Goal: Task Accomplishment & Management: Manage account settings

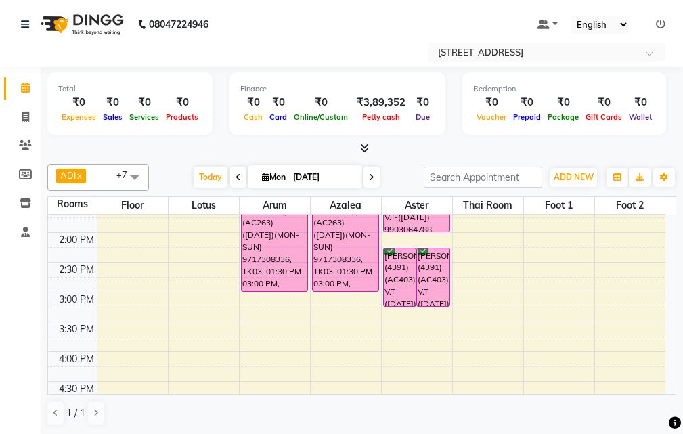
scroll to position [271, 0]
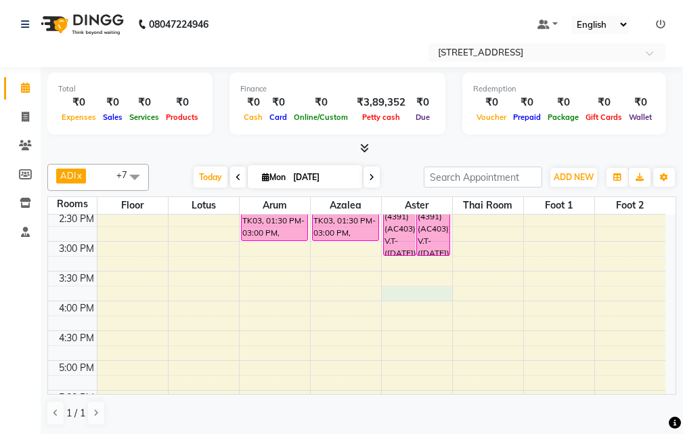
click at [398, 293] on div "10:00 AM 10:30 AM 11:00 AM 11:30 AM 12:00 PM 12:30 PM 1:00 PM 1:30 PM 2:00 PM 2…" at bounding box center [357, 331] width 618 height 774
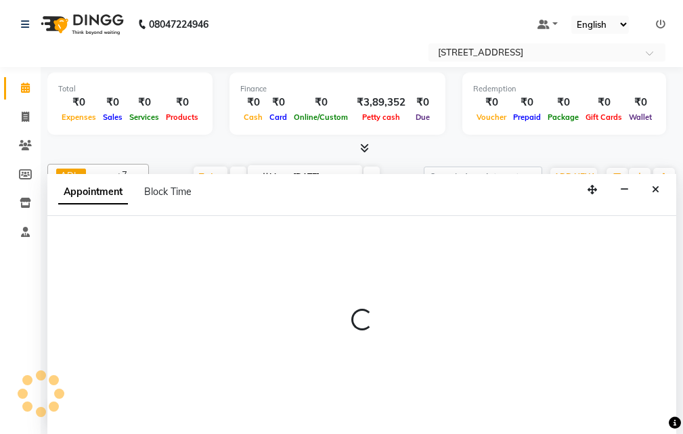
scroll to position [1, 0]
select select "945"
select select "tentative"
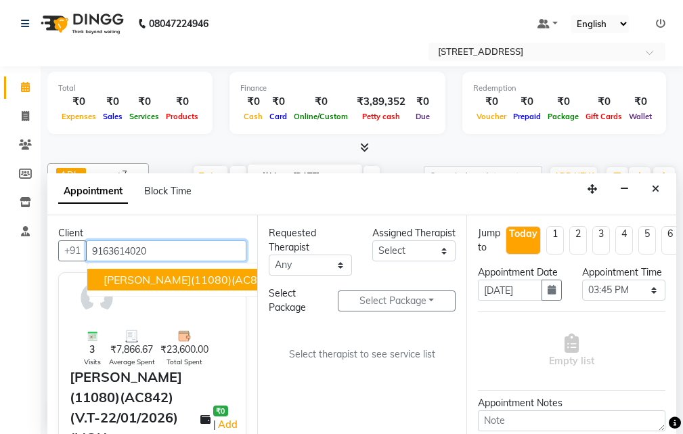
click at [150, 276] on span "[PERSON_NAME](11080)(AC842)(V.T-22/01/2026) (MON-SUN)9163614020" at bounding box center [298, 280] width 389 height 14
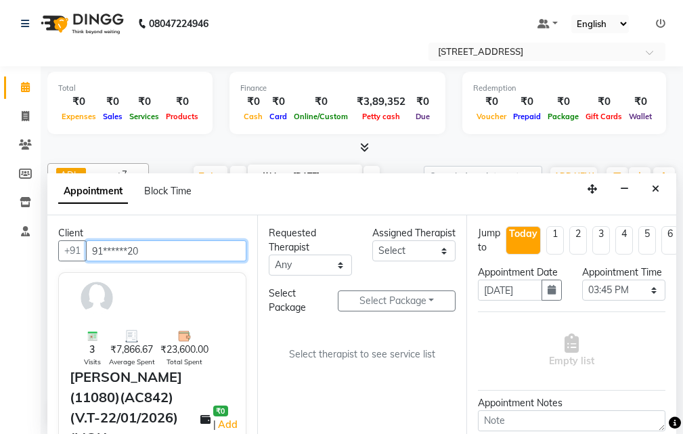
type input "91******20"
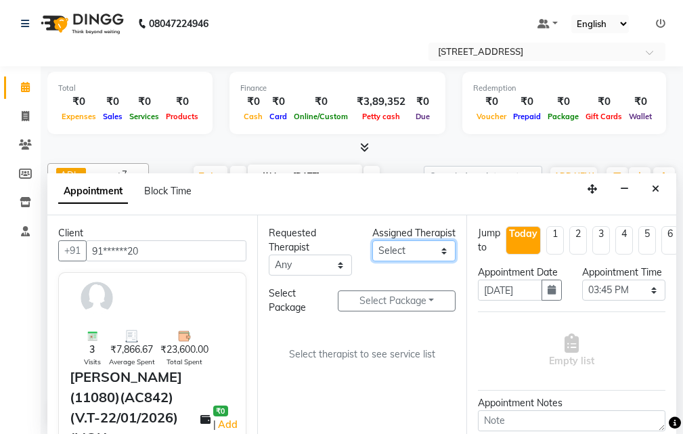
click at [441, 261] on select "Select ADI ANJU [PERSON_NAME] [DEMOGRAPHIC_DATA] 1 [PERSON_NAME] [PERSON_NAME]" at bounding box center [413, 250] width 83 height 21
select select "23005"
click at [372, 255] on select "Select ADI ANJU [PERSON_NAME] [DEMOGRAPHIC_DATA] 1 [PERSON_NAME] [PERSON_NAME]" at bounding box center [413, 250] width 83 height 21
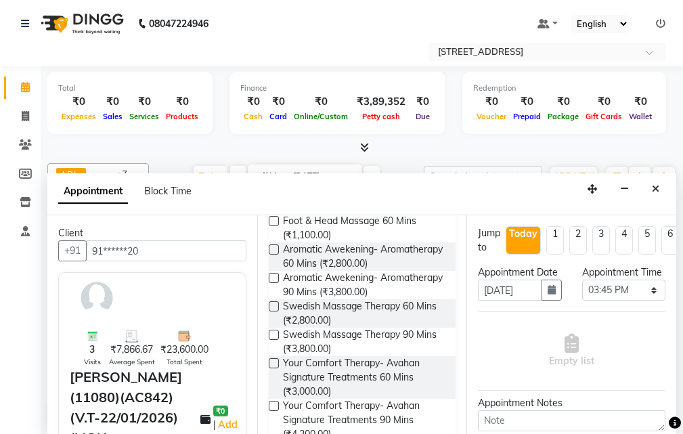
scroll to position [339, 0]
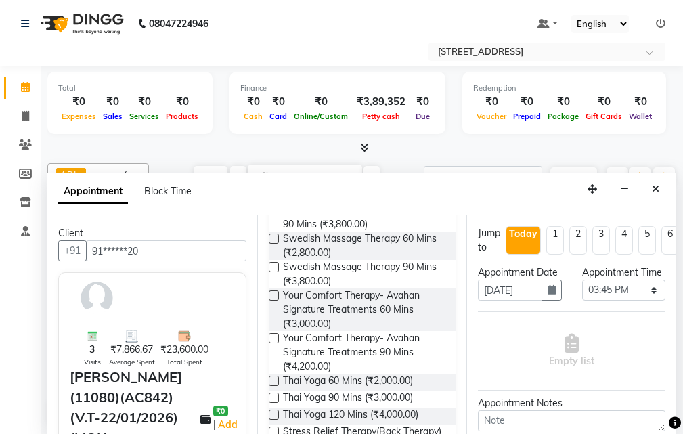
click at [274, 244] on label at bounding box center [274, 239] width 10 height 10
click at [274, 244] on input "checkbox" at bounding box center [273, 240] width 9 height 9
checkbox input "true"
select select "1847"
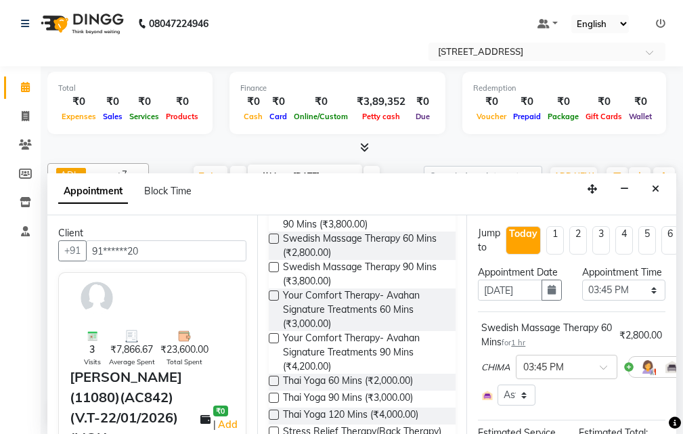
checkbox input "false"
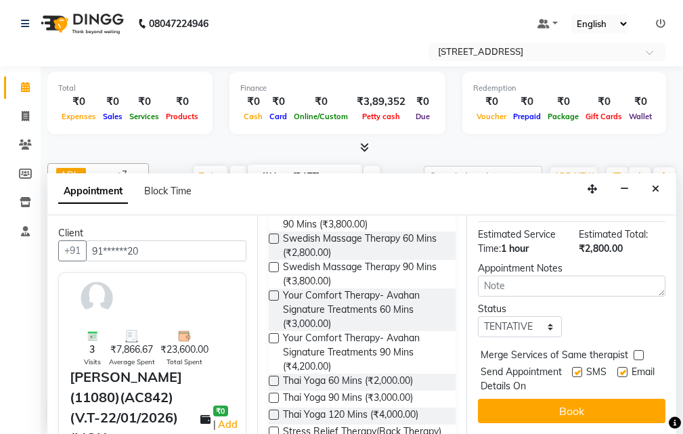
scroll to position [237, 0]
click at [545, 316] on select "Select TENTATIVE CONFIRM CHECK-IN UPCOMING" at bounding box center [519, 326] width 83 height 21
select select "confirm booking"
click at [478, 316] on select "Select TENTATIVE CONFIRM CHECK-IN UPCOMING" at bounding box center [519, 326] width 83 height 21
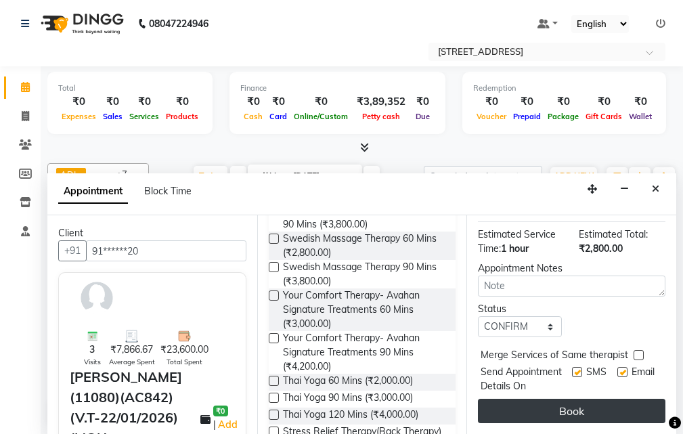
click at [518, 399] on button "Book" at bounding box center [572, 411] width 188 height 24
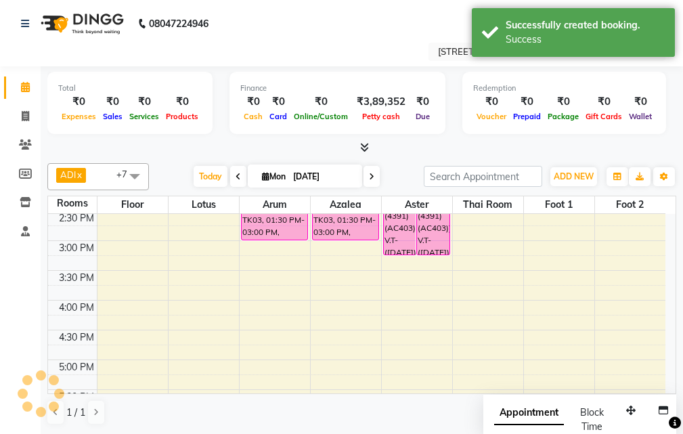
scroll to position [0, 0]
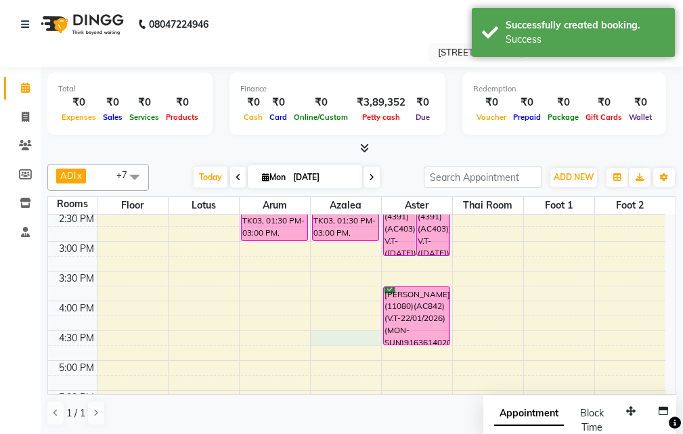
click at [332, 334] on div "10:00 AM 10:30 AM 11:00 AM 11:30 AM 12:00 PM 12:30 PM 1:00 PM 1:30 PM 2:00 PM 2…" at bounding box center [357, 331] width 618 height 774
select select "tentative"
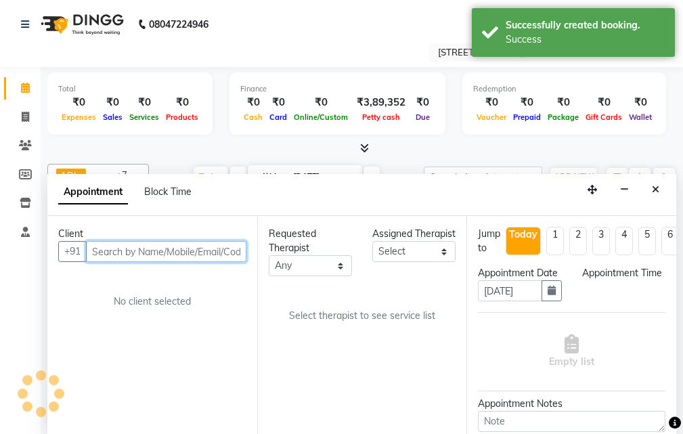
scroll to position [1, 0]
select select "990"
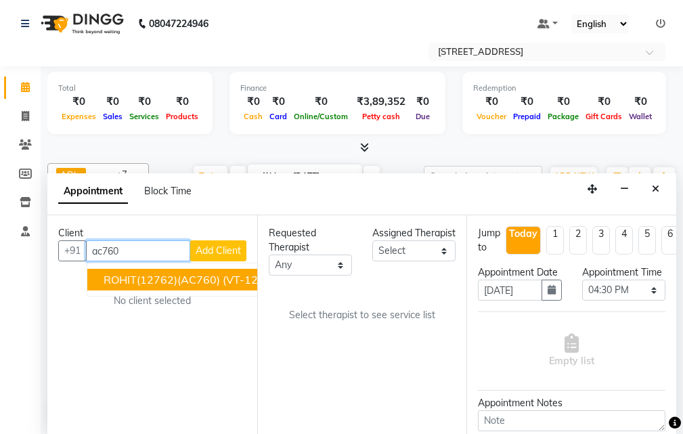
click at [169, 278] on span "ROHIT(12762)(AC760) (VT-12-05-2026)(MON-FRI) 8240208954" at bounding box center [270, 280] width 332 height 14
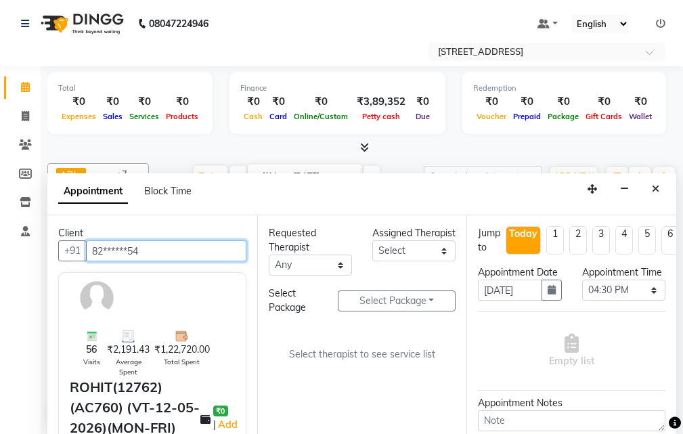
type input "82******54"
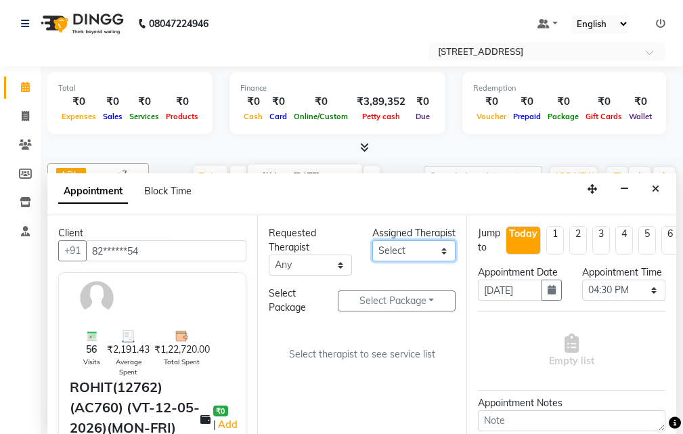
click at [444, 261] on select "Select ADI ANJU [PERSON_NAME] [DEMOGRAPHIC_DATA] 1 [PERSON_NAME] [PERSON_NAME]" at bounding box center [413, 250] width 83 height 21
select select "23005"
click at [372, 255] on select "Select ADI ANJU [PERSON_NAME] [DEMOGRAPHIC_DATA] 1 [PERSON_NAME] [PERSON_NAME]" at bounding box center [413, 250] width 83 height 21
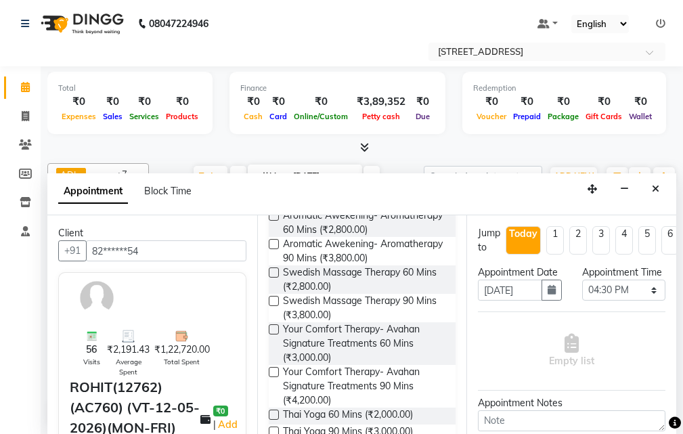
scroll to position [339, 0]
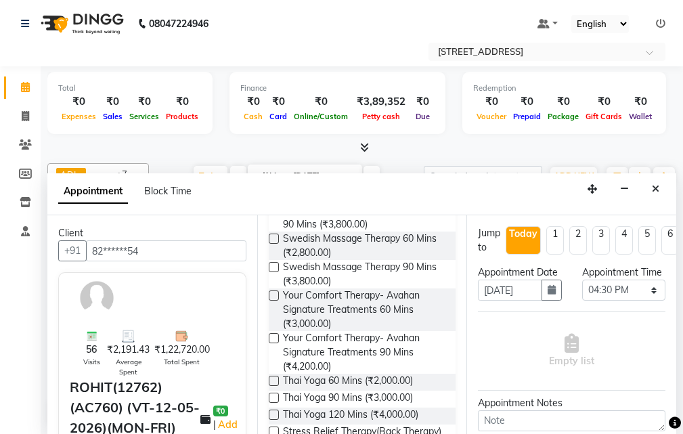
click at [274, 301] on label at bounding box center [274, 296] width 10 height 10
click at [274, 301] on input "checkbox" at bounding box center [273, 297] width 9 height 9
checkbox input "true"
select select "1846"
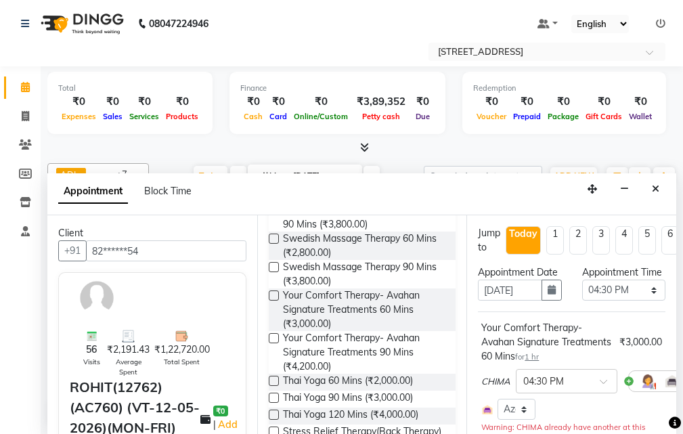
checkbox input "false"
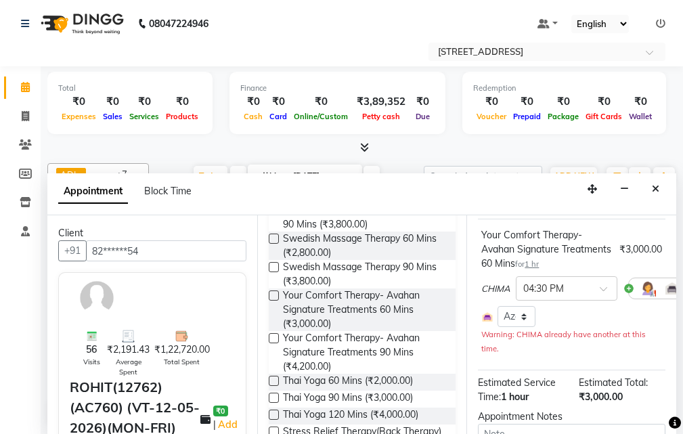
scroll to position [203, 0]
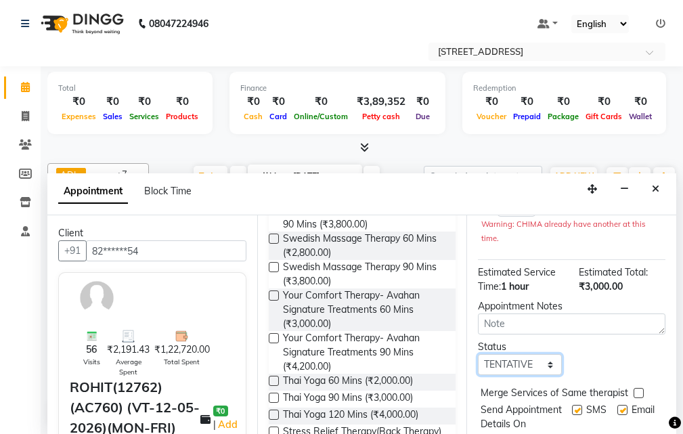
click at [542, 375] on select "Select TENTATIVE CONFIRM CHECK-IN UPCOMING" at bounding box center [519, 364] width 83 height 21
select select "confirm booking"
click at [478, 368] on select "Select TENTATIVE CONFIRM CHECK-IN UPCOMING" at bounding box center [519, 364] width 83 height 21
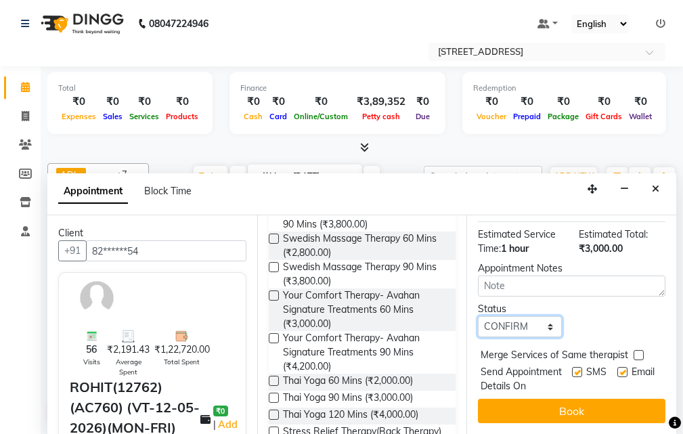
scroll to position [280, 0]
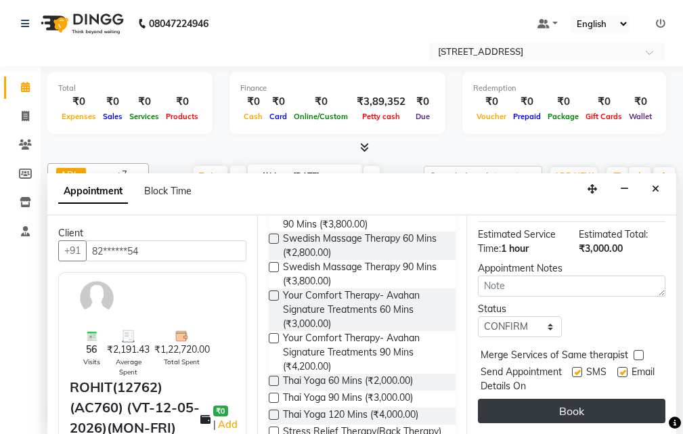
click at [559, 399] on button "Book" at bounding box center [572, 411] width 188 height 24
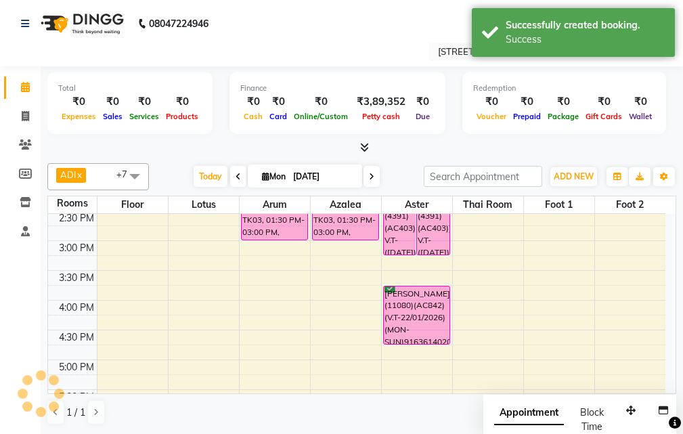
scroll to position [0, 0]
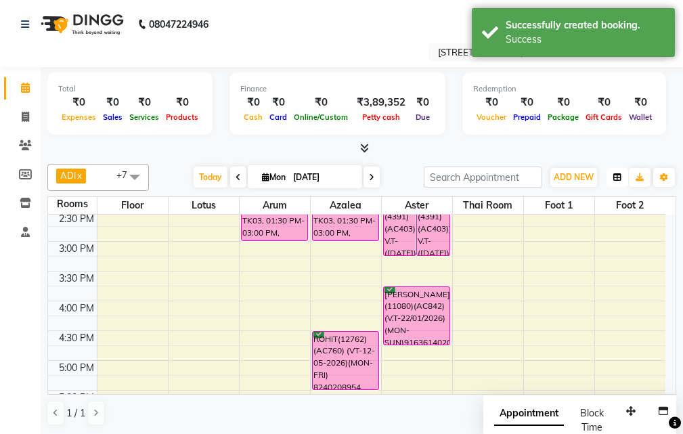
click at [621, 175] on icon "button" at bounding box center [618, 177] width 8 height 8
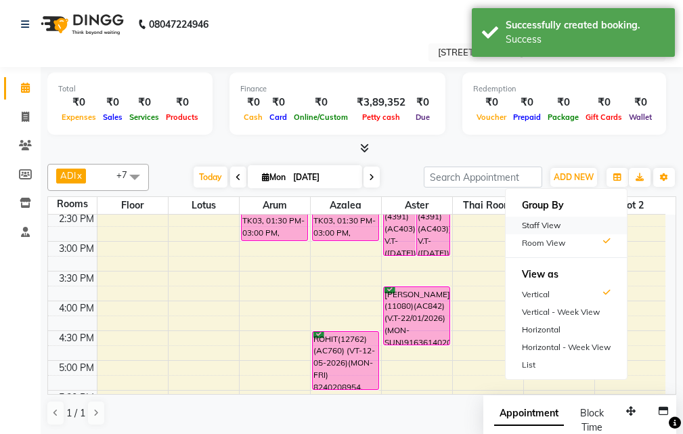
click at [558, 228] on div "Staff View" at bounding box center [566, 226] width 121 height 18
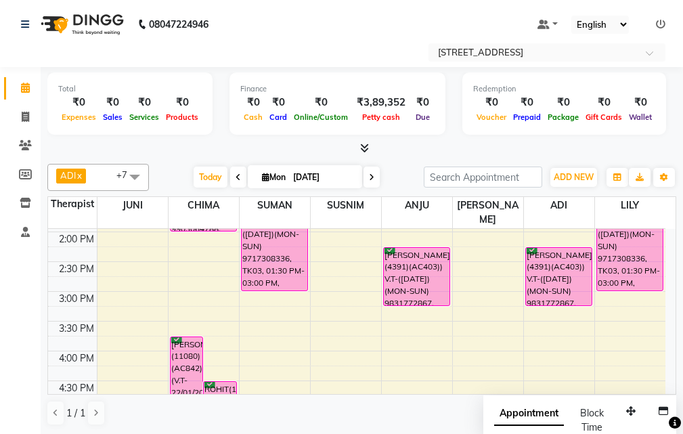
scroll to position [203, 0]
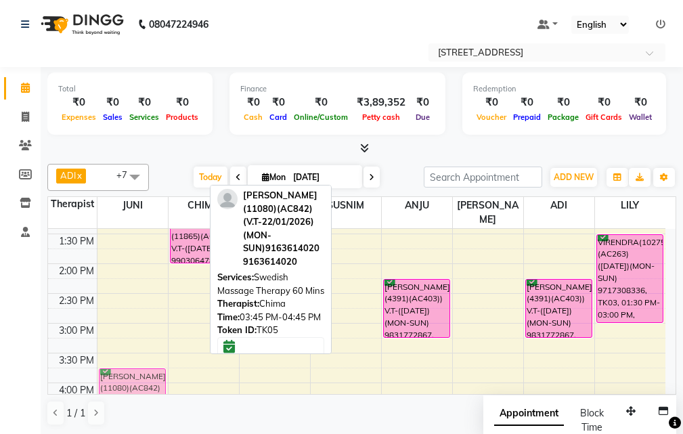
drag, startPoint x: 177, startPoint y: 372, endPoint x: 128, endPoint y: 366, distance: 49.9
click at [129, 366] on tr "AMISHA(11080)(AC842)(V.T-22/01/2026) (MON-SUN)9163614020, TK05, 03:45 PM-04:45 …" at bounding box center [357, 413] width 618 height 774
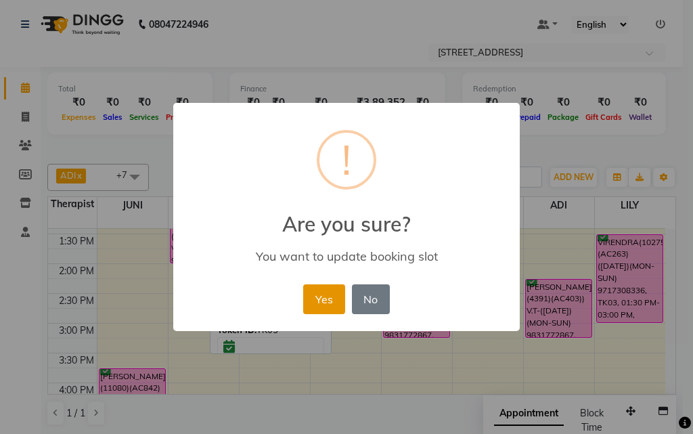
click at [318, 299] on button "Yes" at bounding box center [323, 299] width 41 height 30
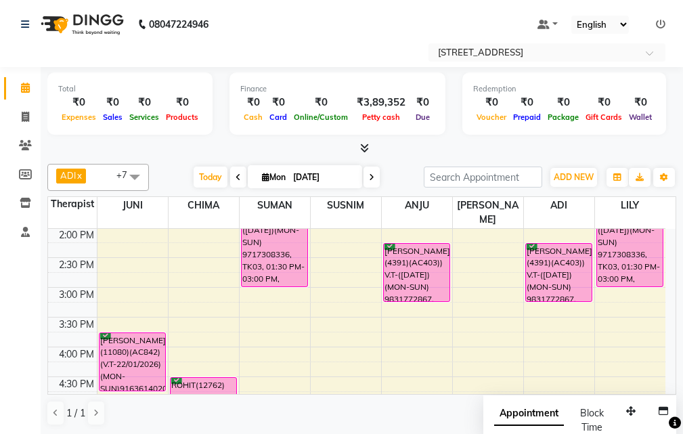
scroll to position [271, 0]
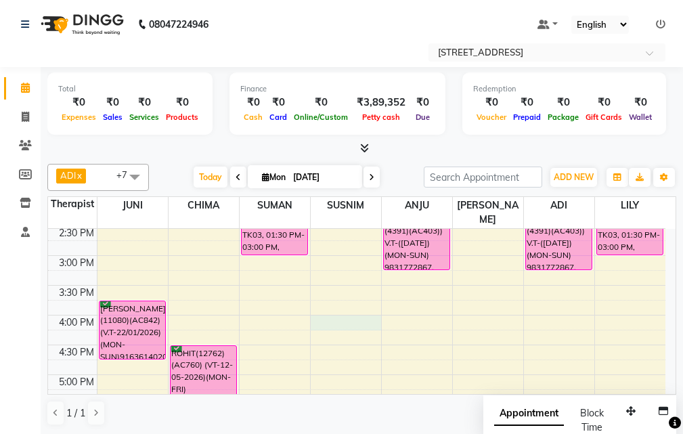
click at [344, 310] on div "10:00 AM 10:30 AM 11:00 AM 11:30 AM 12:00 PM 12:30 PM 1:00 PM 1:30 PM 2:00 PM 2…" at bounding box center [357, 345] width 618 height 774
select select "23013"
select select "960"
select select "tentative"
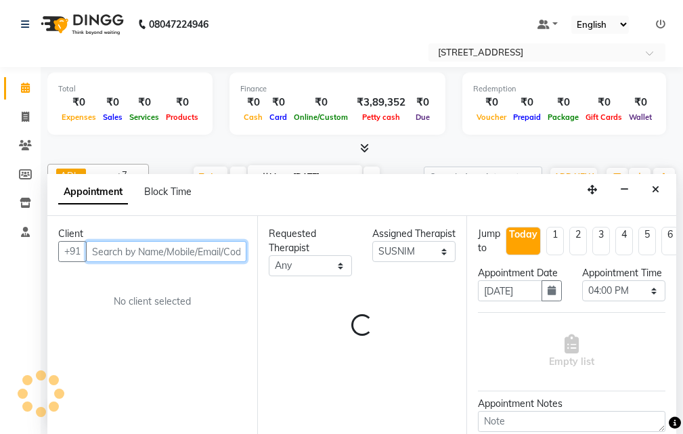
scroll to position [1, 0]
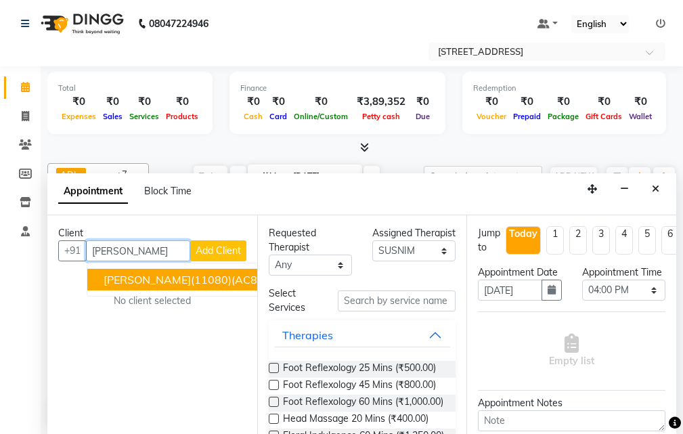
click at [133, 280] on span "[PERSON_NAME](11080)(AC842)(V.T-22/01/2026) (MON-SUN)9163614020" at bounding box center [298, 280] width 389 height 14
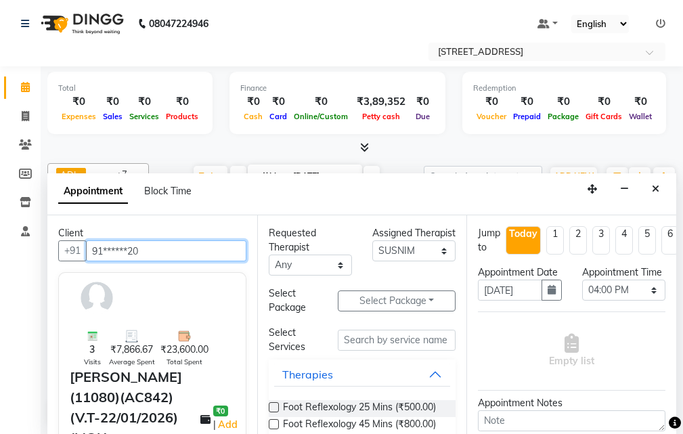
type input "91******20"
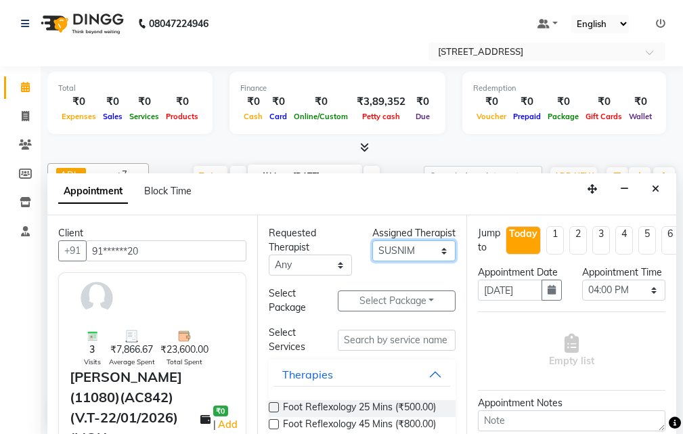
click at [435, 261] on select "Select ADI ANJU [PERSON_NAME] [DEMOGRAPHIC_DATA] 1 [PERSON_NAME] [PERSON_NAME]" at bounding box center [413, 250] width 83 height 21
select select "23008"
click at [372, 255] on select "Select ADI ANJU [PERSON_NAME] [DEMOGRAPHIC_DATA] 1 [PERSON_NAME] [PERSON_NAME]" at bounding box center [413, 250] width 83 height 21
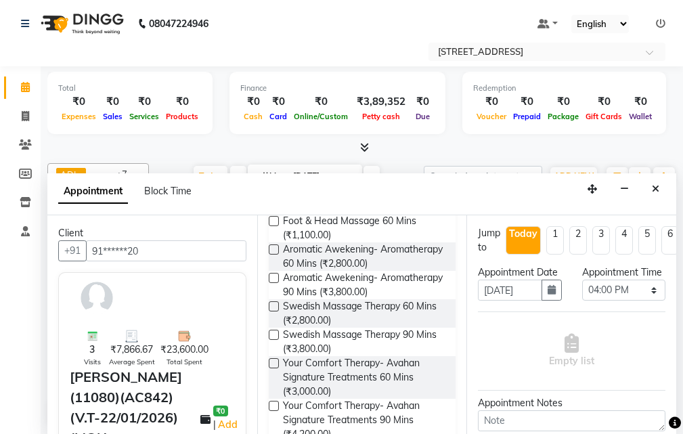
scroll to position [339, 0]
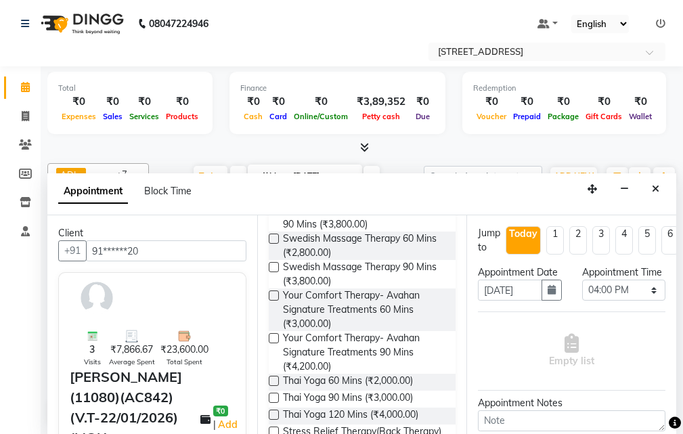
click at [273, 244] on label at bounding box center [274, 239] width 10 height 10
click at [273, 244] on input "checkbox" at bounding box center [273, 240] width 9 height 9
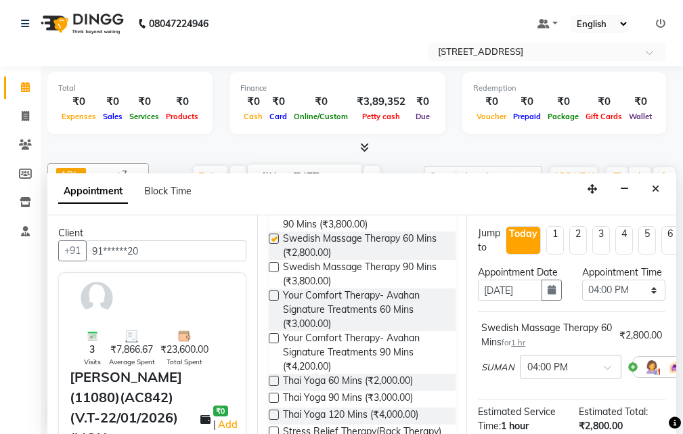
checkbox input "false"
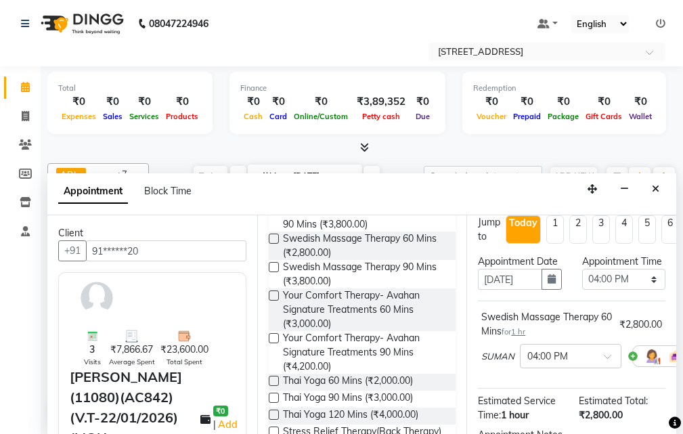
scroll to position [0, 0]
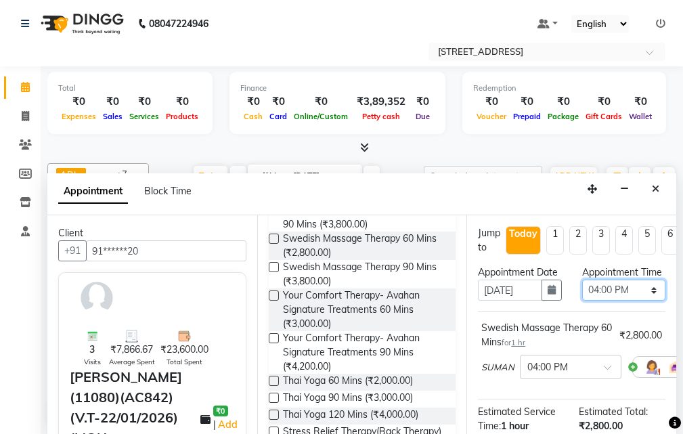
click at [641, 301] on select "Select 11:00 AM 11:15 AM 11:30 AM 11:45 AM 12:00 PM 12:15 PM 12:30 PM 12:45 PM …" at bounding box center [623, 290] width 83 height 21
select select "945"
click at [582, 294] on select "Select 11:00 AM 11:15 AM 11:30 AM 11:45 AM 12:00 PM 12:15 PM 12:30 PM 12:45 PM …" at bounding box center [623, 290] width 83 height 21
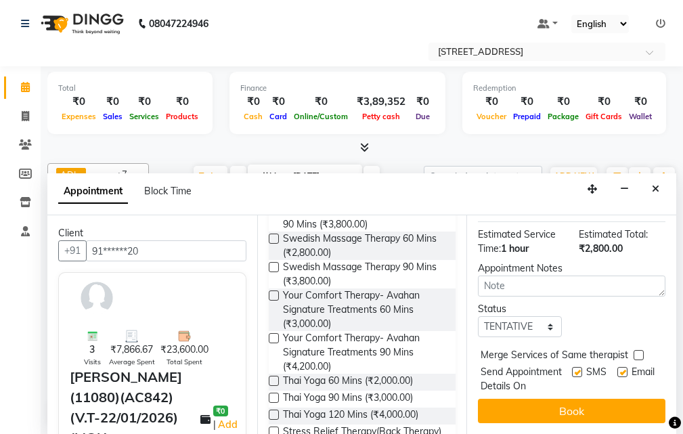
scroll to position [148, 0]
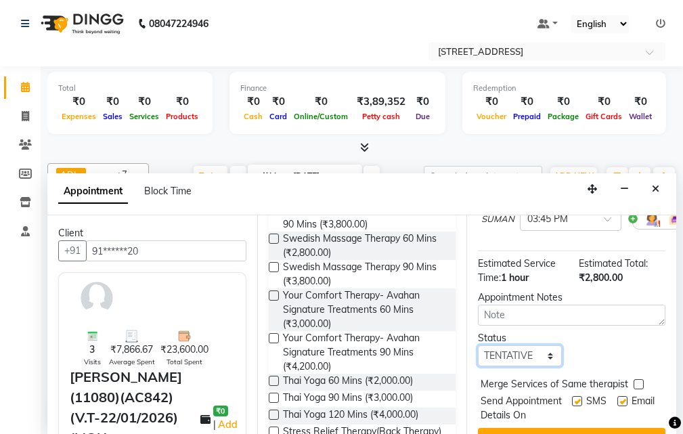
click at [547, 366] on select "Select TENTATIVE CONFIRM CHECK-IN UPCOMING" at bounding box center [519, 355] width 83 height 21
select select "confirm booking"
click at [478, 360] on select "Select TENTATIVE CONFIRM CHECK-IN UPCOMING" at bounding box center [519, 355] width 83 height 21
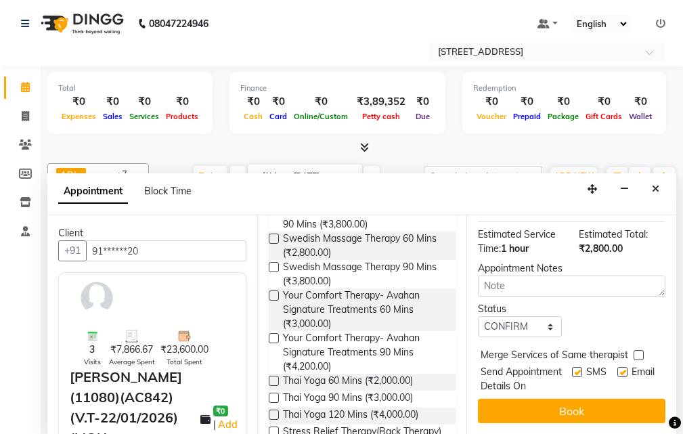
click at [578, 399] on button "Book" at bounding box center [572, 411] width 188 height 24
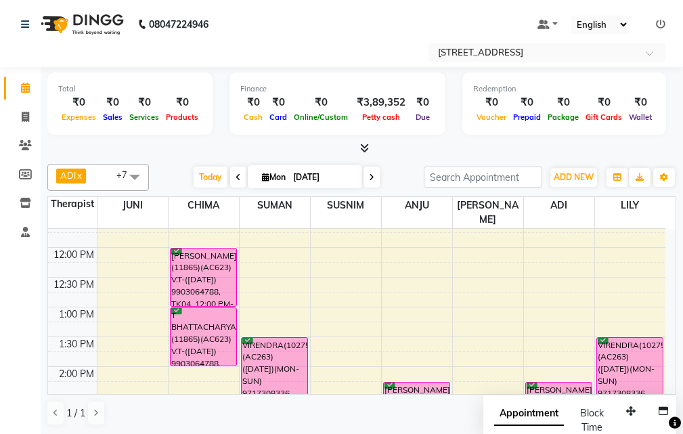
scroll to position [68, 0]
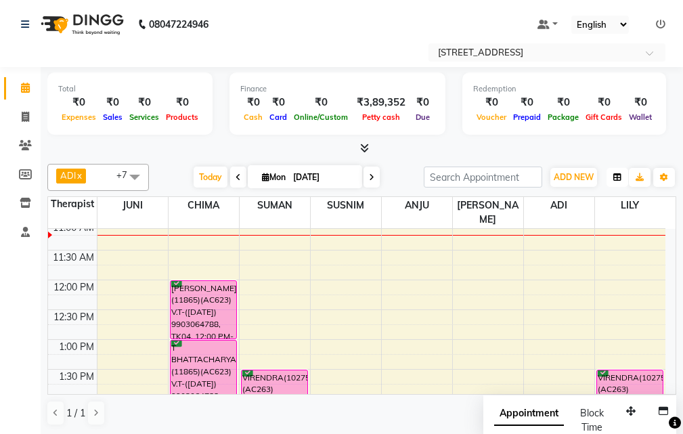
click at [616, 177] on icon "button" at bounding box center [618, 177] width 8 height 8
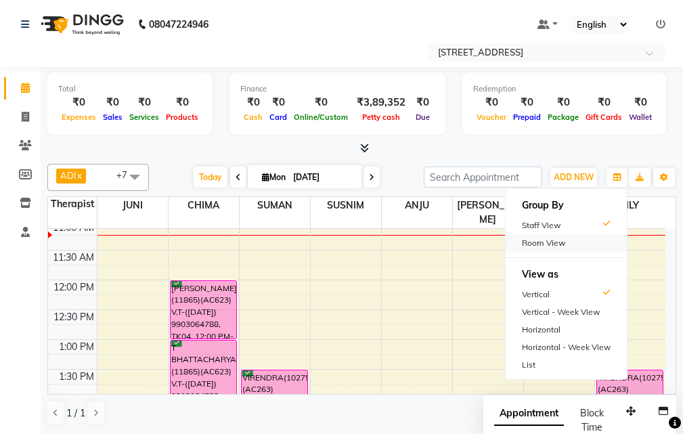
click at [557, 240] on div "Room View" at bounding box center [566, 243] width 121 height 18
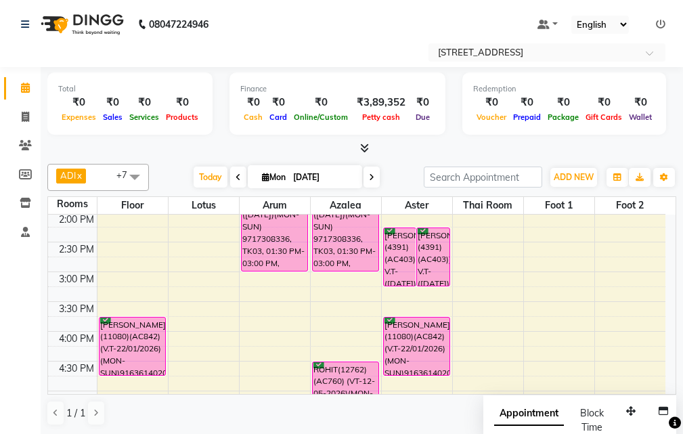
scroll to position [271, 0]
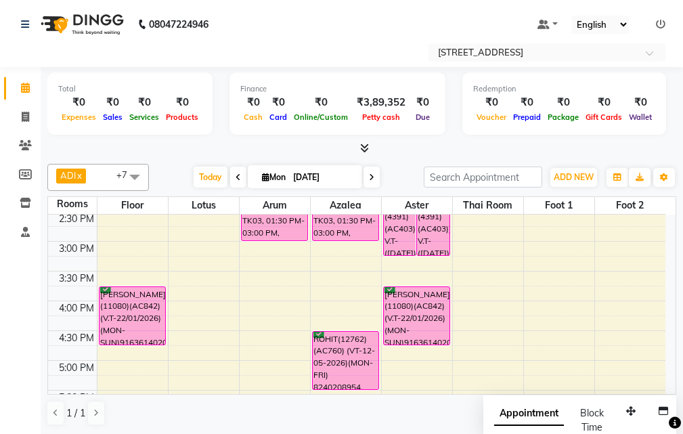
click at [272, 274] on div "10:00 AM 10:30 AM 11:00 AM 11:30 AM 12:00 PM 12:30 PM 1:00 PM 1:30 PM 2:00 PM 2…" at bounding box center [357, 331] width 618 height 774
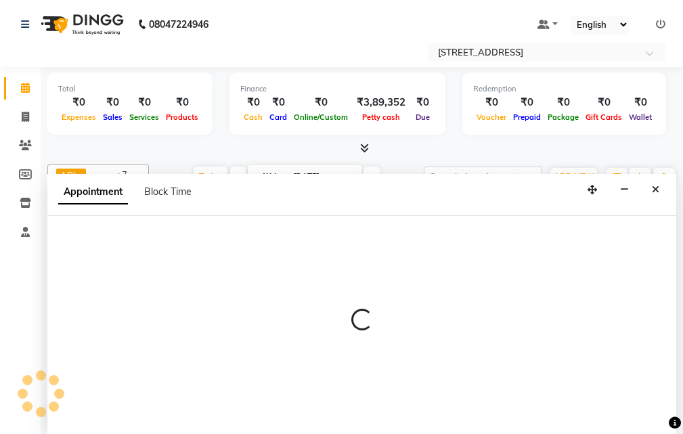
select select "tentative"
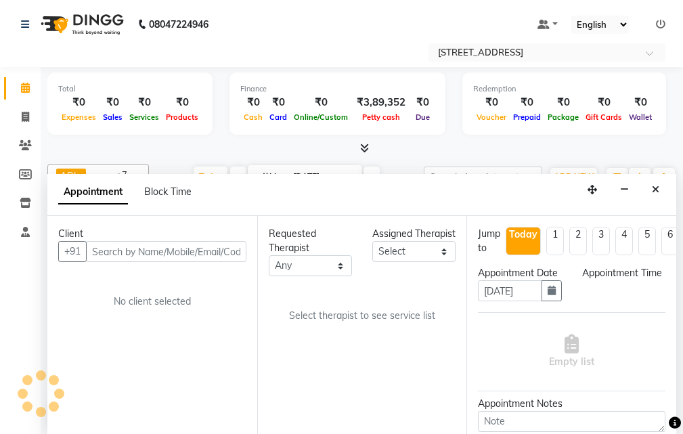
scroll to position [1, 0]
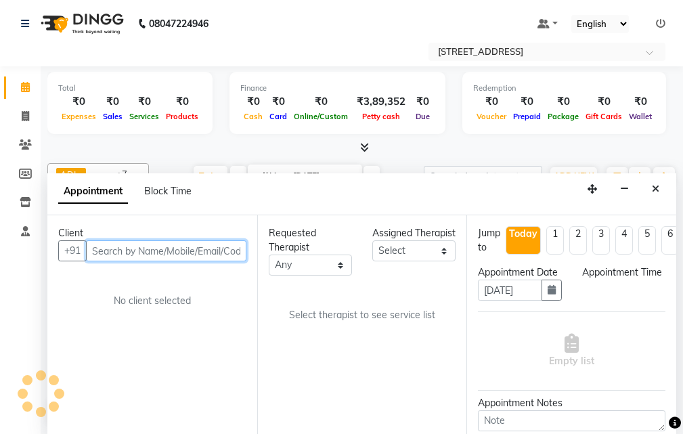
select select "930"
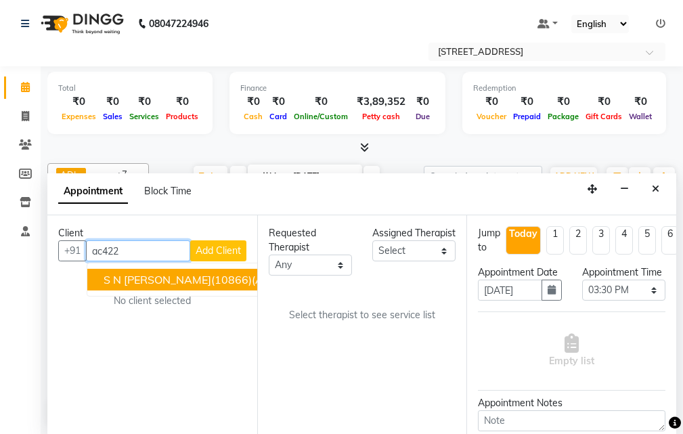
click at [146, 278] on span "S N [PERSON_NAME](10866)(AC422) ([DATE])(MON-FRI) 9433011721" at bounding box center [284, 280] width 360 height 14
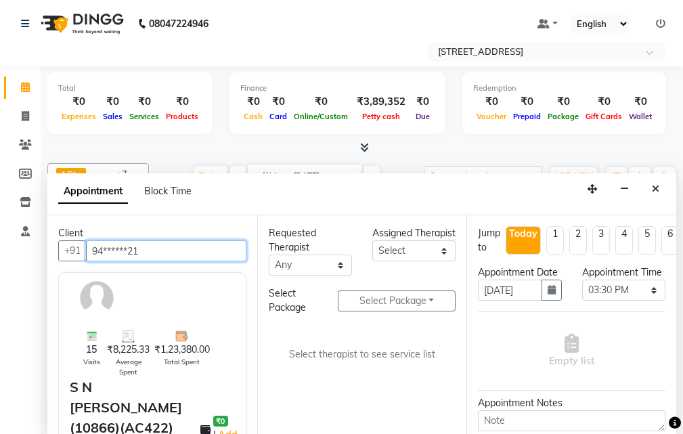
type input "94******21"
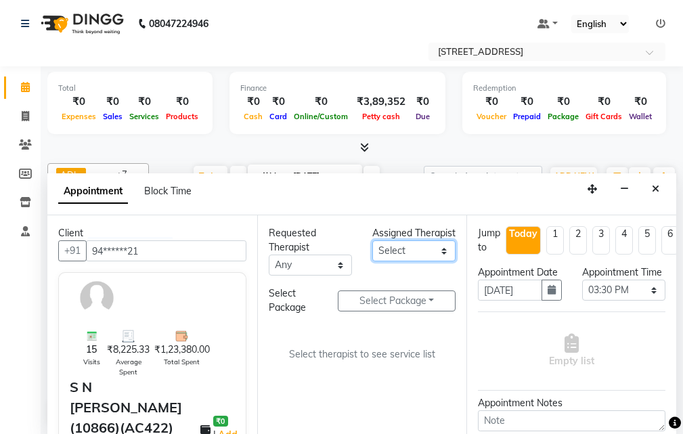
click at [444, 261] on select "Select ADI ANJU [PERSON_NAME] [DEMOGRAPHIC_DATA] 1 [PERSON_NAME] [PERSON_NAME]" at bounding box center [413, 250] width 83 height 21
select select "87874"
click at [372, 255] on select "Select ADI ANJU [PERSON_NAME] [DEMOGRAPHIC_DATA] 1 [PERSON_NAME] [PERSON_NAME]" at bounding box center [413, 250] width 83 height 21
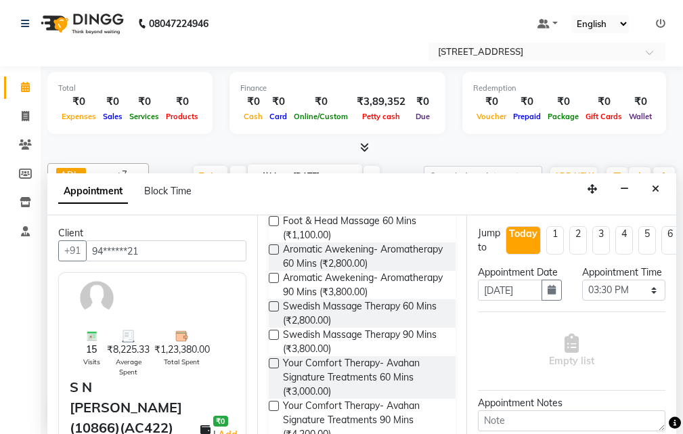
scroll to position [339, 0]
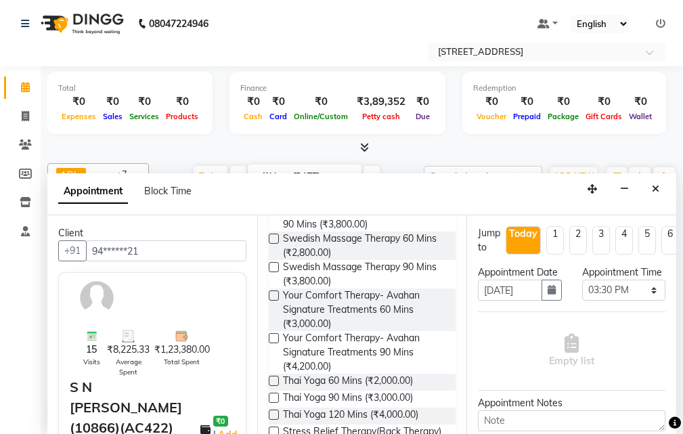
click at [272, 272] on label at bounding box center [274, 267] width 10 height 10
click at [272, 273] on input "checkbox" at bounding box center [273, 268] width 9 height 9
checkbox input "true"
select select "1845"
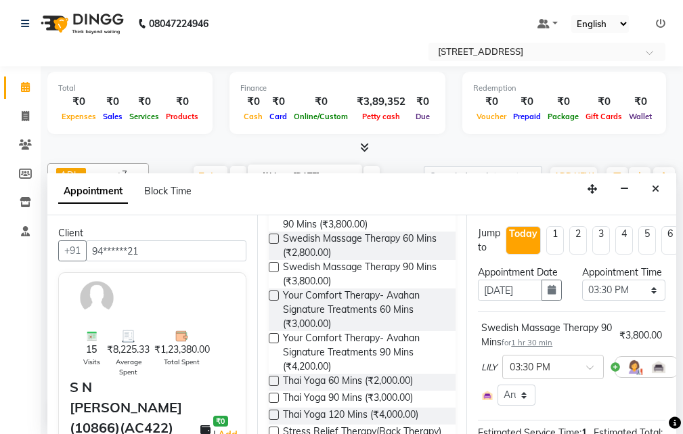
checkbox input "false"
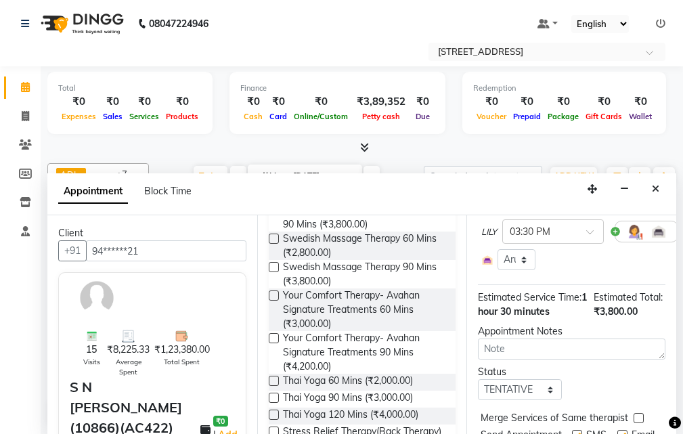
scroll to position [203, 0]
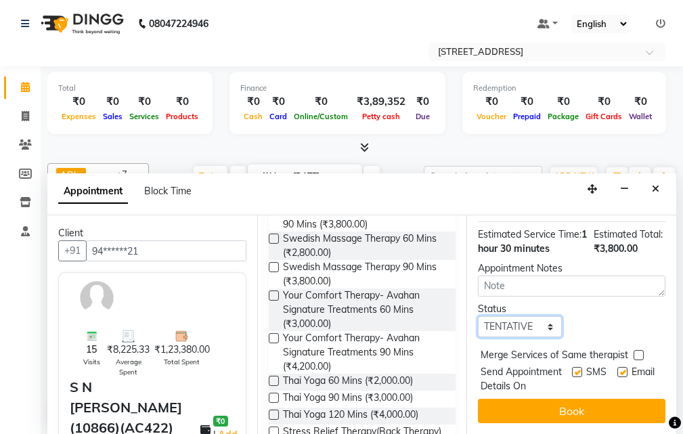
click at [545, 337] on select "Select TENTATIVE CONFIRM CHECK-IN UPCOMING" at bounding box center [519, 326] width 83 height 21
select select "confirm booking"
click at [478, 337] on select "Select TENTATIVE CONFIRM CHECK-IN UPCOMING" at bounding box center [519, 326] width 83 height 21
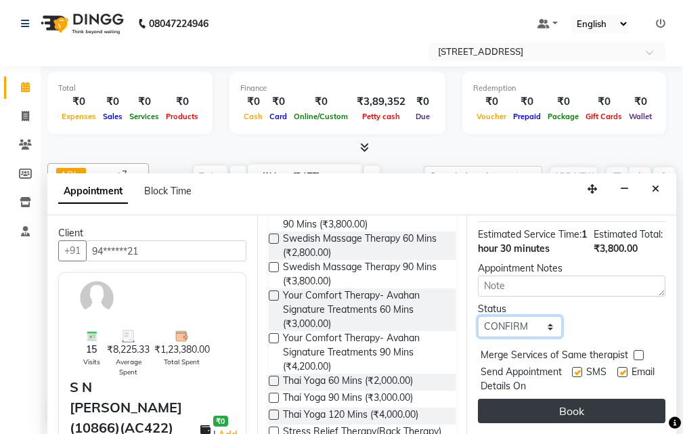
scroll to position [251, 0]
click at [570, 399] on button "Book" at bounding box center [572, 411] width 188 height 24
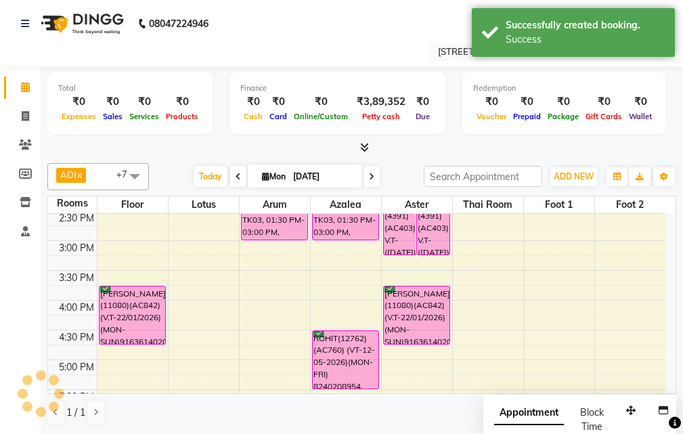
scroll to position [0, 0]
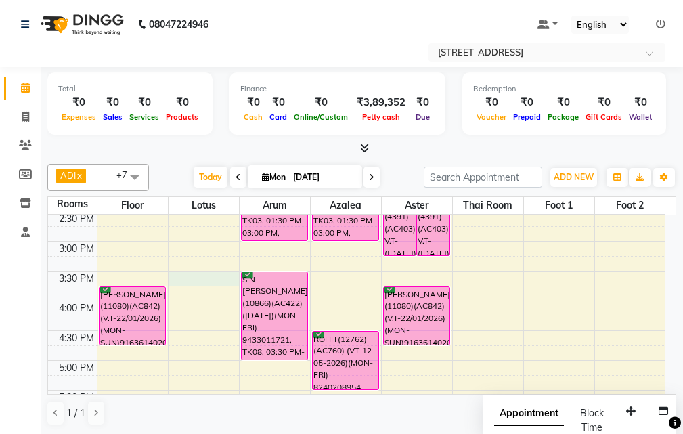
click at [194, 274] on div "10:00 AM 10:30 AM 11:00 AM 11:30 AM 12:00 PM 12:30 PM 1:00 PM 1:30 PM 2:00 PM 2…" at bounding box center [357, 331] width 618 height 774
select select "tentative"
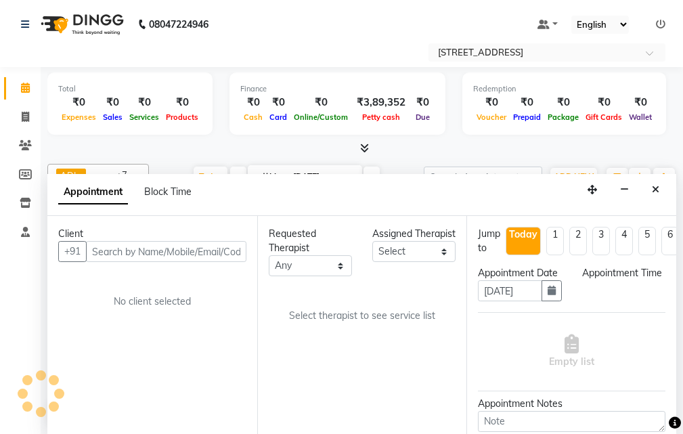
scroll to position [1, 0]
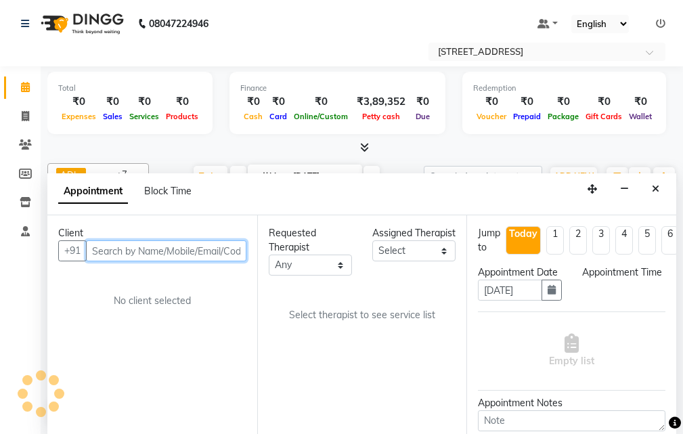
select select "930"
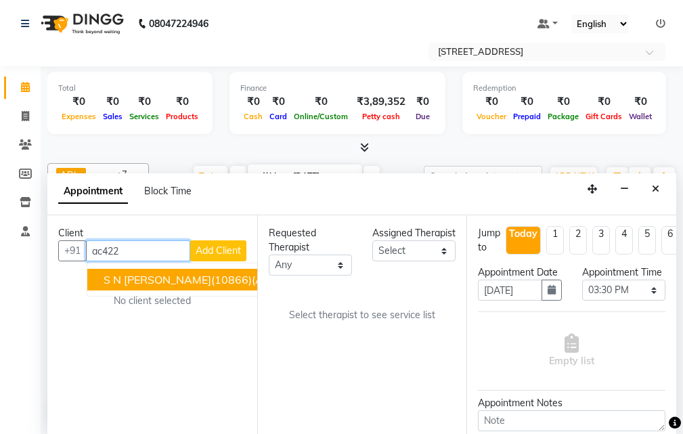
click at [173, 279] on span "S N [PERSON_NAME](10866)(AC422) ([DATE])(MON-FRI) 9433011721" at bounding box center [284, 280] width 360 height 14
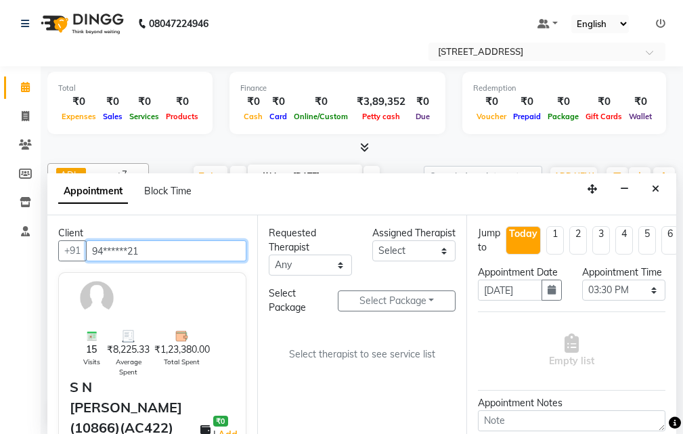
type input "94******21"
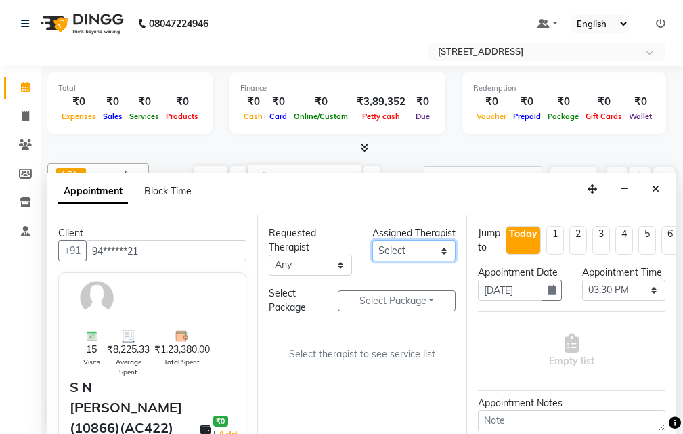
click at [446, 261] on select "Select ADI ANJU [PERSON_NAME] [DEMOGRAPHIC_DATA] 1 [PERSON_NAME] [PERSON_NAME]" at bounding box center [413, 250] width 83 height 21
select select "87872"
click at [372, 255] on select "Select ADI ANJU [PERSON_NAME] [DEMOGRAPHIC_DATA] 1 [PERSON_NAME] [PERSON_NAME]" at bounding box center [413, 250] width 83 height 21
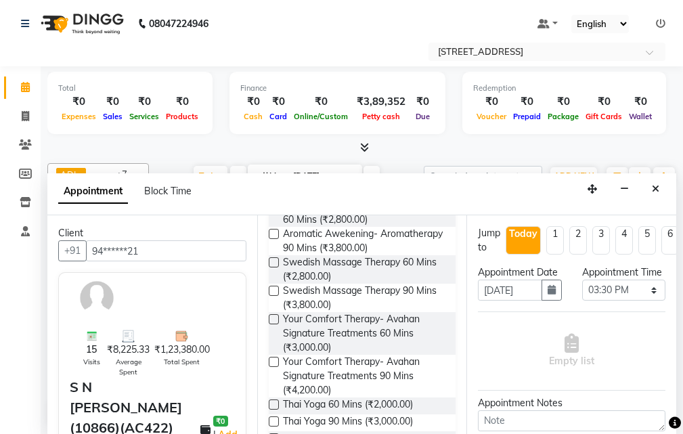
scroll to position [339, 0]
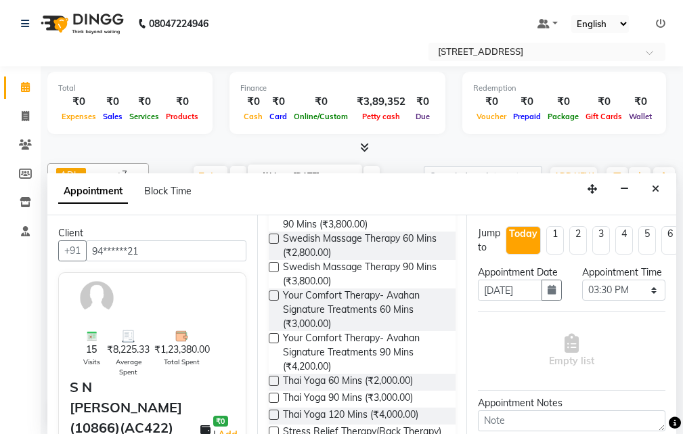
click at [274, 272] on label at bounding box center [274, 267] width 10 height 10
click at [274, 273] on input "checkbox" at bounding box center [273, 268] width 9 height 9
checkbox input "true"
select select "1844"
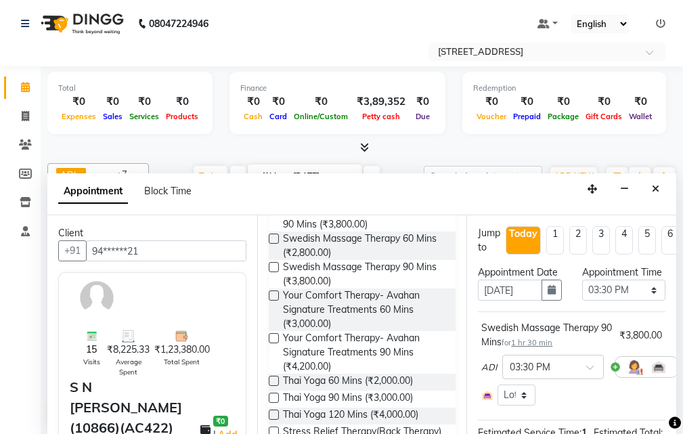
checkbox input "false"
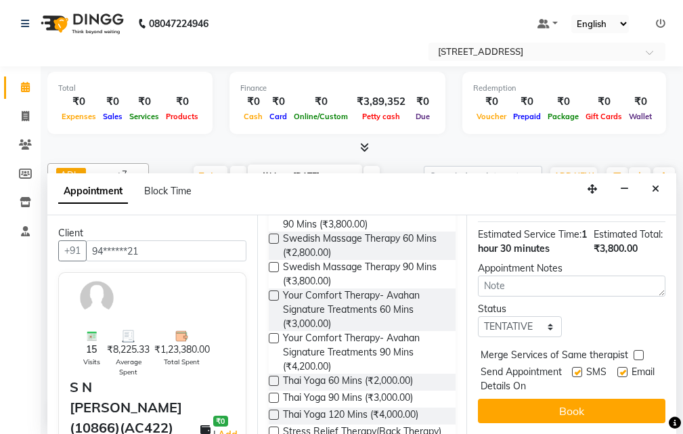
scroll to position [251, 0]
click at [543, 316] on select "Select TENTATIVE CONFIRM CHECK-IN UPCOMING" at bounding box center [519, 326] width 83 height 21
select select "confirm booking"
click at [478, 316] on select "Select TENTATIVE CONFIRM CHECK-IN UPCOMING" at bounding box center [519, 326] width 83 height 21
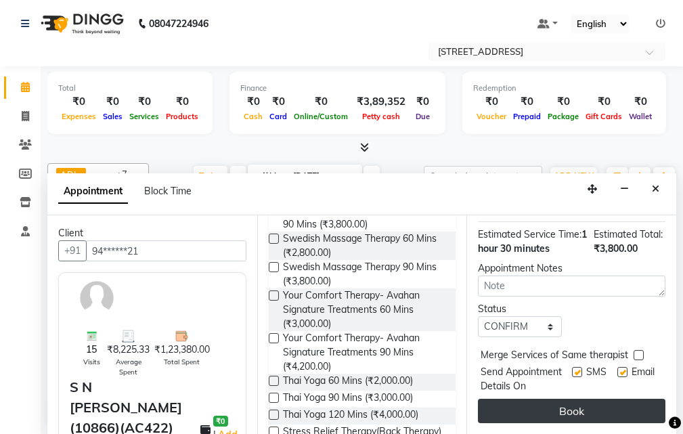
click at [531, 400] on button "Book" at bounding box center [572, 411] width 188 height 24
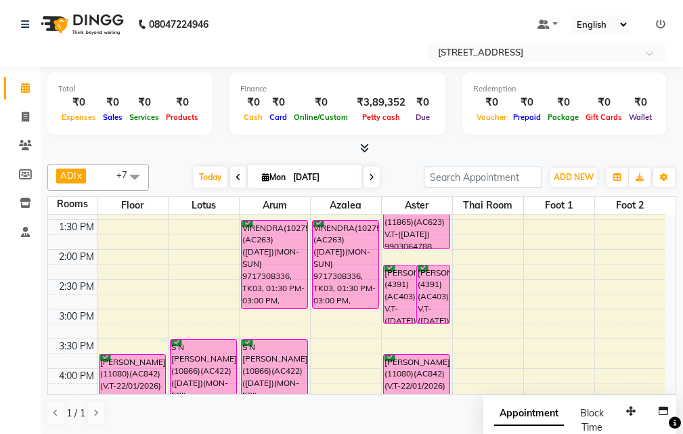
scroll to position [135, 0]
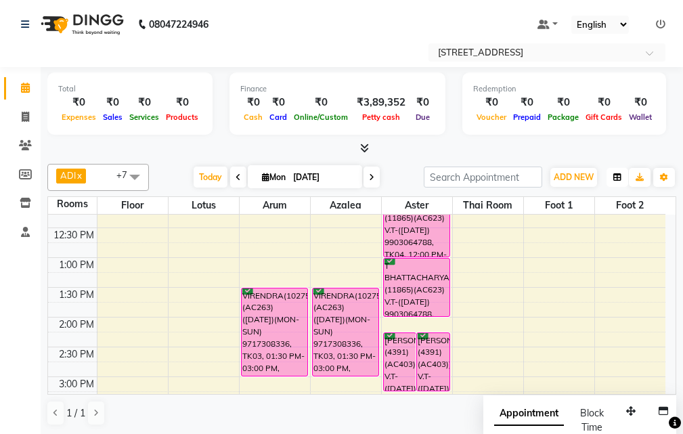
click at [618, 175] on icon "button" at bounding box center [618, 177] width 8 height 8
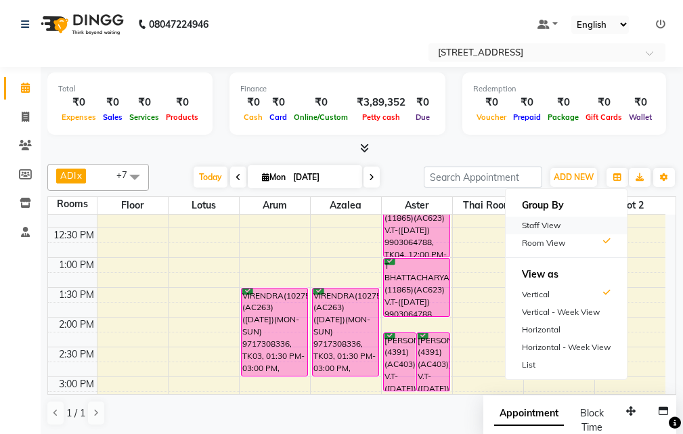
click at [574, 228] on div "Staff View" at bounding box center [566, 226] width 121 height 18
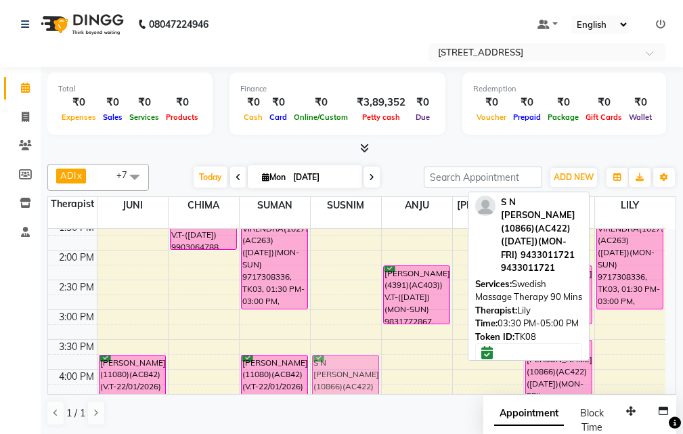
scroll to position [226, 0]
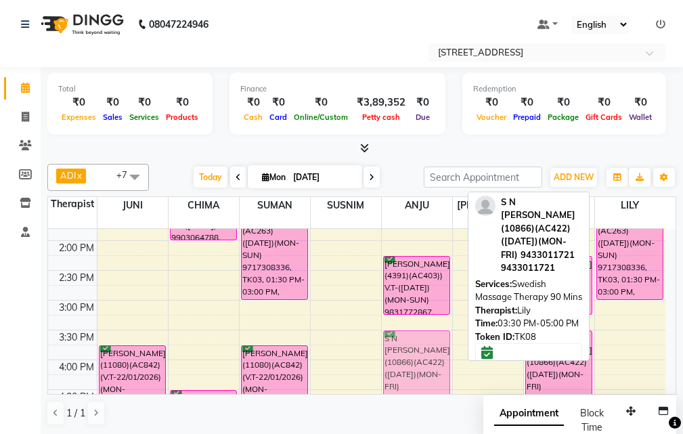
drag, startPoint x: 637, startPoint y: 363, endPoint x: 409, endPoint y: 337, distance: 229.7
click at [409, 337] on tr "AMISHA(11080)(AC842)(V.T-22/01/2026) (MON-SUN)9163614020, TK05, 03:45 PM-04:45 …" at bounding box center [357, 390] width 618 height 774
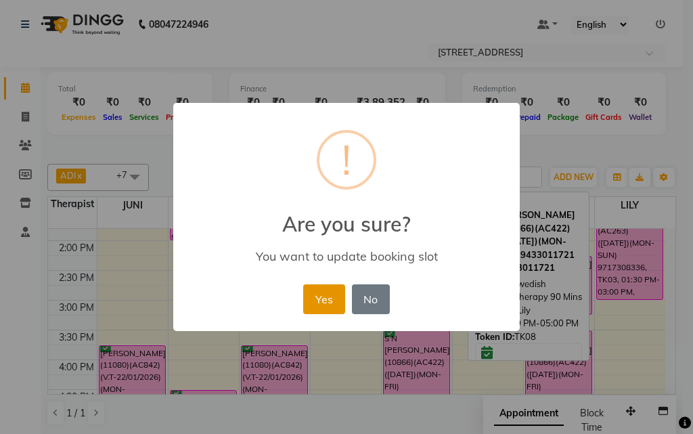
click at [334, 302] on button "Yes" at bounding box center [323, 299] width 41 height 30
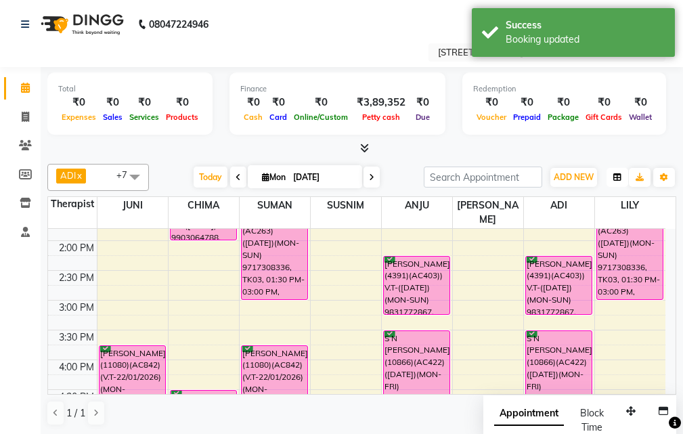
click at [619, 179] on icon "button" at bounding box center [618, 177] width 8 height 8
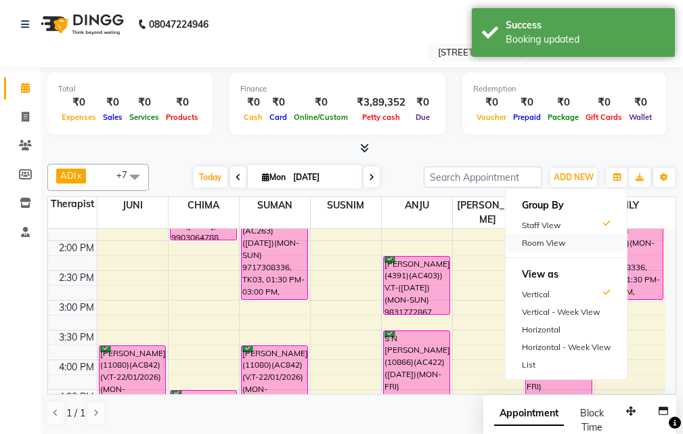
click at [555, 244] on div "Room View" at bounding box center [566, 243] width 121 height 18
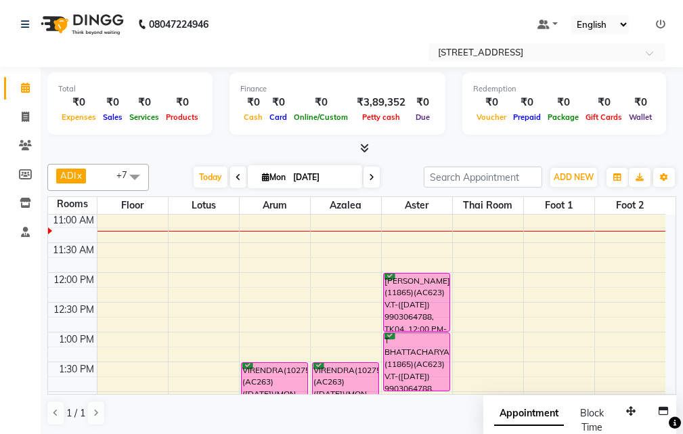
scroll to position [91, 0]
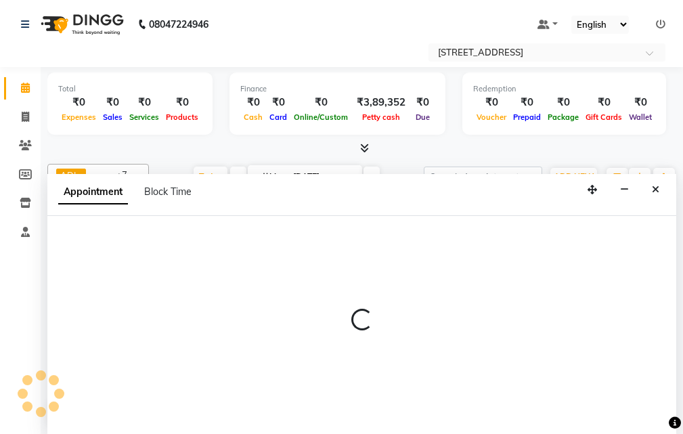
scroll to position [1, 0]
select select "720"
select select "tentative"
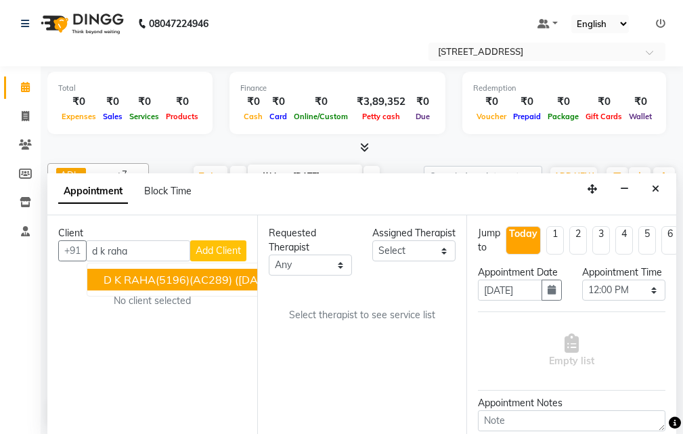
click at [172, 276] on span "D K RAHA(5196)(AC289) ([DATE])(MON-SUN) 9831080520" at bounding box center [256, 280] width 304 height 14
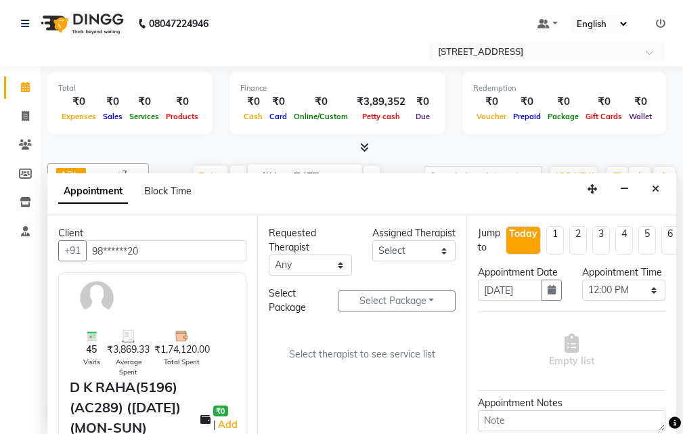
type input "98******20"
click at [443, 261] on select "Select ADI ANJU [PERSON_NAME] [DEMOGRAPHIC_DATA] 1 [PERSON_NAME] [PERSON_NAME]" at bounding box center [413, 250] width 83 height 21
select select "23004"
click at [372, 255] on select "Select ADI ANJU [PERSON_NAME] [DEMOGRAPHIC_DATA] 1 [PERSON_NAME] [PERSON_NAME]" at bounding box center [413, 250] width 83 height 21
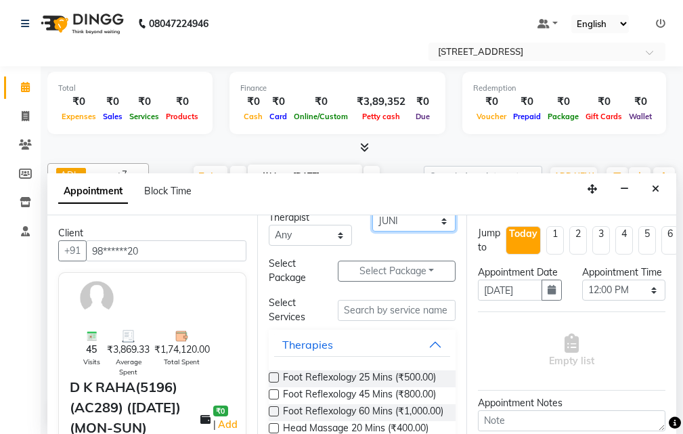
scroll to position [0, 0]
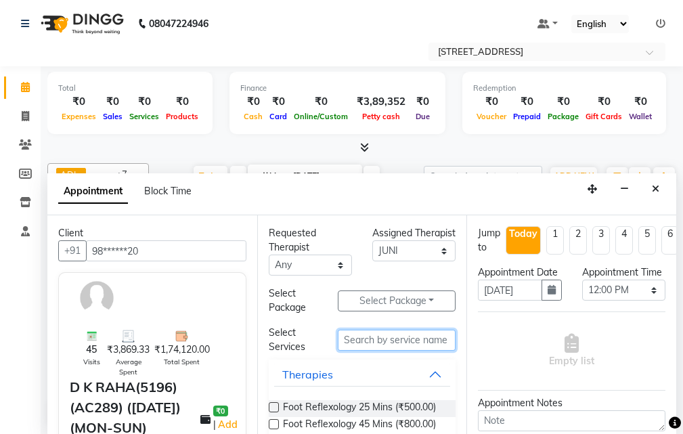
click at [402, 335] on input "text" at bounding box center [397, 340] width 118 height 21
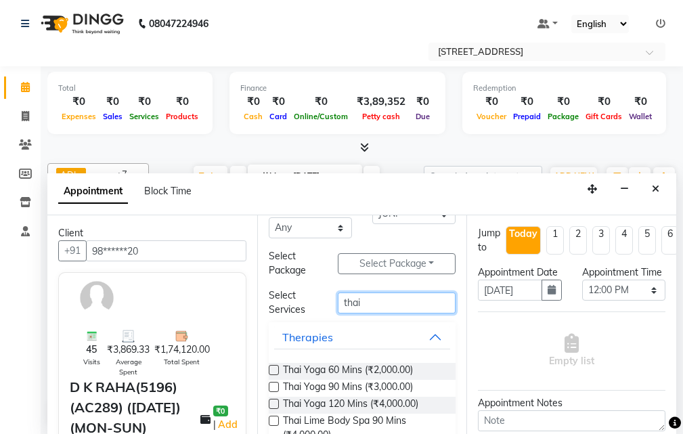
scroll to position [67, 0]
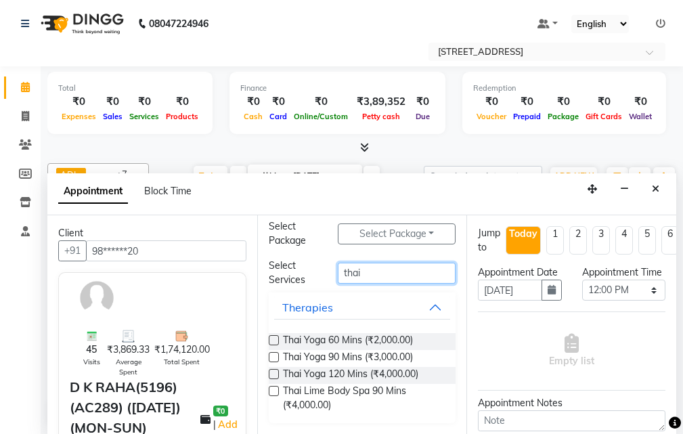
type input "thai"
click at [271, 358] on label at bounding box center [274, 357] width 10 height 10
click at [271, 358] on input "checkbox" at bounding box center [273, 358] width 9 height 9
checkbox input "true"
select select "1848"
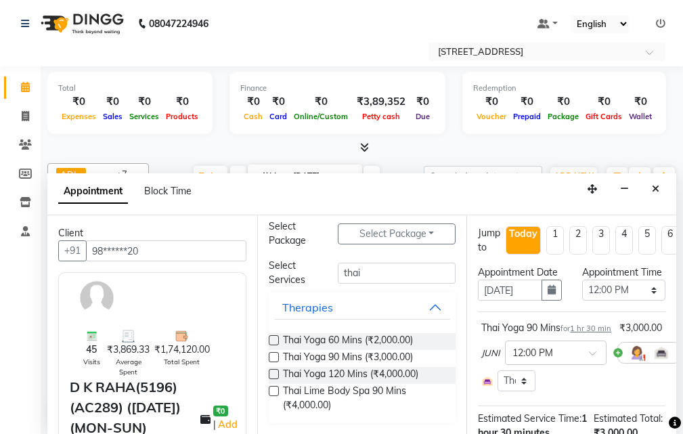
checkbox input "false"
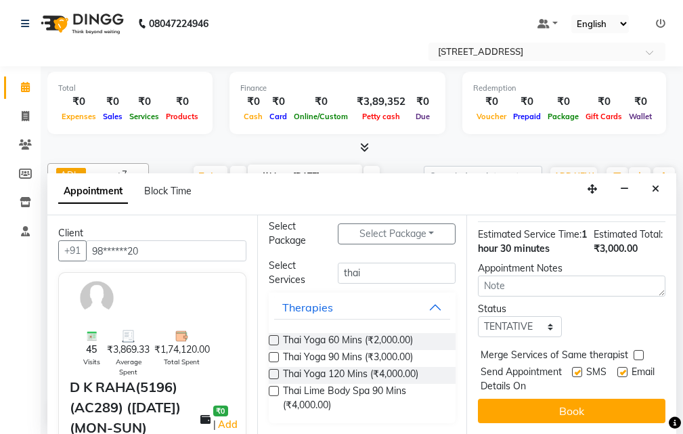
scroll to position [251, 0]
click at [543, 316] on select "Select TENTATIVE CONFIRM CHECK-IN UPCOMING" at bounding box center [519, 326] width 83 height 21
select select "confirm booking"
click at [478, 316] on select "Select TENTATIVE CONFIRM CHECK-IN UPCOMING" at bounding box center [519, 326] width 83 height 21
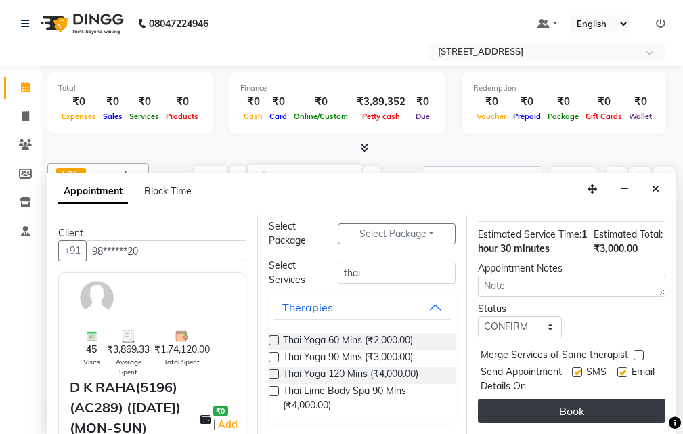
click at [540, 399] on button "Book" at bounding box center [572, 411] width 188 height 24
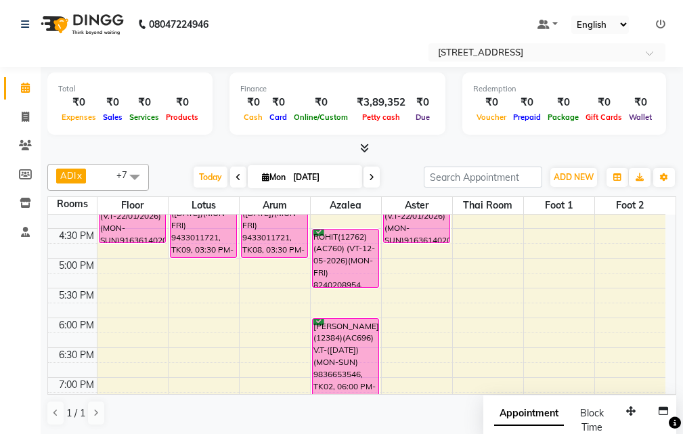
scroll to position [362, 0]
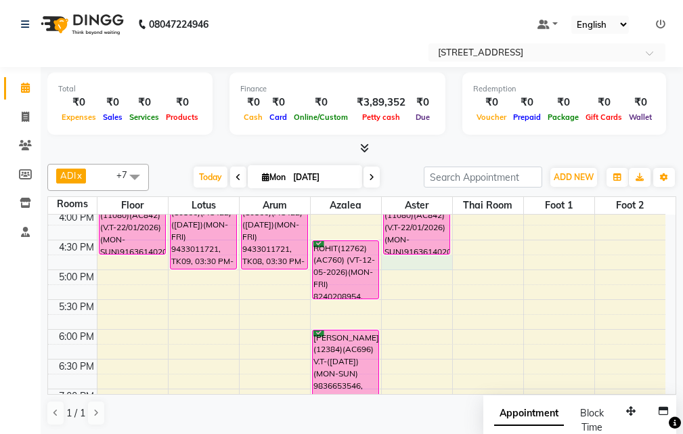
click at [416, 265] on div "10:00 AM 10:30 AM 11:00 AM 11:30 AM 12:00 PM 12:30 PM 1:00 PM 1:30 PM 2:00 PM 2…" at bounding box center [357, 240] width 618 height 774
select select "tentative"
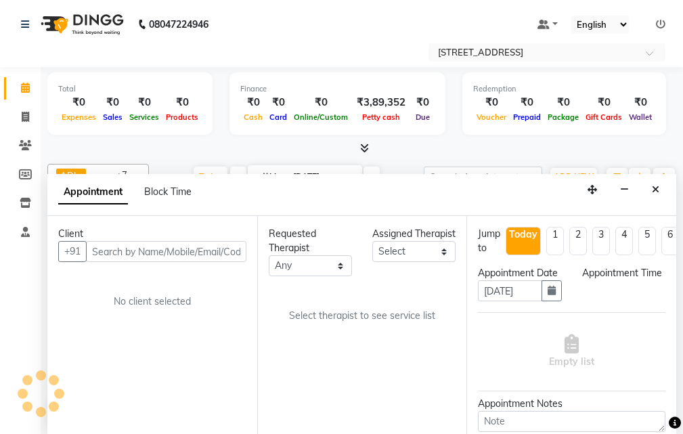
scroll to position [1, 0]
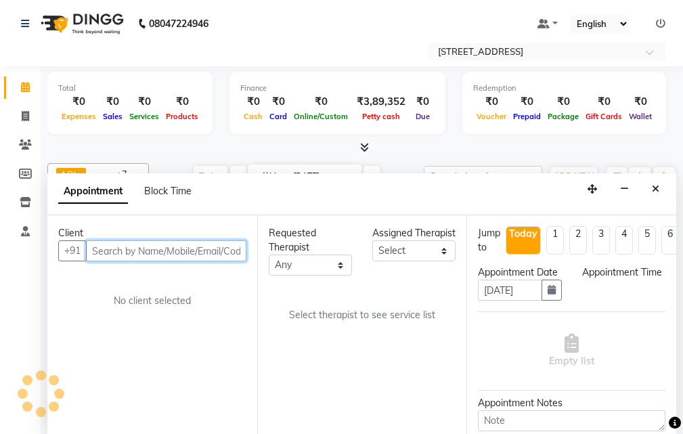
select select "1005"
click at [108, 252] on input "text" at bounding box center [166, 250] width 161 height 21
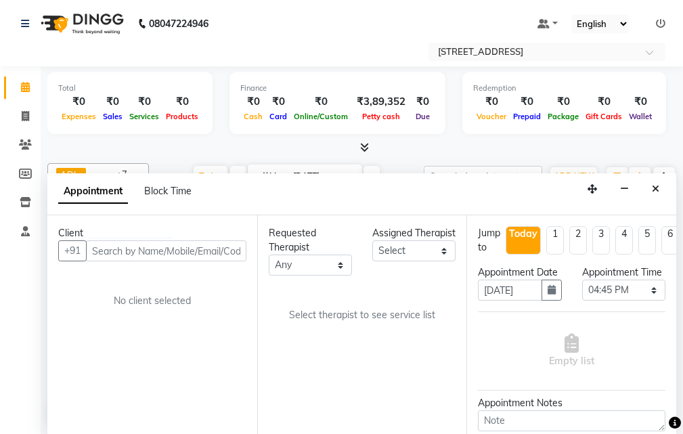
click at [659, 186] on button "Close" at bounding box center [656, 189] width 20 height 21
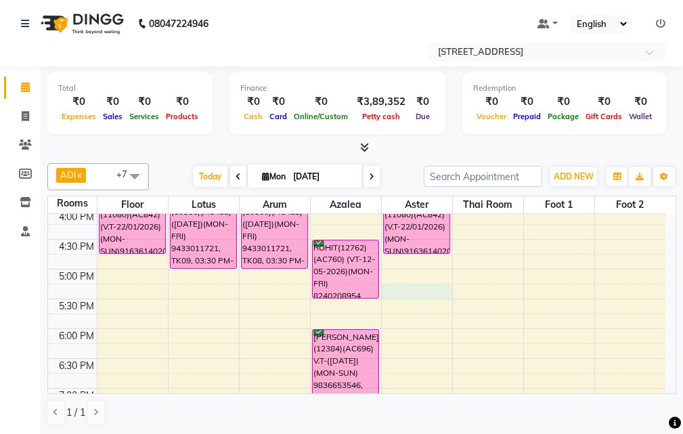
click at [417, 295] on div "10:00 AM 10:30 AM 11:00 AM 11:30 AM 12:00 PM 12:30 PM 1:00 PM 1:30 PM 2:00 PM 2…" at bounding box center [357, 239] width 618 height 774
select select "1035"
select select "tentative"
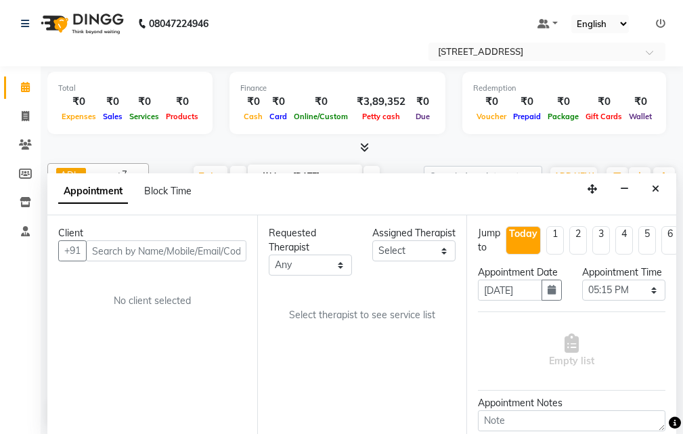
click at [166, 245] on input "text" at bounding box center [166, 250] width 161 height 21
type input "a"
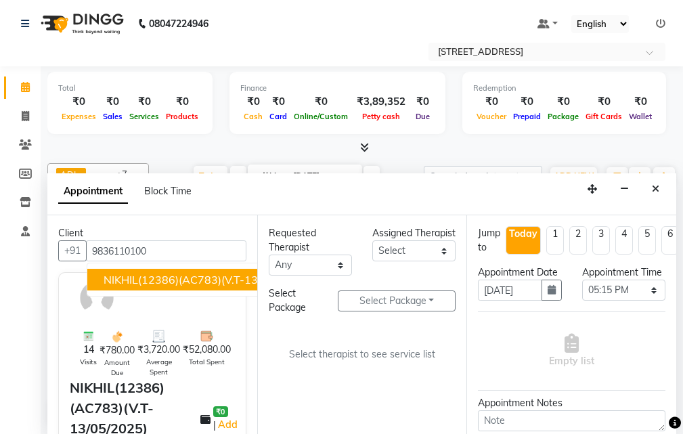
click at [120, 278] on span "NIKHIL(12386)(AC783)(V.T-13/05/2025) 9836110100" at bounding box center [242, 280] width 276 height 14
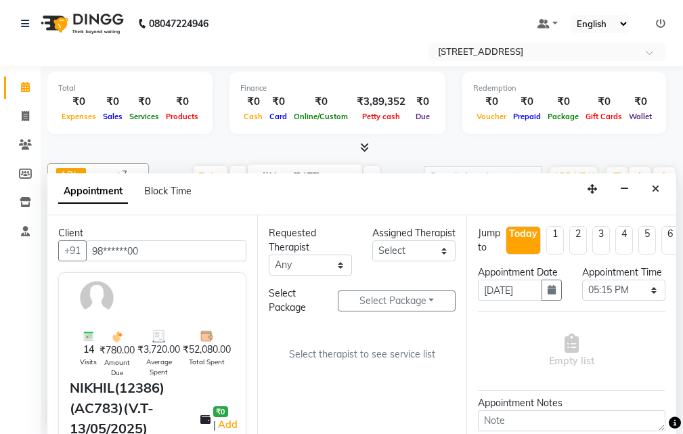
type input "98******00"
click at [444, 260] on select "Select ADI ANJU [PERSON_NAME] [DEMOGRAPHIC_DATA] 1 [PERSON_NAME] [PERSON_NAME]" at bounding box center [413, 250] width 83 height 21
select select "23005"
click at [372, 255] on select "Select ADI ANJU [PERSON_NAME] [DEMOGRAPHIC_DATA] 1 [PERSON_NAME] [PERSON_NAME]" at bounding box center [413, 250] width 83 height 21
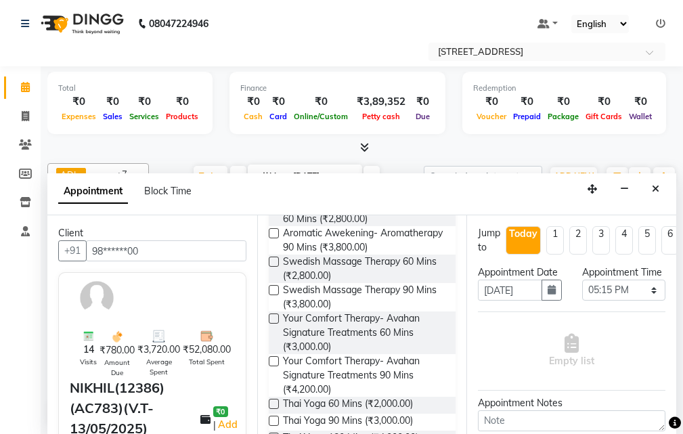
scroll to position [406, 0]
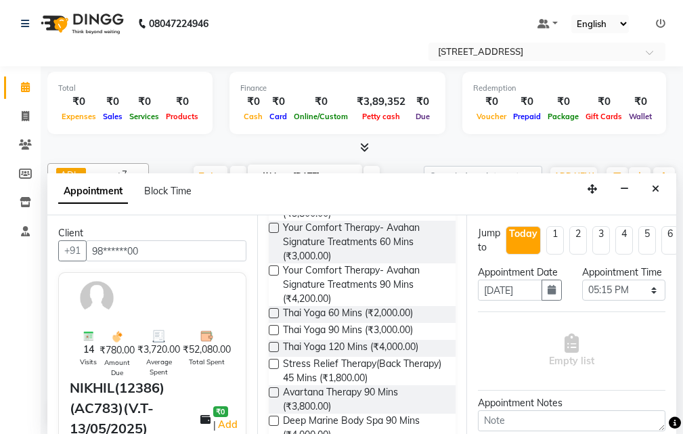
click at [272, 276] on label at bounding box center [274, 270] width 10 height 10
click at [272, 276] on input "checkbox" at bounding box center [273, 272] width 9 height 9
checkbox input "true"
select select "1847"
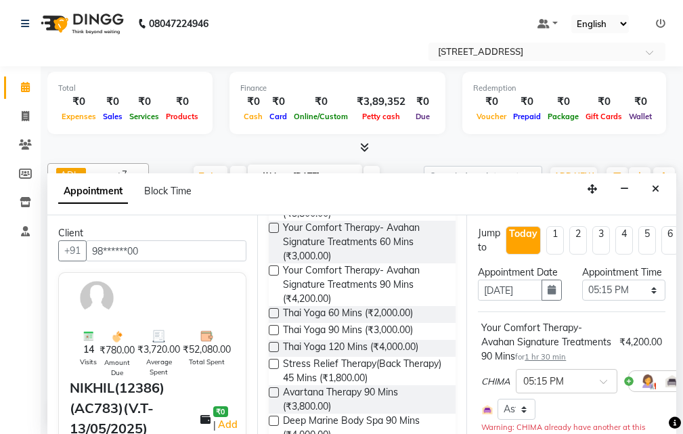
checkbox input "false"
click at [643, 301] on select "Select 11:00 AM 11:15 AM 11:30 AM 11:45 AM 12:00 PM 12:15 PM 12:30 PM 12:45 PM …" at bounding box center [623, 290] width 83 height 21
select select "1050"
click at [582, 294] on select "Select 11:00 AM 11:15 AM 11:30 AM 11:45 AM 12:00 PM 12:15 PM 12:30 PM 12:45 PM …" at bounding box center [623, 290] width 83 height 21
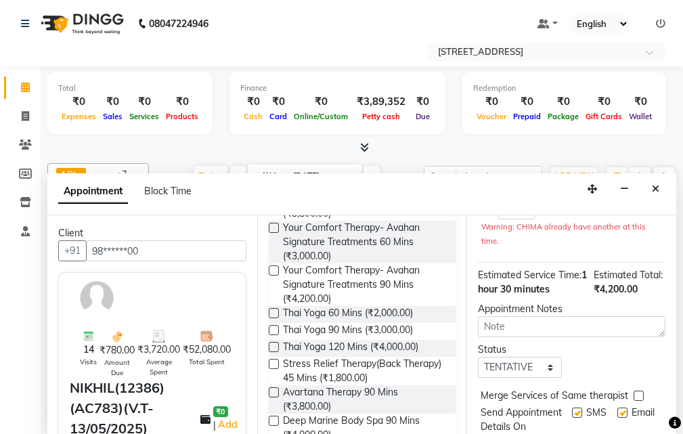
scroll to position [271, 0]
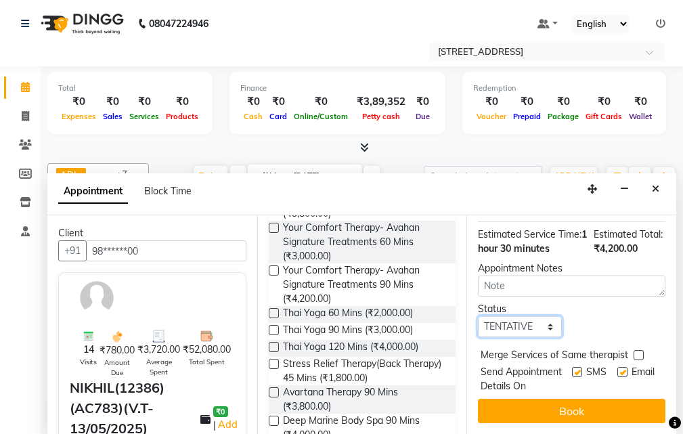
click at [545, 337] on select "Select TENTATIVE CONFIRM CHECK-IN UPCOMING" at bounding box center [519, 326] width 83 height 21
select select "confirm booking"
click at [478, 329] on select "Select TENTATIVE CONFIRM CHECK-IN UPCOMING" at bounding box center [519, 326] width 83 height 21
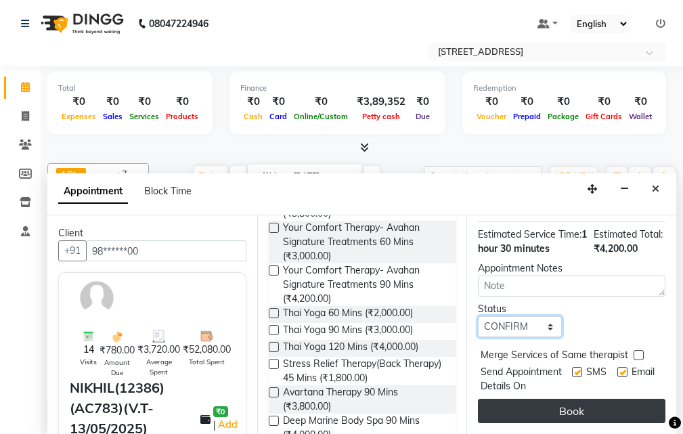
scroll to position [308, 0]
click at [567, 399] on button "Book" at bounding box center [572, 411] width 188 height 24
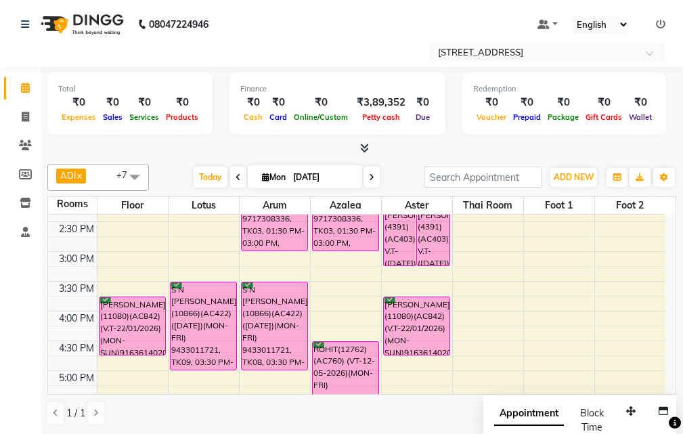
scroll to position [294, 0]
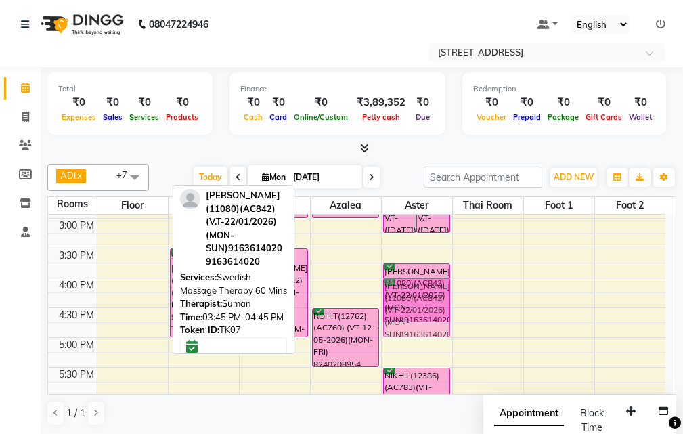
drag, startPoint x: 132, startPoint y: 280, endPoint x: 427, endPoint y: 297, distance: 295.1
click at [427, 297] on tr "AMISHA(11080)(AC842)(V.T-22/01/2026) (MON-SUN)9163614020, TK07, 03:45 PM-04:45 …" at bounding box center [357, 308] width 618 height 774
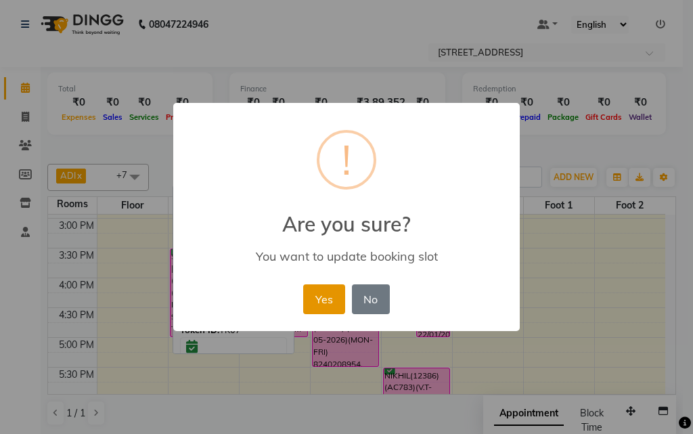
click at [314, 295] on button "Yes" at bounding box center [323, 299] width 41 height 30
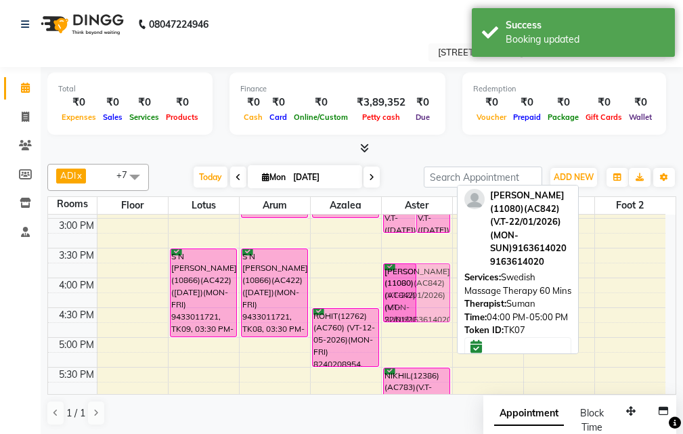
click at [427, 282] on div "SWARUP JAISWAL(4391)(AC403)) V.T-(06/03/2026)(MON-SUN) 9831772867, TK01, 02:15 …" at bounding box center [417, 308] width 70 height 774
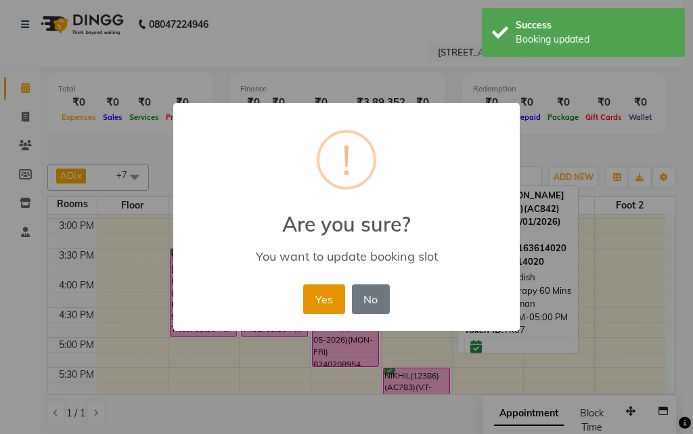
click at [336, 297] on button "Yes" at bounding box center [323, 299] width 41 height 30
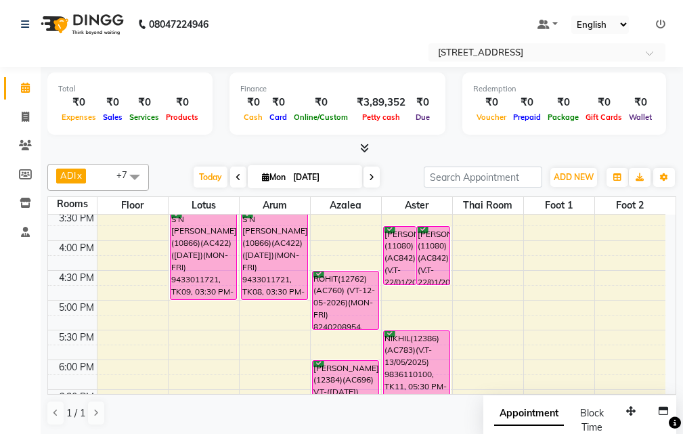
scroll to position [362, 0]
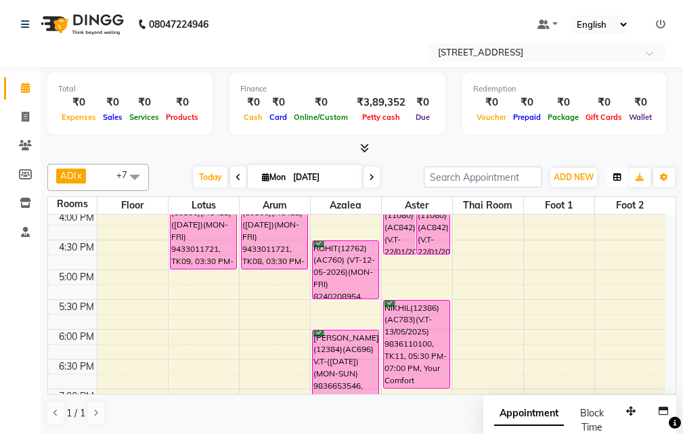
click at [618, 178] on icon "button" at bounding box center [618, 177] width 8 height 8
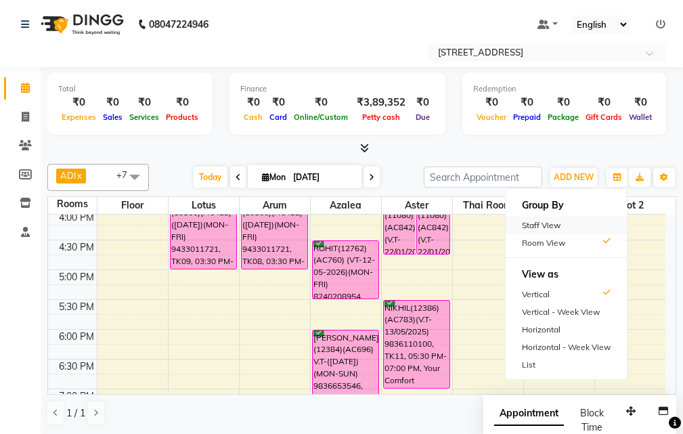
click at [582, 228] on div "Staff View" at bounding box center [566, 226] width 121 height 18
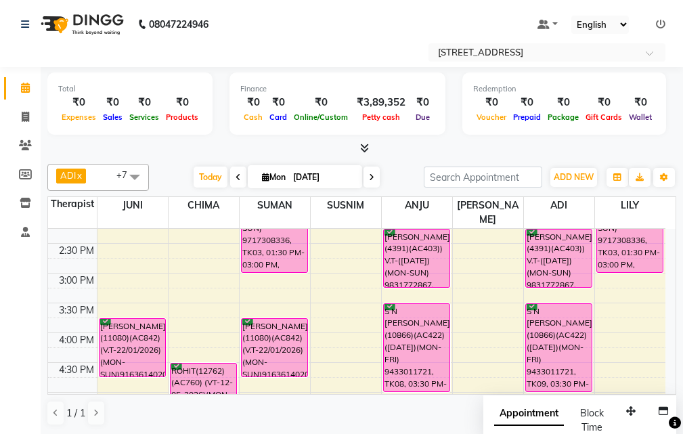
scroll to position [271, 0]
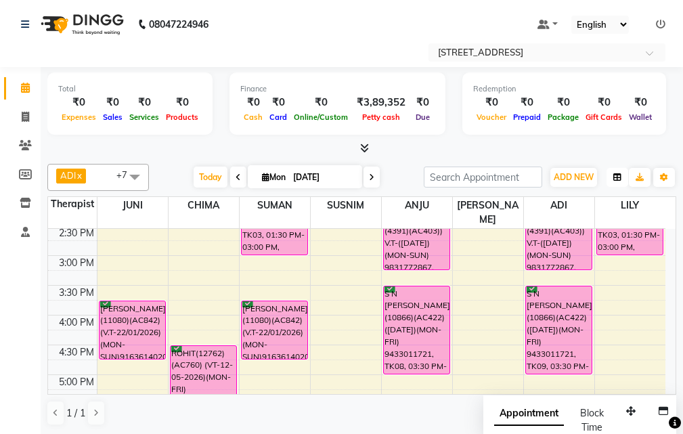
click at [619, 178] on icon "button" at bounding box center [618, 177] width 8 height 8
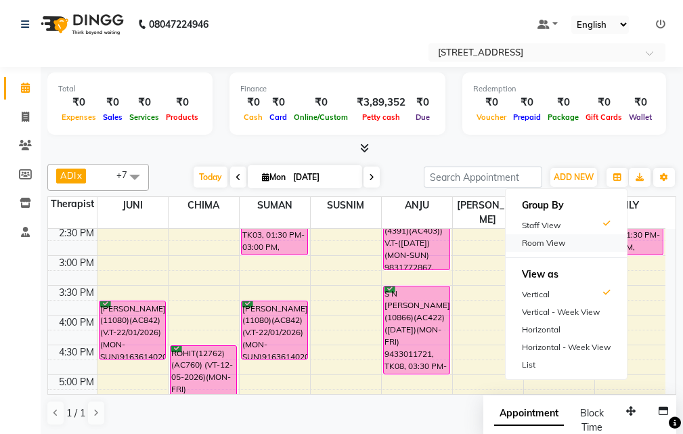
click at [560, 238] on div "Room View" at bounding box center [566, 243] width 121 height 18
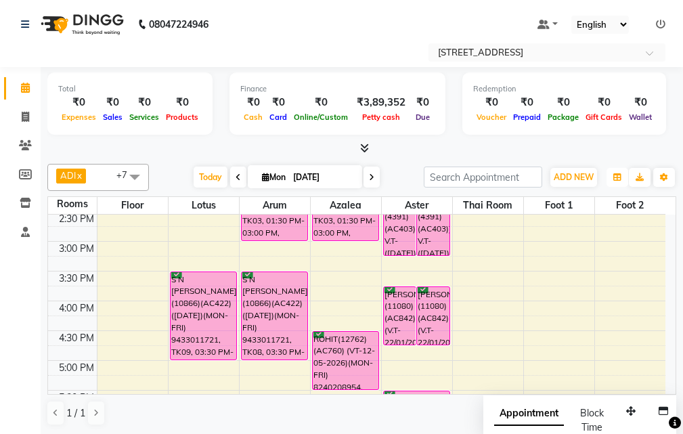
click at [621, 177] on icon "button" at bounding box center [618, 177] width 8 height 8
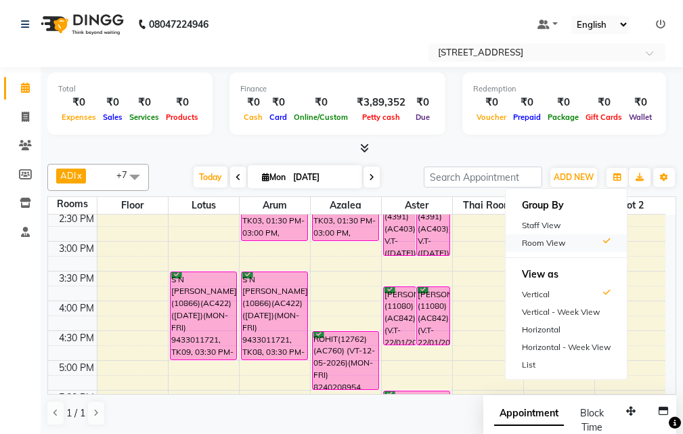
click at [544, 239] on div "Room View" at bounding box center [566, 243] width 121 height 18
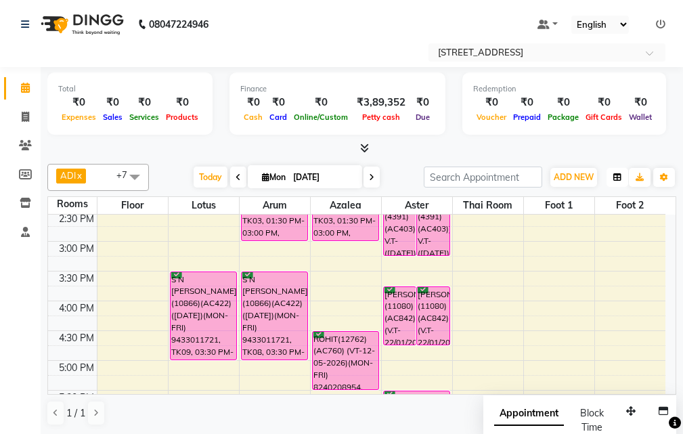
click at [614, 178] on icon "button" at bounding box center [618, 177] width 8 height 8
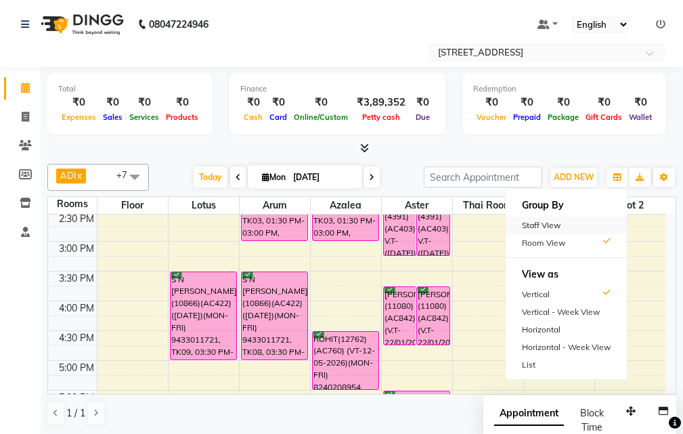
click at [572, 217] on div "Staff View" at bounding box center [566, 226] width 121 height 18
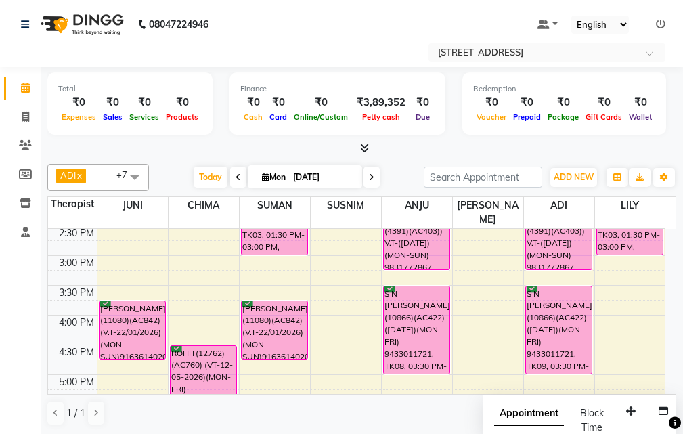
scroll to position [203, 0]
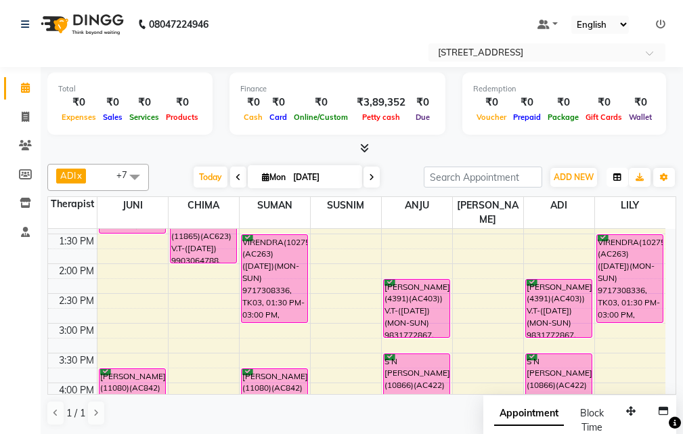
click at [618, 176] on icon "button" at bounding box center [618, 177] width 8 height 8
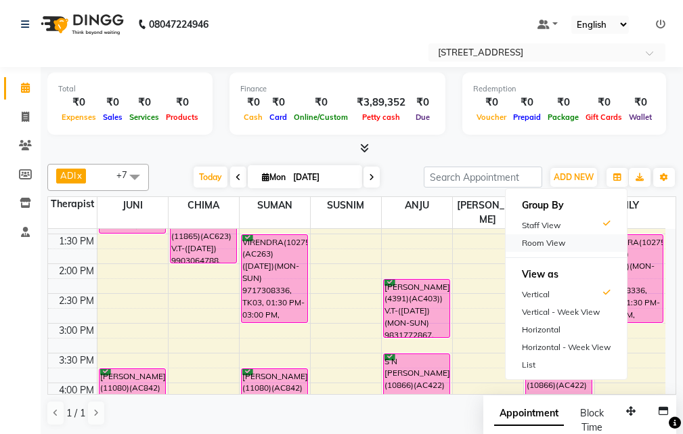
click at [544, 244] on div "Room View" at bounding box center [566, 243] width 121 height 18
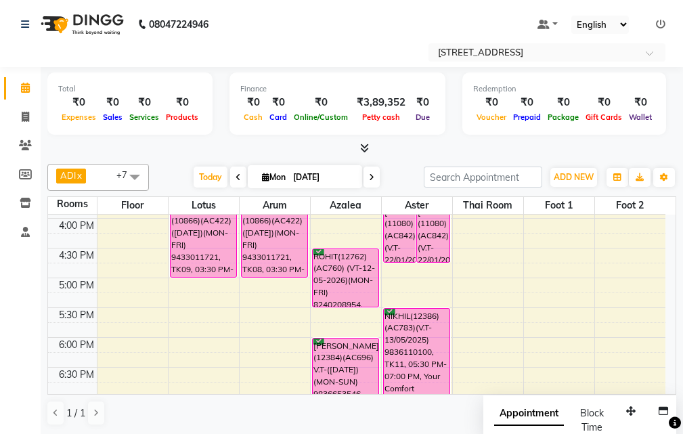
scroll to position [324, 0]
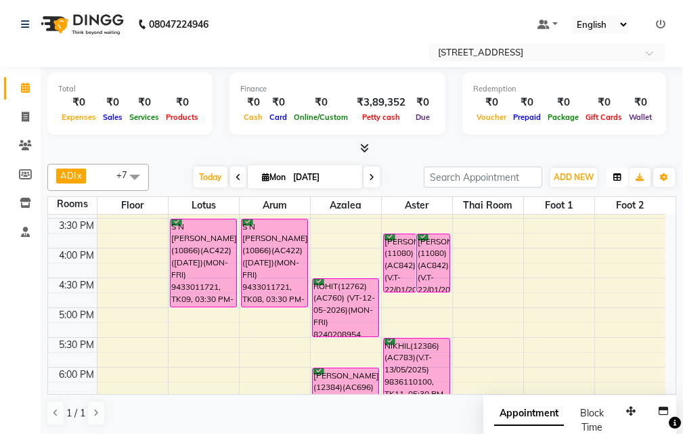
click at [615, 178] on icon "button" at bounding box center [618, 177] width 8 height 8
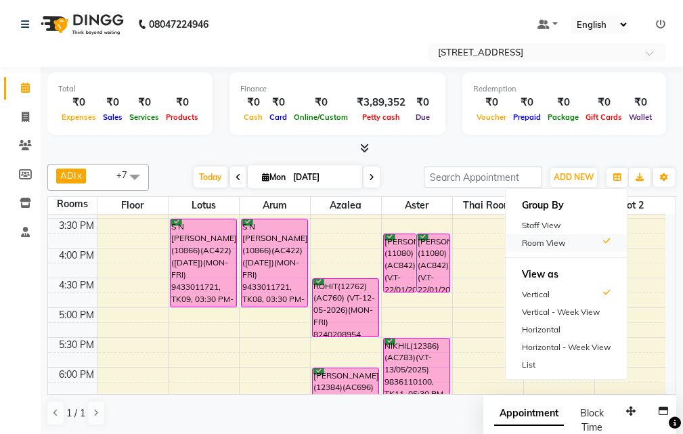
click at [560, 238] on div "Room View" at bounding box center [566, 243] width 121 height 18
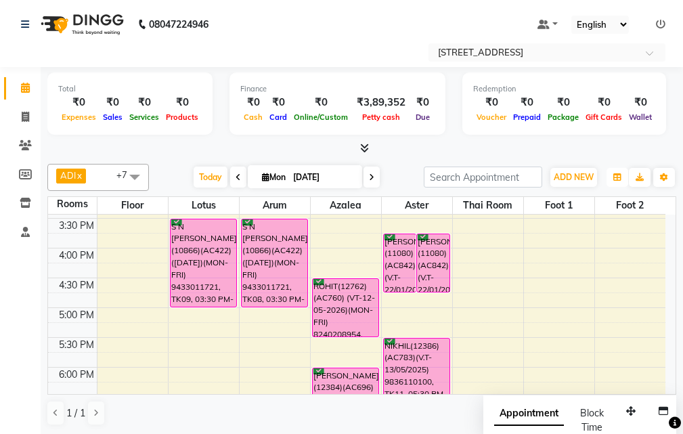
drag, startPoint x: 616, startPoint y: 177, endPoint x: 607, endPoint y: 198, distance: 23.0
click at [616, 178] on icon "button" at bounding box center [618, 177] width 8 height 8
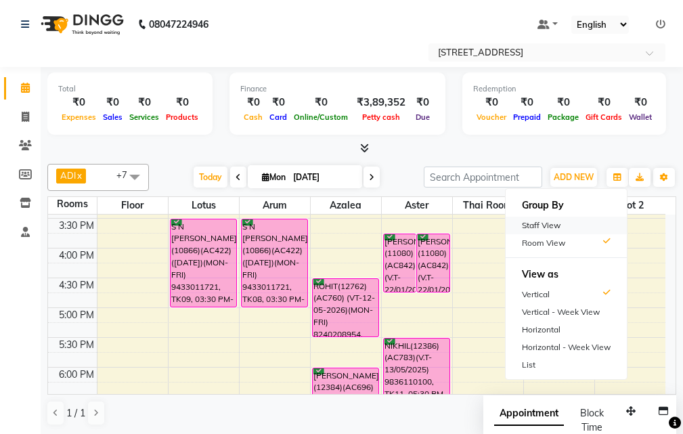
click at [579, 231] on div "Staff View" at bounding box center [566, 226] width 121 height 18
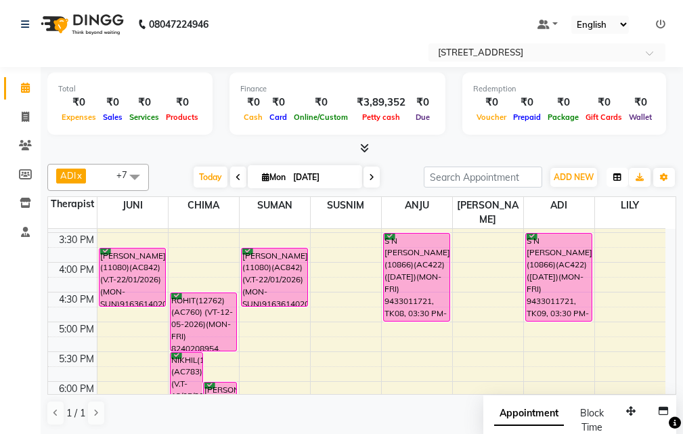
click at [621, 173] on icon "button" at bounding box center [618, 177] width 8 height 8
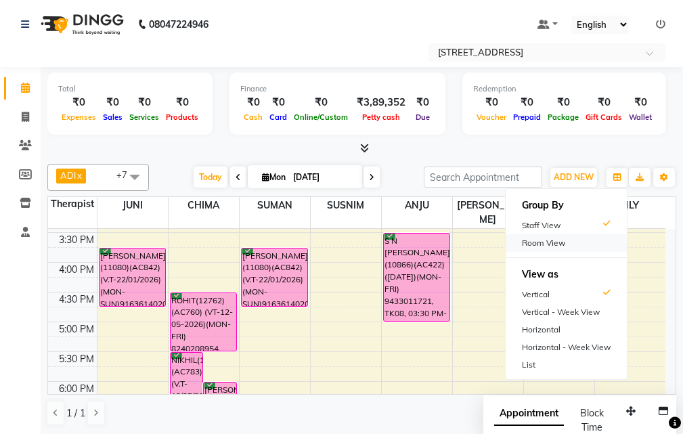
click at [563, 245] on div "Room View" at bounding box center [566, 243] width 121 height 18
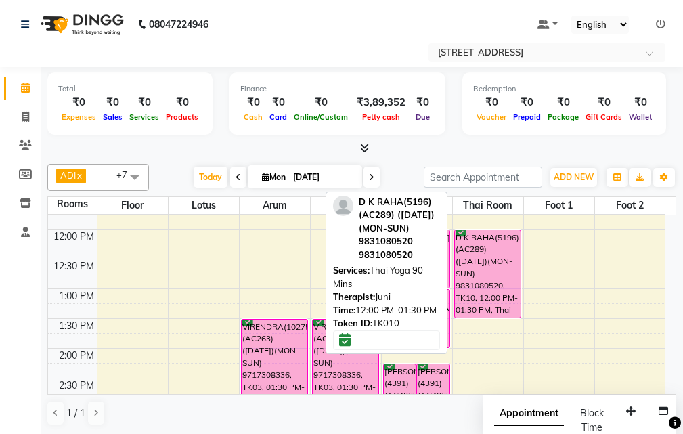
scroll to position [135, 0]
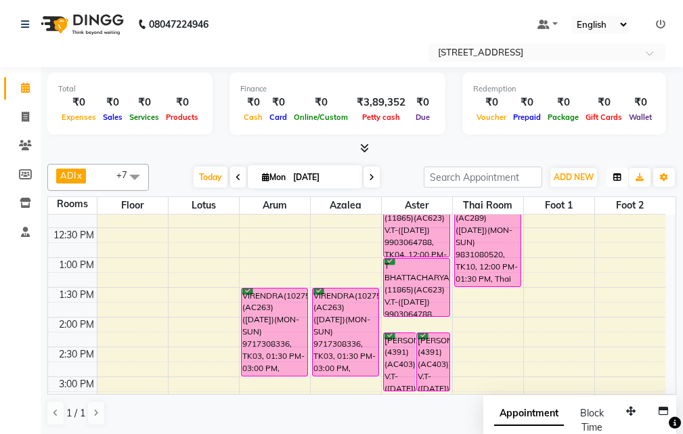
click at [614, 175] on icon "button" at bounding box center [618, 177] width 8 height 8
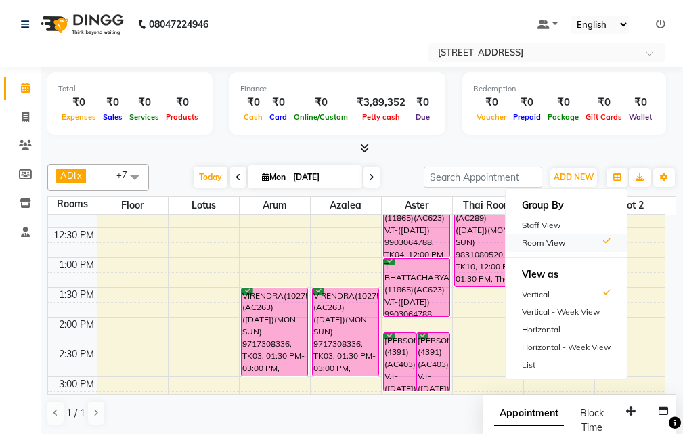
click at [544, 240] on div "Room View" at bounding box center [566, 243] width 121 height 18
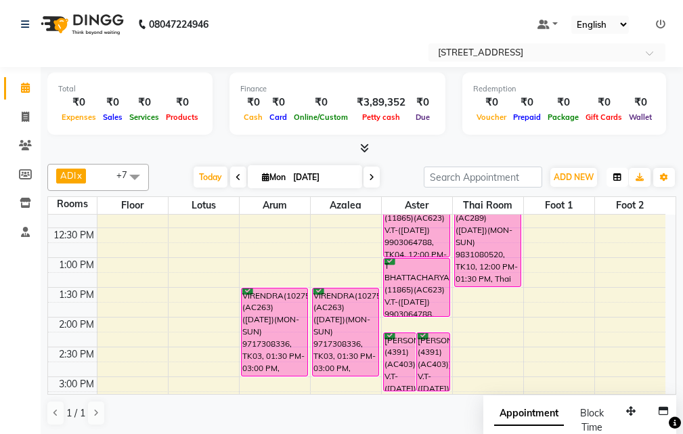
click at [620, 175] on icon "button" at bounding box center [618, 177] width 8 height 8
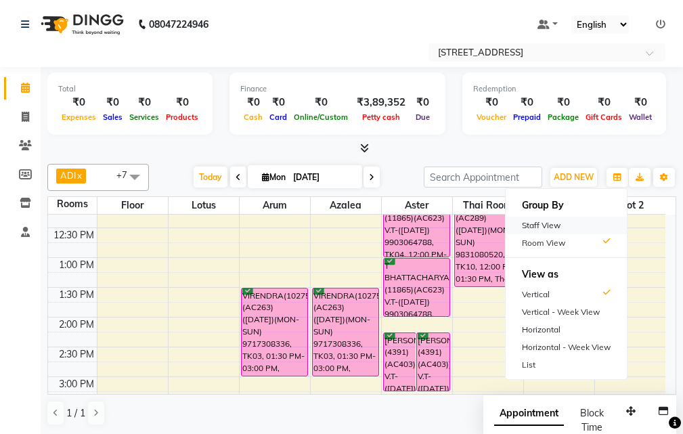
click at [555, 221] on div "Staff View" at bounding box center [566, 226] width 121 height 18
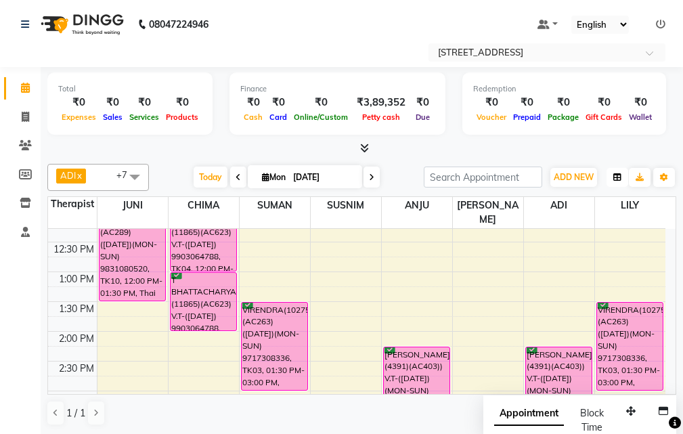
click at [618, 177] on icon "button" at bounding box center [618, 177] width 8 height 8
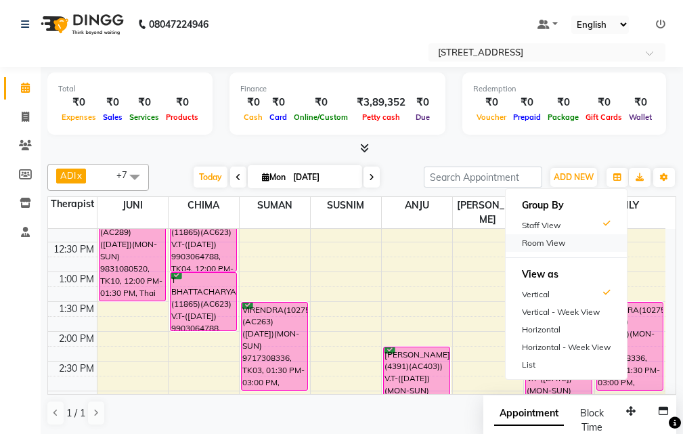
click at [542, 242] on div "Room View" at bounding box center [566, 243] width 121 height 18
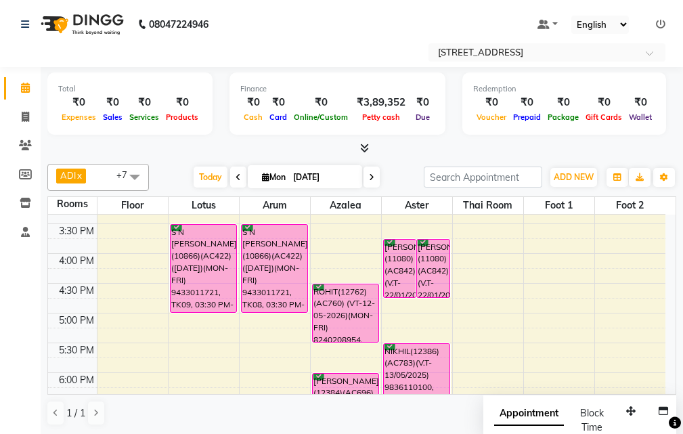
scroll to position [339, 0]
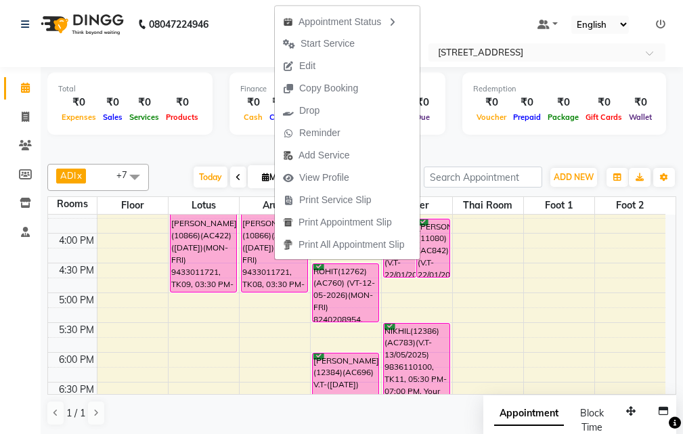
click at [333, 59] on button "Edit" at bounding box center [347, 66] width 145 height 22
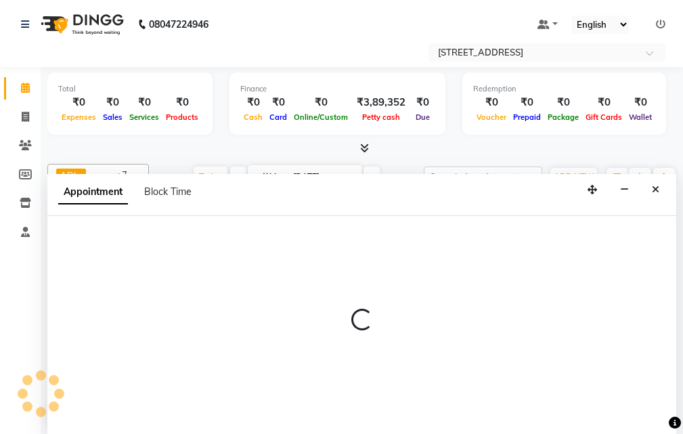
scroll to position [1, 0]
select select "confirm booking"
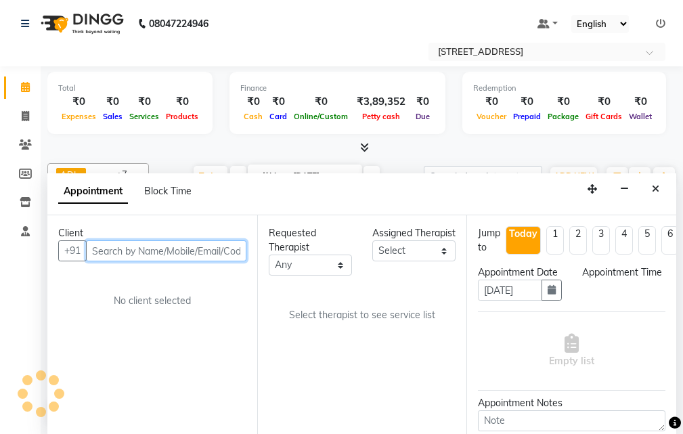
select select "45390"
select select "930"
select select "1845"
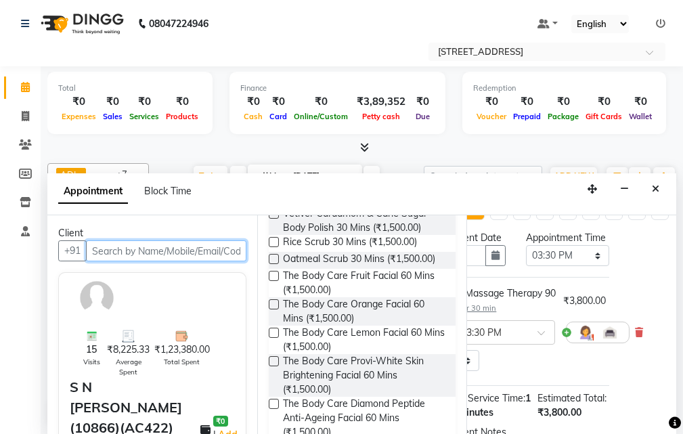
scroll to position [135, 56]
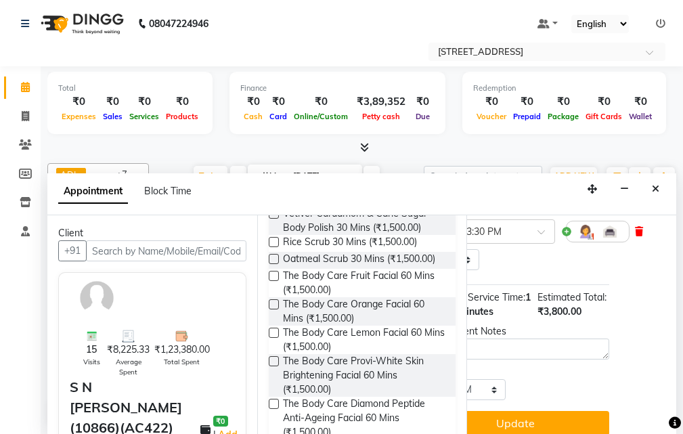
click at [638, 236] on icon at bounding box center [639, 231] width 8 height 9
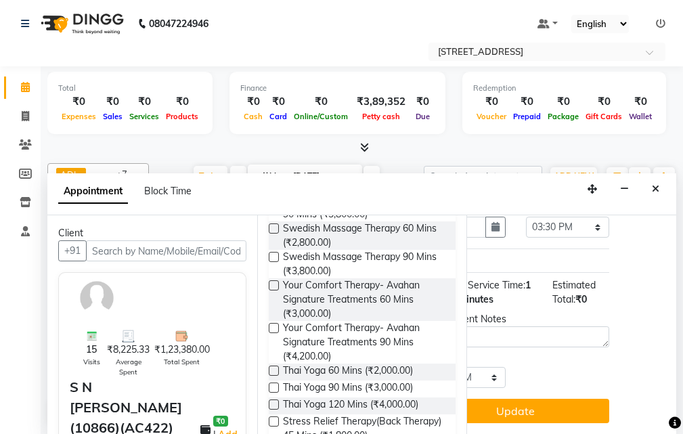
scroll to position [339, 0]
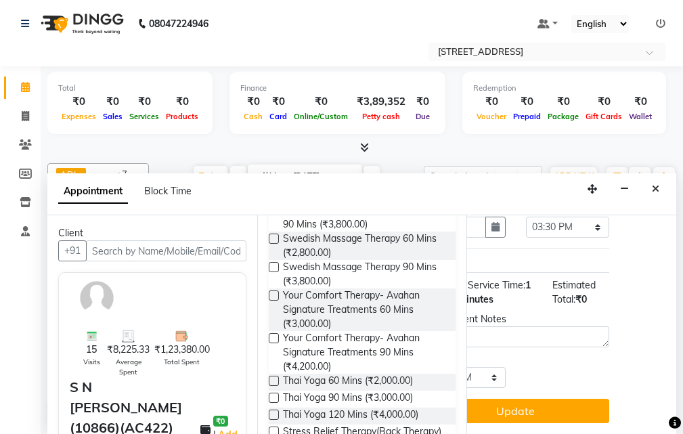
click at [274, 244] on label at bounding box center [274, 239] width 10 height 10
click at [274, 244] on input "checkbox" at bounding box center [273, 240] width 9 height 9
checkbox input "true"
select select "1845"
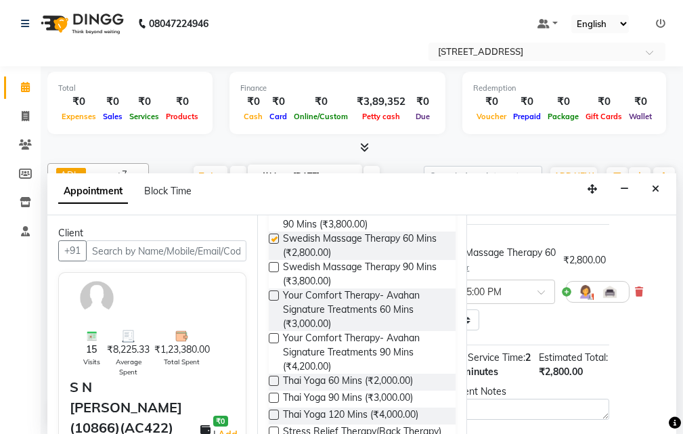
scroll to position [135, 56]
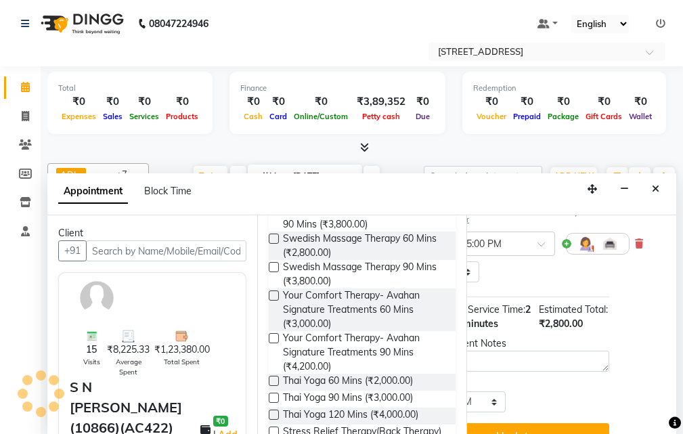
click at [275, 244] on label at bounding box center [274, 239] width 10 height 10
click at [275, 244] on input "checkbox" at bounding box center [273, 240] width 9 height 9
checkbox input "true"
select select "1845"
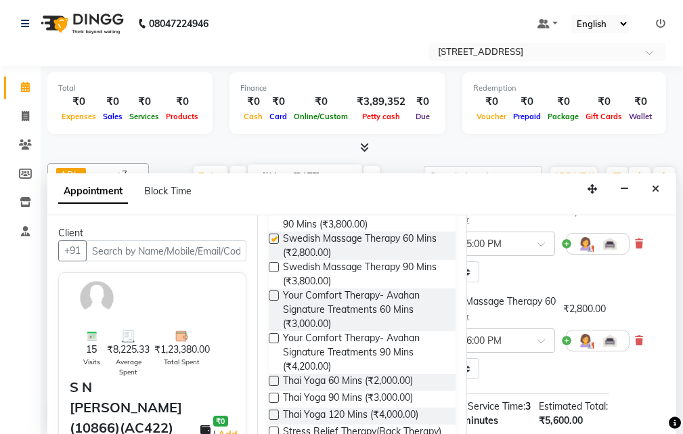
checkbox input "false"
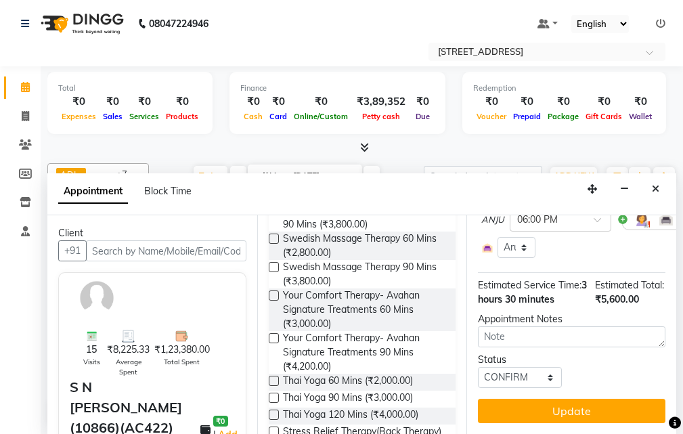
scroll to position [295, 0]
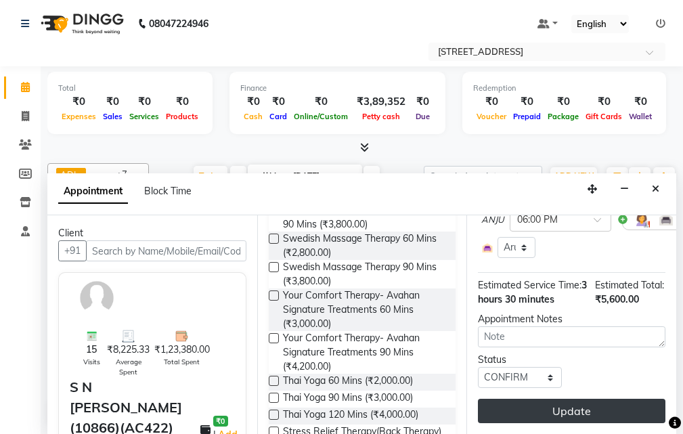
click at [556, 399] on button "Update" at bounding box center [572, 411] width 188 height 24
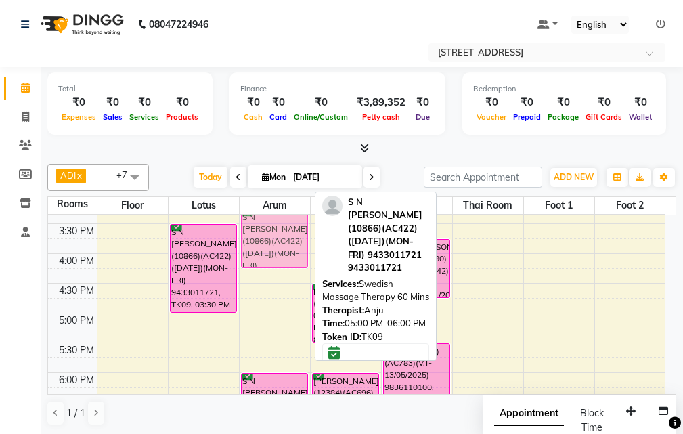
scroll to position [317, 0]
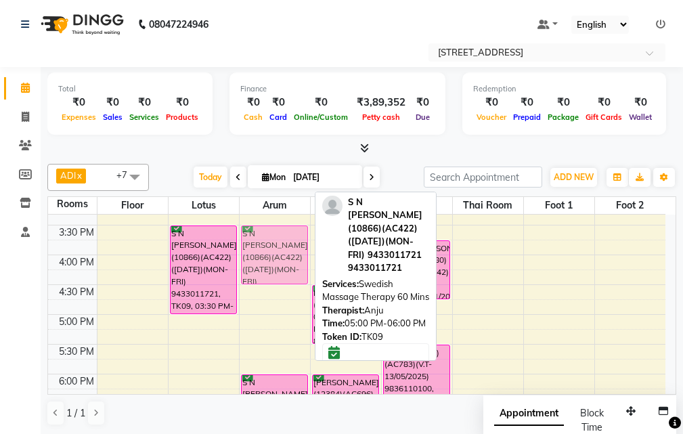
drag, startPoint x: 281, startPoint y: 329, endPoint x: 288, endPoint y: 258, distance: 71.4
click at [288, 258] on div "VIRENDRA(10275)(AC263) (20/04/2026)(MON-SUN) 9717308336, TK03, 01:30 PM-03:00 P…" at bounding box center [275, 285] width 70 height 774
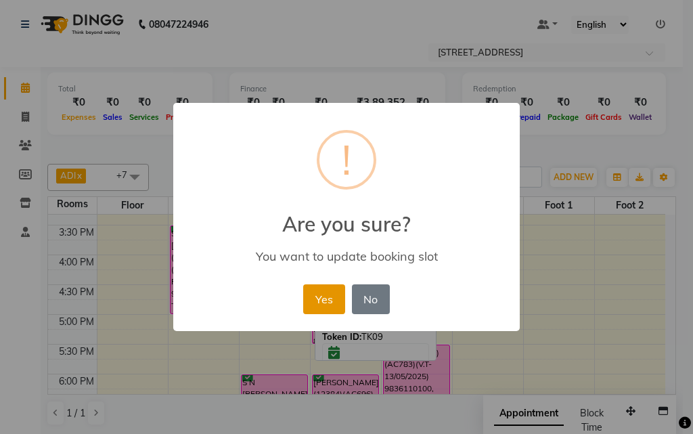
click at [315, 296] on button "Yes" at bounding box center [323, 299] width 41 height 30
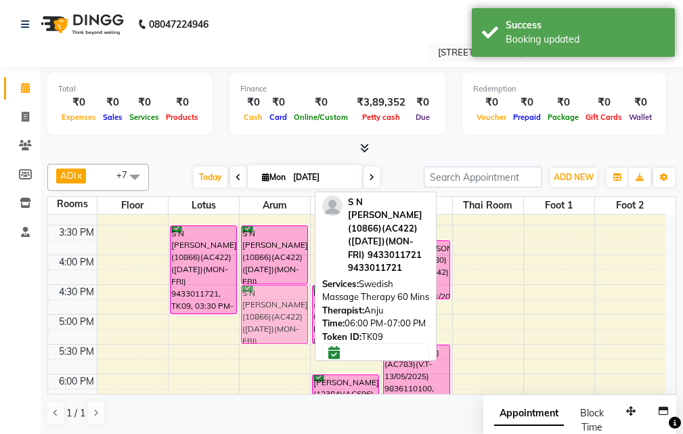
drag, startPoint x: 253, startPoint y: 382, endPoint x: 265, endPoint y: 299, distance: 83.6
click at [265, 299] on div "VIRENDRA(10275)(AC263) (20/04/2026)(MON-SUN) 9717308336, TK03, 01:30 PM-03:00 P…" at bounding box center [275, 285] width 70 height 774
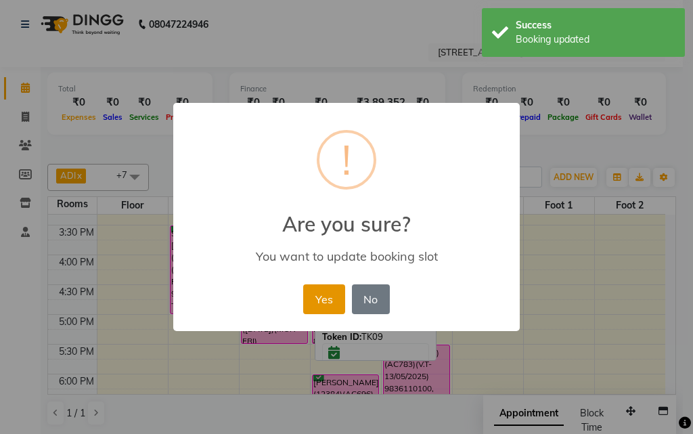
click at [309, 300] on button "Yes" at bounding box center [323, 299] width 41 height 30
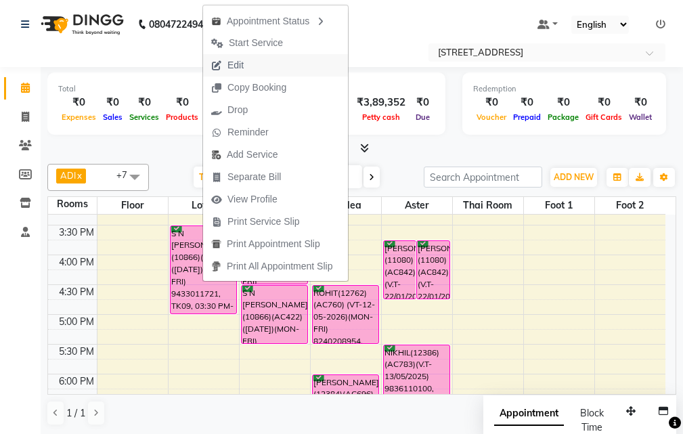
click at [263, 60] on button "Edit" at bounding box center [275, 65] width 145 height 22
select select "tentative"
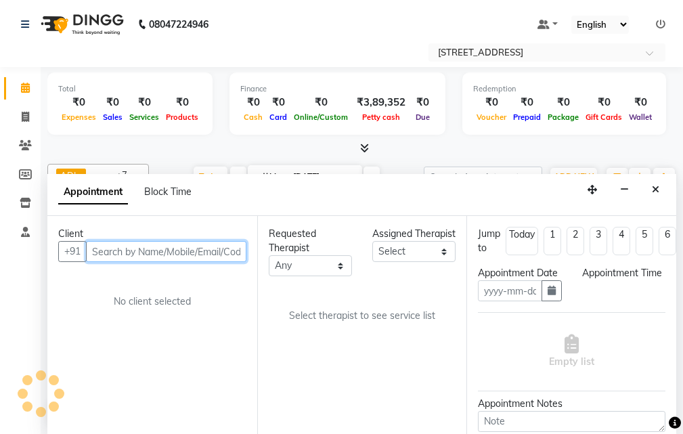
type input "[DATE]"
select select "confirm booking"
select select "930"
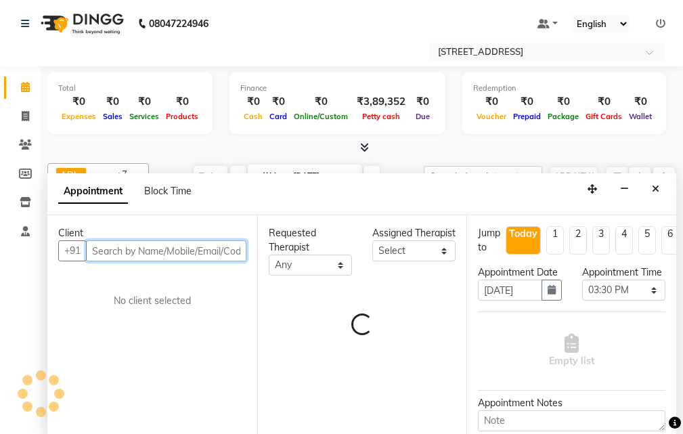
select select "45390"
select select "1844"
select select "1845"
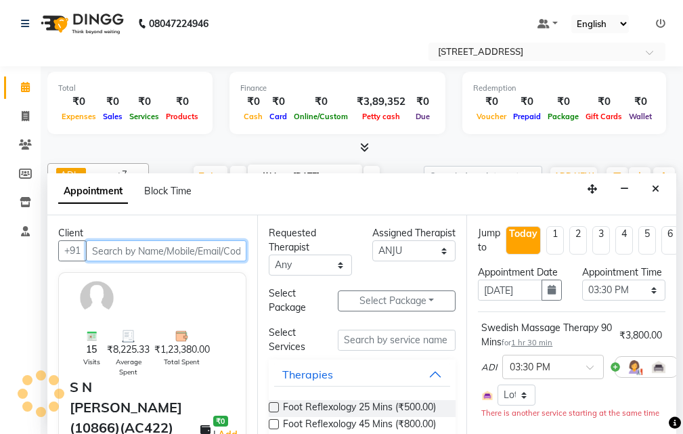
select select "1845"
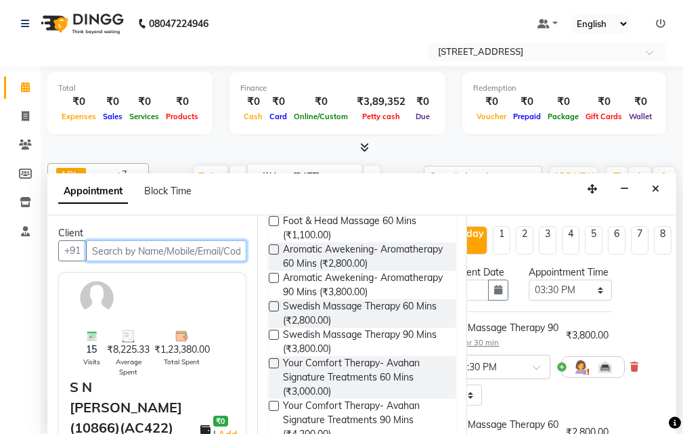
scroll to position [0, 78]
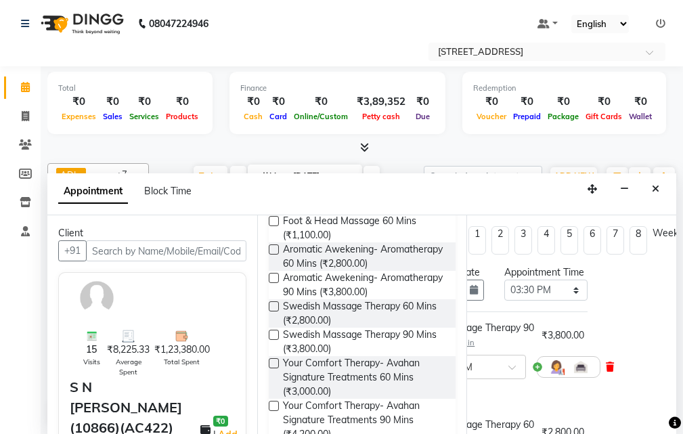
click at [613, 372] on icon at bounding box center [610, 366] width 8 height 9
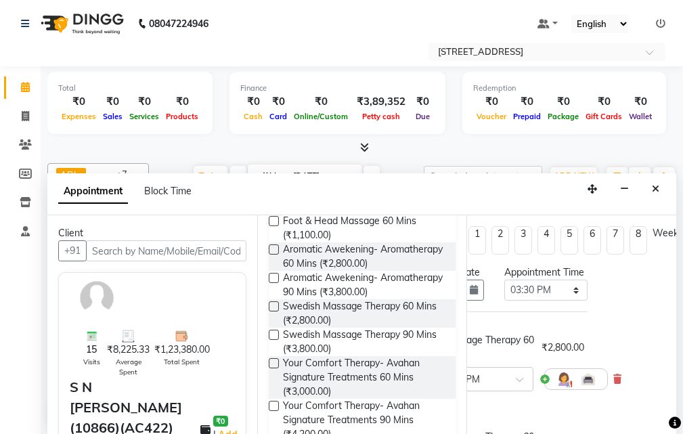
drag, startPoint x: 540, startPoint y: 421, endPoint x: 515, endPoint y: 425, distance: 24.7
click at [494, 418] on div "Select Room Floor Lotus Arum Azalea Aster Thai Room Foot 1 Foot 2" at bounding box center [494, 407] width 181 height 21
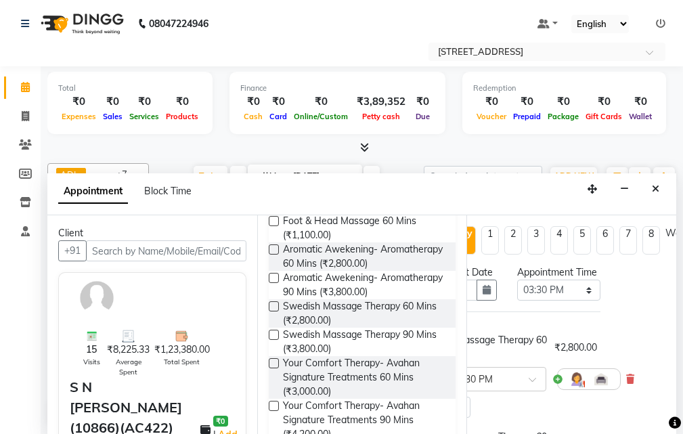
scroll to position [0, 87]
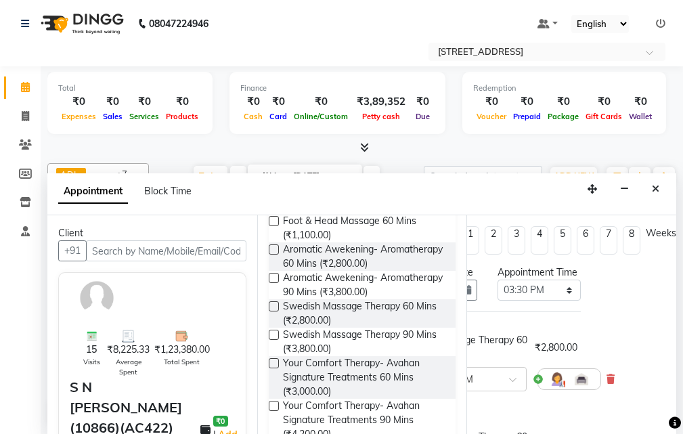
click at [274, 312] on label at bounding box center [274, 306] width 10 height 10
click at [274, 312] on input "checkbox" at bounding box center [273, 307] width 9 height 9
checkbox input "true"
select select "1845"
click at [276, 312] on label at bounding box center [274, 306] width 10 height 10
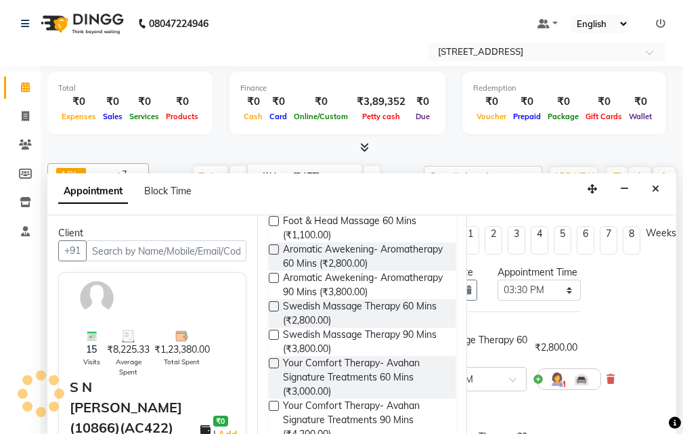
click at [276, 312] on input "checkbox" at bounding box center [273, 307] width 9 height 9
checkbox input "true"
select select "1845"
checkbox input "false"
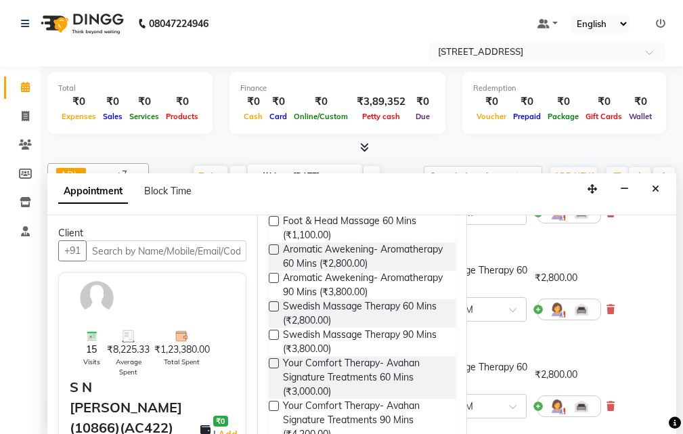
scroll to position [203, 87]
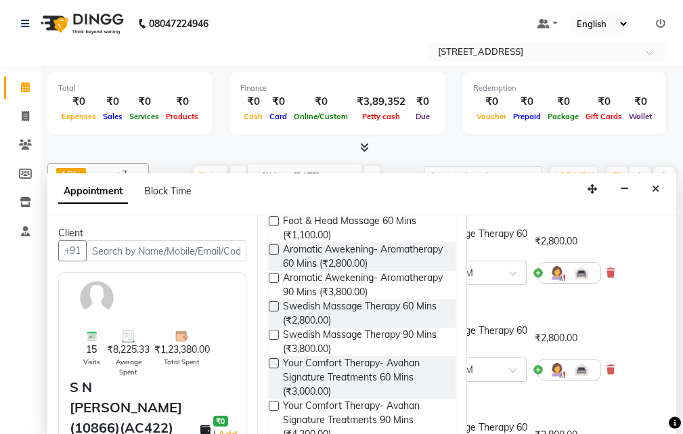
click at [462, 421] on div "Client +91 15 Visits ₹8,225.33 Average Spent ₹1,23,380.00 Total Spent S N SETH(…" at bounding box center [361, 324] width 629 height 219
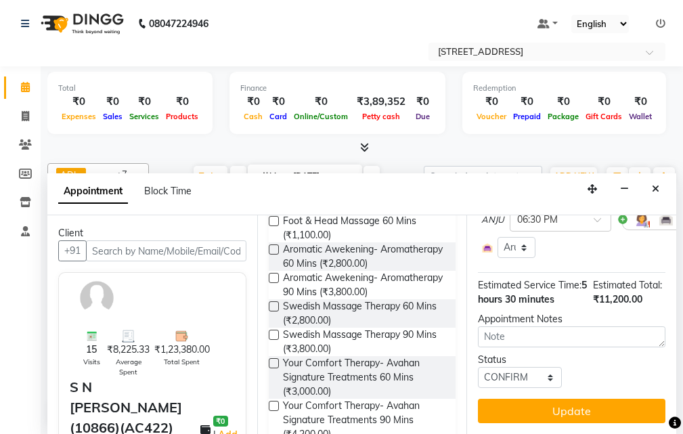
scroll to position [489, 0]
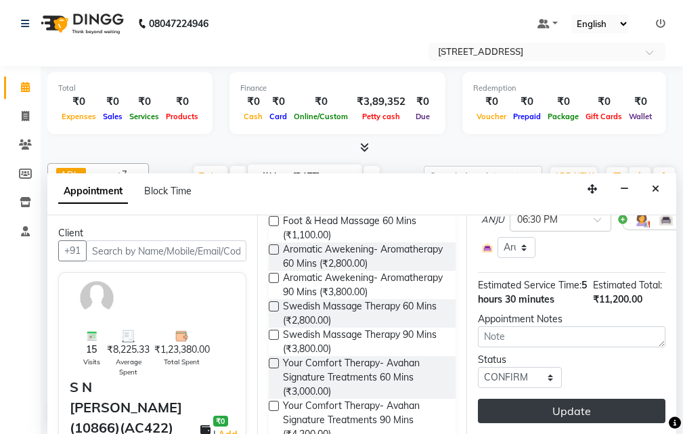
click at [530, 400] on button "Update" at bounding box center [572, 411] width 188 height 24
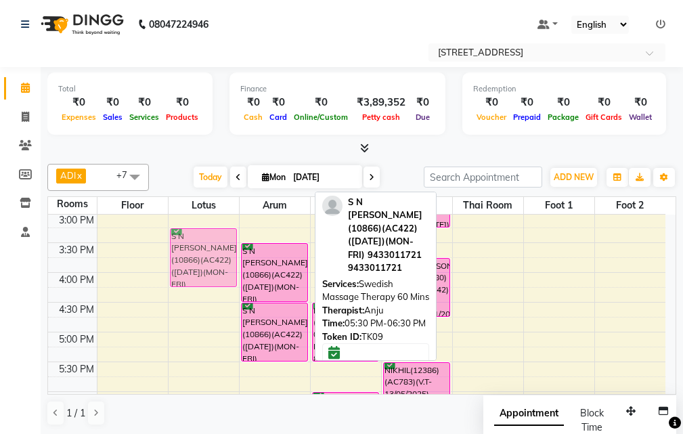
scroll to position [297, 0]
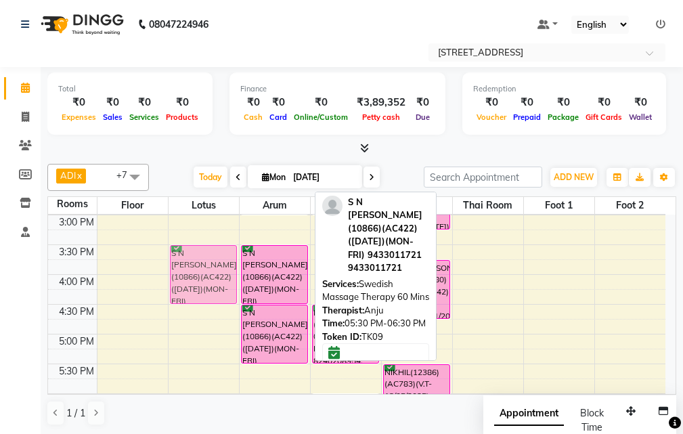
drag, startPoint x: 277, startPoint y: 347, endPoint x: 238, endPoint y: 265, distance: 90.3
click at [237, 265] on div "10:00 AM 10:30 AM 11:00 AM 11:30 AM 12:00 PM 12:30 PM 1:00 PM 1:30 PM 2:00 PM 2…" at bounding box center [357, 304] width 618 height 774
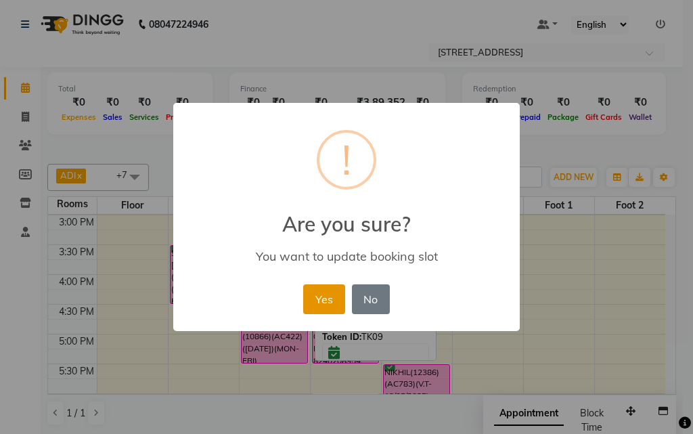
click at [329, 298] on button "Yes" at bounding box center [323, 299] width 41 height 30
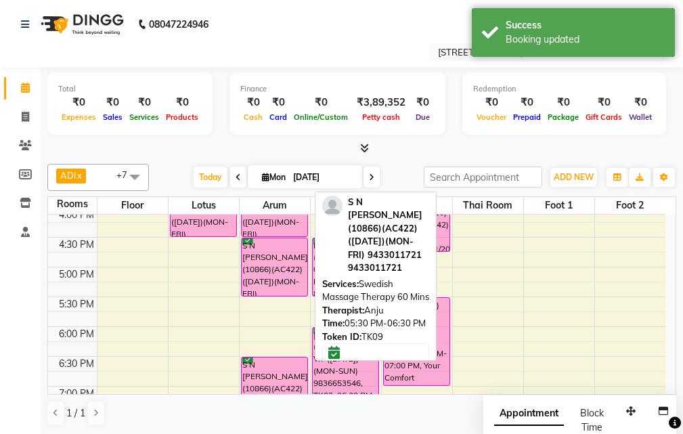
scroll to position [365, 0]
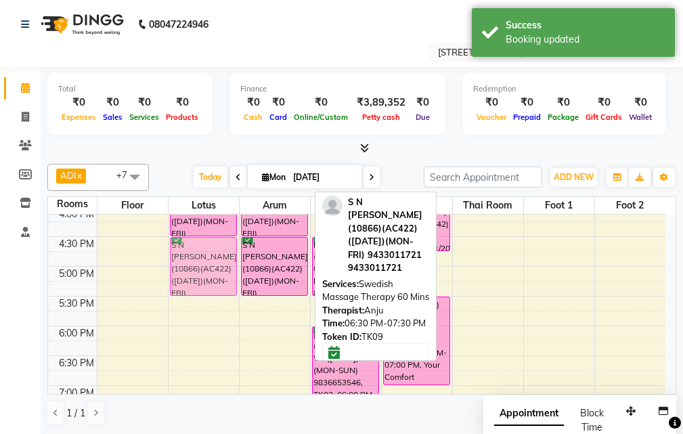
drag, startPoint x: 255, startPoint y: 369, endPoint x: 180, endPoint y: 253, distance: 138.6
click at [180, 253] on tr "S N SETH(10866)(AC422) (29-11-2025)(MON-FRI) 9433011721, TK09, 03:30 PM-04:30 P…" at bounding box center [357, 237] width 618 height 774
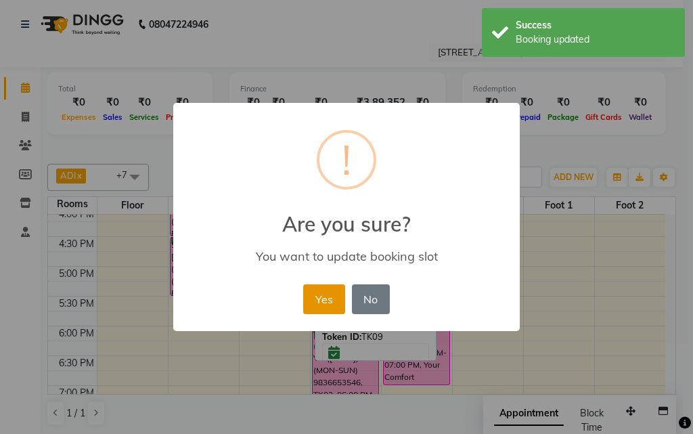
click at [322, 292] on button "Yes" at bounding box center [323, 299] width 41 height 30
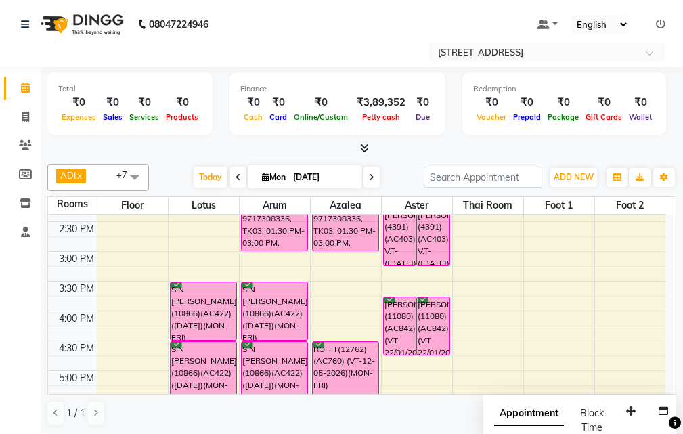
scroll to position [230, 0]
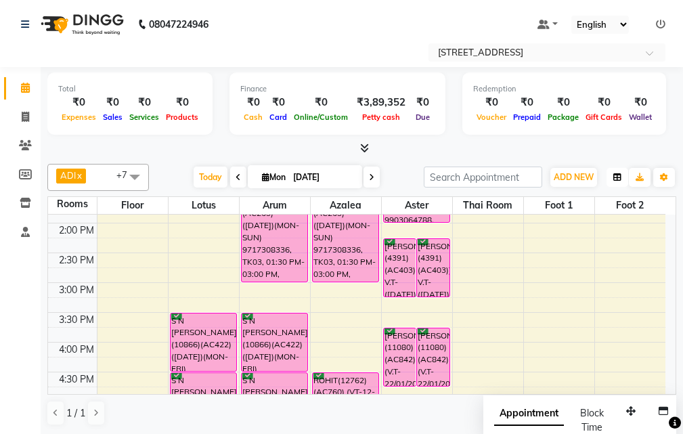
click at [618, 178] on icon "button" at bounding box center [618, 177] width 8 height 8
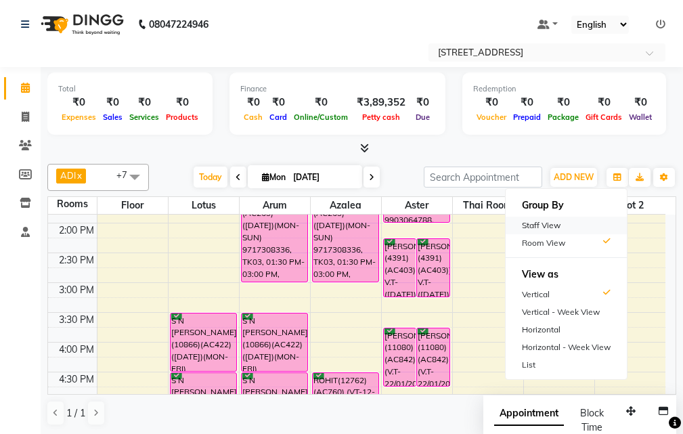
click at [557, 223] on div "Staff View" at bounding box center [566, 226] width 121 height 18
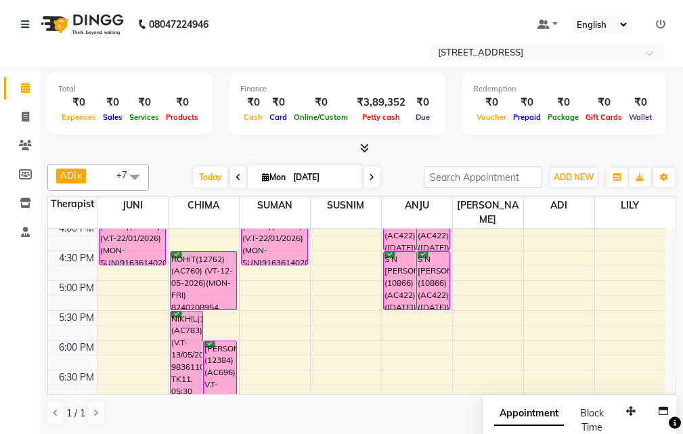
scroll to position [433, 0]
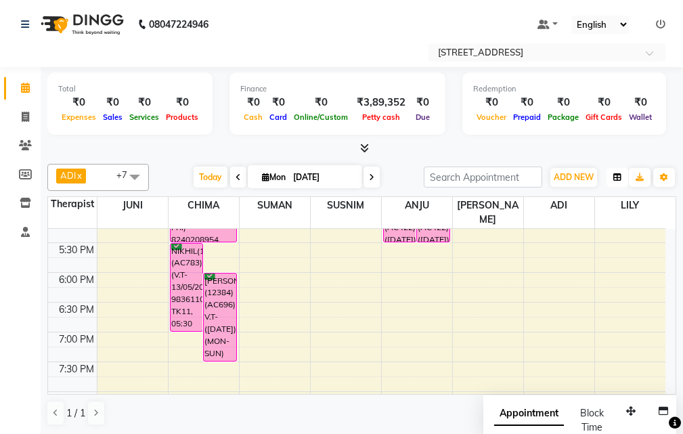
click at [618, 178] on icon "button" at bounding box center [618, 177] width 8 height 8
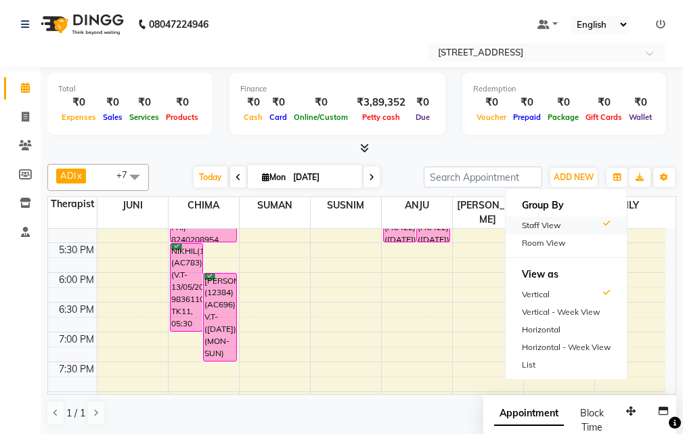
click at [568, 225] on div "Staff View" at bounding box center [566, 226] width 121 height 18
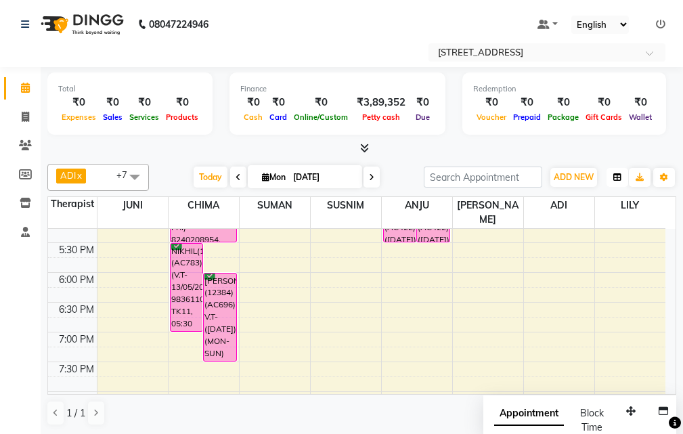
click at [618, 181] on icon "button" at bounding box center [618, 177] width 8 height 8
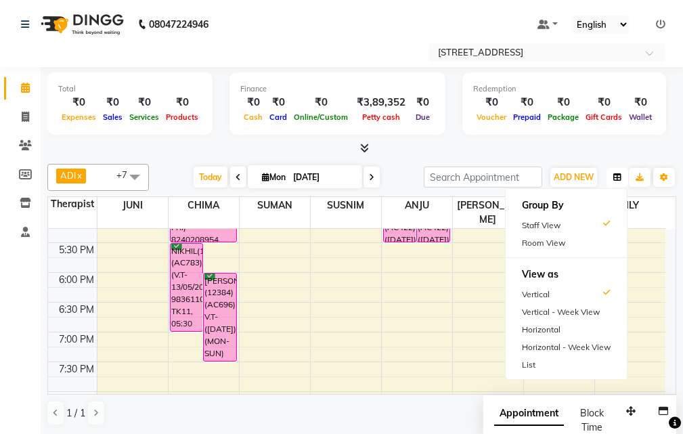
click at [618, 181] on icon "button" at bounding box center [618, 177] width 8 height 8
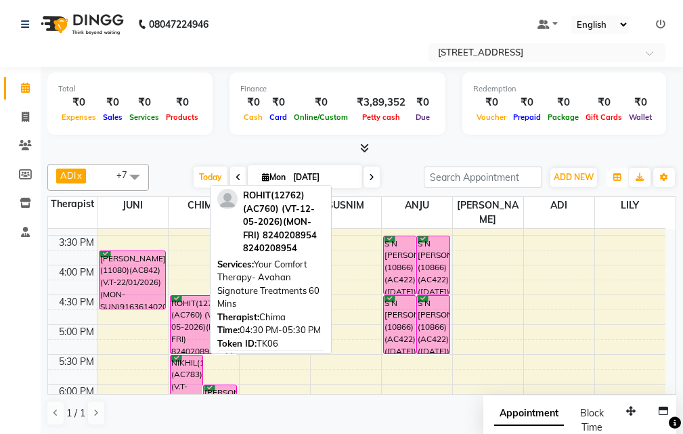
scroll to position [297, 0]
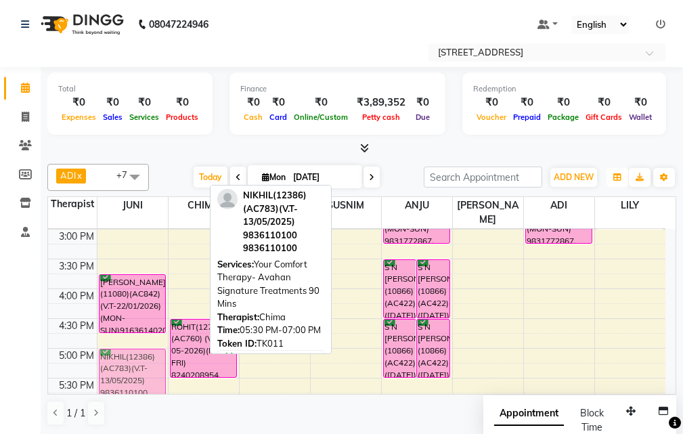
drag, startPoint x: 187, startPoint y: 376, endPoint x: 146, endPoint y: 352, distance: 47.0
click at [146, 352] on tr "D K RAHA(5196)(AC289) (18-10-2025)(MON-SUN) 9831080520, TK10, 12:00 PM-01:30 PM…" at bounding box center [357, 319] width 618 height 774
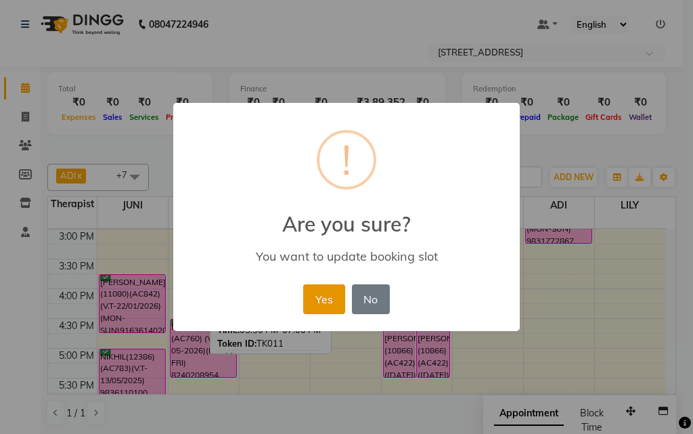
click at [315, 300] on button "Yes" at bounding box center [323, 299] width 41 height 30
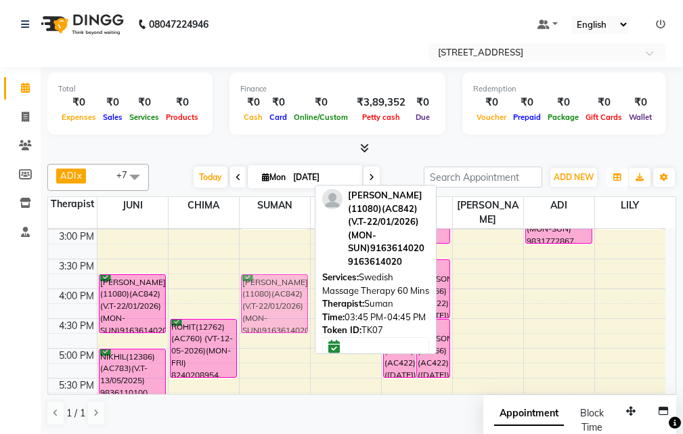
drag, startPoint x: 280, startPoint y: 284, endPoint x: 309, endPoint y: 284, distance: 29.8
click at [305, 284] on div "VIRENDRA(10275)(AC263) (20/04/2026)(MON-SUN) 9717308336, TK03, 01:30 PM-03:00 P…" at bounding box center [275, 319] width 70 height 774
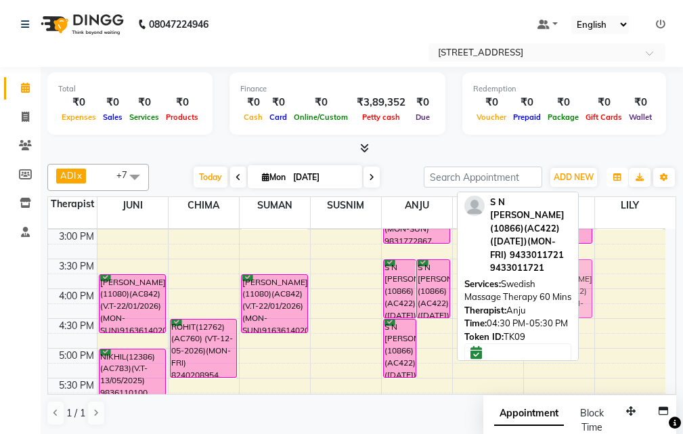
drag, startPoint x: 440, startPoint y: 332, endPoint x: 561, endPoint y: 269, distance: 136.6
click at [561, 269] on div "ADI x ANJU x BENU x CHIMA x JUNI x LILY x SUMAN x SUSNIM x +7 Select All ADI AN…" at bounding box center [361, 294] width 629 height 273
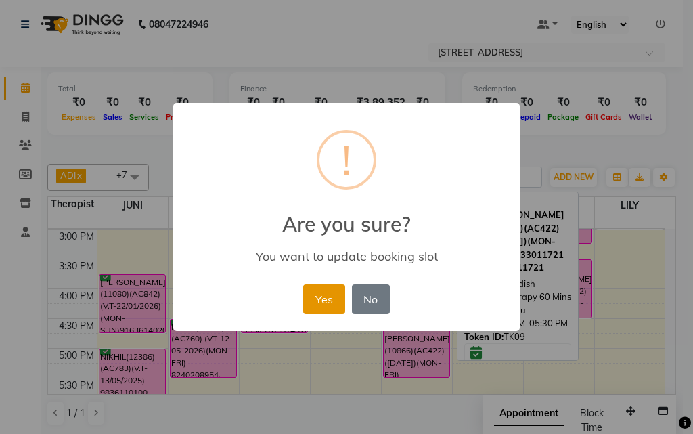
click at [337, 295] on button "Yes" at bounding box center [323, 299] width 41 height 30
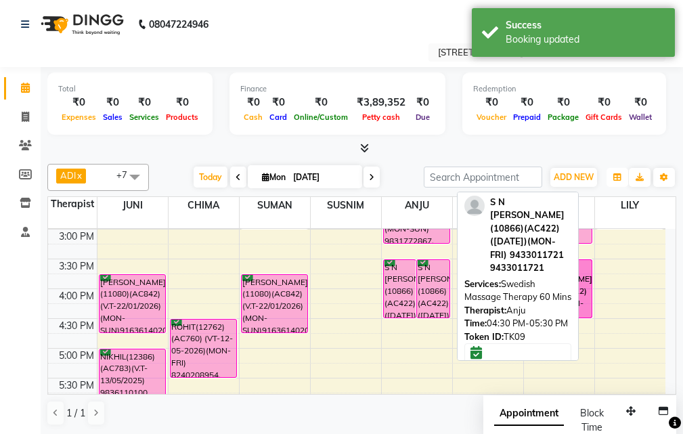
drag, startPoint x: 407, startPoint y: 326, endPoint x: 575, endPoint y: 263, distance: 179.4
click at [575, 263] on div "ADI x ANJU x BENU x CHIMA x JUNI x LILY x SUMAN x SUSNIM x +7 Select All ADI AN…" at bounding box center [361, 294] width 629 height 273
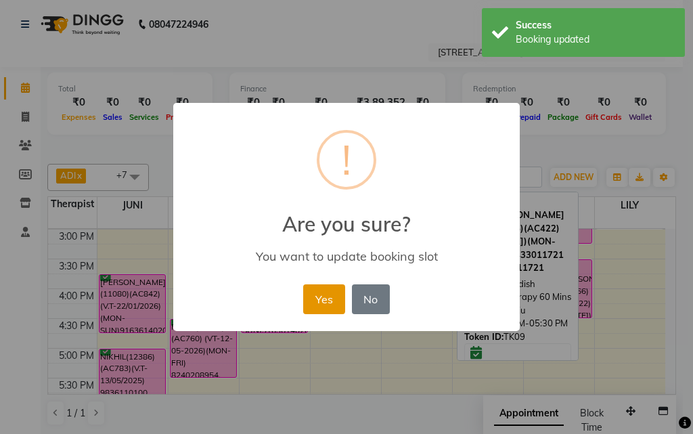
click at [329, 302] on button "Yes" at bounding box center [323, 299] width 41 height 30
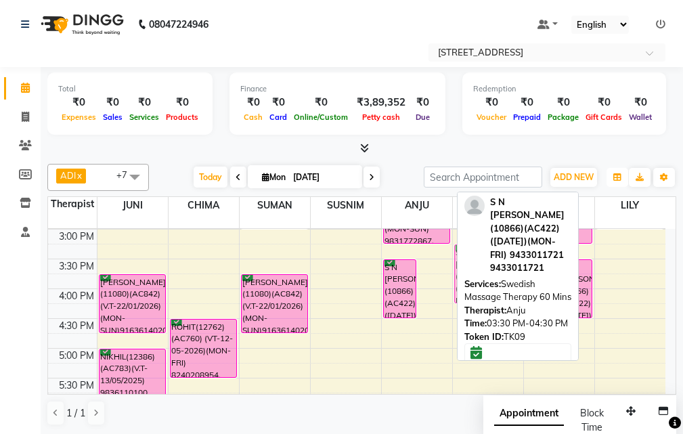
drag, startPoint x: 419, startPoint y: 283, endPoint x: 445, endPoint y: 264, distance: 32.0
click at [445, 264] on div "10:00 AM 10:30 AM 11:00 AM 11:30 AM 12:00 PM 12:30 PM 1:00 PM 1:30 PM 2:00 PM 2…" at bounding box center [357, 319] width 618 height 774
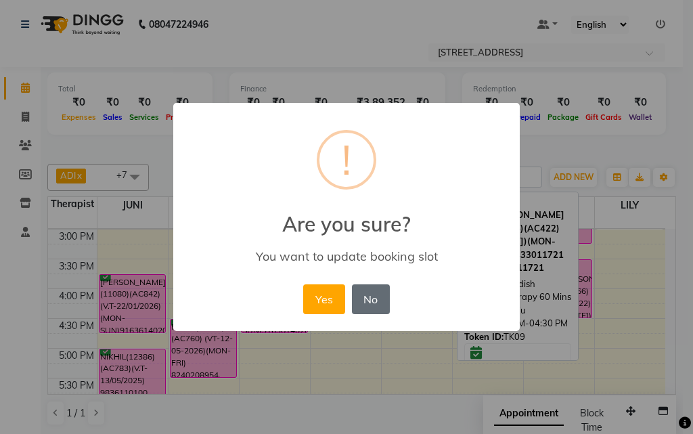
click at [373, 293] on button "No" at bounding box center [371, 299] width 38 height 30
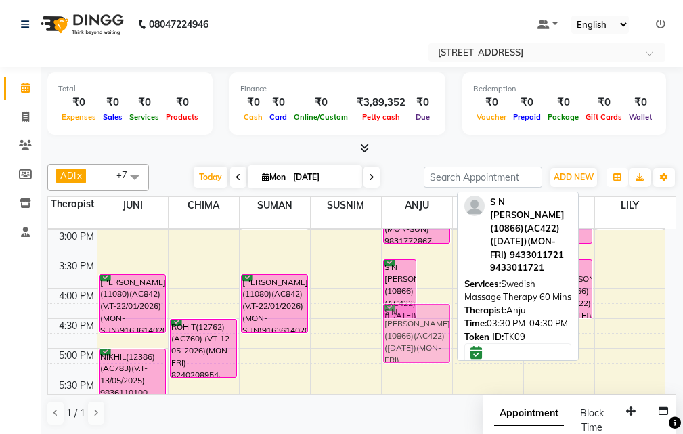
click at [400, 303] on div "S N SETH(10866)(AC422) (29-11-2025)(MON-FRI) 9433011721, TK09, 03:30 PM-04:30 P…" at bounding box center [417, 319] width 70 height 774
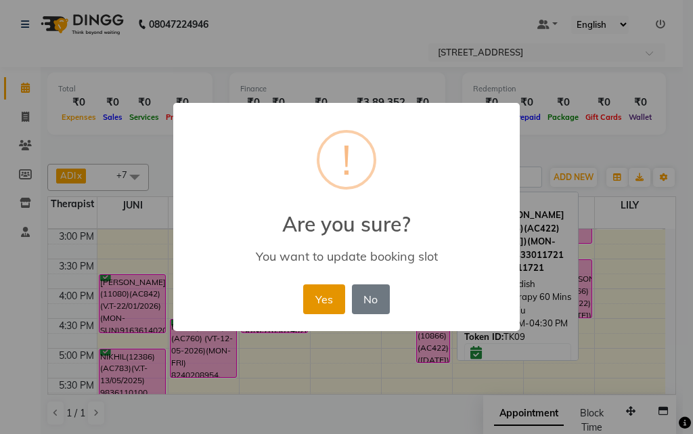
click at [337, 295] on button "Yes" at bounding box center [323, 299] width 41 height 30
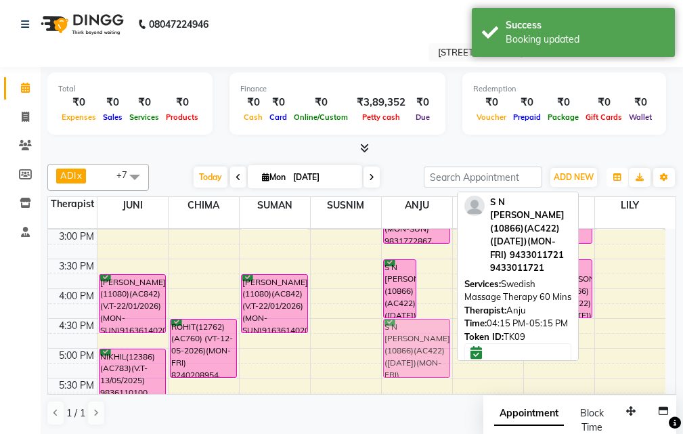
drag, startPoint x: 431, startPoint y: 299, endPoint x: 404, endPoint y: 317, distance: 32.1
click at [404, 317] on div "S N SETH(10866)(AC422) (29-11-2025)(MON-FRI) 9433011721, TK09, 03:30 PM-04:30 P…" at bounding box center [417, 319] width 70 height 774
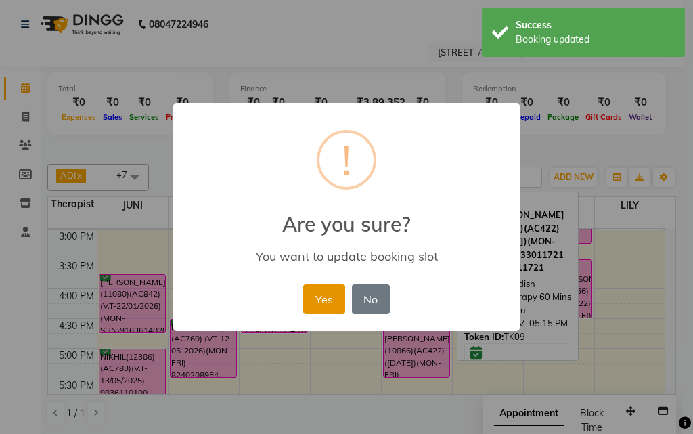
click at [332, 298] on button "Yes" at bounding box center [323, 299] width 41 height 30
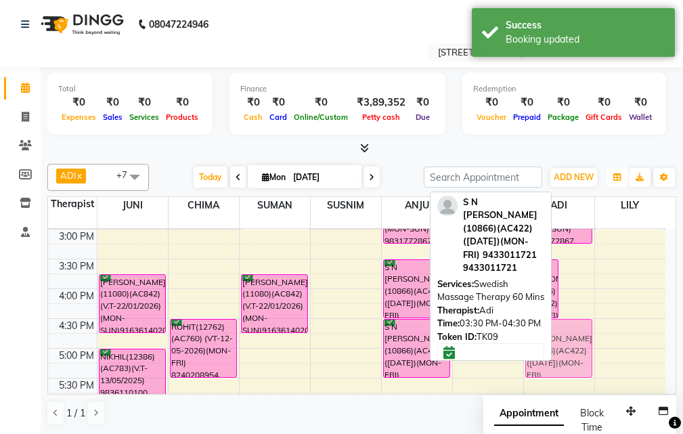
drag, startPoint x: 565, startPoint y: 284, endPoint x: 523, endPoint y: 342, distance: 71.4
click at [523, 342] on div "ADI x ANJU x BENU x CHIMA x JUNI x LILY x SUMAN x SUSNIM x +7 Select All ADI AN…" at bounding box center [361, 294] width 629 height 273
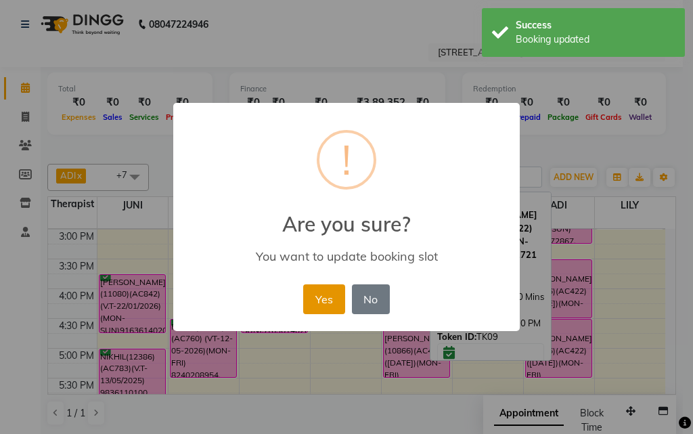
click at [332, 301] on button "Yes" at bounding box center [323, 299] width 41 height 30
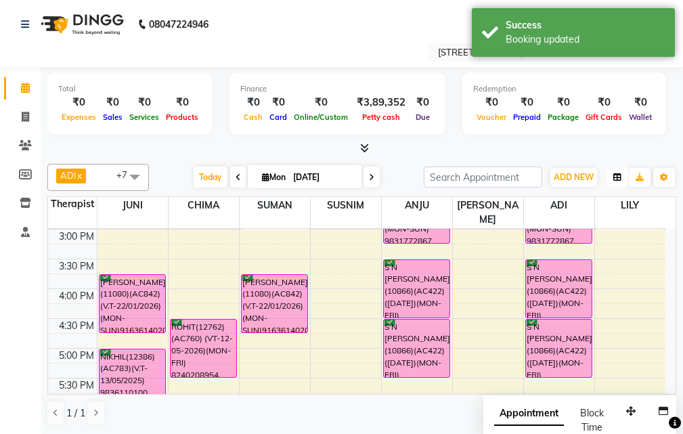
click at [613, 174] on button "button" at bounding box center [618, 177] width 22 height 19
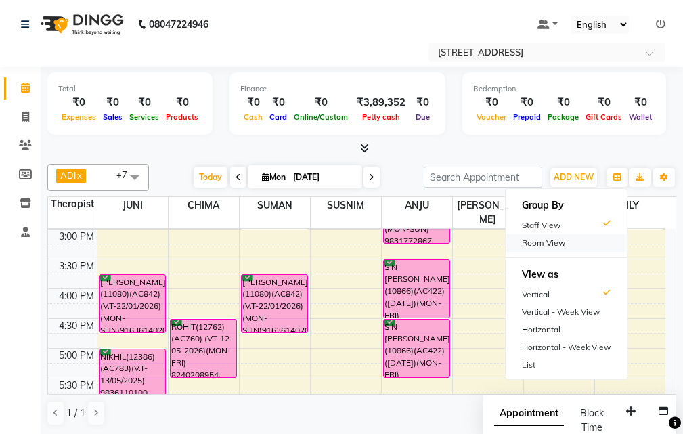
click at [560, 237] on div "Room View" at bounding box center [566, 243] width 121 height 18
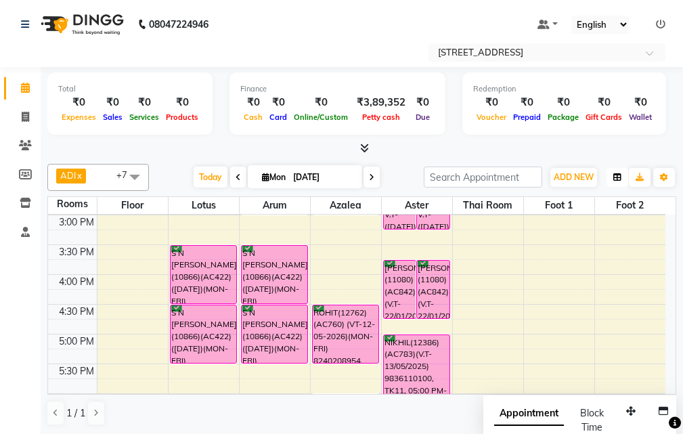
click at [614, 179] on icon "button" at bounding box center [618, 177] width 8 height 8
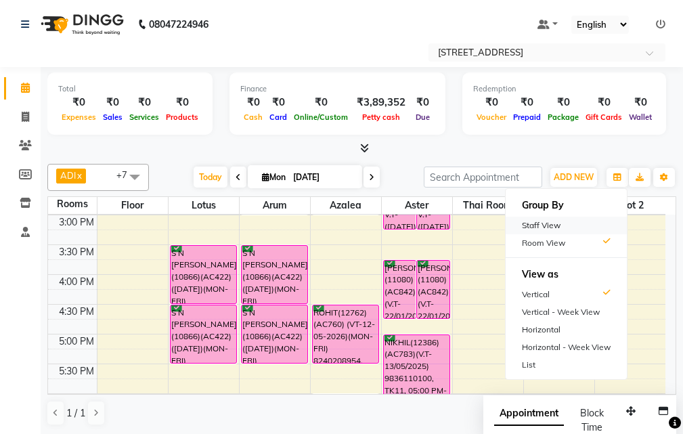
click at [557, 217] on div "Staff View" at bounding box center [566, 226] width 121 height 18
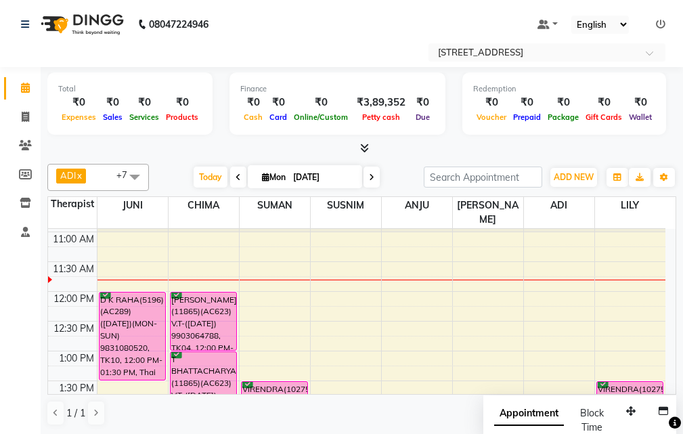
scroll to position [26, 0]
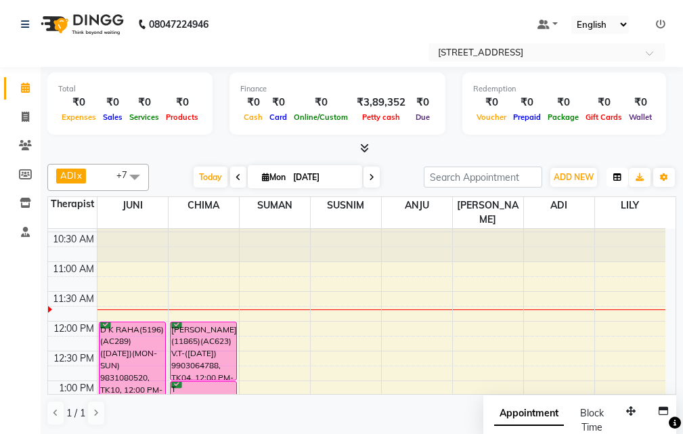
click at [616, 175] on icon "button" at bounding box center [618, 177] width 8 height 8
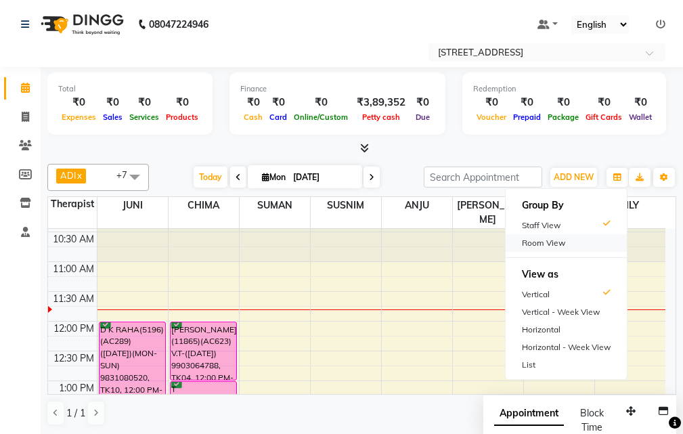
click at [553, 246] on div "Room View" at bounding box center [566, 243] width 121 height 18
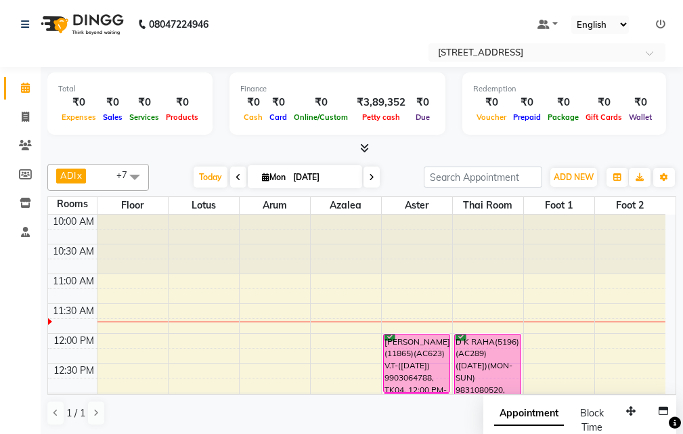
scroll to position [68, 0]
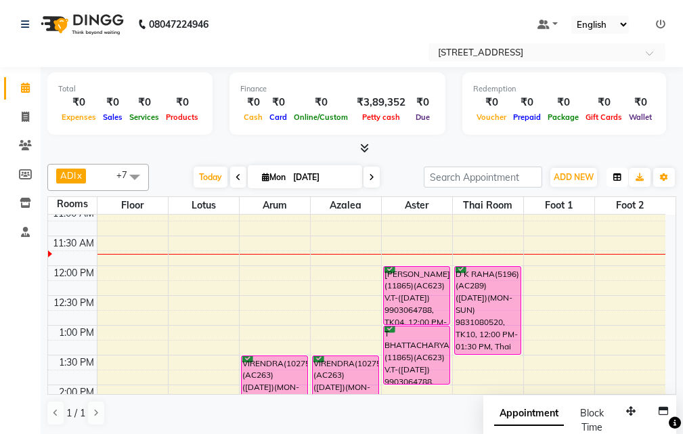
click at [620, 176] on icon "button" at bounding box center [618, 177] width 8 height 8
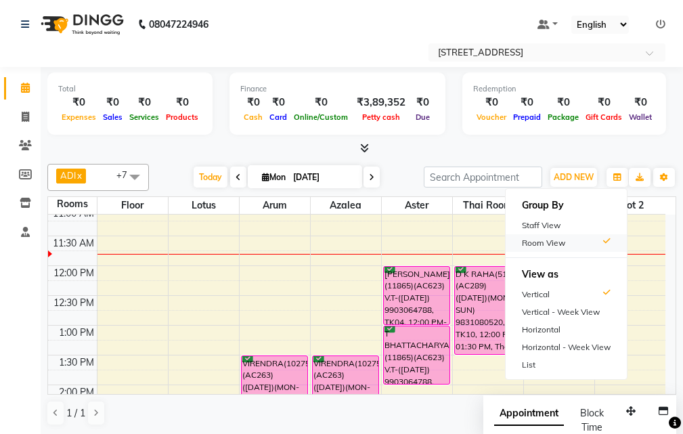
click at [544, 240] on div "Room View" at bounding box center [566, 243] width 121 height 18
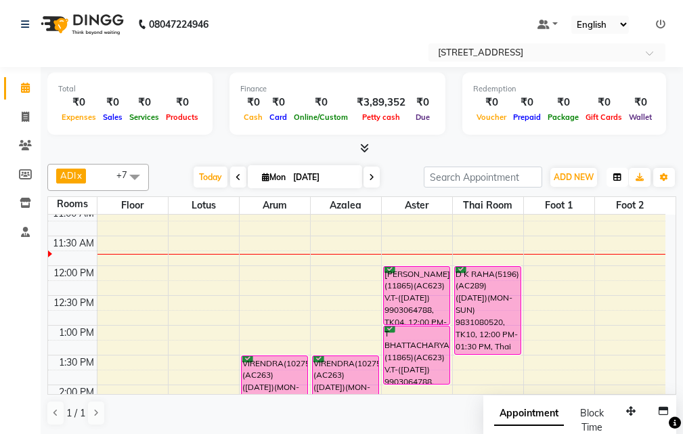
click at [617, 174] on icon "button" at bounding box center [618, 177] width 8 height 8
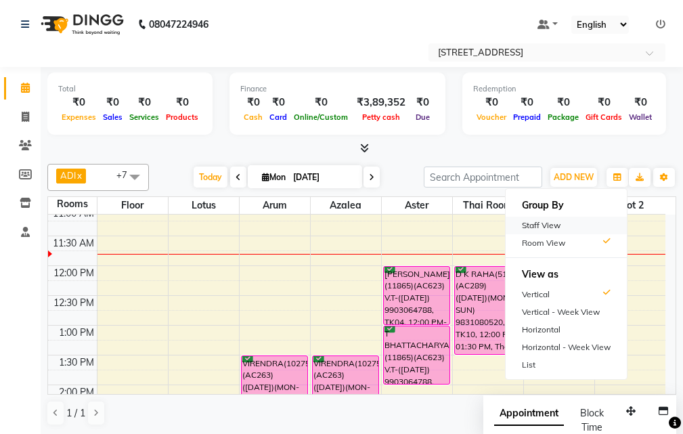
click at [577, 219] on div "Staff View" at bounding box center [566, 226] width 121 height 18
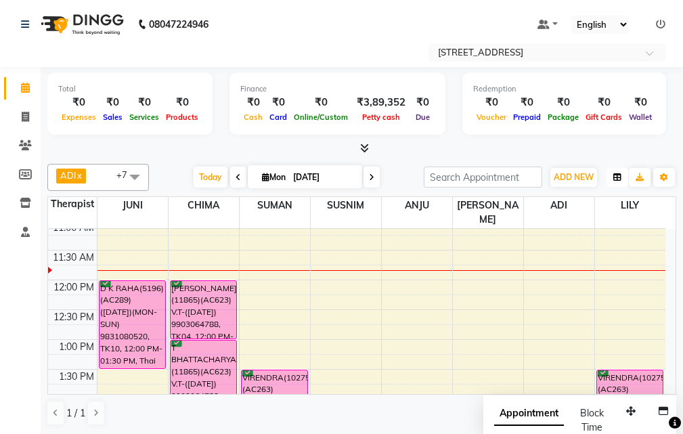
click at [614, 179] on icon "button" at bounding box center [618, 177] width 8 height 8
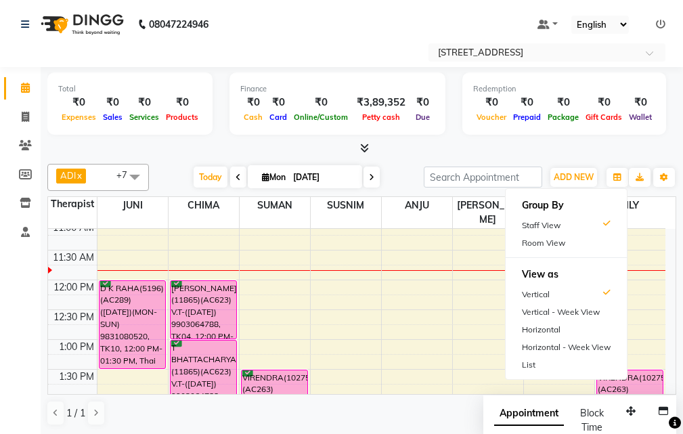
click at [551, 243] on div "Room View" at bounding box center [566, 243] width 121 height 18
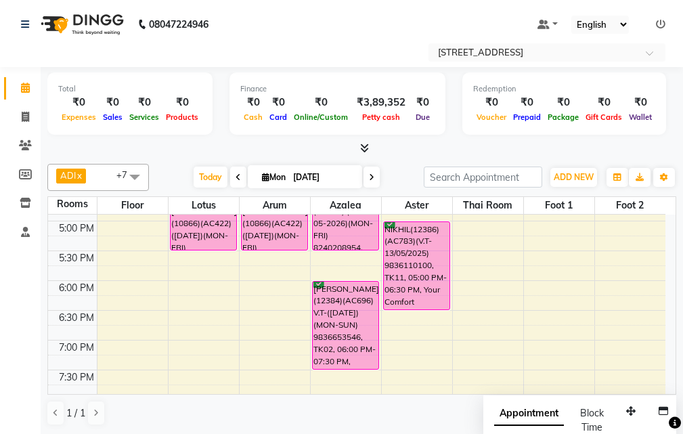
scroll to position [406, 0]
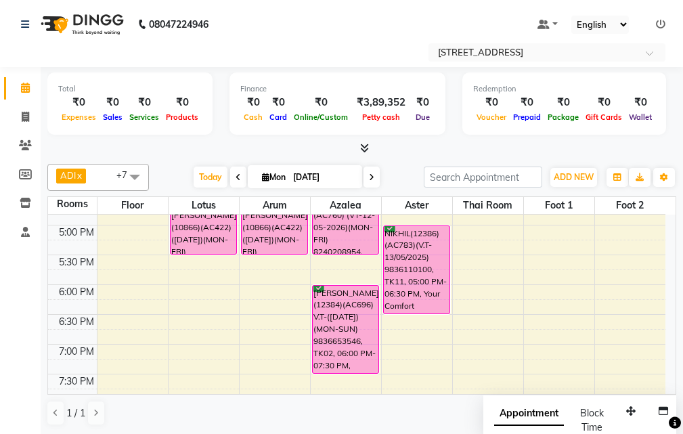
click at [369, 177] on icon at bounding box center [371, 177] width 5 height 8
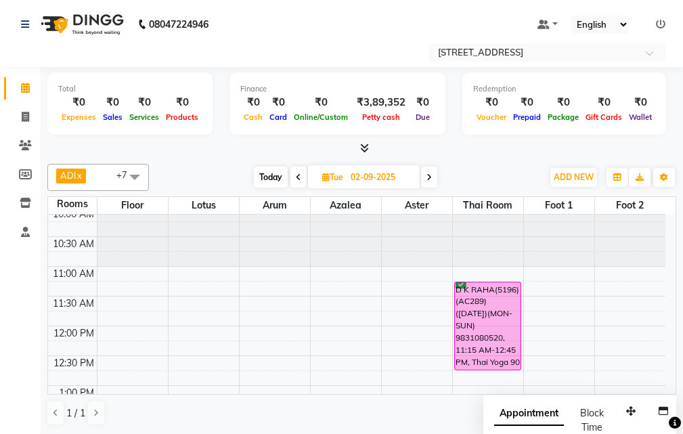
scroll to position [0, 0]
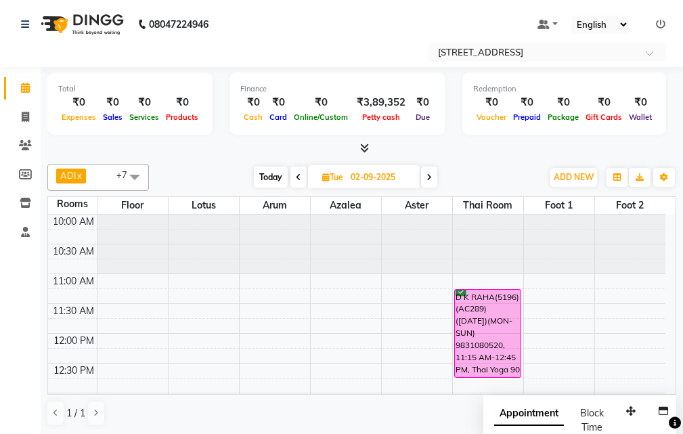
click at [270, 175] on span "Today" at bounding box center [271, 177] width 34 height 21
type input "[DATE]"
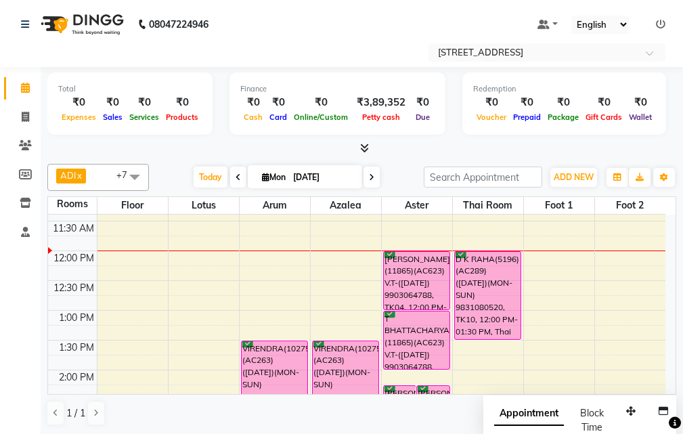
scroll to position [52, 0]
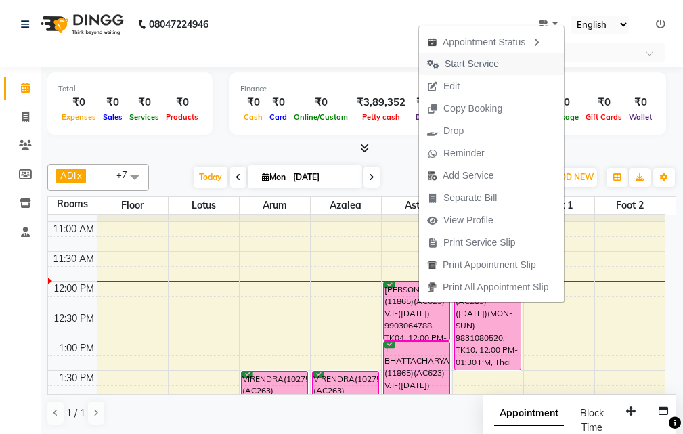
click at [487, 64] on span "Start Service" at bounding box center [472, 64] width 54 height 14
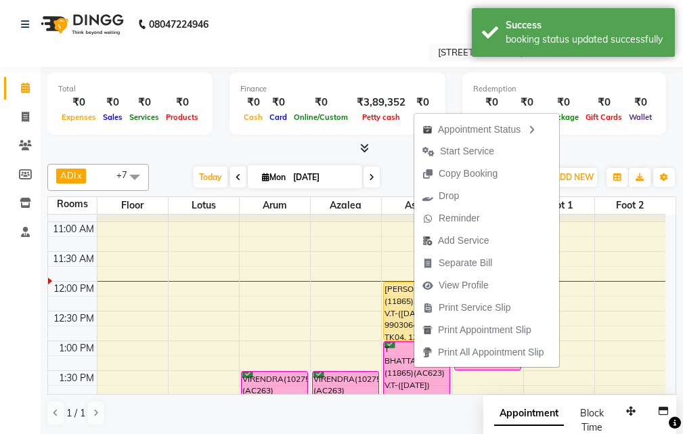
click at [461, 150] on span "Start Service" at bounding box center [467, 151] width 54 height 14
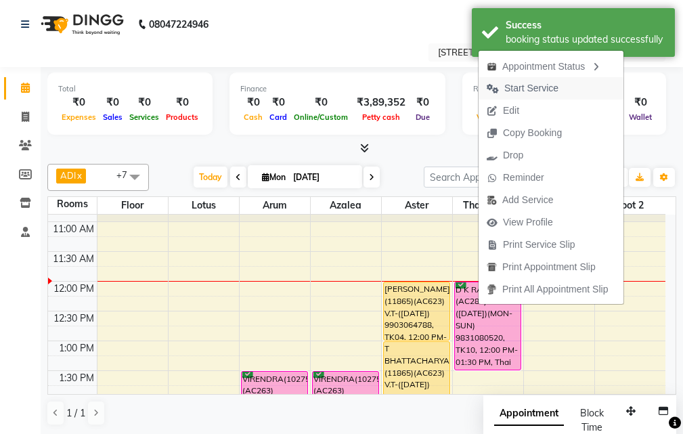
click at [529, 87] on span "Start Service" at bounding box center [532, 88] width 54 height 14
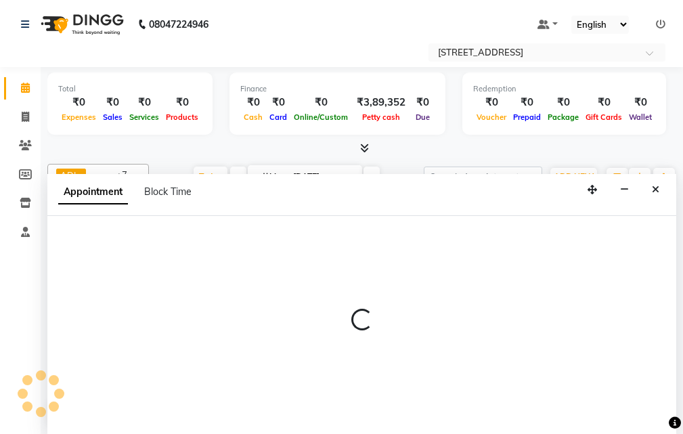
select select "tentative"
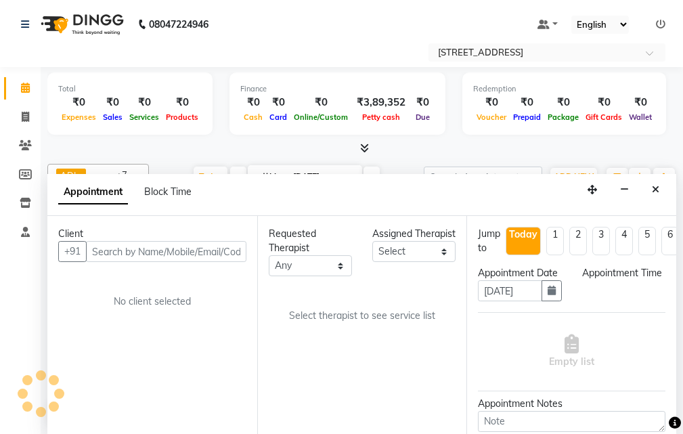
scroll to position [1, 0]
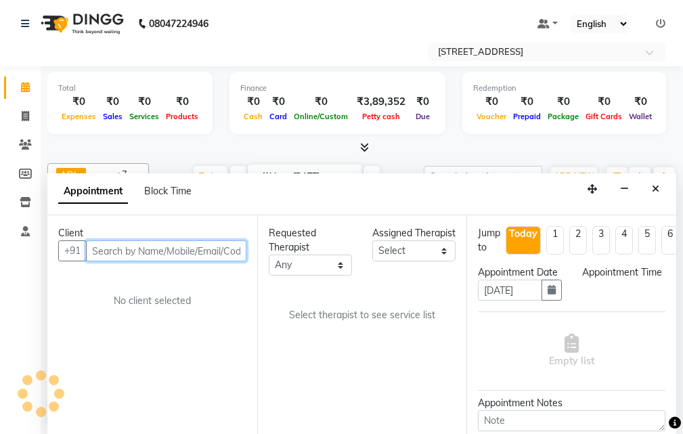
select select "735"
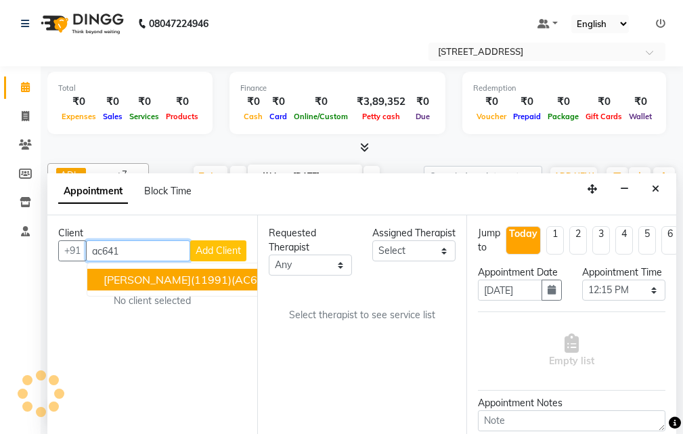
click at [205, 280] on span "[PERSON_NAME](11991)(AC641) V.T-([DATE])(MON-SUN) 9007588818" at bounding box center [287, 280] width 366 height 14
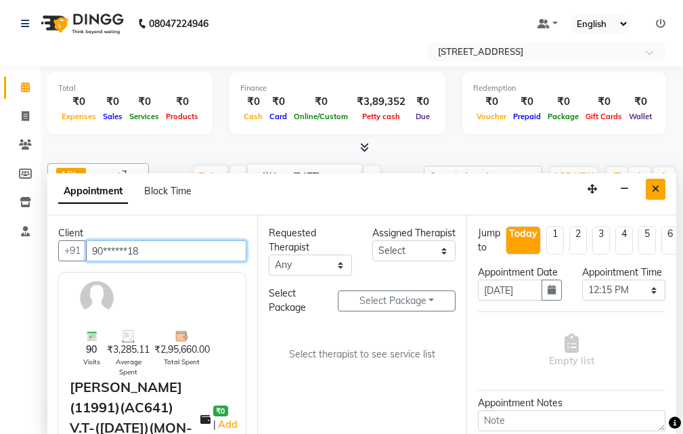
type input "90******18"
click at [654, 190] on icon "Close" at bounding box center [655, 188] width 7 height 9
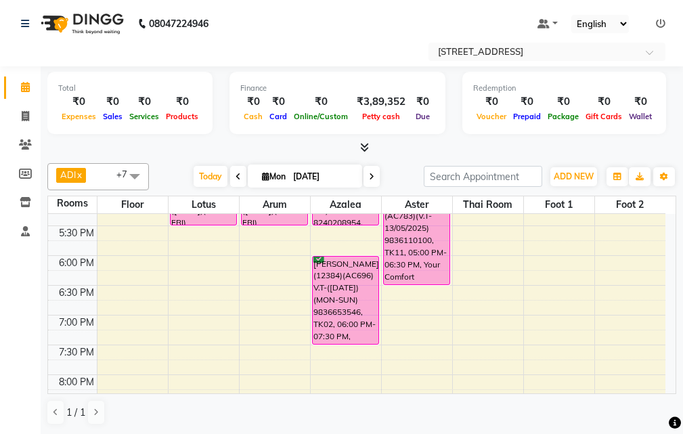
scroll to position [458, 0]
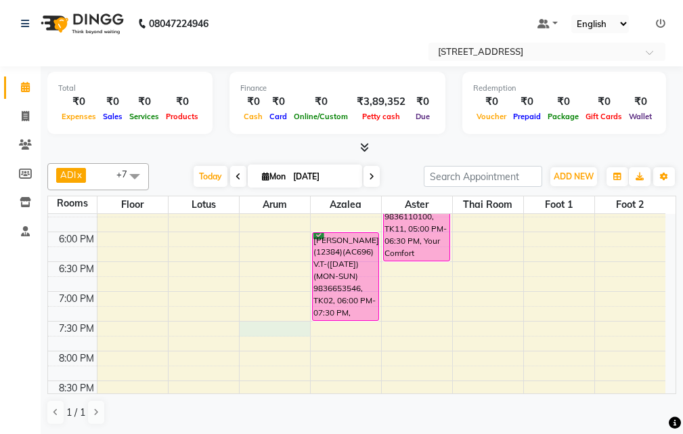
click at [253, 330] on div "10:00 AM 10:30 AM 11:00 AM 11:30 AM 12:00 PM 12:30 PM 1:00 PM 1:30 PM 2:00 PM 2…" at bounding box center [357, 143] width 618 height 774
select select "tentative"
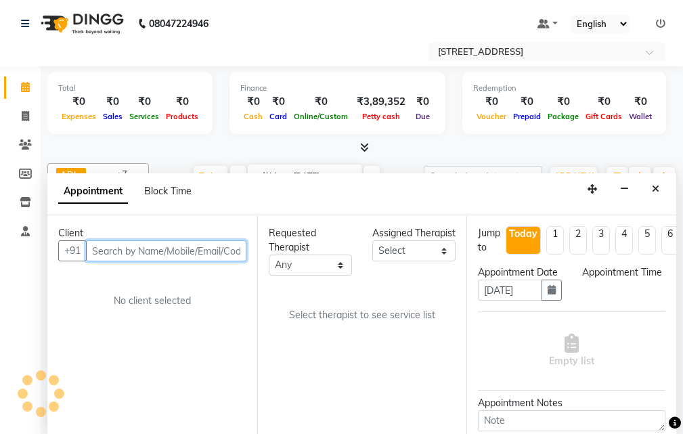
select select "1170"
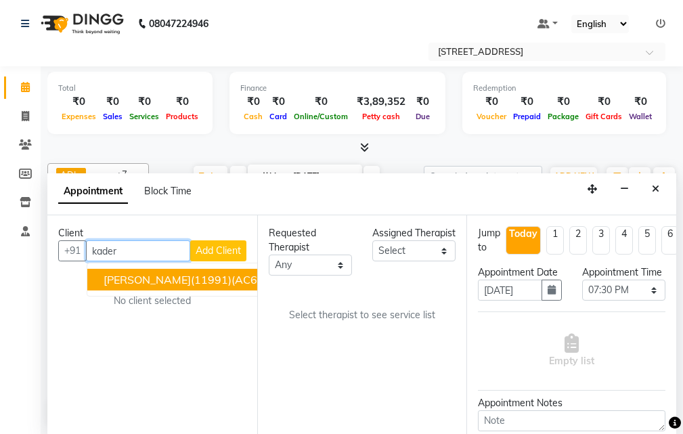
click at [207, 278] on span "[PERSON_NAME](11991)(AC641) V.T-([DATE])(MON-SUN) 9007588818" at bounding box center [287, 280] width 366 height 14
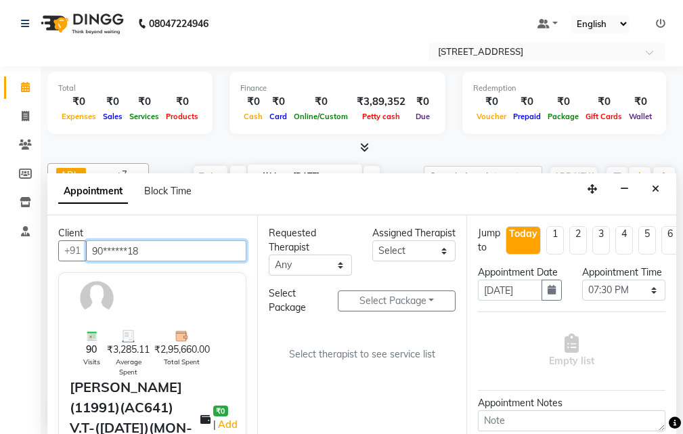
type input "90******18"
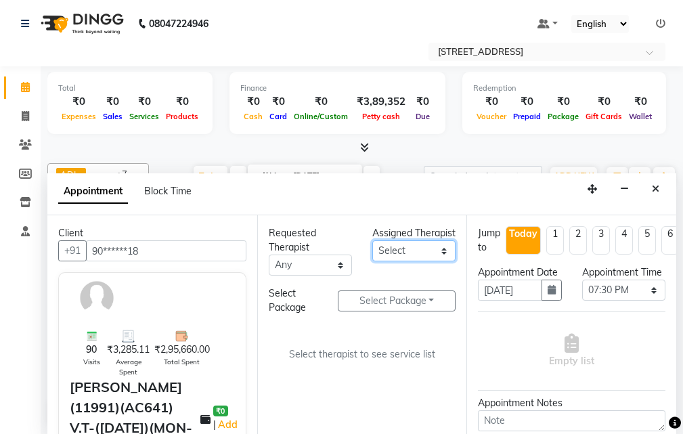
click at [442, 261] on select "Select ADI ANJU [PERSON_NAME] [DEMOGRAPHIC_DATA] 1 [PERSON_NAME] [PERSON_NAME]" at bounding box center [413, 250] width 83 height 21
select select "23005"
click at [372, 255] on select "Select ADI ANJU [PERSON_NAME] [DEMOGRAPHIC_DATA] 1 [PERSON_NAME] [PERSON_NAME]" at bounding box center [413, 250] width 83 height 21
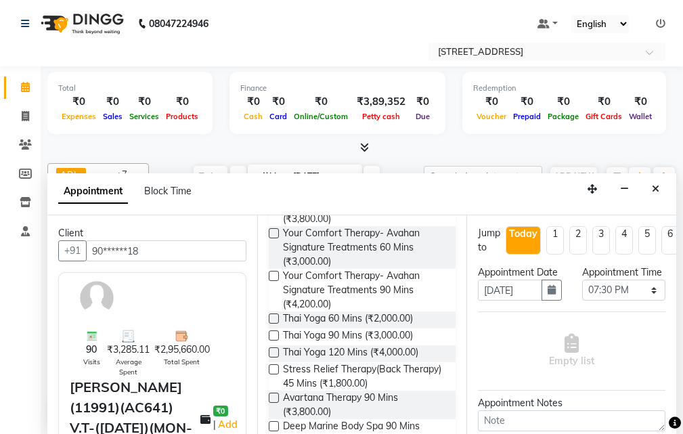
scroll to position [406, 0]
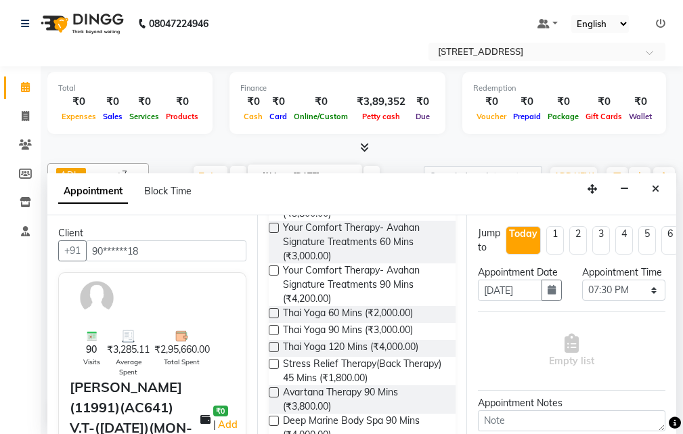
click at [272, 276] on label at bounding box center [274, 270] width 10 height 10
click at [272, 276] on input "checkbox" at bounding box center [273, 272] width 9 height 9
checkbox input "true"
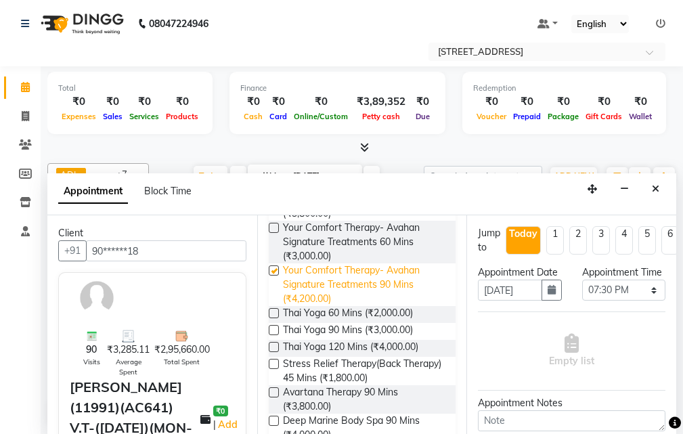
select select "1845"
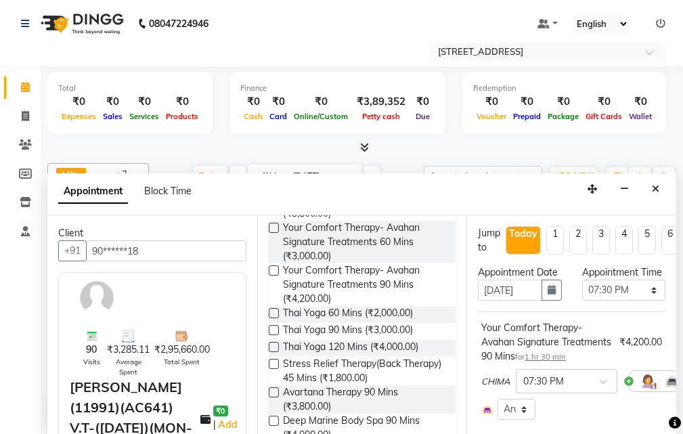
checkbox input "false"
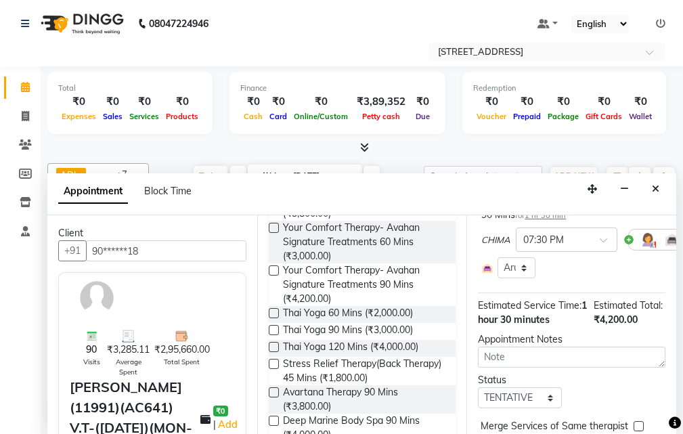
scroll to position [271, 0]
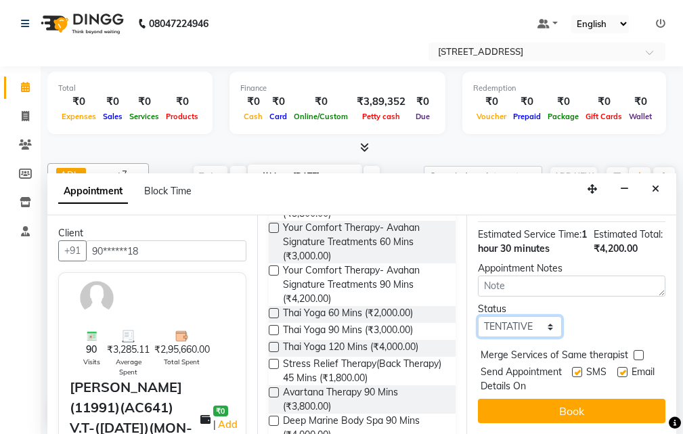
click at [544, 316] on select "Select TENTATIVE CONFIRM CHECK-IN UPCOMING" at bounding box center [519, 326] width 83 height 21
select select "confirm booking"
click at [478, 316] on select "Select TENTATIVE CONFIRM CHECK-IN UPCOMING" at bounding box center [519, 326] width 83 height 21
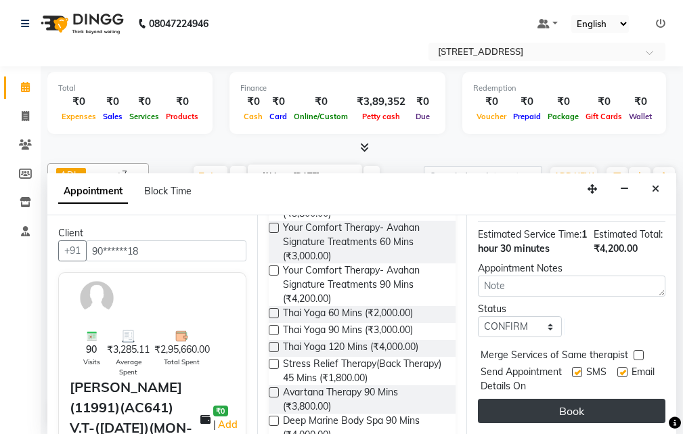
click at [534, 405] on button "Book" at bounding box center [572, 411] width 188 height 24
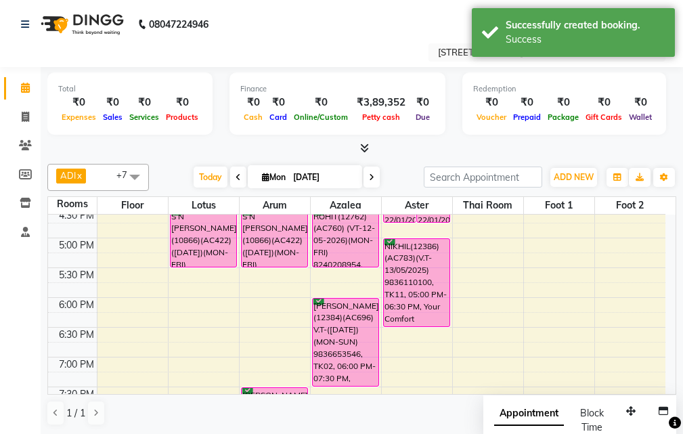
scroll to position [391, 0]
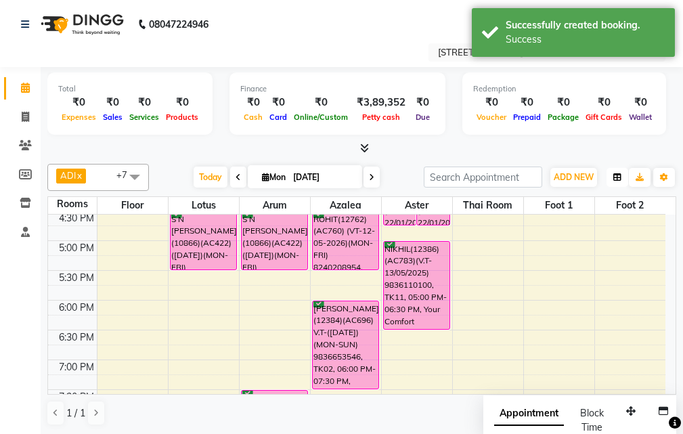
click at [622, 175] on button "button" at bounding box center [618, 177] width 22 height 19
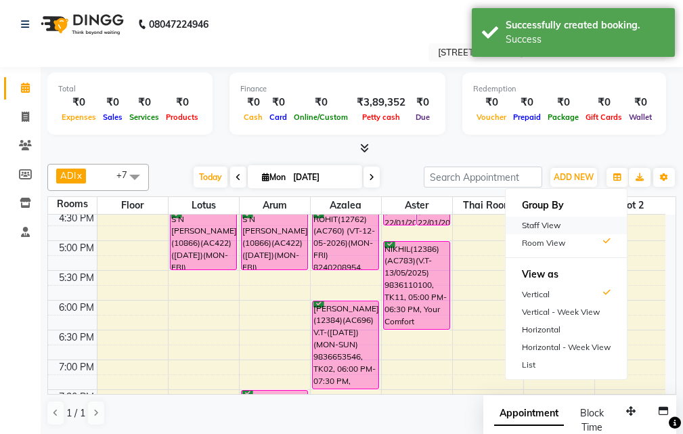
click at [542, 220] on div "Staff View" at bounding box center [566, 226] width 121 height 18
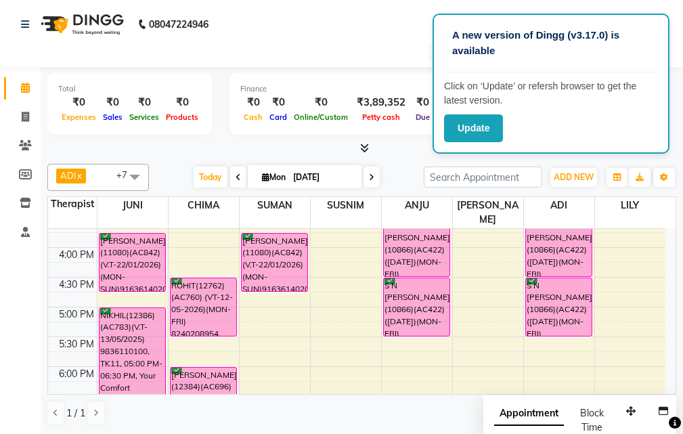
scroll to position [135, 0]
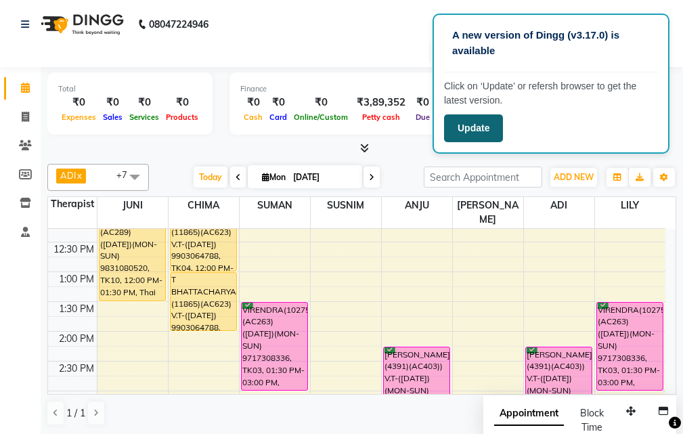
click at [462, 126] on button "Update" at bounding box center [473, 128] width 59 height 28
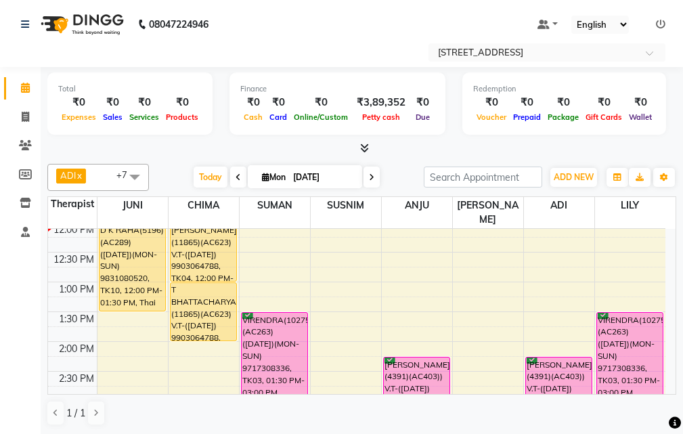
scroll to position [135, 0]
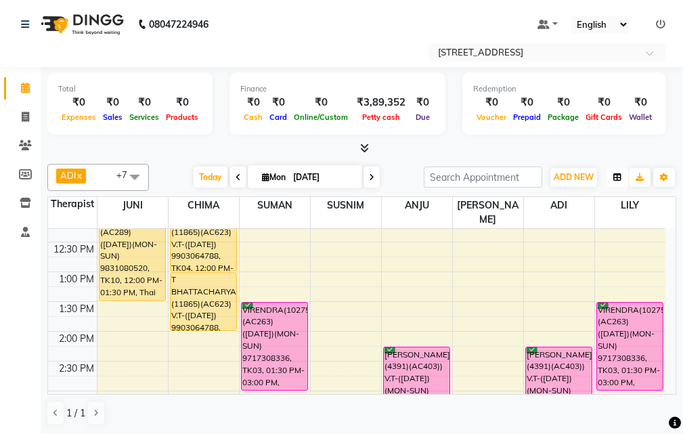
click at [620, 178] on icon "button" at bounding box center [618, 177] width 8 height 8
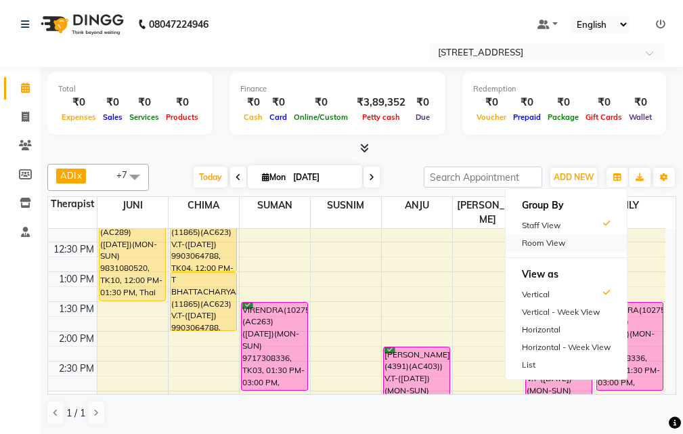
click at [548, 241] on div "Room View" at bounding box center [566, 243] width 121 height 18
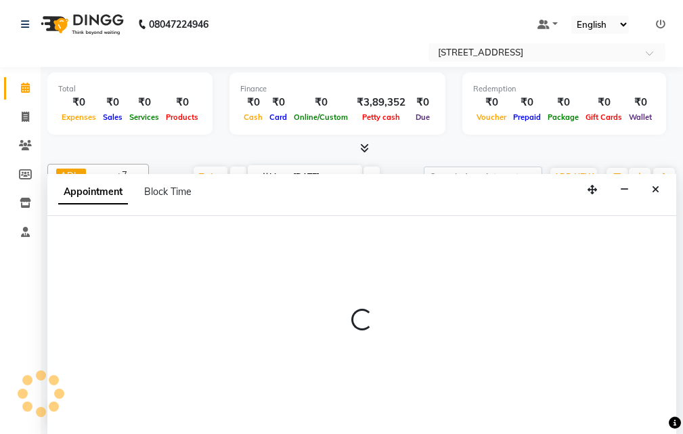
select select "tentative"
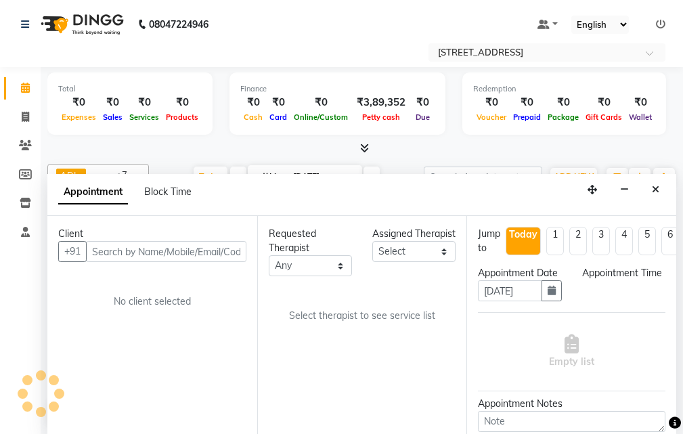
scroll to position [1, 0]
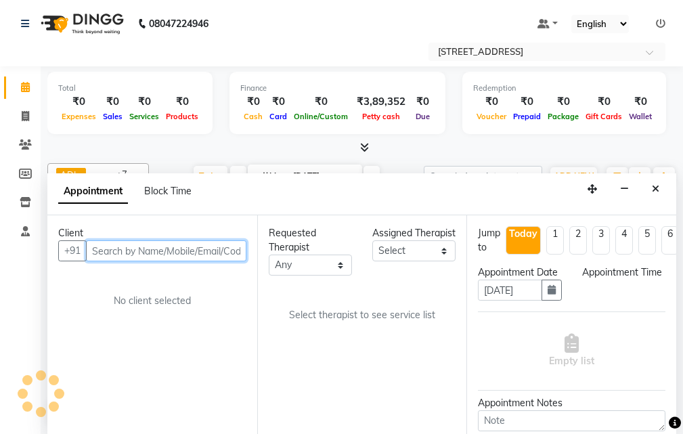
select select "825"
click at [161, 249] on input "text" at bounding box center [166, 250] width 161 height 21
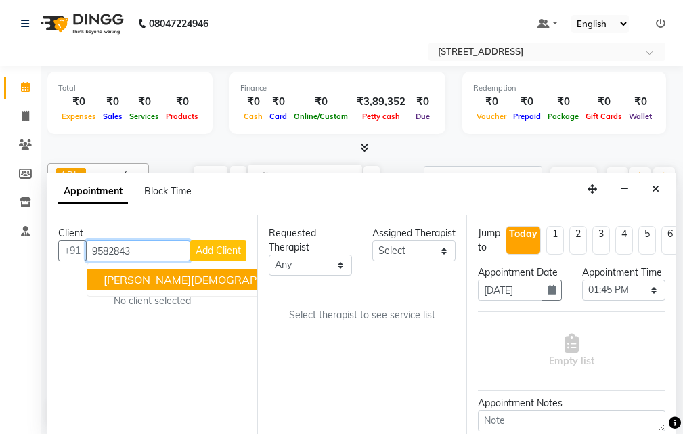
click at [137, 275] on span "[PERSON_NAME][DEMOGRAPHIC_DATA](11006)(AC833)(V.T-5/12/2025) 9582843005" at bounding box center [326, 280] width 444 height 14
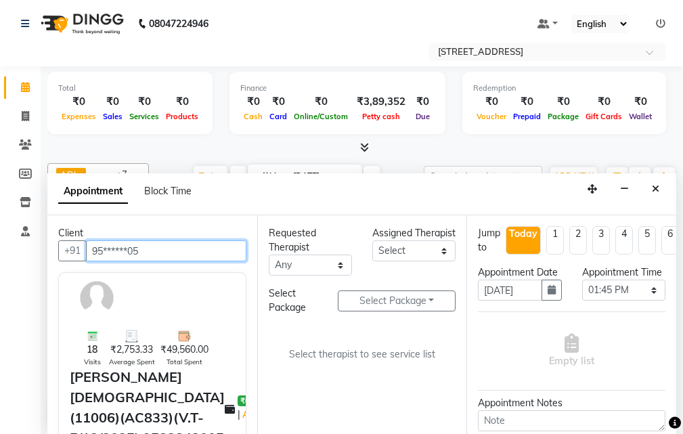
type input "95******05"
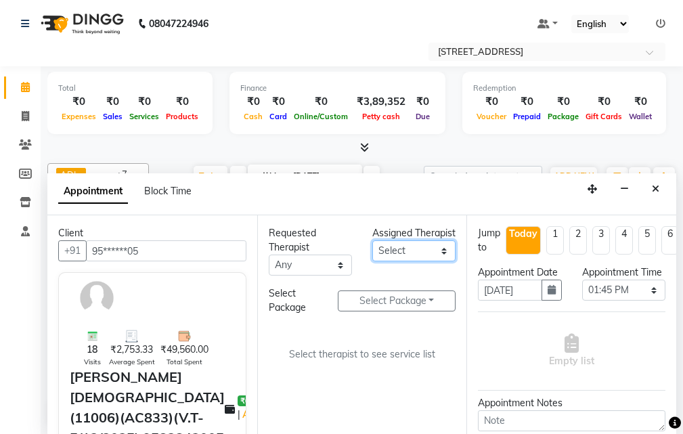
click at [446, 261] on select "Select ADI ANJU [PERSON_NAME] [DEMOGRAPHIC_DATA] 1 [PERSON_NAME] [PERSON_NAME]" at bounding box center [413, 250] width 83 height 21
select select "87872"
click at [372, 255] on select "Select ADI ANJU [PERSON_NAME] [DEMOGRAPHIC_DATA] 1 [PERSON_NAME] [PERSON_NAME]" at bounding box center [413, 250] width 83 height 21
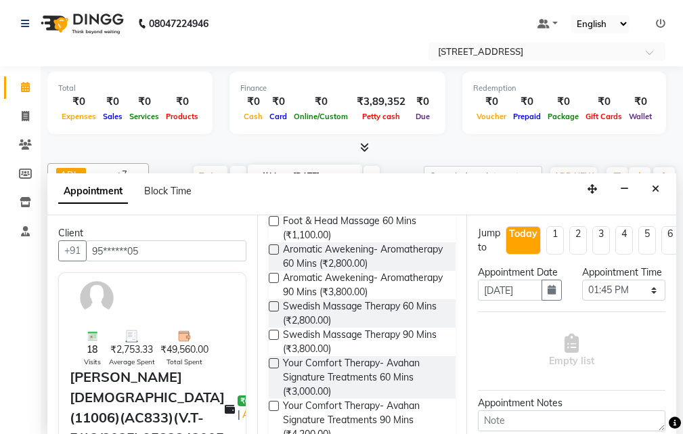
scroll to position [68, 0]
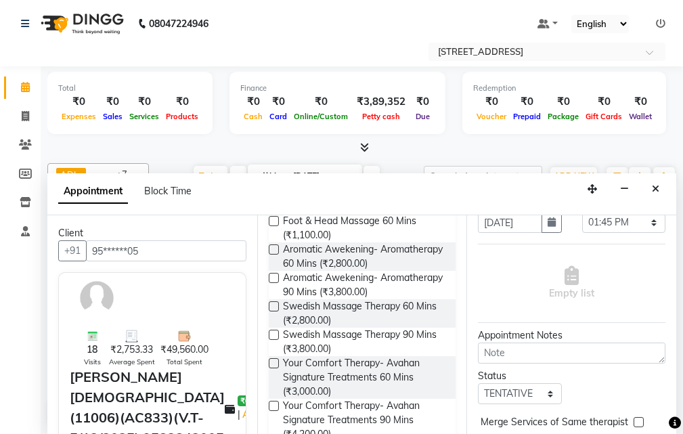
click at [272, 340] on label at bounding box center [274, 335] width 10 height 10
click at [272, 341] on input "checkbox" at bounding box center [273, 336] width 9 height 9
checkbox input "true"
select select "1848"
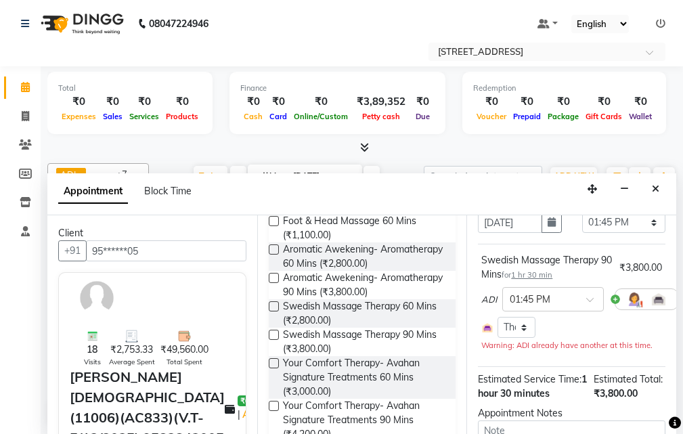
checkbox input "false"
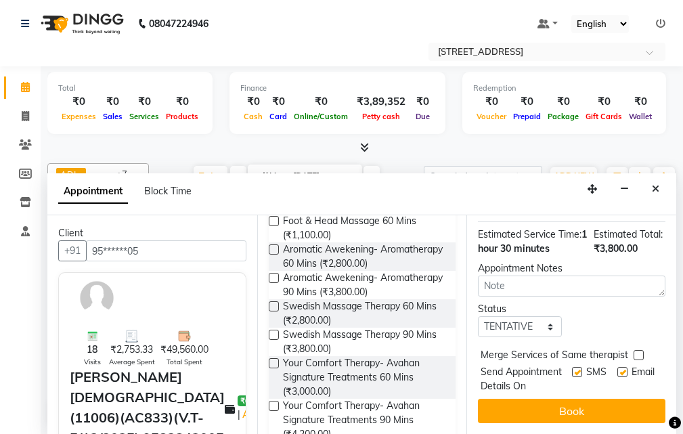
scroll to position [265, 0]
click at [543, 316] on select "Select TENTATIVE CONFIRM CHECK-IN UPCOMING" at bounding box center [519, 326] width 83 height 21
select select "confirm booking"
click at [478, 316] on select "Select TENTATIVE CONFIRM CHECK-IN UPCOMING" at bounding box center [519, 326] width 83 height 21
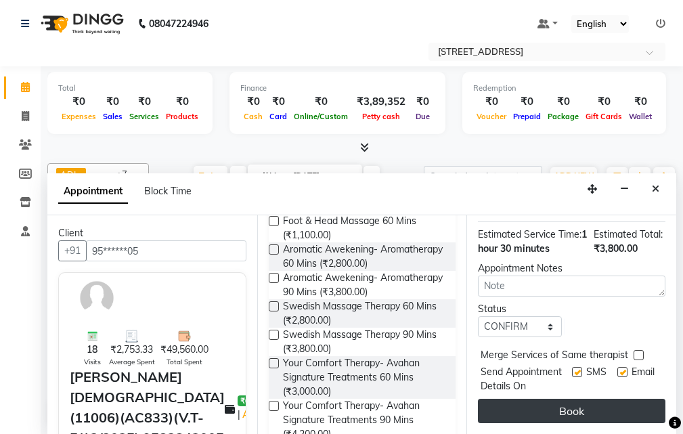
click at [545, 400] on button "Book" at bounding box center [572, 411] width 188 height 24
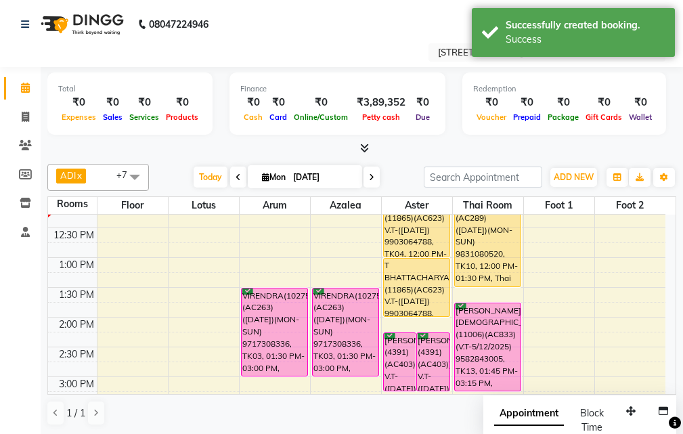
scroll to position [203, 0]
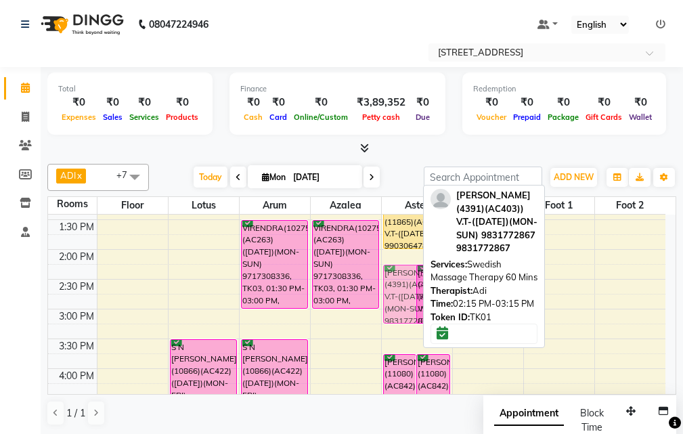
drag, startPoint x: 400, startPoint y: 297, endPoint x: 420, endPoint y: 297, distance: 19.7
click at [420, 297] on div "SWARUP JAISWAL(4391)(AC403)) V.T-(06/03/2026)(MON-SUN) 9831772867, TK01, 02:15 …" at bounding box center [417, 399] width 70 height 774
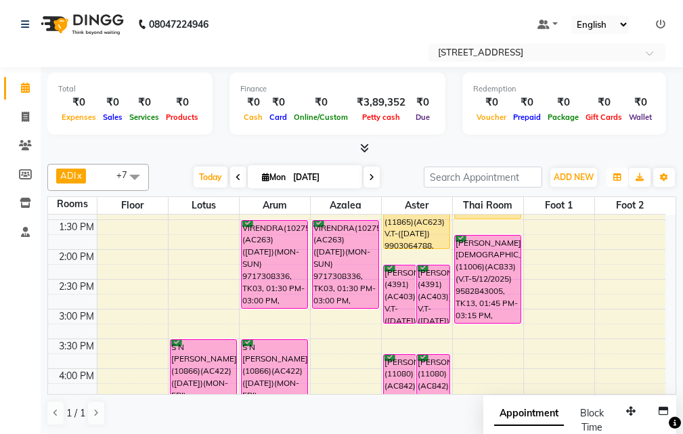
click at [613, 176] on button "button" at bounding box center [618, 177] width 22 height 19
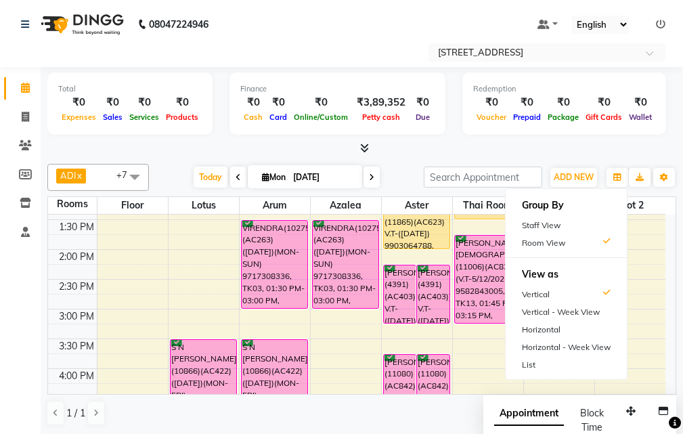
click at [550, 219] on div "Staff View" at bounding box center [566, 226] width 121 height 18
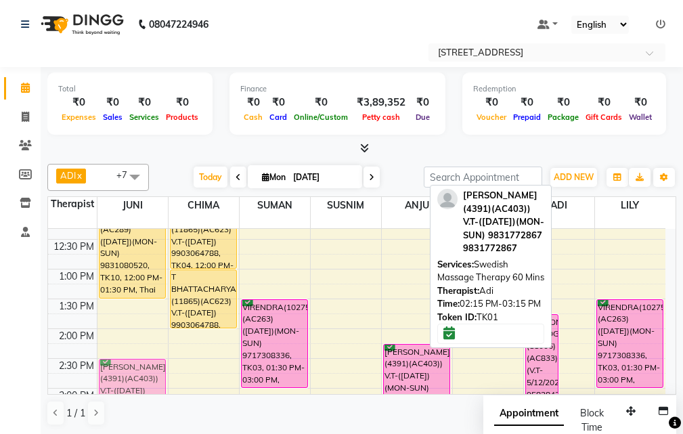
scroll to position [140, 0]
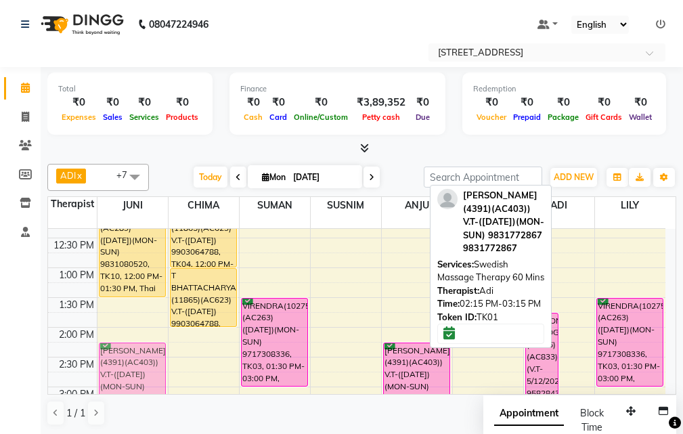
drag, startPoint x: 571, startPoint y: 358, endPoint x: 148, endPoint y: 356, distance: 423.3
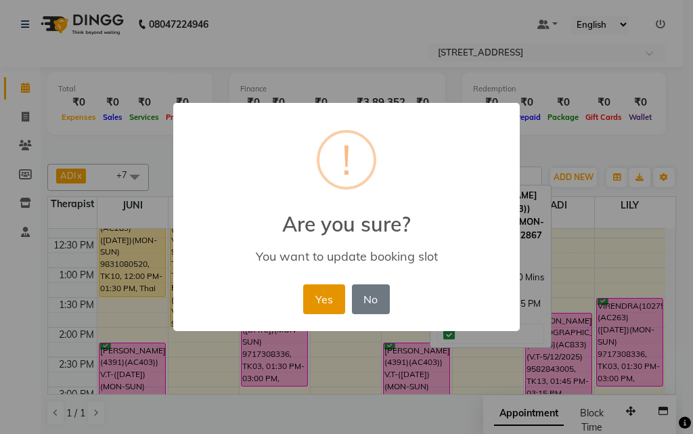
click at [321, 298] on button "Yes" at bounding box center [323, 299] width 41 height 30
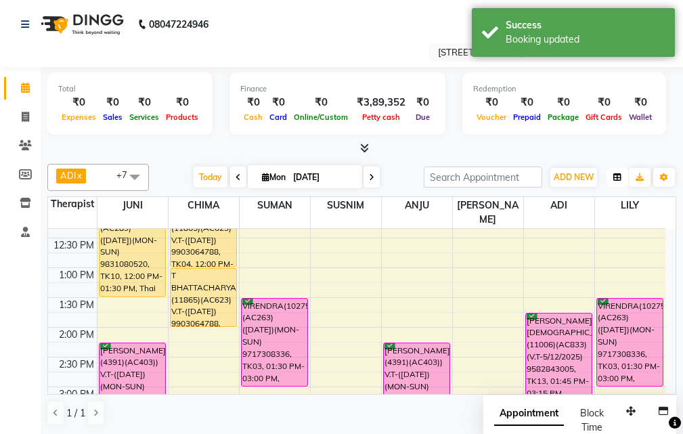
click at [618, 179] on icon "button" at bounding box center [618, 177] width 8 height 8
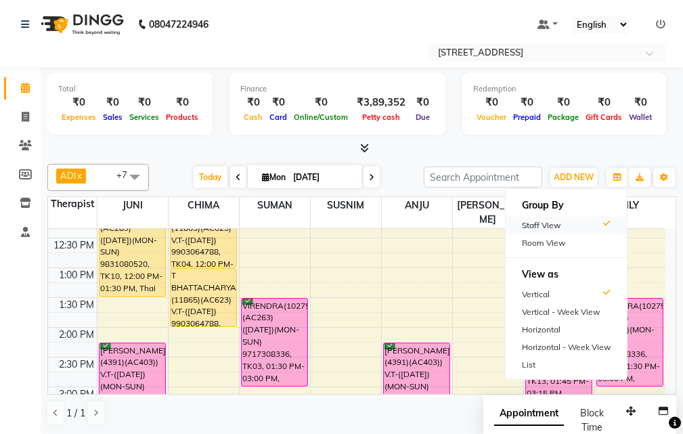
click at [536, 226] on div "Staff View" at bounding box center [566, 226] width 121 height 18
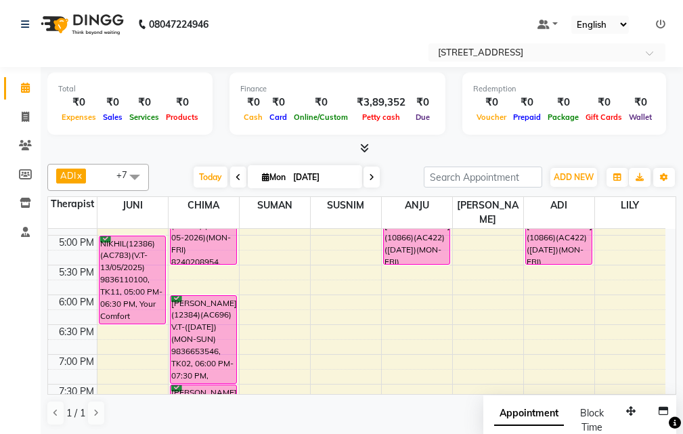
scroll to position [478, 0]
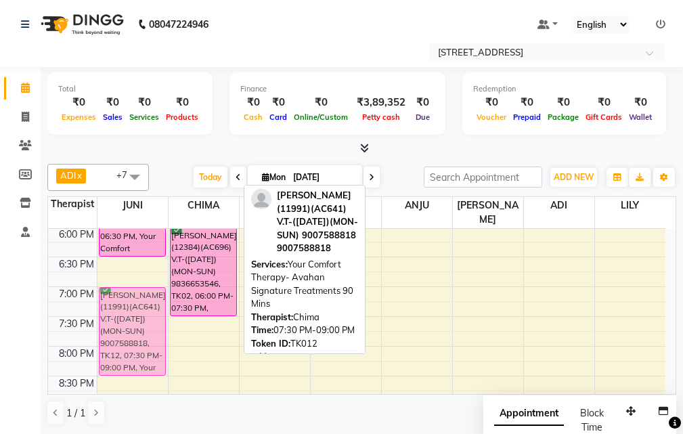
drag, startPoint x: 197, startPoint y: 336, endPoint x: 125, endPoint y: 307, distance: 77.5
click at [125, 307] on tr "D K RAHA(5196)(AC289) (18-10-2025)(MON-SUN) 9831080520, TK10, 12:00 PM-01:30 PM…" at bounding box center [357, 138] width 618 height 774
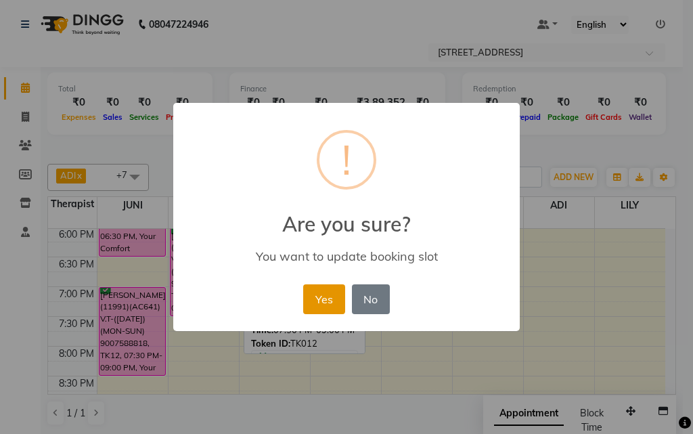
click at [327, 295] on button "Yes" at bounding box center [323, 299] width 41 height 30
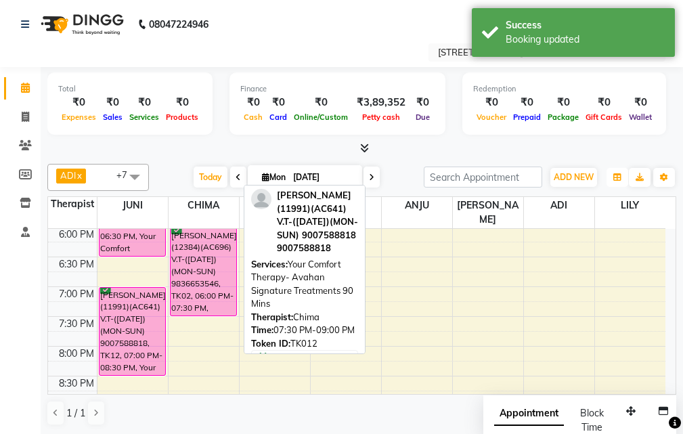
click at [618, 176] on icon "button" at bounding box center [618, 177] width 8 height 8
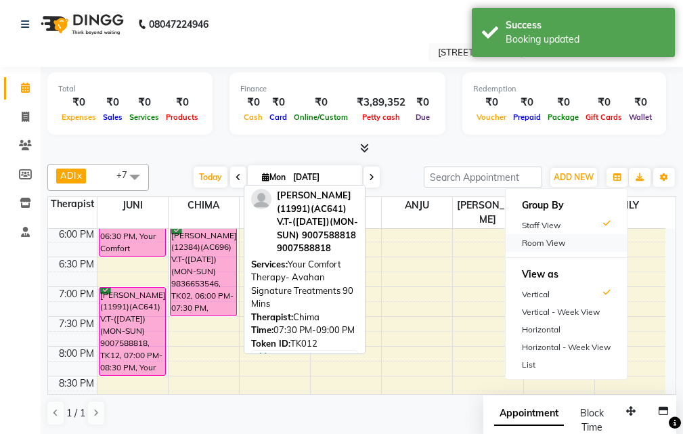
click at [537, 240] on div "Room View" at bounding box center [566, 243] width 121 height 18
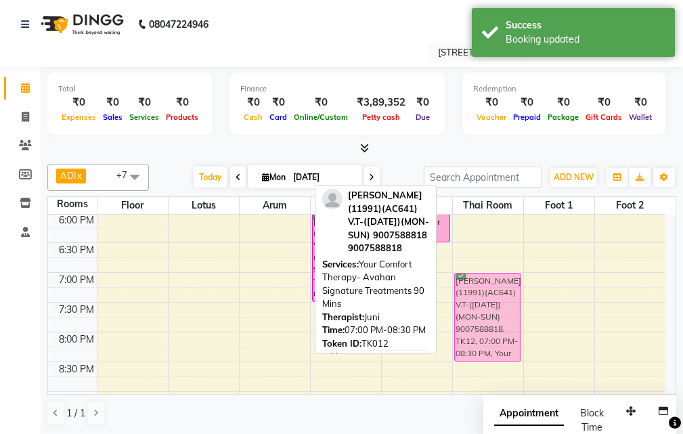
drag, startPoint x: 273, startPoint y: 320, endPoint x: 464, endPoint y: 320, distance: 191.0
click at [464, 320] on tr "S N SETH(10866)(AC422) (29-11-2025)(MON-FRI) 9433011721, TK09, 03:30 PM-04:30 P…" at bounding box center [357, 124] width 618 height 774
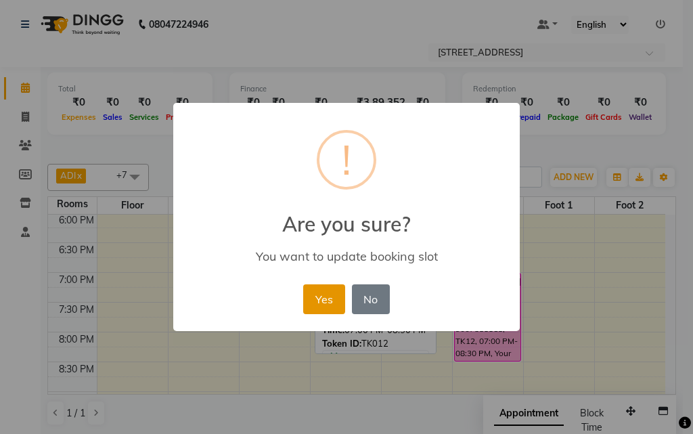
click at [322, 297] on button "Yes" at bounding box center [323, 299] width 41 height 30
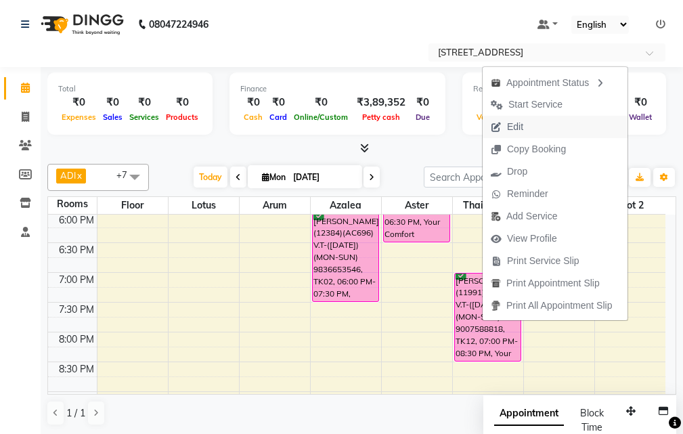
click at [521, 123] on span "Edit" at bounding box center [515, 127] width 16 height 14
select select "tentative"
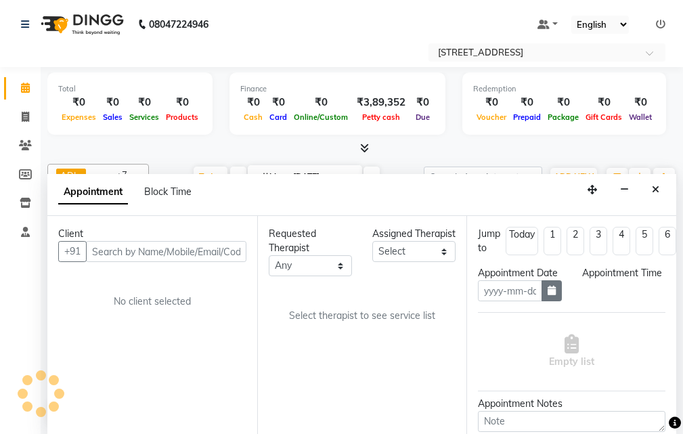
scroll to position [1, 0]
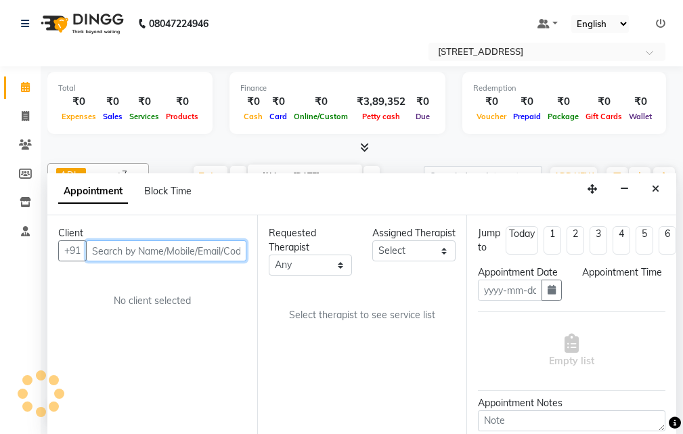
type input "[DATE]"
select select "confirm booking"
select select "1140"
select select "23004"
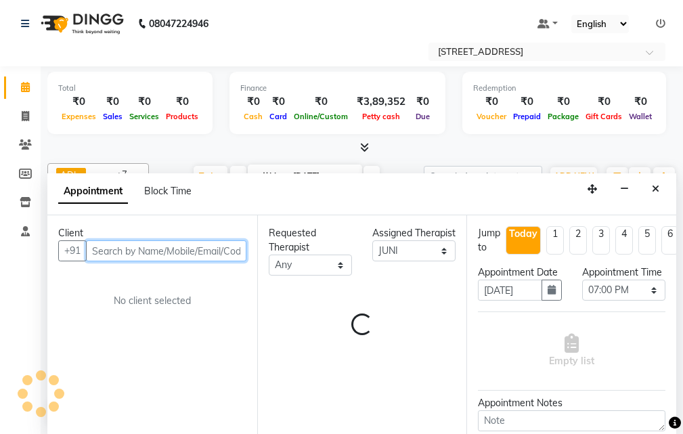
select select "1848"
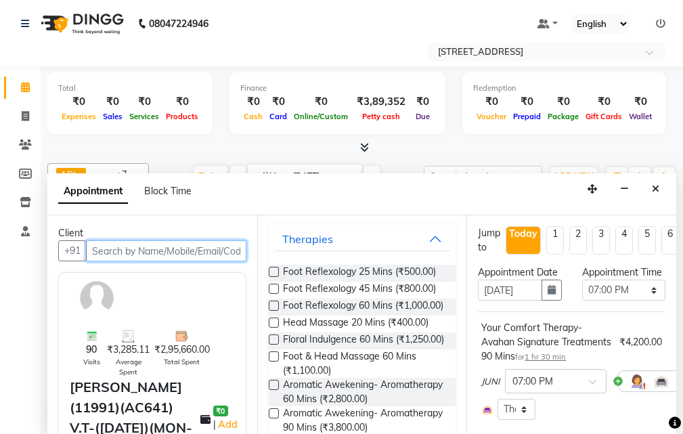
scroll to position [0, 54]
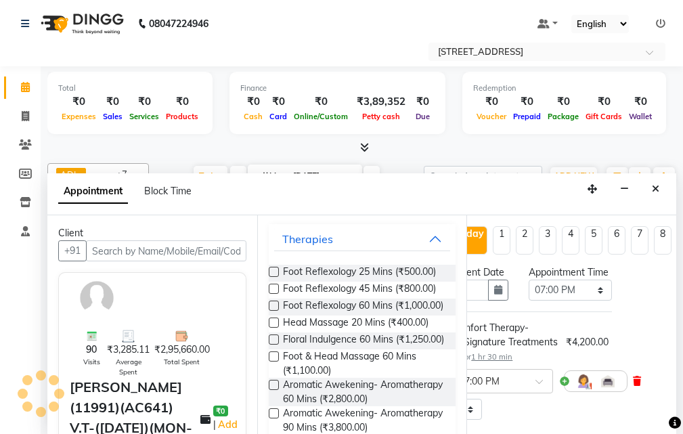
click at [636, 386] on icon at bounding box center [637, 381] width 8 height 9
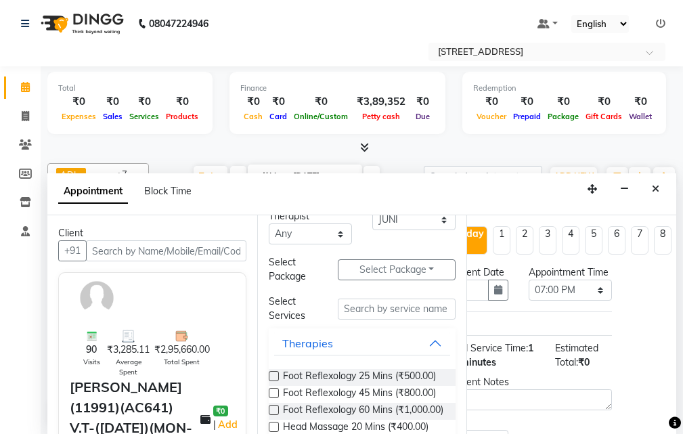
scroll to position [0, 0]
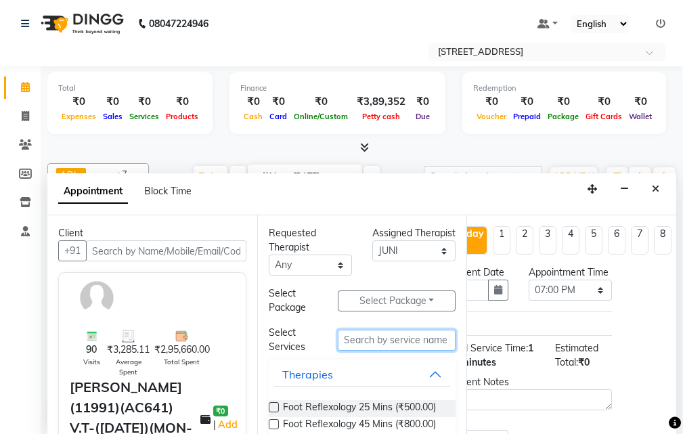
click at [358, 341] on input "text" at bounding box center [397, 340] width 118 height 21
type input "thai"
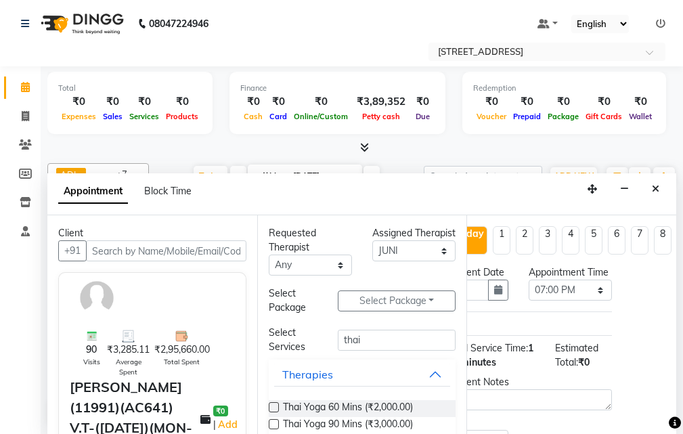
click at [275, 424] on label at bounding box center [274, 424] width 10 height 10
click at [275, 424] on input "checkbox" at bounding box center [273, 425] width 9 height 9
checkbox input "true"
select select "1848"
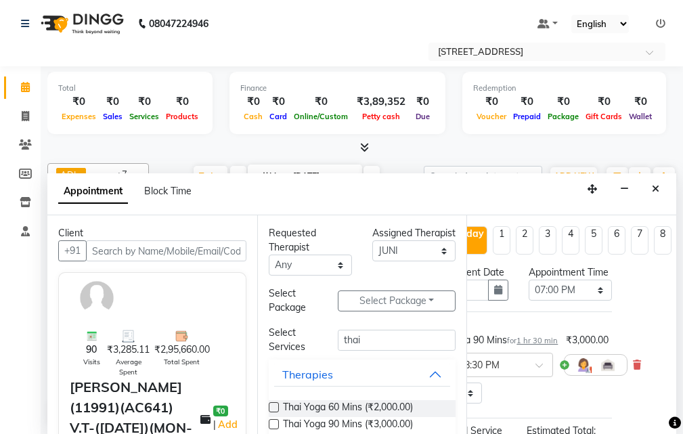
checkbox input "false"
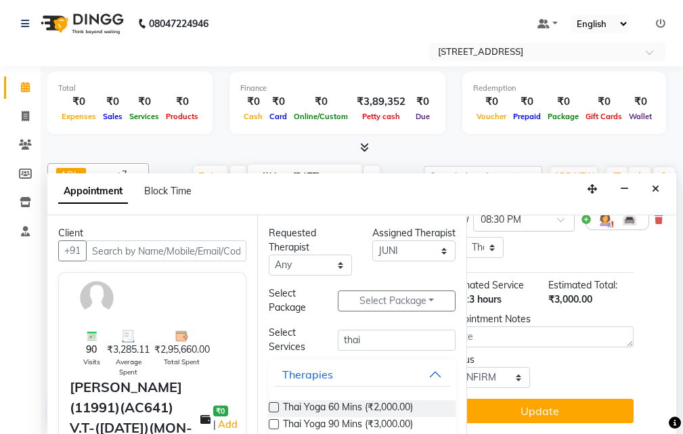
scroll to position [184, 0]
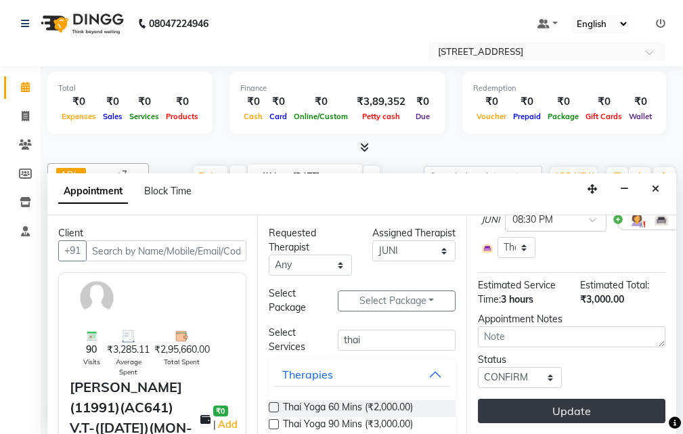
click at [559, 402] on button "Update" at bounding box center [572, 411] width 188 height 24
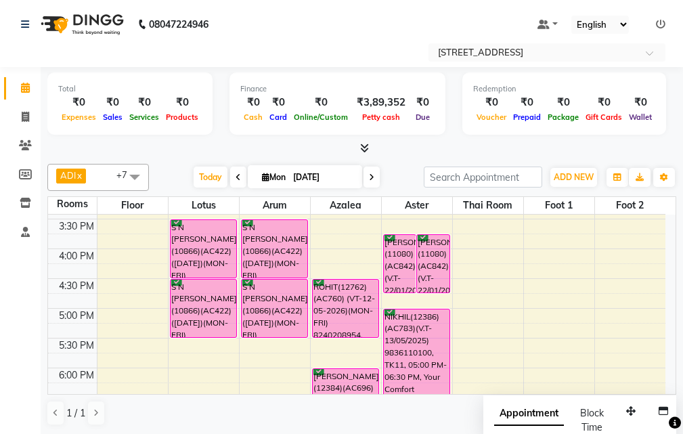
scroll to position [255, 0]
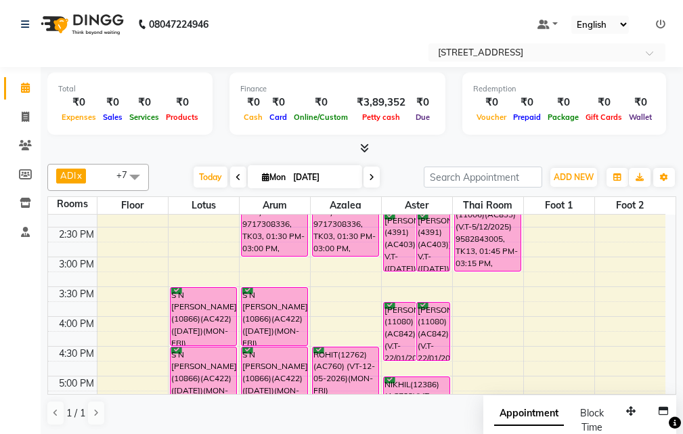
click at [262, 175] on icon at bounding box center [265, 177] width 7 height 9
select select "9"
select select "2025"
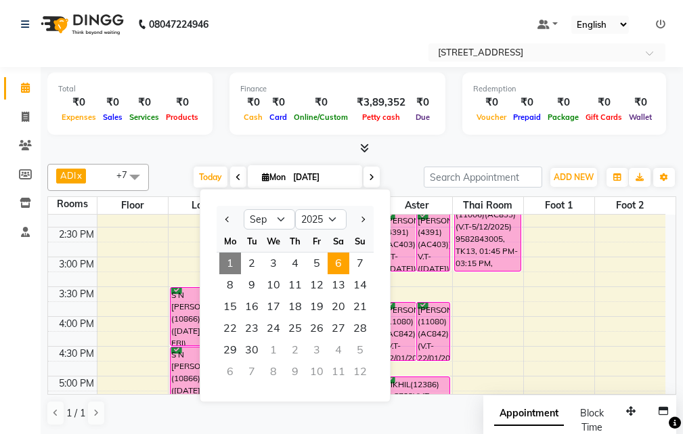
click at [337, 261] on span "6" at bounding box center [339, 264] width 22 height 22
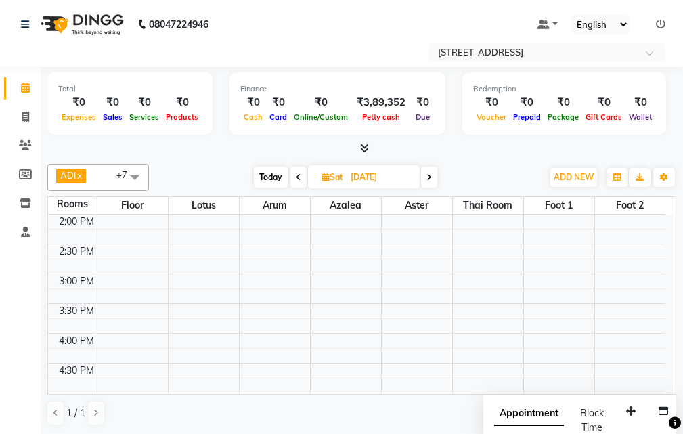
scroll to position [271, 0]
click at [270, 175] on span "Today" at bounding box center [271, 177] width 34 height 21
type input "[DATE]"
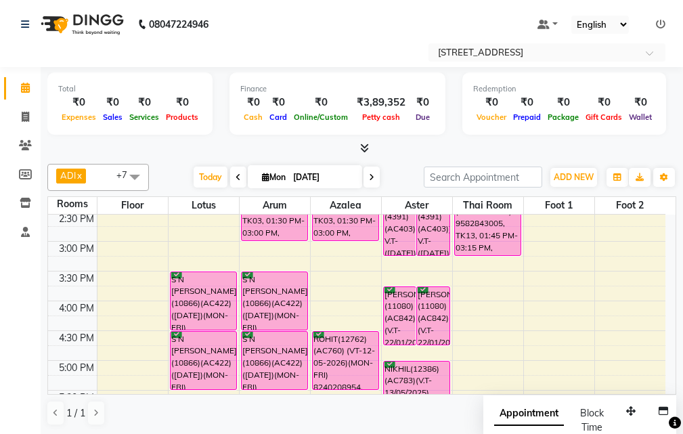
scroll to position [203, 0]
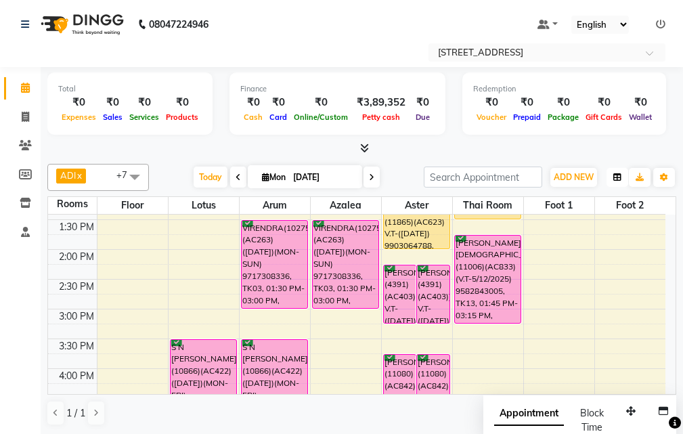
click at [618, 176] on icon "button" at bounding box center [618, 177] width 8 height 8
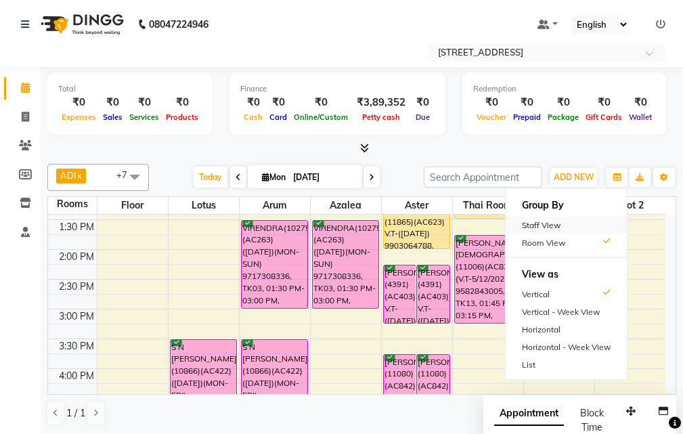
click at [557, 226] on div "Staff View" at bounding box center [566, 226] width 121 height 18
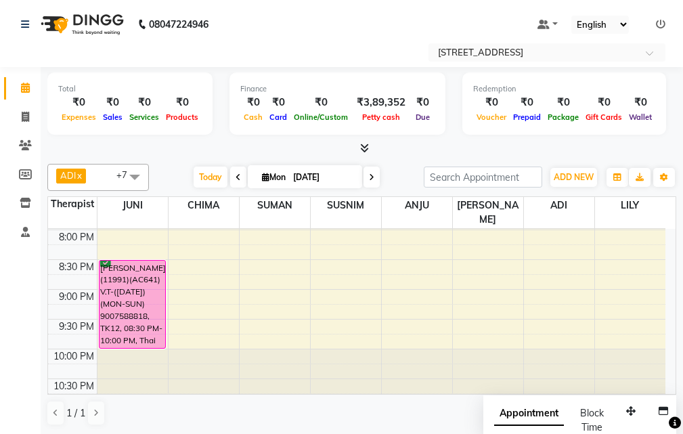
scroll to position [527, 0]
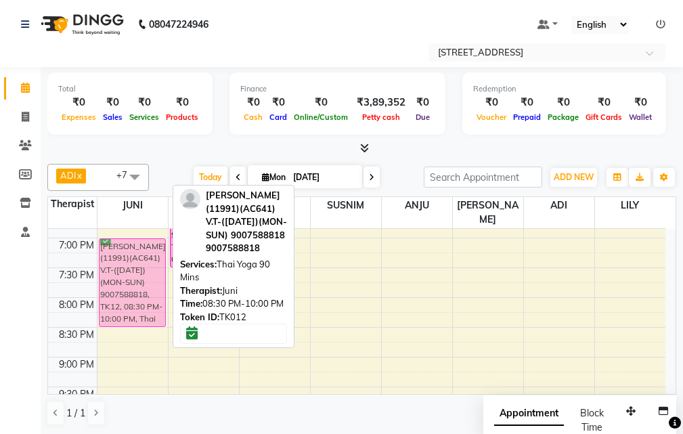
drag, startPoint x: 116, startPoint y: 346, endPoint x: 110, endPoint y: 259, distance: 86.9
click at [110, 259] on div "D K RAHA(5196)(AC289) (18-10-2025)(MON-SUN) 9831080520, TK10, 12:00 PM-01:30 PM…" at bounding box center [133, 89] width 70 height 774
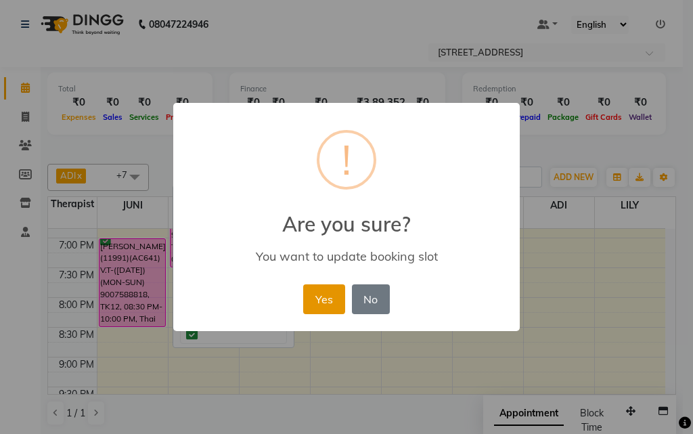
click at [320, 299] on button "Yes" at bounding box center [323, 299] width 41 height 30
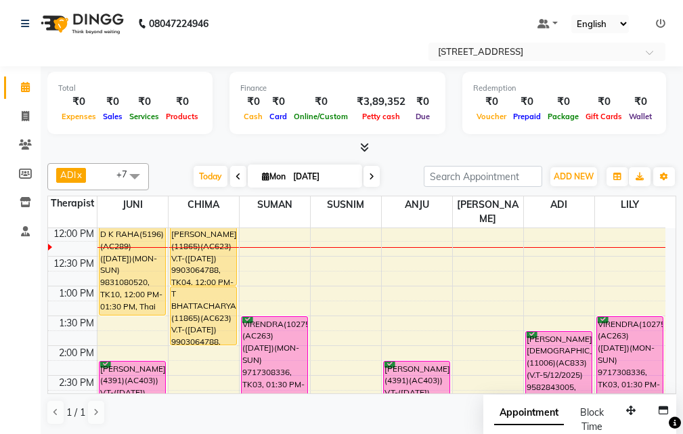
scroll to position [188, 0]
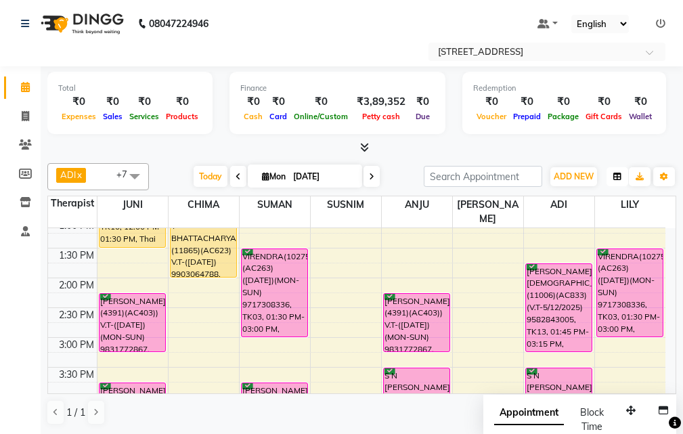
click at [616, 178] on icon "button" at bounding box center [618, 177] width 8 height 8
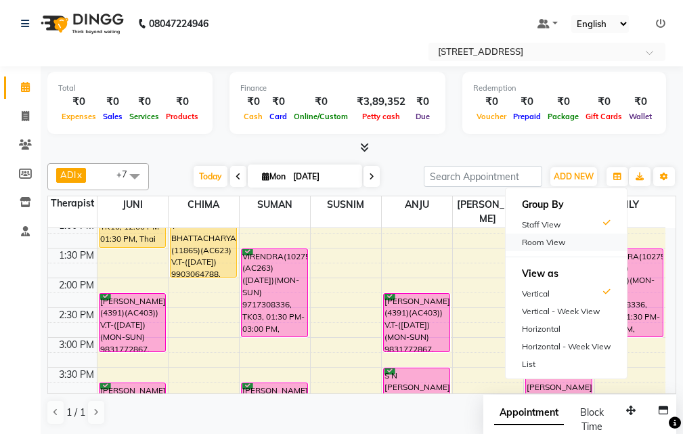
click at [548, 244] on div "Room View" at bounding box center [566, 243] width 121 height 18
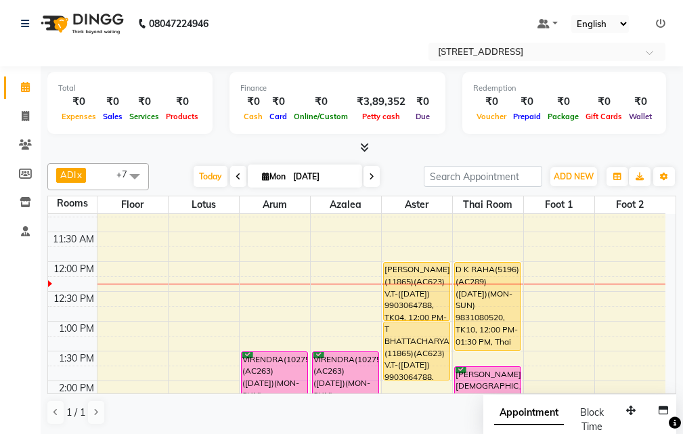
scroll to position [68, 0]
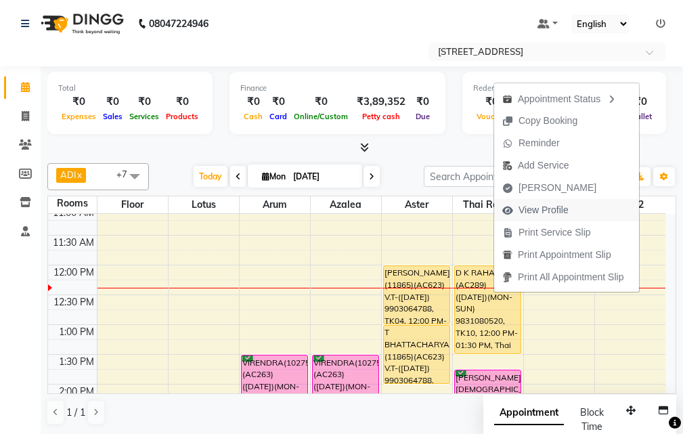
click at [555, 212] on span "View Profile" at bounding box center [544, 210] width 50 height 14
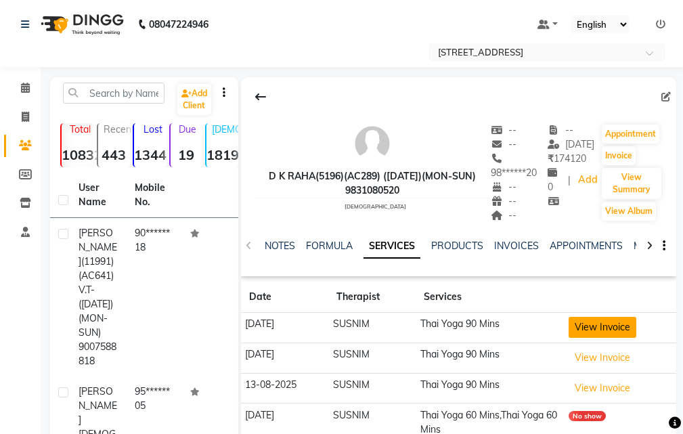
click at [607, 326] on button "View Invoice" at bounding box center [603, 327] width 68 height 21
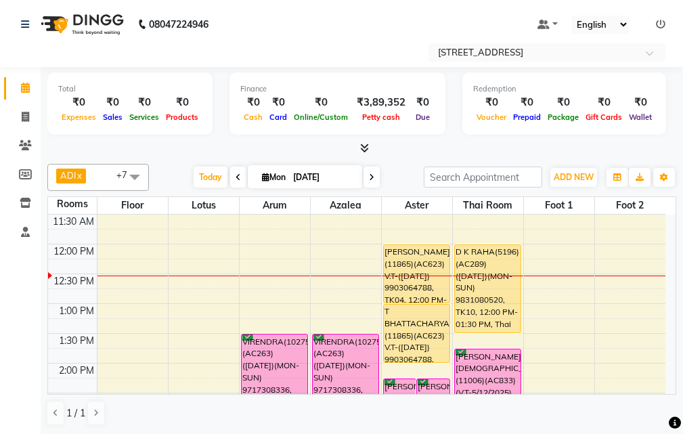
scroll to position [68, 0]
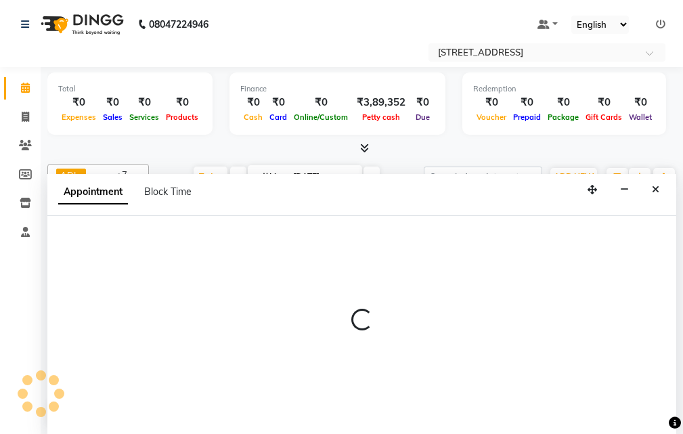
select select "tentative"
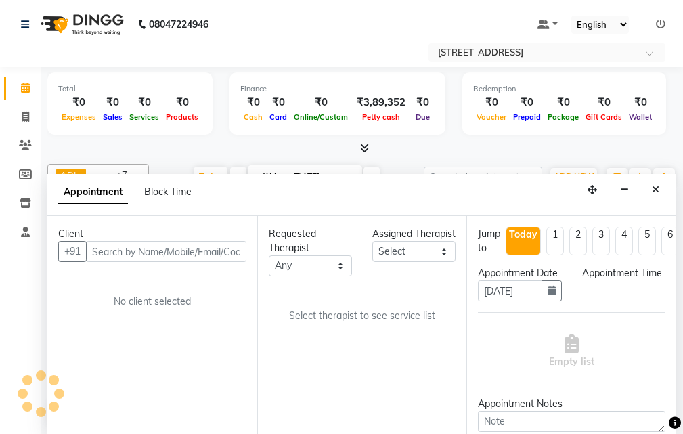
scroll to position [1, 0]
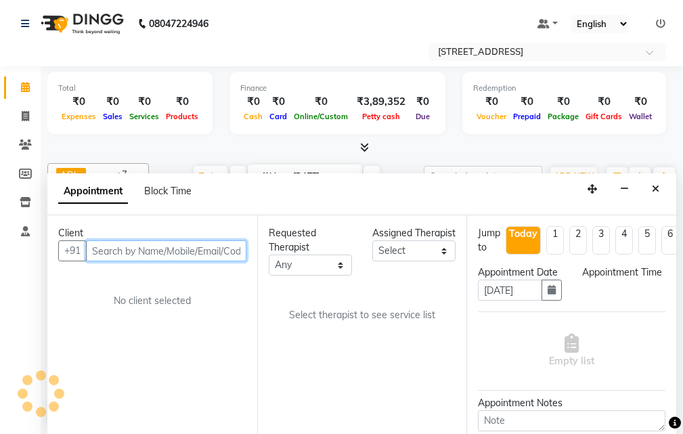
select select "765"
click at [177, 245] on input "text" at bounding box center [166, 250] width 161 height 21
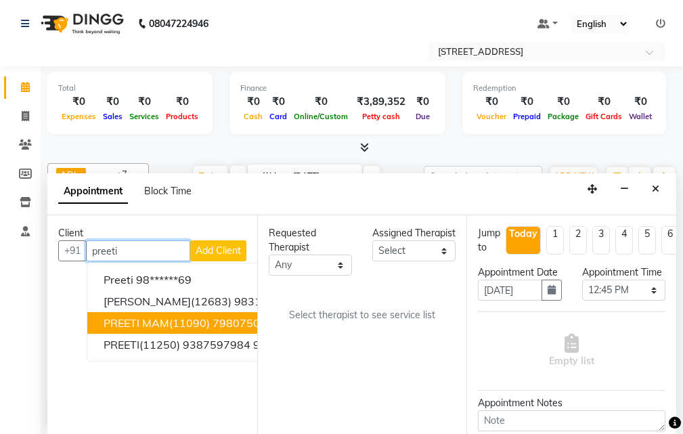
click at [176, 316] on span "PREETI MAM(11090) 7980750356" at bounding box center [192, 323] width 177 height 14
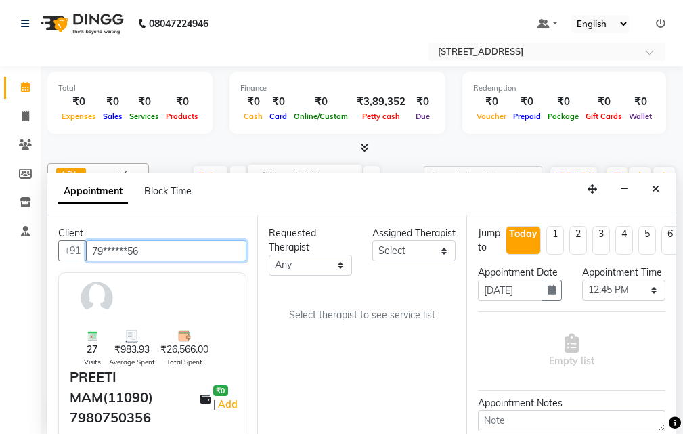
type input "79******56"
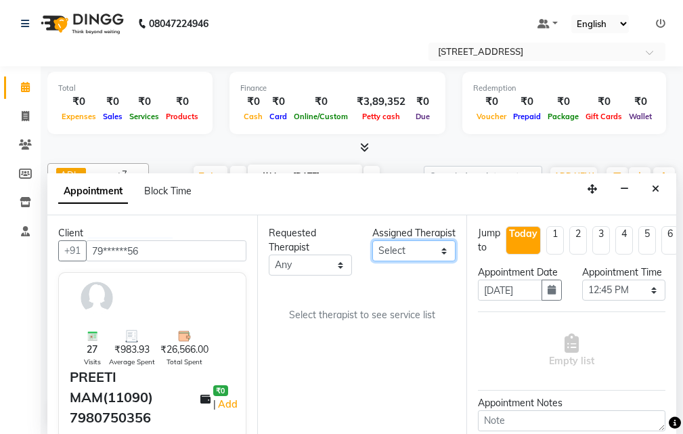
click at [446, 261] on select "Select ADI ANJU [PERSON_NAME] [DEMOGRAPHIC_DATA] 1 [PERSON_NAME] [PERSON_NAME]" at bounding box center [413, 250] width 83 height 21
select select "45390"
click at [372, 255] on select "Select ADI ANJU [PERSON_NAME] [DEMOGRAPHIC_DATA] 1 [PERSON_NAME] [PERSON_NAME]" at bounding box center [413, 250] width 83 height 21
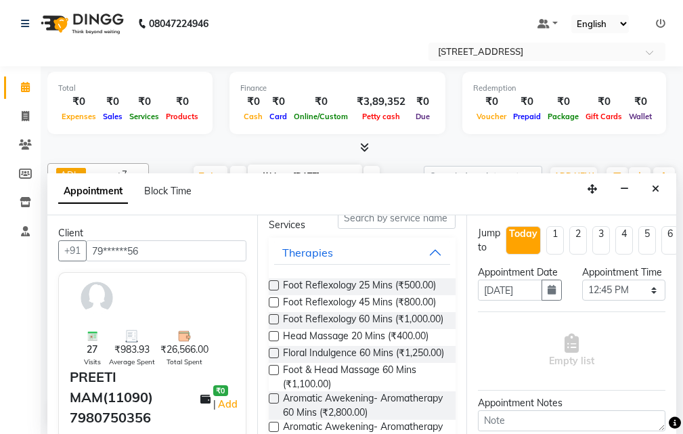
scroll to position [68, 0]
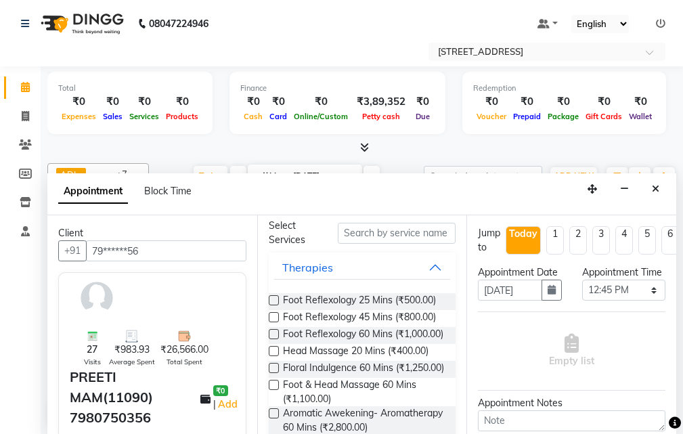
click at [275, 301] on label at bounding box center [274, 300] width 10 height 10
click at [275, 301] on input "checkbox" at bounding box center [273, 301] width 9 height 9
checkbox input "true"
select select "1852"
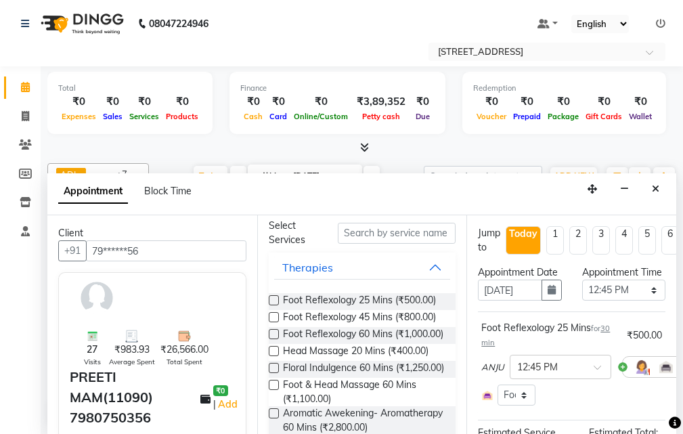
checkbox input "false"
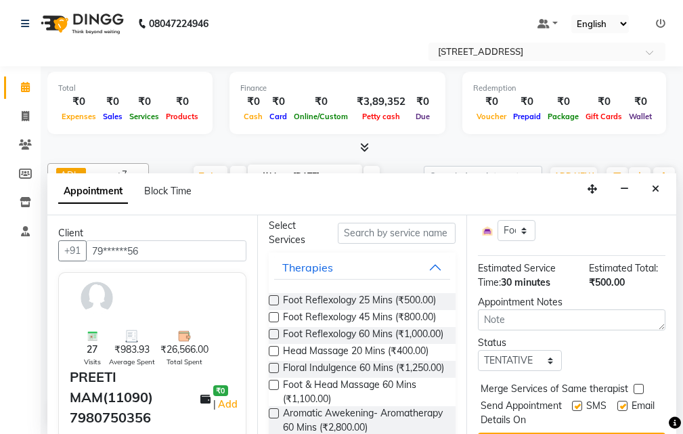
scroll to position [203, 0]
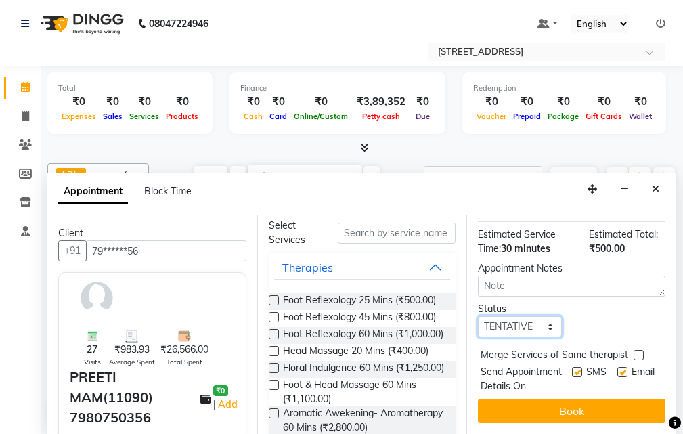
click at [547, 337] on select "Select TENTATIVE CONFIRM CHECK-IN UPCOMING" at bounding box center [519, 326] width 83 height 21
select select "confirm booking"
click at [478, 326] on select "Select TENTATIVE CONFIRM CHECK-IN UPCOMING" at bounding box center [519, 326] width 83 height 21
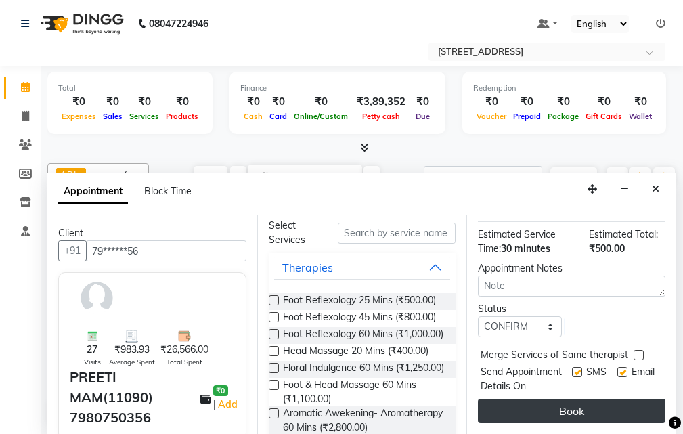
click at [547, 399] on button "Book" at bounding box center [572, 411] width 188 height 24
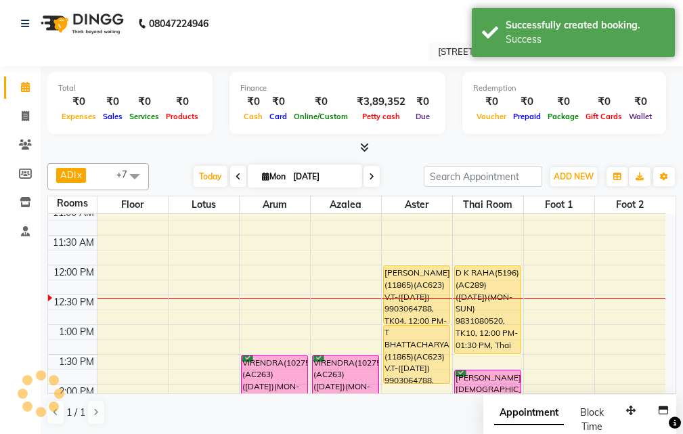
scroll to position [0, 0]
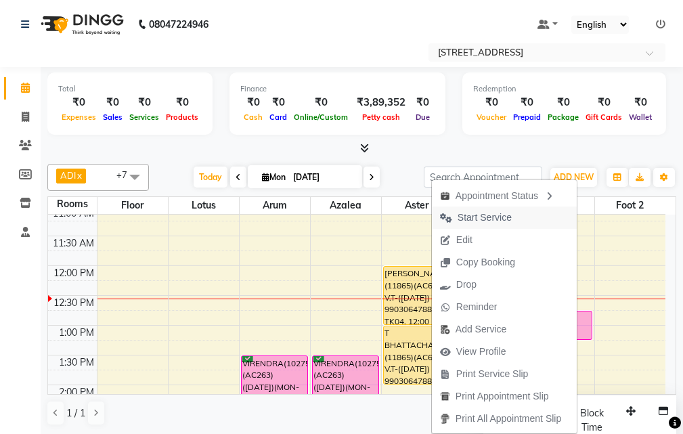
click at [512, 214] on span "Start Service" at bounding box center [476, 218] width 88 height 22
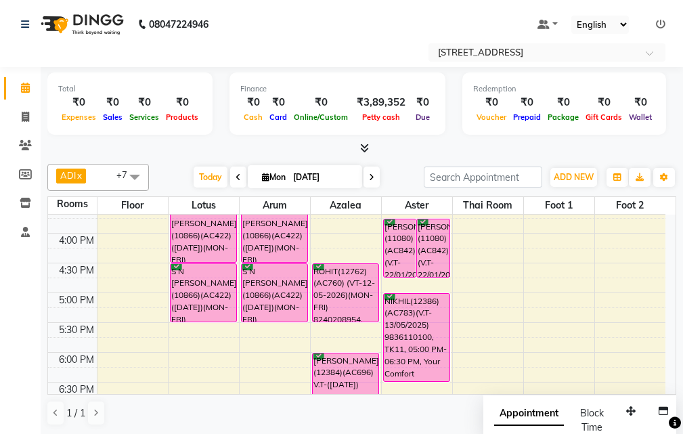
scroll to position [271, 0]
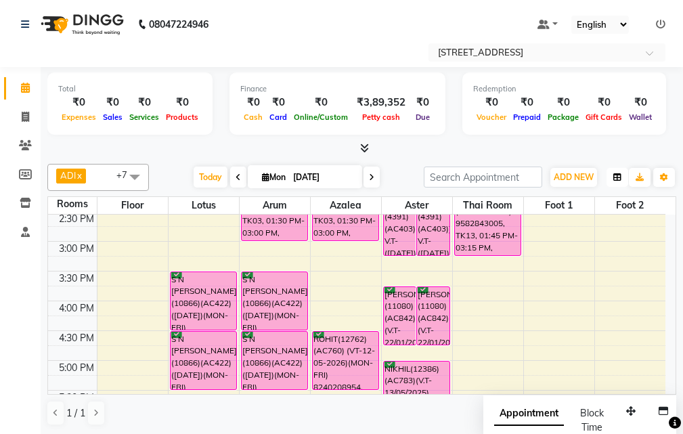
click at [612, 179] on button "button" at bounding box center [618, 177] width 22 height 19
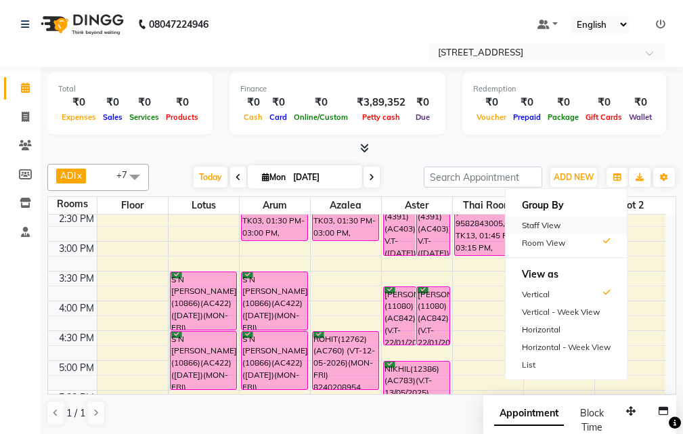
click at [567, 226] on div "Staff View" at bounding box center [566, 226] width 121 height 18
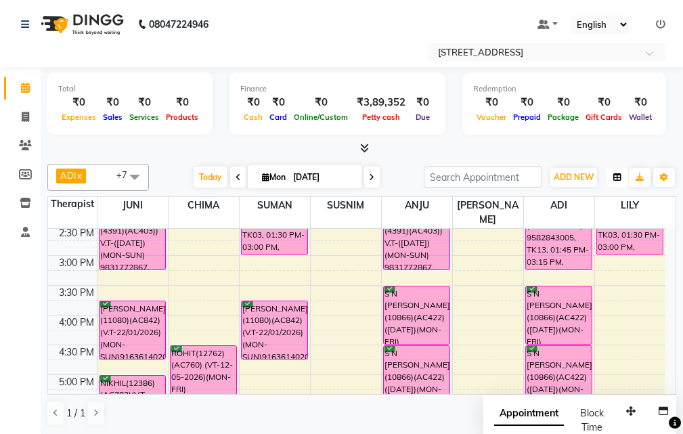
click at [618, 175] on icon "button" at bounding box center [618, 177] width 8 height 8
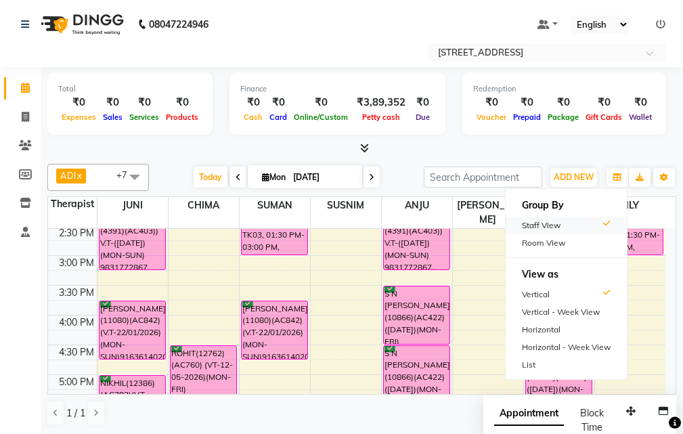
click at [559, 226] on div "Staff View" at bounding box center [566, 226] width 121 height 18
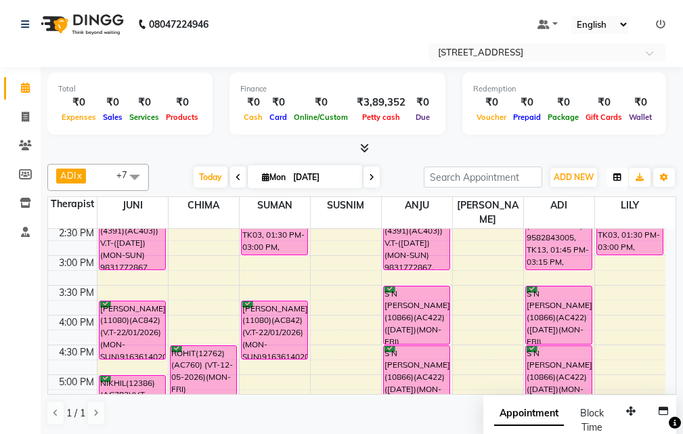
click at [616, 172] on button "button" at bounding box center [618, 177] width 22 height 19
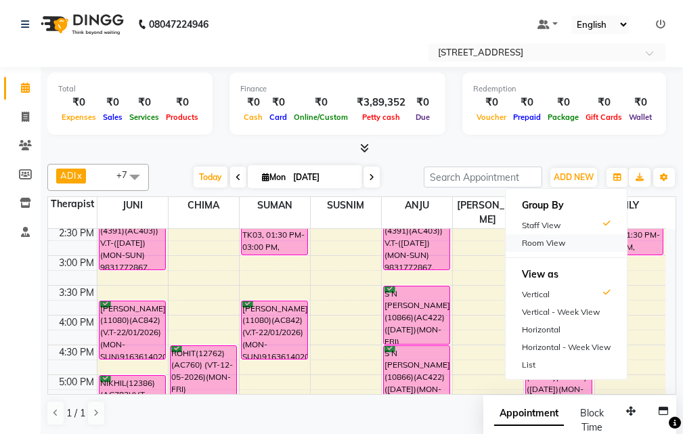
click at [560, 242] on div "Room View" at bounding box center [566, 243] width 121 height 18
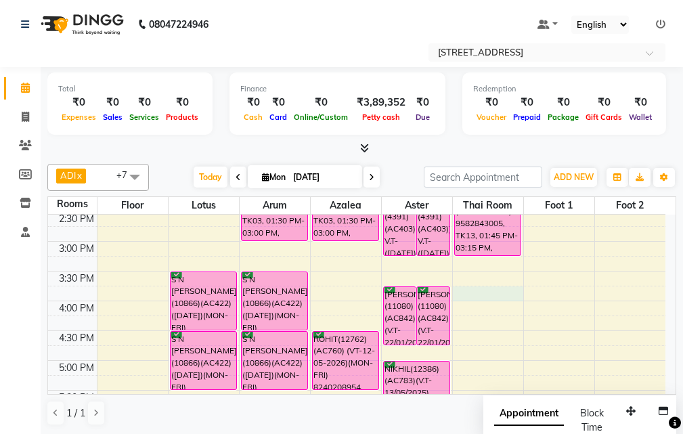
click at [498, 293] on div "10:00 AM 10:30 AM 11:00 AM 11:30 AM 12:00 PM 12:30 PM 1:00 PM 1:30 PM 2:00 PM 2…" at bounding box center [357, 331] width 618 height 774
select select "tentative"
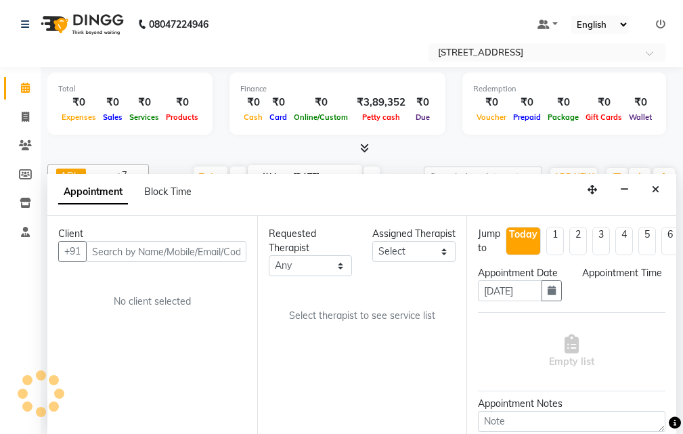
scroll to position [1, 0]
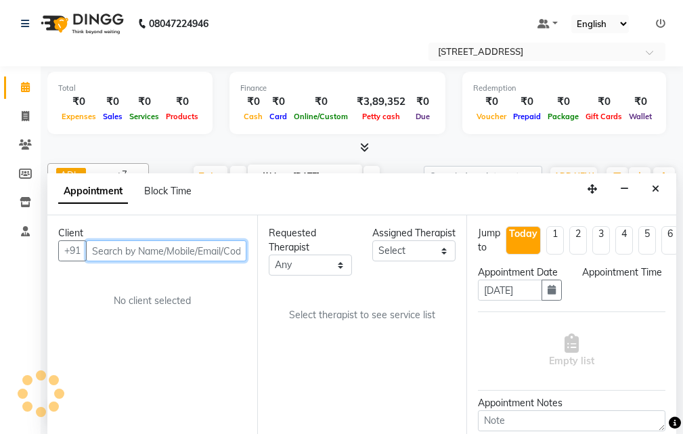
select select "945"
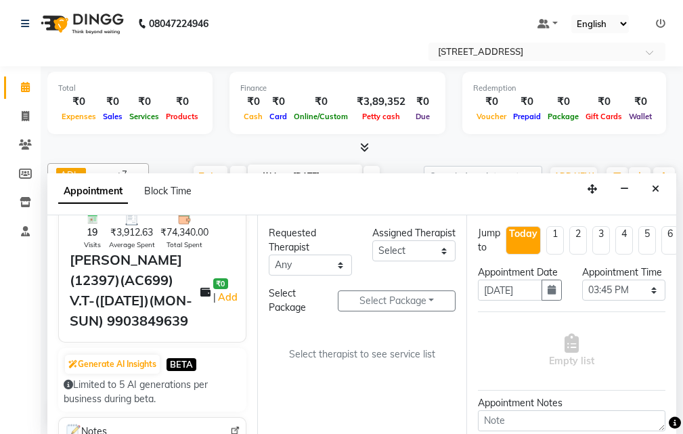
scroll to position [135, 0]
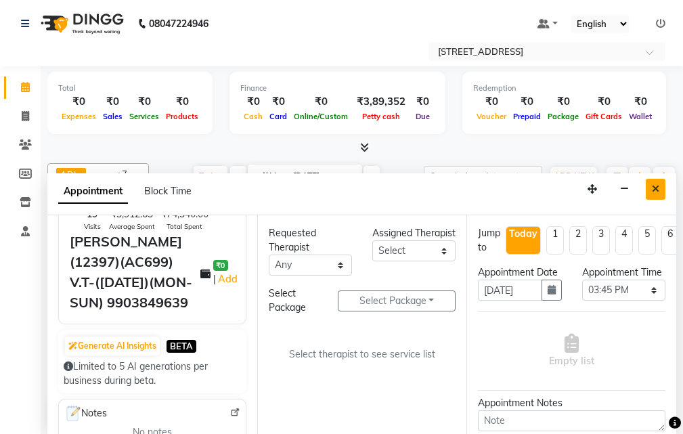
type input "9903849639"
click at [659, 188] on icon "Close" at bounding box center [655, 188] width 7 height 9
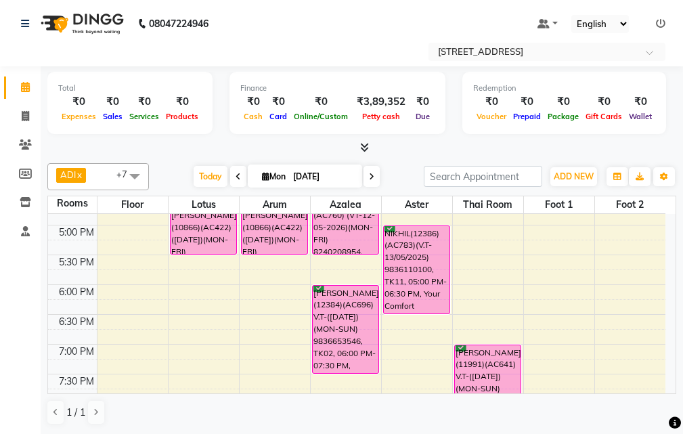
scroll to position [406, 0]
click at [618, 175] on icon "button" at bounding box center [618, 177] width 8 height 8
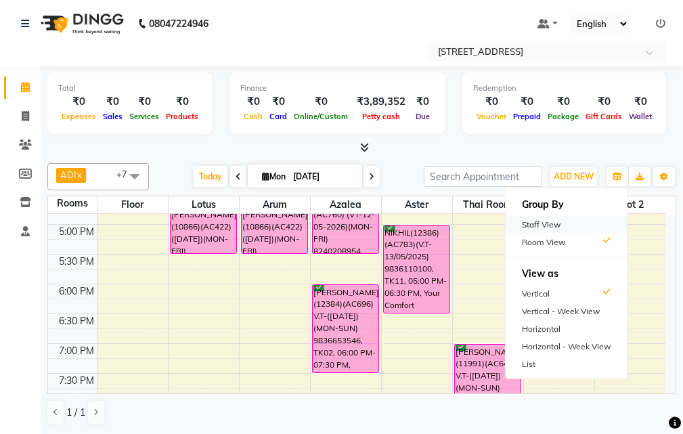
click at [572, 222] on div "Staff View" at bounding box center [566, 225] width 121 height 18
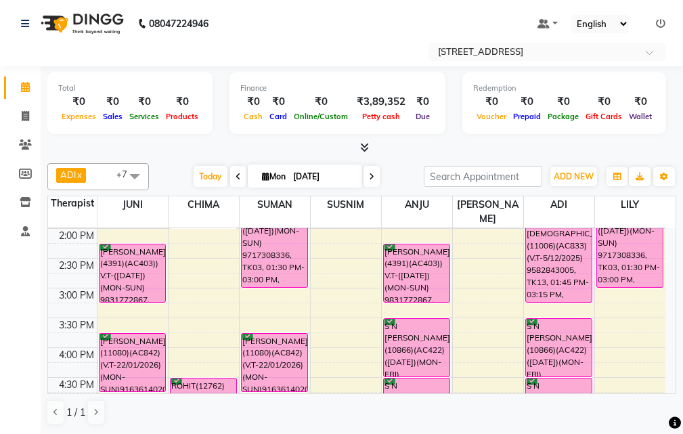
scroll to position [271, 0]
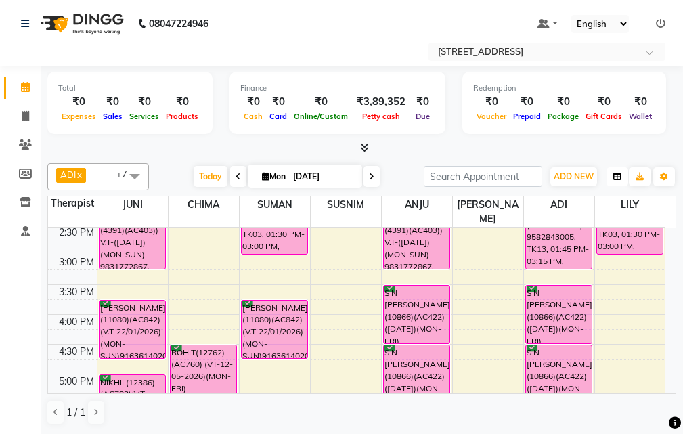
click at [618, 178] on icon "button" at bounding box center [618, 177] width 8 height 8
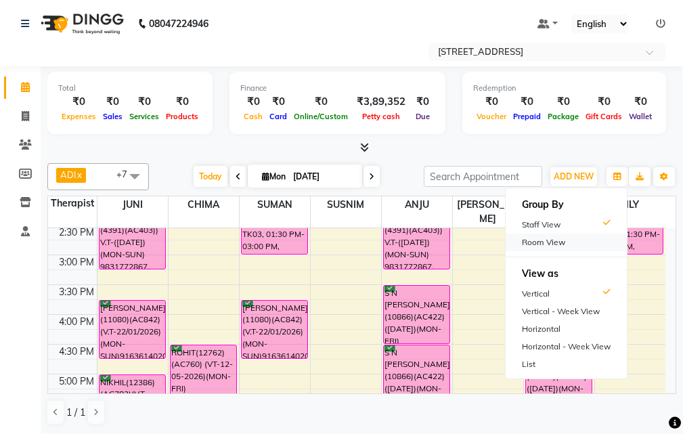
click at [593, 245] on div "Room View" at bounding box center [566, 243] width 121 height 18
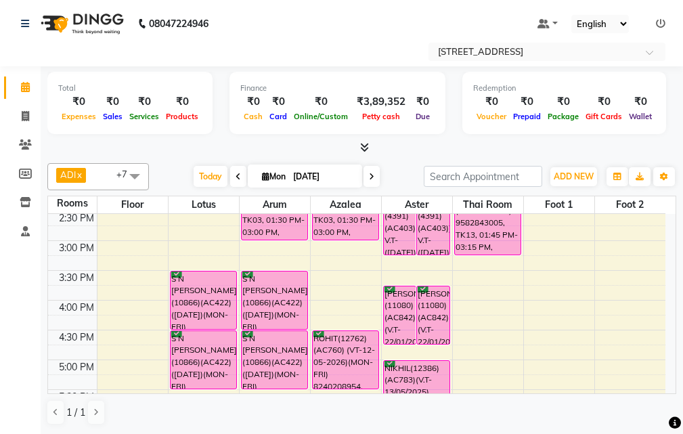
scroll to position [339, 0]
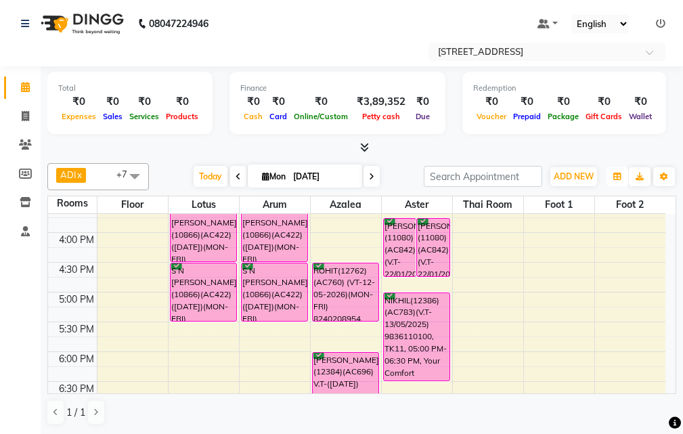
click at [618, 173] on icon "button" at bounding box center [618, 177] width 8 height 8
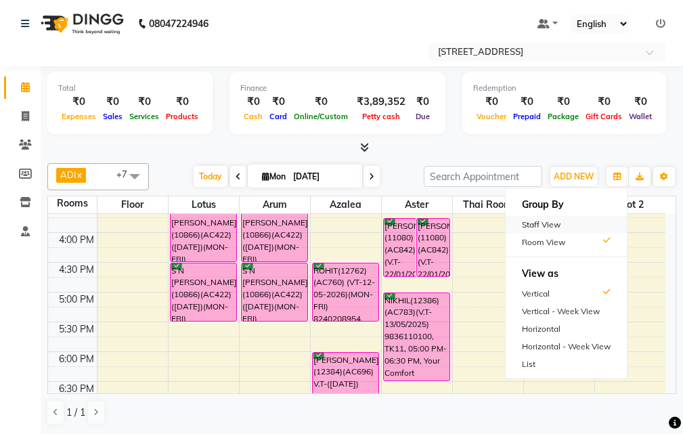
click at [549, 227] on div "Staff View" at bounding box center [566, 225] width 121 height 18
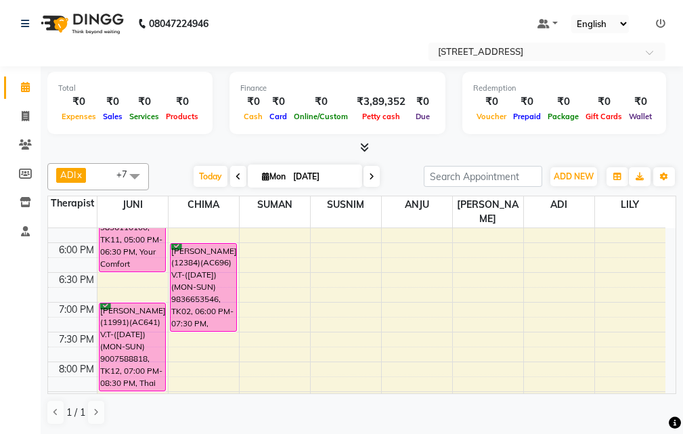
scroll to position [474, 0]
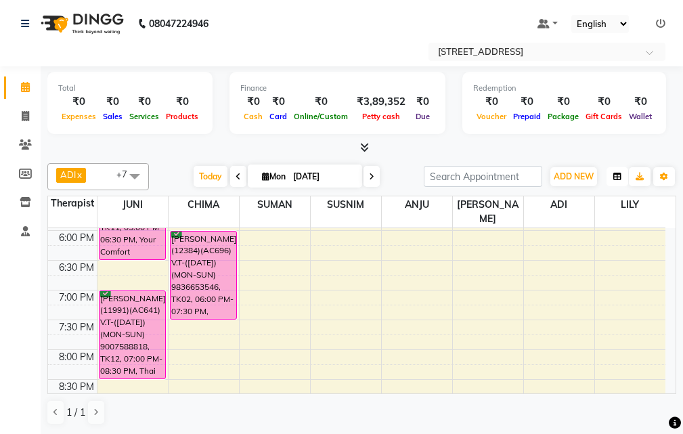
click at [619, 174] on icon "button" at bounding box center [618, 177] width 8 height 8
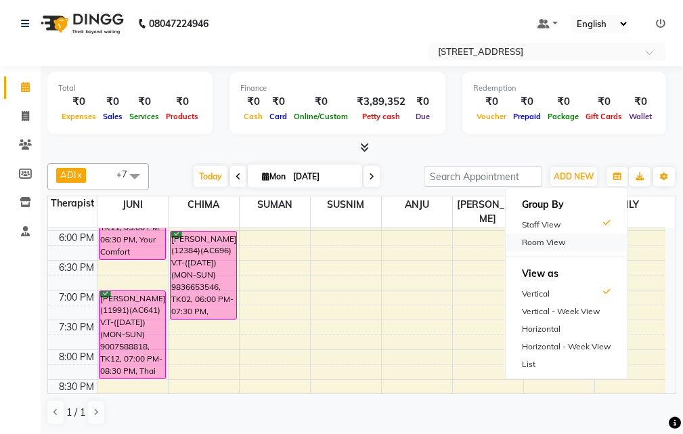
click at [555, 243] on div "Room View" at bounding box center [566, 243] width 121 height 18
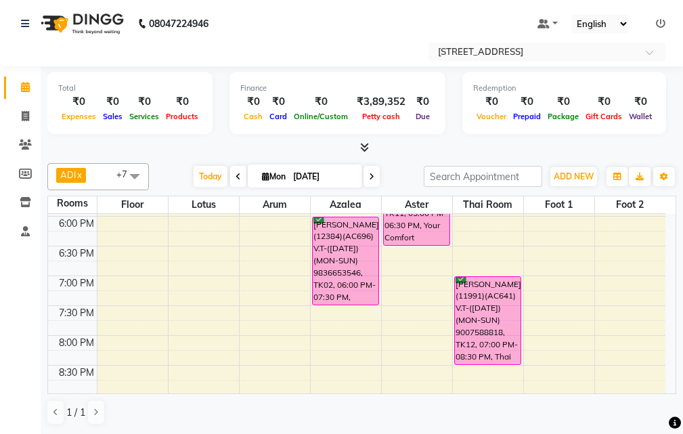
click at [272, 311] on div "10:00 AM 10:30 AM 11:00 AM 11:30 AM 12:00 PM 12:30 PM 1:00 PM 1:30 PM 2:00 PM 2…" at bounding box center [357, 127] width 618 height 774
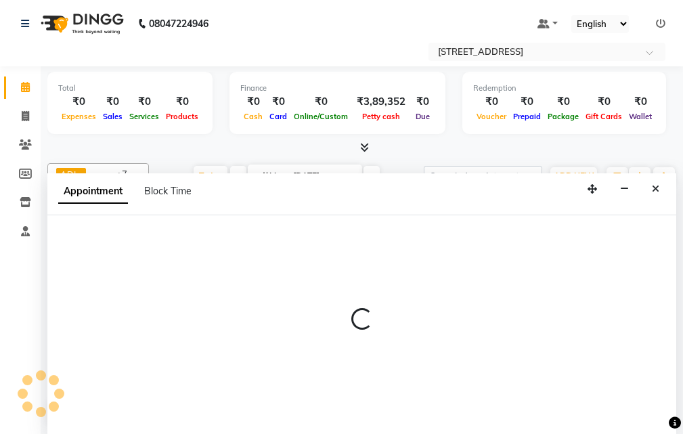
select select "1170"
select select "tentative"
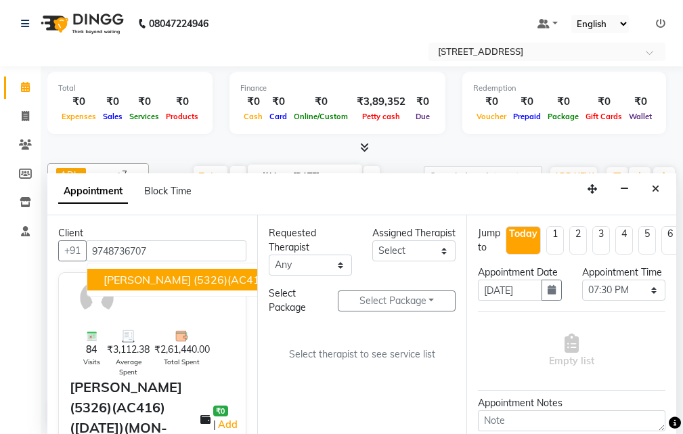
click at [168, 277] on span "[PERSON_NAME] (5326)(AC416) ([DATE])(MON-SUN) 9748736707" at bounding box center [275, 280] width 342 height 14
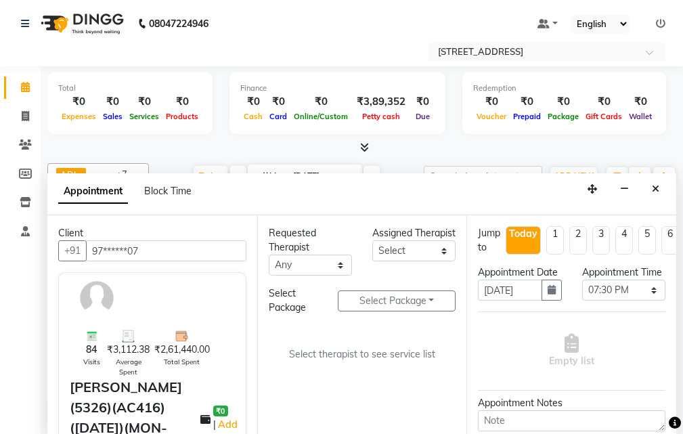
type input "97******07"
click at [443, 261] on select "Select ADI ANJU [PERSON_NAME] [DEMOGRAPHIC_DATA] 1 [PERSON_NAME] [PERSON_NAME]" at bounding box center [413, 250] width 83 height 21
select select "23005"
click at [372, 255] on select "Select ADI ANJU [PERSON_NAME] [DEMOGRAPHIC_DATA] 1 [PERSON_NAME] [PERSON_NAME]" at bounding box center [413, 250] width 83 height 21
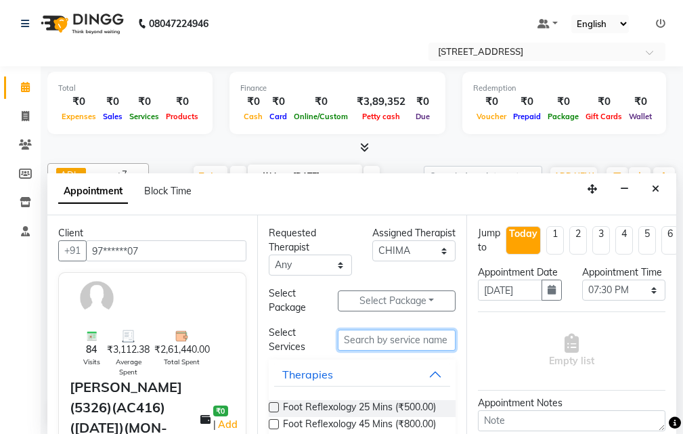
click at [381, 343] on input "text" at bounding box center [397, 340] width 118 height 21
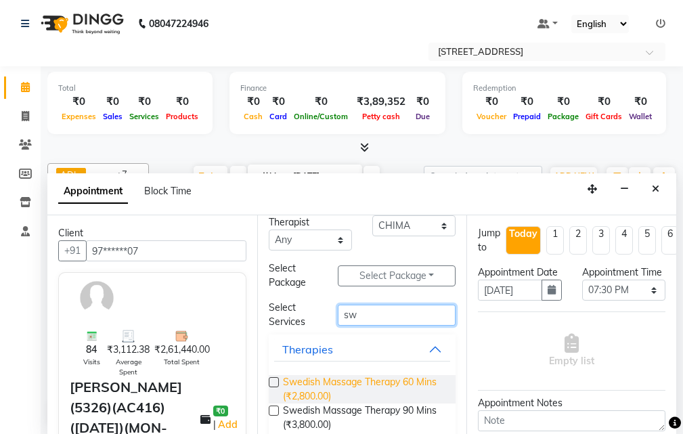
scroll to position [45, 0]
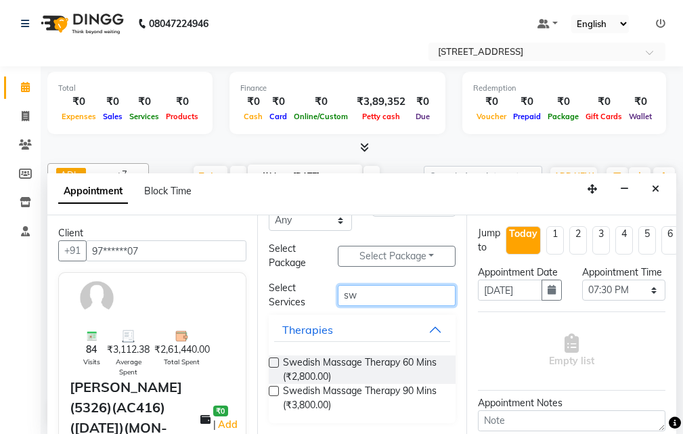
type input "sw"
click at [272, 395] on label at bounding box center [274, 391] width 10 height 10
click at [272, 395] on input "checkbox" at bounding box center [273, 392] width 9 height 9
checkbox input "true"
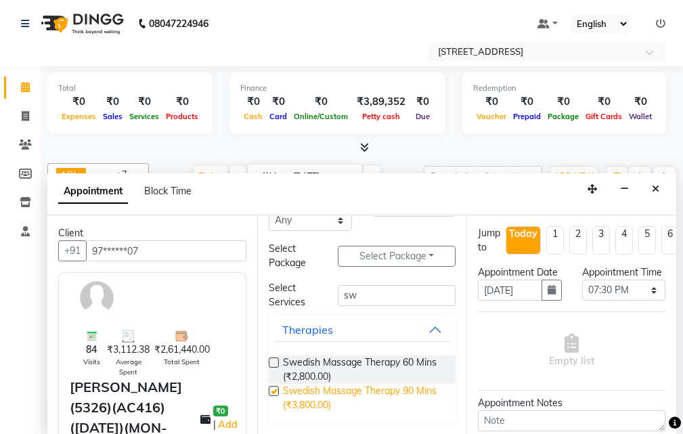
select select "1845"
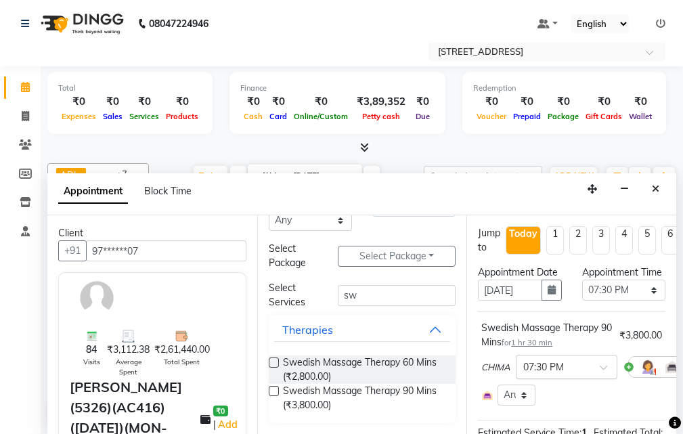
checkbox input "false"
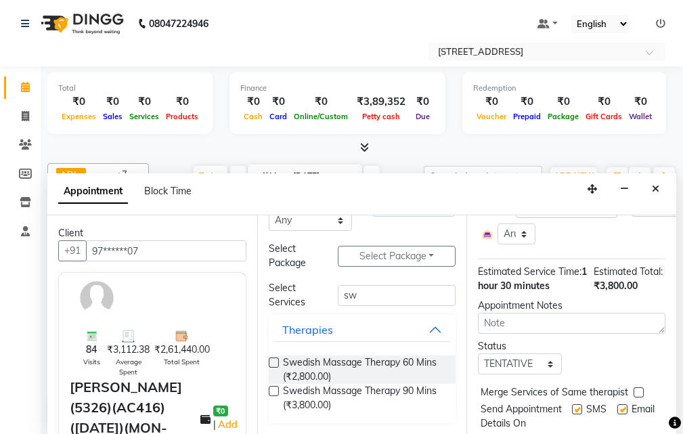
scroll to position [203, 0]
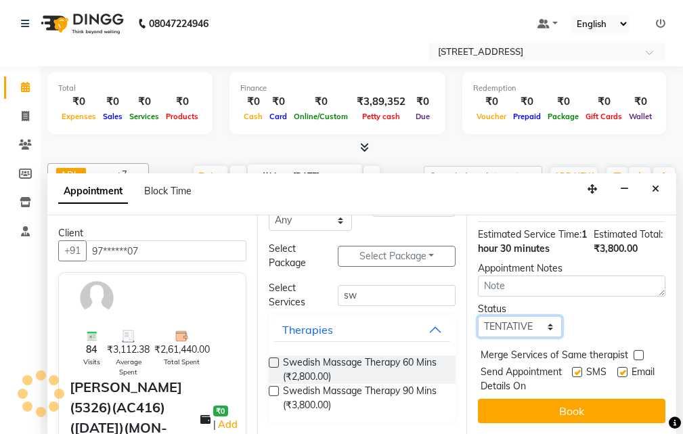
click at [539, 337] on select "Select TENTATIVE CONFIRM CHECK-IN UPCOMING" at bounding box center [519, 326] width 83 height 21
select select "confirm booking"
click at [478, 337] on select "Select TENTATIVE CONFIRM CHECK-IN UPCOMING" at bounding box center [519, 326] width 83 height 21
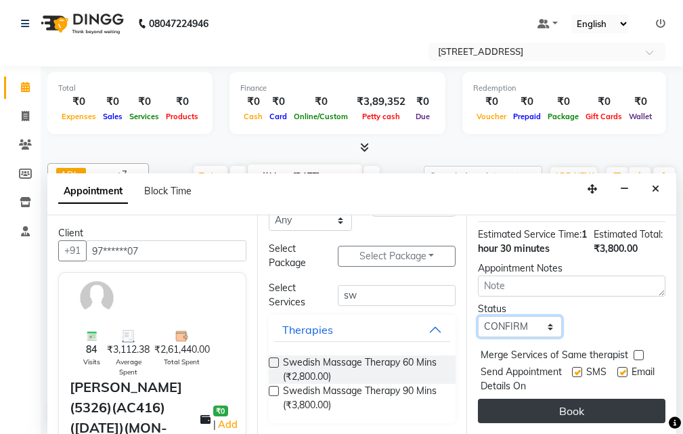
scroll to position [251, 0]
click at [572, 400] on button "Book" at bounding box center [572, 411] width 188 height 24
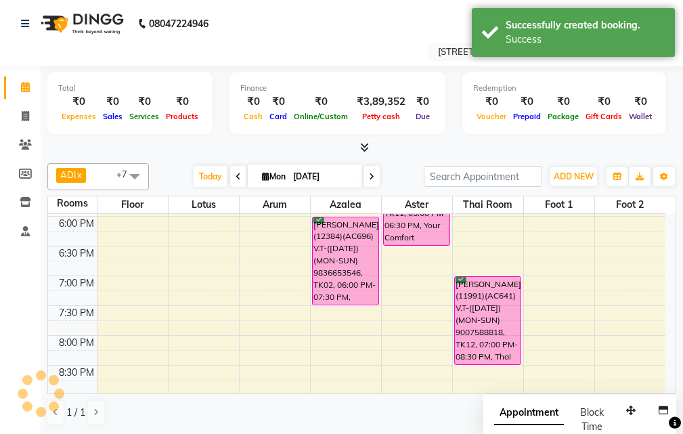
scroll to position [0, 0]
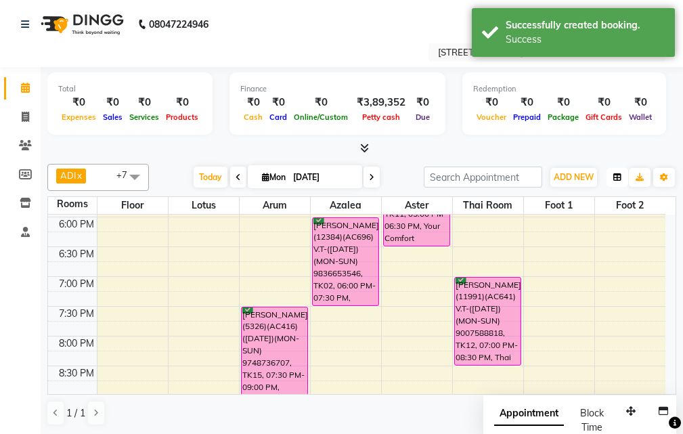
click at [621, 176] on icon "button" at bounding box center [618, 177] width 8 height 8
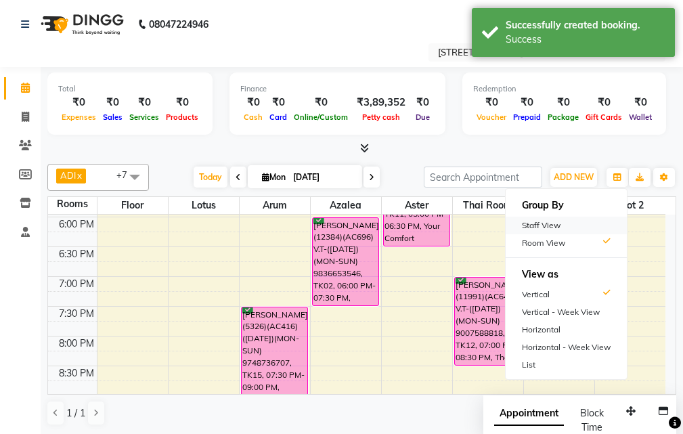
click at [584, 219] on div "Staff View" at bounding box center [566, 226] width 121 height 18
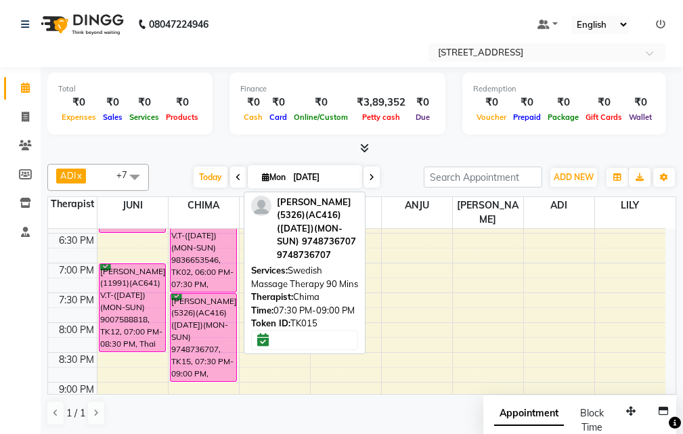
scroll to position [459, 0]
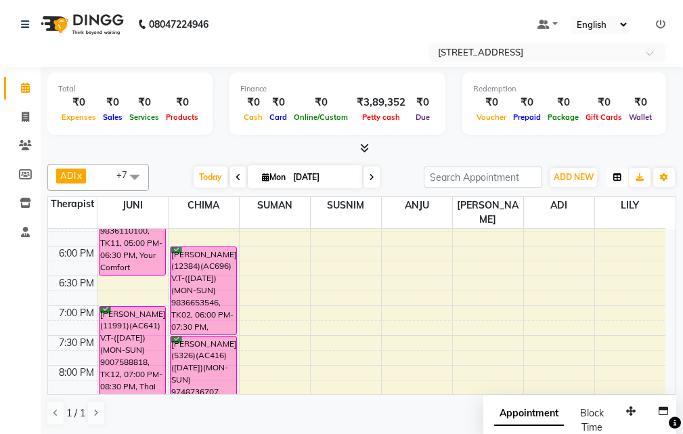
click at [623, 175] on button "button" at bounding box center [618, 177] width 22 height 19
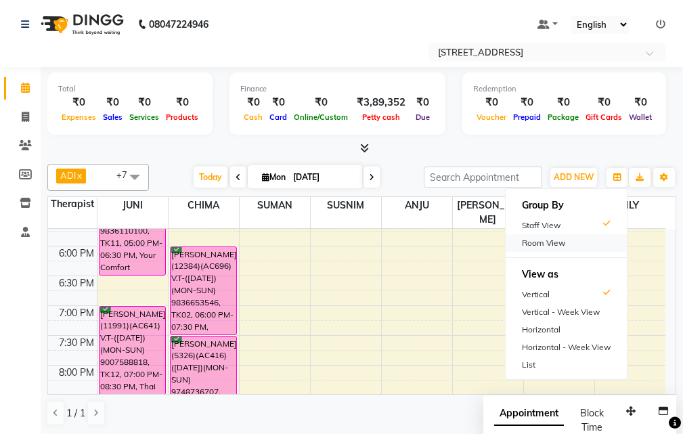
click at [581, 245] on div "Room View" at bounding box center [566, 243] width 121 height 18
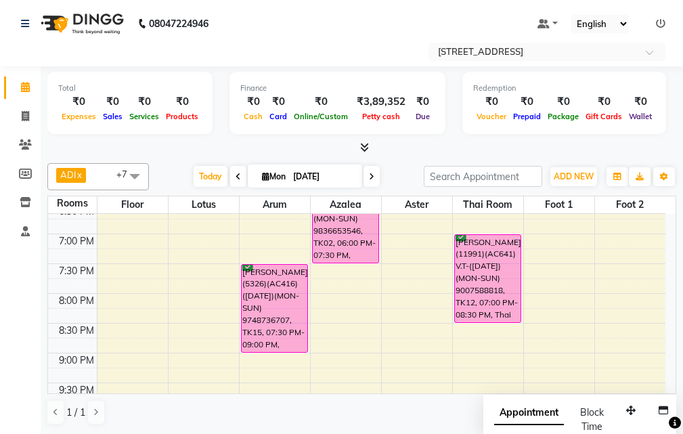
scroll to position [527, 0]
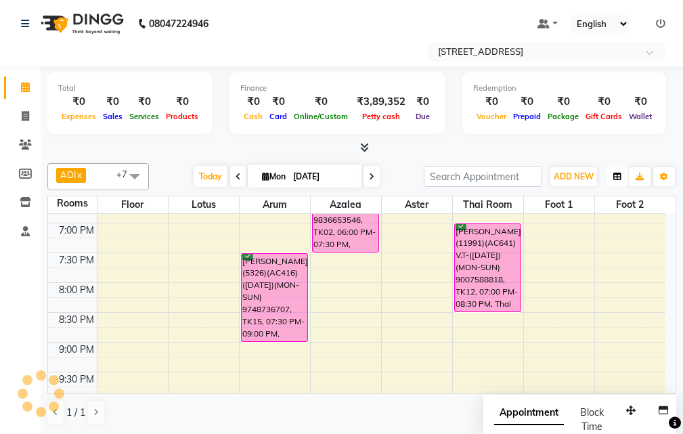
click at [614, 177] on icon "button" at bounding box center [618, 177] width 8 height 8
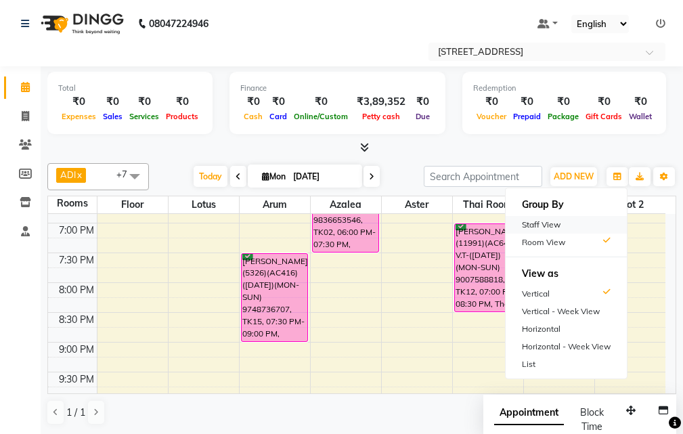
click at [588, 226] on div "Staff View" at bounding box center [566, 225] width 121 height 18
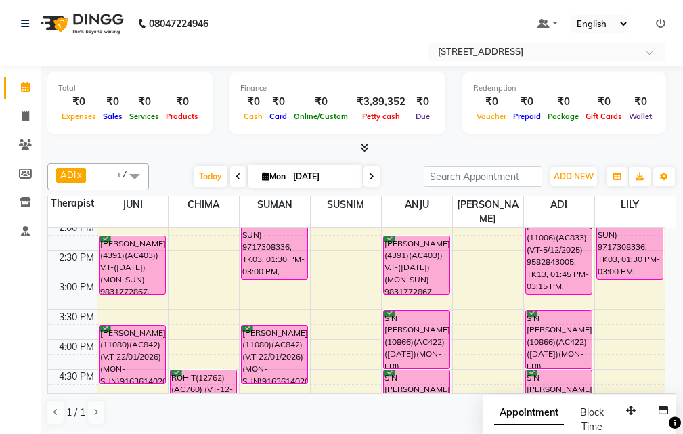
scroll to position [256, 0]
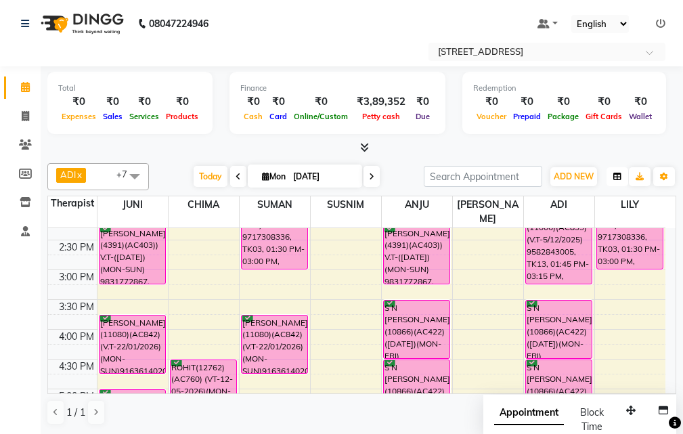
click at [620, 178] on icon "button" at bounding box center [618, 177] width 8 height 8
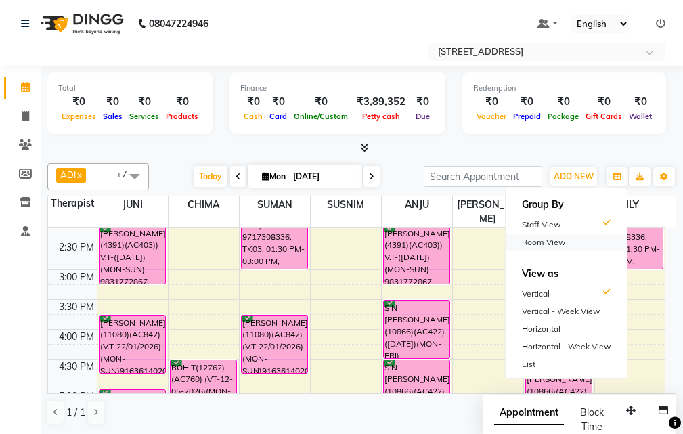
click at [572, 238] on div "Room View" at bounding box center [566, 243] width 121 height 18
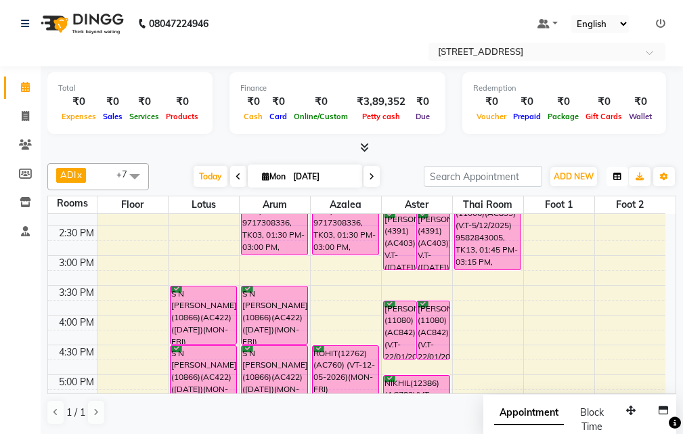
click at [618, 173] on icon "button" at bounding box center [618, 177] width 8 height 8
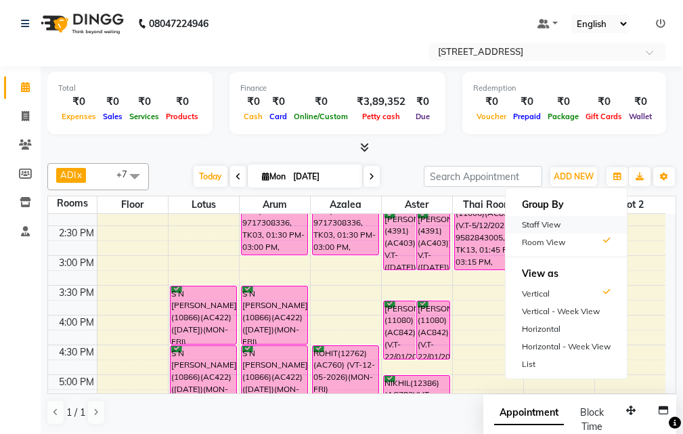
click at [551, 220] on div "Staff View" at bounding box center [566, 225] width 121 height 18
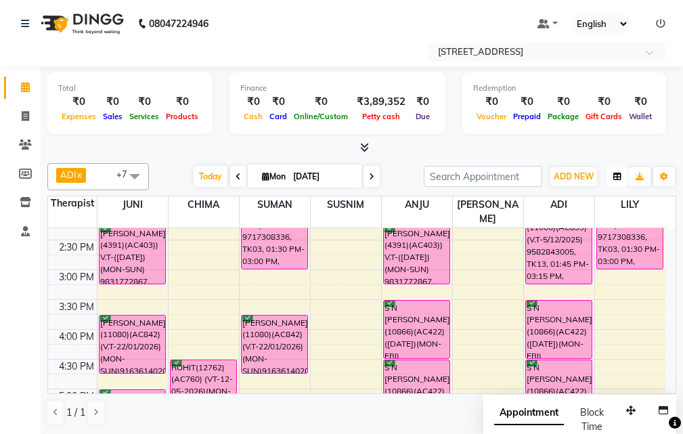
click at [622, 175] on button "button" at bounding box center [618, 176] width 22 height 19
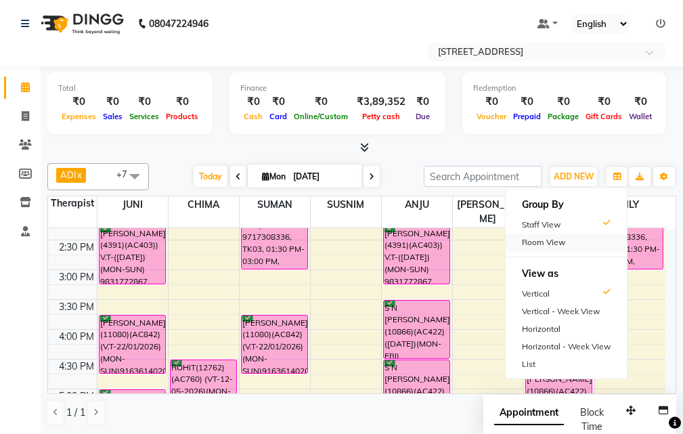
click at [569, 236] on div "Room View" at bounding box center [566, 243] width 121 height 18
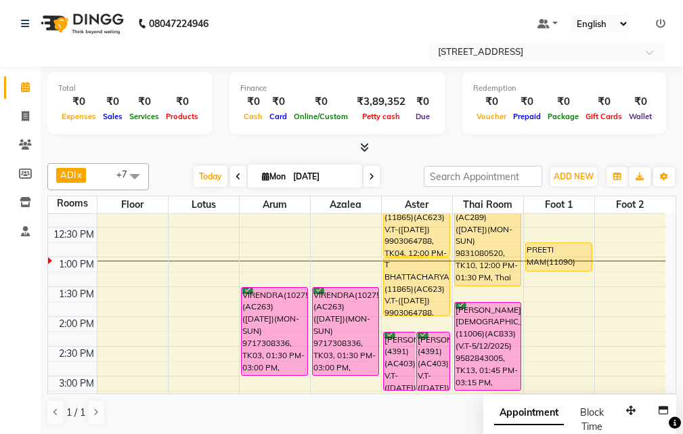
scroll to position [203, 0]
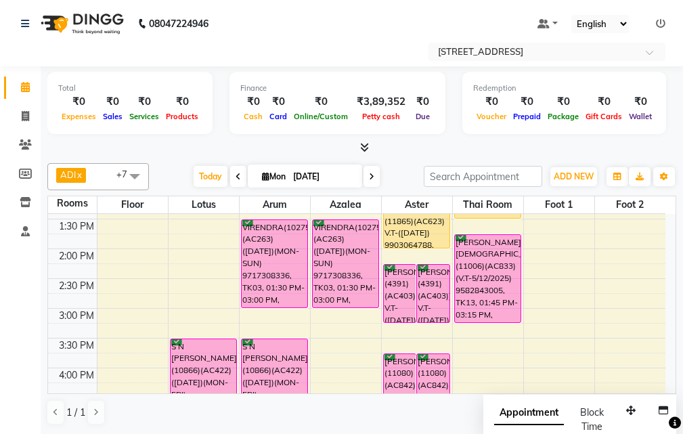
click at [366, 175] on span at bounding box center [372, 176] width 16 height 21
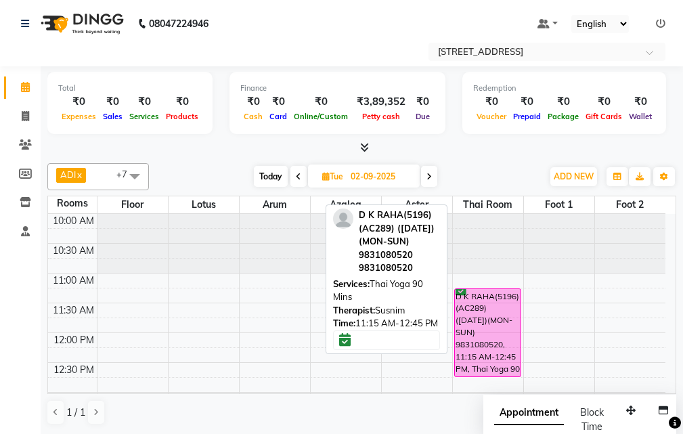
scroll to position [0, 0]
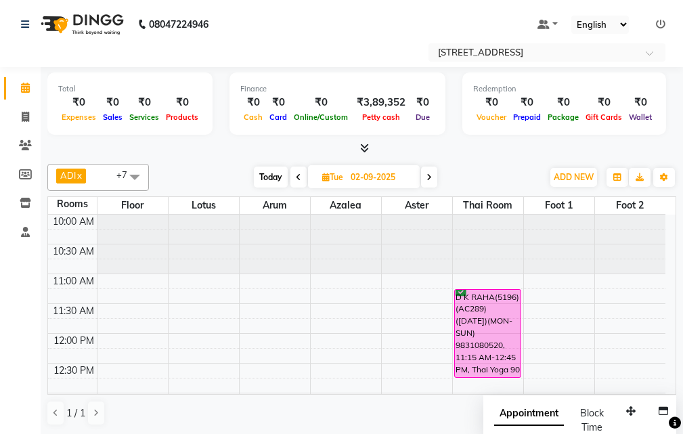
click at [305, 179] on span at bounding box center [299, 177] width 16 height 21
type input "[DATE]"
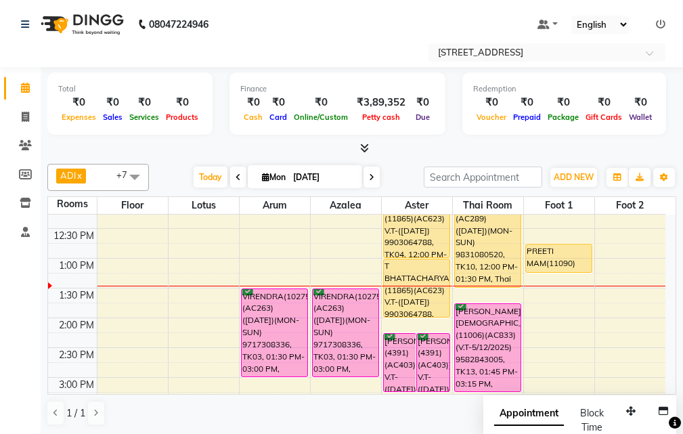
scroll to position [135, 0]
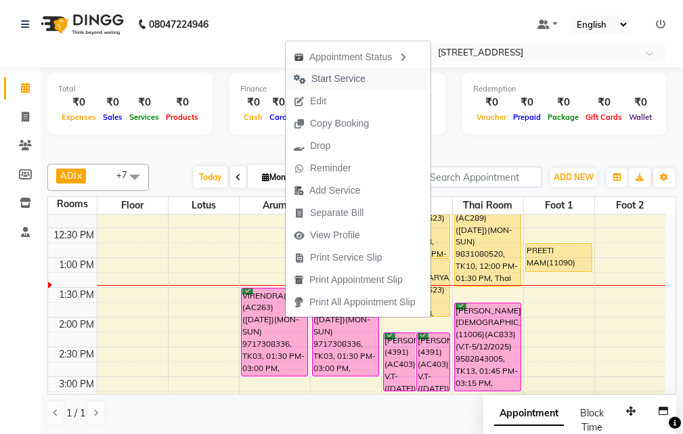
click at [347, 80] on span "Start Service" at bounding box center [339, 79] width 54 height 14
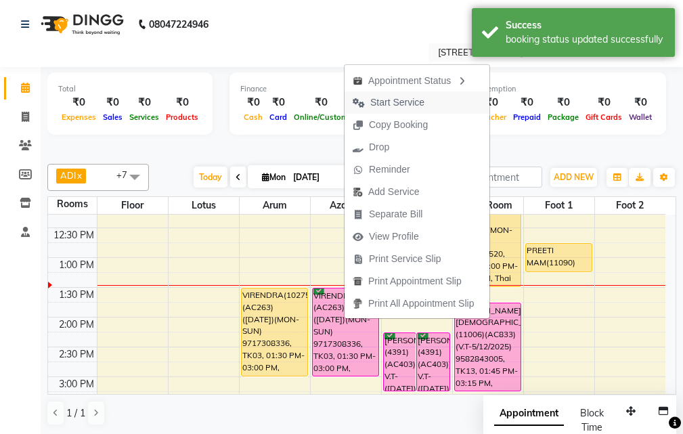
click at [401, 98] on span "Start Service" at bounding box center [397, 102] width 54 height 14
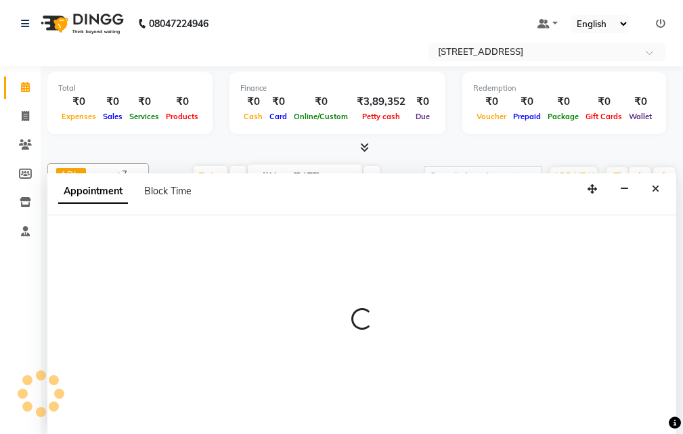
select select "795"
select select "tentative"
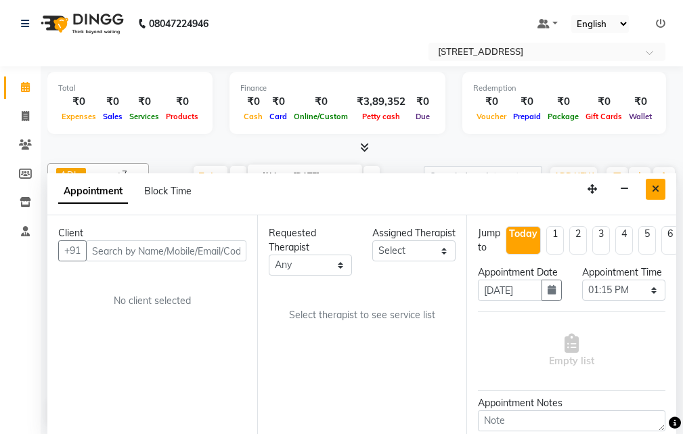
click at [649, 190] on button "Close" at bounding box center [656, 189] width 20 height 21
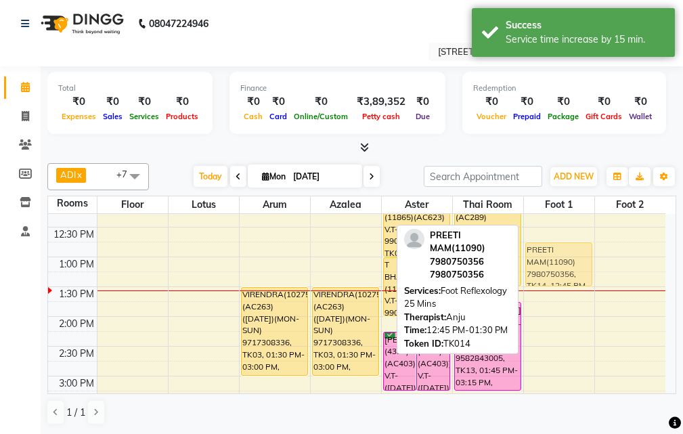
drag, startPoint x: 563, startPoint y: 280, endPoint x: 574, endPoint y: 283, distance: 11.4
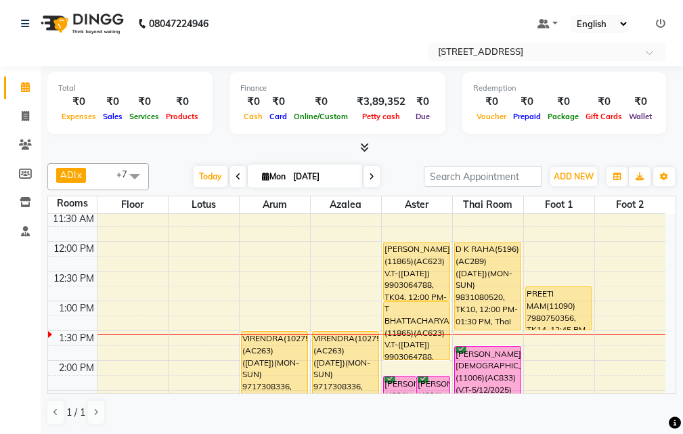
scroll to position [68, 0]
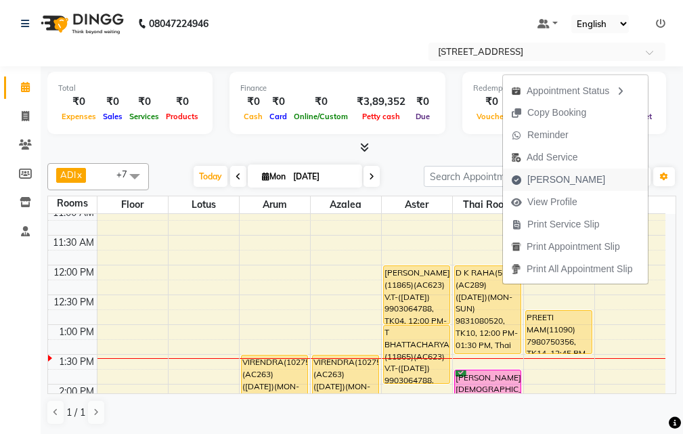
click at [567, 182] on span "[PERSON_NAME]" at bounding box center [567, 180] width 78 height 14
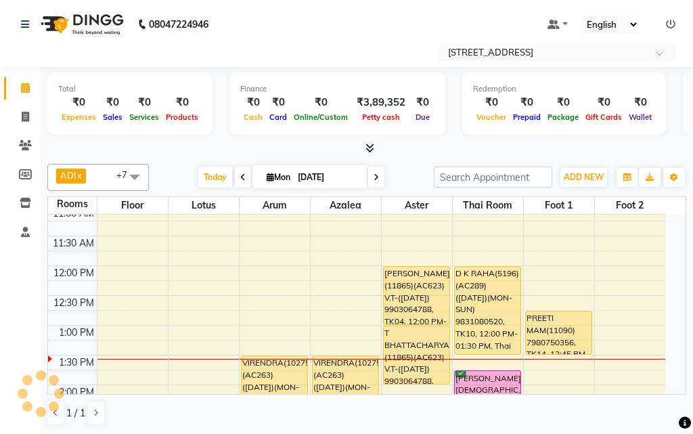
select select "4269"
select select "service"
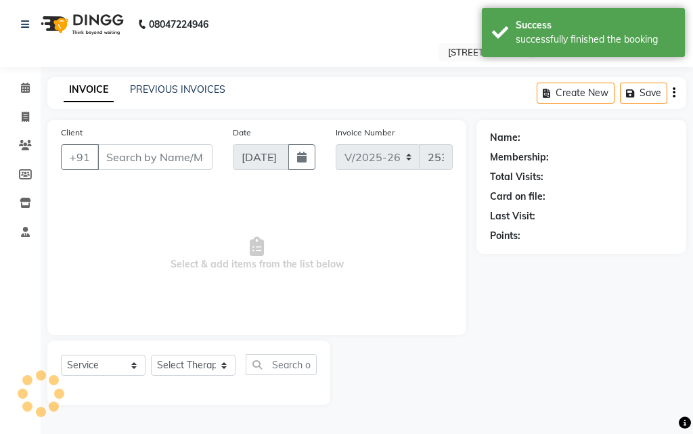
type input "98******20"
select select "23004"
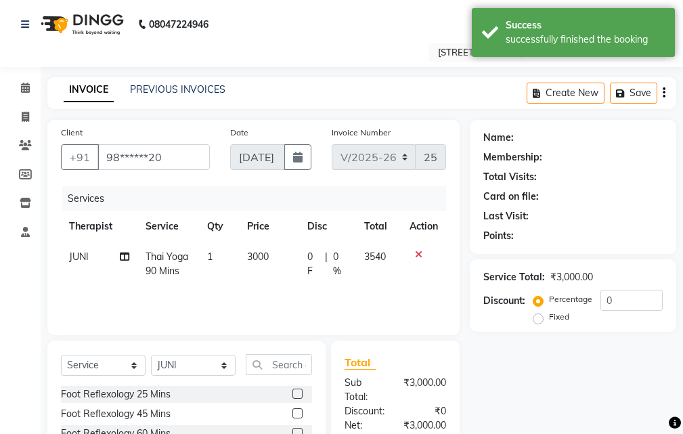
scroll to position [199, 0]
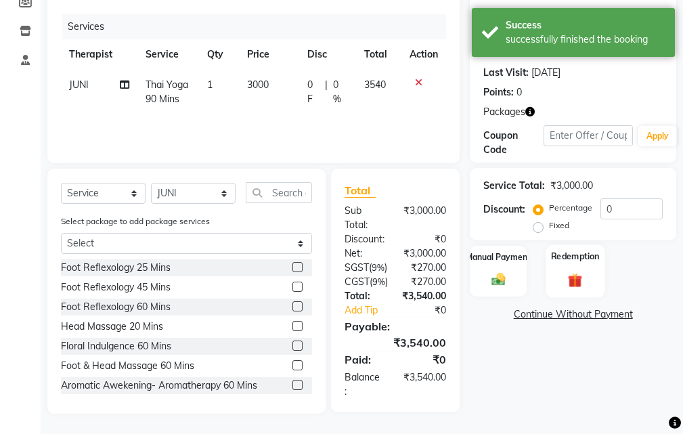
click at [576, 272] on img at bounding box center [575, 281] width 23 height 18
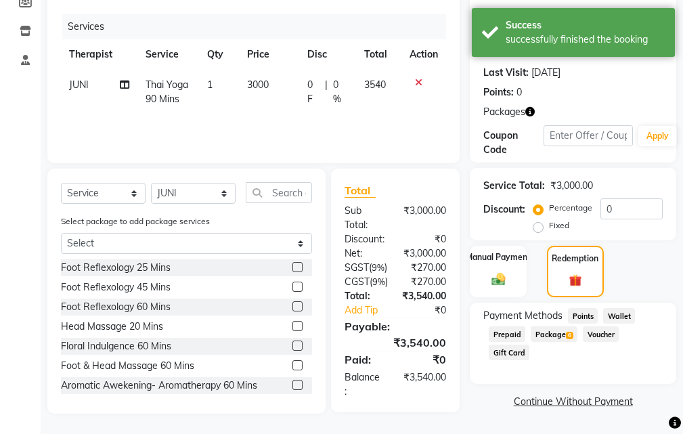
click at [555, 326] on span "Package 6" at bounding box center [554, 334] width 47 height 16
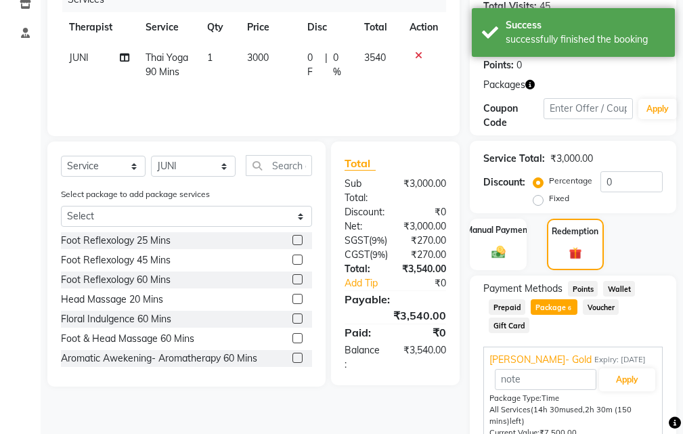
scroll to position [316, 0]
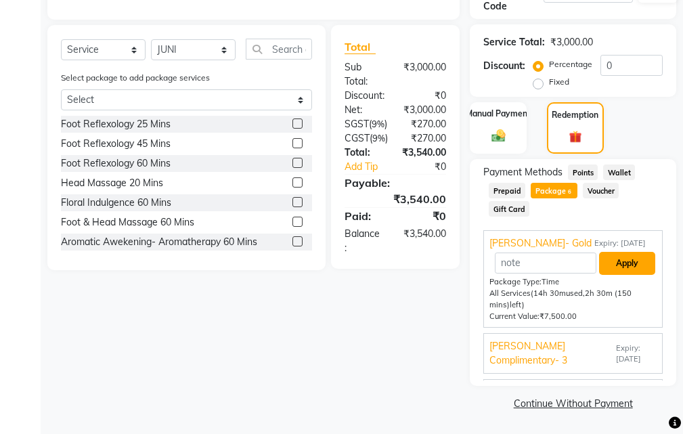
click at [621, 264] on button "Apply" at bounding box center [627, 263] width 56 height 23
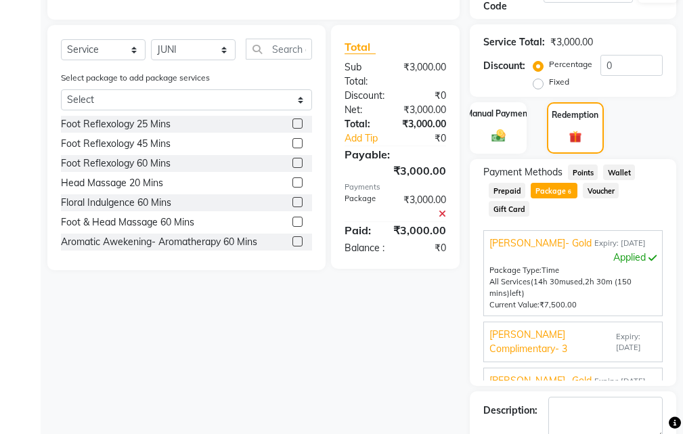
scroll to position [392, 0]
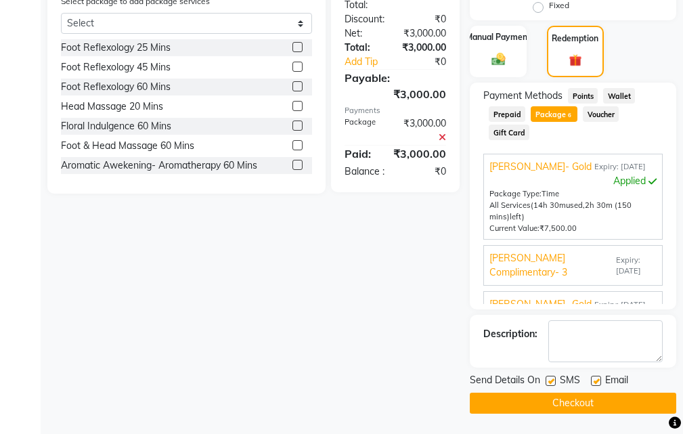
click at [549, 382] on label at bounding box center [551, 381] width 10 height 10
click at [549, 382] on input "checkbox" at bounding box center [550, 381] width 9 height 9
checkbox input "false"
click at [595, 380] on label at bounding box center [596, 381] width 10 height 10
click at [595, 380] on input "checkbox" at bounding box center [595, 381] width 9 height 9
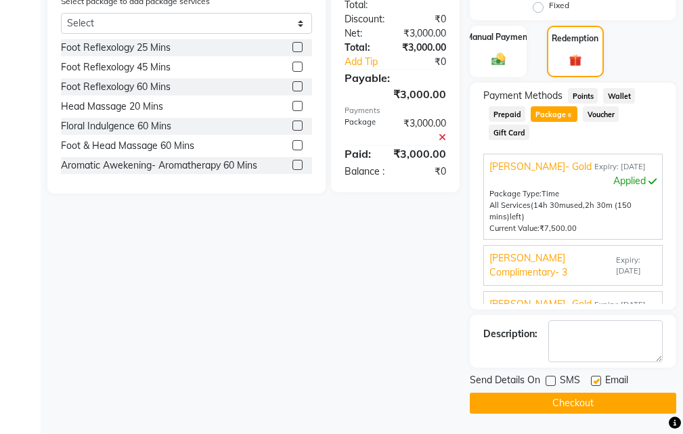
checkbox input "false"
click at [570, 395] on button "Checkout" at bounding box center [573, 403] width 207 height 21
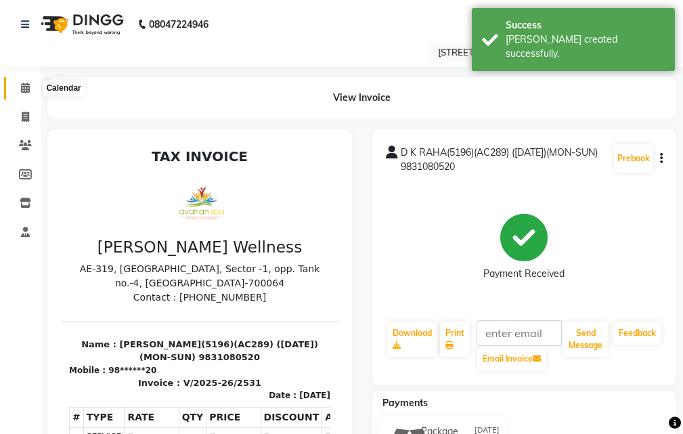
click at [21, 85] on icon at bounding box center [25, 88] width 9 height 10
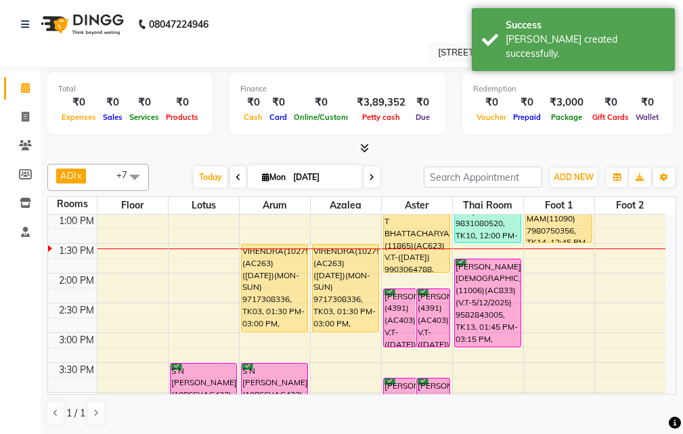
scroll to position [112, 0]
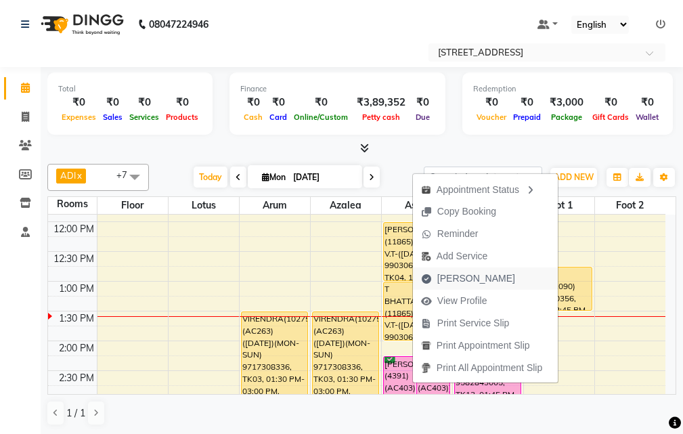
click at [467, 278] on span "[PERSON_NAME]" at bounding box center [476, 279] width 78 height 14
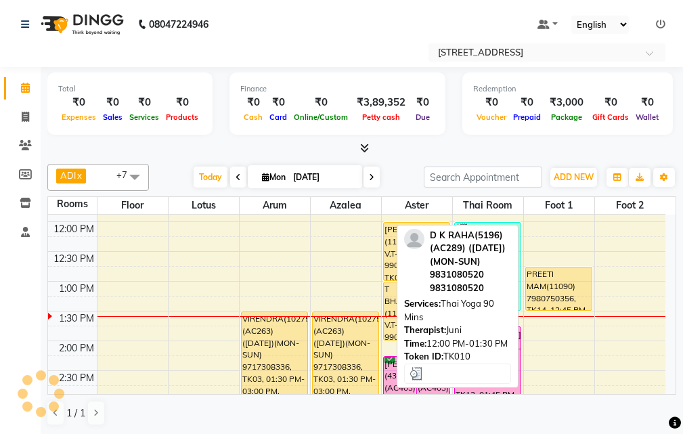
select select "service"
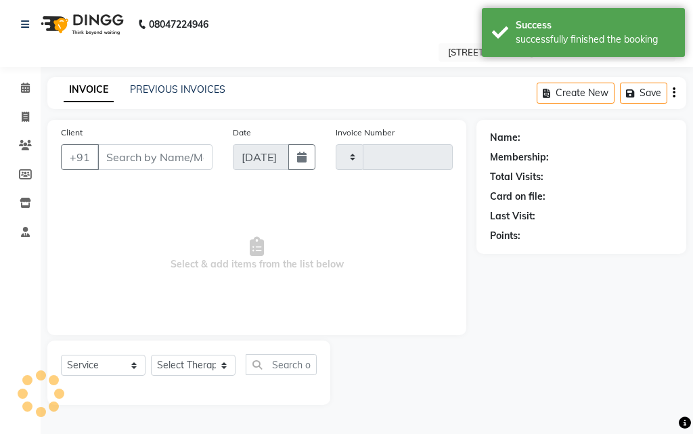
type input "2532"
select select "4269"
type input "79******56"
select select "45390"
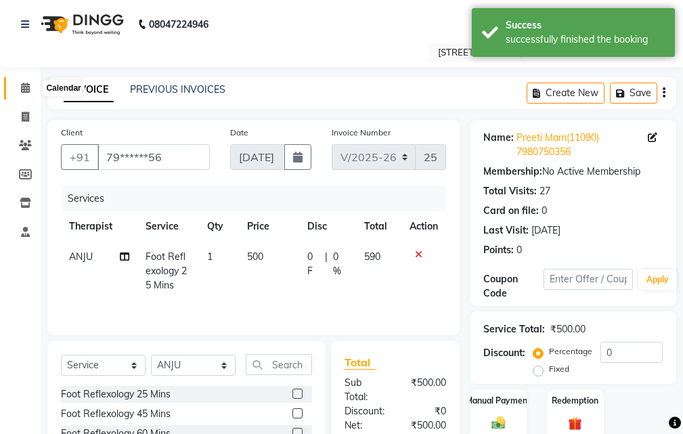
click at [18, 86] on span at bounding box center [26, 89] width 24 height 16
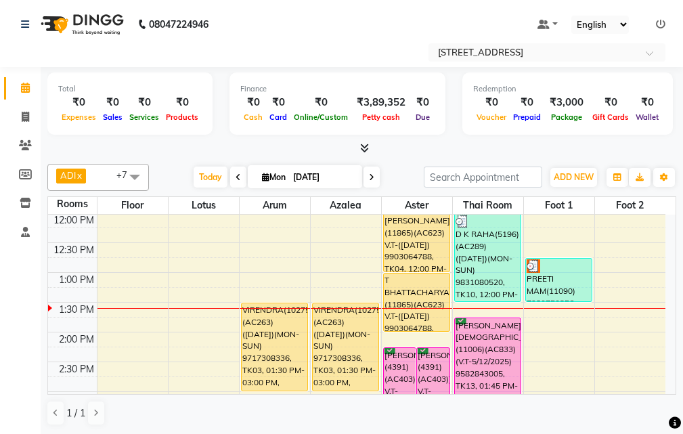
scroll to position [53, 0]
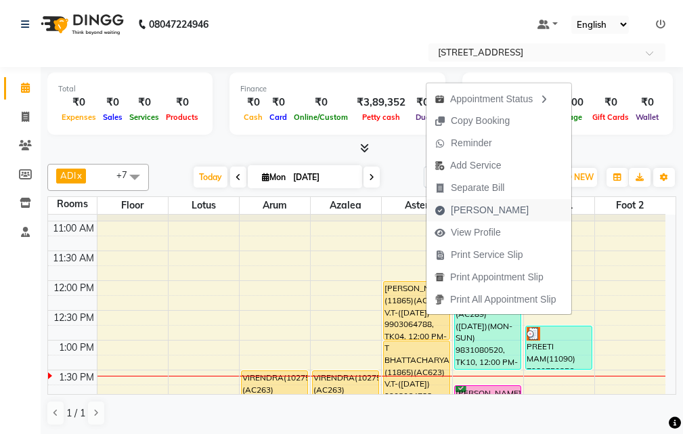
click at [500, 209] on span "[PERSON_NAME]" at bounding box center [482, 210] width 110 height 22
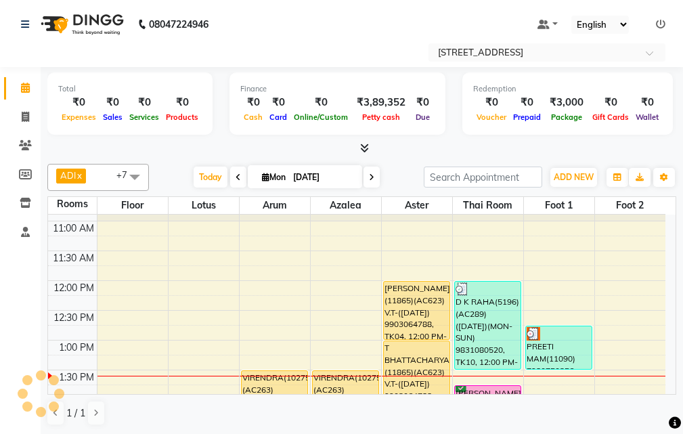
select select "service"
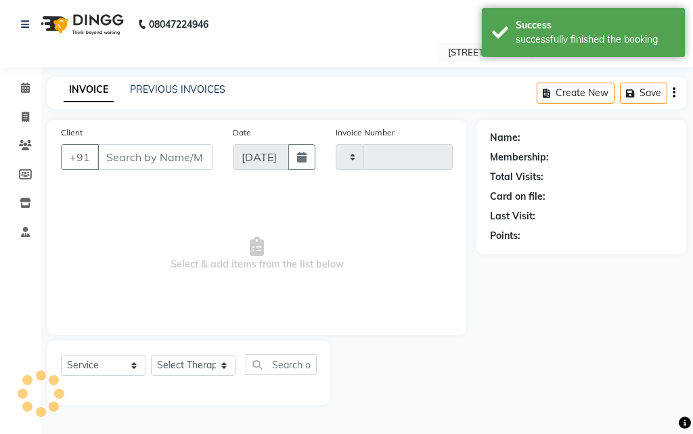
type input "2532"
select select "4269"
type input "99******88"
select select "23005"
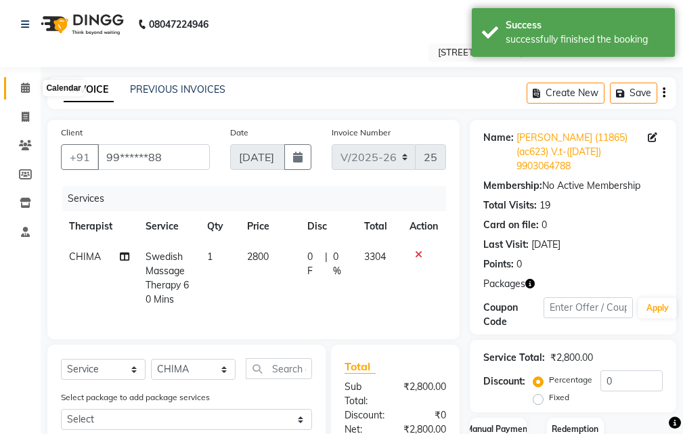
click at [20, 87] on span at bounding box center [26, 89] width 24 height 16
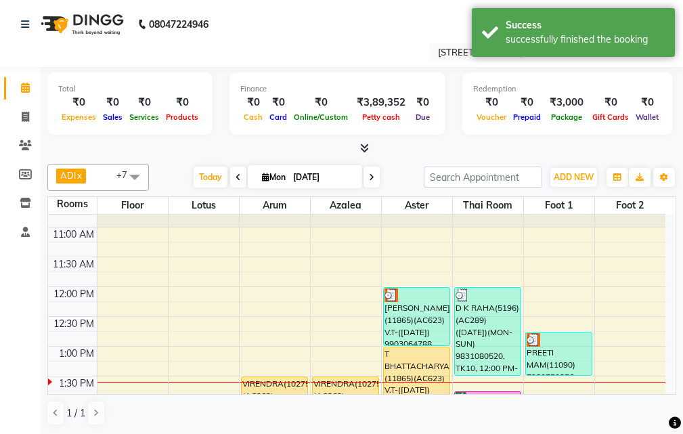
scroll to position [135, 0]
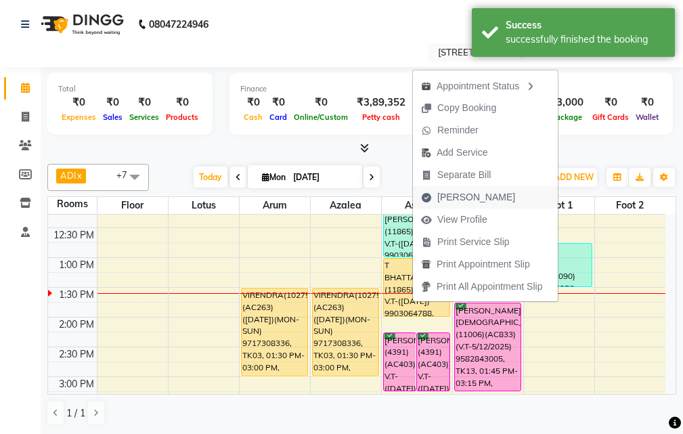
click at [486, 199] on span "[PERSON_NAME]" at bounding box center [468, 197] width 110 height 22
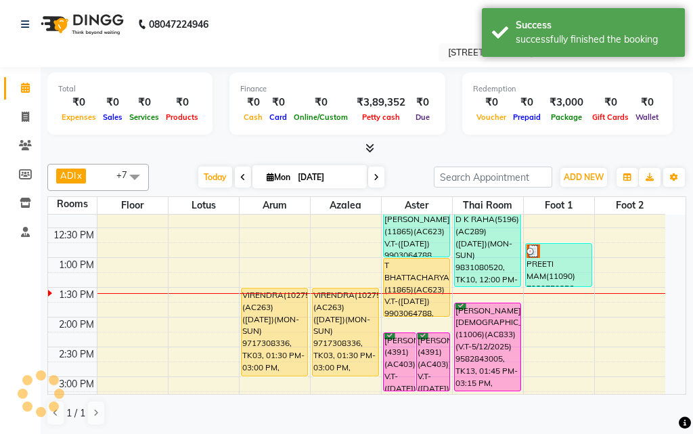
select select "4269"
select select "service"
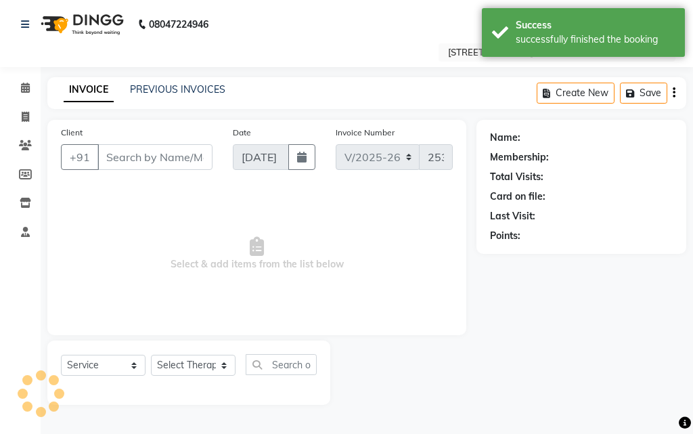
type input "99******88"
select select "23005"
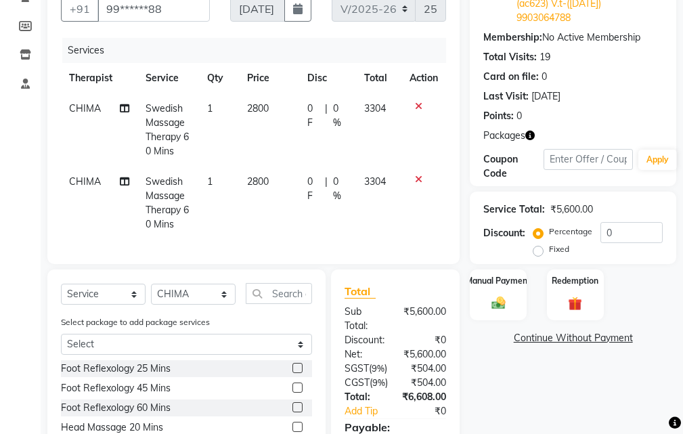
scroll to position [271, 0]
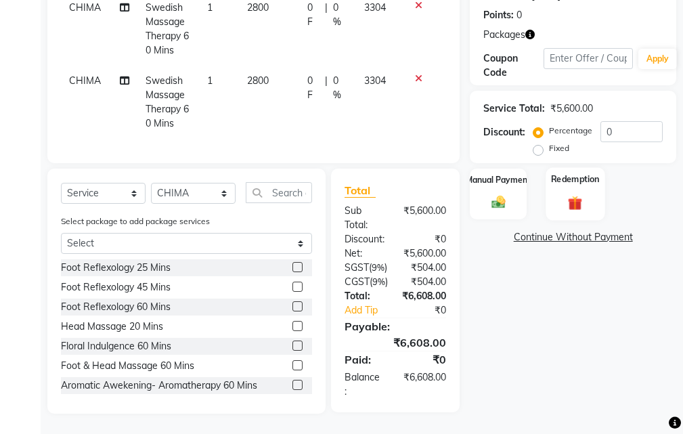
click at [576, 194] on img at bounding box center [575, 203] width 23 height 18
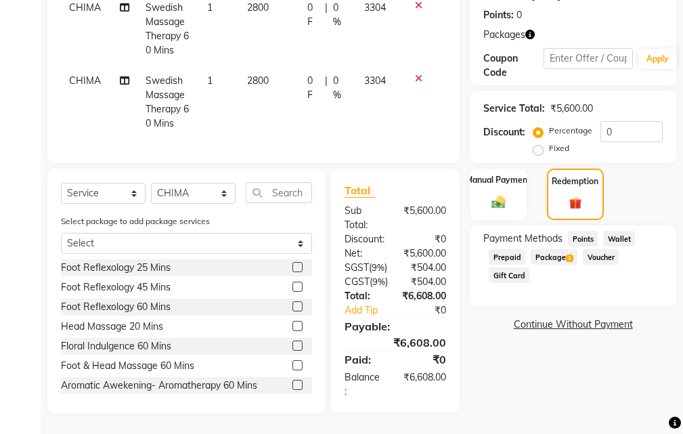
click at [548, 249] on span "Package 3" at bounding box center [554, 257] width 47 height 16
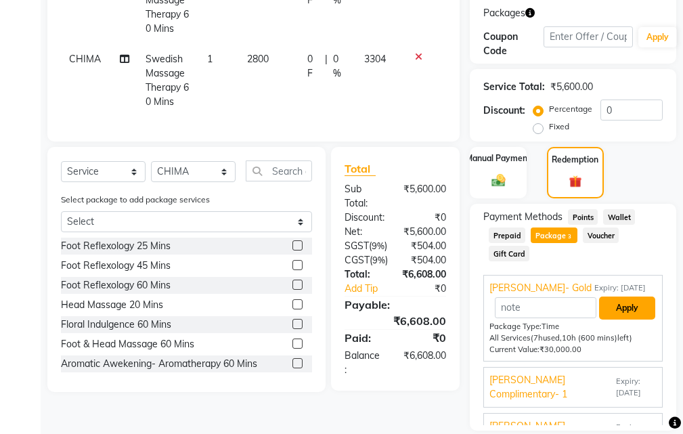
click at [617, 307] on button "Apply" at bounding box center [627, 308] width 56 height 23
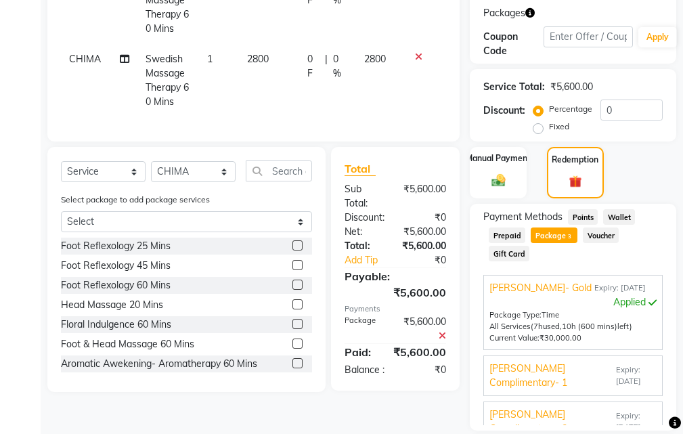
scroll to position [392, 0]
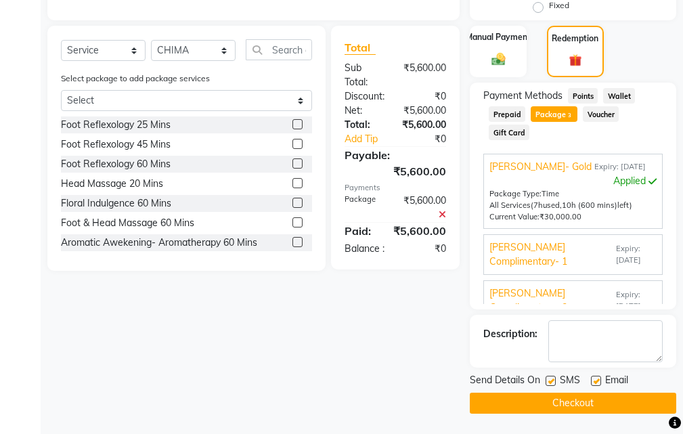
click at [552, 380] on label at bounding box center [551, 381] width 10 height 10
click at [552, 380] on input "checkbox" at bounding box center [550, 381] width 9 height 9
checkbox input "false"
click at [597, 381] on label at bounding box center [596, 381] width 10 height 10
click at [597, 381] on input "checkbox" at bounding box center [595, 381] width 9 height 9
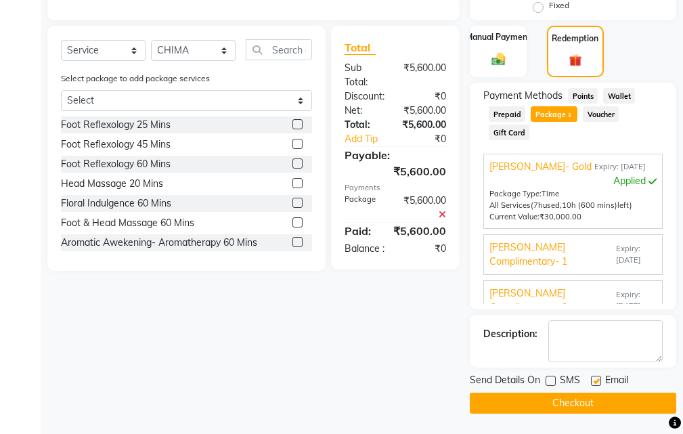
checkbox input "false"
click at [576, 399] on button "Checkout" at bounding box center [573, 403] width 207 height 21
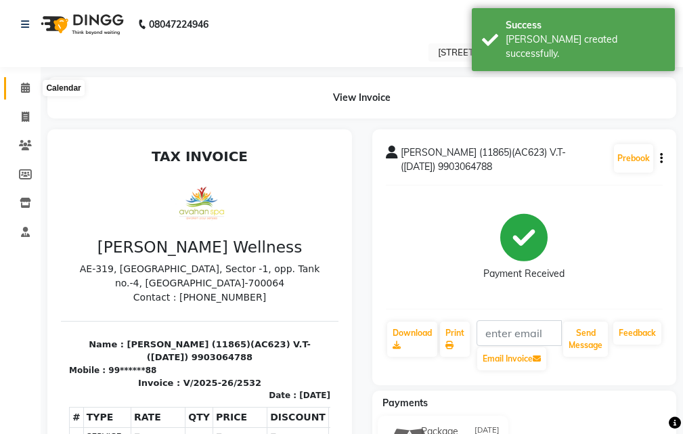
click at [26, 89] on icon at bounding box center [25, 88] width 9 height 10
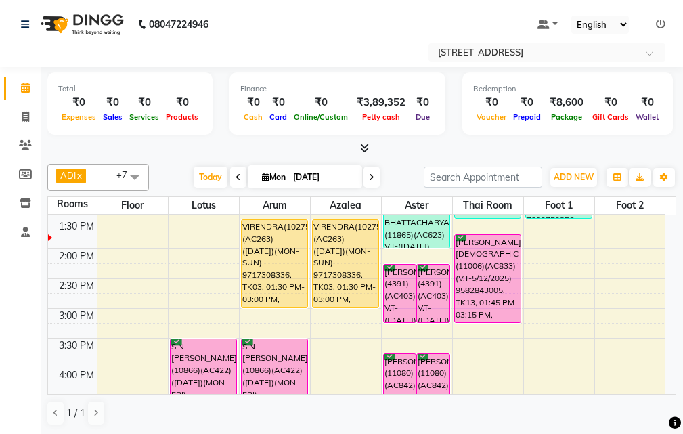
scroll to position [203, 0]
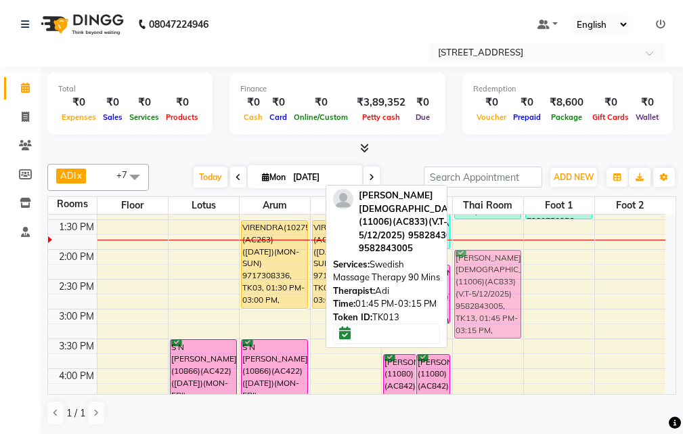
drag, startPoint x: 502, startPoint y: 270, endPoint x: 505, endPoint y: 284, distance: 15.1
click at [505, 284] on div "D K RAHA(5196)(AC289) (18-10-2025)(MON-SUN) 9831080520, TK10, 12:00 PM-01:30 PM…" at bounding box center [488, 399] width 70 height 774
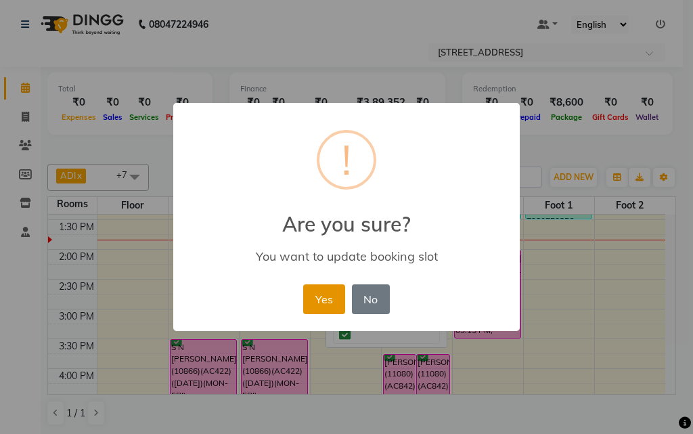
click at [333, 295] on button "Yes" at bounding box center [323, 299] width 41 height 30
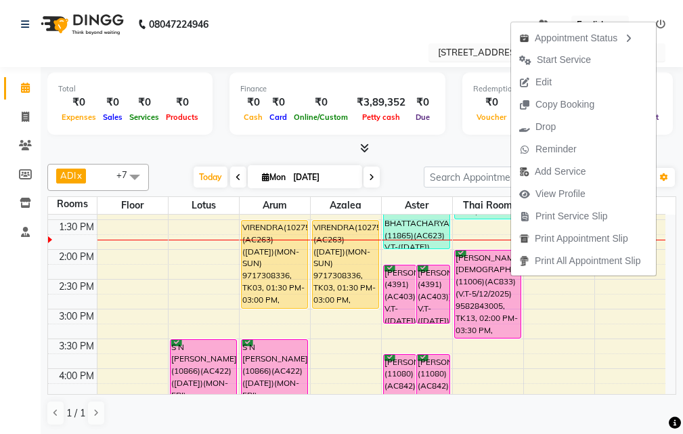
click at [549, 57] on span "Start Service" at bounding box center [564, 60] width 54 height 14
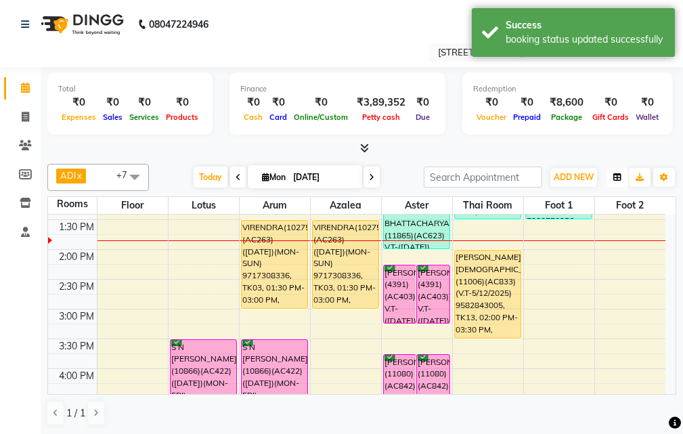
click at [622, 174] on button "button" at bounding box center [618, 177] width 22 height 19
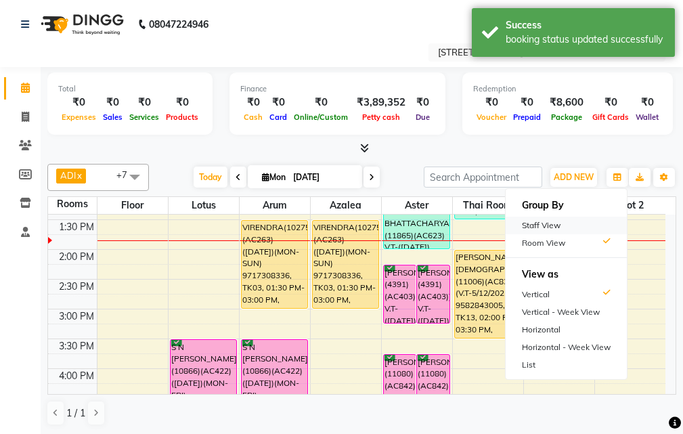
click at [567, 228] on div "Staff View" at bounding box center [566, 226] width 121 height 18
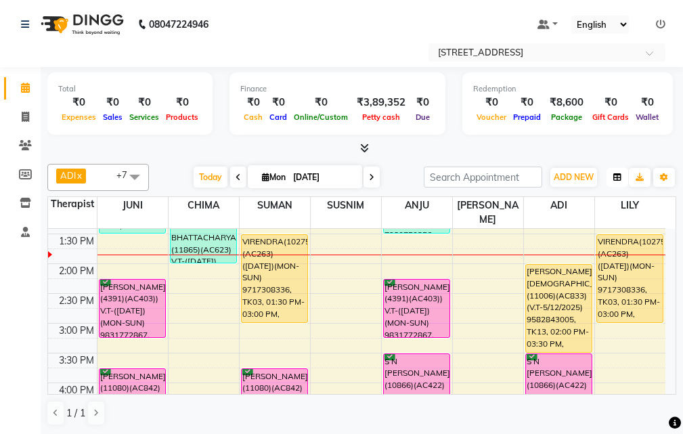
click at [616, 175] on icon "button" at bounding box center [618, 177] width 8 height 8
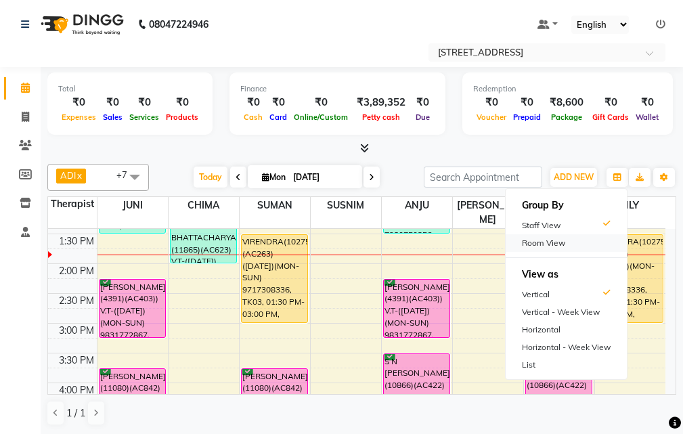
click at [559, 243] on div "Room View" at bounding box center [566, 243] width 121 height 18
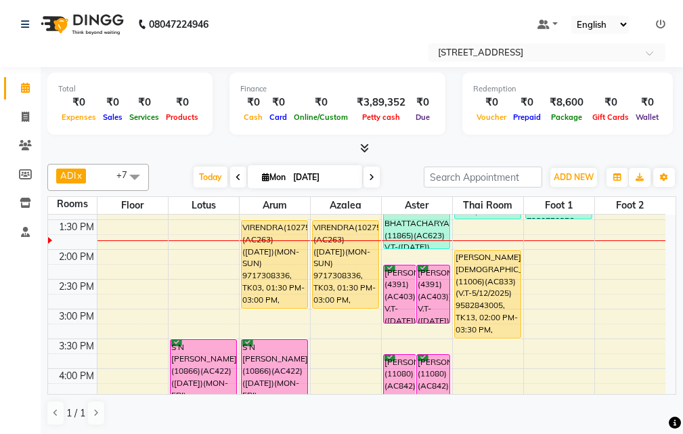
click at [179, 259] on div "10:00 AM 10:30 AM 11:00 AM 11:30 AM 12:00 PM 12:30 PM 1:00 PM 1:30 PM 2:00 PM 2…" at bounding box center [357, 399] width 618 height 774
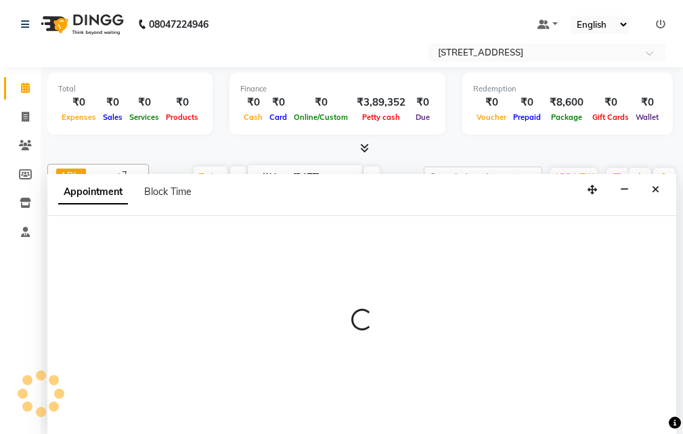
scroll to position [1, 0]
select select "tentative"
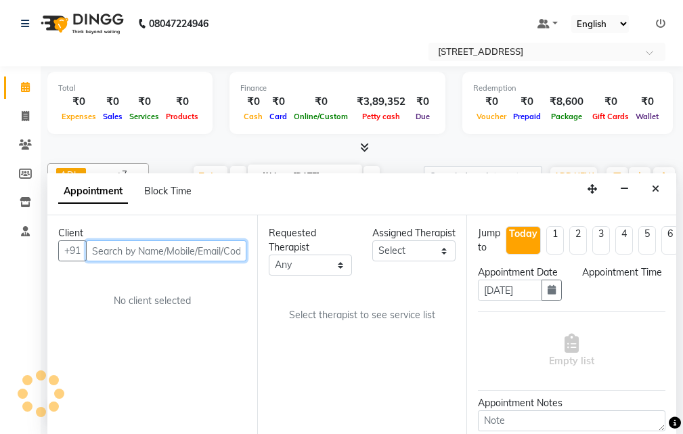
select select "840"
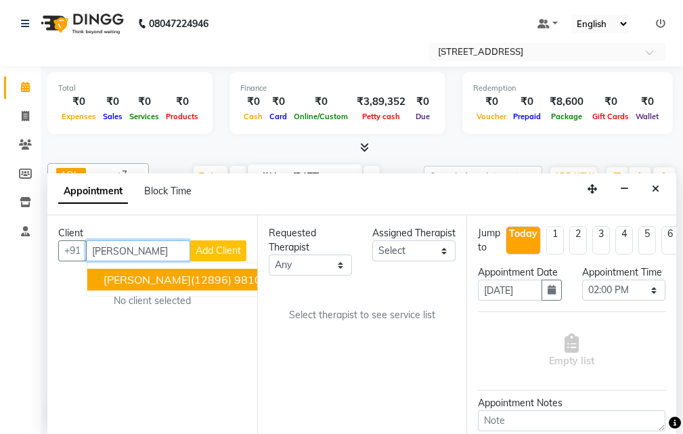
click at [232, 278] on span "TANUJ(12896) 9810858224" at bounding box center [203, 280] width 198 height 14
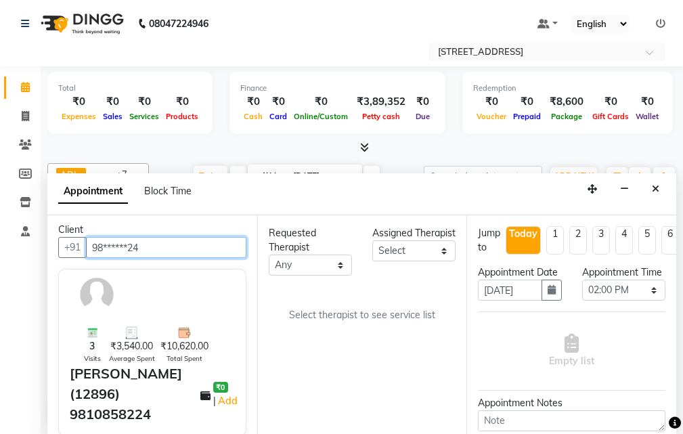
scroll to position [0, 0]
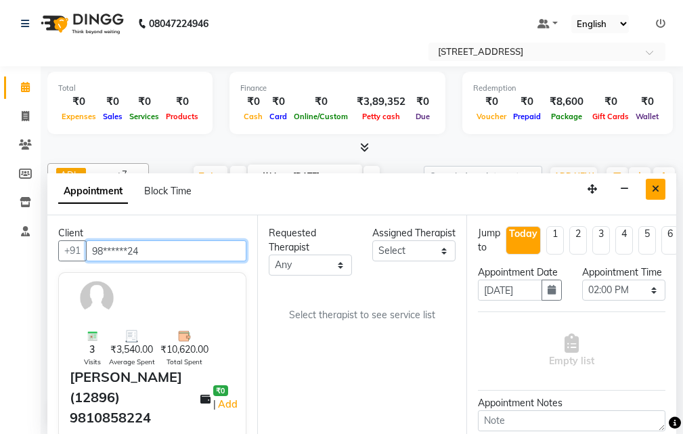
type input "98******24"
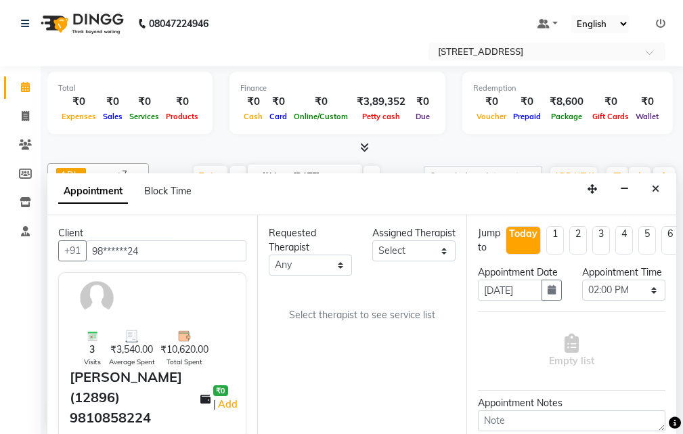
click at [659, 186] on button "Close" at bounding box center [656, 189] width 20 height 21
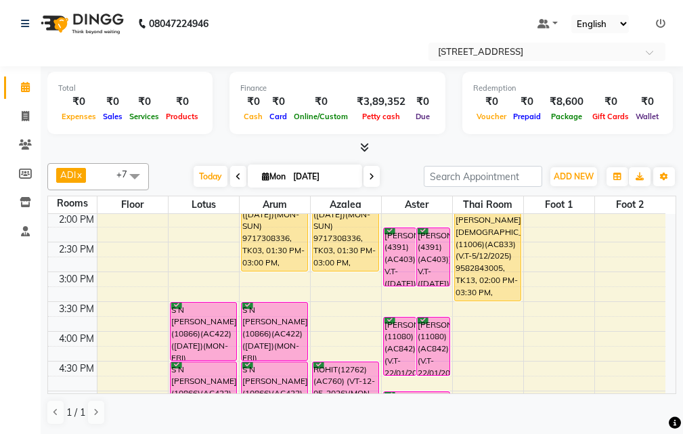
scroll to position [271, 0]
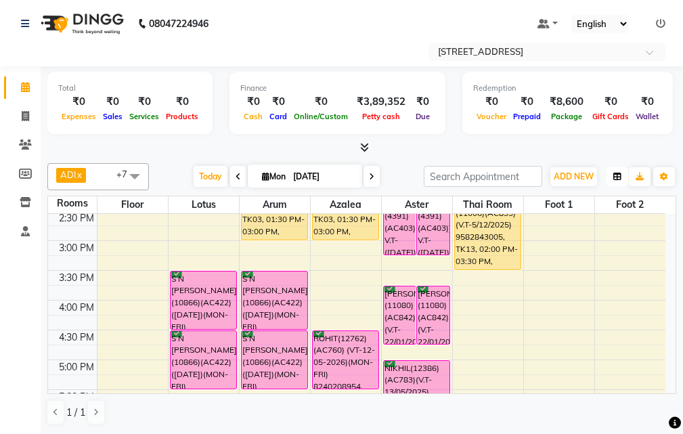
click at [616, 176] on icon "button" at bounding box center [618, 177] width 8 height 8
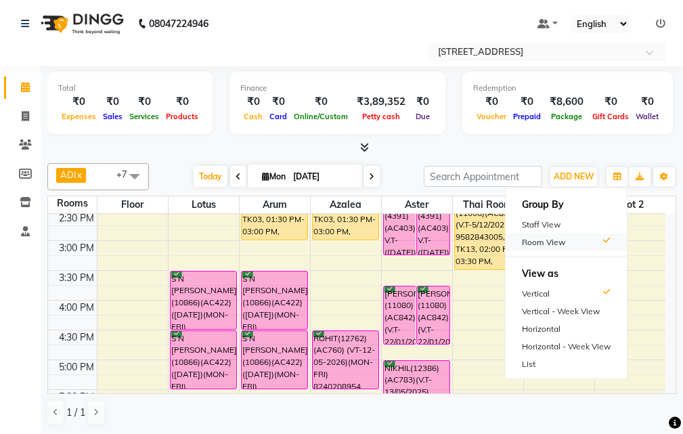
click at [578, 236] on div "Room View" at bounding box center [566, 243] width 121 height 18
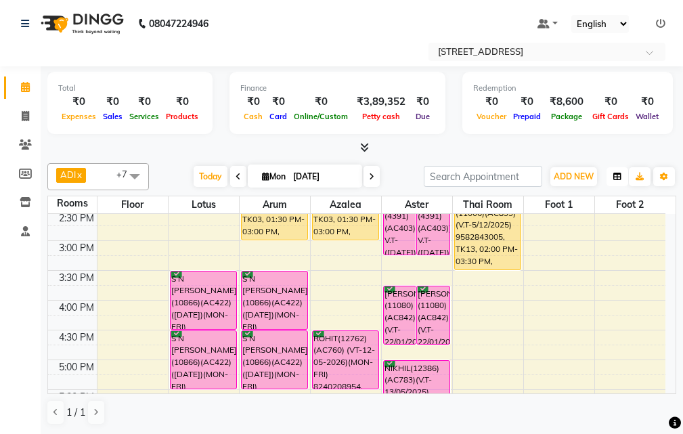
click at [617, 178] on icon "button" at bounding box center [618, 177] width 8 height 8
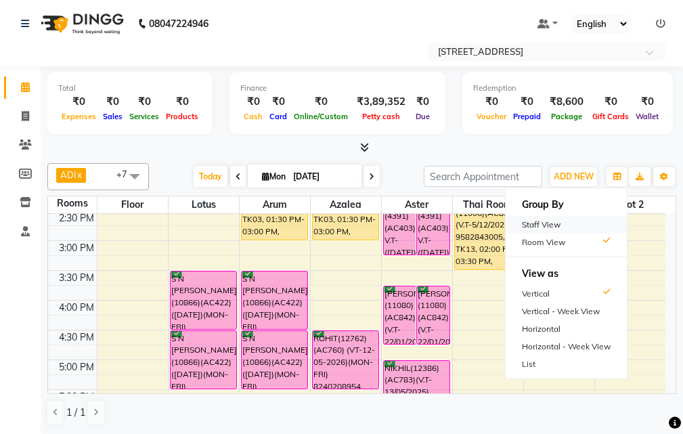
click at [574, 226] on div "Staff View" at bounding box center [566, 225] width 121 height 18
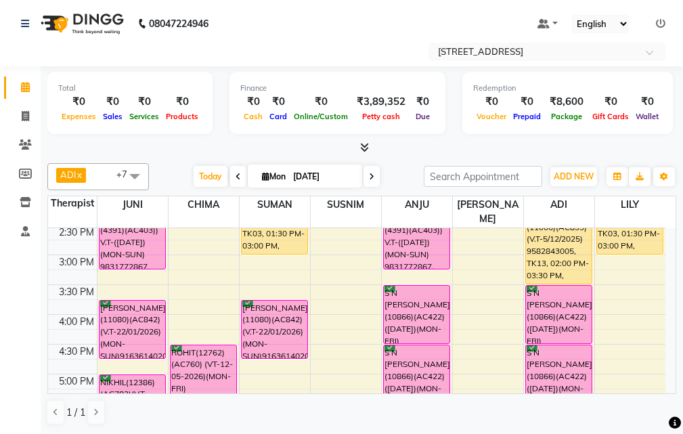
scroll to position [203, 0]
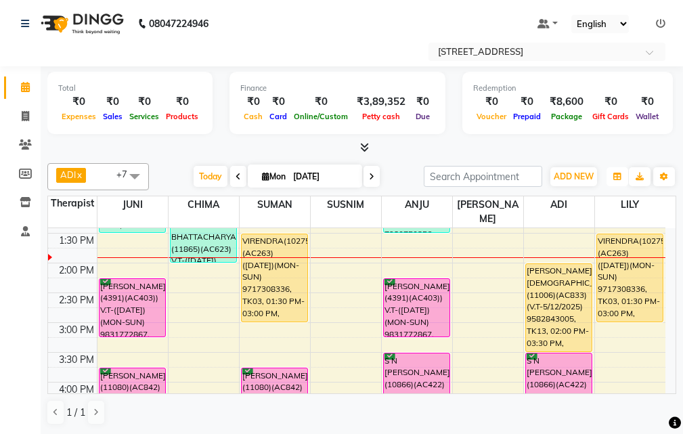
click at [615, 171] on button "button" at bounding box center [618, 176] width 22 height 19
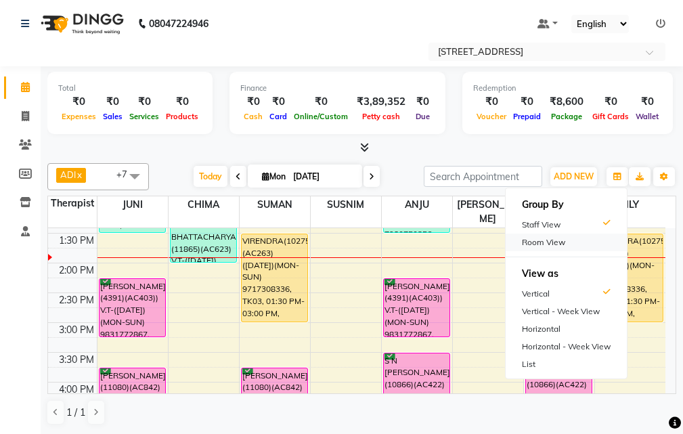
click at [528, 240] on div "Room View" at bounding box center [566, 243] width 121 height 18
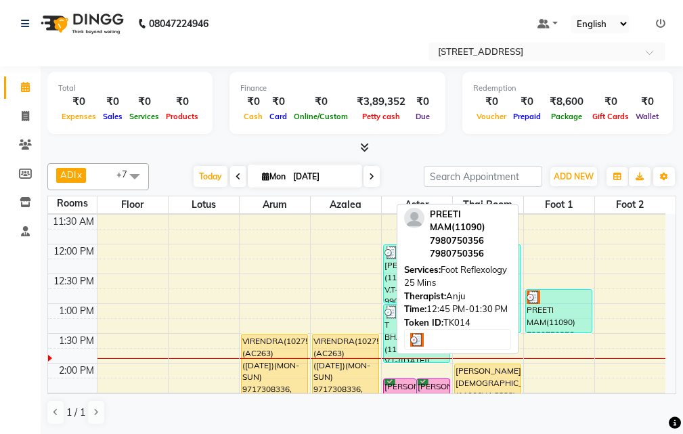
scroll to position [68, 0]
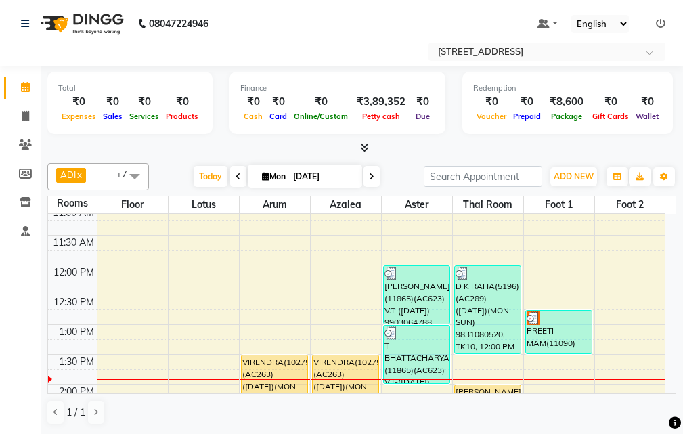
click at [369, 175] on icon at bounding box center [371, 177] width 5 height 8
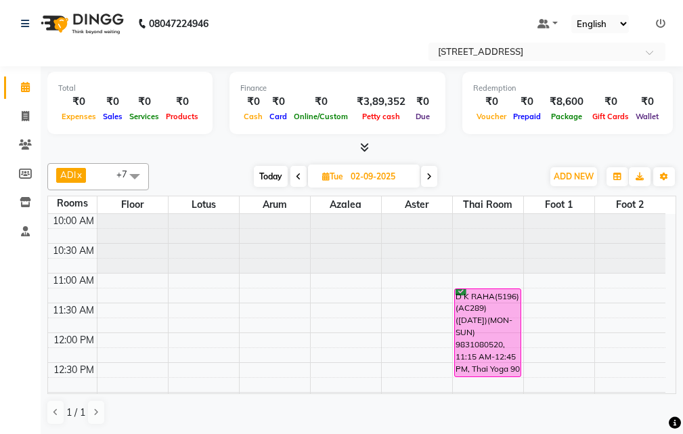
scroll to position [0, 0]
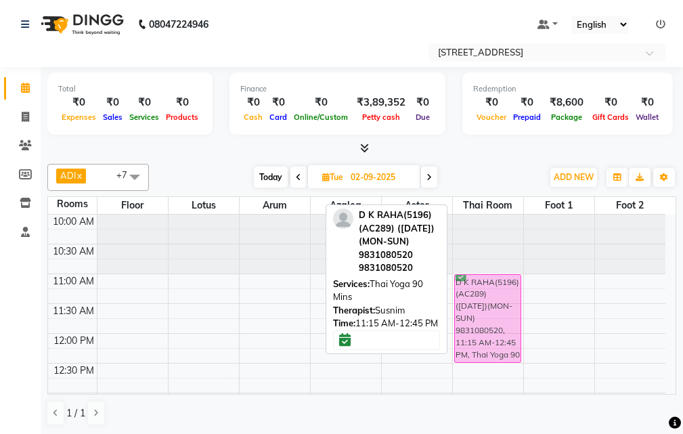
drag, startPoint x: 500, startPoint y: 339, endPoint x: 496, endPoint y: 327, distance: 12.0
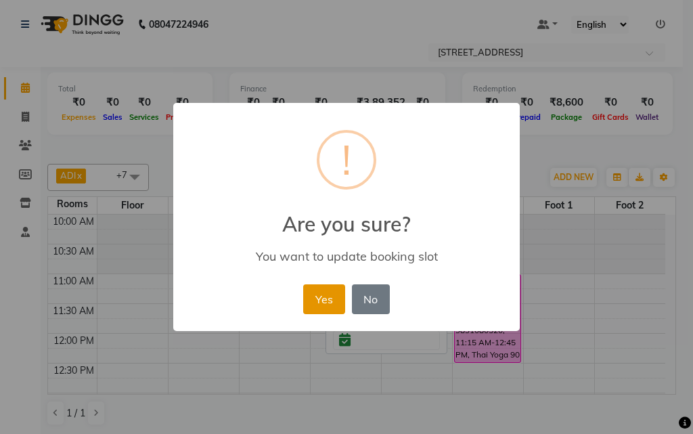
click at [315, 295] on button "Yes" at bounding box center [323, 299] width 41 height 30
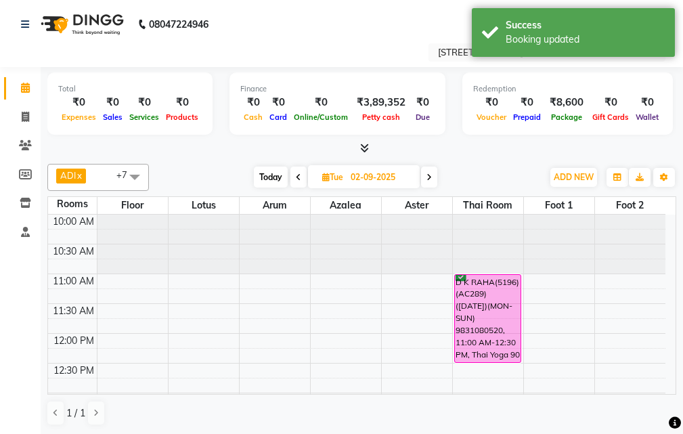
click at [265, 177] on span "Today" at bounding box center [271, 177] width 34 height 21
type input "[DATE]"
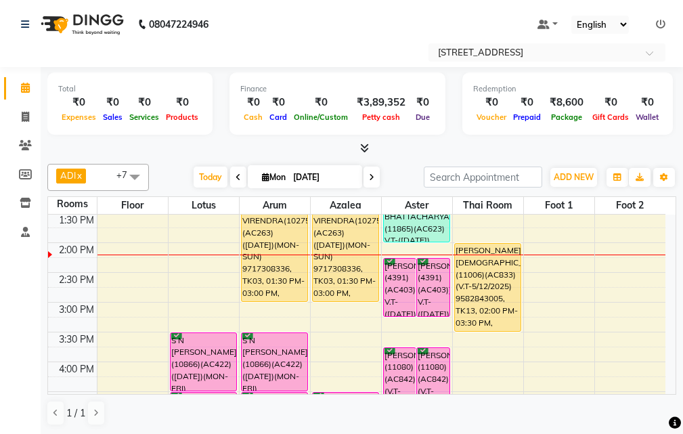
scroll to position [179, 0]
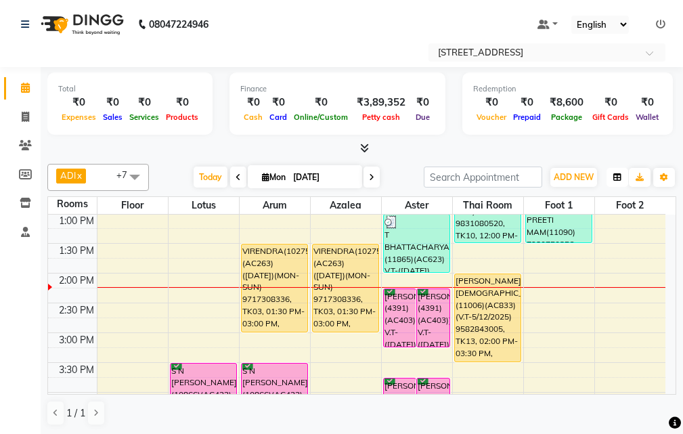
click at [614, 176] on icon "button" at bounding box center [618, 177] width 8 height 8
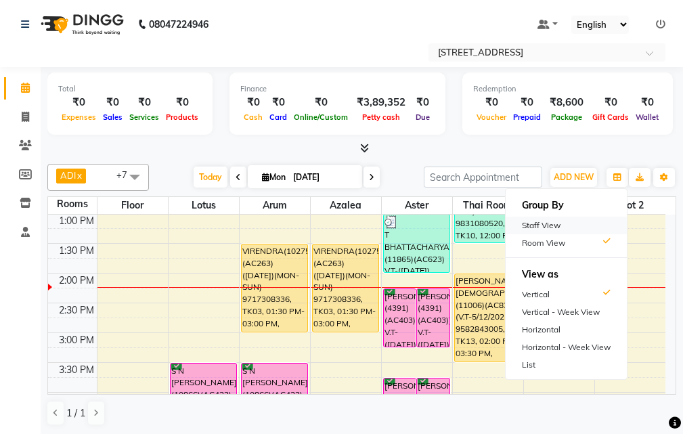
click at [553, 224] on div "Staff View" at bounding box center [566, 226] width 121 height 18
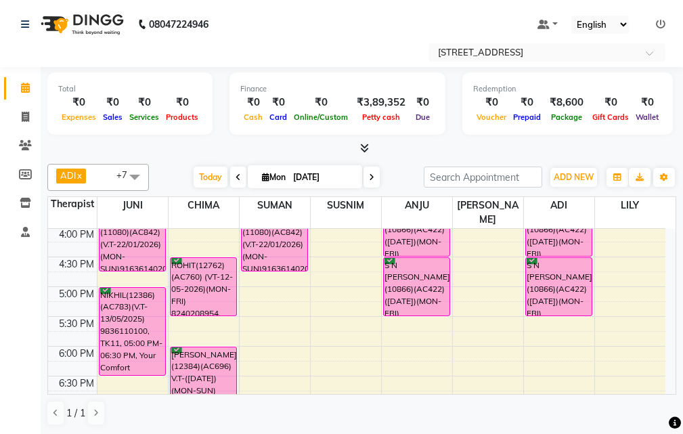
scroll to position [383, 0]
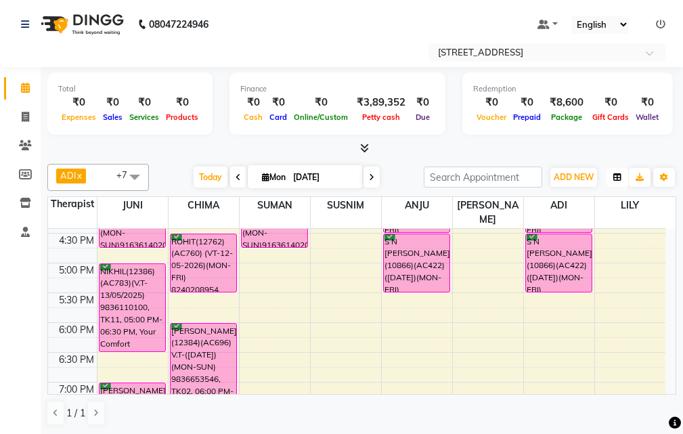
click at [617, 179] on icon "button" at bounding box center [618, 177] width 8 height 8
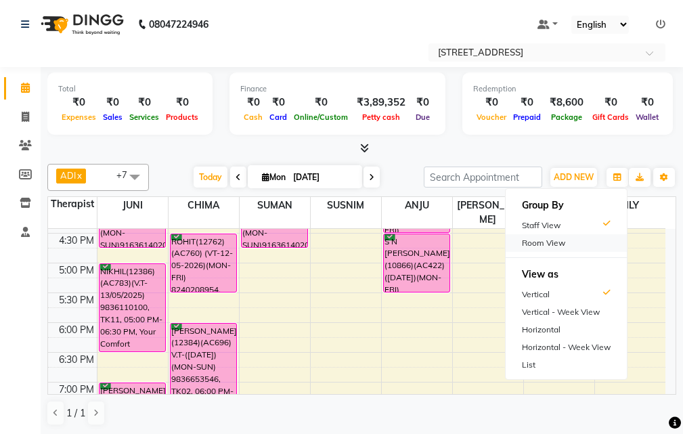
click at [545, 240] on div "Room View" at bounding box center [566, 243] width 121 height 18
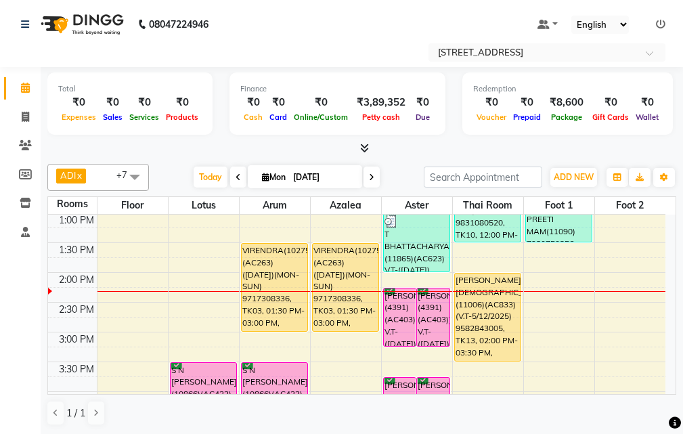
scroll to position [179, 0]
click at [620, 174] on icon "button" at bounding box center [618, 177] width 8 height 8
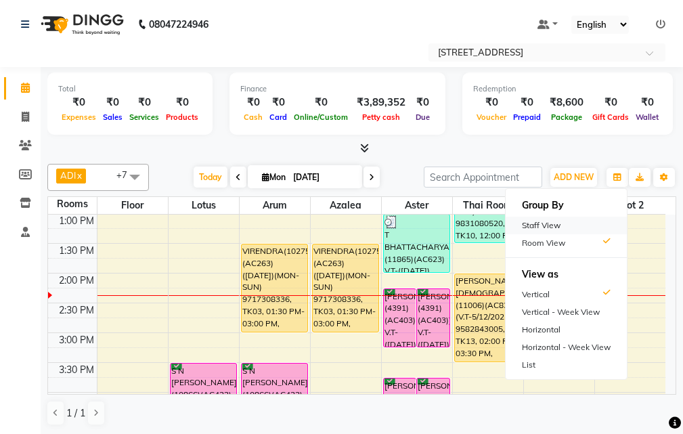
click at [559, 218] on div "Staff View" at bounding box center [566, 226] width 121 height 18
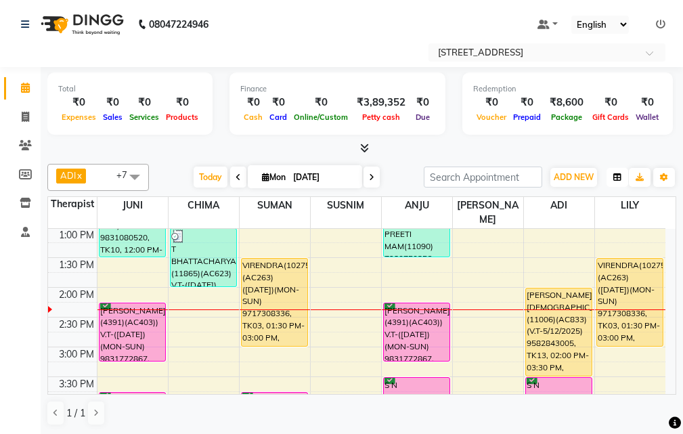
click at [616, 176] on icon "button" at bounding box center [618, 177] width 8 height 8
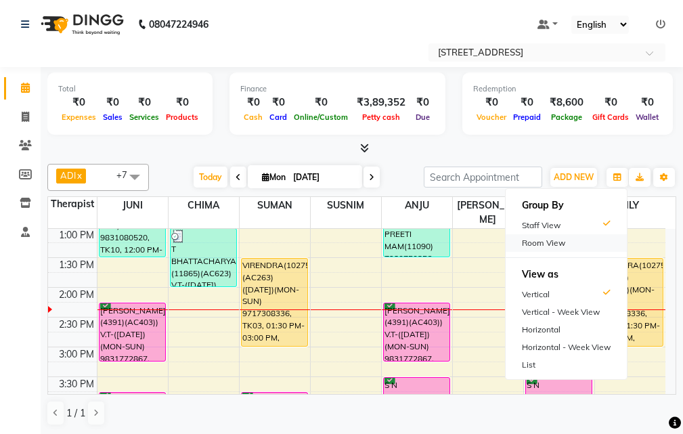
click at [574, 243] on div "Room View" at bounding box center [566, 243] width 121 height 18
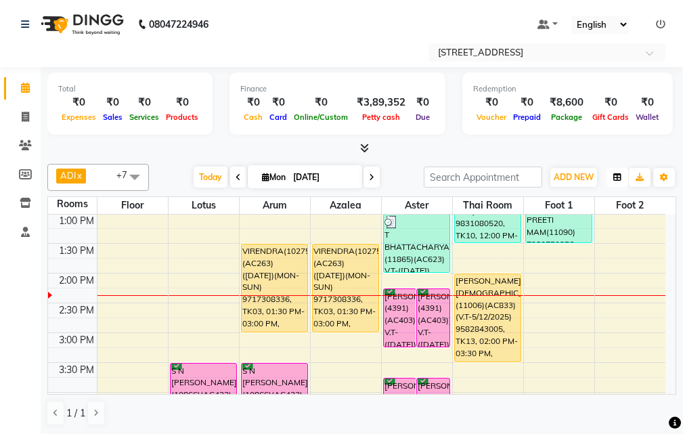
click at [618, 175] on icon "button" at bounding box center [618, 177] width 8 height 8
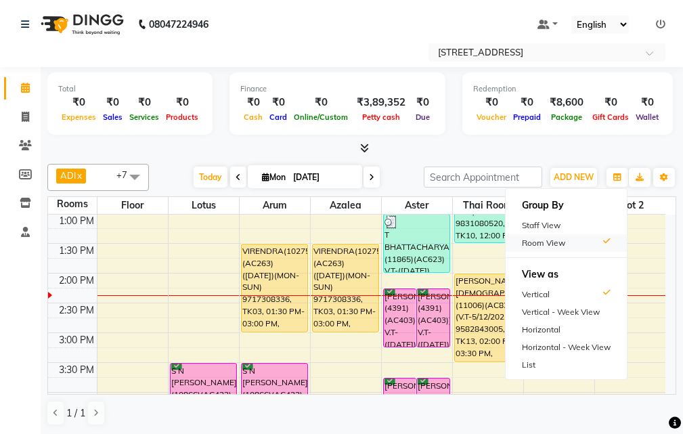
click at [569, 234] on div "Room View" at bounding box center [566, 243] width 121 height 18
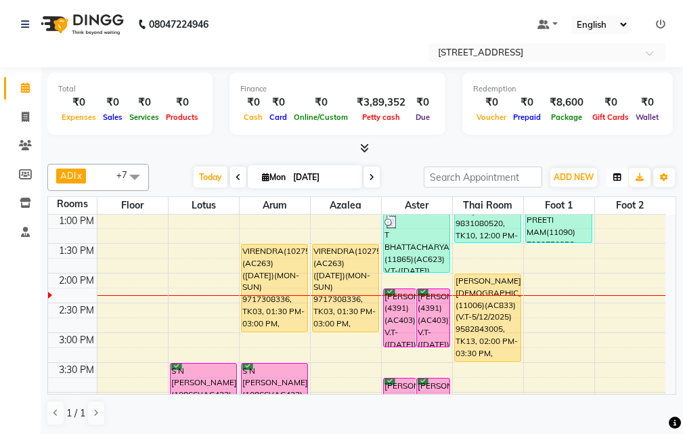
click at [620, 178] on icon "button" at bounding box center [618, 177] width 8 height 8
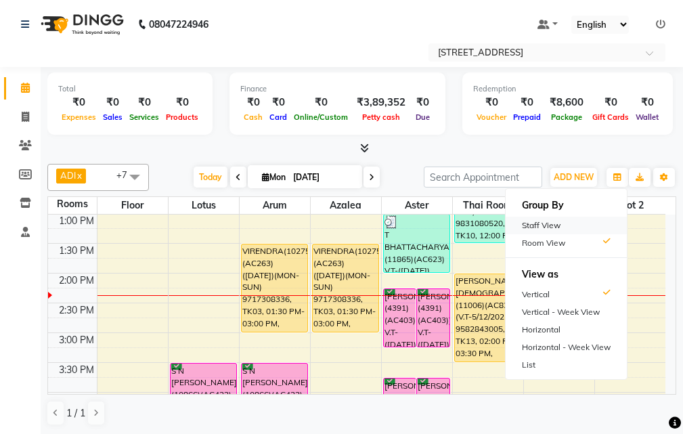
click at [598, 226] on div "Staff View" at bounding box center [566, 226] width 121 height 18
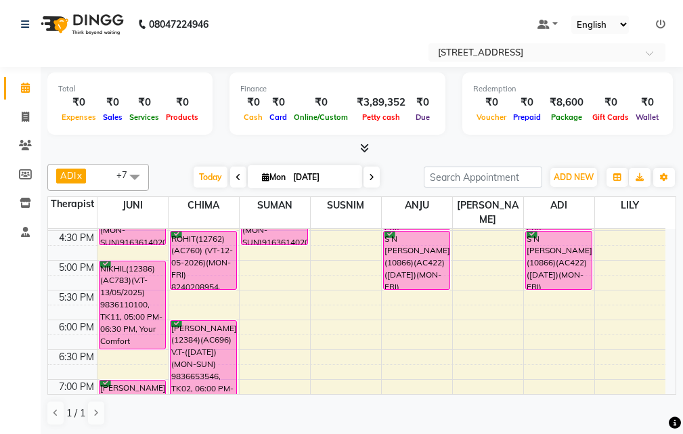
scroll to position [450, 0]
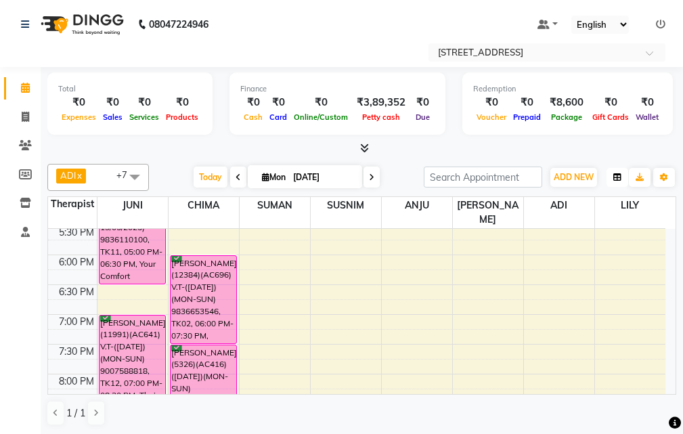
click at [615, 179] on icon "button" at bounding box center [618, 177] width 8 height 8
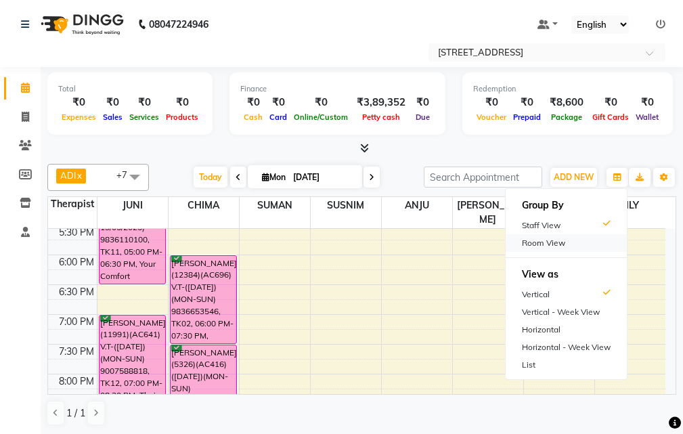
click at [584, 236] on div "Room View" at bounding box center [566, 243] width 121 height 18
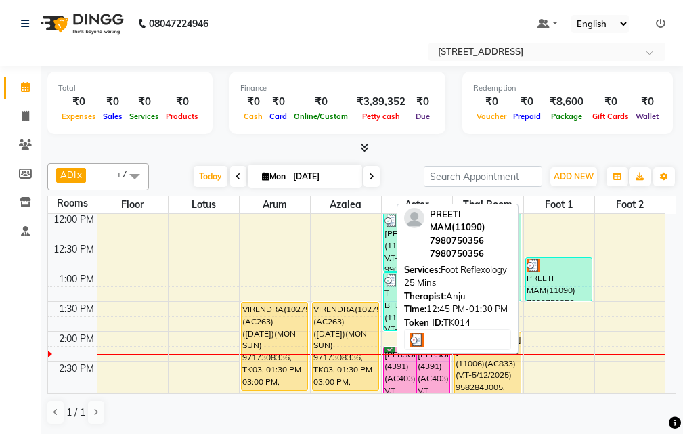
scroll to position [188, 0]
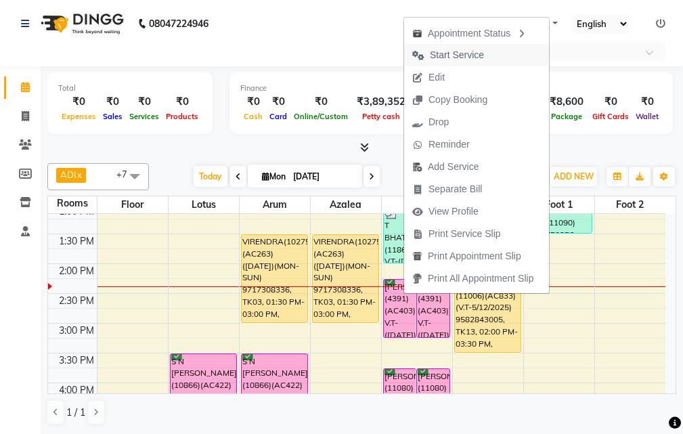
click at [454, 58] on span "Start Service" at bounding box center [457, 55] width 54 height 14
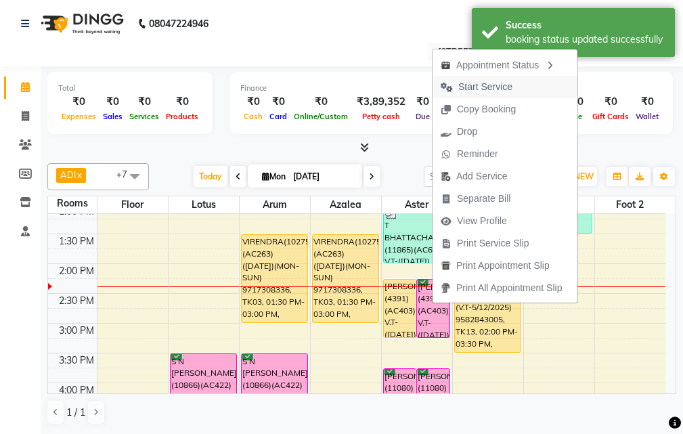
click at [496, 85] on span "Start Service" at bounding box center [485, 87] width 54 height 14
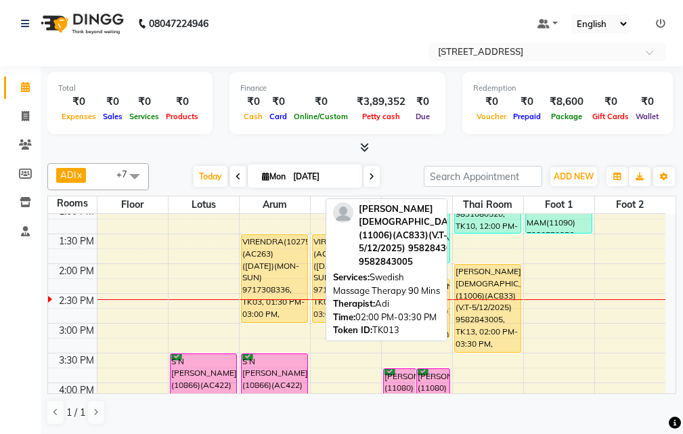
click at [482, 340] on div "[PERSON_NAME][DEMOGRAPHIC_DATA](11006)(AC833)(V.T-5/12/2025) 9582843005, TK13, …" at bounding box center [488, 308] width 66 height 87
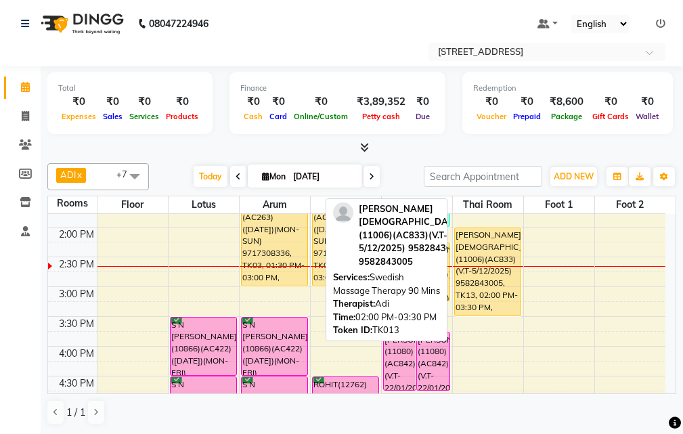
scroll to position [256, 0]
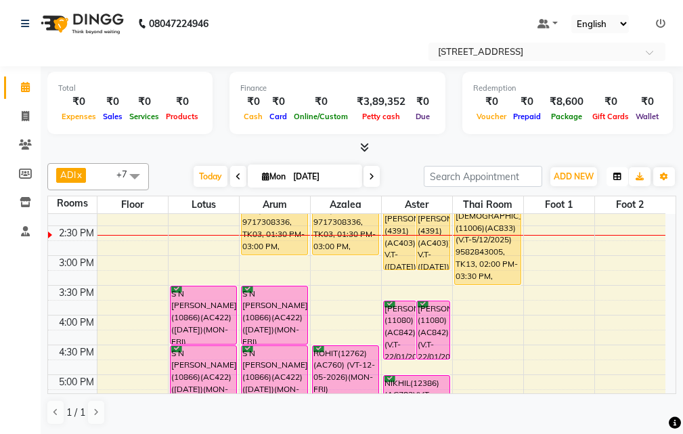
click at [616, 173] on icon "button" at bounding box center [618, 177] width 8 height 8
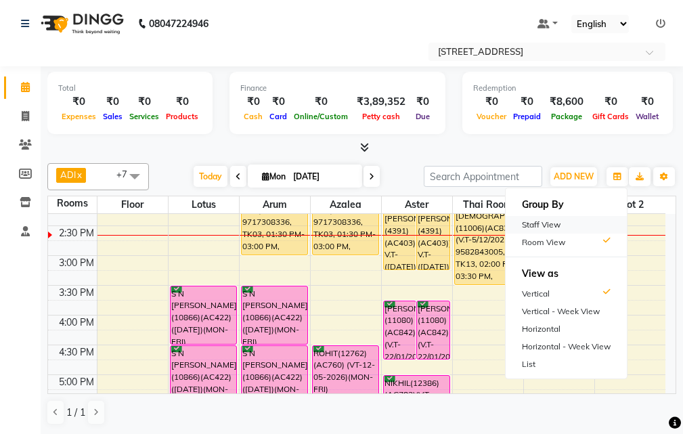
click at [572, 228] on div "Staff View" at bounding box center [566, 225] width 121 height 18
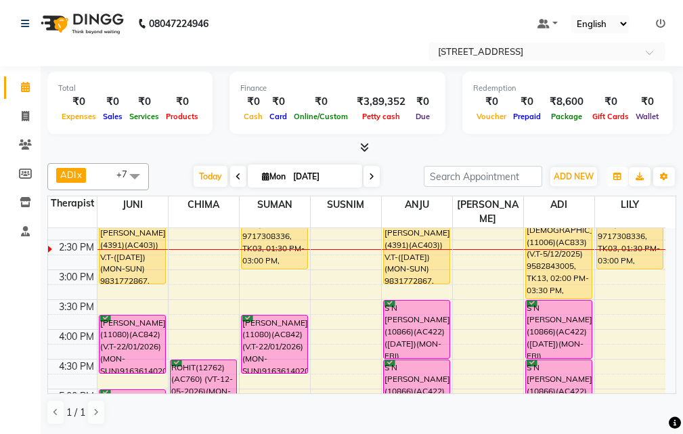
click at [618, 175] on icon "button" at bounding box center [618, 177] width 8 height 8
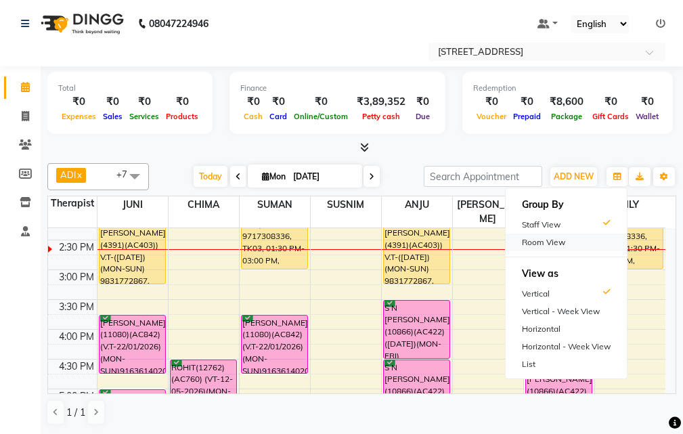
click at [584, 241] on div "Room View" at bounding box center [566, 243] width 121 height 18
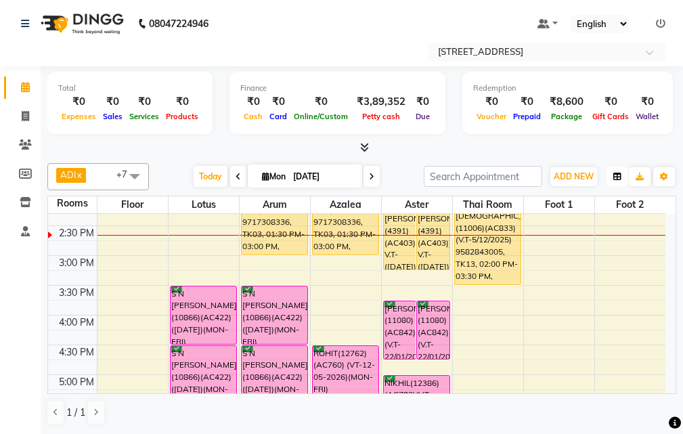
click at [621, 175] on icon "button" at bounding box center [618, 177] width 8 height 8
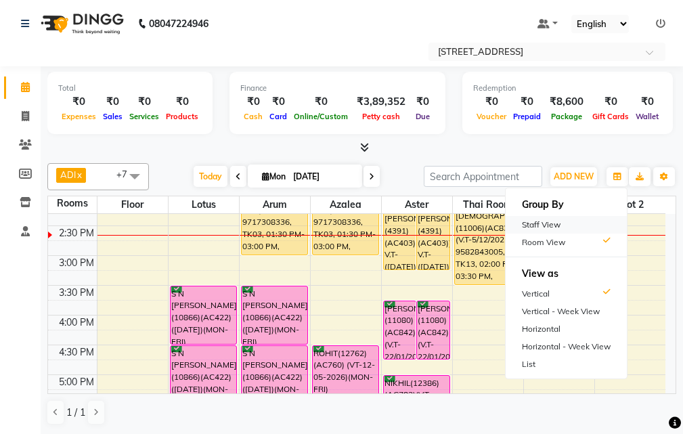
click at [556, 225] on div "Staff View" at bounding box center [566, 225] width 121 height 18
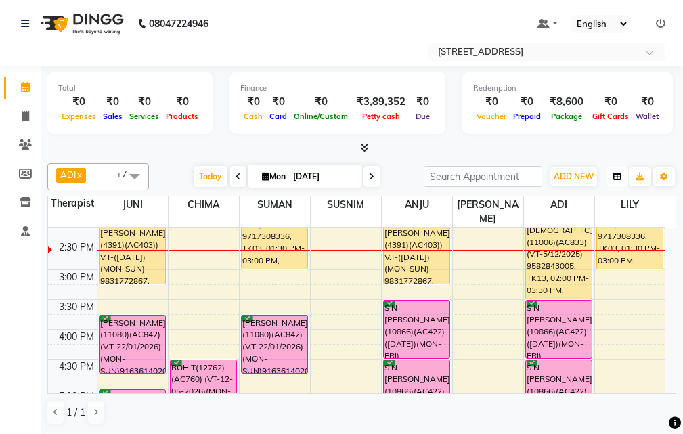
click at [614, 173] on icon "button" at bounding box center [618, 177] width 8 height 8
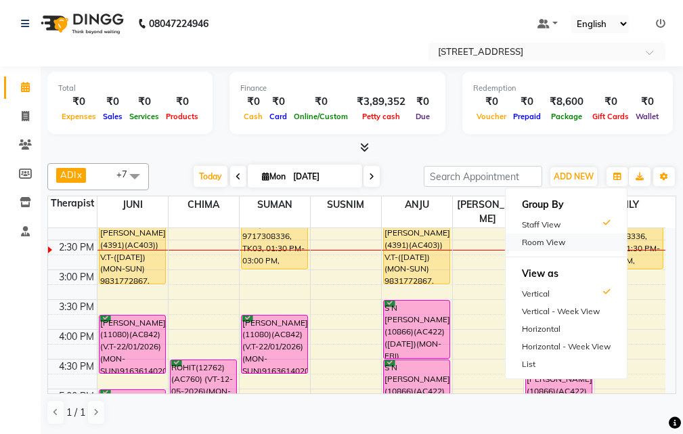
click at [584, 243] on div "Room View" at bounding box center [566, 243] width 121 height 18
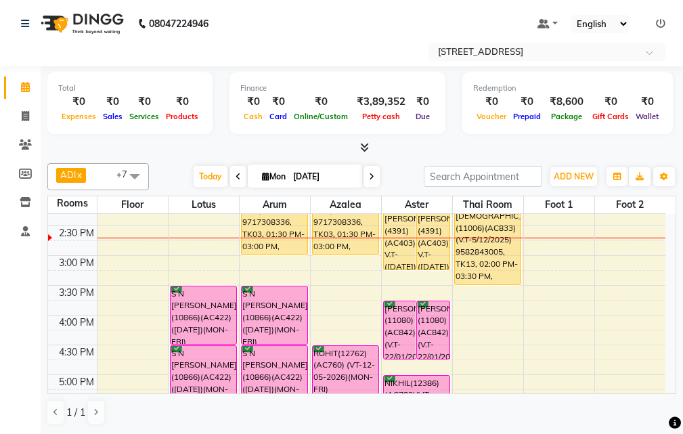
click at [347, 265] on div "10:00 AM 10:30 AM 11:00 AM 11:30 AM 12:00 PM 12:30 PM 1:00 PM 1:30 PM 2:00 PM 2…" at bounding box center [357, 345] width 618 height 774
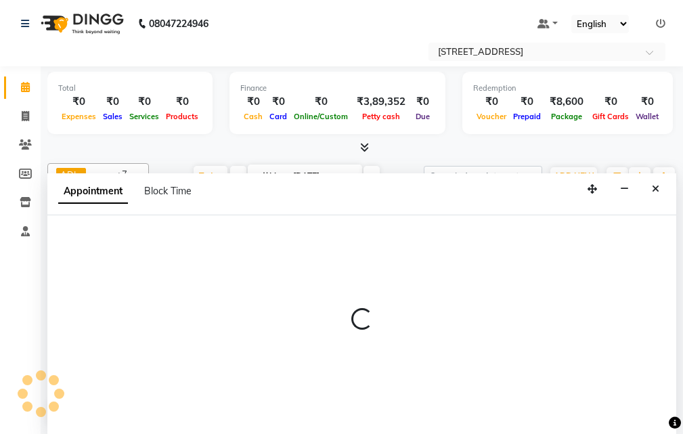
select select "900"
select select "tentative"
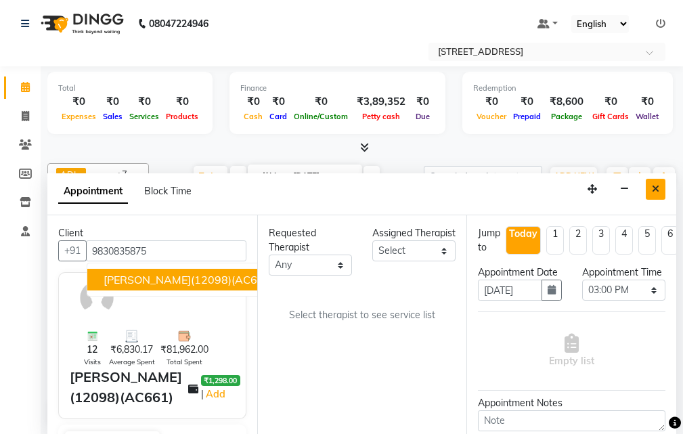
type input "9830835875"
click at [657, 190] on icon "Close" at bounding box center [655, 188] width 7 height 9
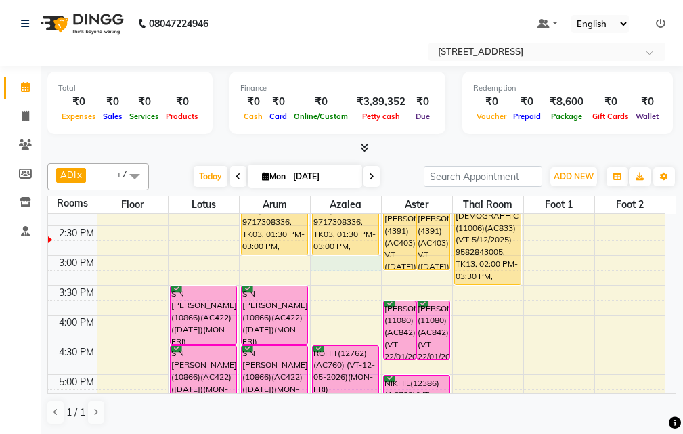
click at [350, 263] on div "10:00 AM 10:30 AM 11:00 AM 11:30 AM 12:00 PM 12:30 PM 1:00 PM 1:30 PM 2:00 PM 2…" at bounding box center [357, 345] width 618 height 774
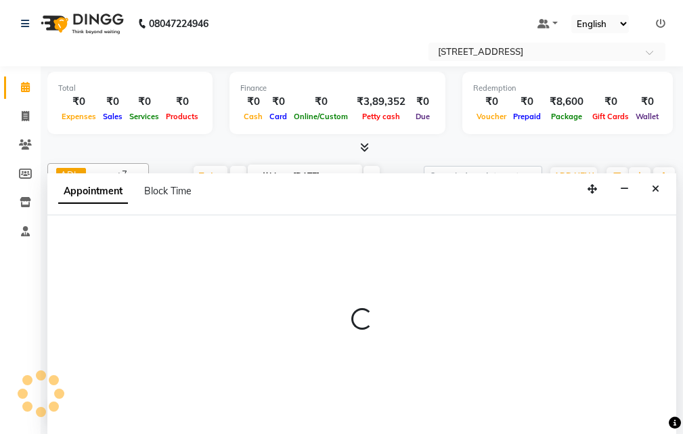
select select "tentative"
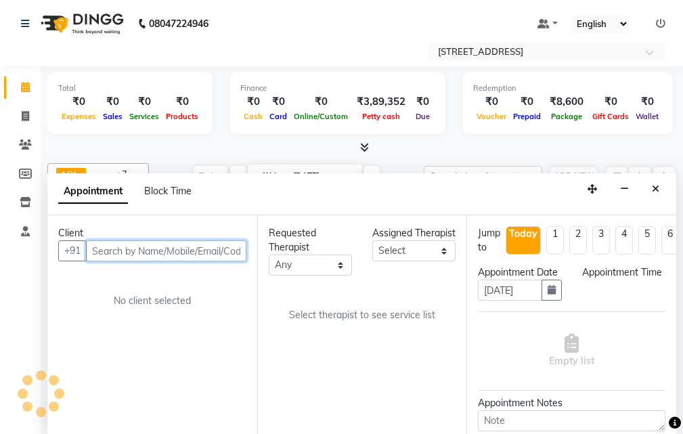
select select "900"
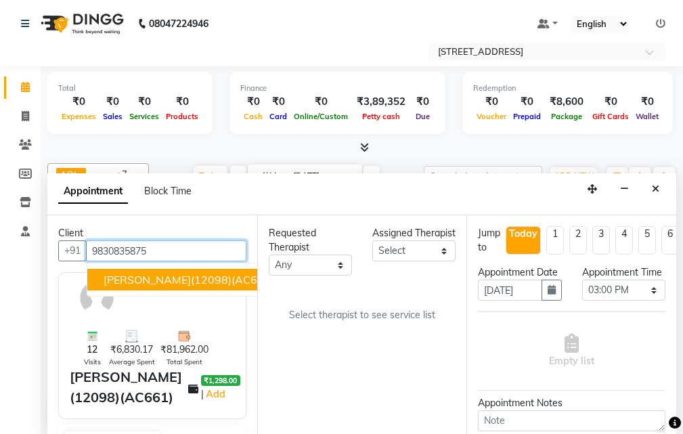
click at [179, 279] on span "[PERSON_NAME](12098)(AC661)" at bounding box center [189, 280] width 171 height 14
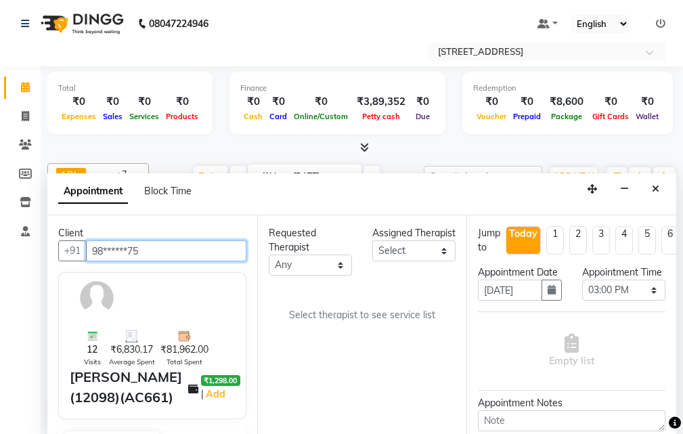
type input "98******75"
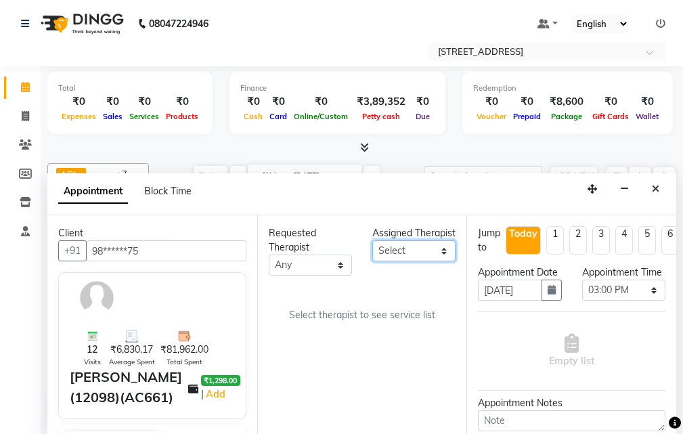
click at [442, 261] on select "Select ADI ANJU [PERSON_NAME] [DEMOGRAPHIC_DATA] 1 [PERSON_NAME] [PERSON_NAME]" at bounding box center [413, 250] width 83 height 21
select select "23005"
click at [372, 255] on select "Select ADI ANJU [PERSON_NAME] [DEMOGRAPHIC_DATA] 1 [PERSON_NAME] [PERSON_NAME]" at bounding box center [413, 250] width 83 height 21
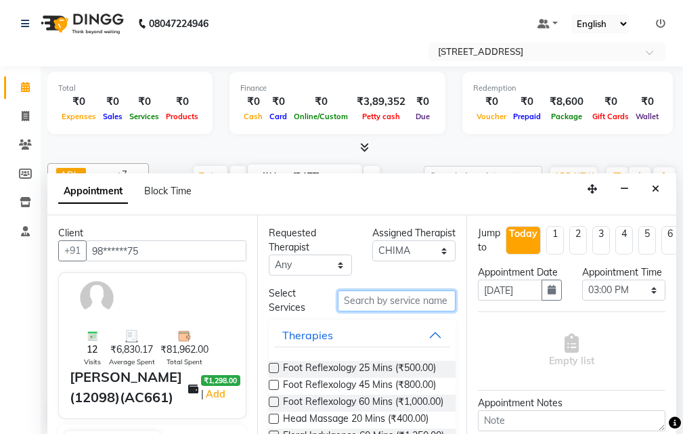
click at [373, 300] on input "text" at bounding box center [397, 301] width 118 height 21
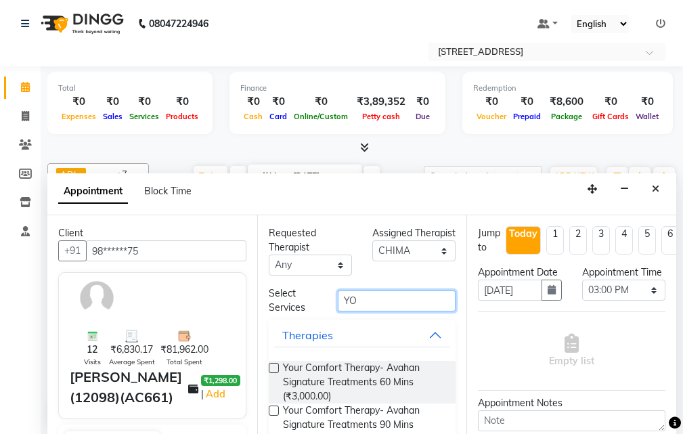
type input "Y"
type input "YOUR"
click at [272, 369] on label at bounding box center [274, 368] width 10 height 10
click at [272, 369] on input "checkbox" at bounding box center [273, 369] width 9 height 9
checkbox input "true"
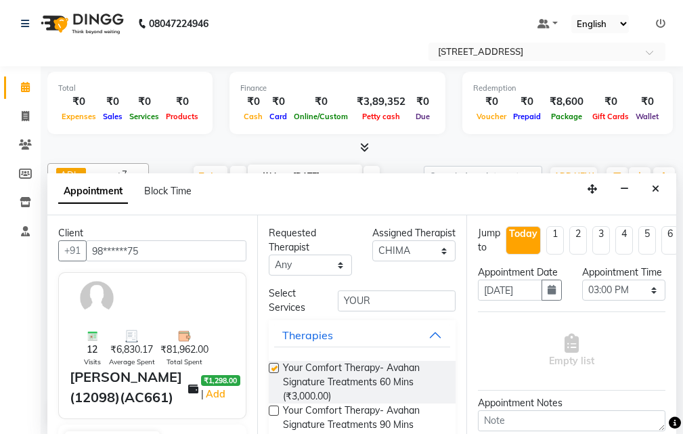
select select "1846"
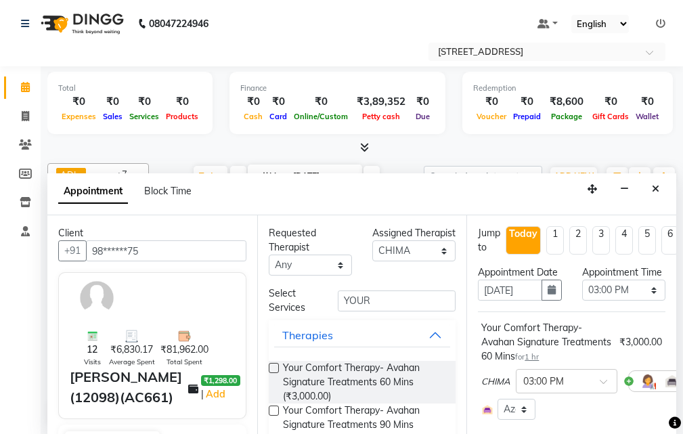
checkbox input "false"
click at [375, 301] on input "YOUR" at bounding box center [397, 301] width 118 height 21
type input "Y"
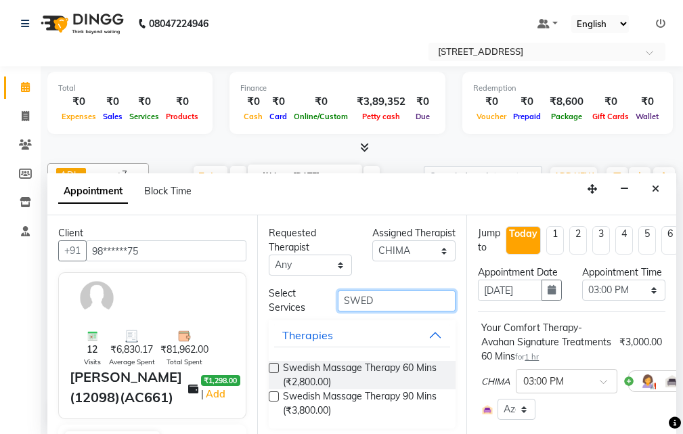
type input "SWED"
click at [273, 364] on label at bounding box center [274, 368] width 10 height 10
click at [273, 365] on input "checkbox" at bounding box center [273, 369] width 9 height 9
checkbox input "true"
select select "1846"
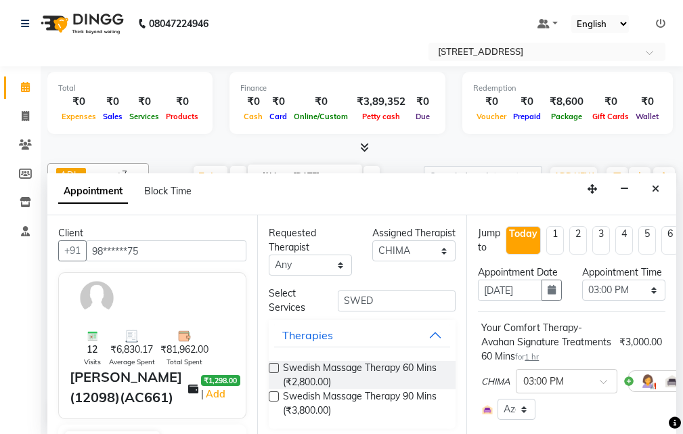
checkbox input "false"
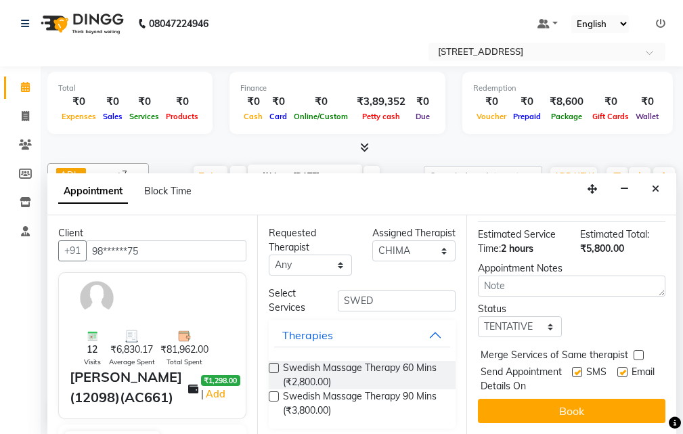
scroll to position [135, 0]
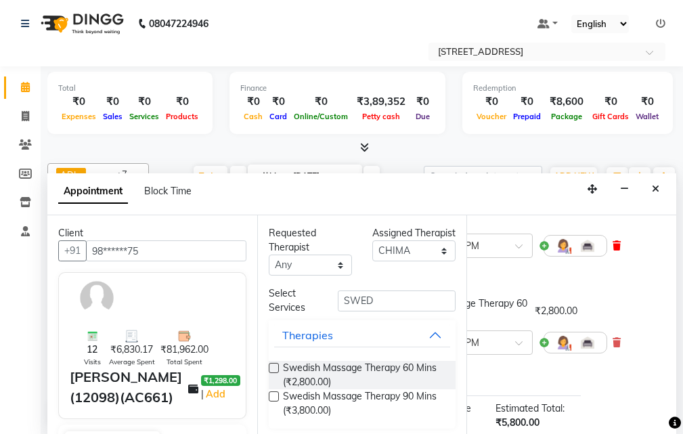
click at [613, 253] on span at bounding box center [617, 246] width 8 height 14
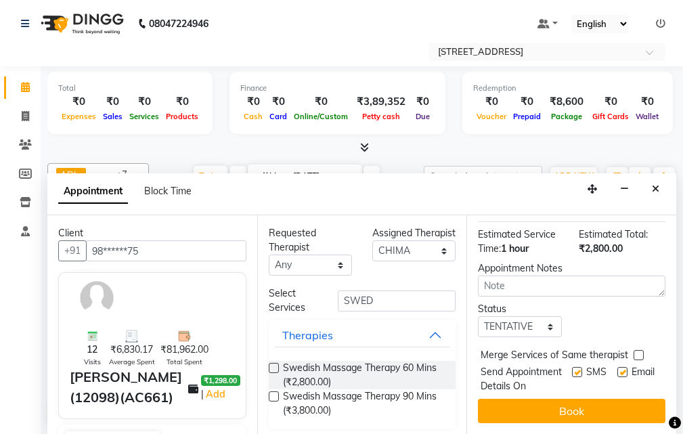
scroll to position [251, 0]
click at [541, 317] on select "Select TENTATIVE CONFIRM CHECK-IN UPCOMING" at bounding box center [519, 326] width 83 height 21
select select "confirm booking"
click at [478, 316] on select "Select TENTATIVE CONFIRM CHECK-IN UPCOMING" at bounding box center [519, 326] width 83 height 21
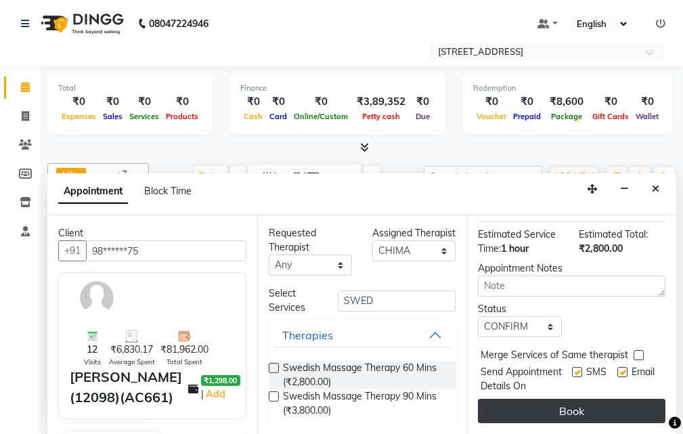
click at [605, 412] on button "Book" at bounding box center [572, 411] width 188 height 24
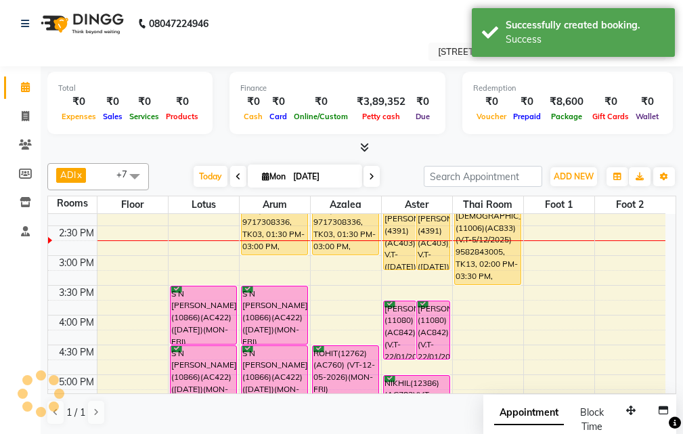
scroll to position [0, 0]
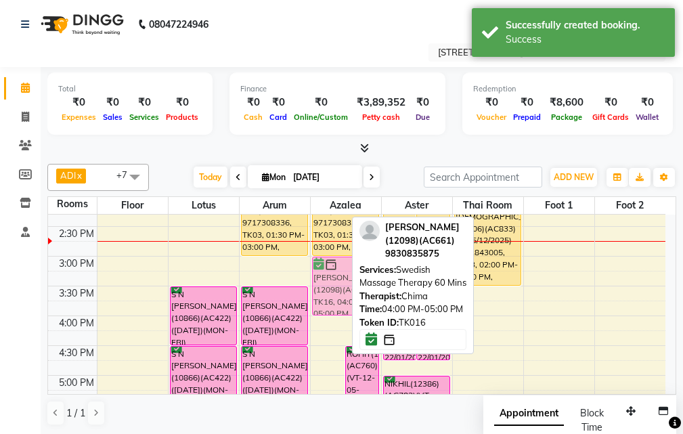
drag, startPoint x: 337, startPoint y: 332, endPoint x: 360, endPoint y: 268, distance: 67.7
click at [360, 271] on div "ADI x ANJU x BENU x CHIMA x JUNI x LILY x SUMAN x SUSNIM x +7 Select All ADI AN…" at bounding box center [361, 294] width 629 height 273
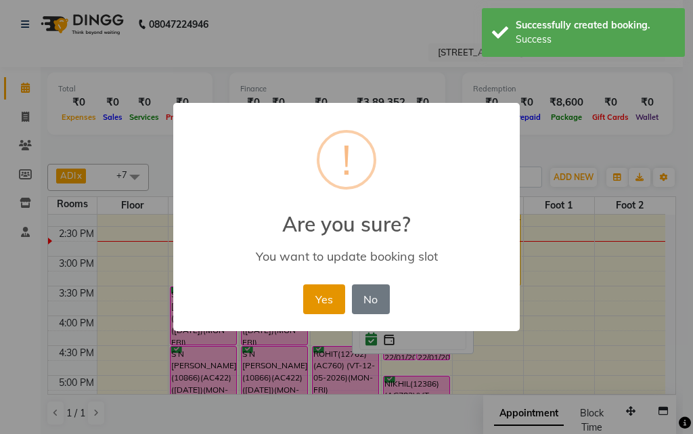
click at [322, 299] on button "Yes" at bounding box center [323, 299] width 41 height 30
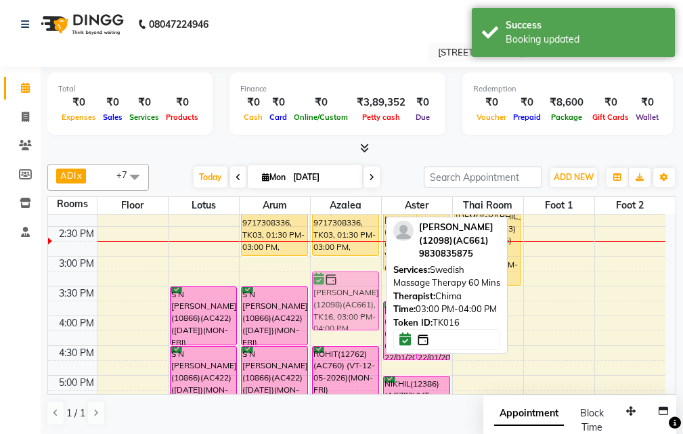
drag, startPoint x: 347, startPoint y: 268, endPoint x: 348, endPoint y: 282, distance: 13.6
click at [348, 282] on div "VIRENDRA(10275)(AC263) (20/04/2026)(MON-SUN) 9717308336, TK03, 01:30 PM-03:00 P…" at bounding box center [346, 346] width 70 height 774
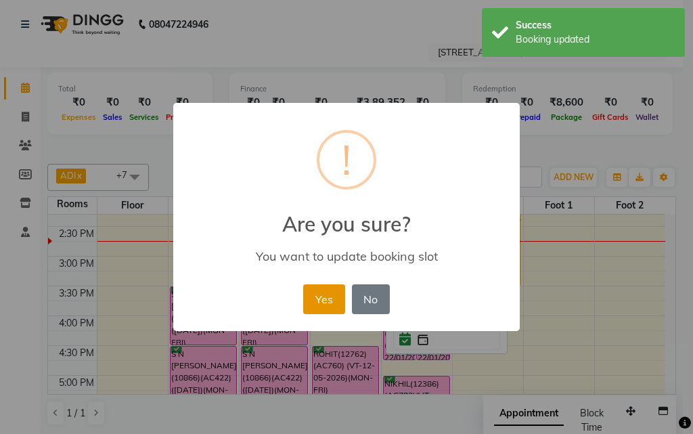
click at [329, 293] on button "Yes" at bounding box center [323, 299] width 41 height 30
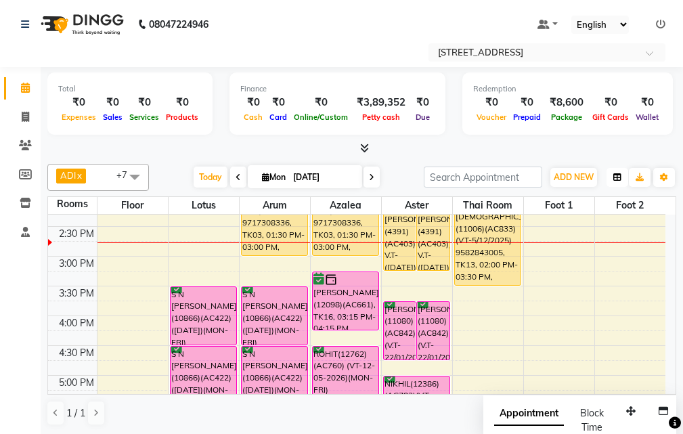
click at [617, 182] on button "button" at bounding box center [618, 177] width 22 height 19
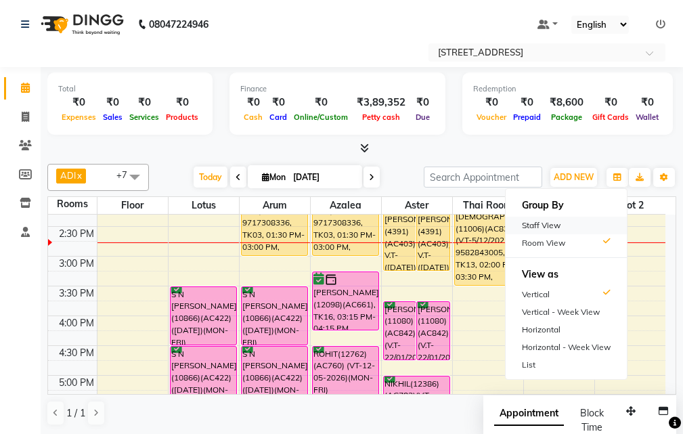
click at [574, 226] on div "Staff View" at bounding box center [566, 226] width 121 height 18
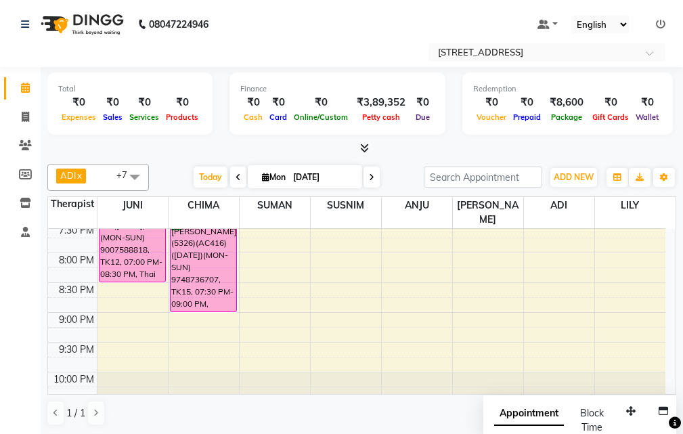
scroll to position [595, 0]
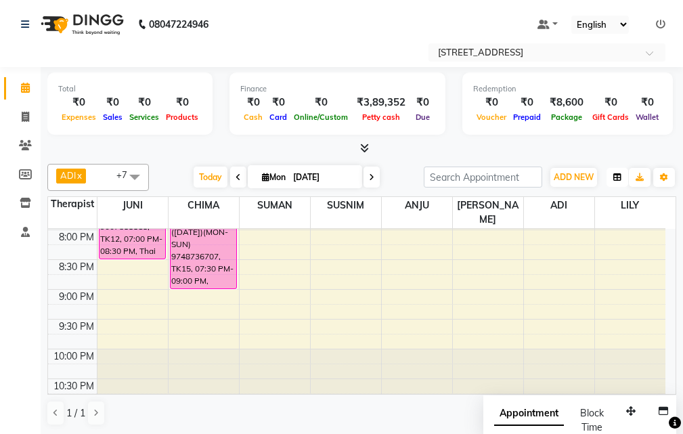
click at [620, 173] on icon "button" at bounding box center [618, 177] width 8 height 8
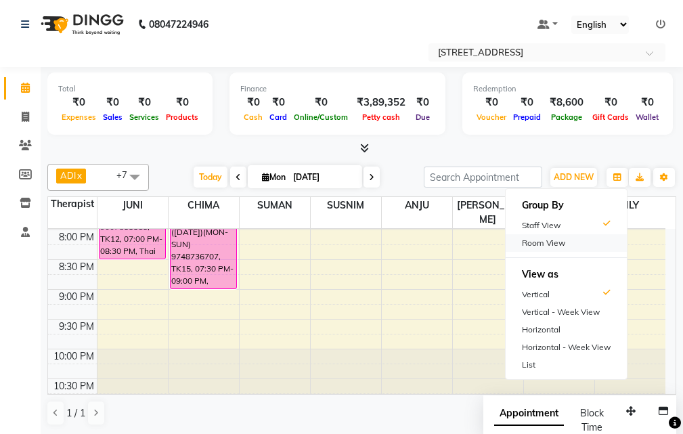
click at [585, 240] on div "Room View" at bounding box center [566, 243] width 121 height 18
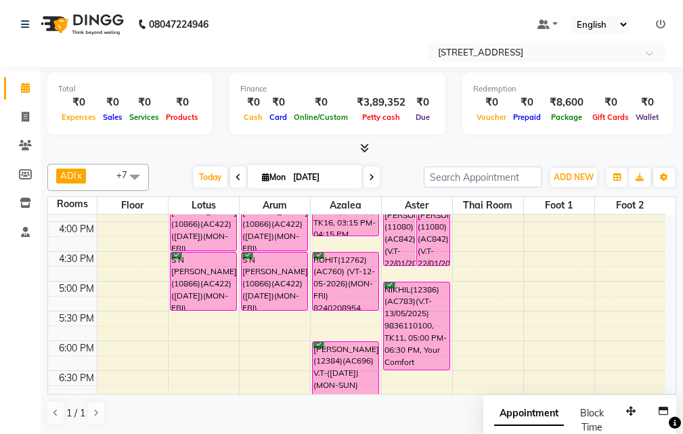
scroll to position [256, 0]
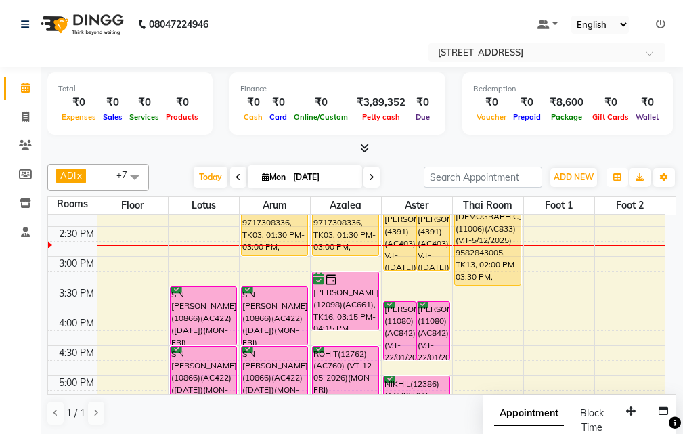
click at [622, 174] on button "button" at bounding box center [618, 177] width 22 height 19
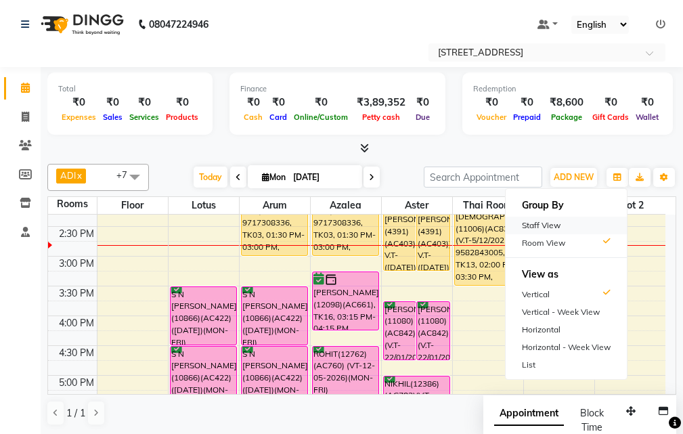
click at [568, 223] on div "Staff View" at bounding box center [566, 226] width 121 height 18
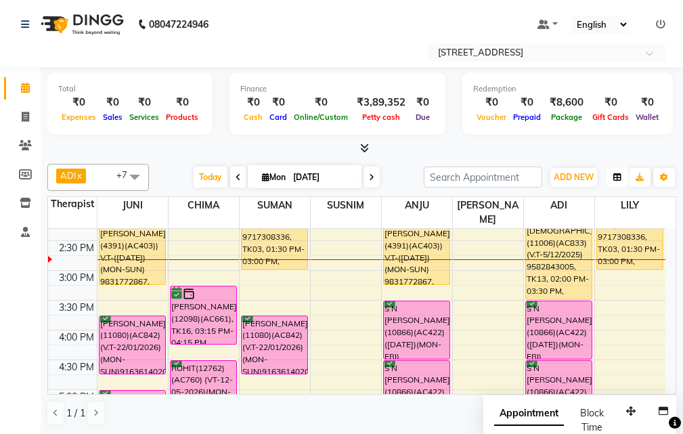
click at [616, 173] on icon "button" at bounding box center [618, 177] width 8 height 8
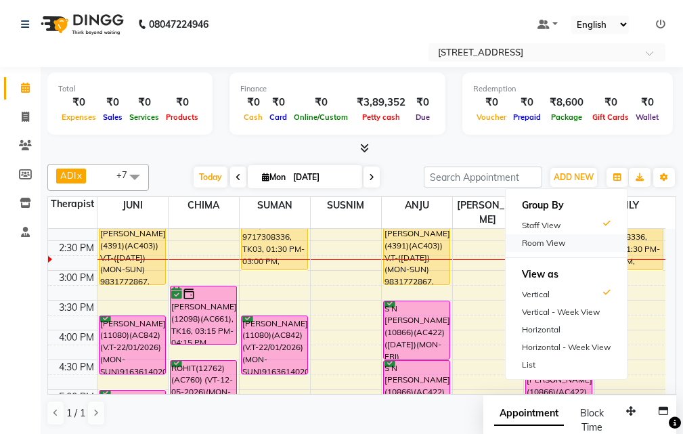
click at [591, 240] on div "Room View" at bounding box center [566, 243] width 121 height 18
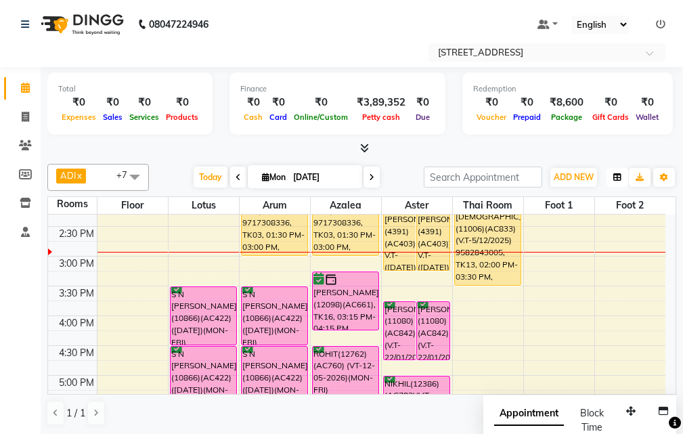
click at [616, 175] on icon "button" at bounding box center [618, 177] width 8 height 8
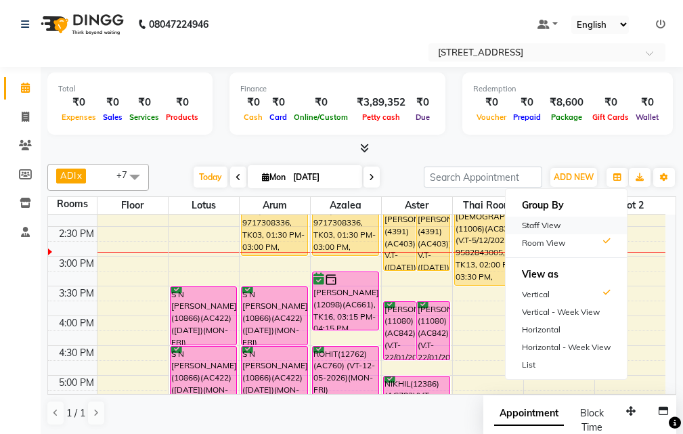
click at [578, 221] on div "Staff View" at bounding box center [566, 226] width 121 height 18
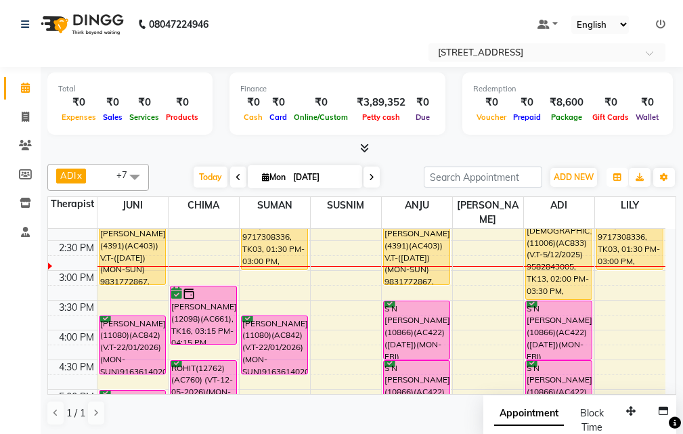
click at [614, 174] on icon "button" at bounding box center [618, 177] width 8 height 8
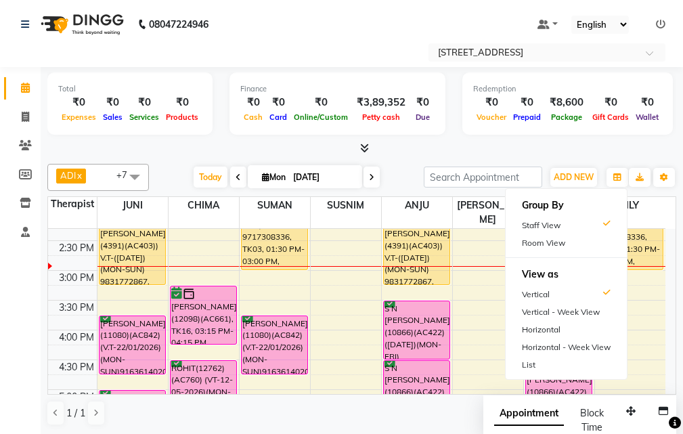
click at [580, 236] on div "Room View" at bounding box center [566, 243] width 121 height 18
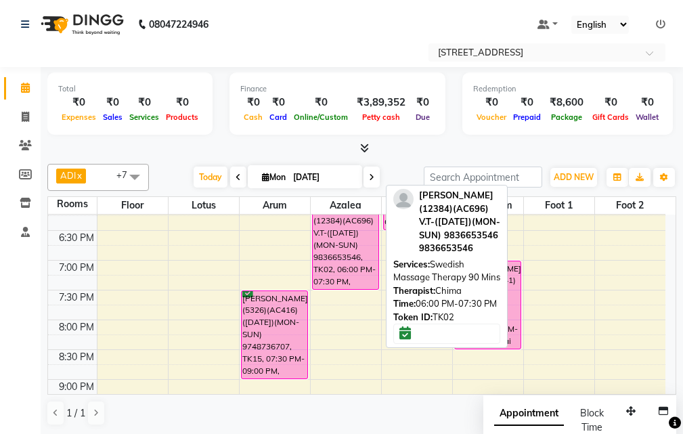
scroll to position [459, 0]
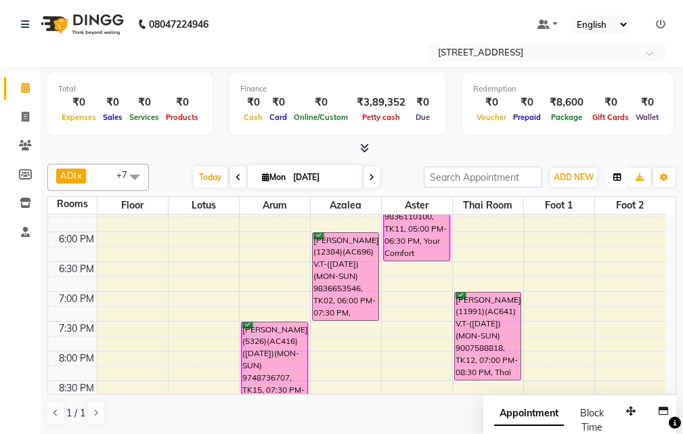
click at [620, 174] on icon "button" at bounding box center [618, 177] width 8 height 8
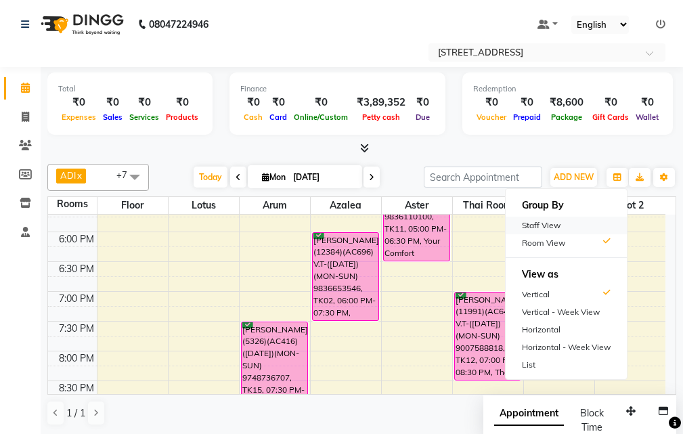
click at [584, 223] on div "Staff View" at bounding box center [566, 226] width 121 height 18
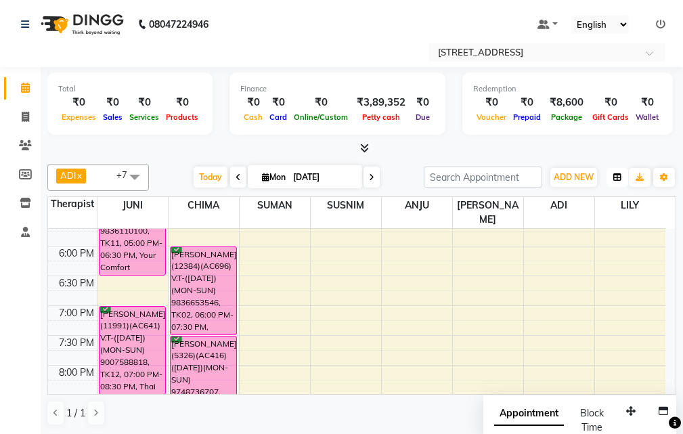
click at [613, 175] on button "button" at bounding box center [618, 177] width 22 height 19
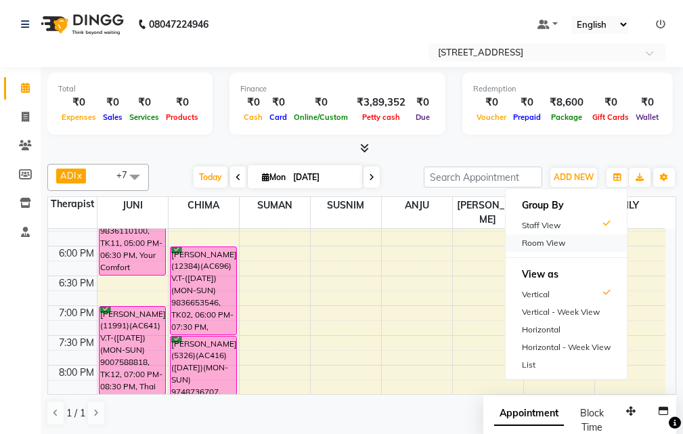
click at [568, 243] on div "Room View" at bounding box center [566, 243] width 121 height 18
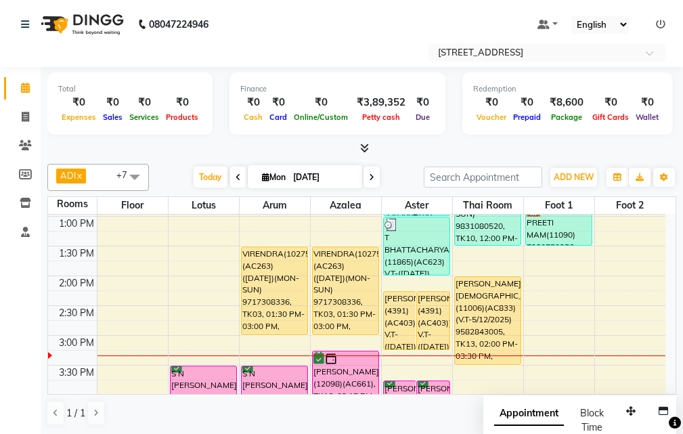
scroll to position [135, 0]
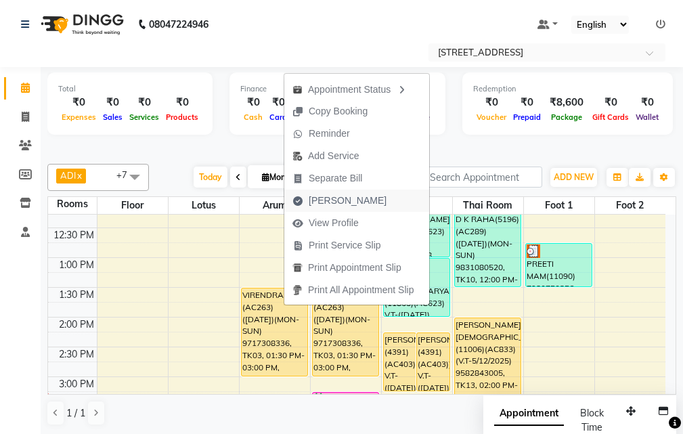
click at [369, 198] on button "[PERSON_NAME]" at bounding box center [356, 201] width 145 height 22
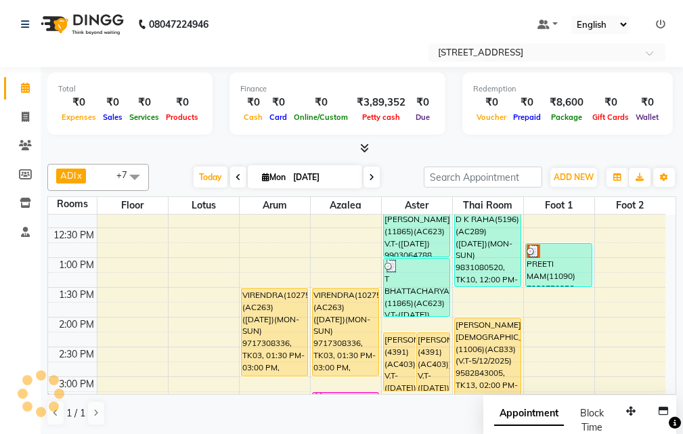
select select "service"
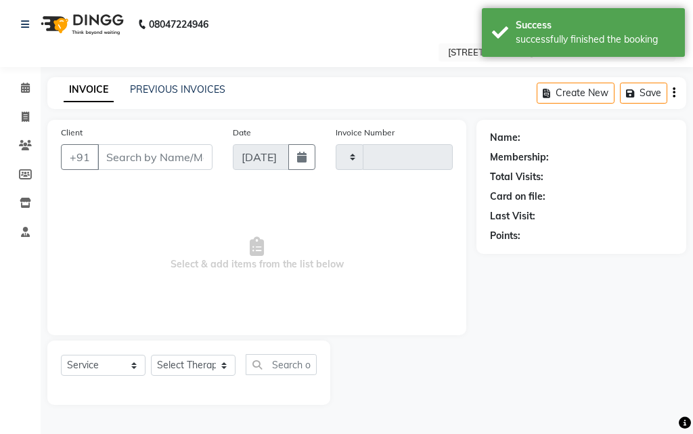
type input "2533"
select select "4269"
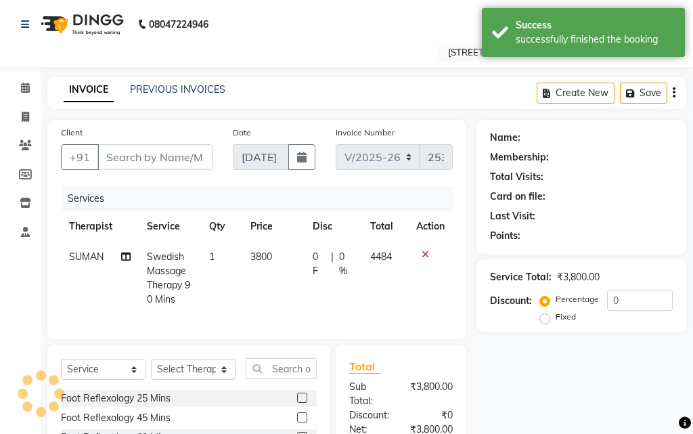
type input "97******36"
select select "23008"
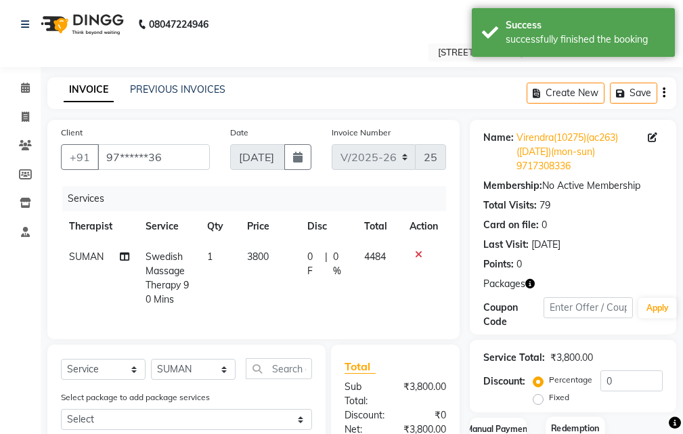
scroll to position [203, 0]
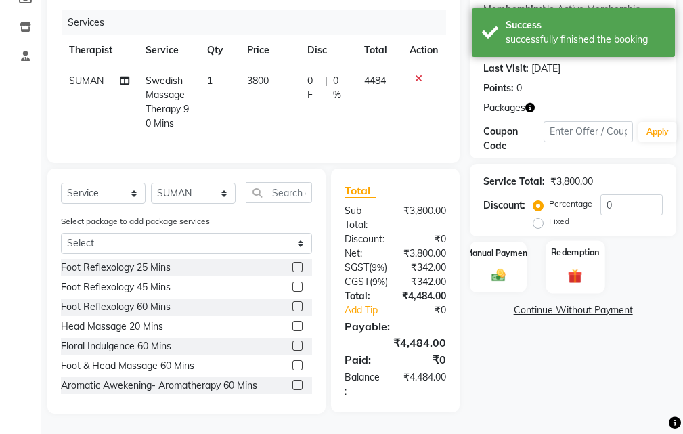
click at [577, 268] on img at bounding box center [575, 277] width 23 height 18
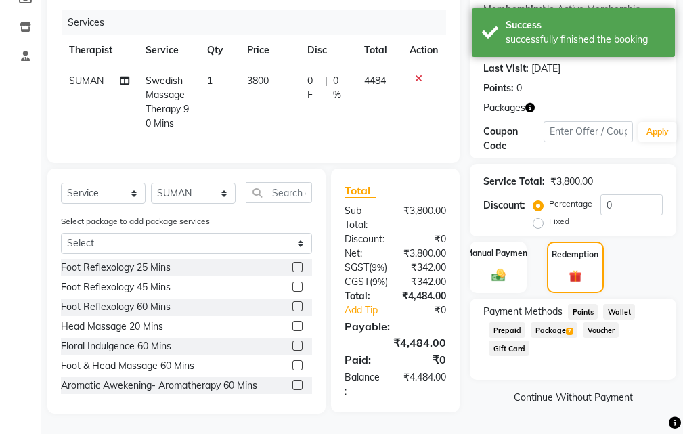
click at [555, 322] on span "Package 7" at bounding box center [554, 330] width 47 height 16
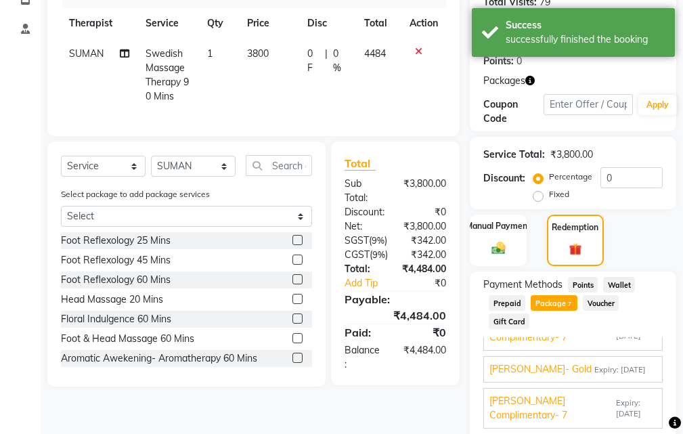
scroll to position [0, 0]
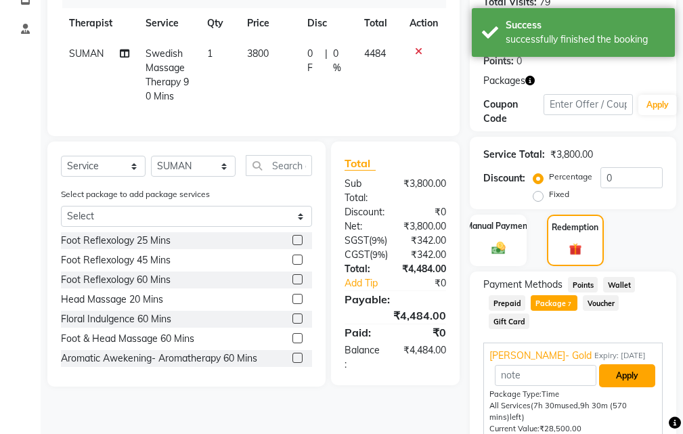
click at [619, 375] on button "Apply" at bounding box center [627, 375] width 56 height 23
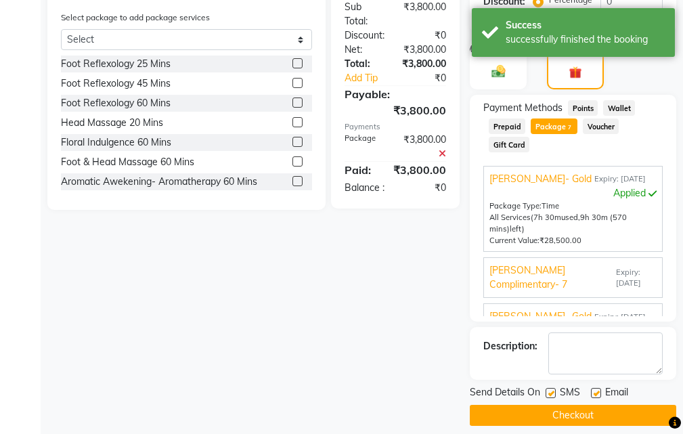
scroll to position [392, 0]
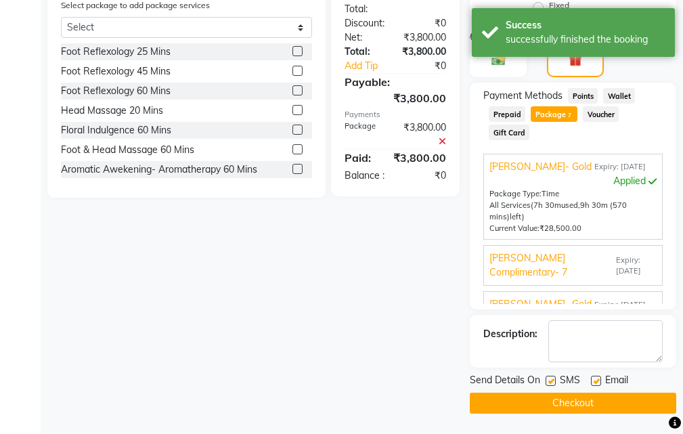
click at [599, 381] on label at bounding box center [596, 381] width 10 height 10
click at [599, 381] on input "checkbox" at bounding box center [595, 381] width 9 height 9
checkbox input "false"
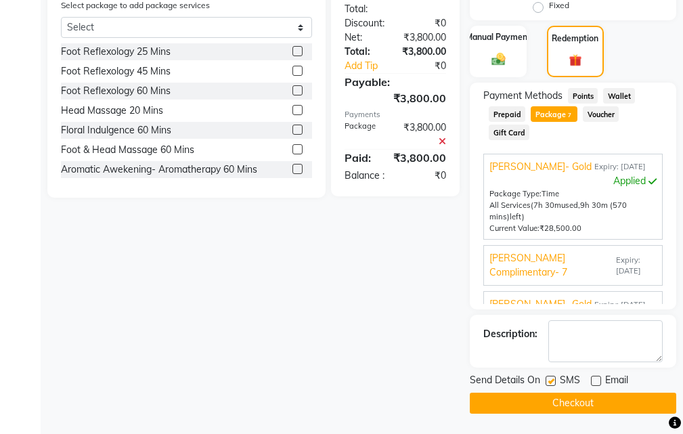
click at [554, 381] on label at bounding box center [551, 381] width 10 height 10
click at [554, 381] on input "checkbox" at bounding box center [550, 381] width 9 height 9
checkbox input "false"
click at [589, 402] on button "Checkout" at bounding box center [573, 403] width 207 height 21
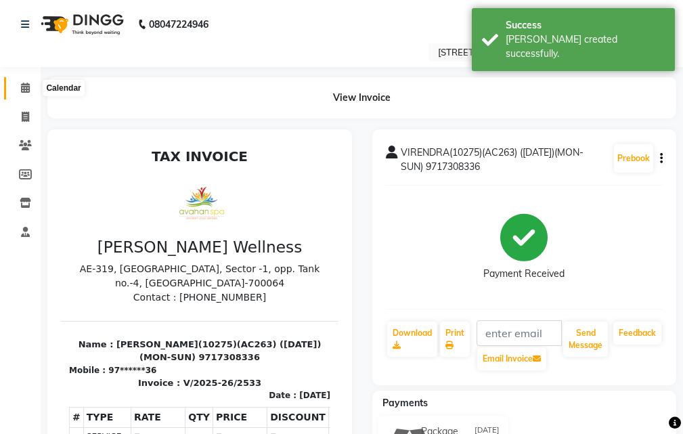
click at [22, 88] on icon at bounding box center [25, 88] width 9 height 10
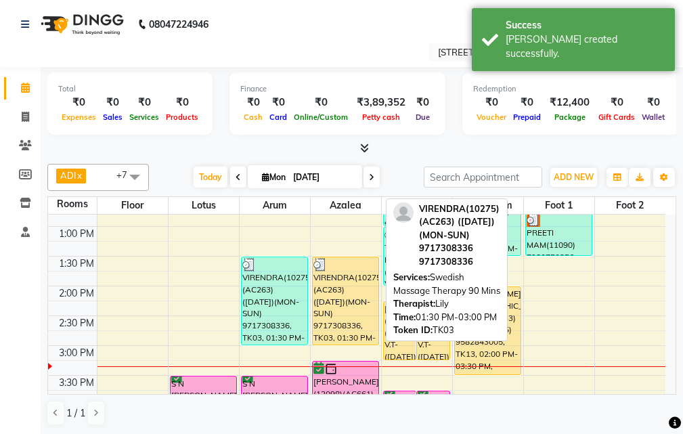
scroll to position [163, 0]
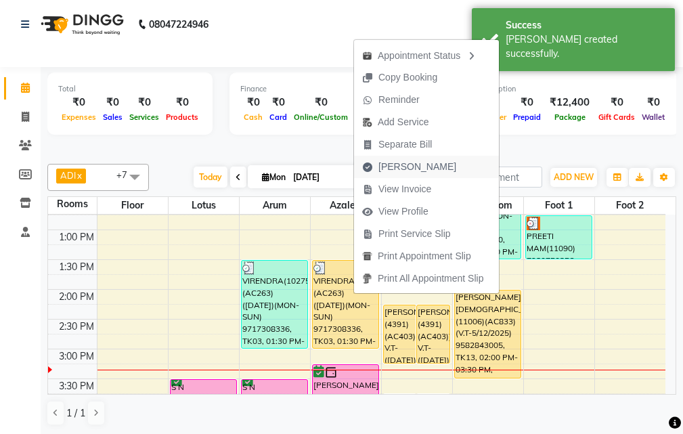
click at [405, 167] on span "[PERSON_NAME]" at bounding box center [418, 167] width 78 height 14
select select "service"
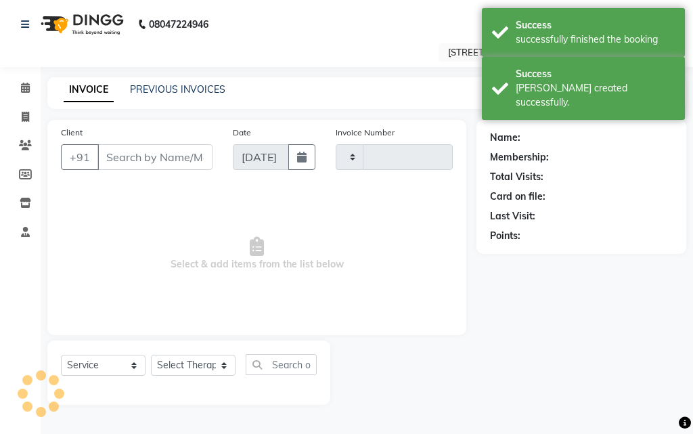
type input "2534"
select select "4269"
type input "97******36"
select select "87874"
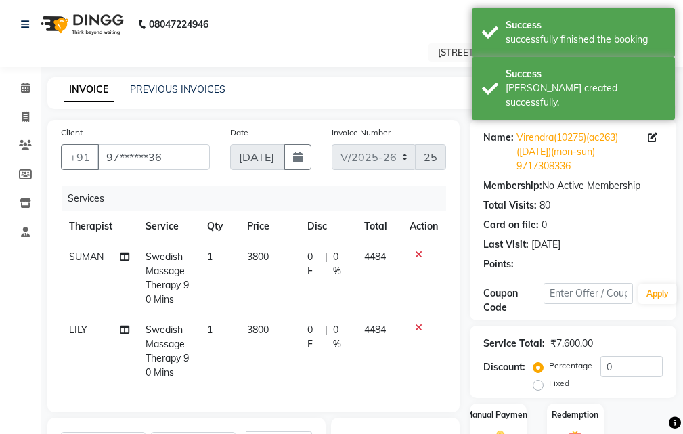
scroll to position [135, 0]
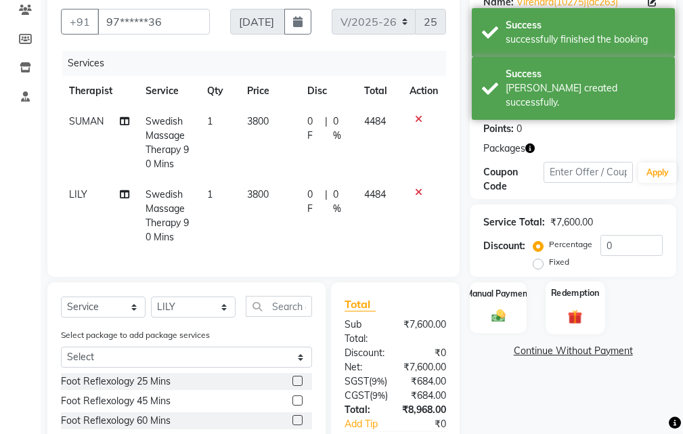
click at [583, 312] on img at bounding box center [575, 317] width 23 height 18
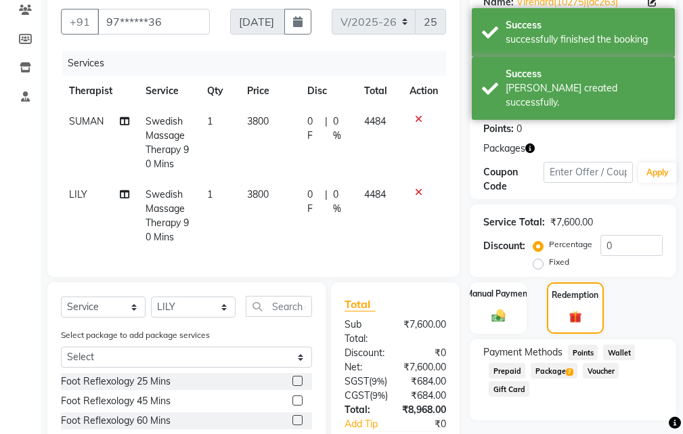
click at [567, 372] on span "7" at bounding box center [569, 372] width 7 height 8
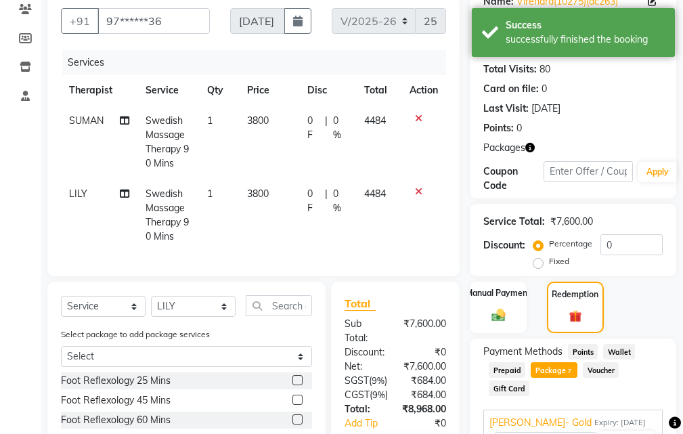
scroll to position [316, 0]
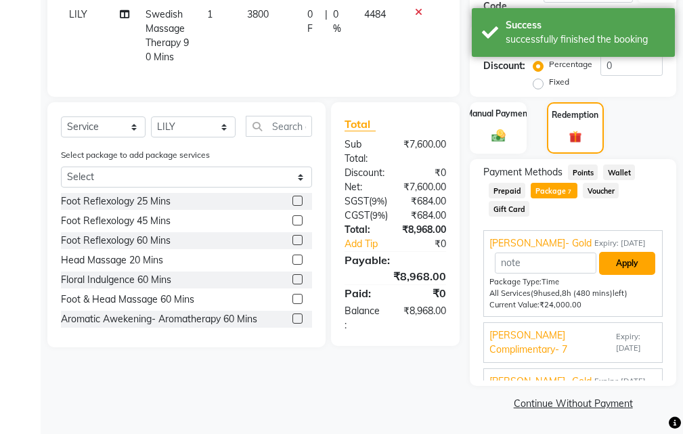
click at [622, 267] on button "Apply" at bounding box center [627, 263] width 56 height 23
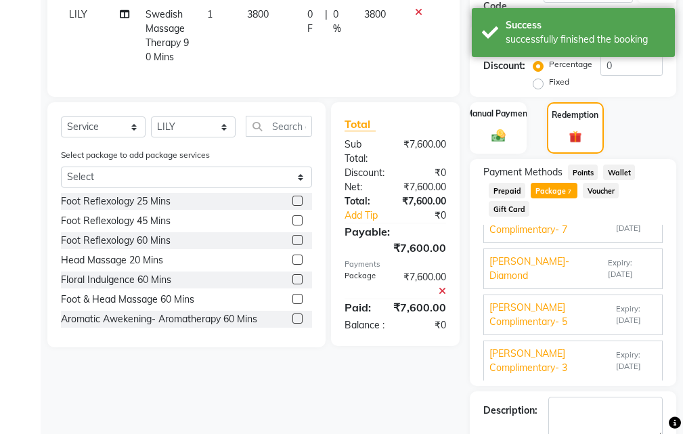
scroll to position [392, 0]
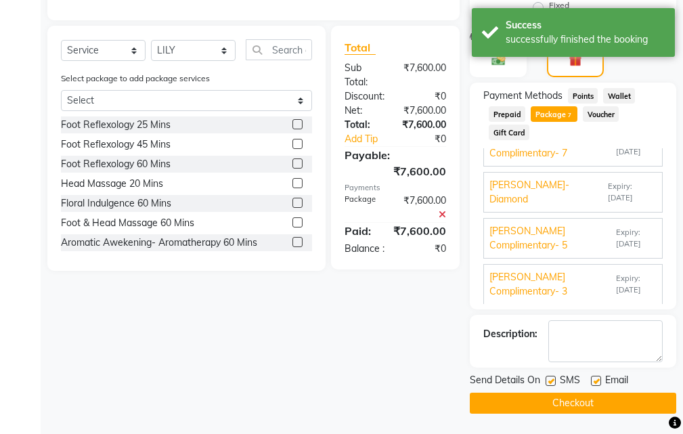
click at [595, 380] on label at bounding box center [596, 381] width 10 height 10
click at [595, 380] on input "checkbox" at bounding box center [595, 381] width 9 height 9
checkbox input "false"
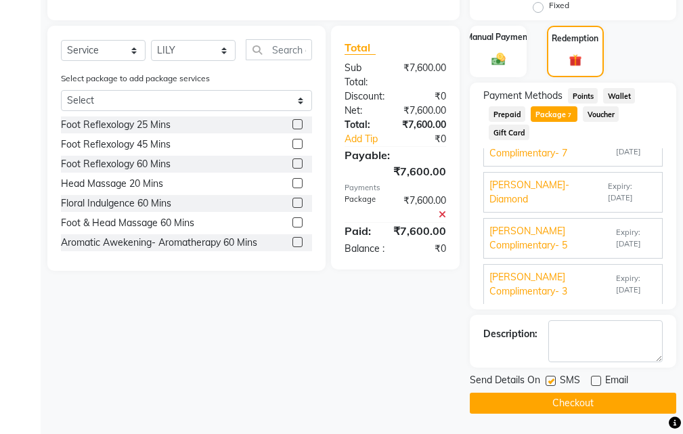
click at [551, 381] on label at bounding box center [551, 381] width 10 height 10
click at [551, 381] on input "checkbox" at bounding box center [550, 381] width 9 height 9
checkbox input "false"
click at [582, 399] on button "Checkout" at bounding box center [573, 403] width 207 height 21
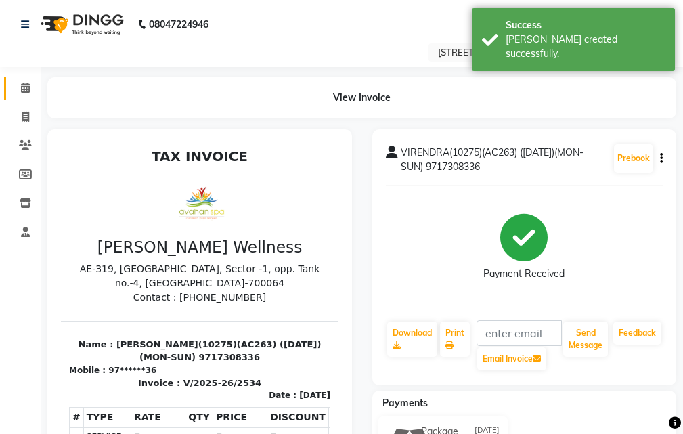
click at [24, 87] on icon at bounding box center [25, 88] width 9 height 10
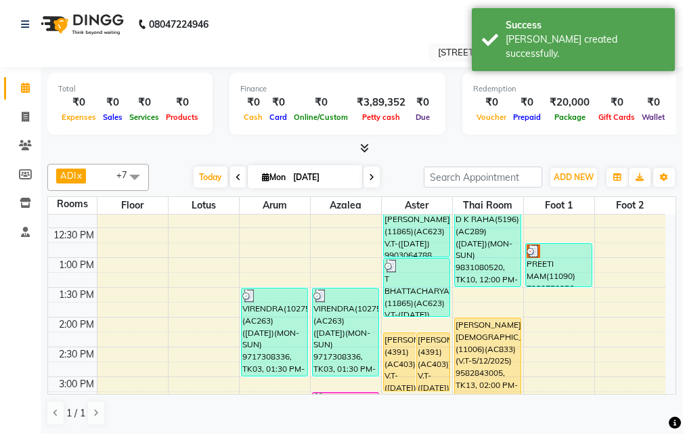
scroll to position [203, 0]
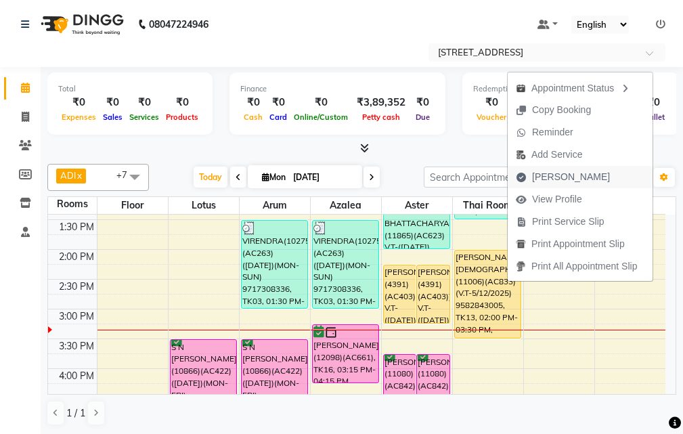
click at [568, 177] on span "[PERSON_NAME]" at bounding box center [571, 177] width 78 height 14
select select "service"
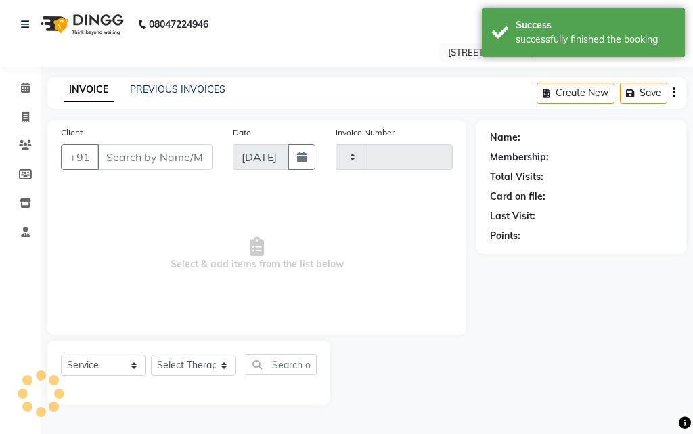
type input "2535"
select select "4269"
type input "95******05"
select select "87872"
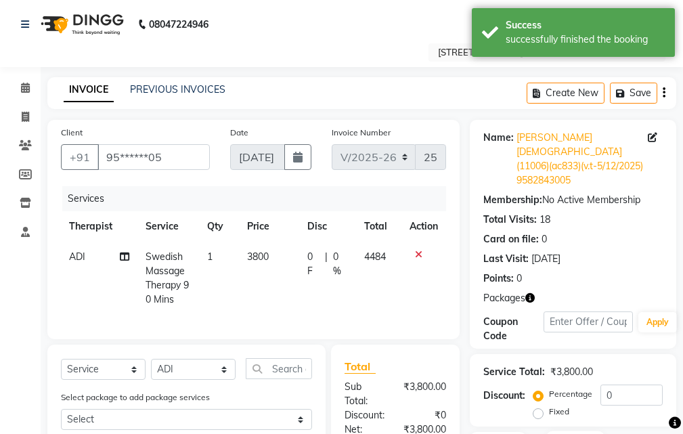
scroll to position [213, 0]
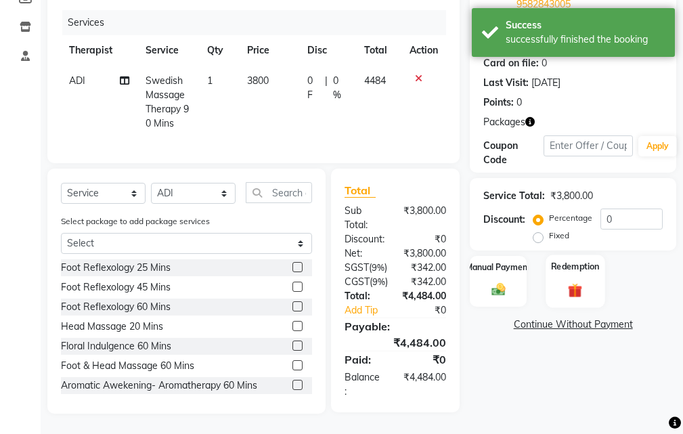
click at [586, 282] on img at bounding box center [575, 291] width 23 height 18
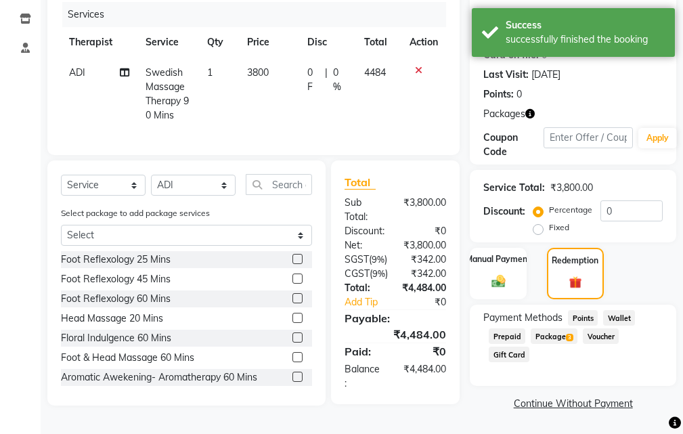
click at [559, 328] on span "Package 3" at bounding box center [554, 336] width 47 height 16
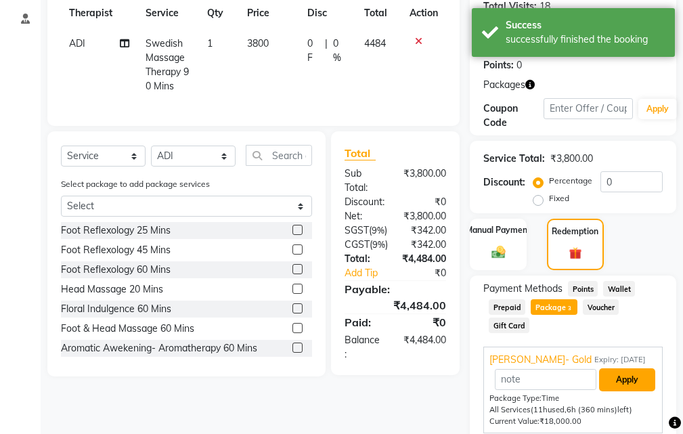
click at [623, 368] on button "Apply" at bounding box center [627, 379] width 56 height 23
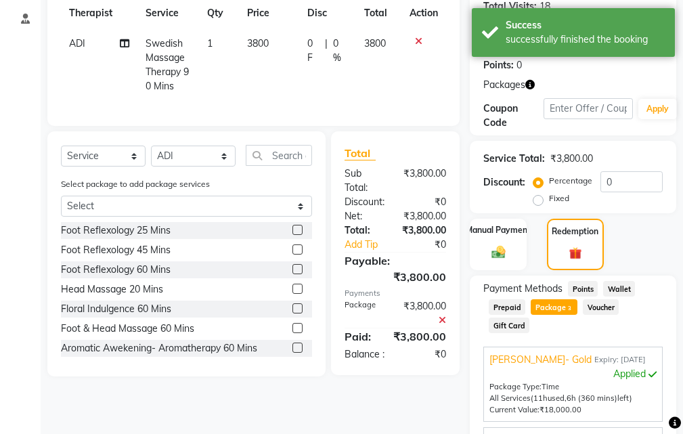
scroll to position [378, 0]
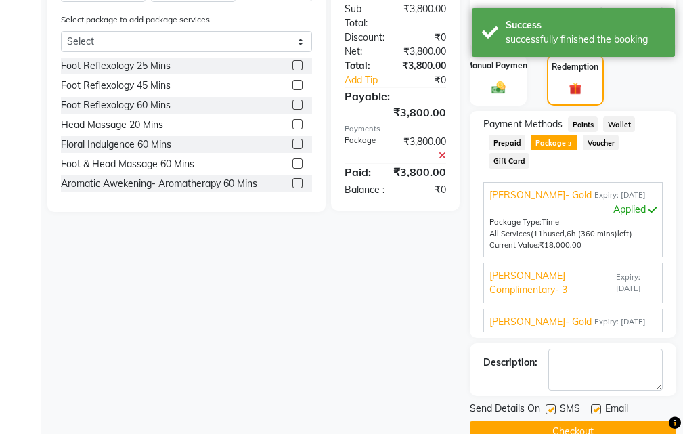
click at [599, 404] on label at bounding box center [596, 409] width 10 height 10
click at [599, 406] on input "checkbox" at bounding box center [595, 410] width 9 height 9
checkbox input "false"
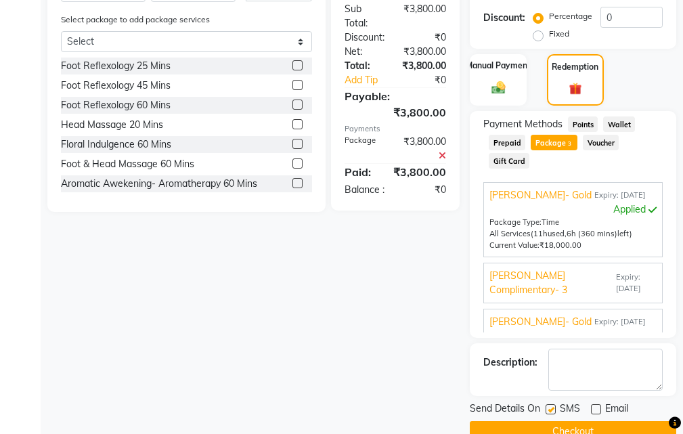
click at [551, 404] on label at bounding box center [551, 409] width 10 height 10
click at [551, 406] on input "checkbox" at bounding box center [550, 410] width 9 height 9
checkbox input "false"
click at [574, 421] on button "Checkout" at bounding box center [573, 431] width 207 height 21
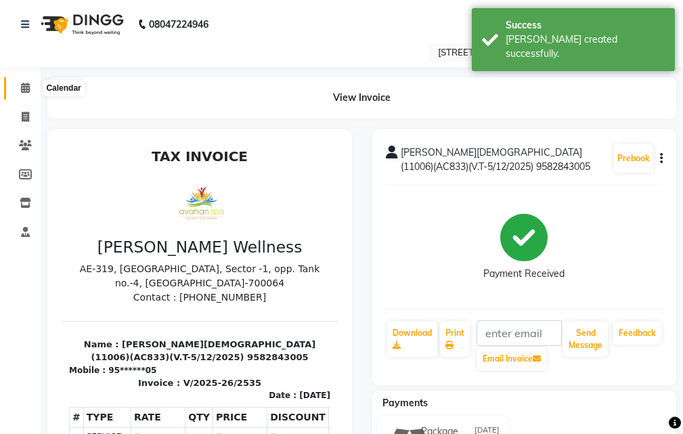
click at [28, 89] on icon at bounding box center [25, 88] width 9 height 10
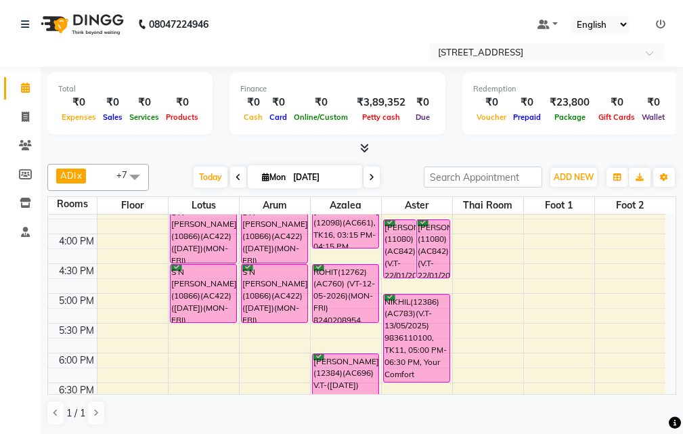
scroll to position [339, 0]
click at [616, 171] on button "button" at bounding box center [618, 177] width 22 height 19
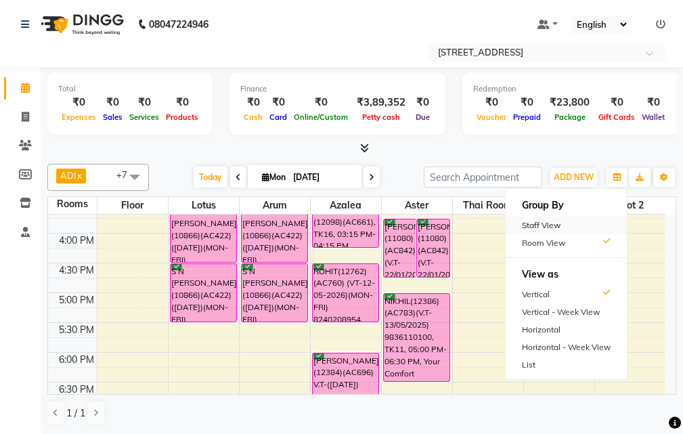
click at [561, 220] on div "Staff View" at bounding box center [566, 226] width 121 height 18
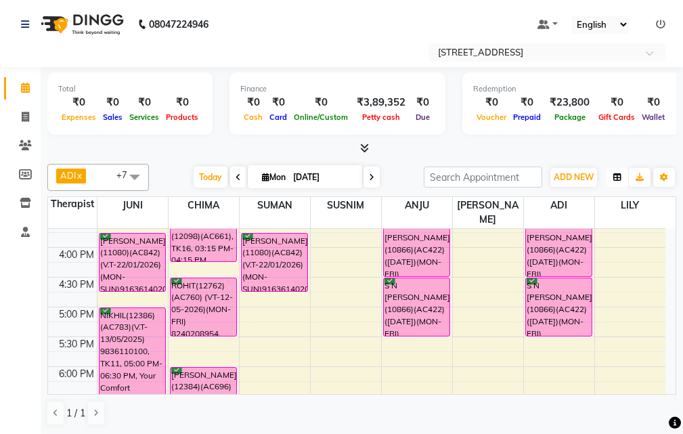
click at [621, 179] on icon "button" at bounding box center [618, 177] width 8 height 8
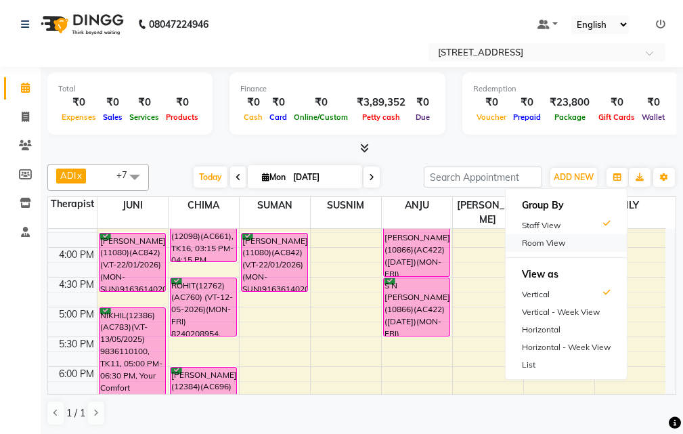
click at [570, 238] on div "Room View" at bounding box center [566, 243] width 121 height 18
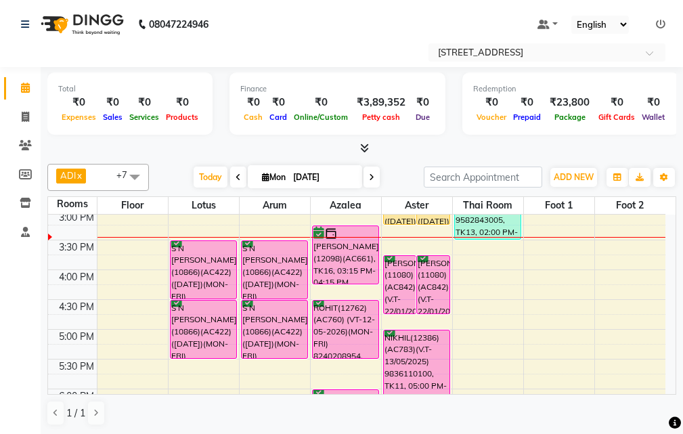
scroll to position [203, 0]
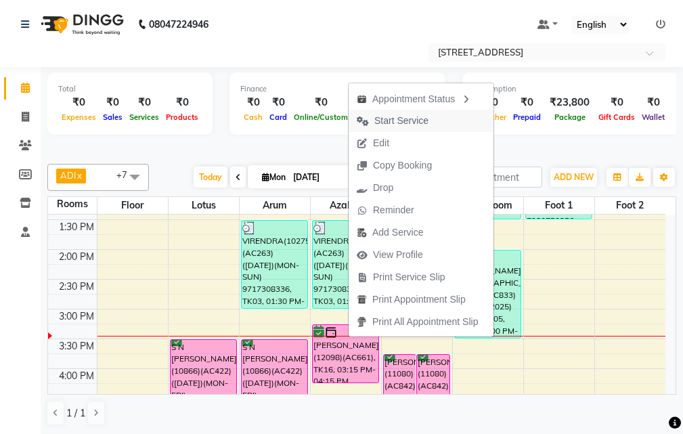
click at [411, 120] on span "Start Service" at bounding box center [402, 121] width 54 height 14
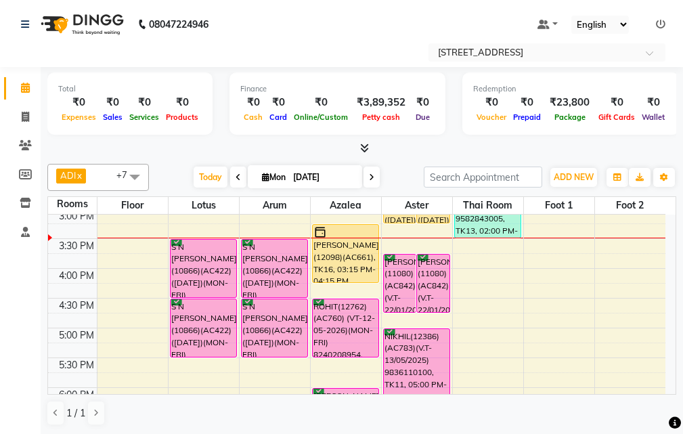
scroll to position [271, 0]
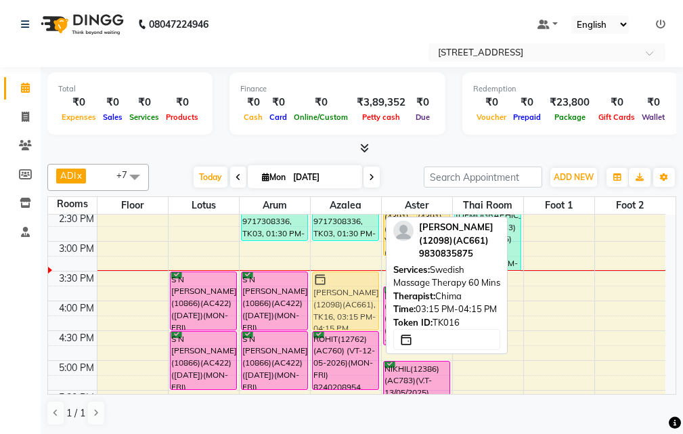
drag, startPoint x: 356, startPoint y: 265, endPoint x: 360, endPoint y: 277, distance: 12.2
click at [360, 277] on div "VIRENDRA(10275)(AC263) (20/04/2026)(MON-SUN) 9717308336, TK03, 01:30 PM-03:00 P…" at bounding box center [346, 331] width 70 height 774
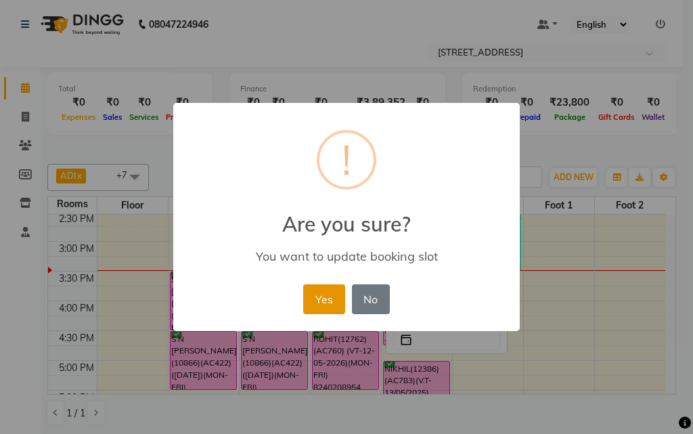
click at [322, 291] on button "Yes" at bounding box center [323, 299] width 41 height 30
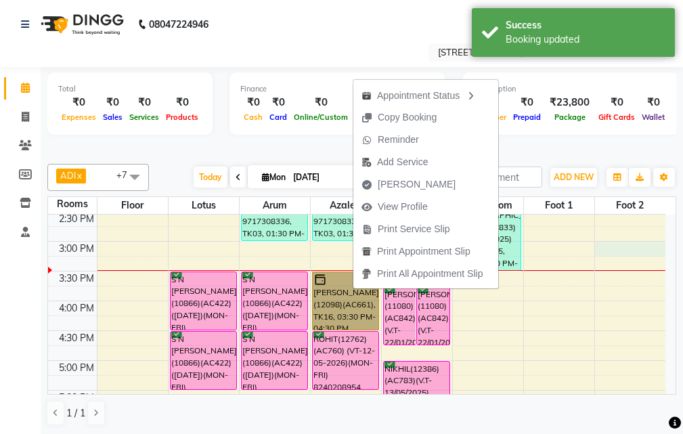
click at [624, 254] on div "10:00 AM 10:30 AM 11:00 AM 11:30 AM 12:00 PM 12:30 PM 1:00 PM 1:30 PM 2:00 PM 2…" at bounding box center [357, 331] width 618 height 774
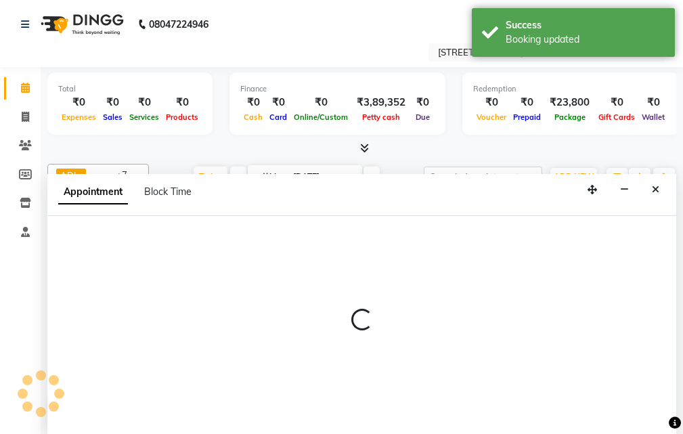
scroll to position [1, 0]
select select "900"
select select "tentative"
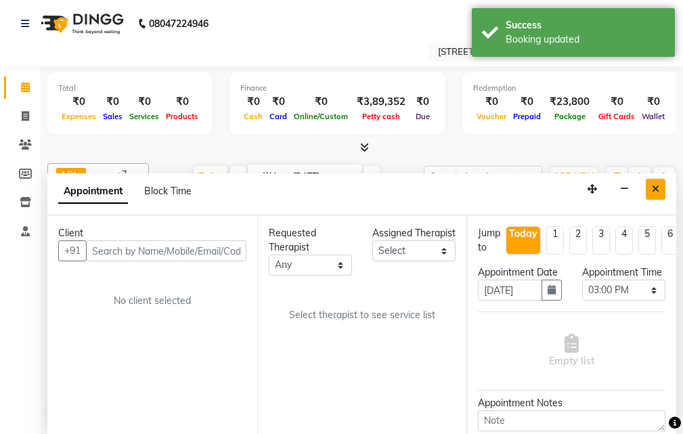
click at [660, 187] on button "Close" at bounding box center [656, 189] width 20 height 21
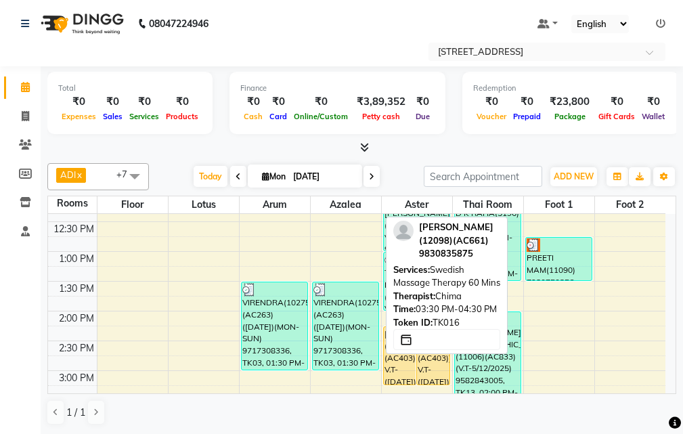
scroll to position [135, 0]
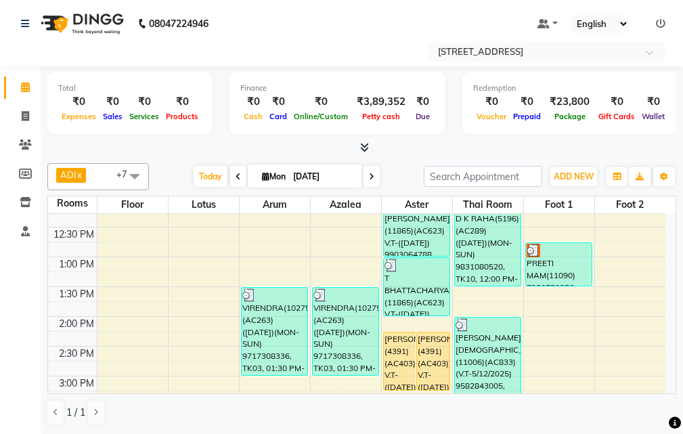
click at [371, 176] on icon at bounding box center [371, 177] width 5 height 8
type input "02-09-2025"
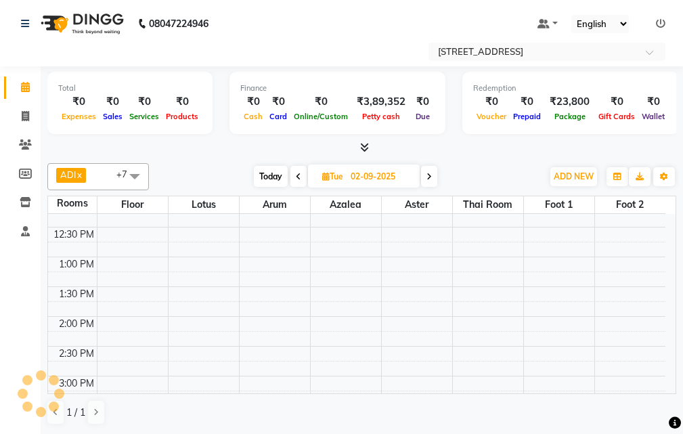
click at [371, 176] on input "02-09-2025" at bounding box center [381, 177] width 68 height 20
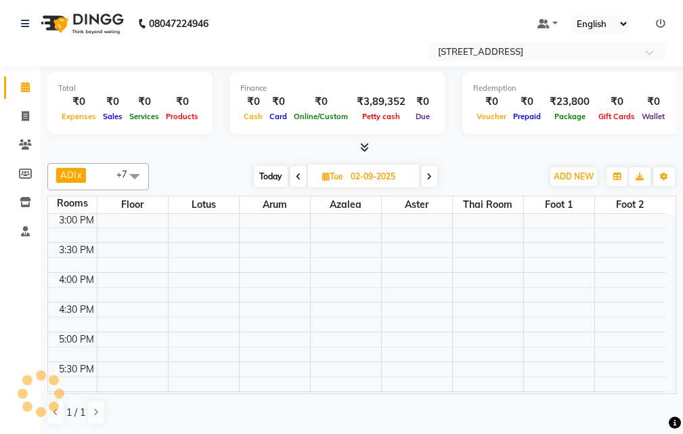
select select "9"
select select "2025"
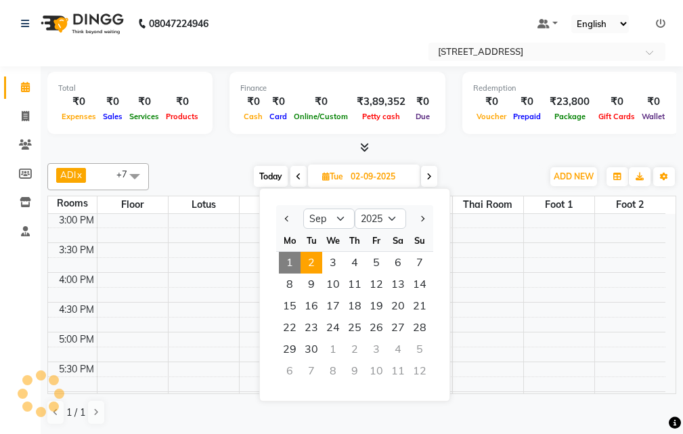
scroll to position [299, 0]
click at [398, 262] on span "6" at bounding box center [398, 263] width 22 height 22
type input "[DATE]"
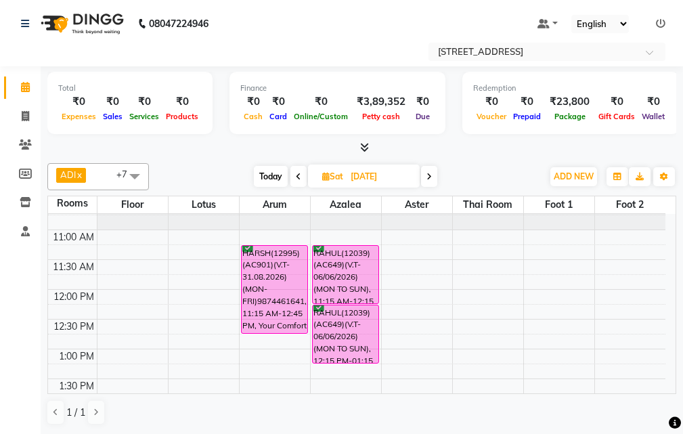
scroll to position [135, 0]
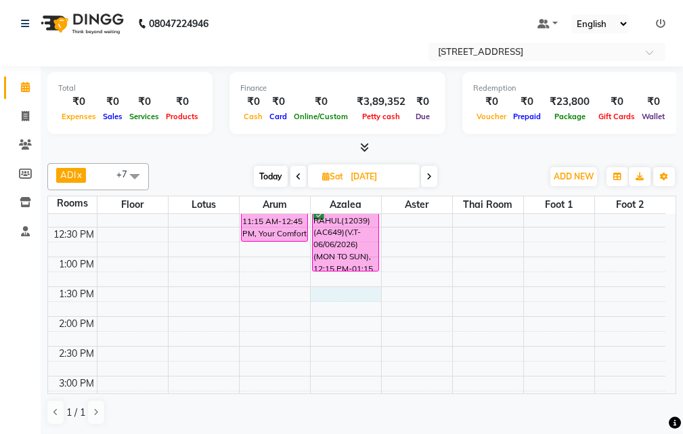
select select "tentative"
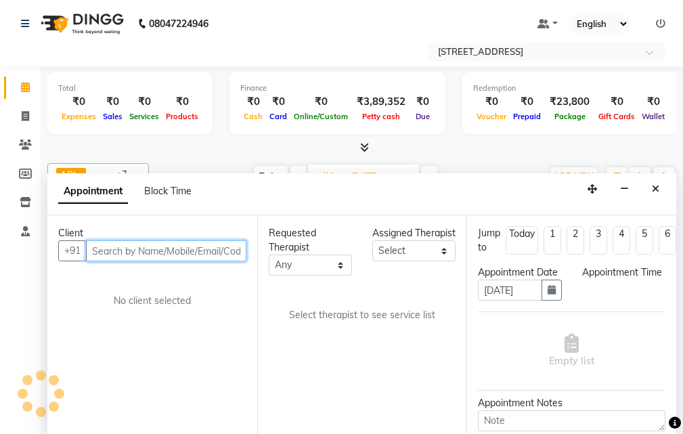
select select "810"
click at [150, 249] on input "text" at bounding box center [166, 250] width 161 height 21
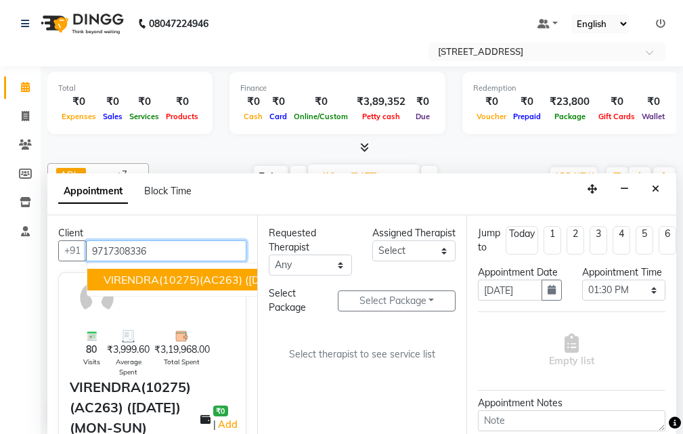
click at [188, 280] on span "VIRENDRA(10275)(AC263) ([DATE])(MON-SUN) 9717308336" at bounding box center [261, 280] width 314 height 14
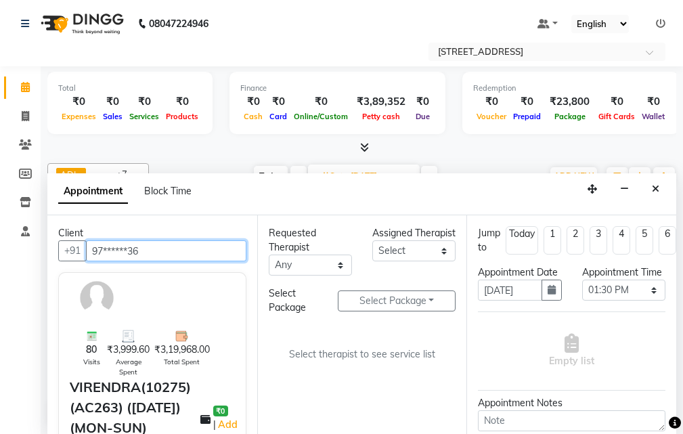
type input "97******36"
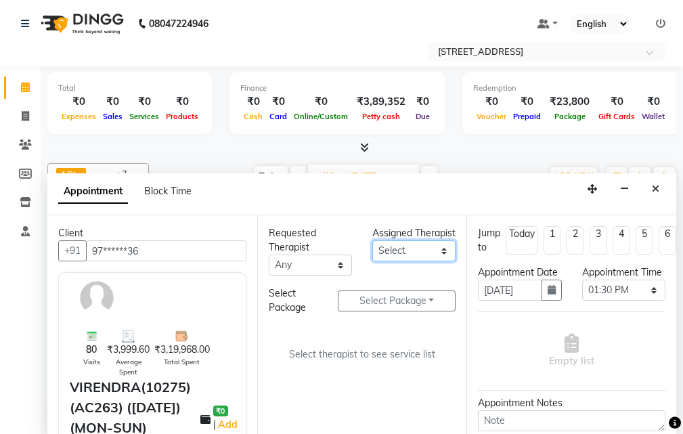
click at [444, 261] on select "Select ADI ANJU [PERSON_NAME] [DEMOGRAPHIC_DATA] 1 [PERSON_NAME] [PERSON_NAME]" at bounding box center [413, 250] width 83 height 21
select select "23008"
click at [372, 255] on select "Select ADI ANJU [PERSON_NAME] [DEMOGRAPHIC_DATA] 1 [PERSON_NAME] [PERSON_NAME]" at bounding box center [413, 250] width 83 height 21
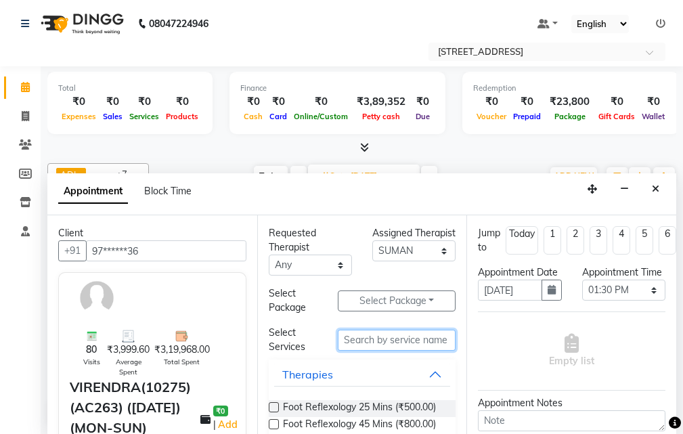
click at [400, 343] on input "text" at bounding box center [397, 340] width 118 height 21
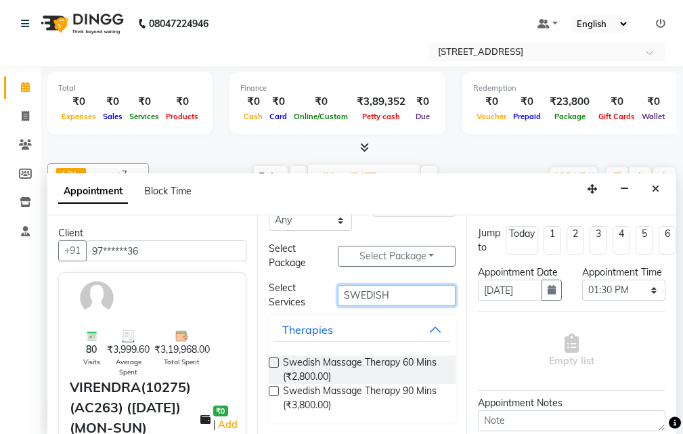
type input "SWEDISH"
click at [274, 390] on label at bounding box center [274, 391] width 10 height 10
click at [274, 390] on input "checkbox" at bounding box center [273, 392] width 9 height 9
checkbox input "true"
select select "1846"
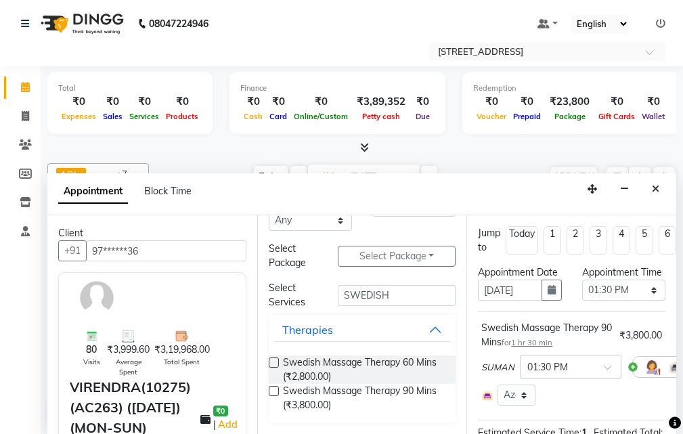
click at [274, 389] on label at bounding box center [274, 391] width 10 height 10
click at [274, 389] on input "checkbox" at bounding box center [273, 392] width 9 height 9
checkbox input "true"
select select "1846"
checkbox input "false"
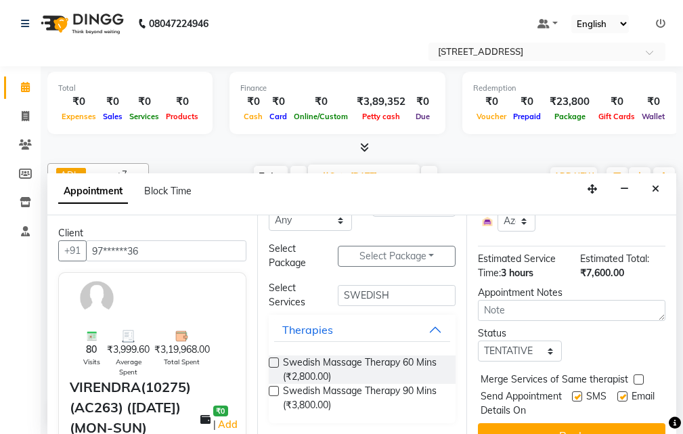
scroll to position [334, 0]
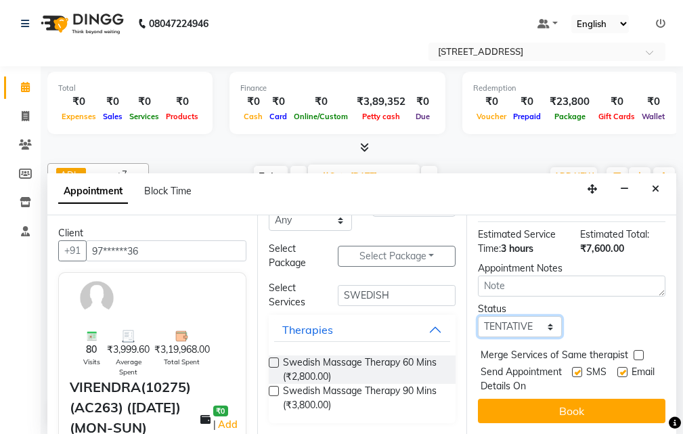
click at [542, 316] on select "Select TENTATIVE CONFIRM UPCOMING" at bounding box center [519, 326] width 83 height 21
select select "confirm booking"
click at [478, 316] on select "Select TENTATIVE CONFIRM UPCOMING" at bounding box center [519, 326] width 83 height 21
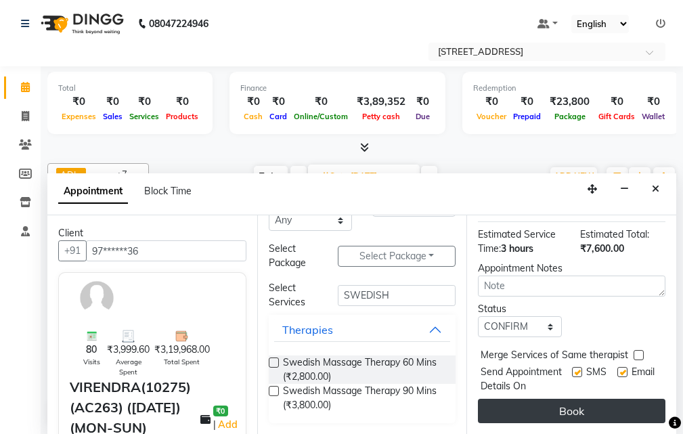
click at [582, 404] on button "Book" at bounding box center [572, 411] width 188 height 24
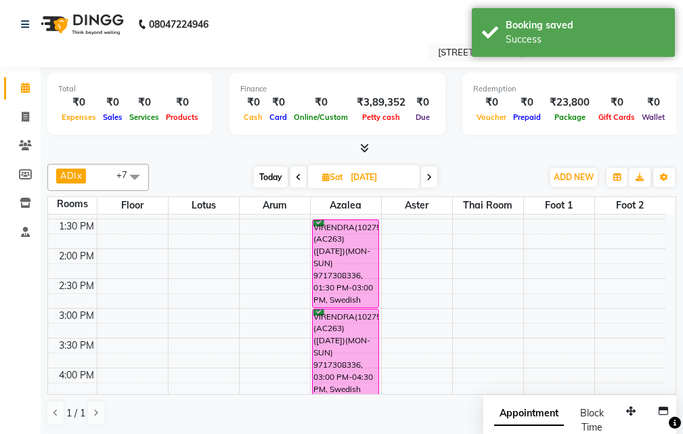
scroll to position [203, 0]
click at [618, 176] on icon "button" at bounding box center [618, 177] width 8 height 8
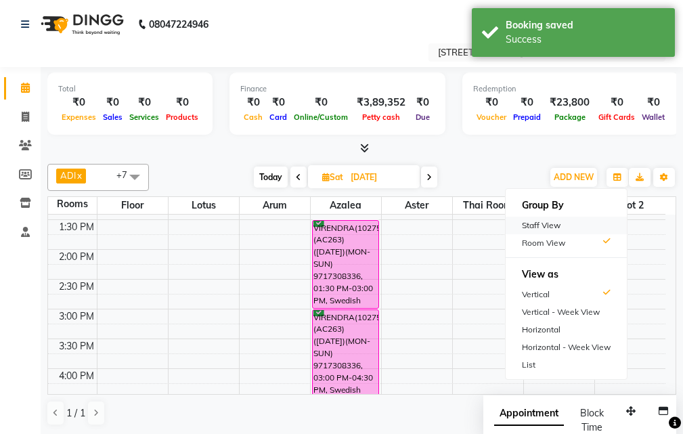
click at [582, 223] on div "Staff View" at bounding box center [566, 226] width 121 height 18
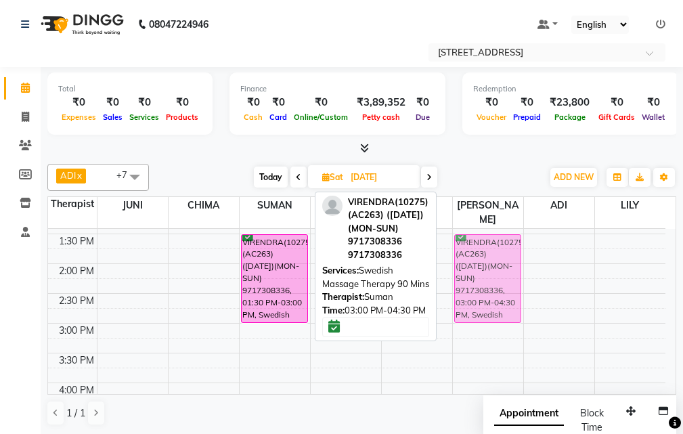
drag, startPoint x: 271, startPoint y: 350, endPoint x: 480, endPoint y: 257, distance: 229.2
click at [480, 257] on tr "Abhishek Kedia, 06:30 PM-08:00 PM, Swedish Massage Therapy 90 Mins VIRENDRA(102…" at bounding box center [357, 413] width 618 height 774
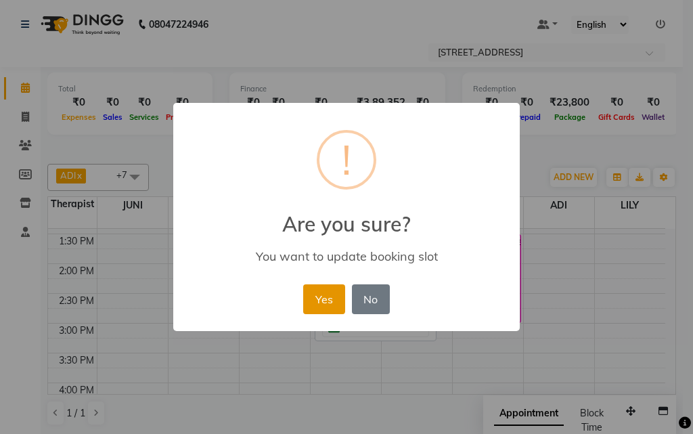
click at [322, 288] on button "Yes" at bounding box center [323, 299] width 41 height 30
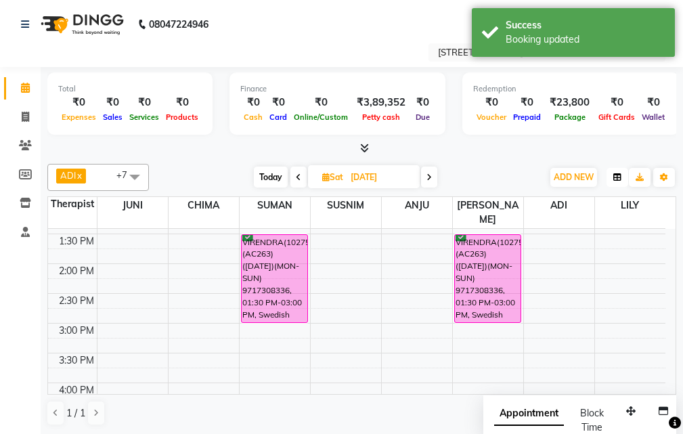
click at [614, 177] on icon "button" at bounding box center [618, 177] width 8 height 8
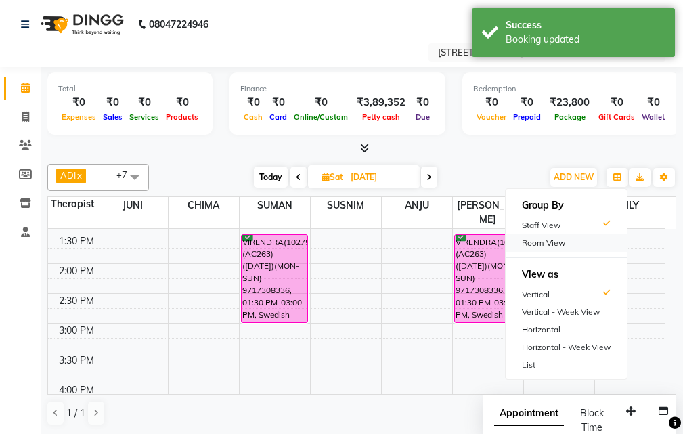
click at [564, 239] on div "Room View" at bounding box center [566, 243] width 121 height 18
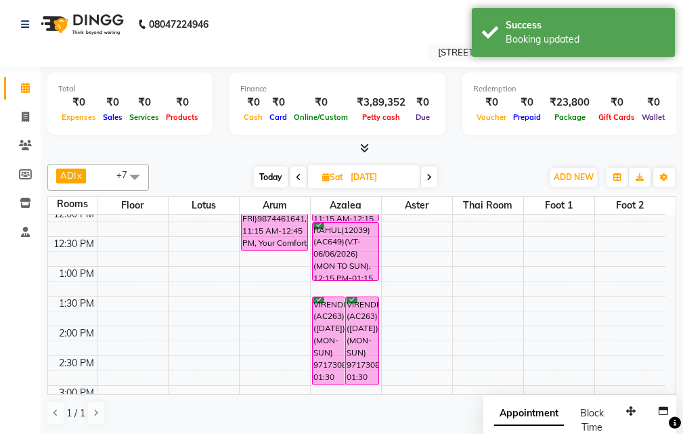
scroll to position [135, 0]
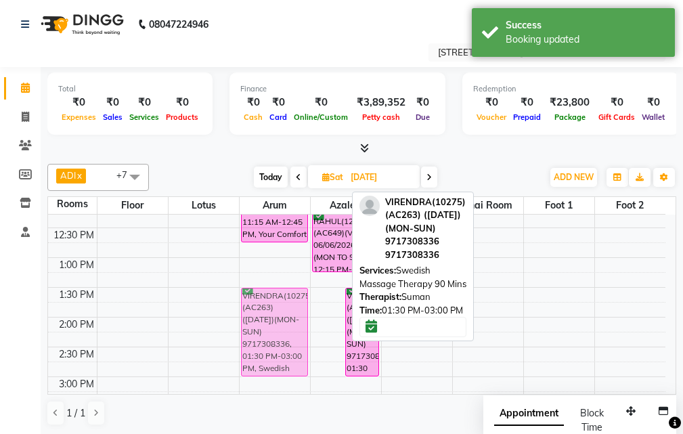
drag, startPoint x: 333, startPoint y: 324, endPoint x: 308, endPoint y: 318, distance: 25.1
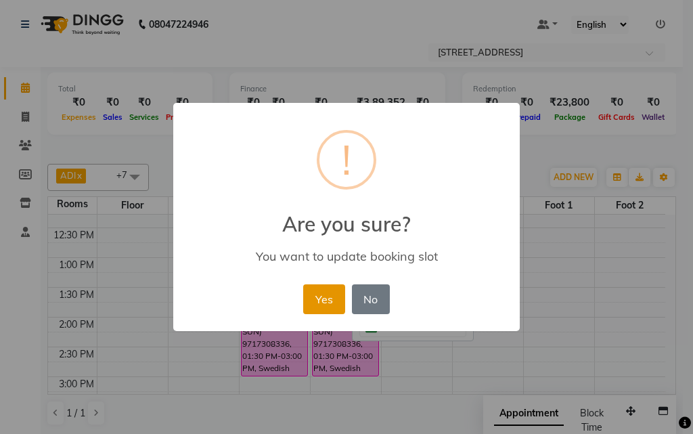
click at [330, 303] on button "Yes" at bounding box center [323, 299] width 41 height 30
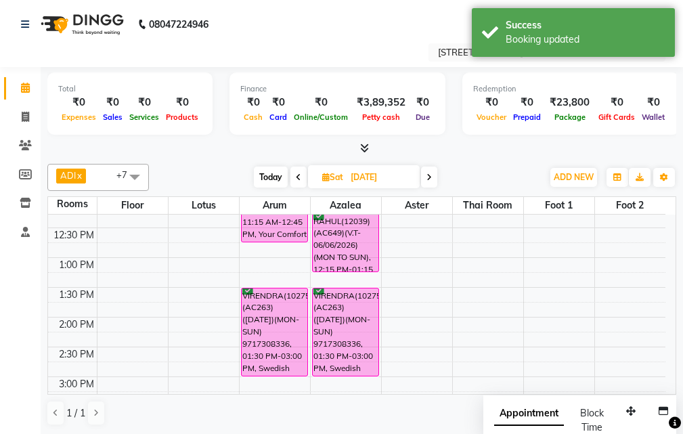
click at [297, 176] on icon at bounding box center [298, 177] width 5 height 8
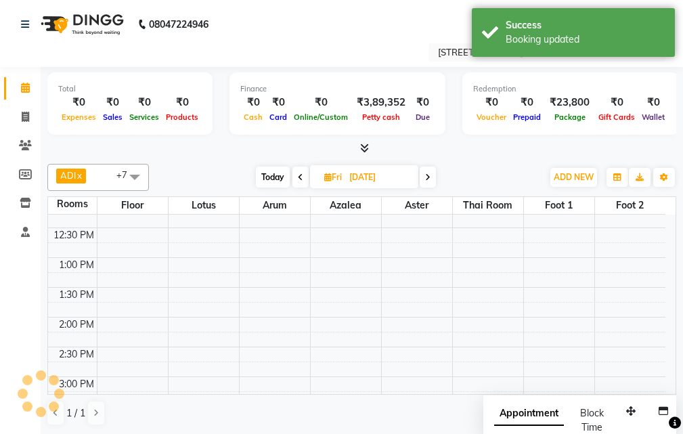
scroll to position [0, 0]
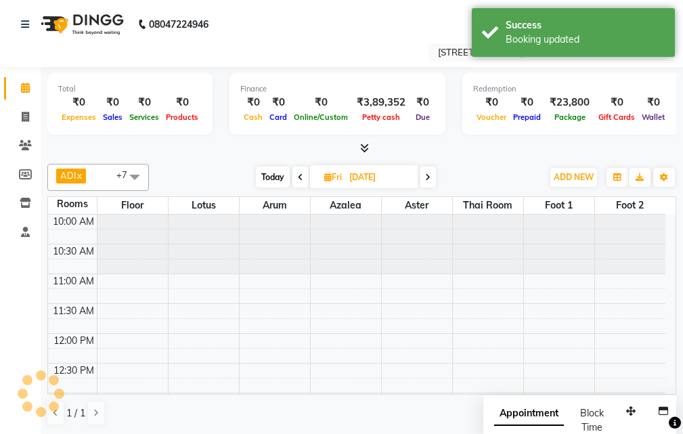
click at [299, 175] on icon at bounding box center [300, 177] width 5 height 8
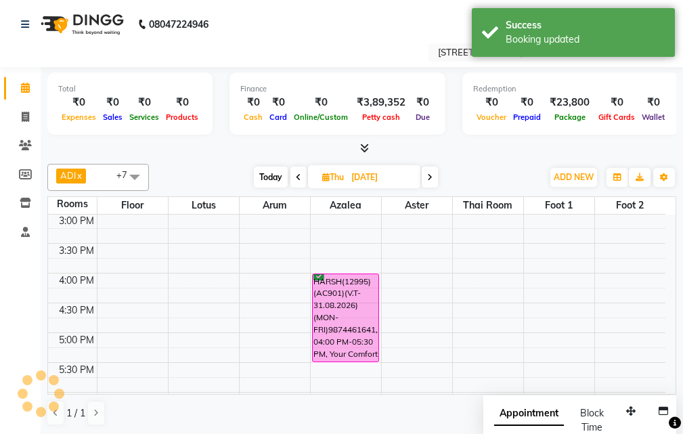
click at [299, 174] on icon at bounding box center [298, 177] width 5 height 8
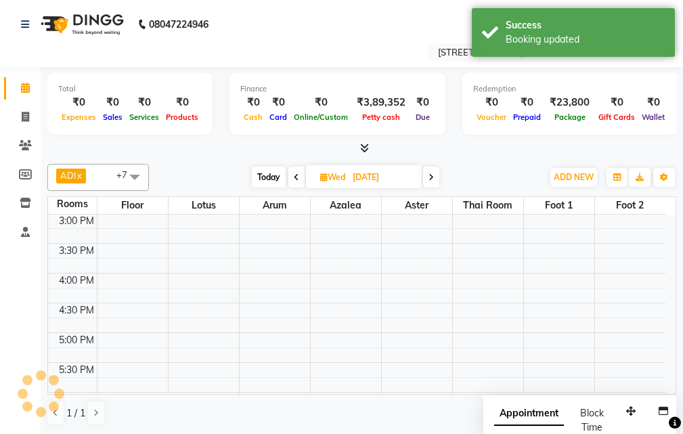
click at [299, 174] on span at bounding box center [296, 177] width 16 height 21
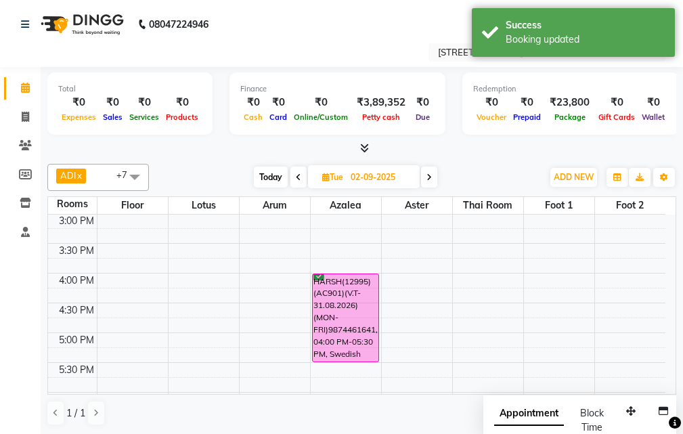
click at [299, 174] on icon at bounding box center [298, 177] width 5 height 8
type input "[DATE]"
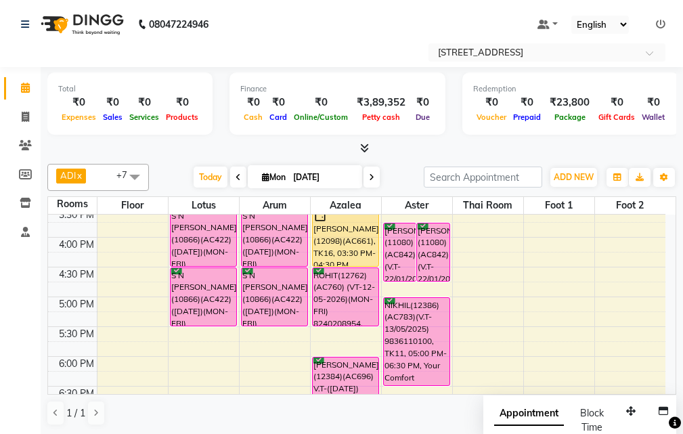
scroll to position [366, 0]
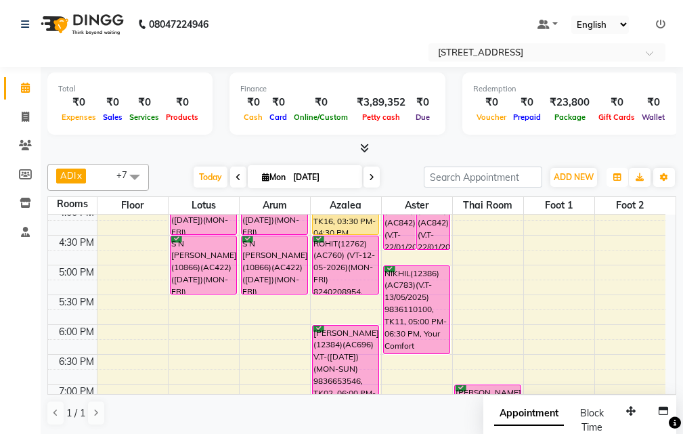
click at [618, 177] on icon "button" at bounding box center [618, 177] width 8 height 8
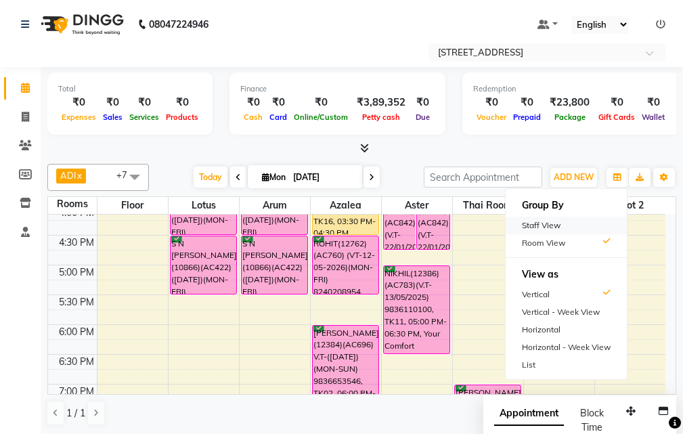
click at [545, 220] on div "Staff View" at bounding box center [566, 226] width 121 height 18
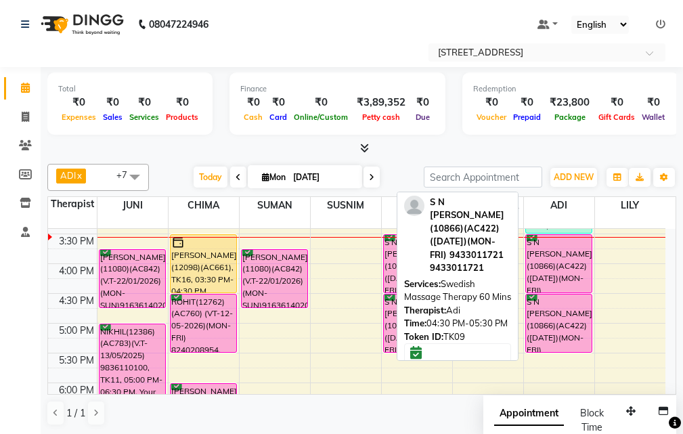
scroll to position [299, 0]
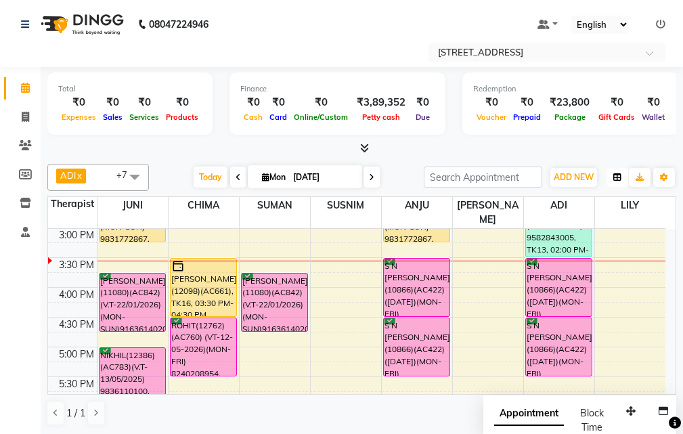
click at [621, 179] on icon "button" at bounding box center [618, 177] width 8 height 8
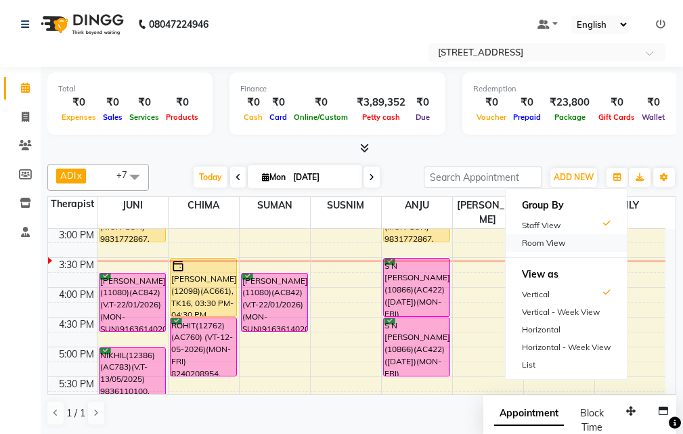
click at [534, 245] on div "Room View" at bounding box center [566, 243] width 121 height 18
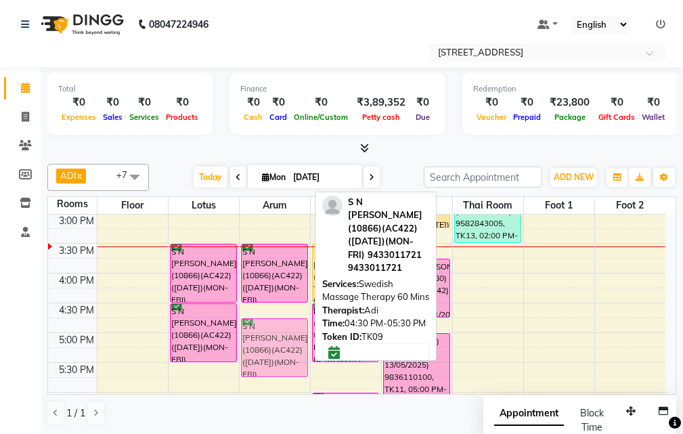
drag, startPoint x: 263, startPoint y: 339, endPoint x: 265, endPoint y: 352, distance: 13.7
click at [265, 352] on div "VIRENDRA(10275)(AC263) (20/04/2026)(MON-SUN) 9717308336, TK03, 01:30 PM-03:00 P…" at bounding box center [275, 303] width 70 height 774
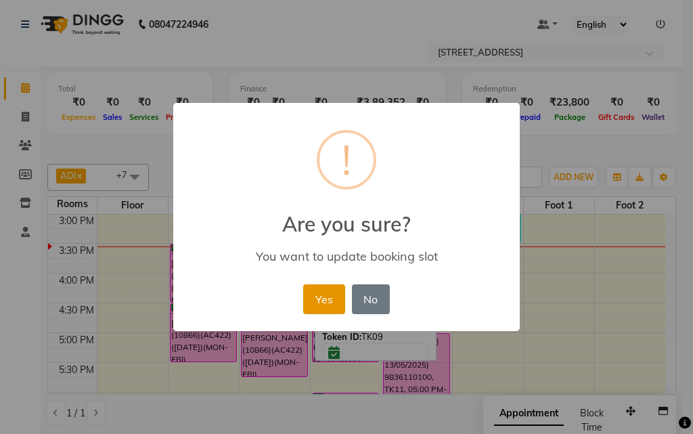
click at [326, 306] on button "Yes" at bounding box center [323, 299] width 41 height 30
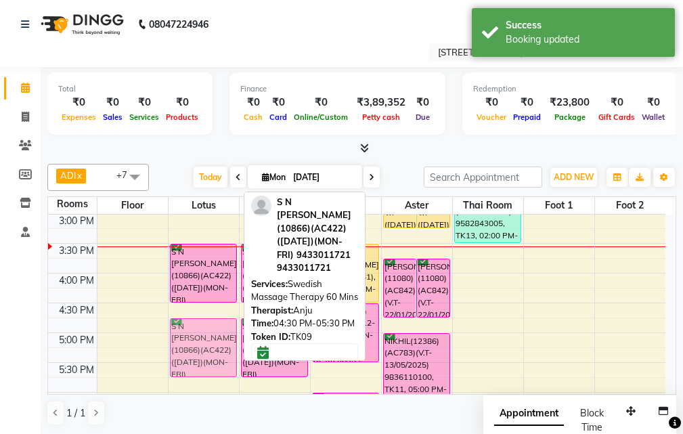
drag, startPoint x: 198, startPoint y: 335, endPoint x: 200, endPoint y: 353, distance: 18.3
click at [200, 353] on div "S N SETH(10866)(AC422) (29-11-2025)(MON-FRI) 9433011721, TK09, 03:30 PM-04:30 P…" at bounding box center [204, 303] width 70 height 774
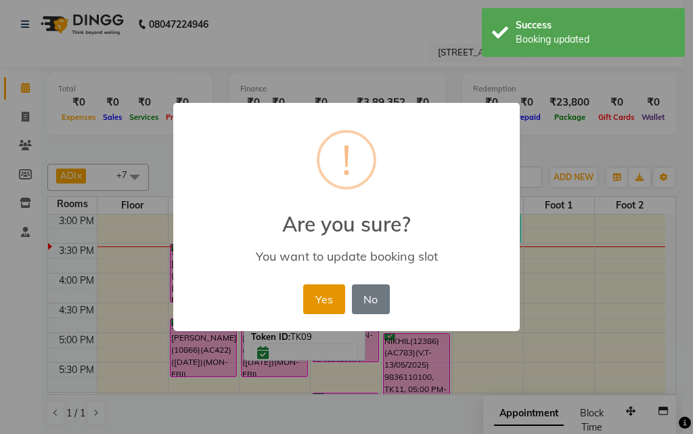
click at [319, 305] on button "Yes" at bounding box center [323, 299] width 41 height 30
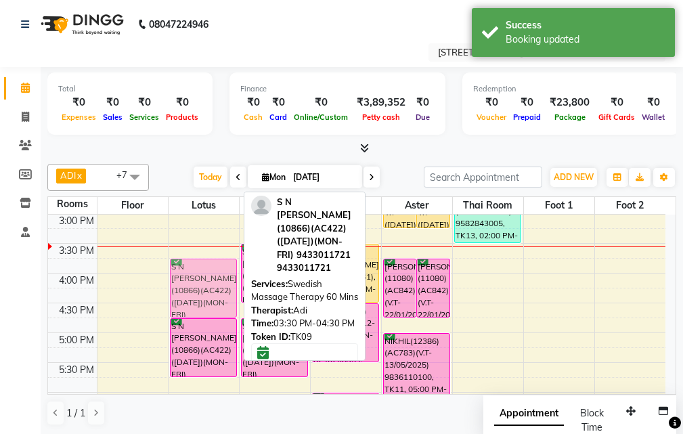
drag, startPoint x: 201, startPoint y: 282, endPoint x: 202, endPoint y: 297, distance: 15.6
click at [202, 297] on div "S N SETH(10866)(AC422) (29-11-2025)(MON-FRI) 9433011721, TK09, 03:30 PM-04:30 P…" at bounding box center [204, 303] width 70 height 774
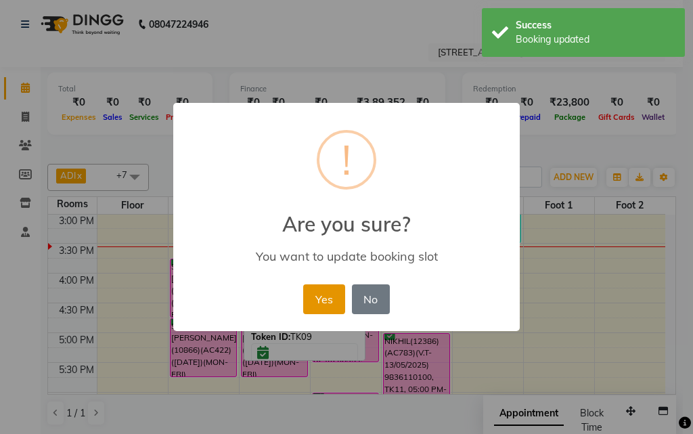
click at [312, 293] on button "Yes" at bounding box center [323, 299] width 41 height 30
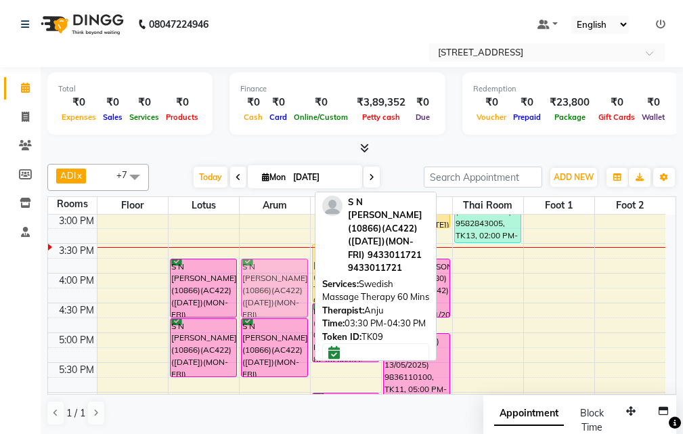
drag, startPoint x: 263, startPoint y: 270, endPoint x: 265, endPoint y: 286, distance: 15.6
click at [265, 286] on div "VIRENDRA(10275)(AC263) (20/04/2026)(MON-SUN) 9717308336, TK03, 01:30 PM-03:00 P…" at bounding box center [275, 303] width 70 height 774
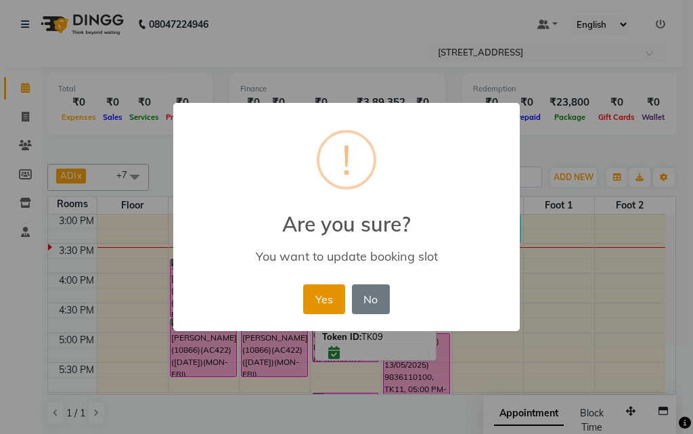
click at [316, 291] on button "Yes" at bounding box center [323, 299] width 41 height 30
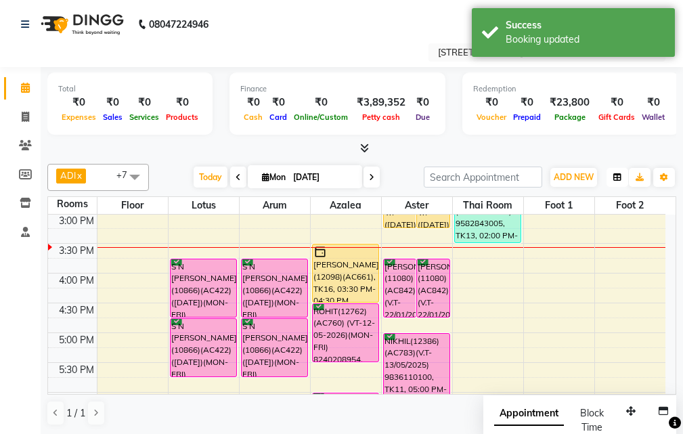
click at [621, 179] on icon "button" at bounding box center [618, 177] width 8 height 8
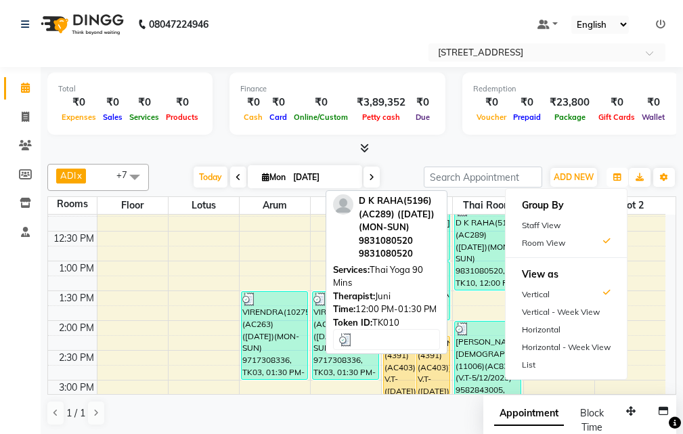
scroll to position [163, 0]
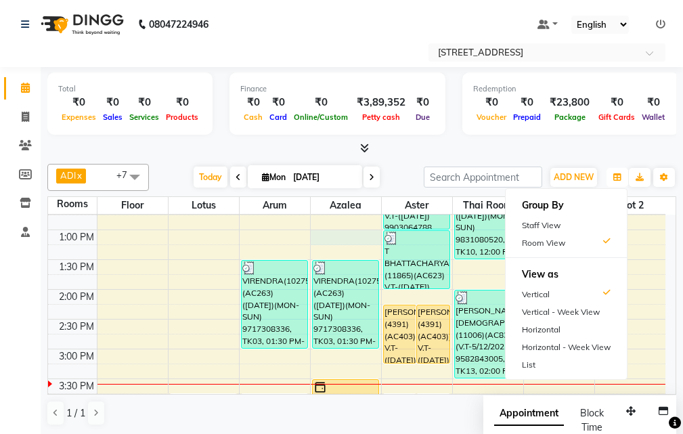
click at [320, 244] on div "10:00 AM 10:30 AM 11:00 AM 11:30 AM 12:00 PM 12:30 PM 1:00 PM 1:30 PM 2:00 PM 2…" at bounding box center [357, 438] width 618 height 774
select select "tentative"
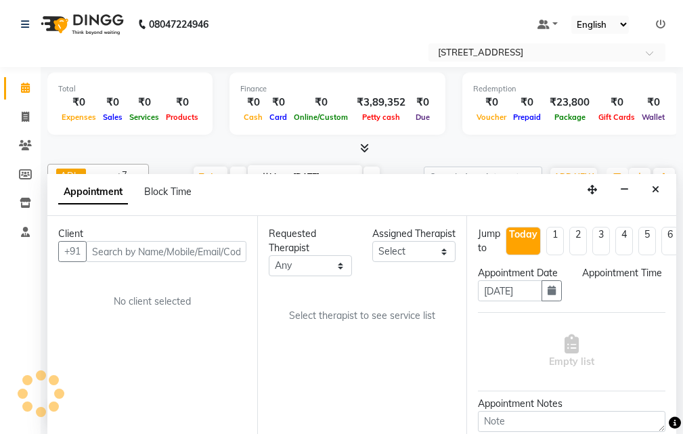
scroll to position [1, 0]
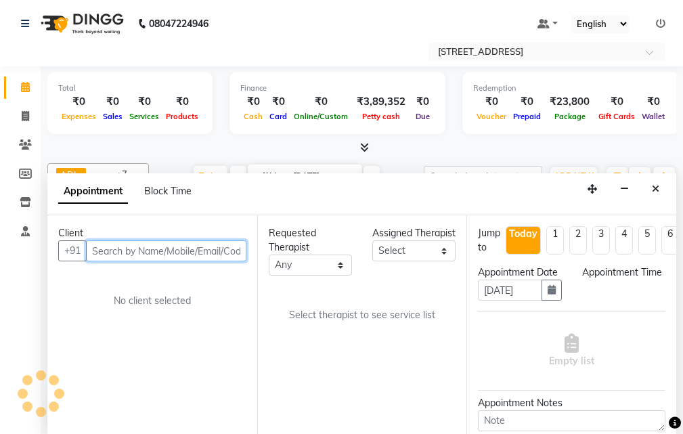
select select "780"
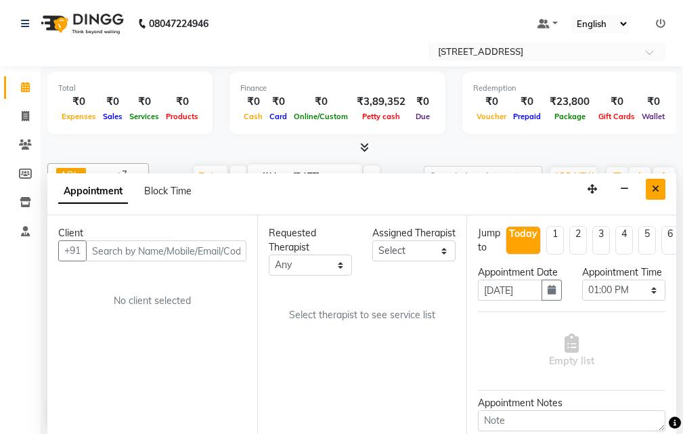
click at [654, 190] on icon "Close" at bounding box center [655, 188] width 7 height 9
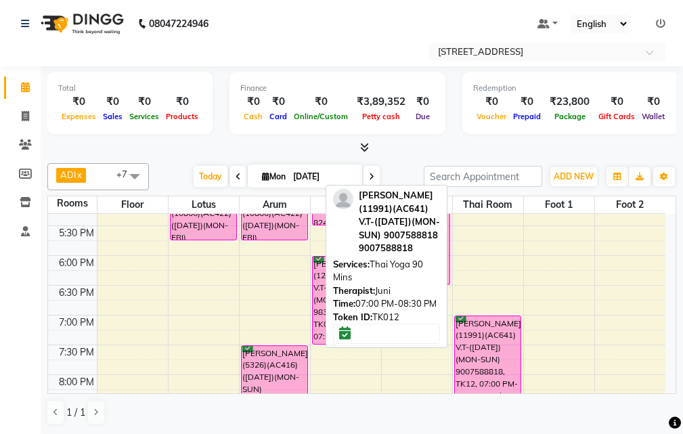
scroll to position [434, 0]
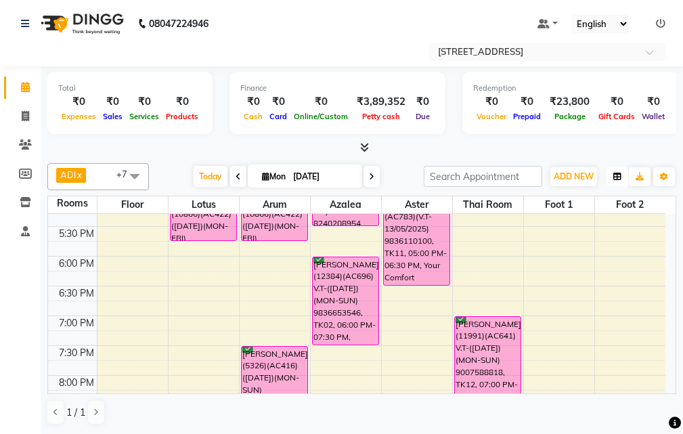
click at [620, 175] on icon "button" at bounding box center [618, 177] width 8 height 8
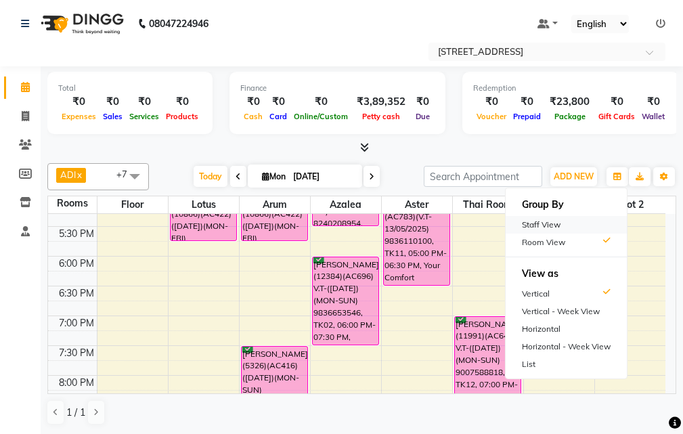
click at [579, 228] on div "Staff View" at bounding box center [566, 225] width 121 height 18
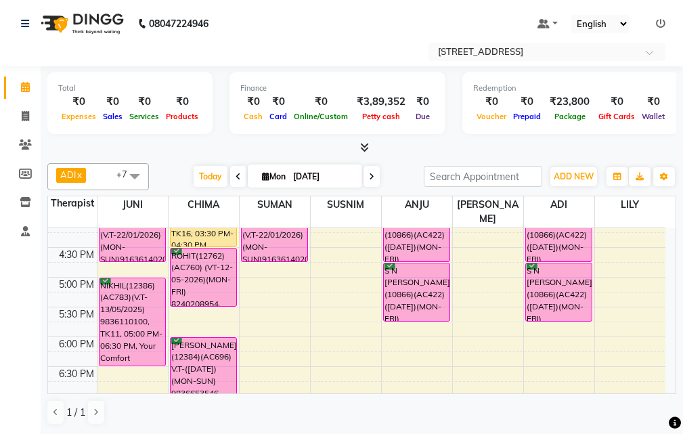
scroll to position [366, 0]
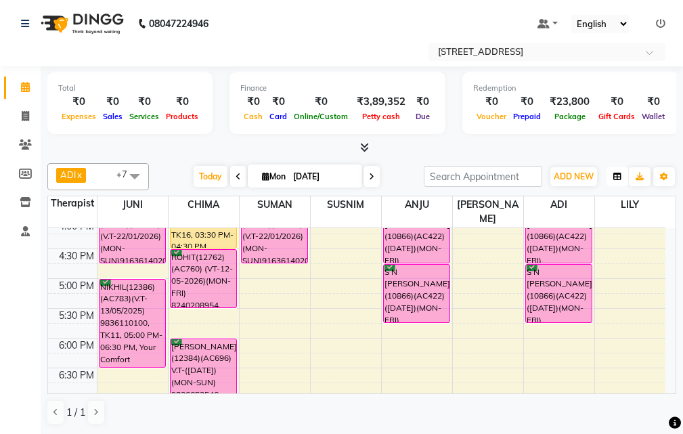
click at [616, 177] on icon "button" at bounding box center [618, 177] width 8 height 8
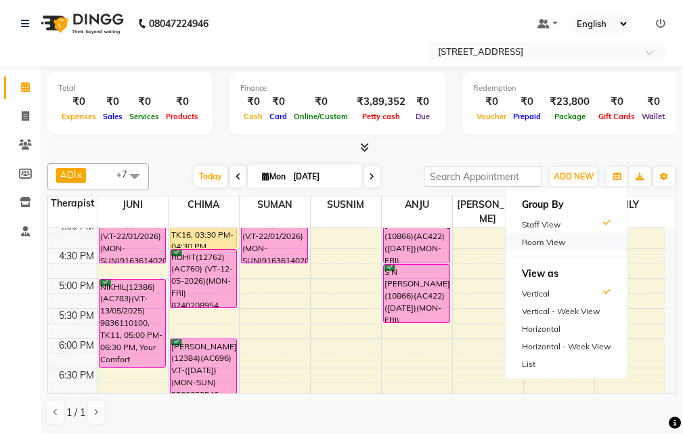
click at [582, 245] on div "Room View" at bounding box center [566, 243] width 121 height 18
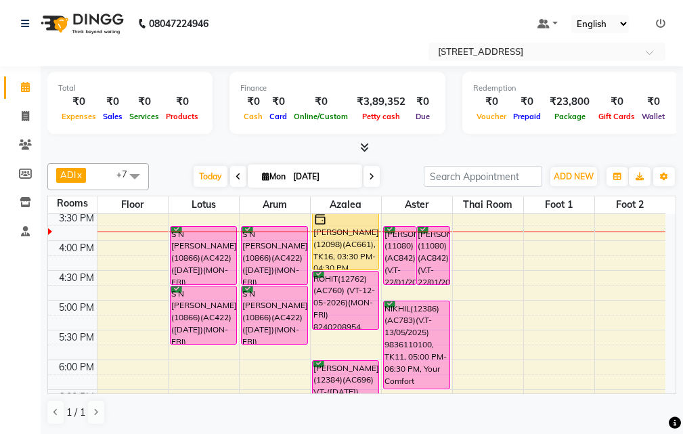
scroll to position [299, 0]
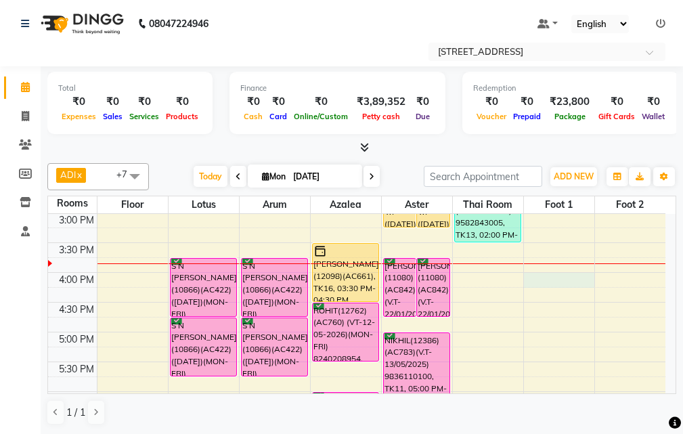
click at [571, 278] on div "10:00 AM 10:30 AM 11:00 AM 11:30 AM 12:00 PM 12:30 PM 1:00 PM 1:30 PM 2:00 PM 2…" at bounding box center [357, 302] width 618 height 774
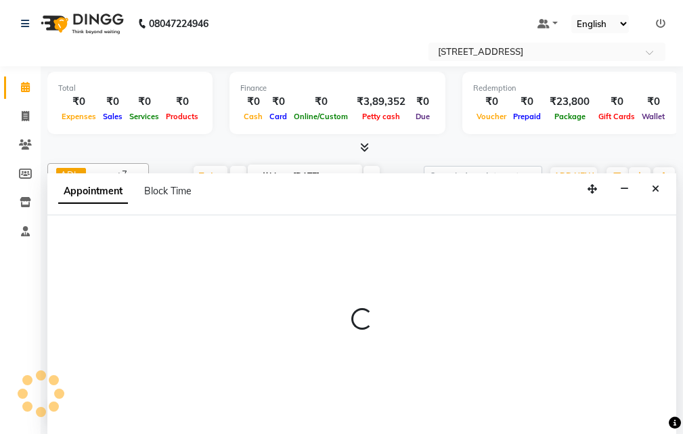
select select "tentative"
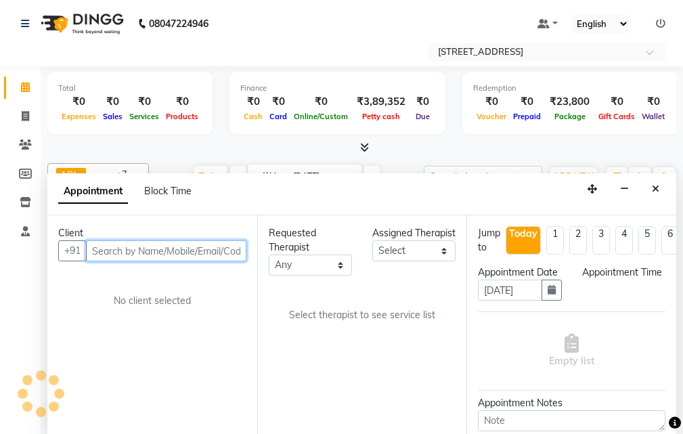
select select "960"
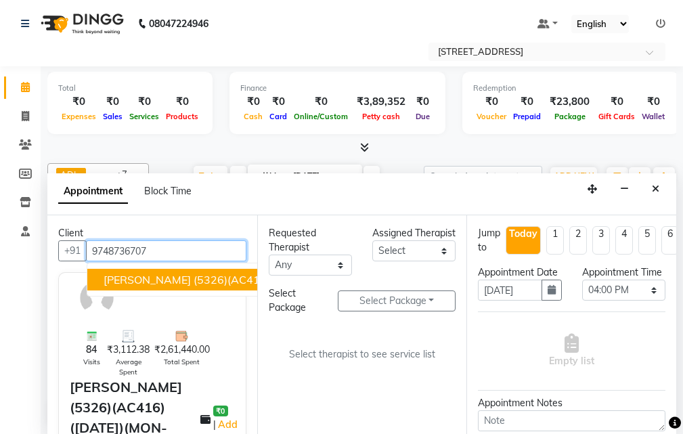
click at [198, 285] on span "[PERSON_NAME] (5326)(AC416) ([DATE])(MON-SUN) 9748736707" at bounding box center [275, 280] width 342 height 14
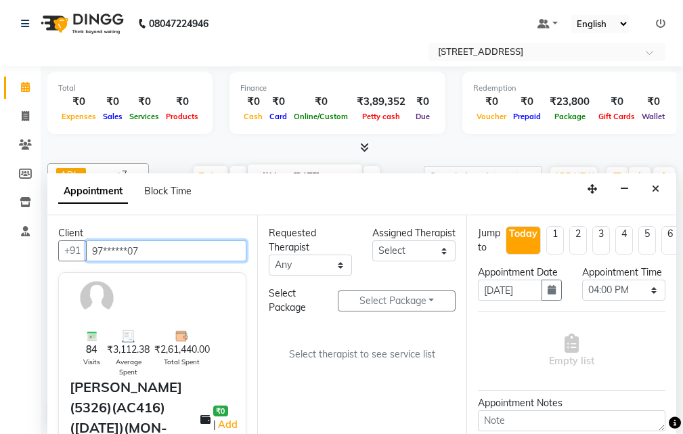
type input "97******07"
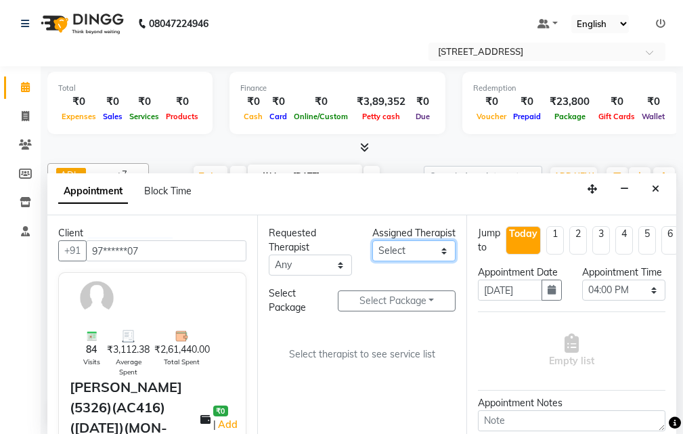
click at [442, 261] on select "Select ADI ANJU [PERSON_NAME] [DEMOGRAPHIC_DATA] 1 [PERSON_NAME] [PERSON_NAME]" at bounding box center [413, 250] width 83 height 21
select select "87872"
click at [372, 255] on select "Select ADI ANJU [PERSON_NAME] [DEMOGRAPHIC_DATA] 1 [PERSON_NAME] [PERSON_NAME]" at bounding box center [413, 250] width 83 height 21
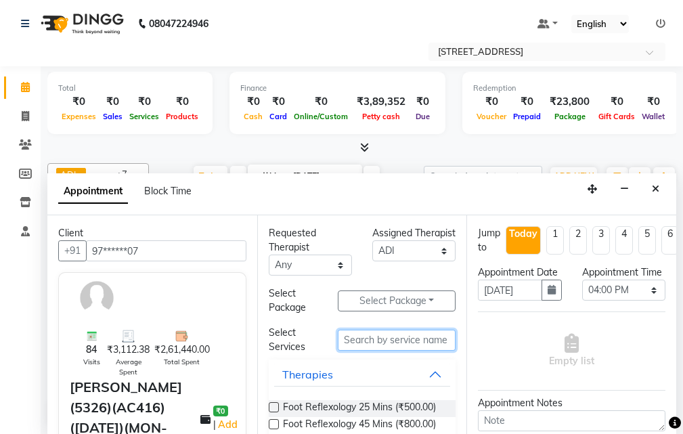
click at [358, 337] on input "text" at bounding box center [397, 340] width 118 height 21
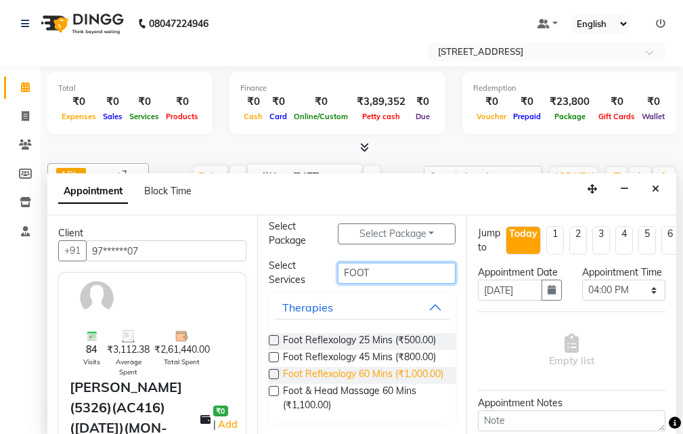
scroll to position [102, 0]
type input "FOOT"
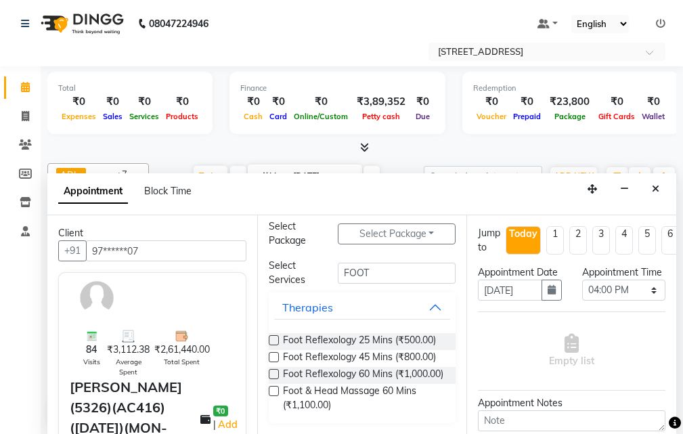
click at [274, 389] on label at bounding box center [274, 391] width 10 height 10
click at [274, 389] on input "checkbox" at bounding box center [273, 392] width 9 height 9
checkbox input "true"
select select "1852"
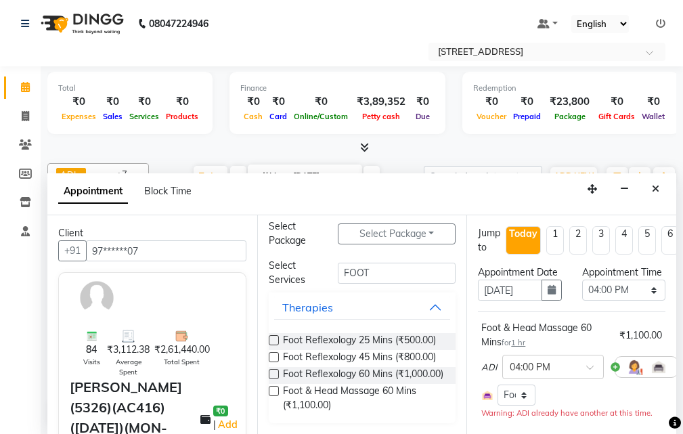
checkbox input "false"
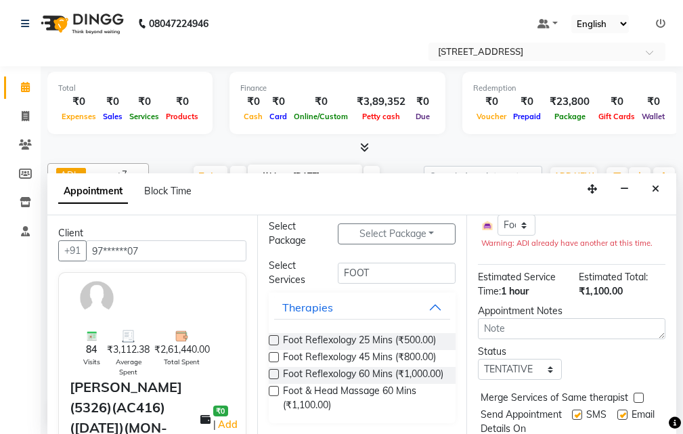
scroll to position [203, 0]
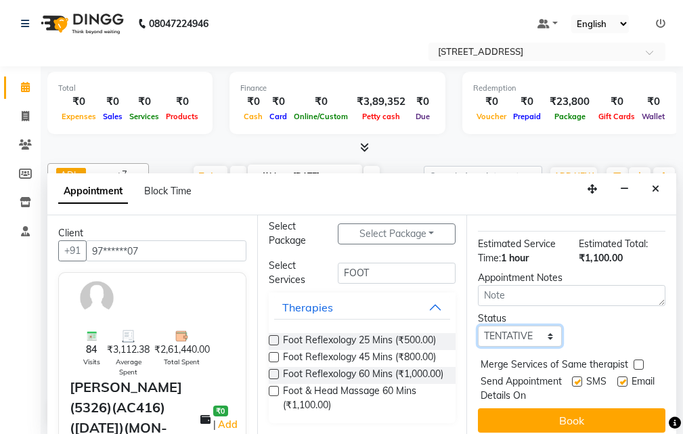
click at [542, 347] on select "Select TENTATIVE CONFIRM CHECK-IN UPCOMING" at bounding box center [519, 336] width 83 height 21
select select "confirm booking"
click at [478, 340] on select "Select TENTATIVE CONFIRM CHECK-IN UPCOMING" at bounding box center [519, 336] width 83 height 21
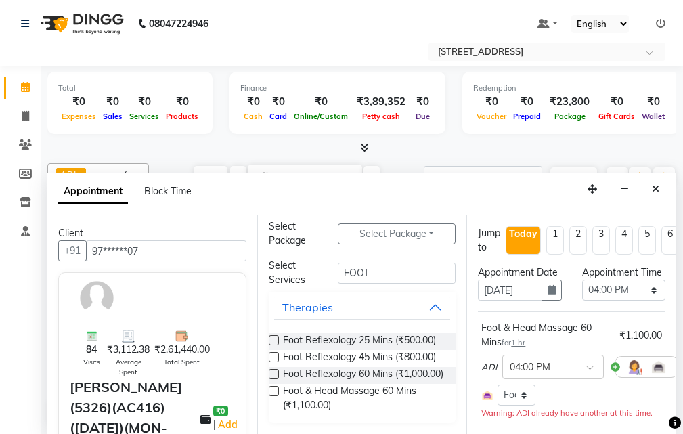
scroll to position [251, 0]
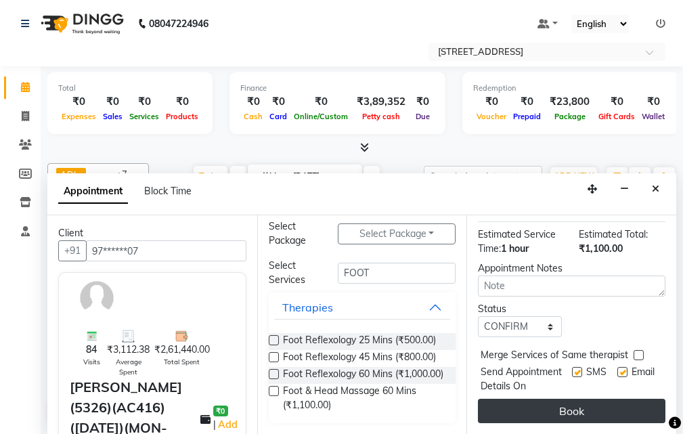
click at [595, 399] on button "Book" at bounding box center [572, 411] width 188 height 24
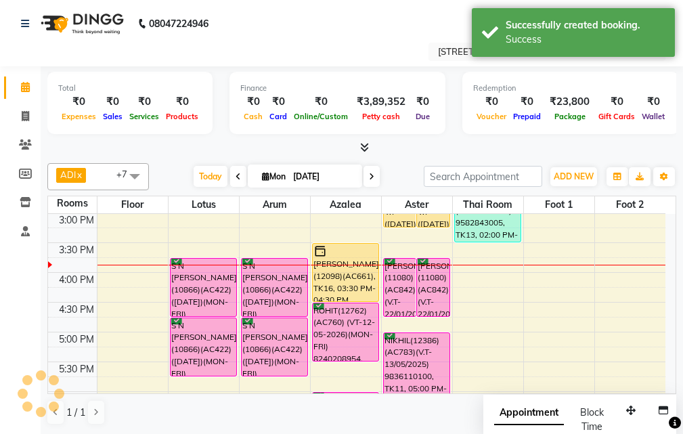
scroll to position [0, 0]
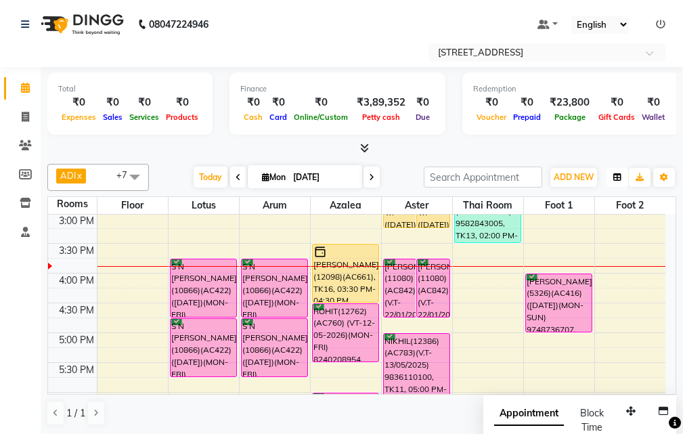
click at [622, 176] on button "button" at bounding box center [618, 177] width 22 height 19
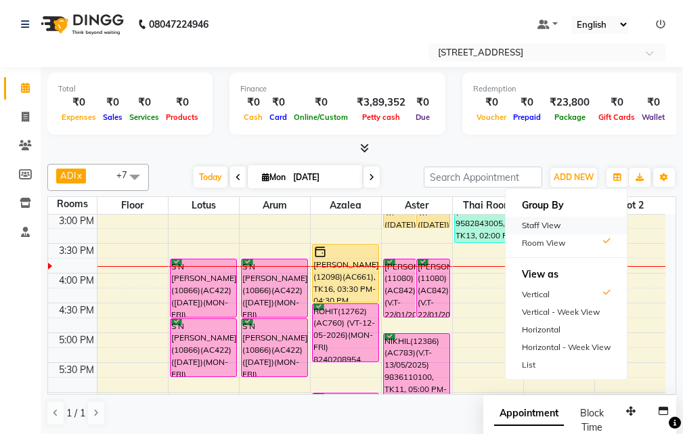
click at [559, 223] on div "Staff View" at bounding box center [566, 226] width 121 height 18
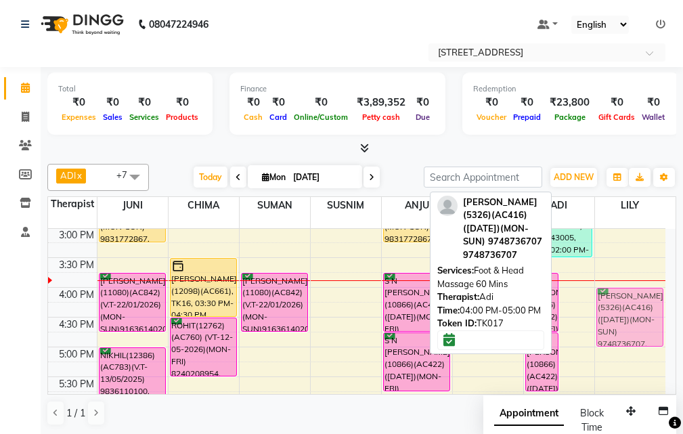
drag, startPoint x: 578, startPoint y: 293, endPoint x: 626, endPoint y: 293, distance: 47.4
click at [626, 293] on tr "D K RAHA(5196)(AC289) (18-10-2025)(MON-SUN) 9831080520, TK10, 12:00 PM-01:30 PM…" at bounding box center [357, 317] width 618 height 774
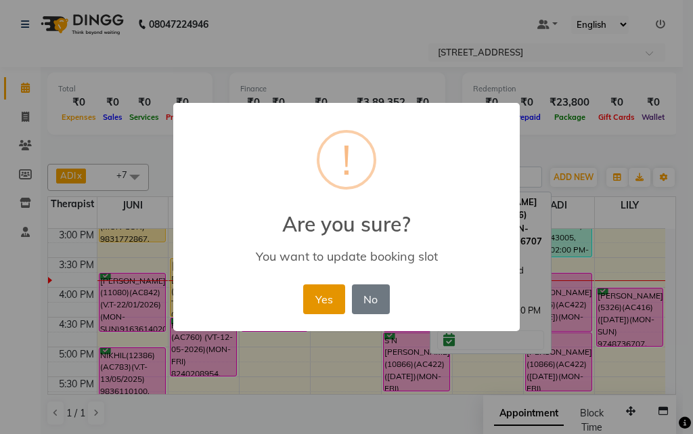
click at [322, 296] on button "Yes" at bounding box center [323, 299] width 41 height 30
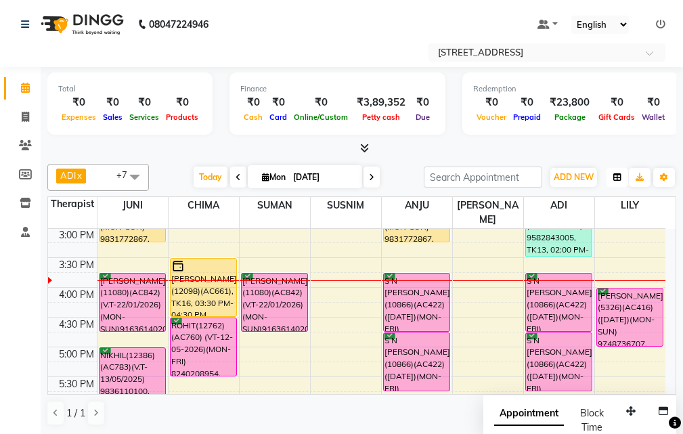
click at [620, 178] on icon "button" at bounding box center [618, 177] width 8 height 8
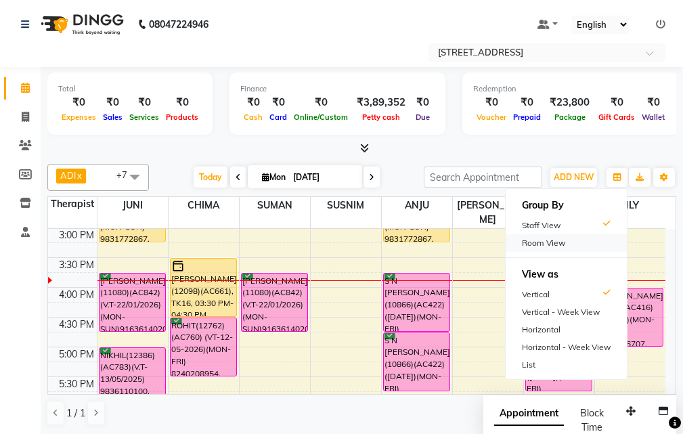
click at [564, 238] on div "Room View" at bounding box center [566, 243] width 121 height 18
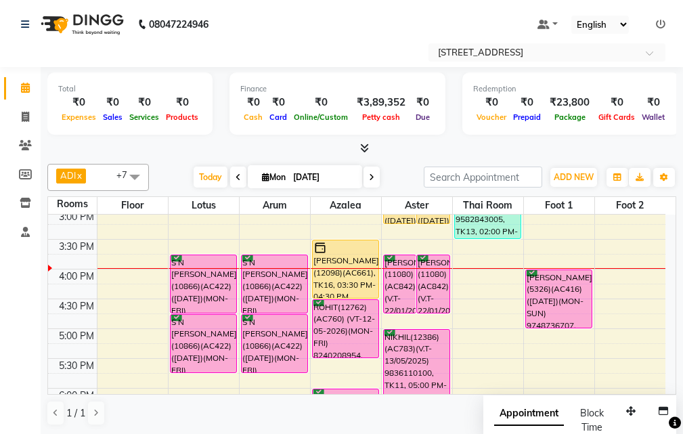
scroll to position [299, 0]
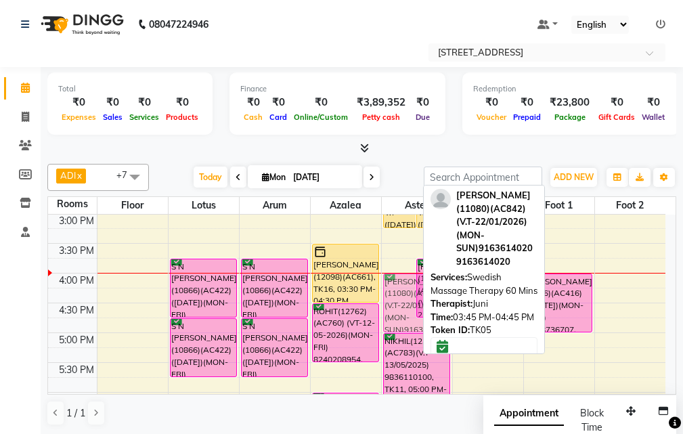
drag, startPoint x: 397, startPoint y: 272, endPoint x: 396, endPoint y: 289, distance: 16.9
click at [396, 289] on div "SWARUP JAISWAL(4391)(AC403)) V.T-(06/03/2026)(MON-SUN) 9831772867, TK01, 02:15 …" at bounding box center [417, 303] width 70 height 774
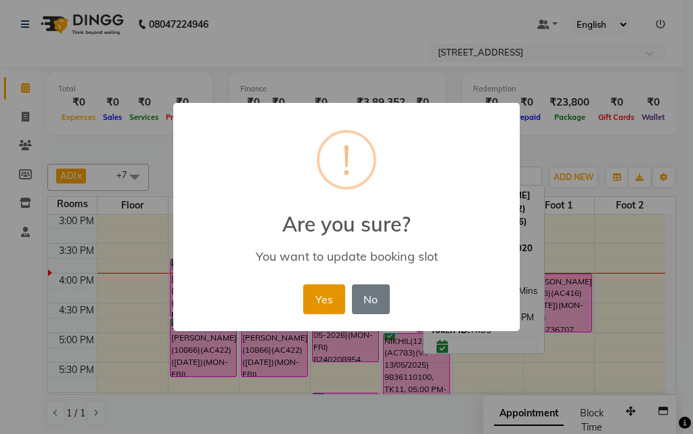
click at [339, 295] on button "Yes" at bounding box center [323, 299] width 41 height 30
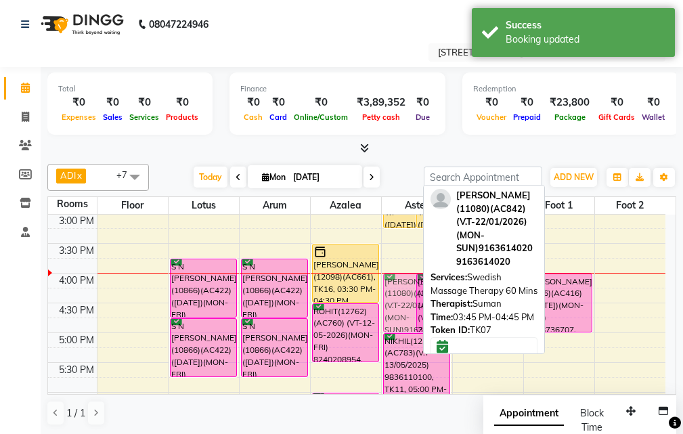
drag, startPoint x: 411, startPoint y: 282, endPoint x: 410, endPoint y: 298, distance: 15.6
click at [410, 298] on div "SWARUP JAISWAL(4391)(AC403)) V.T-(06/03/2026)(MON-SUN) 9831772867, TK01, 02:15 …" at bounding box center [417, 303] width 70 height 774
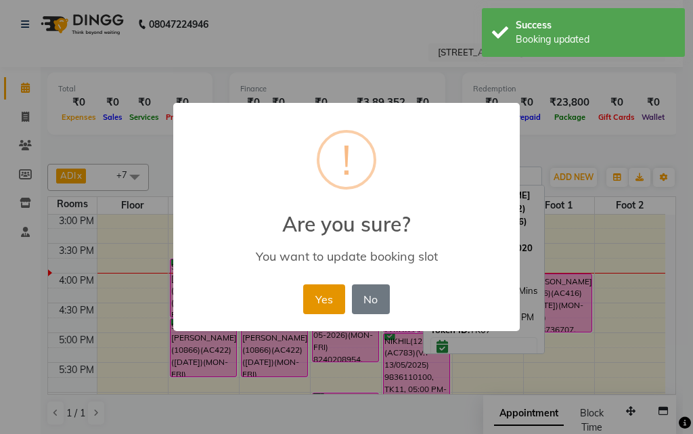
click at [335, 296] on button "Yes" at bounding box center [323, 299] width 41 height 30
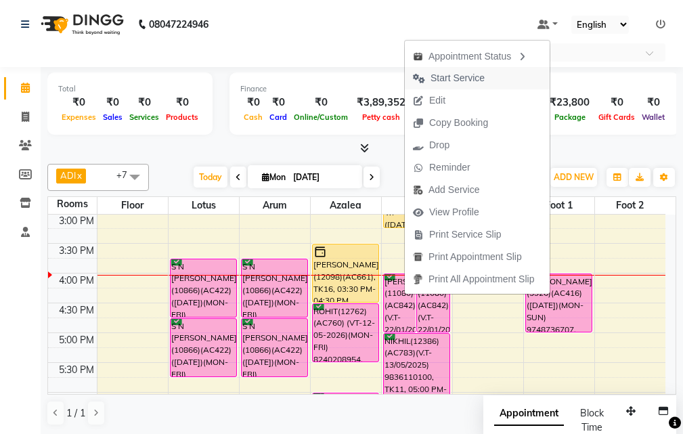
click at [445, 76] on span "Start Service" at bounding box center [458, 78] width 54 height 14
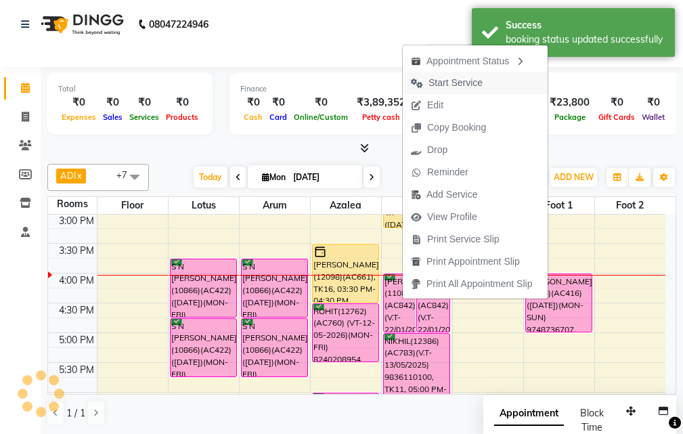
click at [473, 79] on span "Start Service" at bounding box center [456, 83] width 54 height 14
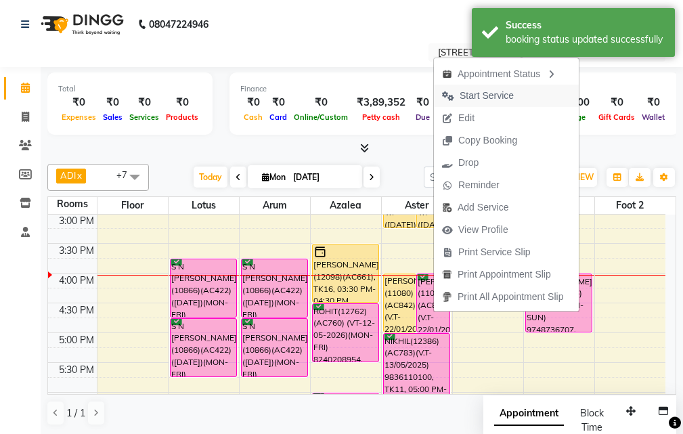
click at [521, 95] on span "Start Service" at bounding box center [478, 96] width 88 height 22
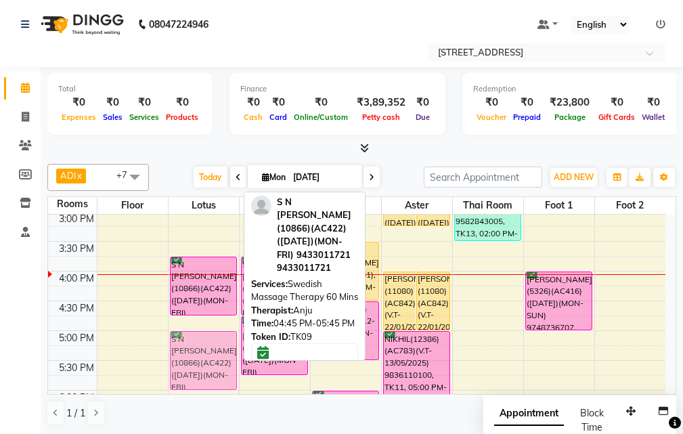
drag, startPoint x: 195, startPoint y: 349, endPoint x: 199, endPoint y: 364, distance: 15.4
click at [199, 364] on div "S N SETH(10866)(AC422) (29-11-2025)(MON-FRI) 9433011721, TK09, 03:45 PM-04:45 P…" at bounding box center [204, 301] width 70 height 774
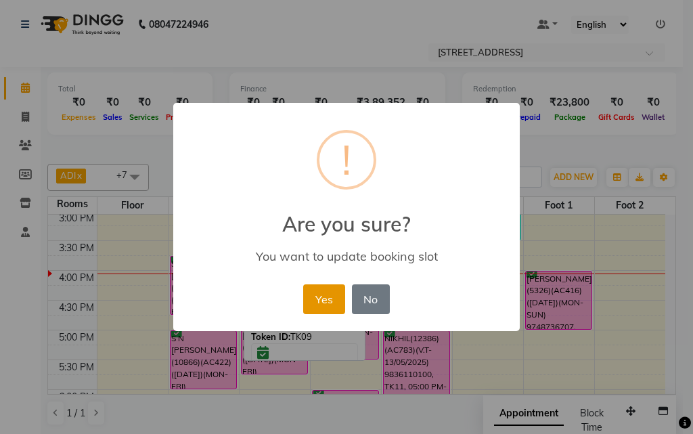
click at [324, 301] on button "Yes" at bounding box center [323, 299] width 41 height 30
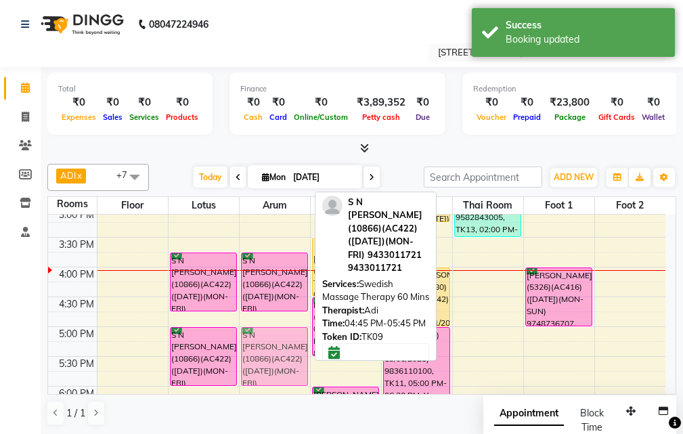
drag, startPoint x: 270, startPoint y: 359, endPoint x: 274, endPoint y: 370, distance: 11.6
click at [274, 370] on div "VIRENDRA(10275)(AC263) (20/04/2026)(MON-SUN) 9717308336, TK03, 01:30 PM-03:00 P…" at bounding box center [275, 297] width 70 height 774
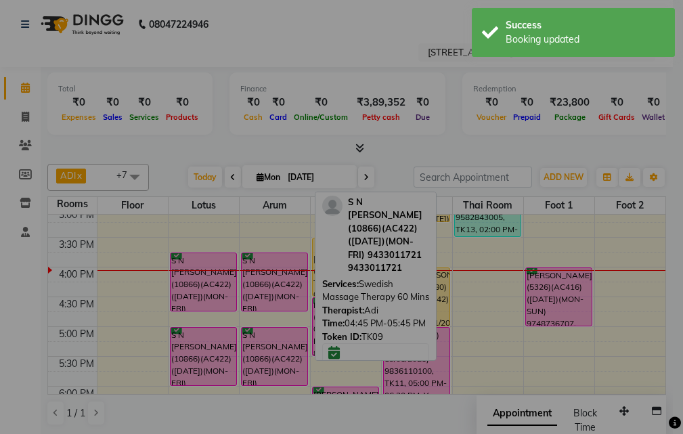
scroll to position [306, 0]
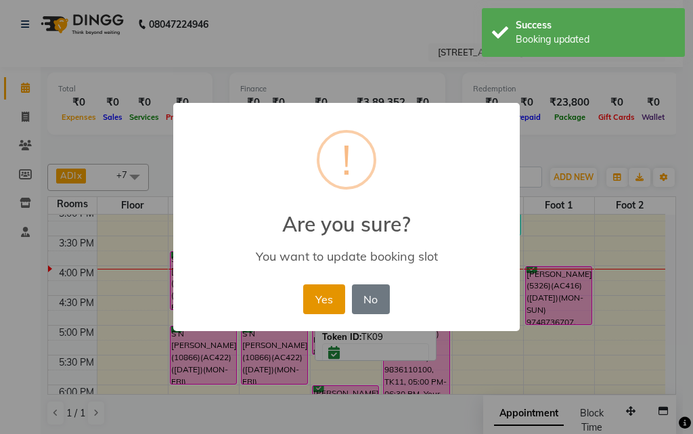
click at [328, 302] on button "Yes" at bounding box center [323, 299] width 41 height 30
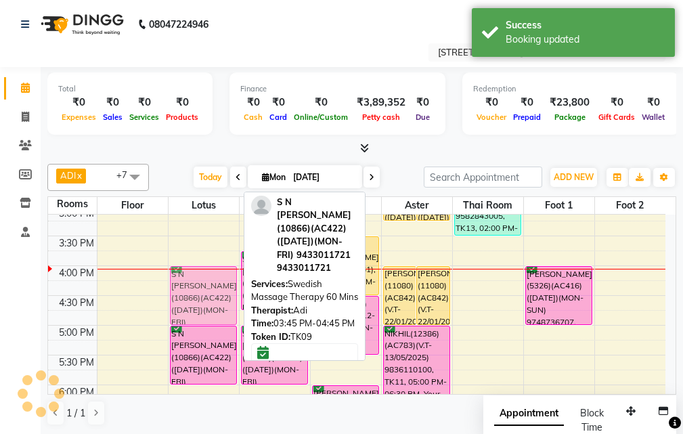
drag, startPoint x: 221, startPoint y: 291, endPoint x: 221, endPoint y: 305, distance: 14.2
click at [221, 305] on div "S N SETH(10866)(AC422) (29-11-2025)(MON-FRI) 9433011721, TK09, 03:45 PM-04:45 P…" at bounding box center [204, 296] width 70 height 774
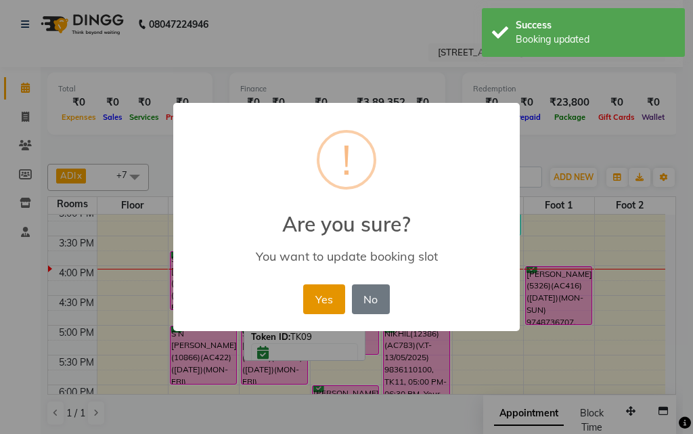
click at [326, 295] on button "Yes" at bounding box center [323, 299] width 41 height 30
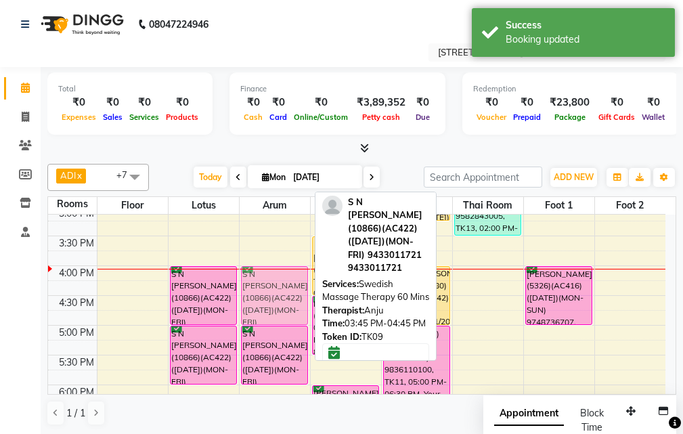
drag, startPoint x: 280, startPoint y: 274, endPoint x: 278, endPoint y: 291, distance: 17.0
click at [278, 291] on div "VIRENDRA(10275)(AC263) (20/04/2026)(MON-SUN) 9717308336, TK03, 01:30 PM-03:00 P…" at bounding box center [275, 296] width 70 height 774
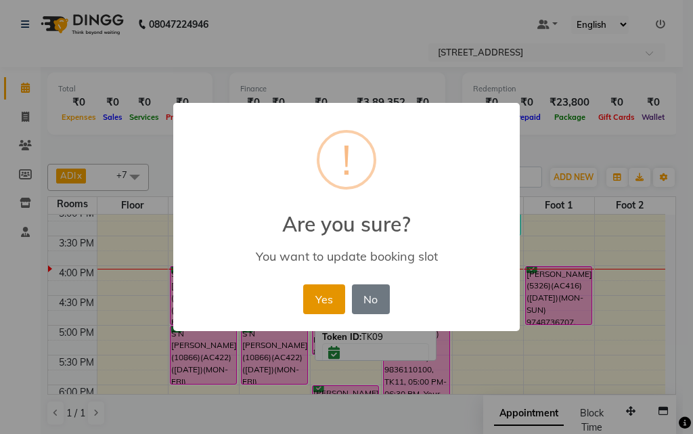
click at [330, 291] on button "Yes" at bounding box center [323, 299] width 41 height 30
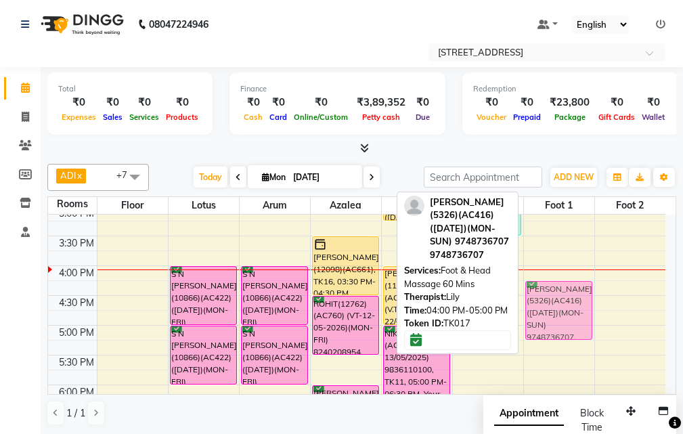
drag, startPoint x: 570, startPoint y: 280, endPoint x: 572, endPoint y: 291, distance: 11.0
click at [572, 291] on div "PREETI MAM(11090) 7980750356, TK14, 12:45 PM-01:30 PM, Foot Reflexology 25 Mins…" at bounding box center [559, 296] width 70 height 774
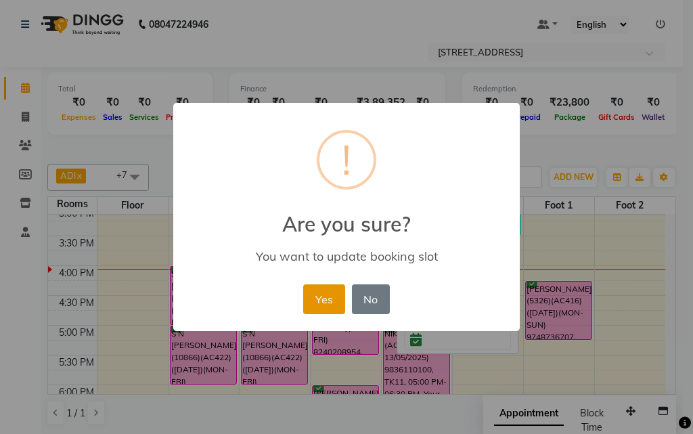
click at [333, 296] on button "Yes" at bounding box center [323, 299] width 41 height 30
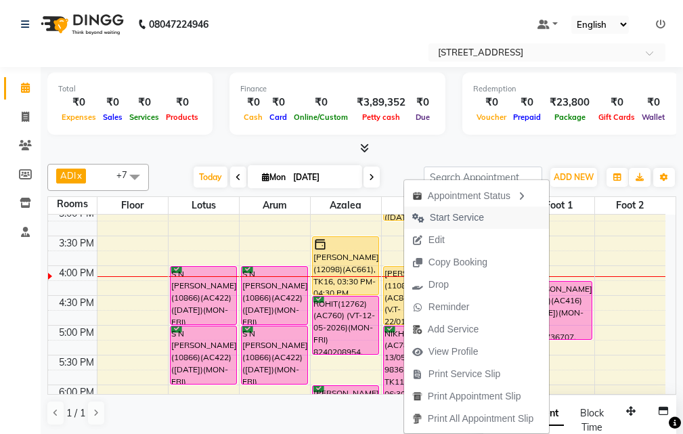
click at [460, 215] on span "Start Service" at bounding box center [457, 218] width 54 height 14
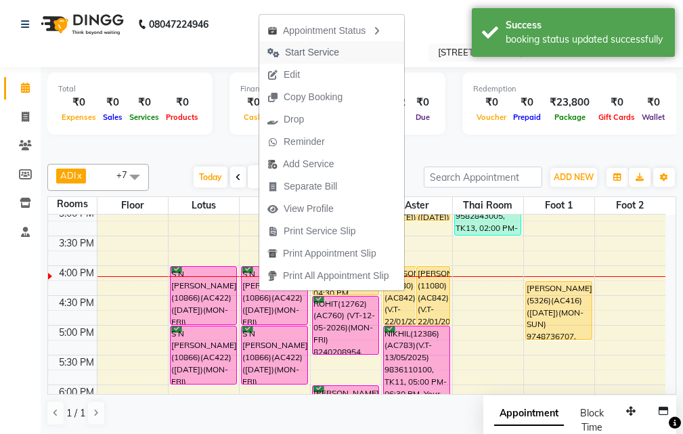
click at [322, 57] on span "Start Service" at bounding box center [312, 52] width 54 height 14
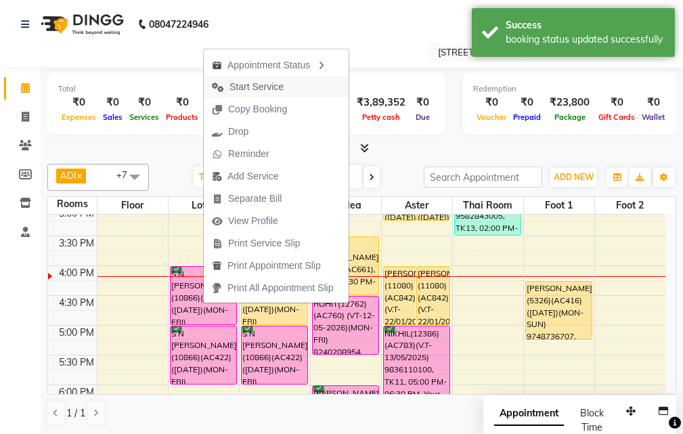
click at [284, 83] on span "Start Service" at bounding box center [248, 87] width 88 height 22
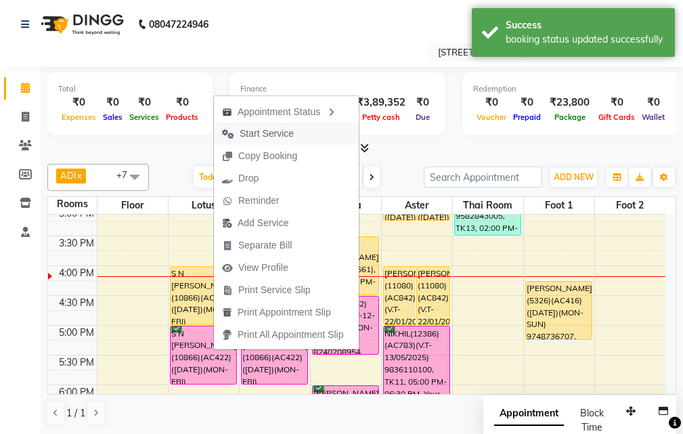
click at [307, 131] on button "Start Service" at bounding box center [286, 134] width 145 height 22
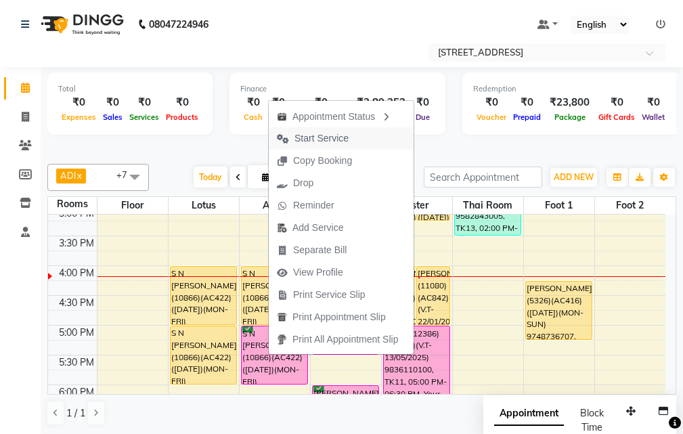
click at [333, 133] on span "Start Service" at bounding box center [322, 138] width 54 height 14
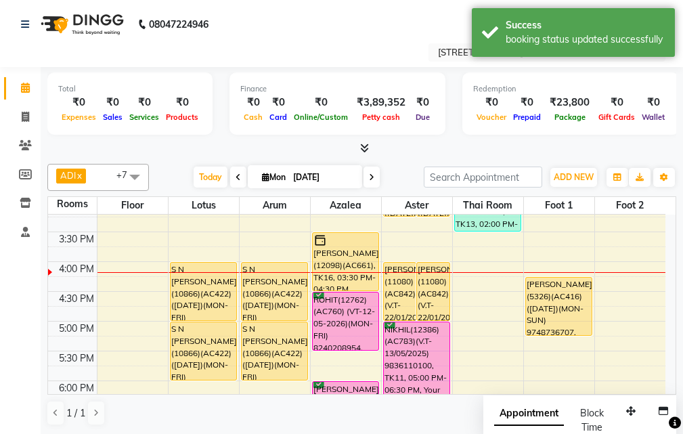
scroll to position [238, 0]
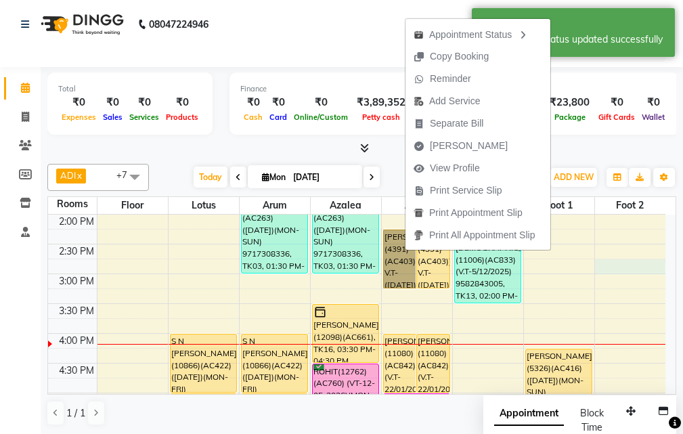
click at [616, 268] on div "10:00 AM 10:30 AM 11:00 AM 11:30 AM 12:00 PM 12:30 PM 1:00 PM 1:30 PM 2:00 PM 2…" at bounding box center [357, 363] width 618 height 774
select select "tentative"
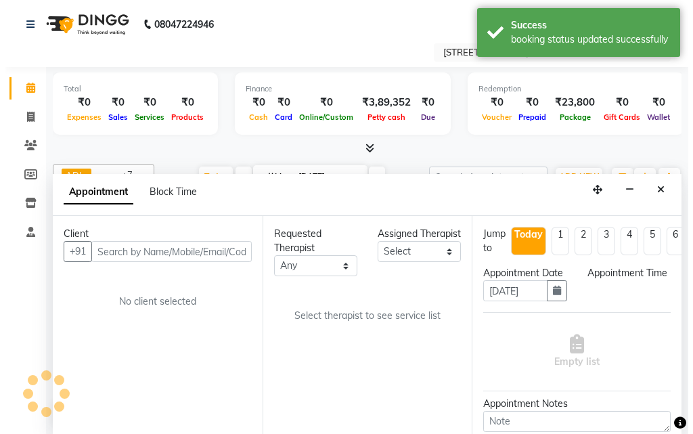
scroll to position [1, 0]
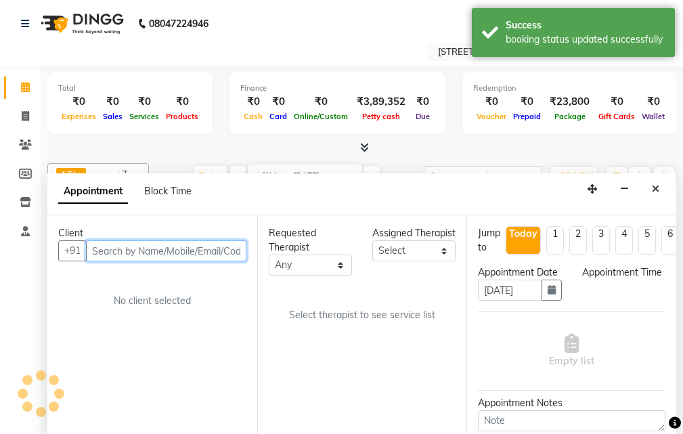
select select "885"
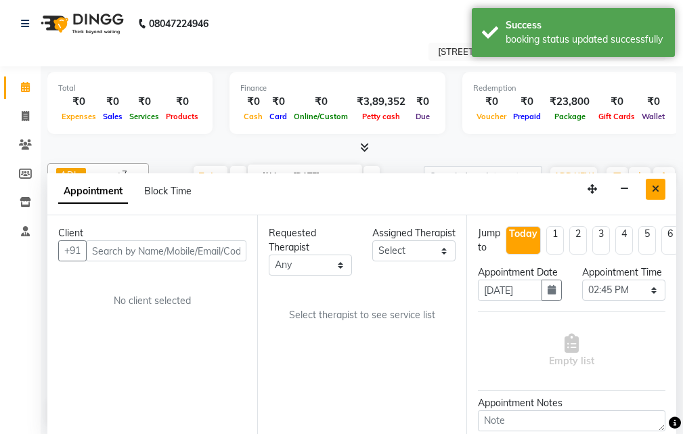
click at [653, 184] on icon "Close" at bounding box center [655, 188] width 7 height 9
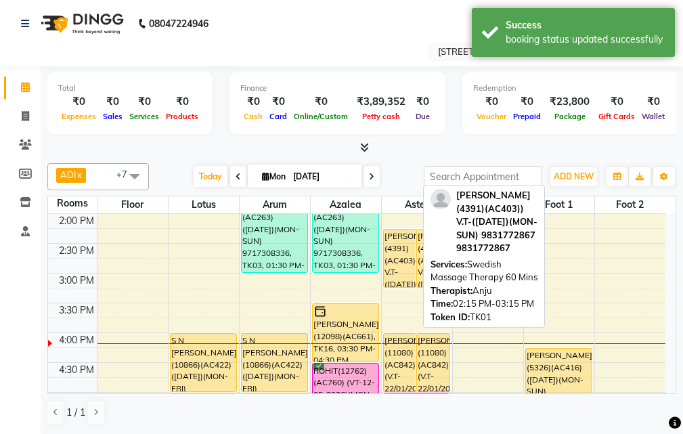
click at [409, 261] on div "[PERSON_NAME](4391)(AC403)) V.T-([DATE])(MON-SUN) 9831772867, TK01, 02:15 PM-03…" at bounding box center [400, 259] width 33 height 58
select select "1"
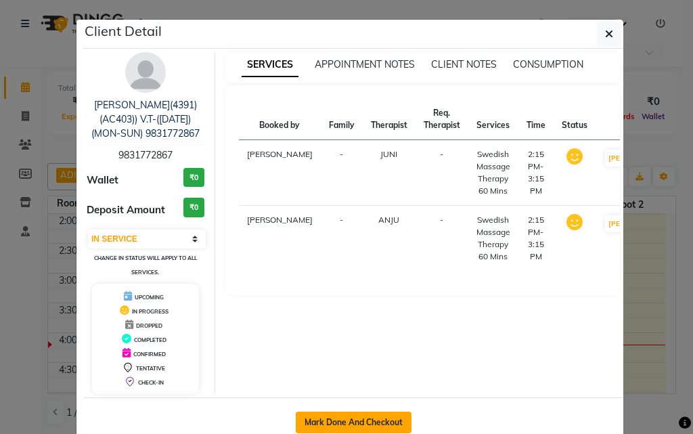
click at [384, 416] on button "Mark Done And Checkout" at bounding box center [354, 423] width 116 height 22
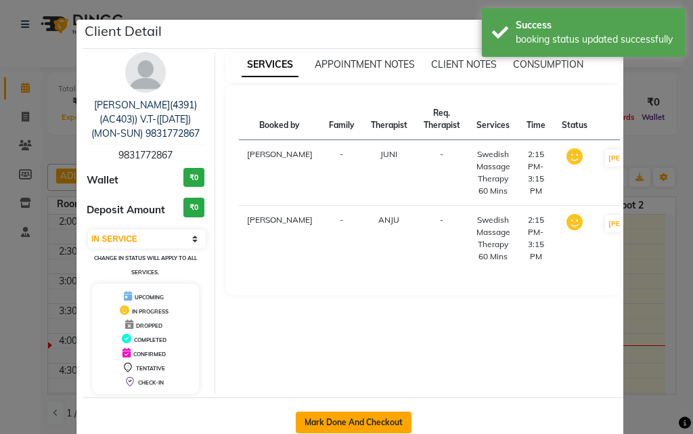
select select "4269"
select select "service"
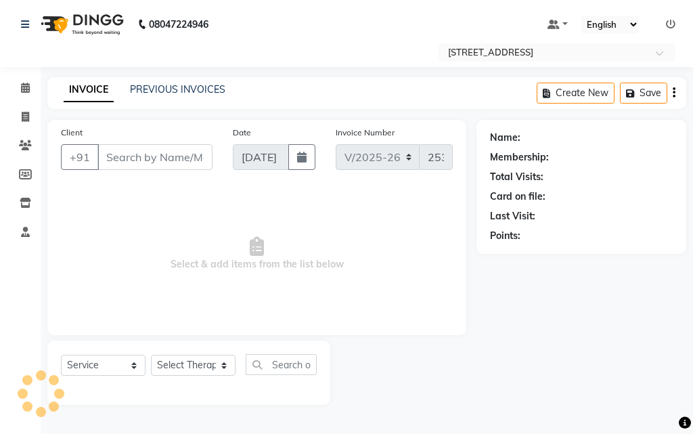
type input "98******67"
select select "23004"
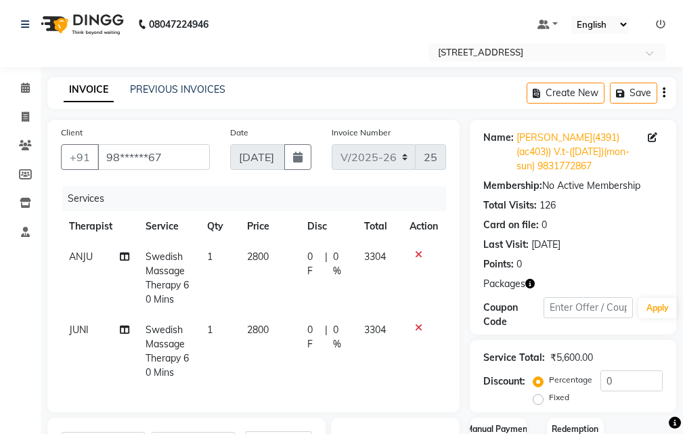
scroll to position [203, 0]
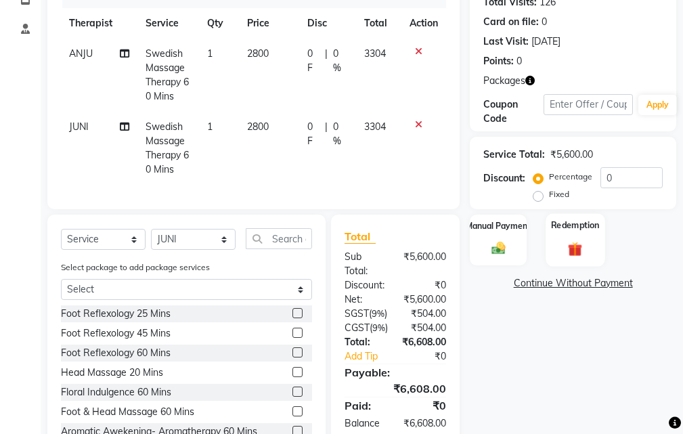
click at [570, 249] on img at bounding box center [575, 249] width 23 height 18
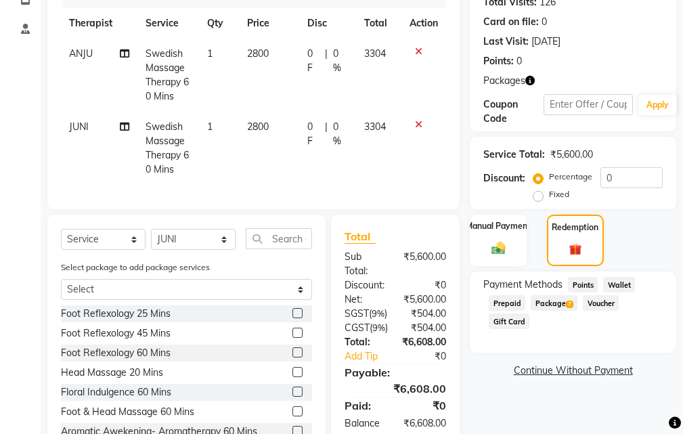
click at [553, 304] on span "Package 7" at bounding box center [554, 303] width 47 height 16
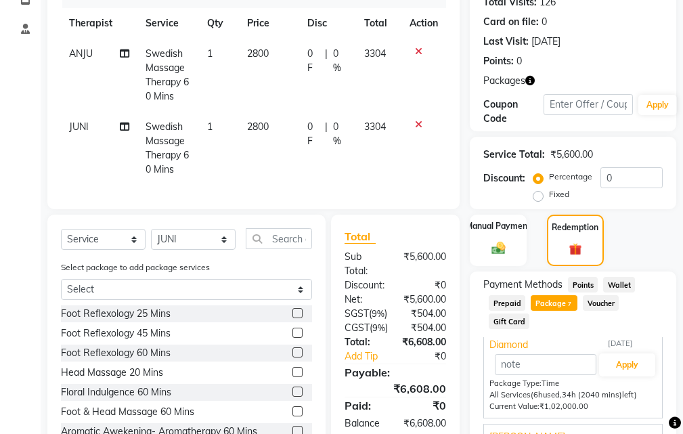
scroll to position [23, 0]
click at [620, 366] on button "Apply" at bounding box center [627, 367] width 56 height 23
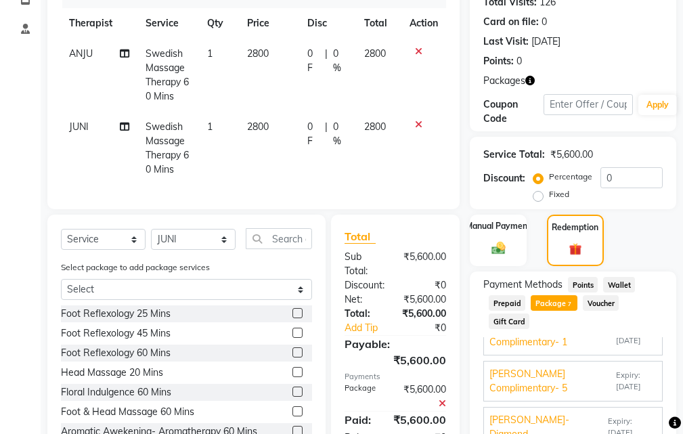
scroll to position [392, 0]
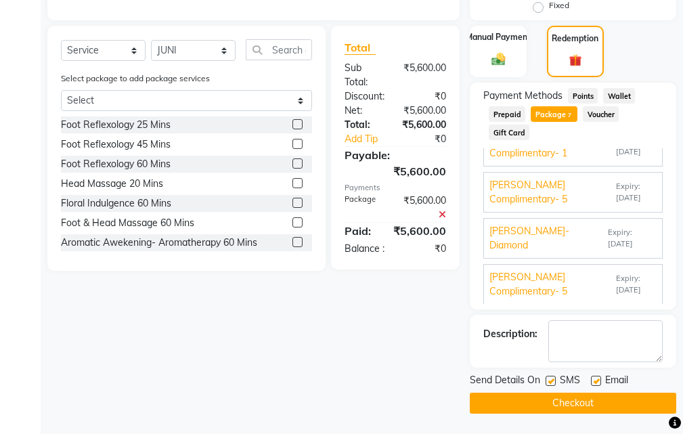
click at [596, 381] on label at bounding box center [596, 381] width 10 height 10
click at [596, 381] on input "checkbox" at bounding box center [595, 381] width 9 height 9
checkbox input "false"
click at [552, 381] on label at bounding box center [551, 381] width 10 height 10
click at [552, 381] on input "checkbox" at bounding box center [550, 381] width 9 height 9
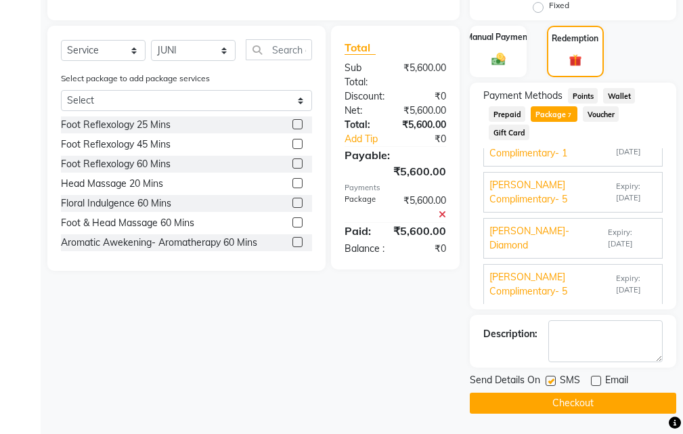
checkbox input "false"
click at [568, 402] on button "Checkout" at bounding box center [573, 403] width 207 height 21
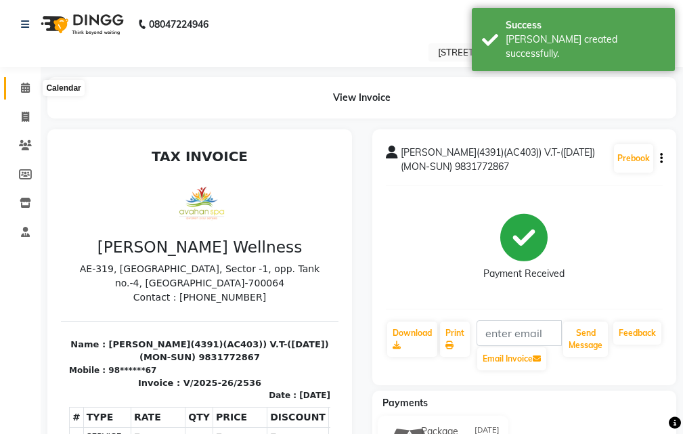
click at [22, 85] on icon at bounding box center [25, 88] width 9 height 10
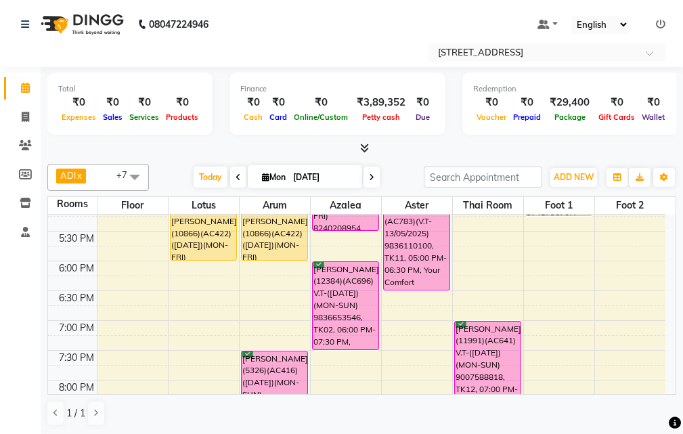
scroll to position [474, 0]
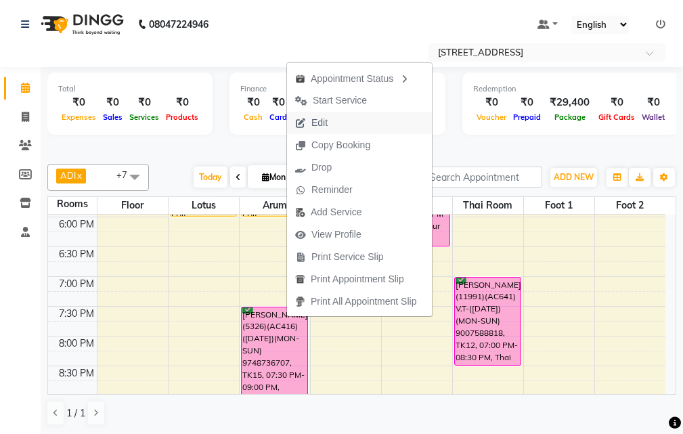
click at [339, 122] on button "Edit" at bounding box center [359, 123] width 145 height 22
select select "tentative"
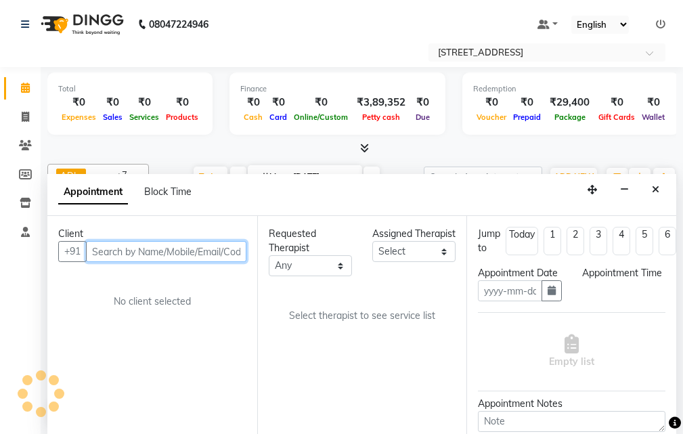
scroll to position [1, 0]
type input "[DATE]"
select select "confirm booking"
select select "1170"
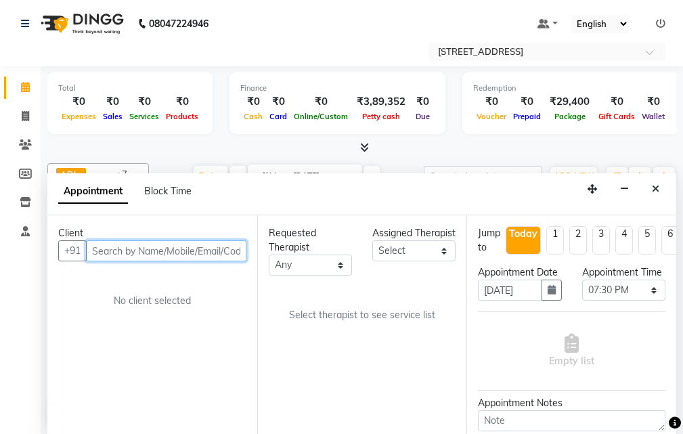
scroll to position [0, 0]
select select "23005"
select select "1845"
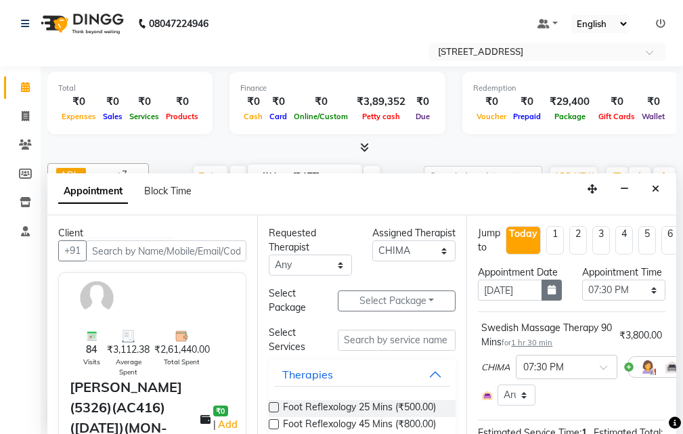
click at [542, 301] on button "button" at bounding box center [552, 290] width 20 height 21
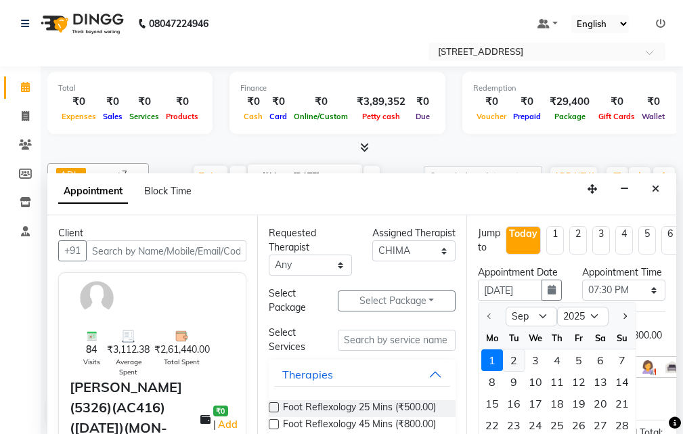
click at [515, 371] on div "2" at bounding box center [514, 360] width 22 height 22
type input "02-09-2025"
select select "1170"
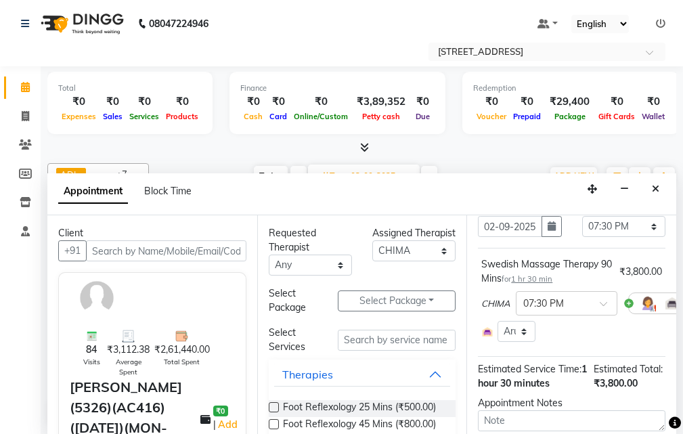
scroll to position [186, 0]
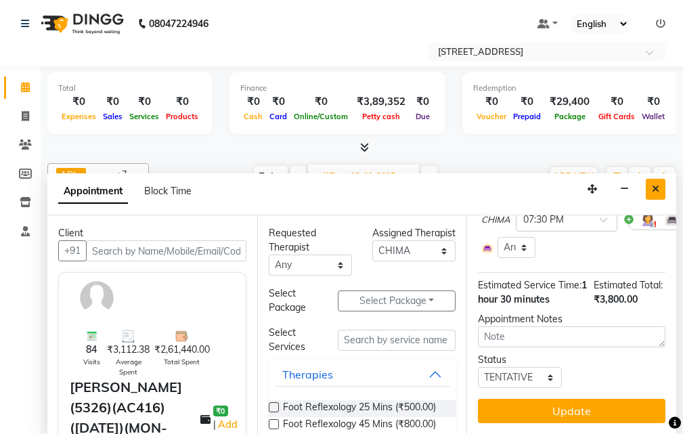
click at [655, 191] on icon "Close" at bounding box center [655, 188] width 7 height 9
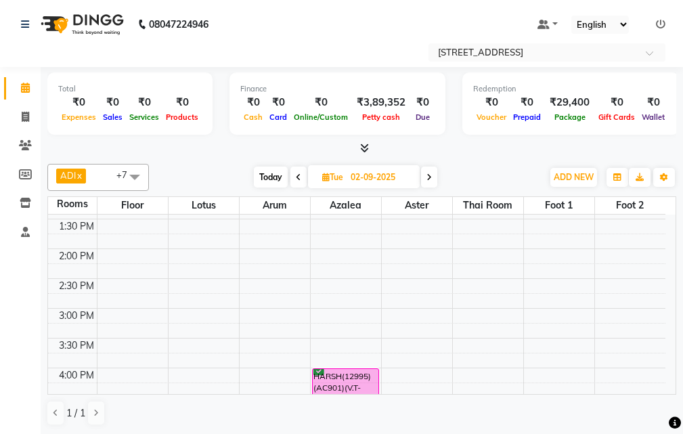
scroll to position [203, 0]
click at [297, 170] on span at bounding box center [299, 177] width 16 height 21
type input "[DATE]"
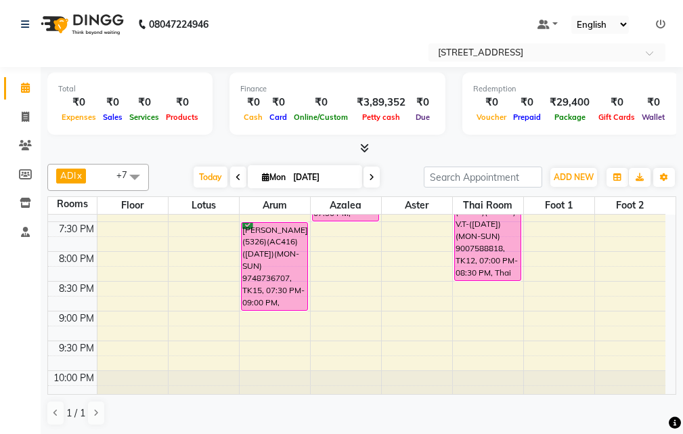
scroll to position [527, 0]
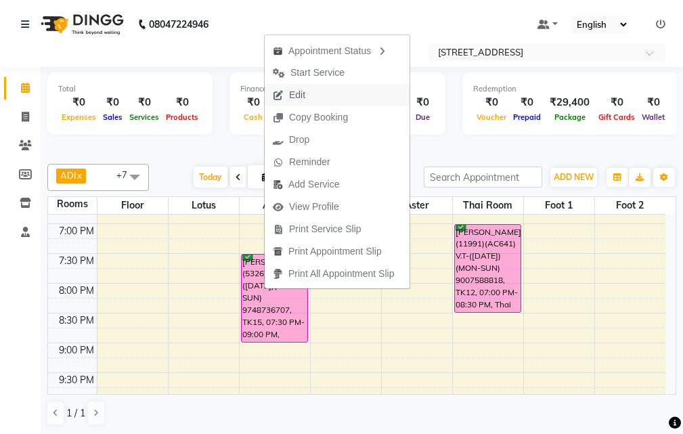
click at [318, 98] on button "Edit" at bounding box center [337, 95] width 145 height 22
select select "tentative"
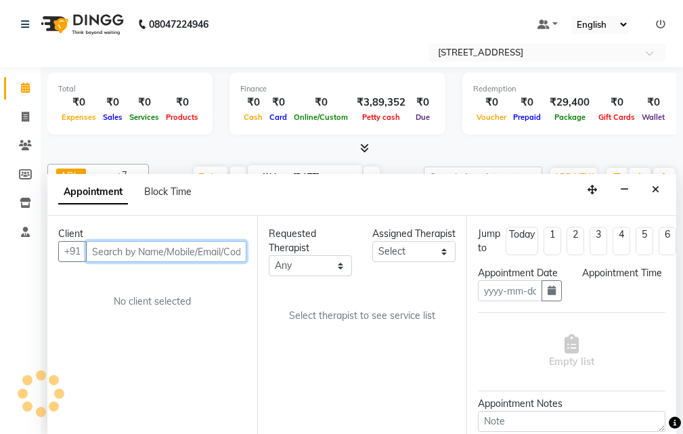
type input "[DATE]"
select select "confirm booking"
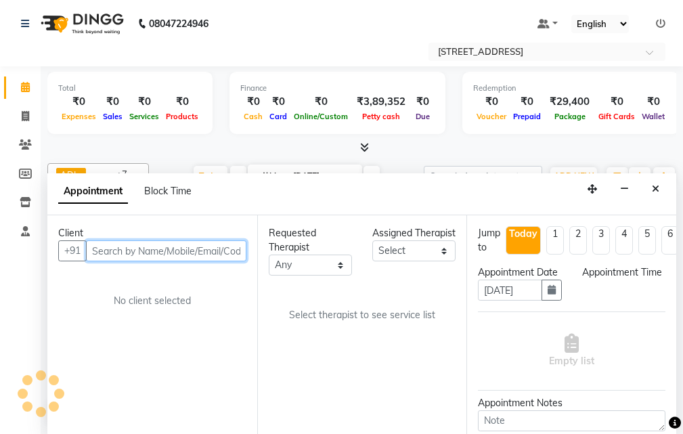
select select "23005"
select select "1170"
select select "1845"
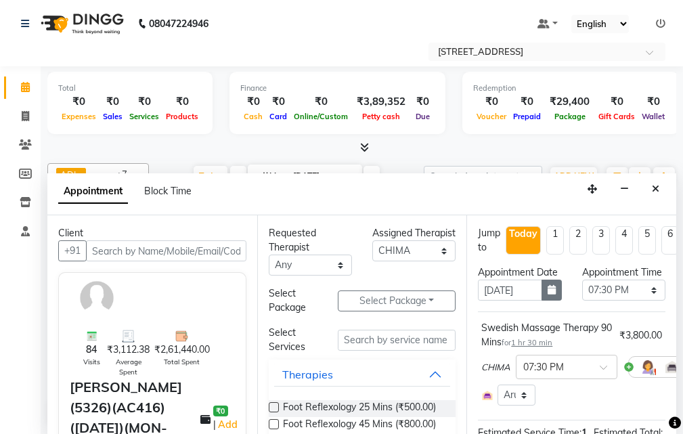
click at [548, 295] on icon "button" at bounding box center [552, 289] width 8 height 9
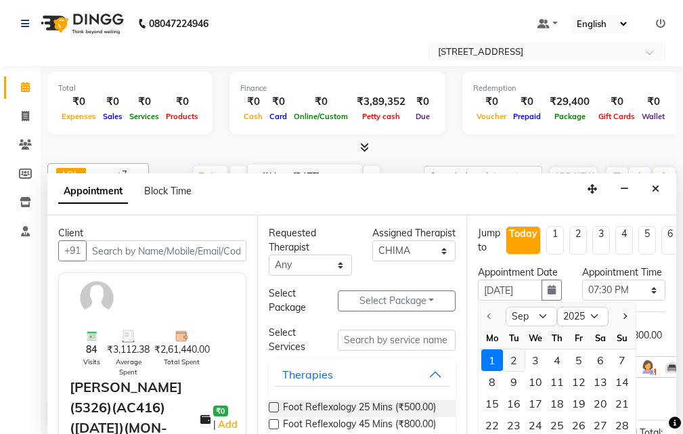
click at [515, 370] on div "2" at bounding box center [514, 360] width 22 height 22
type input "02-09-2025"
select select "1170"
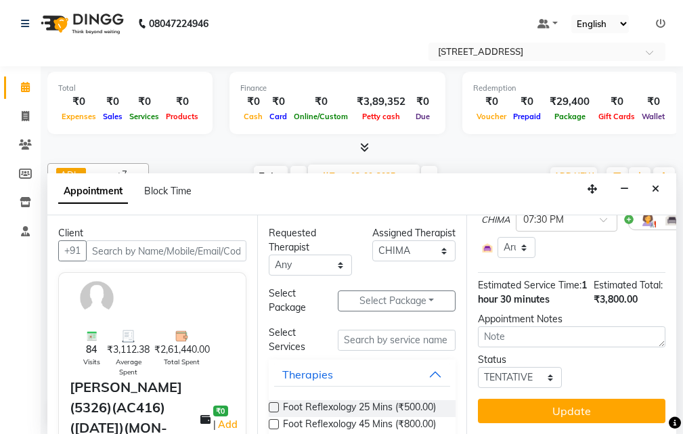
scroll to position [186, 0]
click at [540, 367] on select "Select TENTATIVE CONFIRM UPCOMING" at bounding box center [519, 377] width 83 height 21
select select "confirm booking"
click at [478, 367] on select "Select TENTATIVE CONFIRM UPCOMING" at bounding box center [519, 377] width 83 height 21
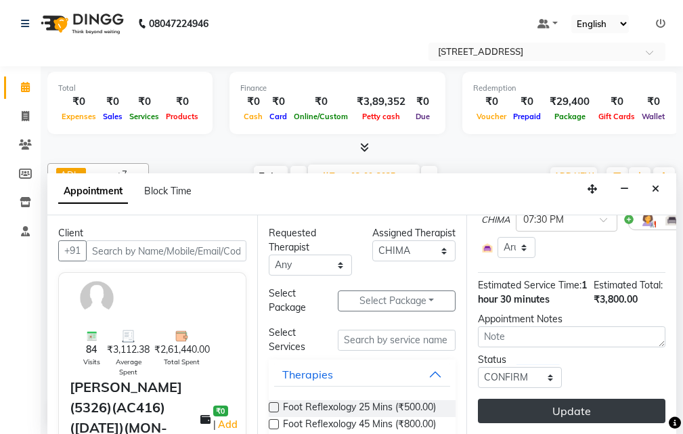
click at [584, 402] on button "Update" at bounding box center [572, 411] width 188 height 24
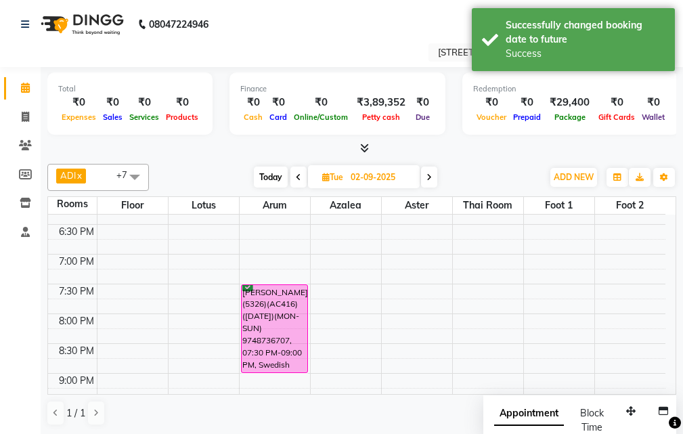
scroll to position [527, 0]
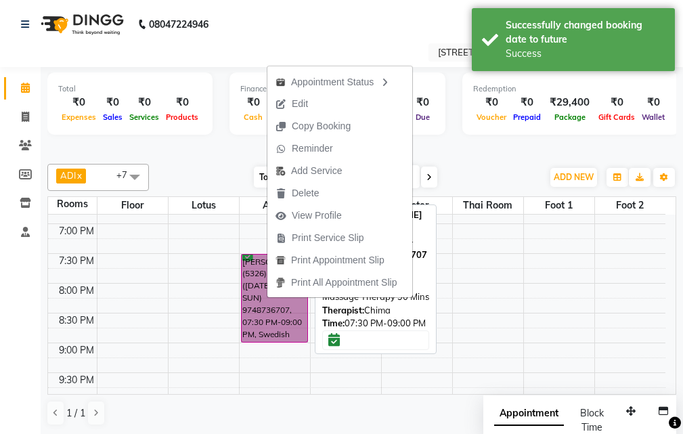
click at [288, 316] on link "PRASENJIT (5326)(AC416) (29-06-2026)(MON-SUN) 9748736707, 07:30 PM-09:00 PM, Sw…" at bounding box center [274, 298] width 67 height 89
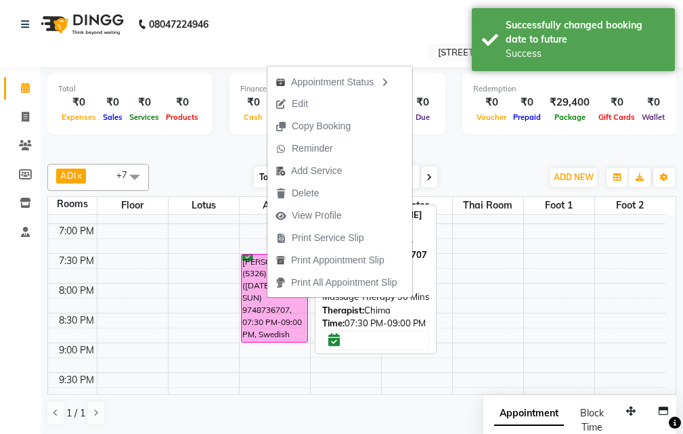
select select "6"
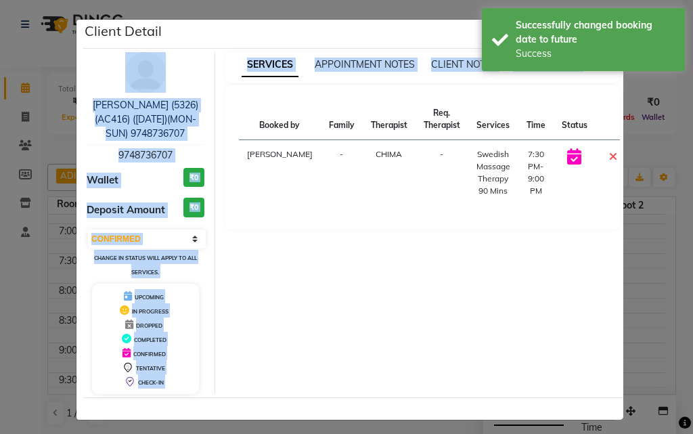
drag, startPoint x: 360, startPoint y: 37, endPoint x: 339, endPoint y: 93, distance: 59.8
click at [339, 93] on div "Client Detail PRASENJIT (5326)(AC416) (29-06-2026)(MON-SUN) 9748736707 97487367…" at bounding box center [353, 220] width 540 height 400
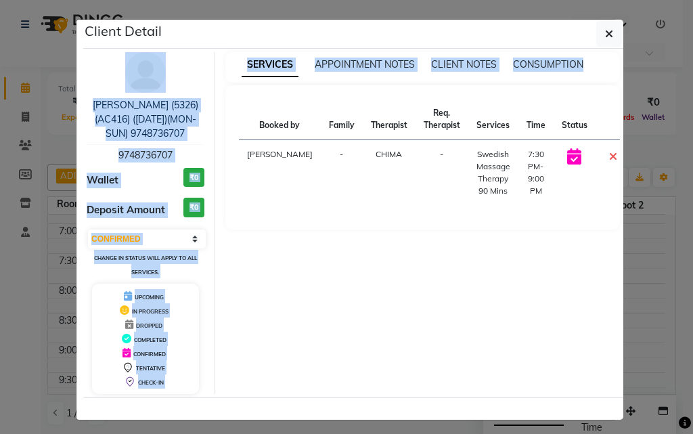
click at [436, 0] on ngb-modal-window "Client Detail PRASENJIT (5326)(AC416) (29-06-2026)(MON-SUN) 9748736707 97487367…" at bounding box center [346, 217] width 693 height 434
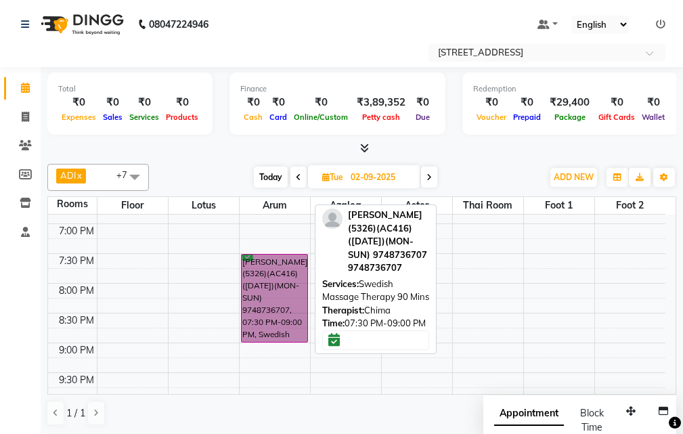
click at [291, 280] on link "PRASENJIT (5326)(AC416) (29-06-2026)(MON-SUN) 9748736707, 07:30 PM-09:00 PM, Sw…" at bounding box center [274, 298] width 67 height 89
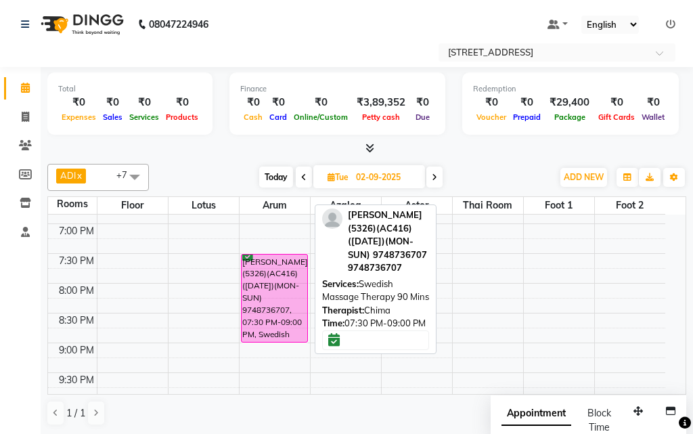
select select "6"
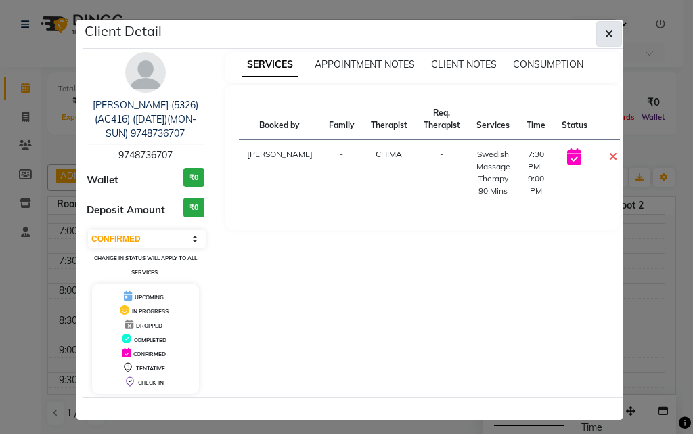
click at [597, 30] on button "button" at bounding box center [610, 34] width 26 height 26
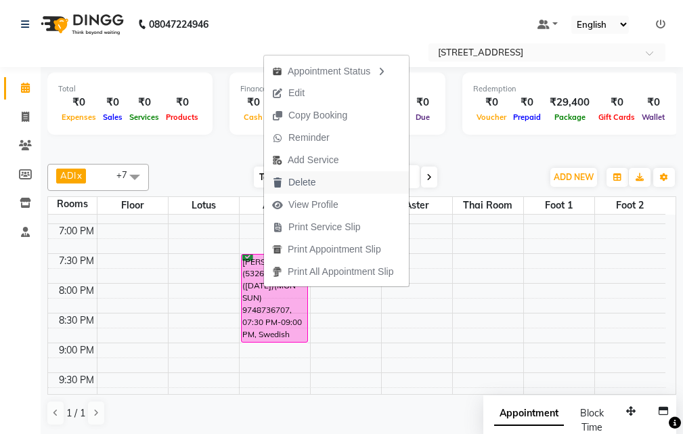
click at [337, 178] on button "Delete" at bounding box center [336, 182] width 145 height 22
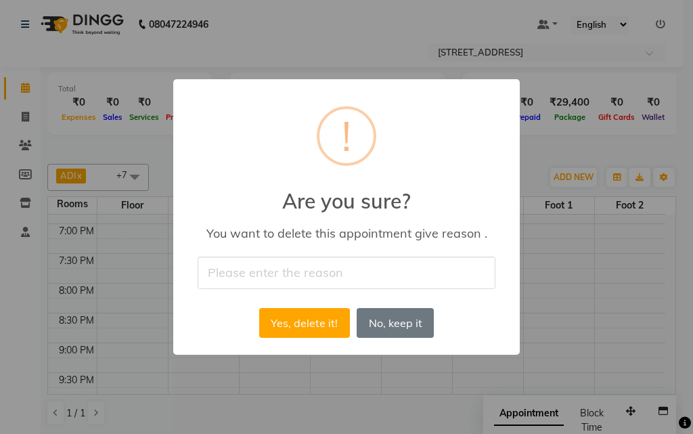
click at [316, 273] on input "text" at bounding box center [347, 273] width 298 height 32
type input "CLIENT CANCEL THE BOOOKING"
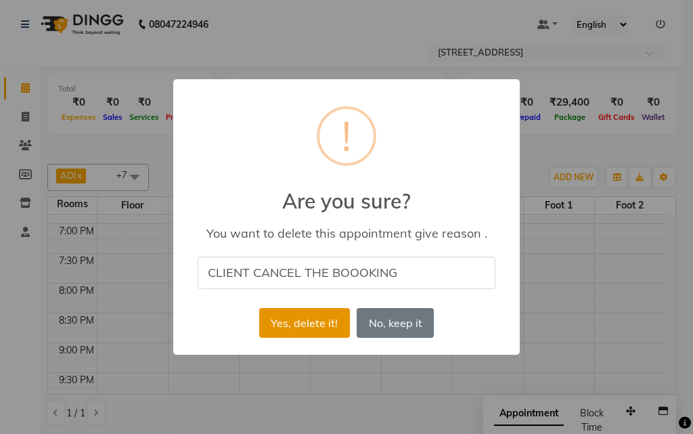
click at [293, 330] on button "Yes, delete it!" at bounding box center [304, 323] width 91 height 30
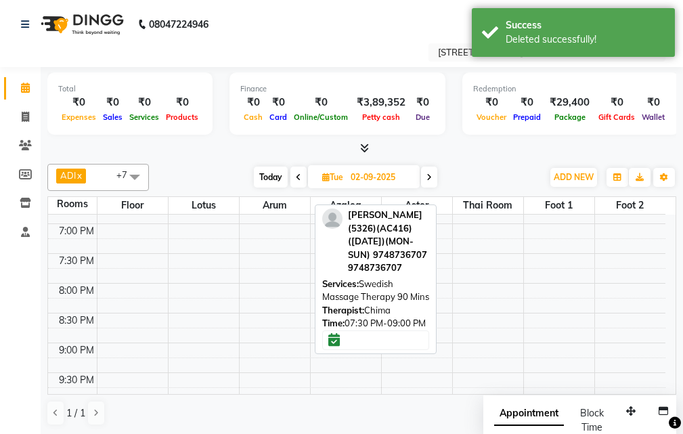
click at [294, 179] on span at bounding box center [299, 177] width 16 height 21
type input "[DATE]"
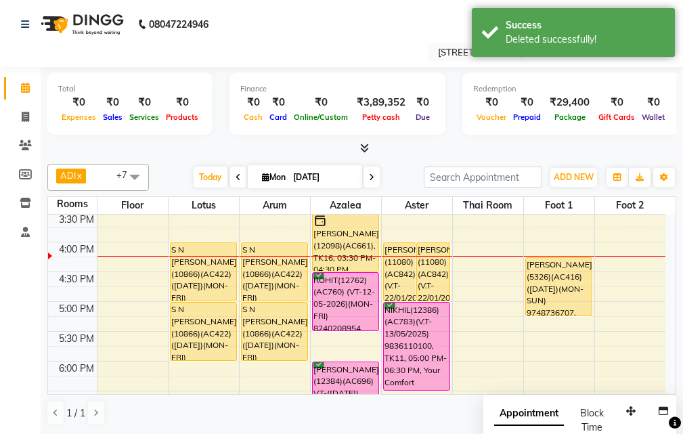
scroll to position [324, 0]
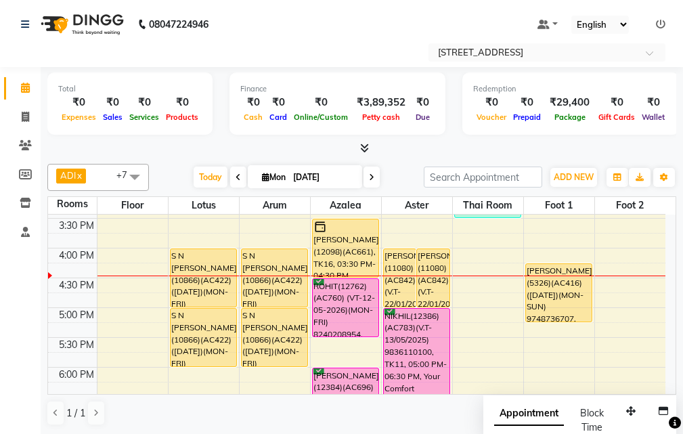
click at [380, 333] on td at bounding box center [381, 329] width 569 height 15
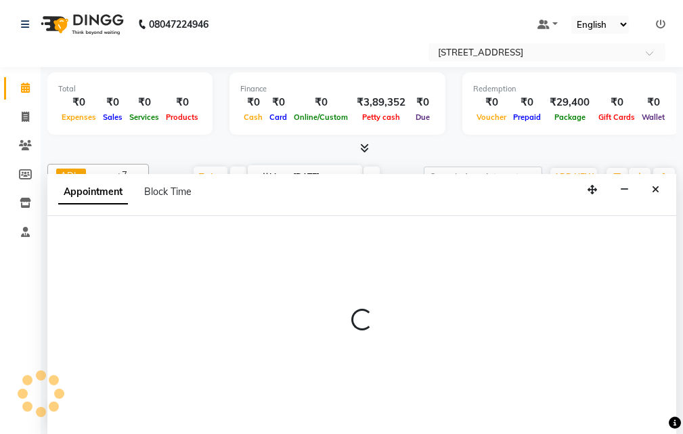
scroll to position [1, 0]
select select "1035"
select select "tentative"
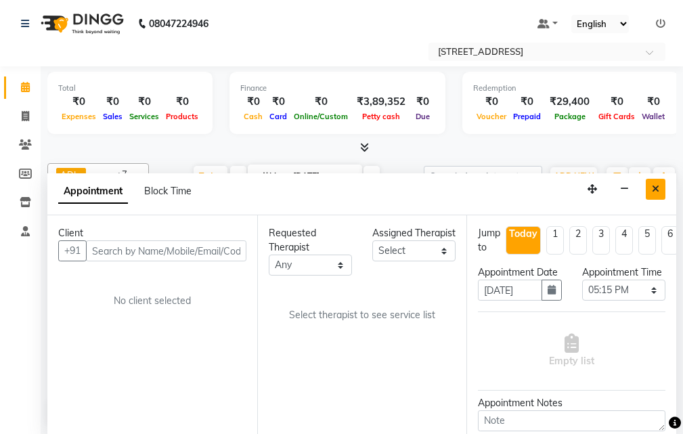
click at [656, 194] on icon "Close" at bounding box center [655, 188] width 7 height 9
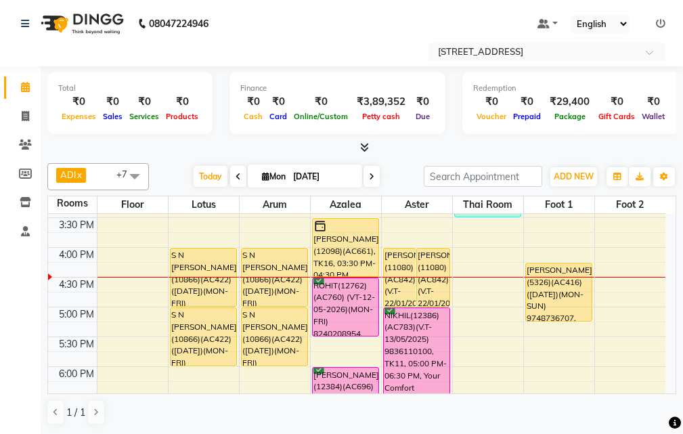
scroll to position [188, 0]
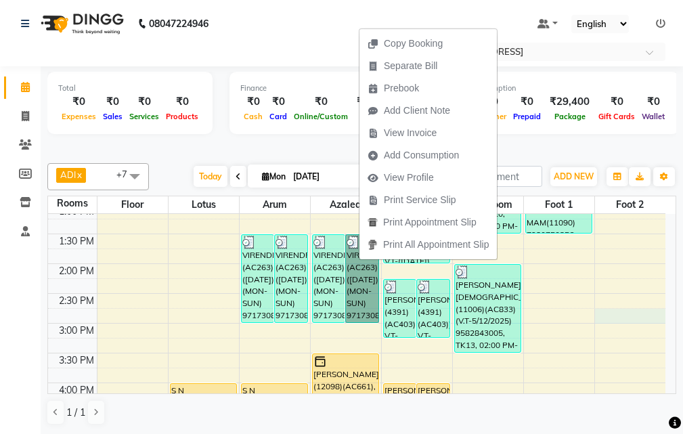
click at [608, 317] on div "10:00 AM 10:30 AM 11:00 AM 11:30 AM 12:00 PM 12:30 PM 1:00 PM 1:30 PM 2:00 PM 2…" at bounding box center [357, 413] width 618 height 774
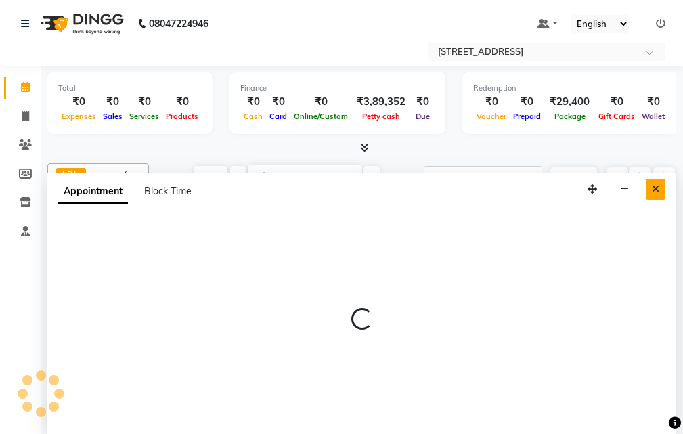
click at [659, 190] on icon "Close" at bounding box center [655, 188] width 7 height 9
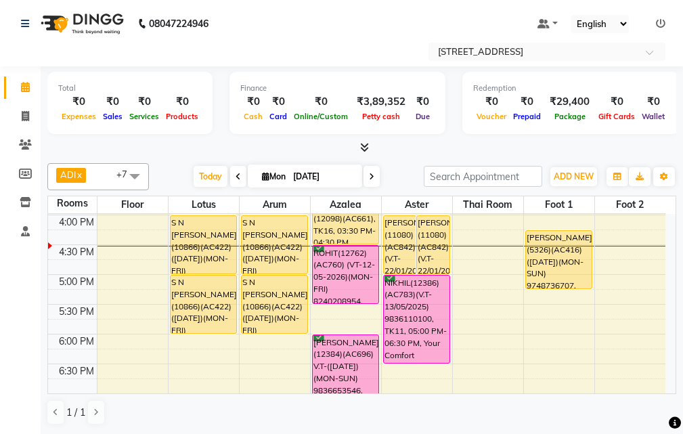
scroll to position [324, 0]
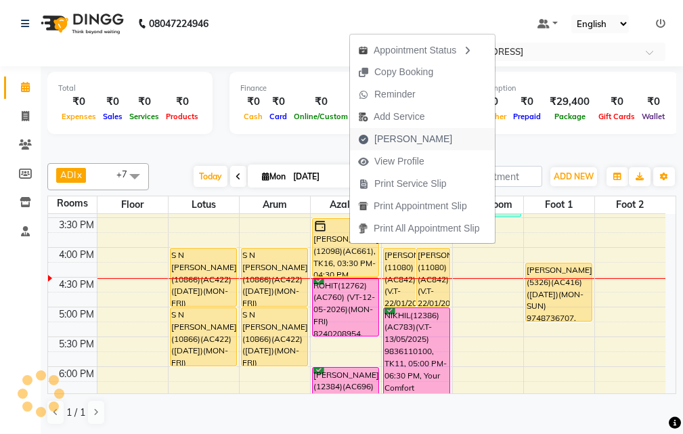
click at [424, 140] on span "[PERSON_NAME]" at bounding box center [405, 139] width 110 height 22
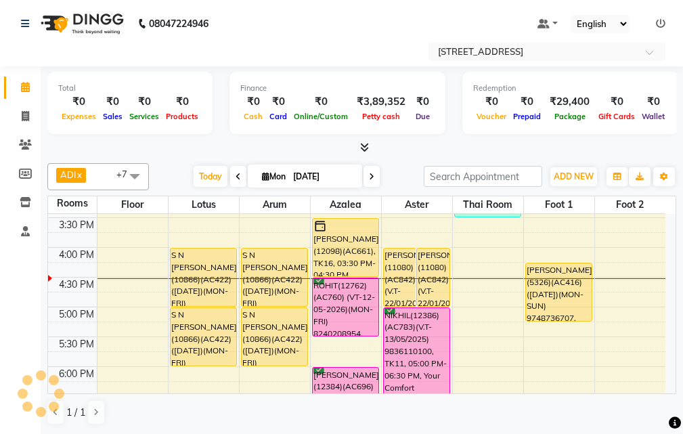
select select "service"
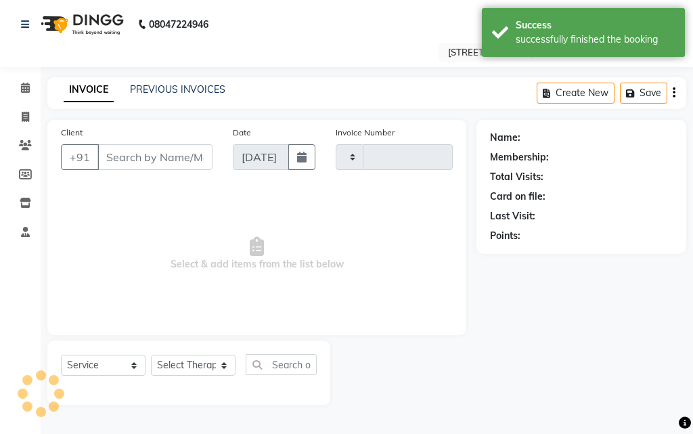
type input "98******75"
select select "23005"
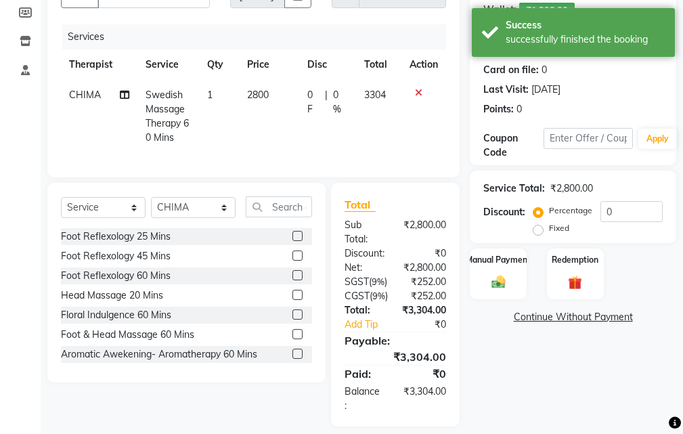
scroll to position [213, 0]
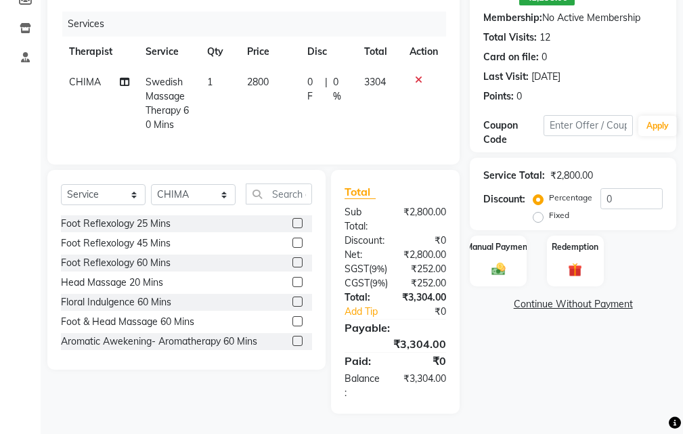
click at [549, 209] on label "Fixed" at bounding box center [559, 215] width 20 height 12
click at [542, 211] on input "Fixed" at bounding box center [540, 215] width 9 height 9
radio input "true"
click at [626, 188] on input "0" at bounding box center [632, 198] width 62 height 21
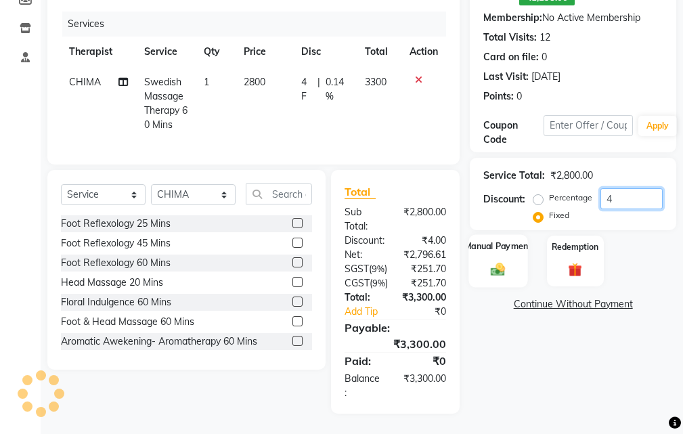
type input "4"
click at [498, 234] on div "Manual Payment" at bounding box center [498, 260] width 59 height 53
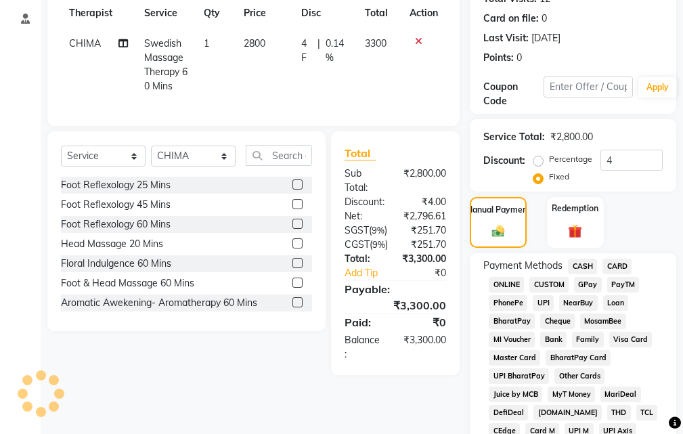
click at [589, 259] on span "CASH" at bounding box center [582, 267] width 29 height 16
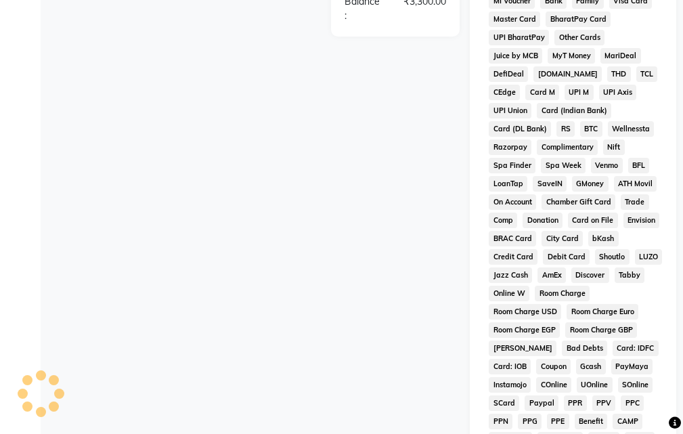
scroll to position [807, 0]
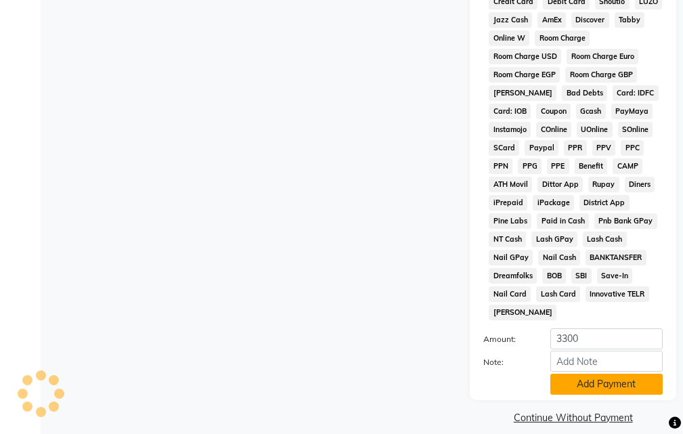
click at [599, 374] on button "Add Payment" at bounding box center [607, 384] width 112 height 21
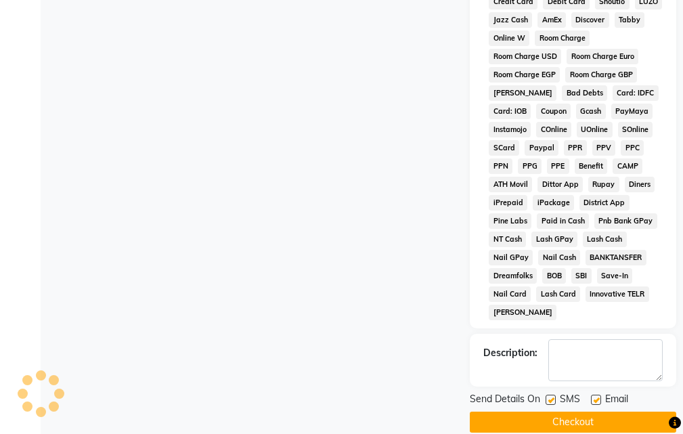
scroll to position [812, 0]
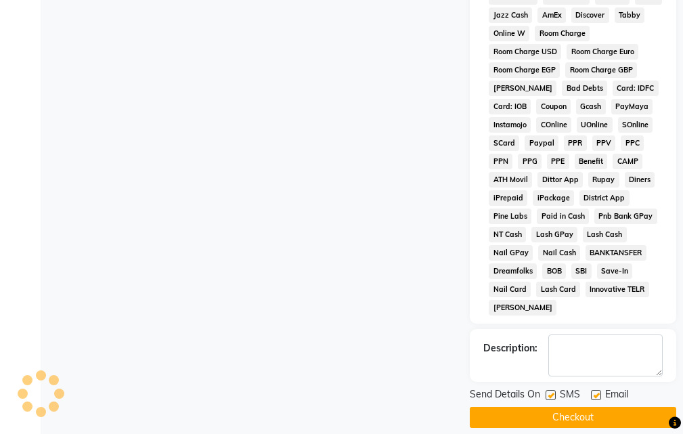
click at [593, 390] on label at bounding box center [596, 395] width 10 height 10
click at [593, 391] on input "checkbox" at bounding box center [595, 395] width 9 height 9
checkbox input "false"
click at [549, 390] on label at bounding box center [551, 395] width 10 height 10
click at [549, 391] on input "checkbox" at bounding box center [550, 395] width 9 height 9
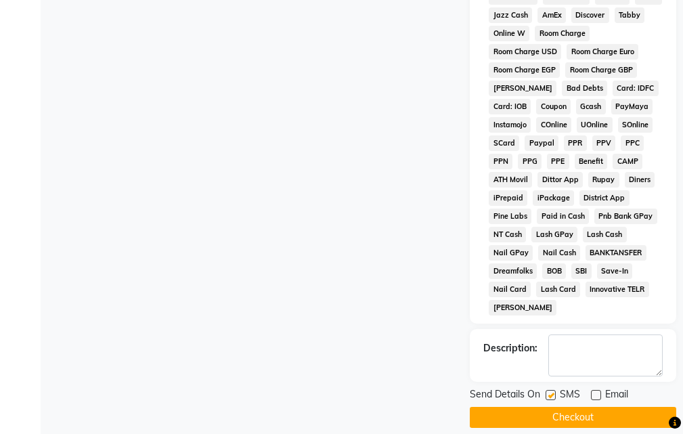
checkbox input "false"
click at [565, 407] on button "Checkout" at bounding box center [573, 417] width 207 height 21
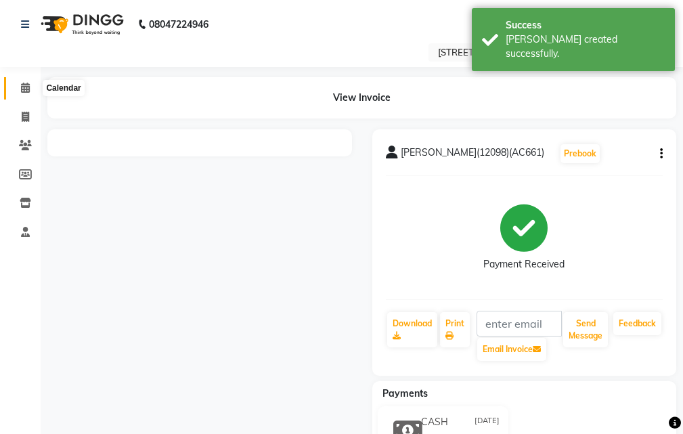
click at [21, 91] on icon at bounding box center [25, 88] width 9 height 10
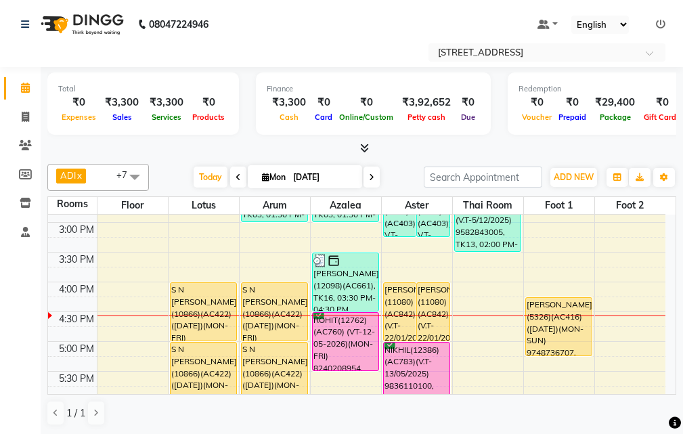
scroll to position [291, 0]
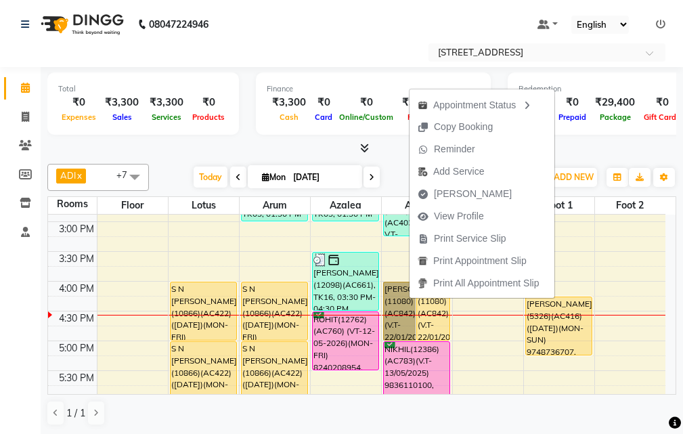
click at [635, 247] on div "10:00 AM 10:30 AM 11:00 AM 11:30 AM 12:00 PM 12:30 PM 1:00 PM 1:30 PM 2:00 PM 2…" at bounding box center [357, 311] width 618 height 774
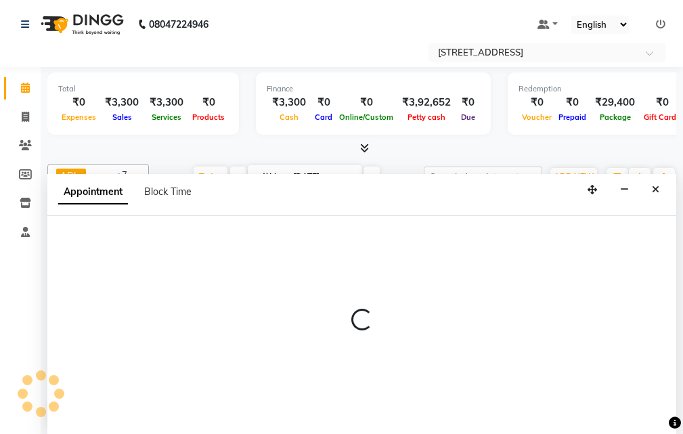
select select "tentative"
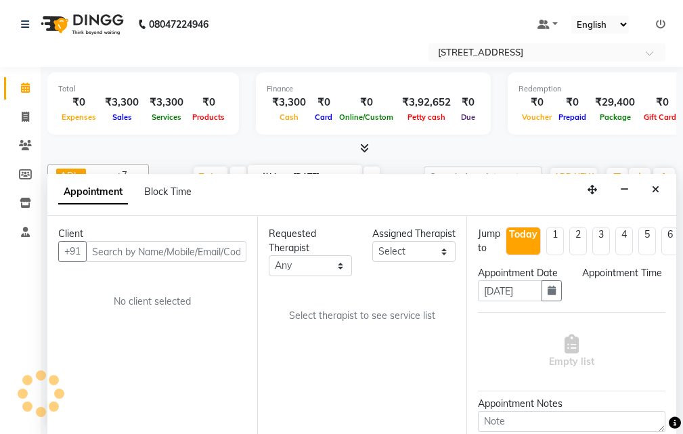
scroll to position [1, 0]
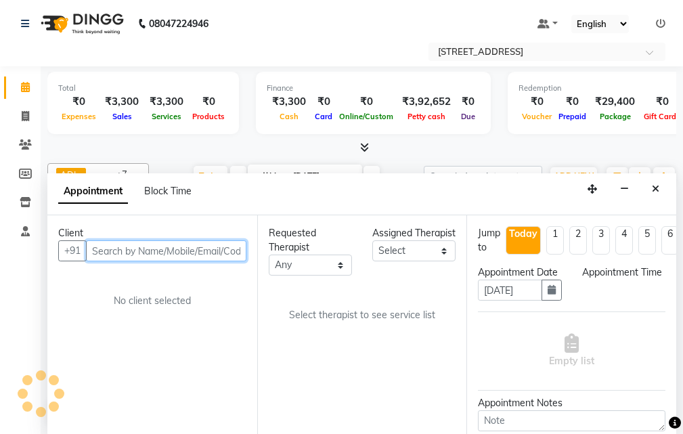
select select "915"
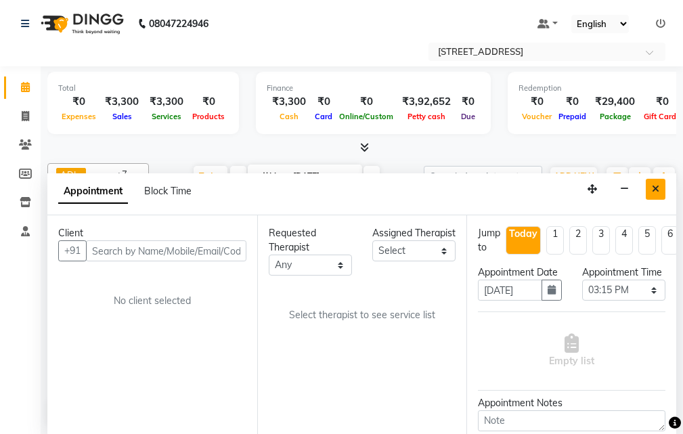
click at [655, 186] on icon "Close" at bounding box center [655, 188] width 7 height 9
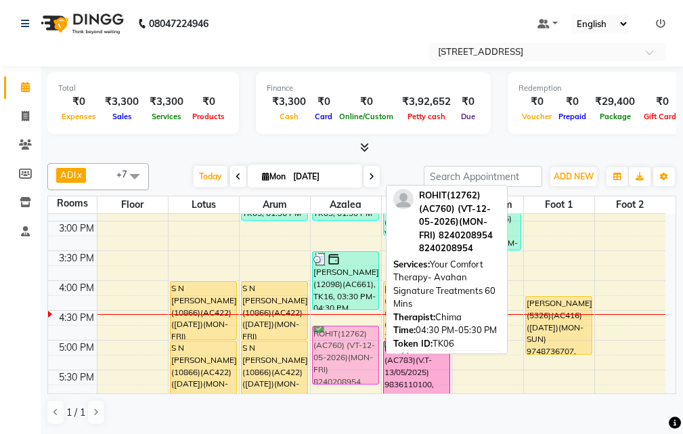
drag, startPoint x: 344, startPoint y: 317, endPoint x: 346, endPoint y: 327, distance: 10.4
click at [346, 327] on div "VIRENDRA(10275)(AC263) (20/04/2026)(MON-SUN) 9717308336, TK03, 01:30 PM-03:00 P…" at bounding box center [346, 310] width 70 height 774
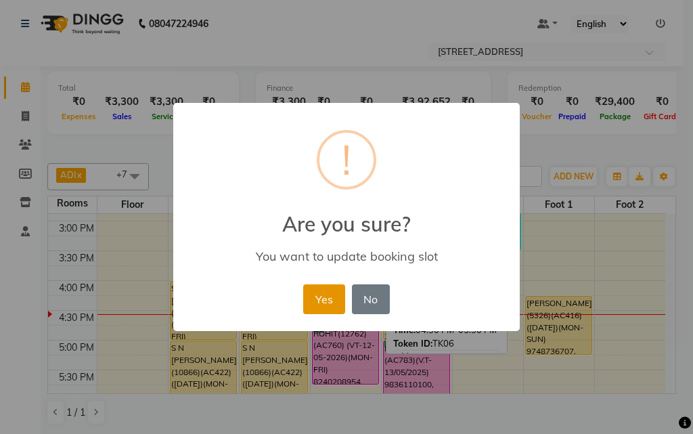
click at [320, 303] on button "Yes" at bounding box center [323, 299] width 41 height 30
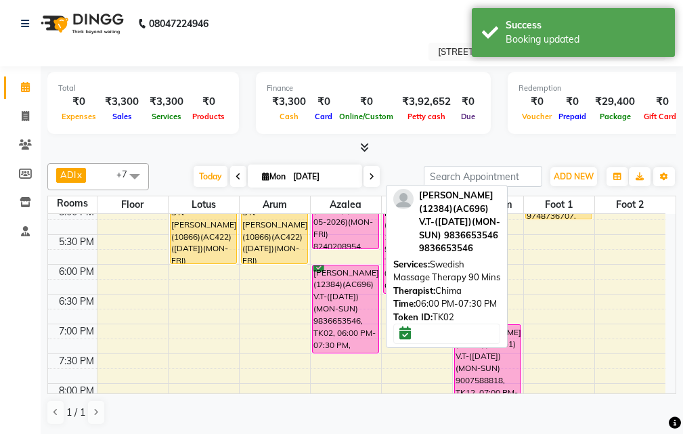
scroll to position [291, 0]
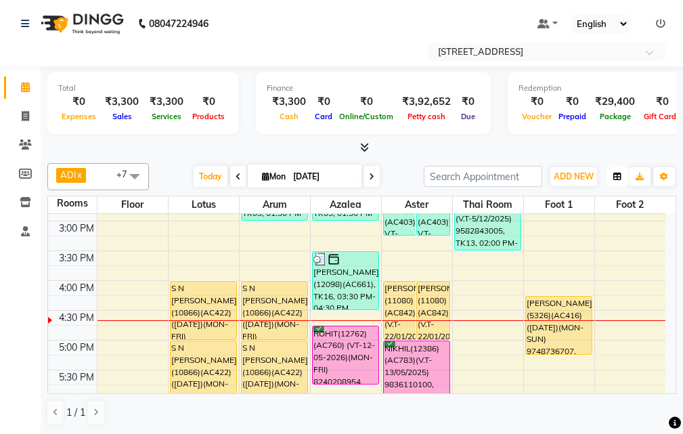
click at [623, 177] on button "button" at bounding box center [618, 176] width 22 height 19
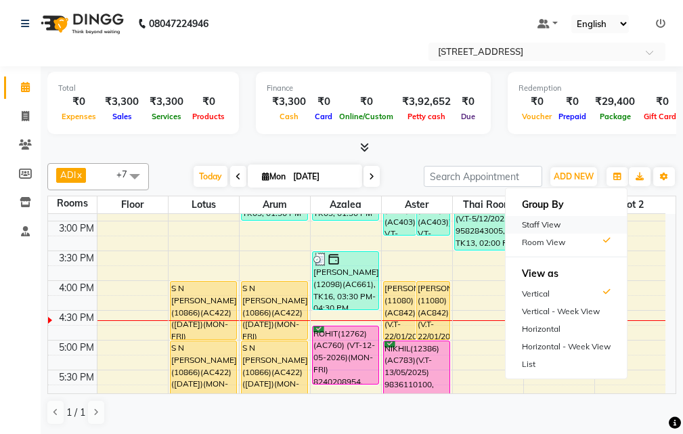
click at [565, 230] on div "Staff View" at bounding box center [566, 225] width 121 height 18
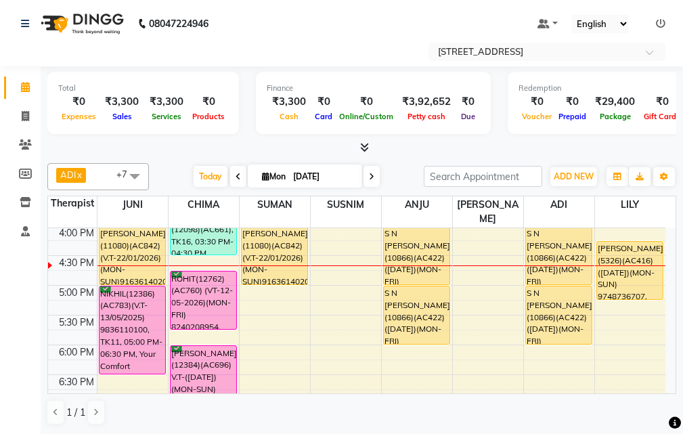
scroll to position [358, 0]
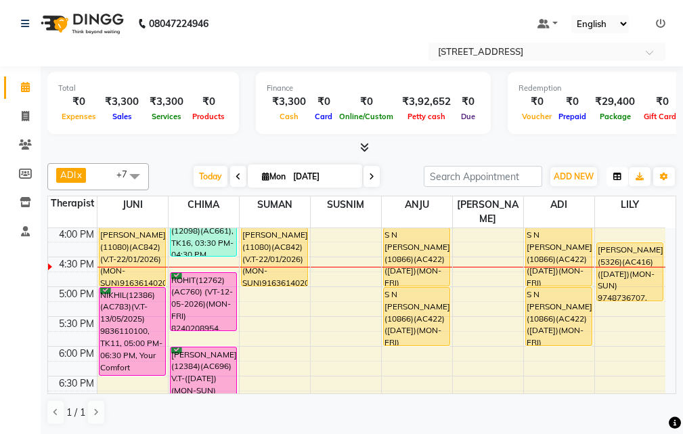
click at [615, 173] on icon "button" at bounding box center [618, 177] width 8 height 8
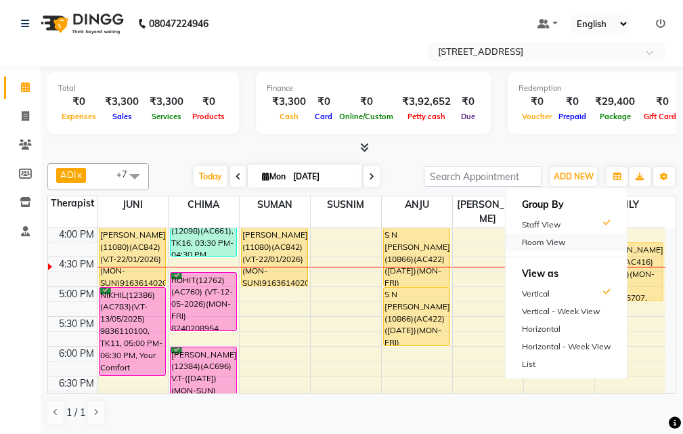
click at [589, 245] on div "Room View" at bounding box center [566, 243] width 121 height 18
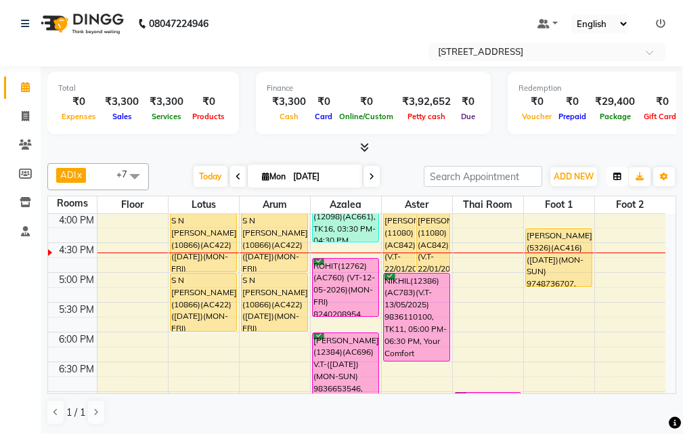
click at [618, 177] on icon "button" at bounding box center [618, 177] width 8 height 8
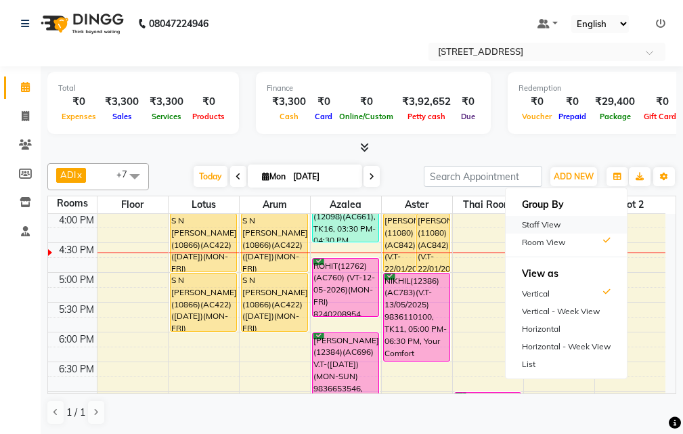
click at [546, 225] on div "Staff View" at bounding box center [566, 225] width 121 height 18
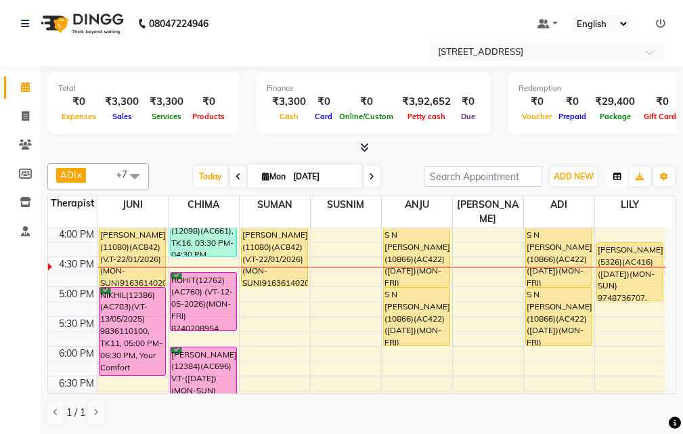
click at [613, 176] on button "button" at bounding box center [618, 176] width 22 height 19
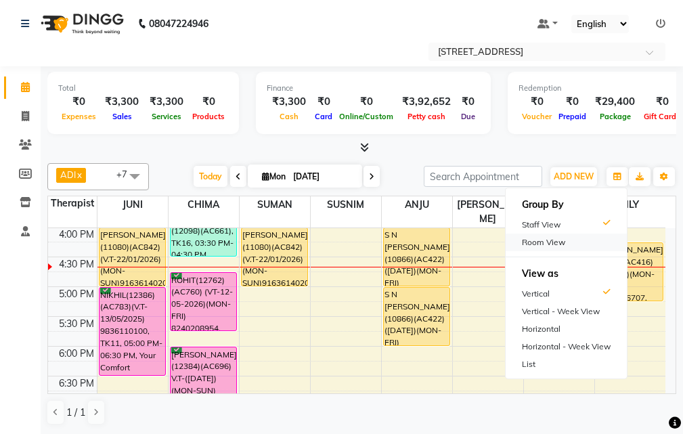
click at [564, 246] on div "Room View" at bounding box center [566, 243] width 121 height 18
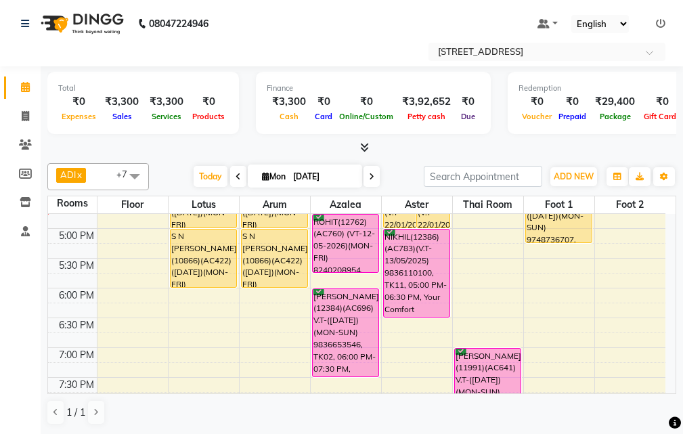
scroll to position [426, 0]
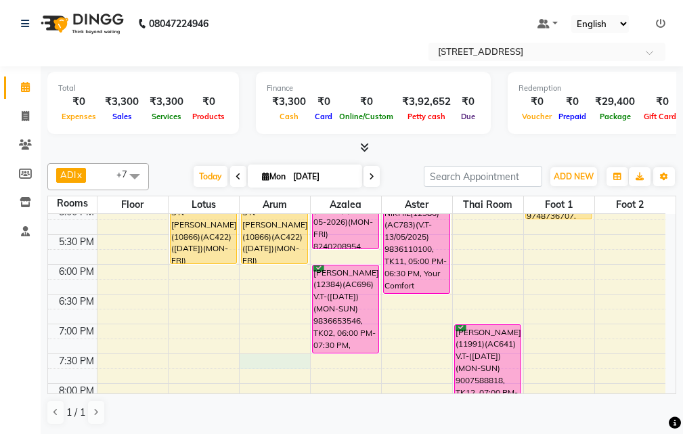
click at [260, 359] on div "10:00 AM 10:30 AM 11:00 AM 11:30 AM 12:00 PM 12:30 PM 1:00 PM 1:30 PM 2:00 PM 2…" at bounding box center [357, 175] width 618 height 774
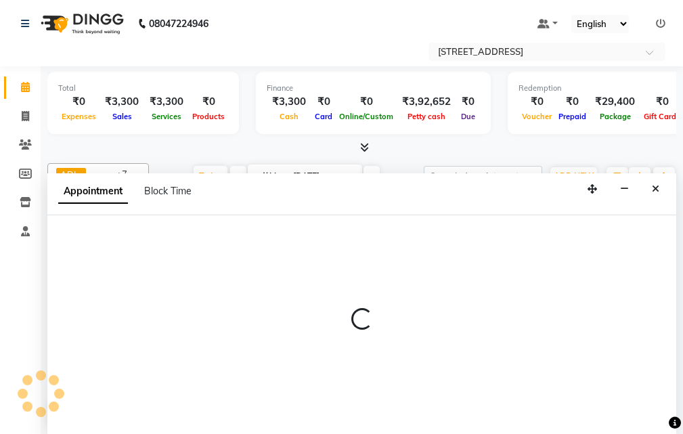
select select "1170"
select select "tentative"
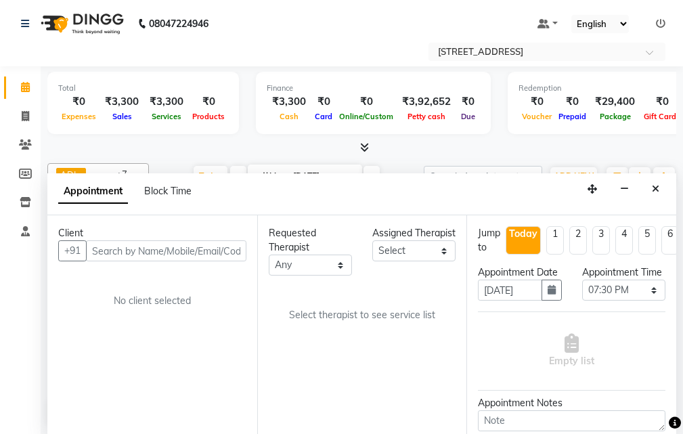
click at [195, 254] on input "text" at bounding box center [166, 250] width 161 height 21
type input "8"
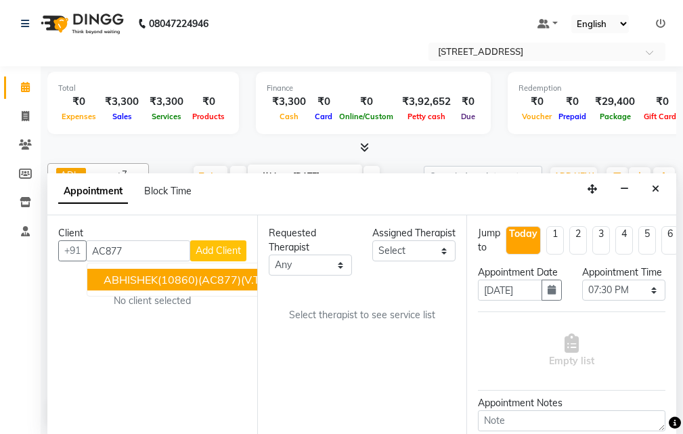
click at [181, 280] on span "ABHISHEK(10860)(AC877)(V.T-05/06/2026) (MON-SUN)7044490333" at bounding box center [282, 280] width 356 height 14
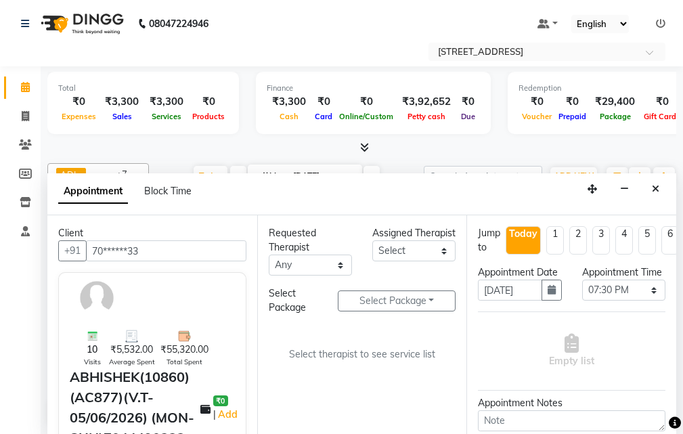
type input "70******33"
click at [445, 261] on select "Select ADI ANJU [PERSON_NAME] [DEMOGRAPHIC_DATA] 1 [PERSON_NAME] [PERSON_NAME]" at bounding box center [413, 250] width 83 height 21
select select "87872"
click at [372, 255] on select "Select ADI ANJU [PERSON_NAME] [DEMOGRAPHIC_DATA] 1 [PERSON_NAME] [PERSON_NAME]" at bounding box center [413, 250] width 83 height 21
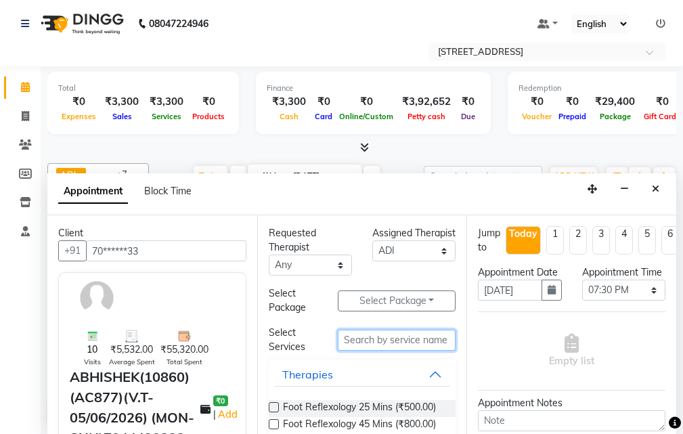
click at [375, 345] on input "text" at bounding box center [397, 340] width 118 height 21
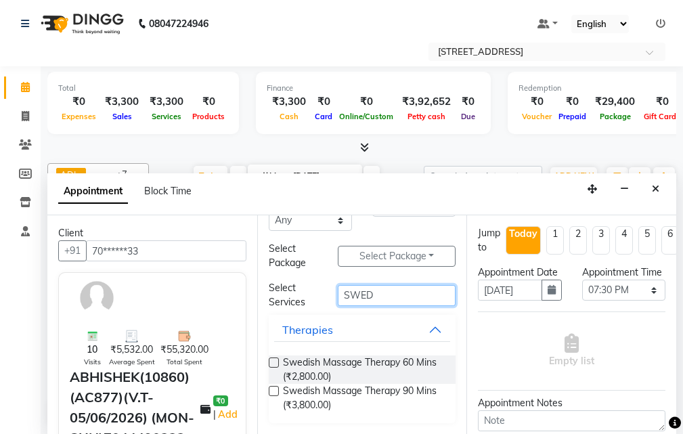
type input "SWED"
click at [271, 393] on label at bounding box center [274, 391] width 10 height 10
click at [271, 393] on input "checkbox" at bounding box center [273, 392] width 9 height 9
checkbox input "true"
select select "1845"
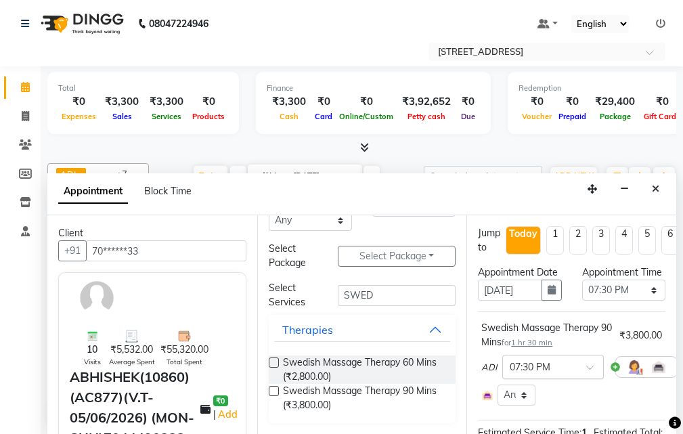
checkbox input "false"
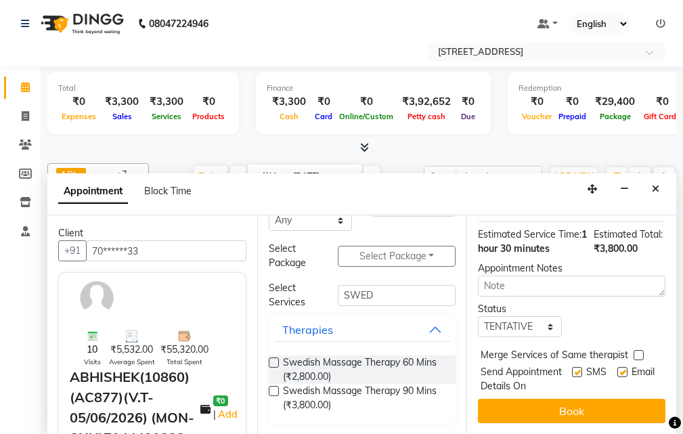
scroll to position [251, 0]
click at [540, 316] on select "Select TENTATIVE CONFIRM CHECK-IN UPCOMING" at bounding box center [519, 326] width 83 height 21
select select "confirm booking"
click at [478, 316] on select "Select TENTATIVE CONFIRM CHECK-IN UPCOMING" at bounding box center [519, 326] width 83 height 21
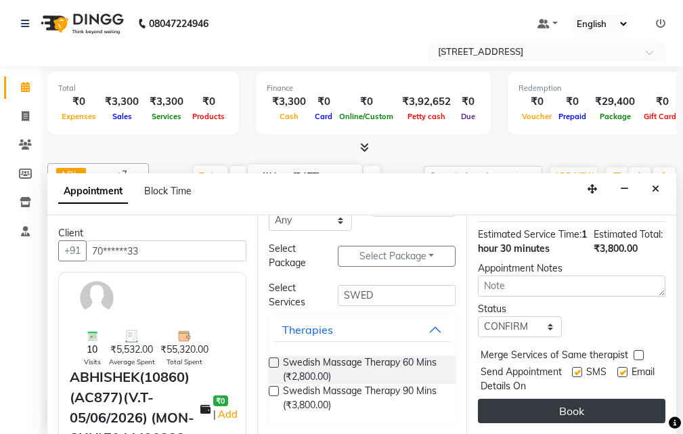
click at [597, 399] on button "Book" at bounding box center [572, 411] width 188 height 24
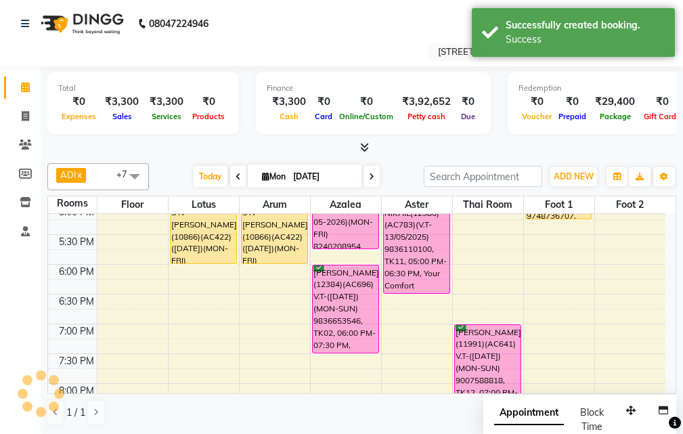
scroll to position [0, 0]
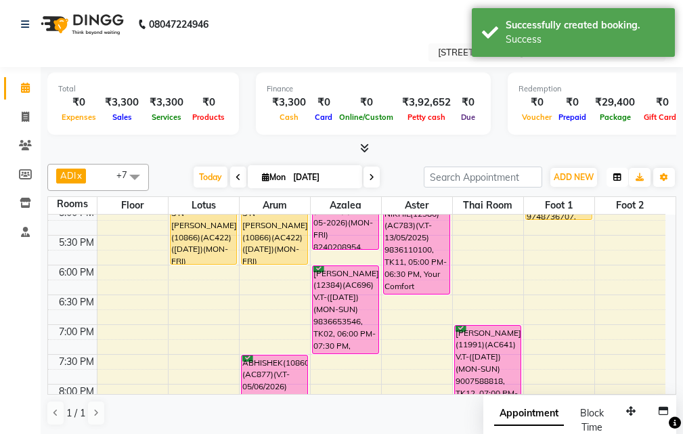
click at [611, 179] on button "button" at bounding box center [618, 177] width 22 height 19
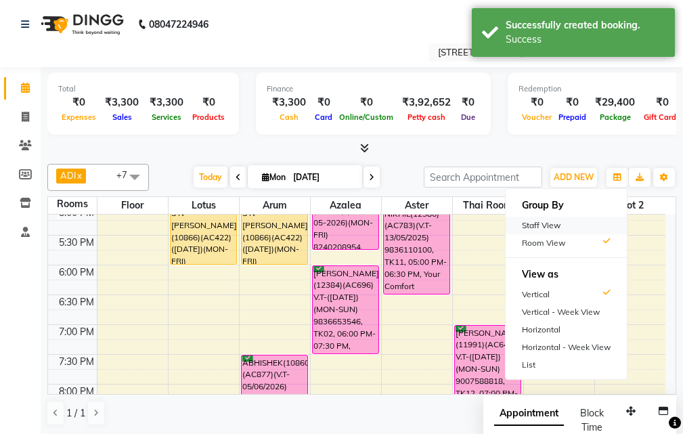
click at [585, 226] on div "Staff View" at bounding box center [566, 226] width 121 height 18
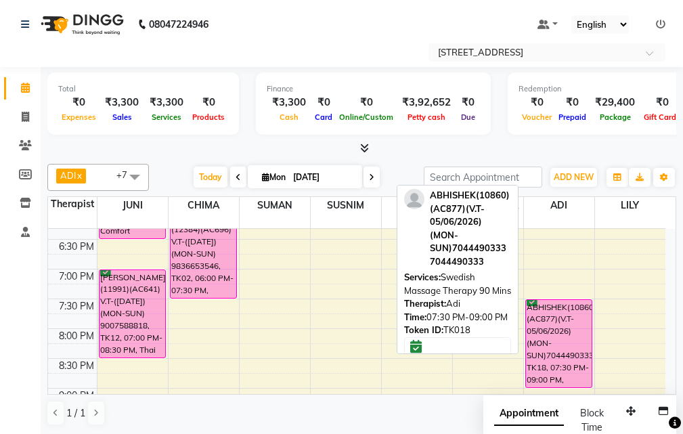
scroll to position [494, 0]
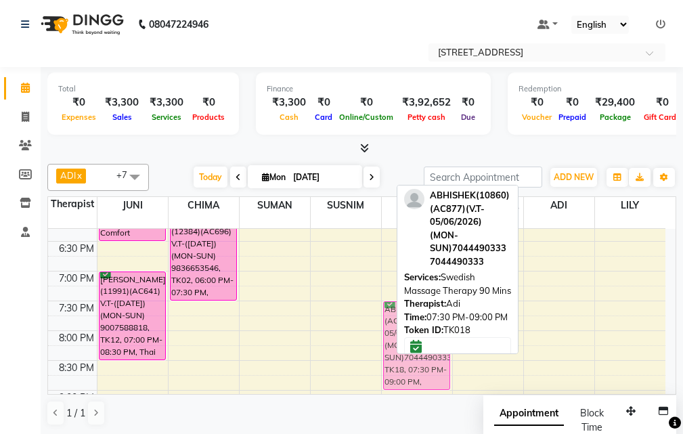
drag, startPoint x: 553, startPoint y: 331, endPoint x: 416, endPoint y: 331, distance: 136.8
click at [416, 331] on div "ADI x ANJU x BENU x CHIMA x JUNI x LILY x SUMAN x SUSNIM x +7 Select All ADI AN…" at bounding box center [361, 294] width 629 height 273
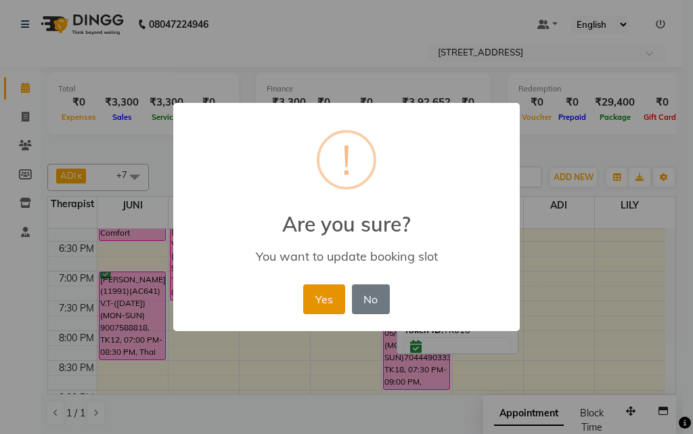
click at [320, 293] on button "Yes" at bounding box center [323, 299] width 41 height 30
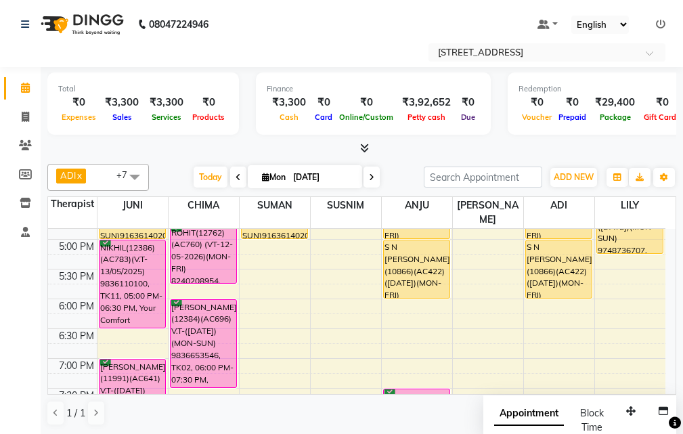
scroll to position [339, 0]
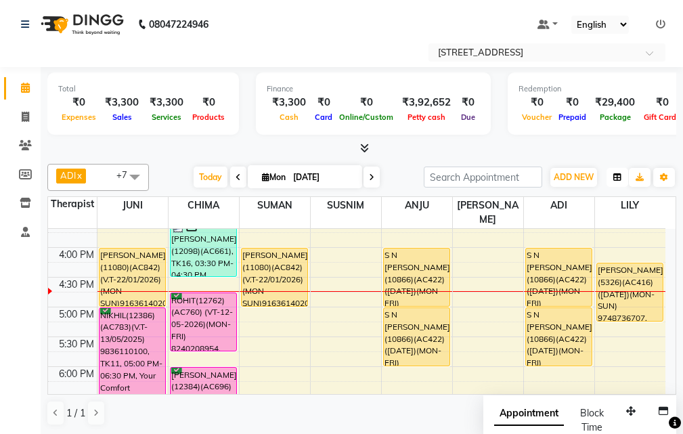
click at [616, 174] on icon "button" at bounding box center [618, 177] width 8 height 8
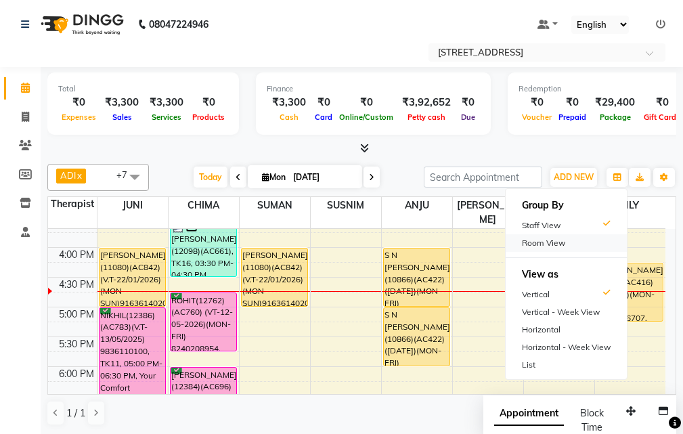
click at [568, 238] on div "Room View" at bounding box center [566, 243] width 121 height 18
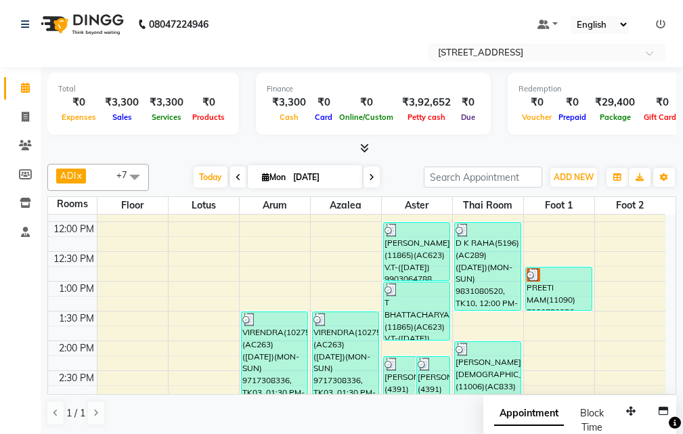
scroll to position [135, 0]
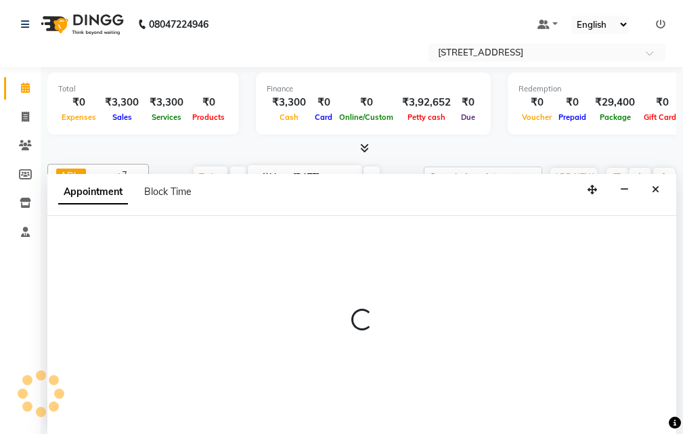
select select "tentative"
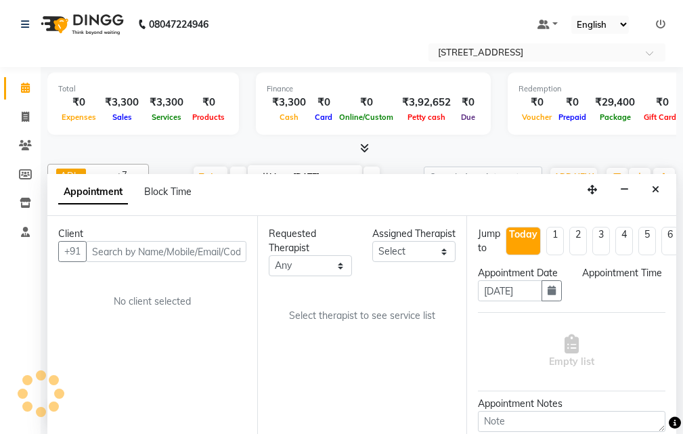
scroll to position [1, 0]
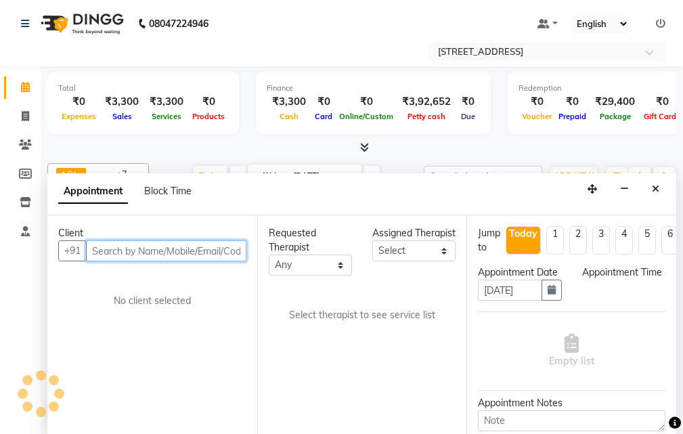
select select "825"
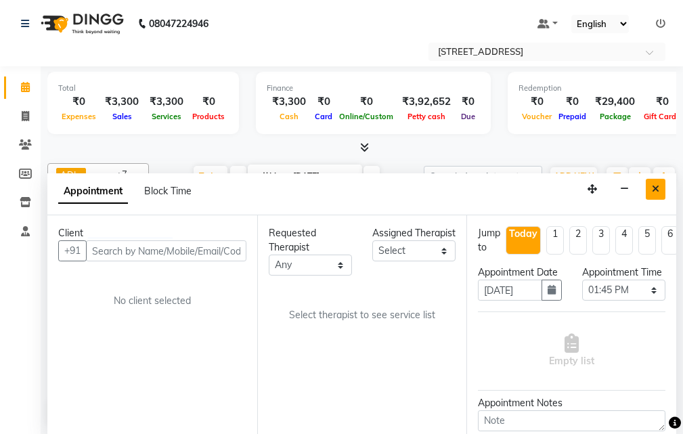
click at [662, 188] on button "Close" at bounding box center [656, 189] width 20 height 21
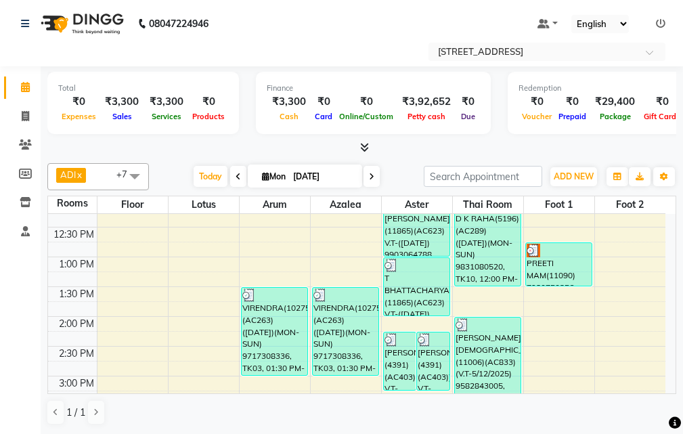
scroll to position [203, 0]
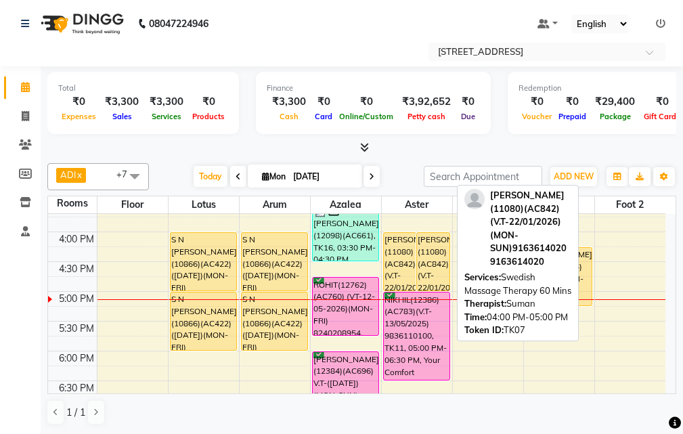
scroll to position [339, 0]
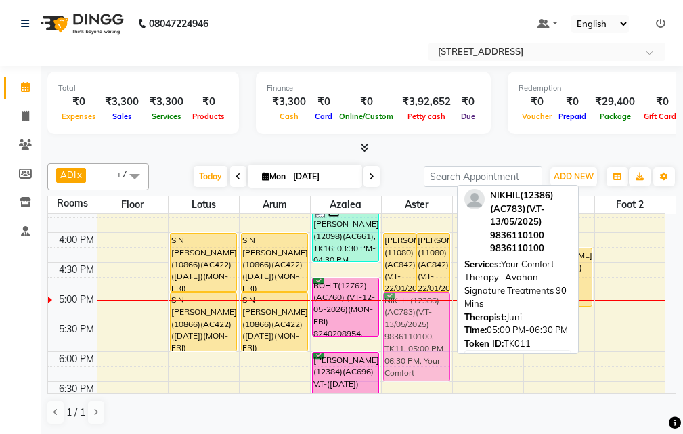
click at [430, 307] on div "[PERSON_NAME](4391)(AC403)) V.T-([DATE])(MON-SUN) 9831772867, TK01, 02:15 PM-03…" at bounding box center [417, 262] width 70 height 774
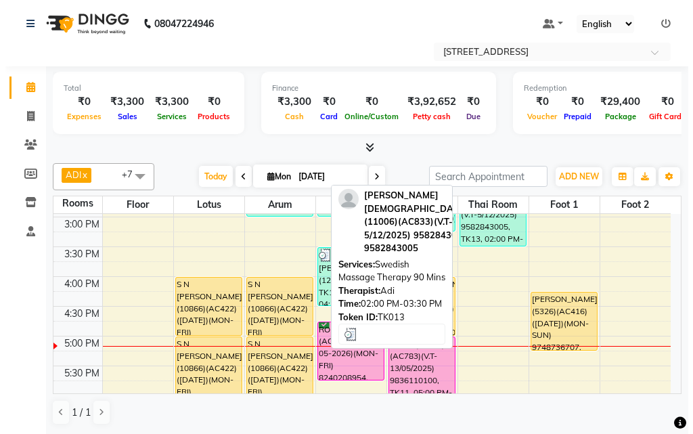
scroll to position [271, 0]
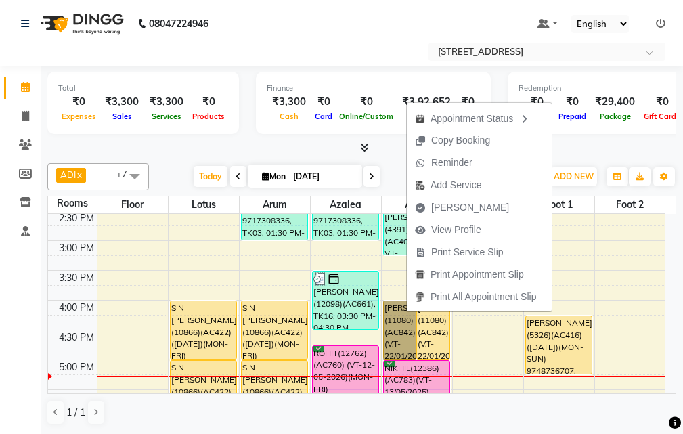
click at [622, 263] on div "10:00 AM 10:30 AM 11:00 AM 11:30 AM 12:00 PM 12:30 PM 1:00 PM 1:30 PM 2:00 PM 2…" at bounding box center [357, 330] width 618 height 774
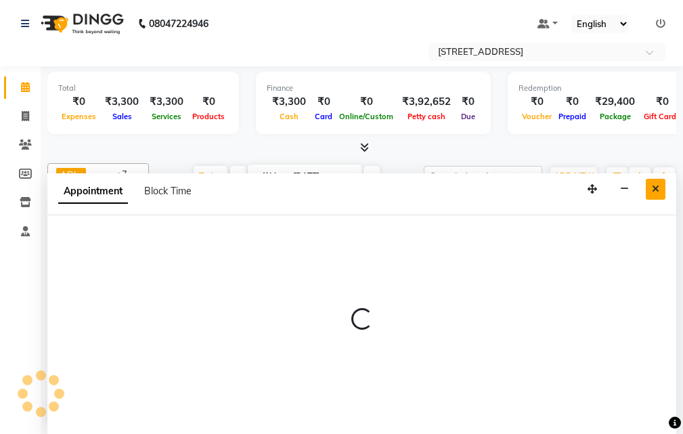
click at [657, 184] on icon "Close" at bounding box center [655, 188] width 7 height 9
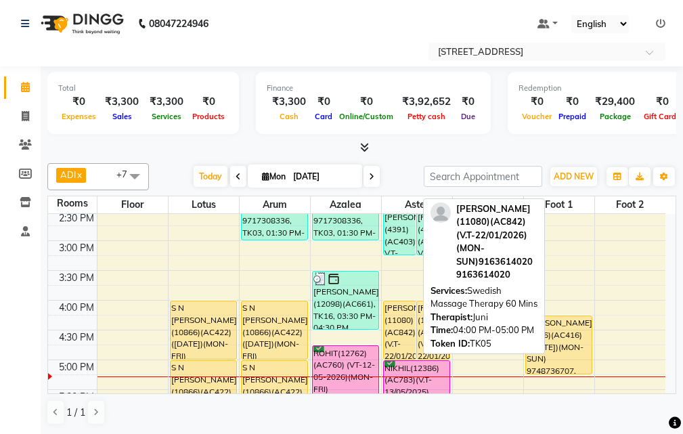
click at [408, 337] on div "[PERSON_NAME](11080)(AC842)(V.T-22/01/2026) (MON-SUN)9163614020, TK05, 04:00 PM…" at bounding box center [400, 330] width 33 height 58
select select "1"
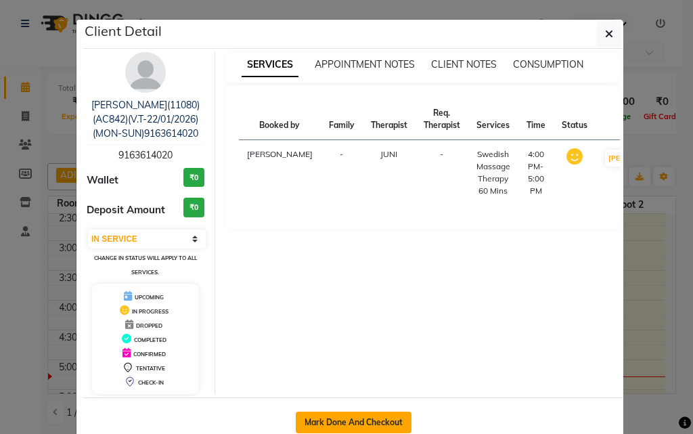
click at [375, 420] on button "Mark Done And Checkout" at bounding box center [354, 423] width 116 height 22
select select "service"
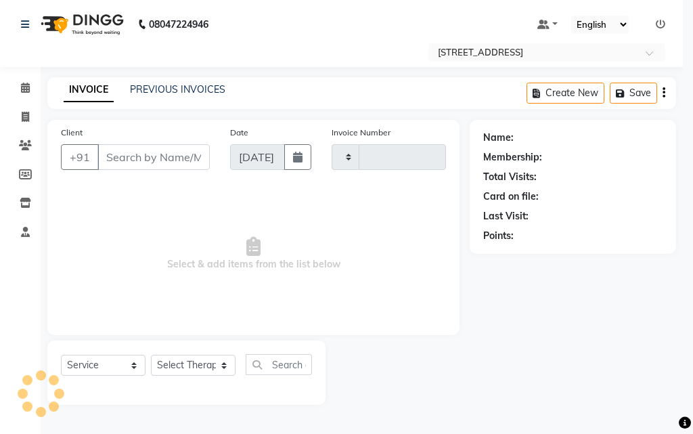
type input "2538"
select select "4269"
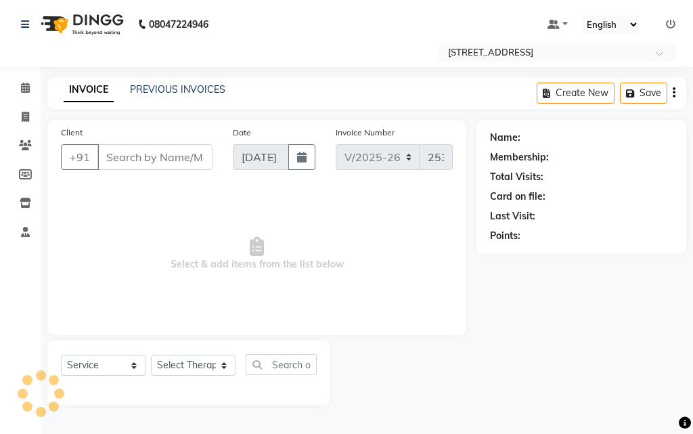
type input "91******20"
select select "23004"
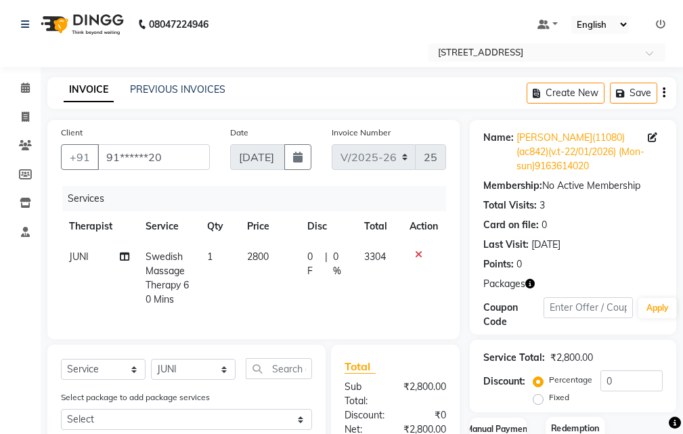
scroll to position [213, 0]
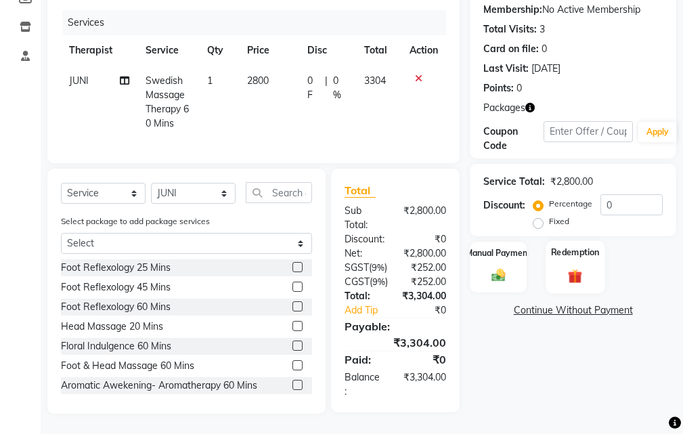
click at [570, 268] on img at bounding box center [575, 277] width 23 height 18
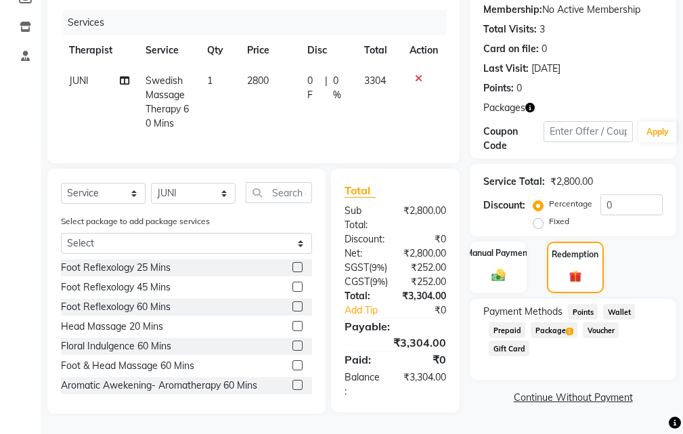
click at [560, 322] on span "Package 1" at bounding box center [554, 330] width 47 height 16
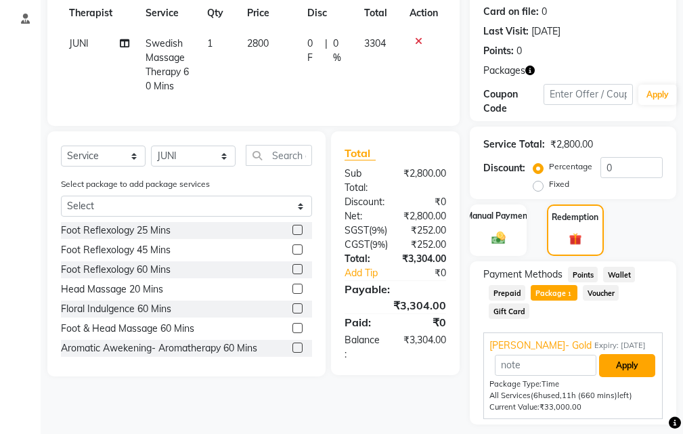
click at [635, 359] on button "Apply" at bounding box center [627, 365] width 56 height 23
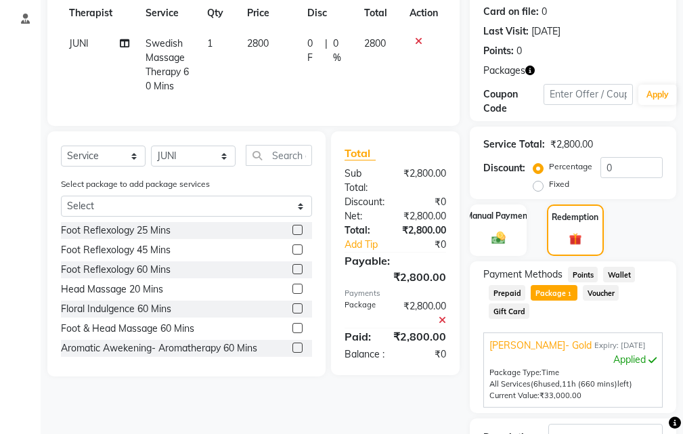
scroll to position [317, 0]
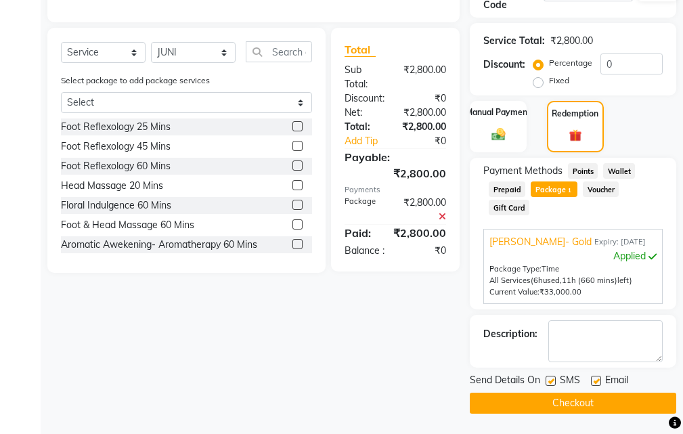
click at [597, 383] on label at bounding box center [596, 381] width 10 height 10
click at [597, 383] on input "checkbox" at bounding box center [595, 381] width 9 height 9
checkbox input "false"
click at [553, 382] on label at bounding box center [551, 381] width 10 height 10
click at [553, 382] on input "checkbox" at bounding box center [550, 381] width 9 height 9
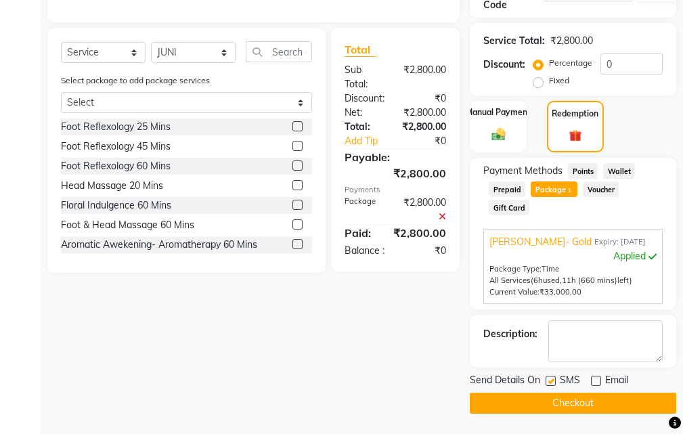
checkbox input "false"
click at [572, 395] on button "Checkout" at bounding box center [573, 403] width 207 height 21
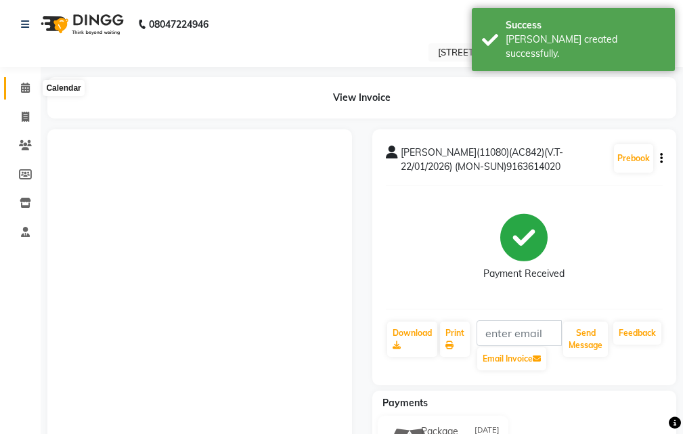
click at [26, 85] on icon at bounding box center [25, 88] width 9 height 10
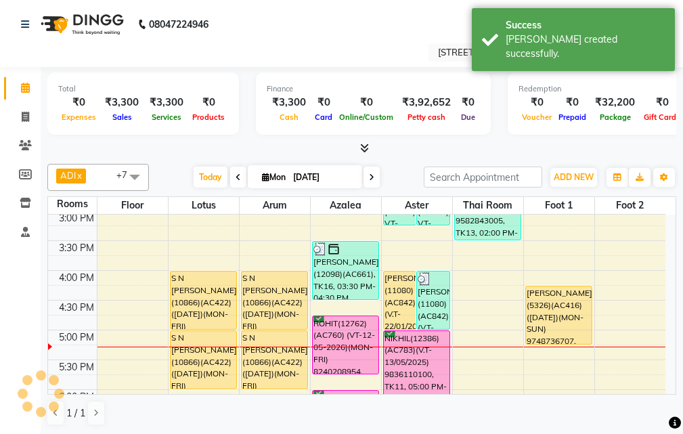
scroll to position [271, 0]
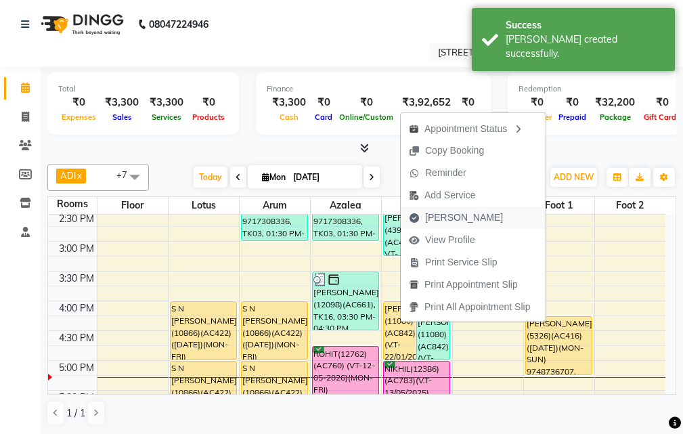
click at [477, 218] on span "[PERSON_NAME]" at bounding box center [456, 218] width 110 height 22
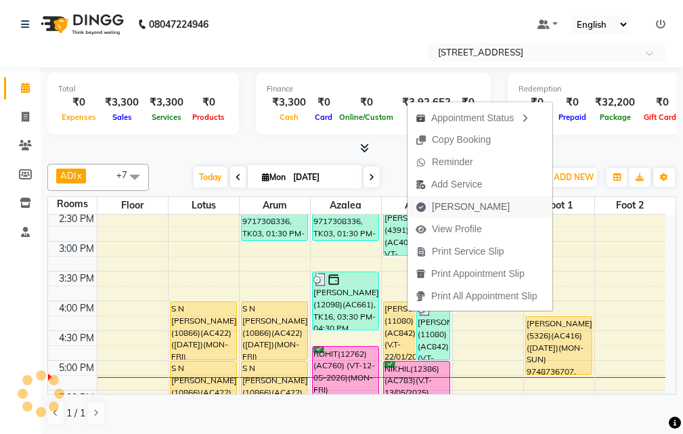
click at [459, 204] on span "[PERSON_NAME]" at bounding box center [471, 207] width 78 height 14
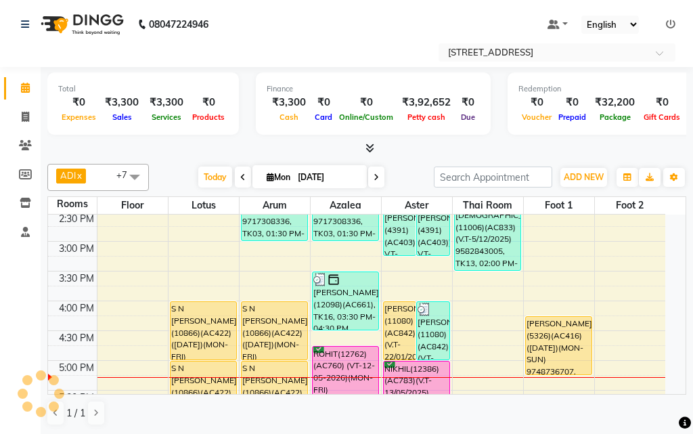
select select "4269"
select select "service"
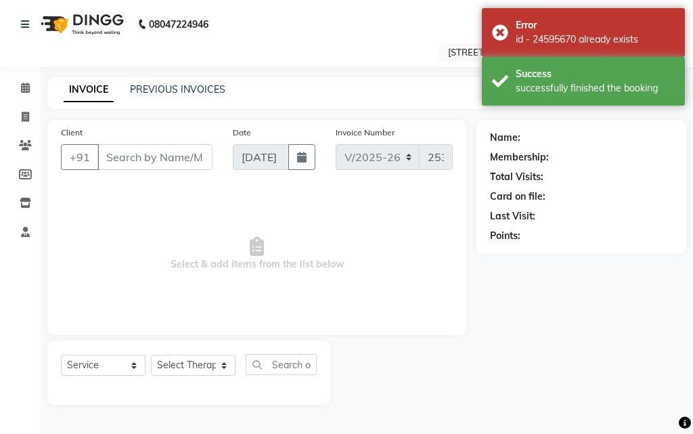
type input "91******20"
select select "23008"
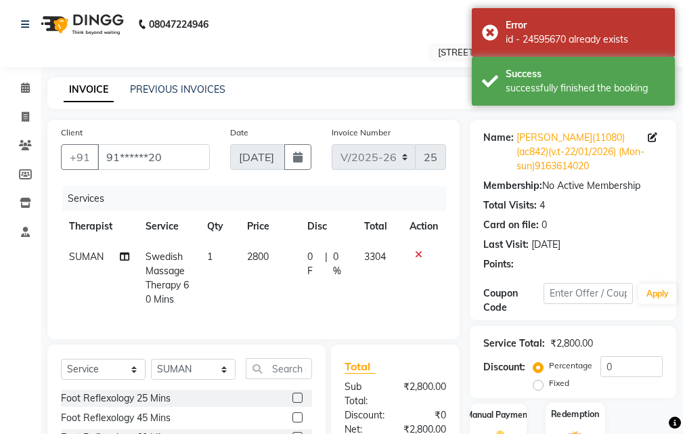
scroll to position [135, 0]
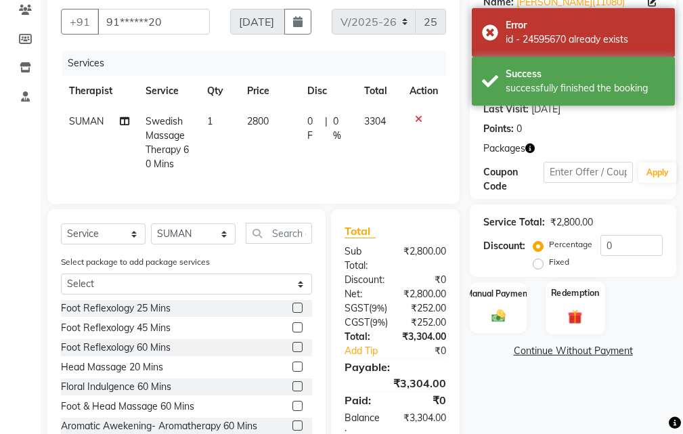
click at [574, 290] on label "Redemption" at bounding box center [575, 292] width 49 height 13
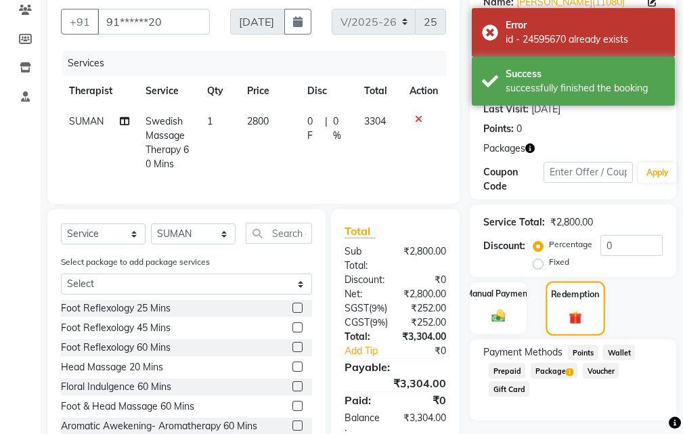
click at [577, 315] on img at bounding box center [575, 317] width 21 height 16
click at [555, 372] on span "Package 1" at bounding box center [554, 371] width 47 height 16
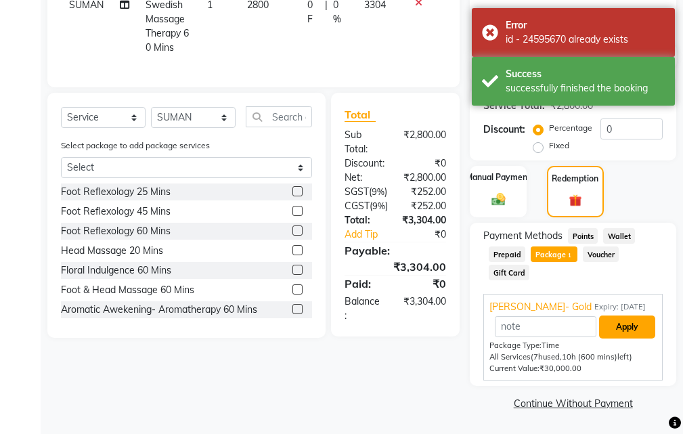
click at [626, 330] on button "Apply" at bounding box center [627, 327] width 56 height 23
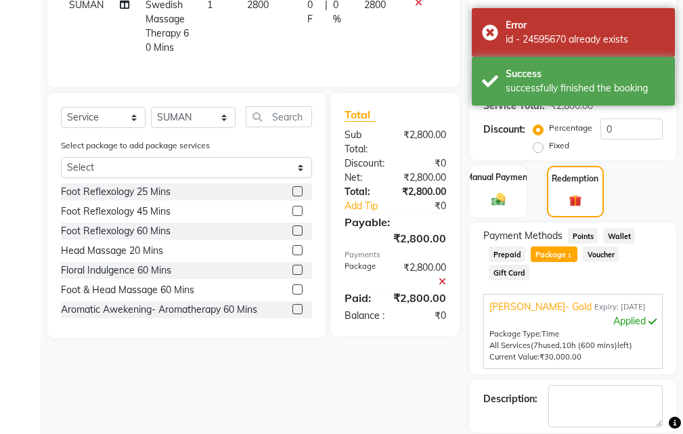
scroll to position [317, 0]
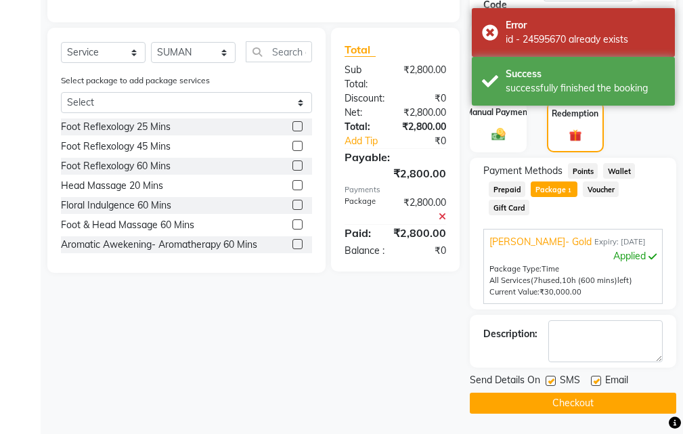
click at [593, 377] on label at bounding box center [596, 381] width 10 height 10
click at [593, 377] on input "checkbox" at bounding box center [595, 381] width 9 height 9
checkbox input "false"
click at [552, 379] on label at bounding box center [551, 381] width 10 height 10
click at [552, 379] on input "checkbox" at bounding box center [550, 381] width 9 height 9
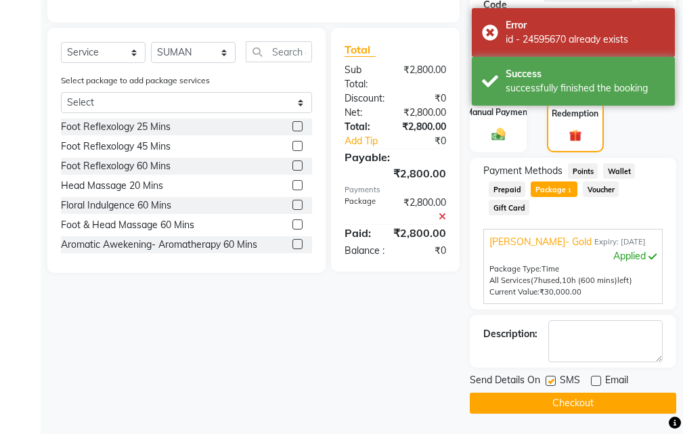
checkbox input "false"
click at [581, 402] on button "Checkout" at bounding box center [573, 403] width 207 height 21
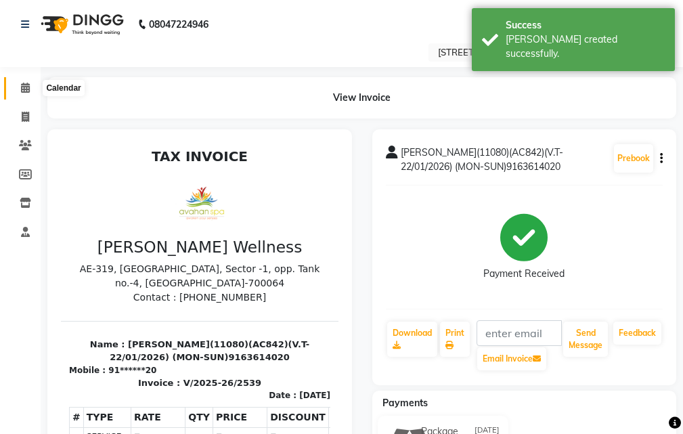
click at [30, 91] on icon at bounding box center [25, 88] width 9 height 10
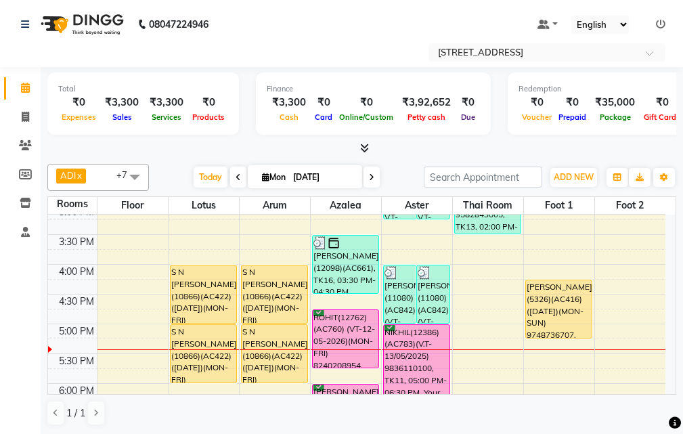
scroll to position [339, 0]
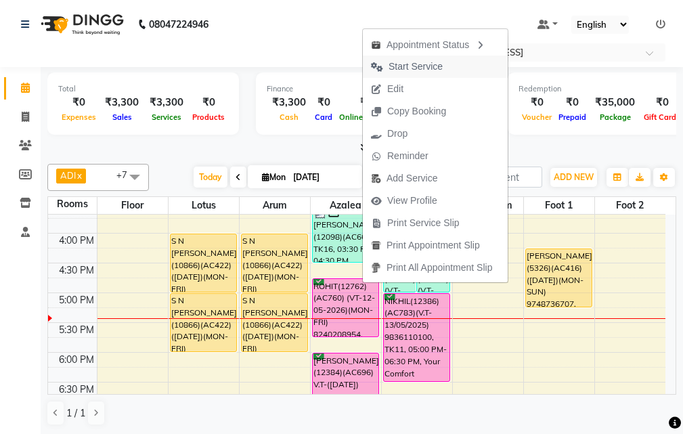
click at [424, 62] on span "Start Service" at bounding box center [416, 67] width 54 height 14
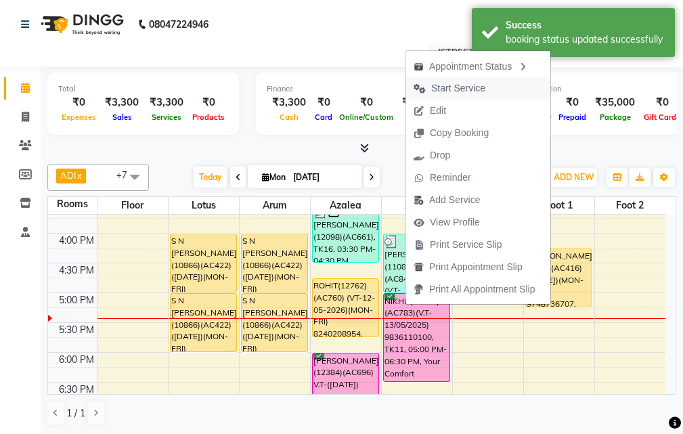
click at [442, 90] on span "Start Service" at bounding box center [458, 88] width 54 height 14
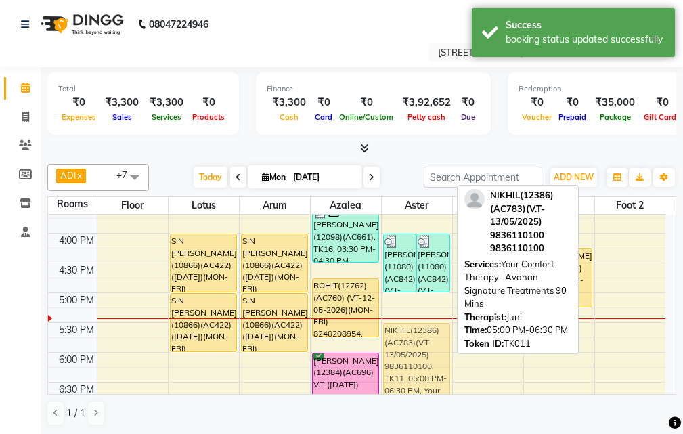
drag, startPoint x: 420, startPoint y: 305, endPoint x: 431, endPoint y: 333, distance: 29.8
click at [431, 333] on div "[PERSON_NAME](4391)(AC403)) V.T-([DATE])(MON-SUN) 9831772867, TK01, 02:15 PM-03…" at bounding box center [417, 263] width 70 height 774
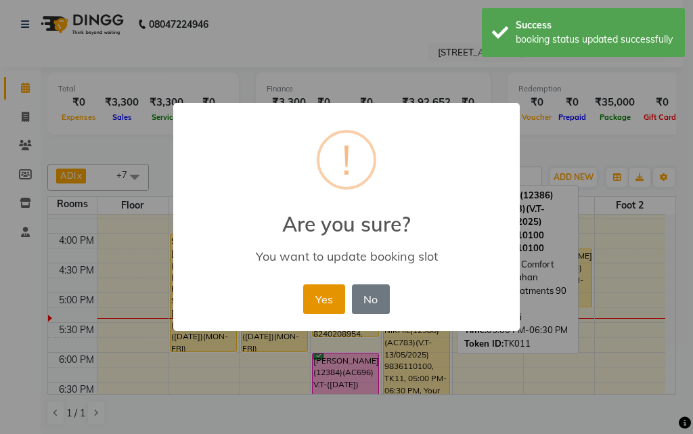
click at [322, 295] on button "Yes" at bounding box center [323, 299] width 41 height 30
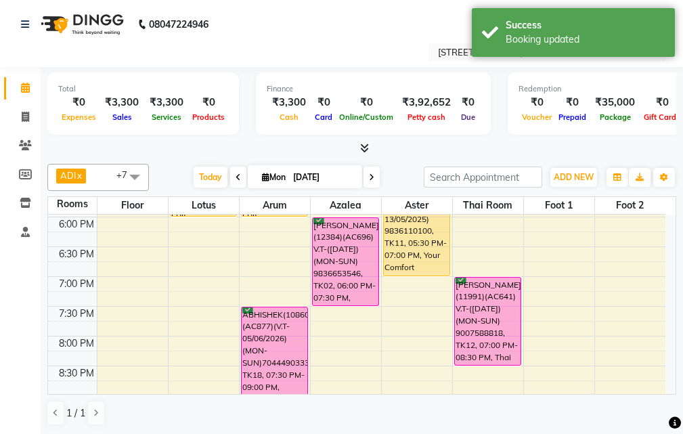
scroll to position [459, 0]
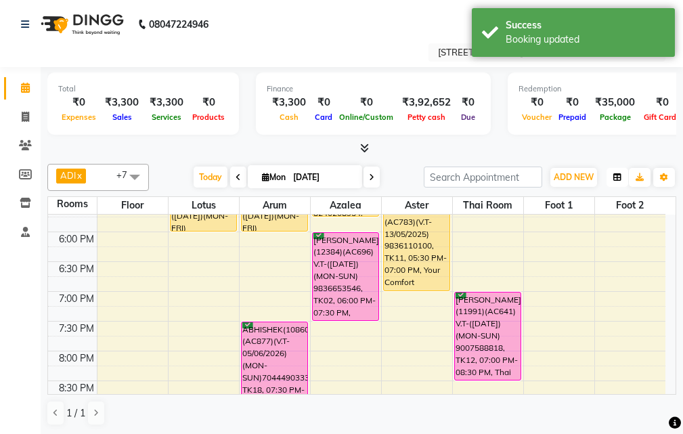
click at [620, 177] on icon "button" at bounding box center [618, 177] width 8 height 8
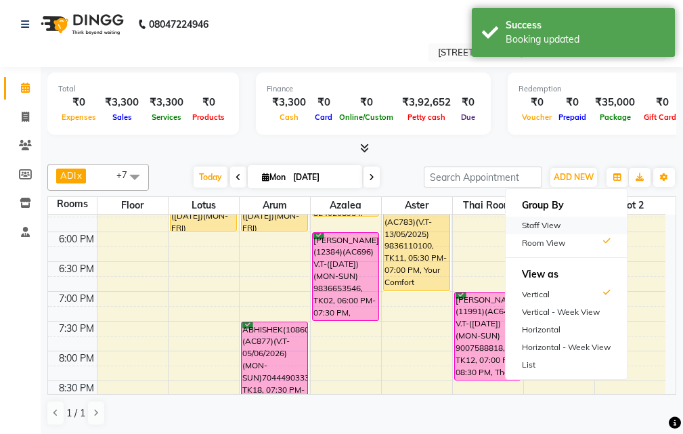
click at [581, 228] on div "Staff View" at bounding box center [566, 226] width 121 height 18
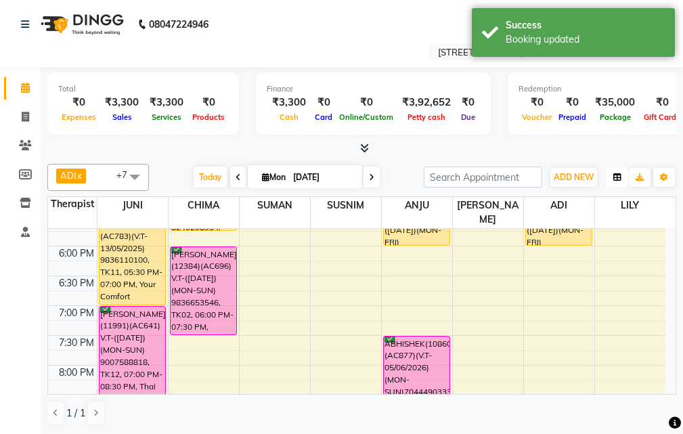
click at [609, 181] on button "button" at bounding box center [618, 177] width 22 height 19
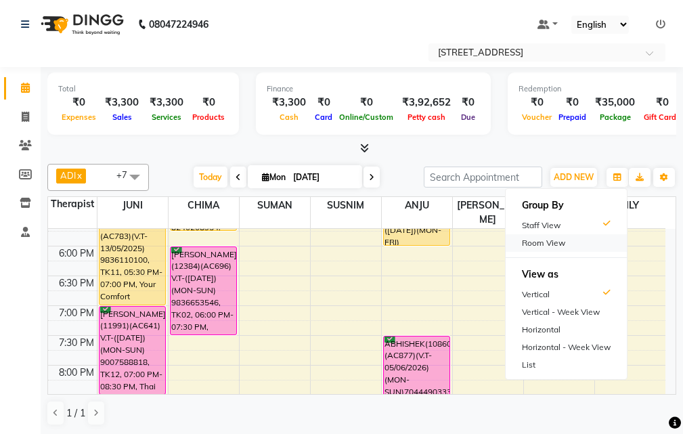
click at [582, 242] on div "Room View" at bounding box center [566, 243] width 121 height 18
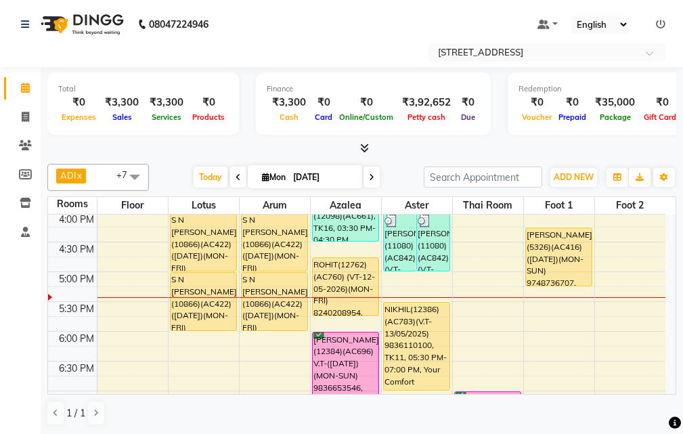
scroll to position [391, 0]
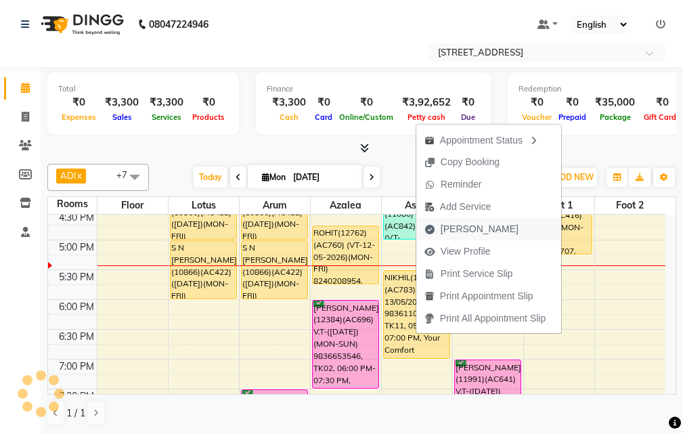
click at [503, 229] on button "[PERSON_NAME]" at bounding box center [488, 229] width 145 height 22
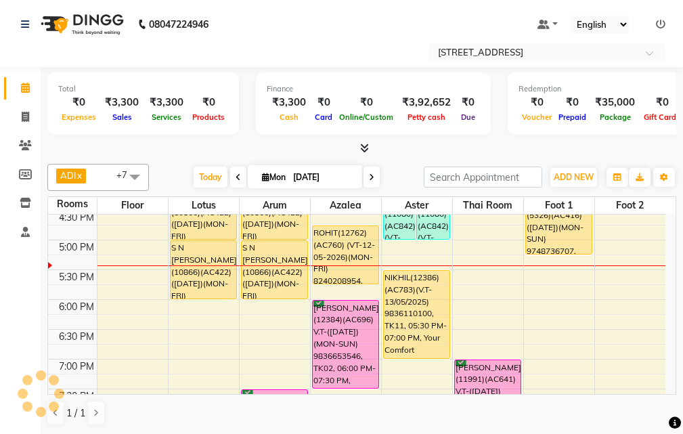
select select "service"
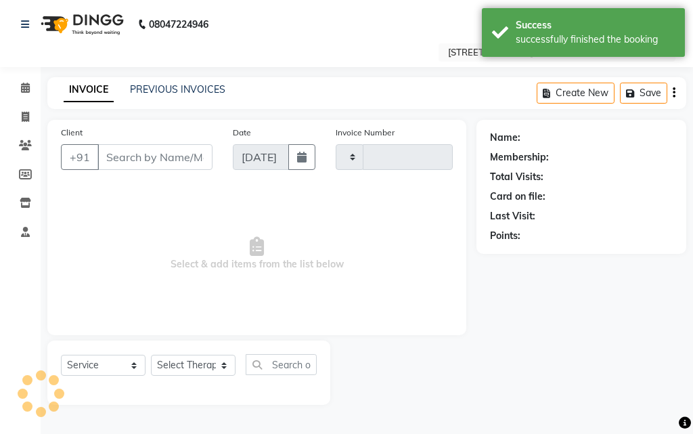
type input "2540"
select select "4269"
type input "97******07"
select select "87874"
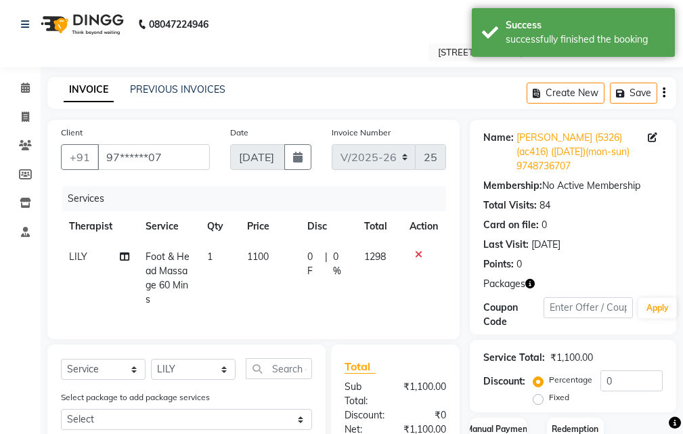
scroll to position [135, 0]
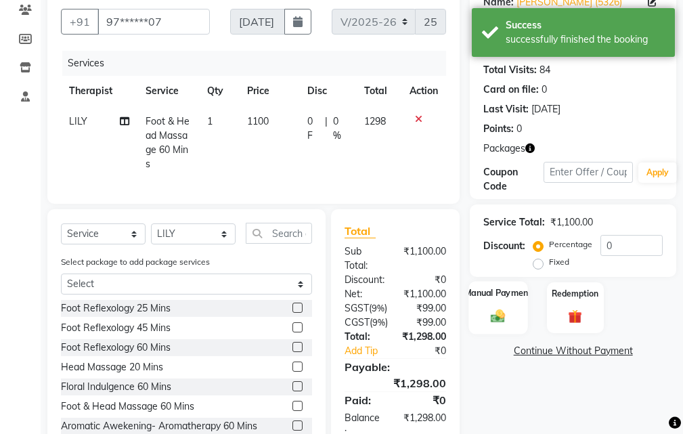
click at [503, 312] on img at bounding box center [498, 316] width 23 height 16
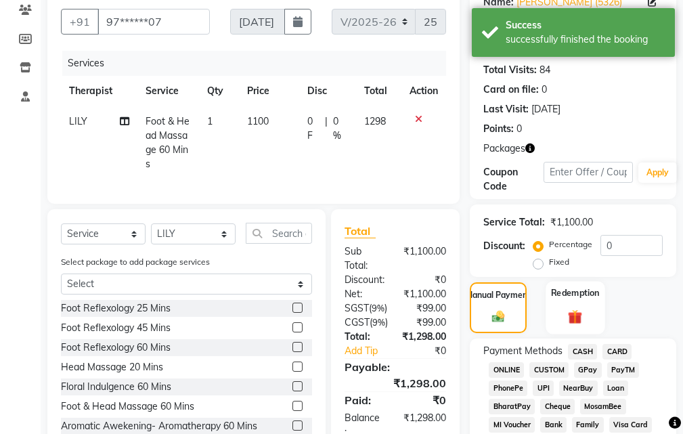
click at [575, 314] on img at bounding box center [575, 317] width 23 height 18
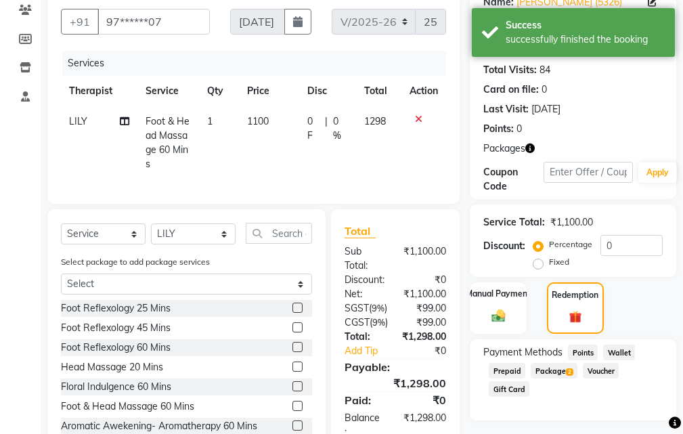
click at [545, 370] on span "Package 2" at bounding box center [554, 371] width 47 height 16
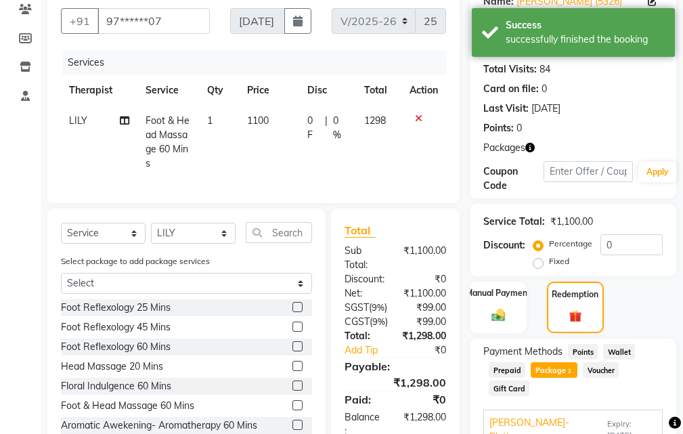
scroll to position [298, 0]
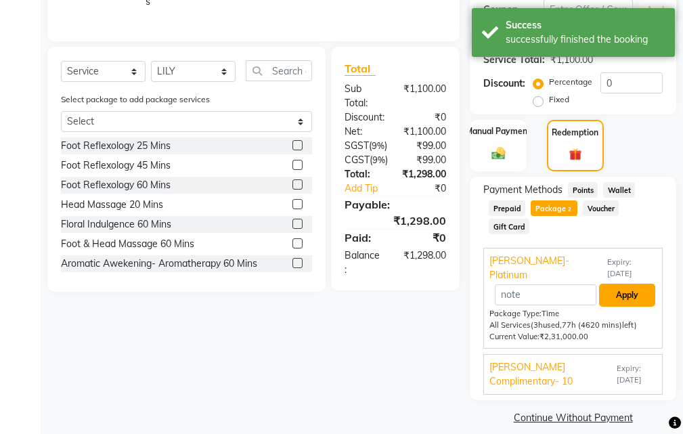
click at [624, 285] on button "Apply" at bounding box center [627, 295] width 56 height 23
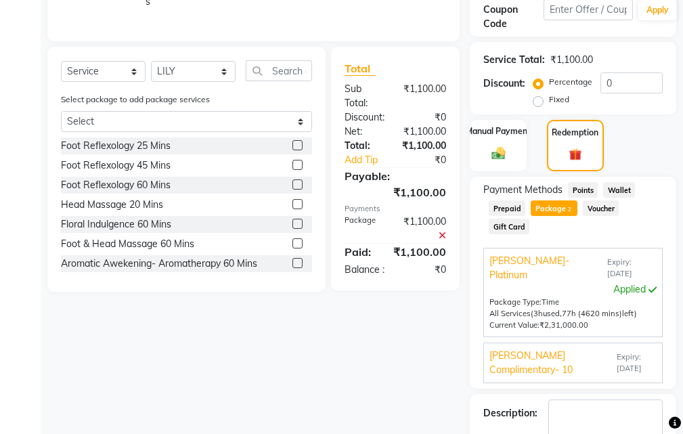
scroll to position [363, 0]
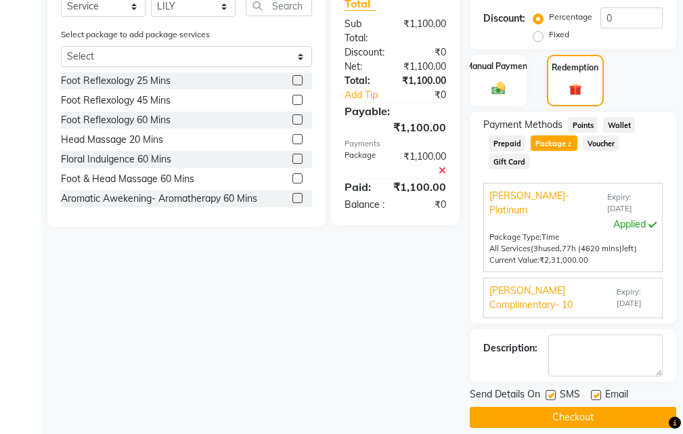
click at [596, 390] on label at bounding box center [596, 395] width 10 height 10
click at [596, 391] on input "checkbox" at bounding box center [595, 395] width 9 height 9
checkbox input "false"
click at [552, 390] on label at bounding box center [551, 395] width 10 height 10
click at [552, 391] on input "checkbox" at bounding box center [550, 395] width 9 height 9
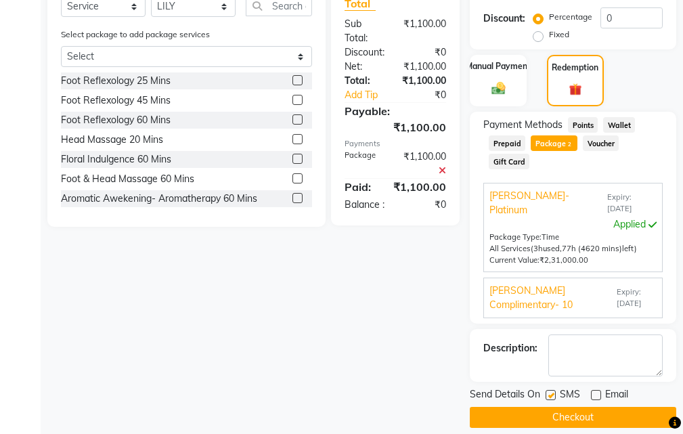
checkbox input "false"
click at [563, 407] on button "Checkout" at bounding box center [573, 417] width 207 height 21
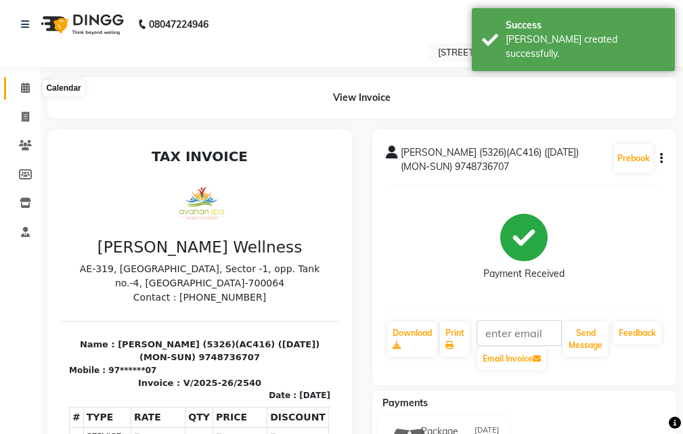
click at [28, 85] on icon at bounding box center [25, 88] width 9 height 10
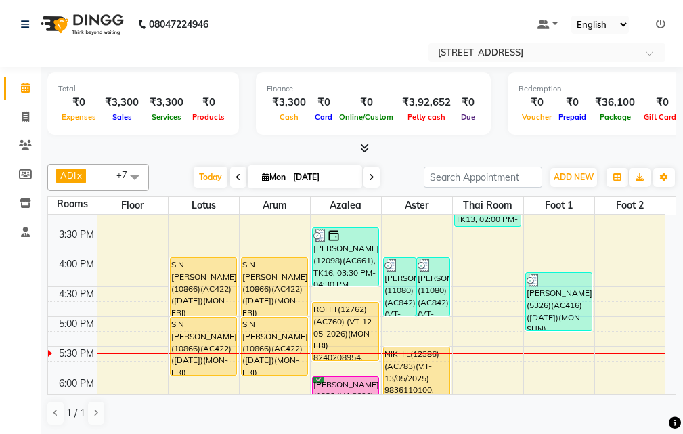
scroll to position [339, 0]
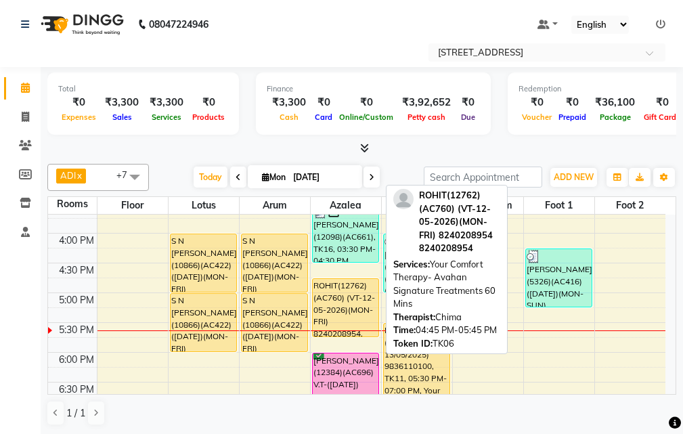
click at [460, 433] on html "08047224946 Select Location × Avahan Spa, Tank No 4 Default Panel My Panel Engl…" at bounding box center [341, 217] width 683 height 434
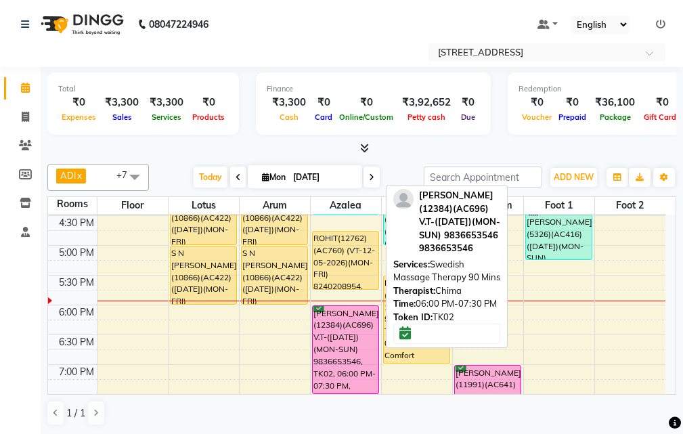
scroll to position [406, 0]
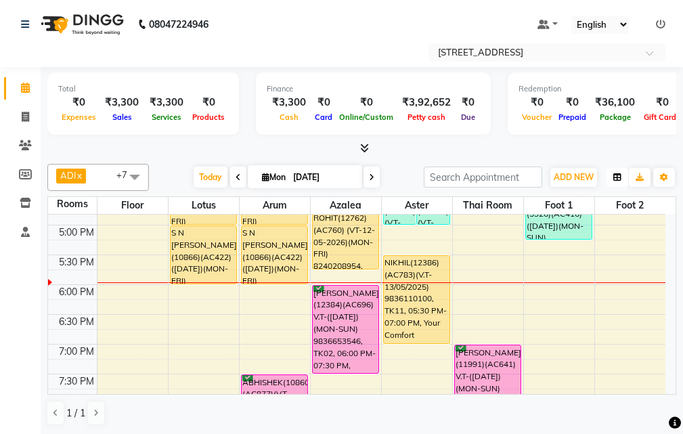
click at [616, 176] on icon "button" at bounding box center [618, 177] width 8 height 8
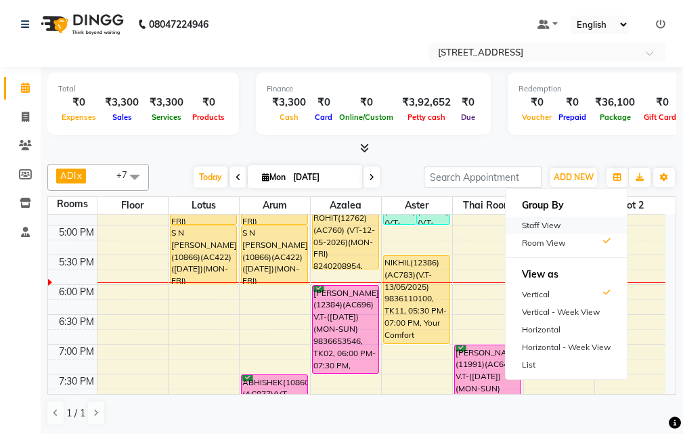
click at [572, 229] on div "Staff View" at bounding box center [566, 226] width 121 height 18
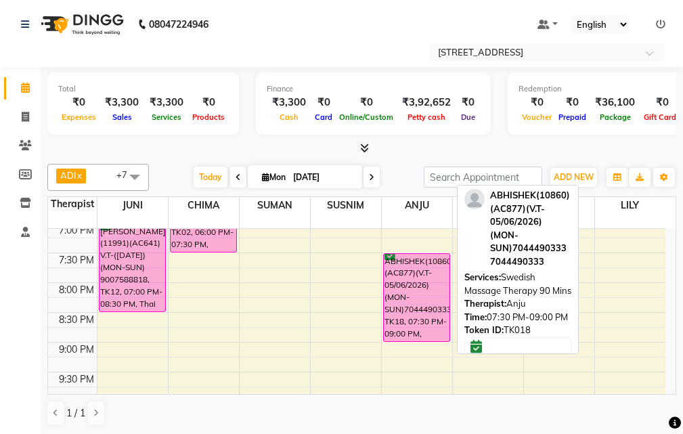
scroll to position [474, 0]
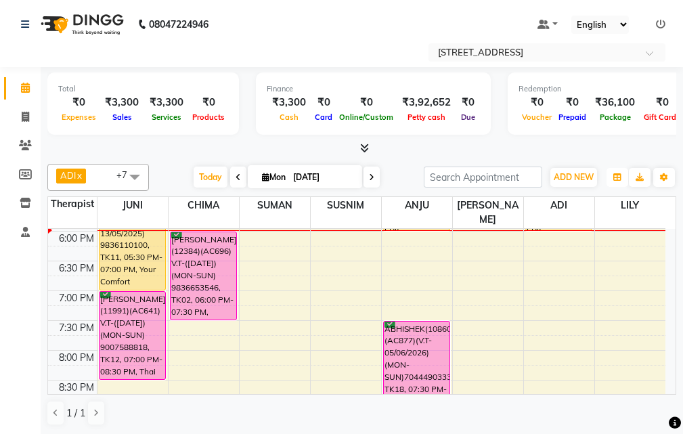
click at [618, 169] on button "button" at bounding box center [618, 177] width 22 height 19
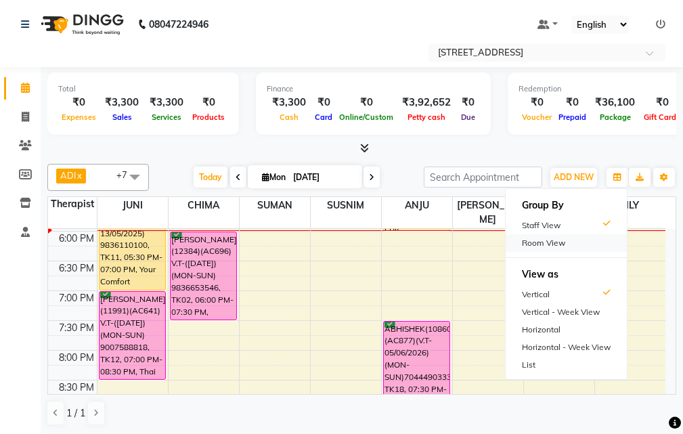
click at [555, 237] on div "Room View" at bounding box center [566, 243] width 121 height 18
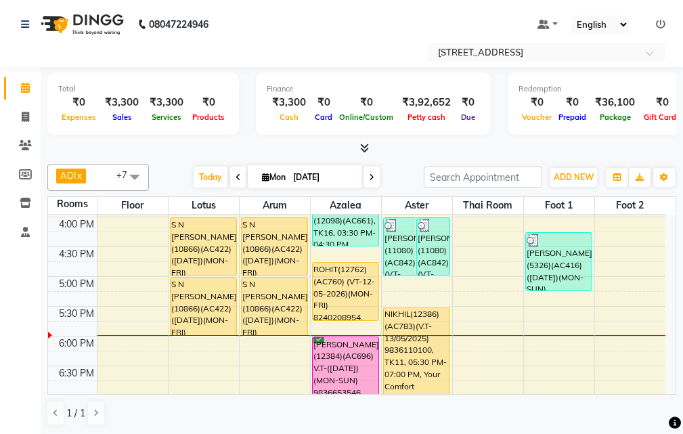
scroll to position [339, 0]
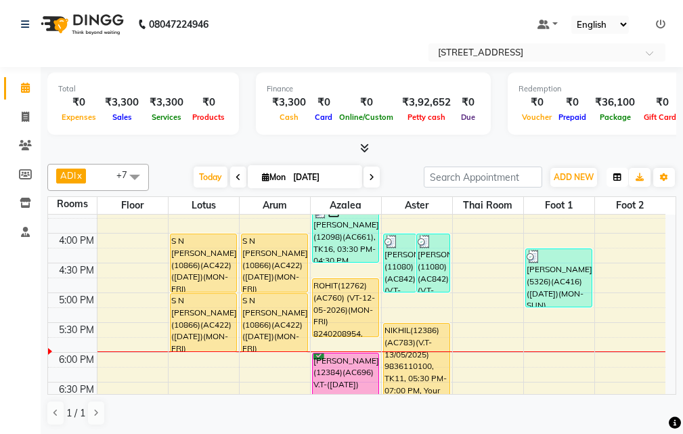
click at [623, 176] on button "button" at bounding box center [618, 177] width 22 height 19
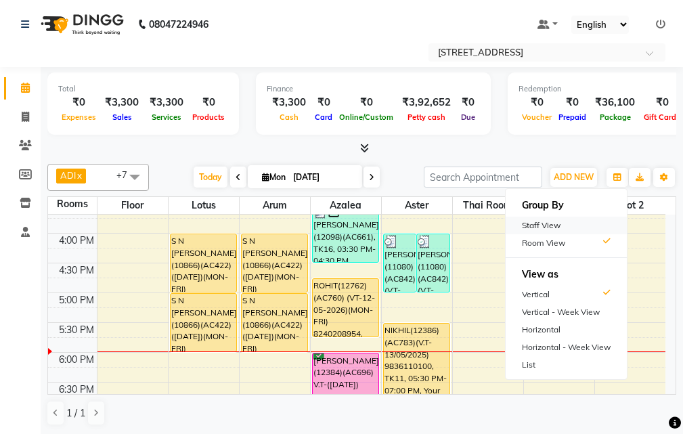
click at [570, 227] on div "Staff View" at bounding box center [566, 226] width 121 height 18
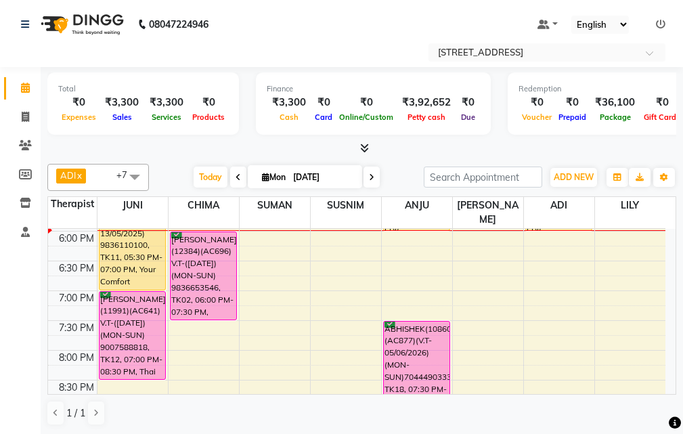
scroll to position [406, 0]
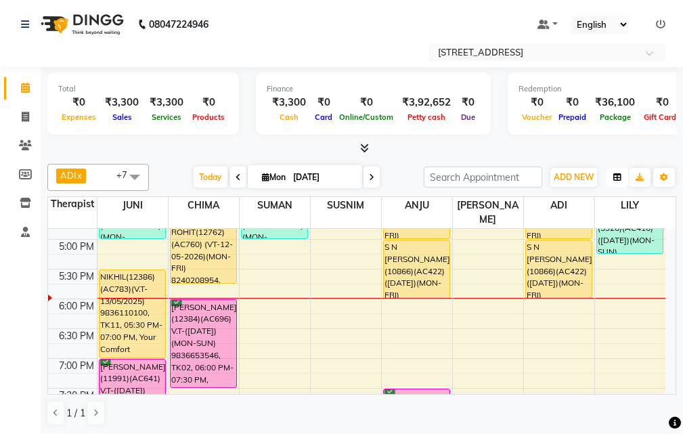
click at [614, 180] on icon "button" at bounding box center [618, 177] width 8 height 8
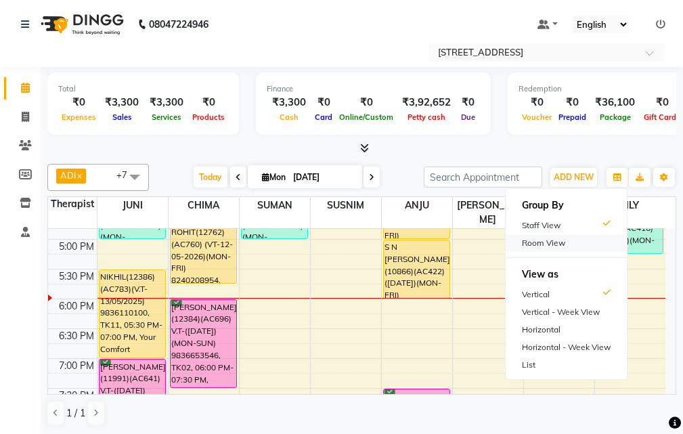
click at [597, 247] on div "Room View" at bounding box center [566, 243] width 121 height 18
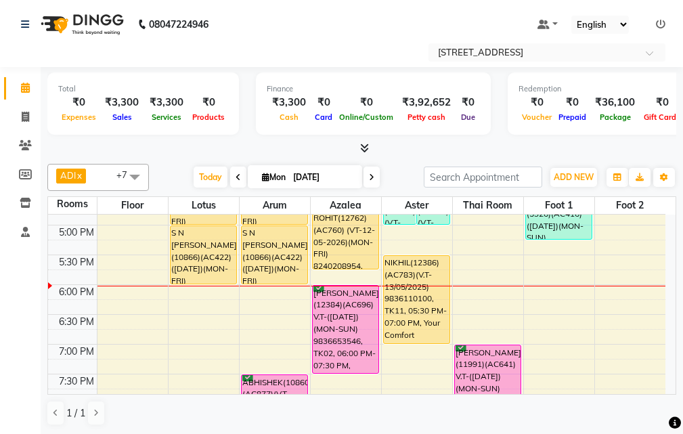
click at [280, 292] on div "10:00 AM 10:30 AM 11:00 AM 11:30 AM 12:00 PM 12:30 PM 1:00 PM 1:30 PM 2:00 PM 2…" at bounding box center [357, 195] width 618 height 774
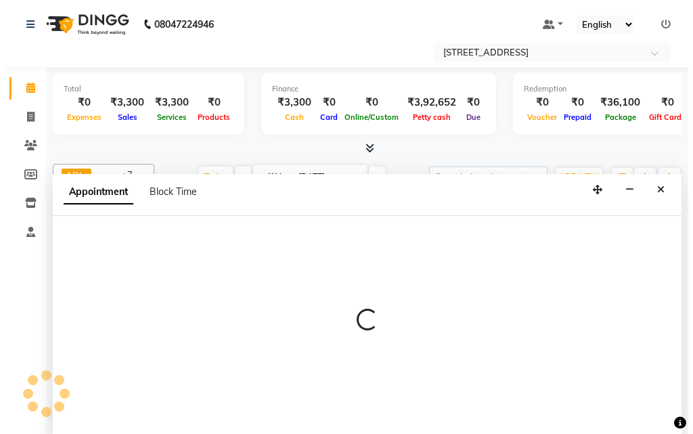
scroll to position [1, 0]
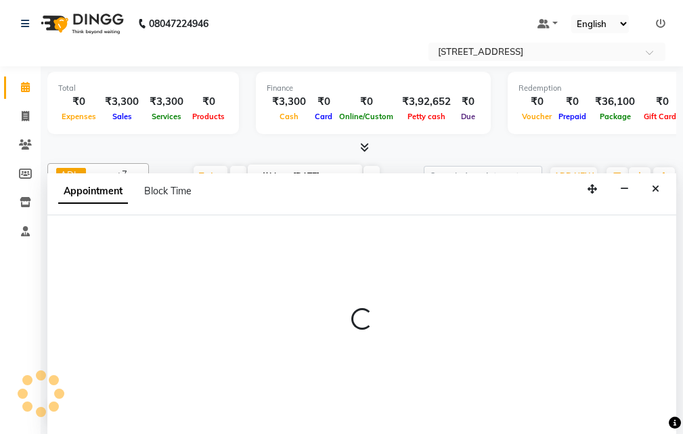
select select "1080"
select select "tentative"
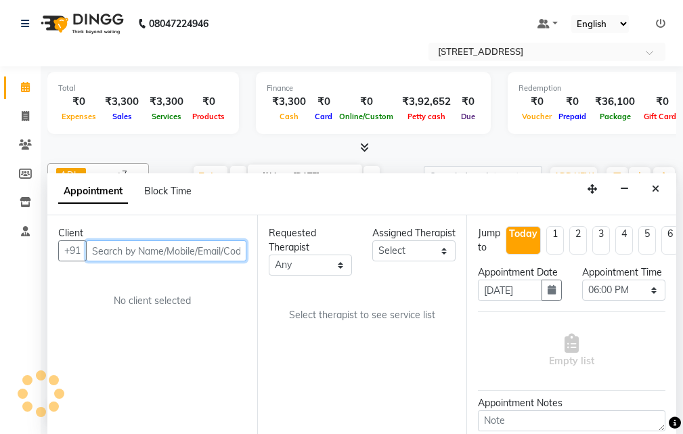
click at [127, 251] on input "text" at bounding box center [166, 250] width 161 height 21
type input "9910784486"
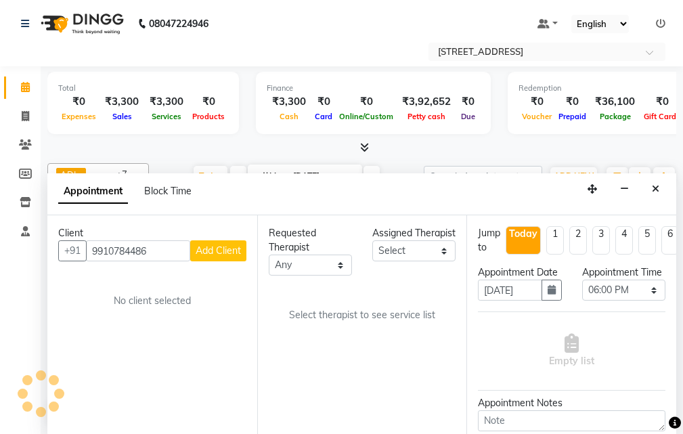
click at [207, 246] on span "Add Client" at bounding box center [218, 250] width 45 height 12
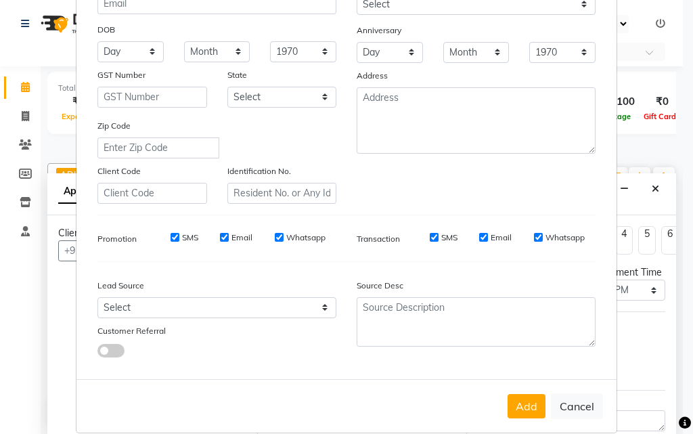
scroll to position [191, 0]
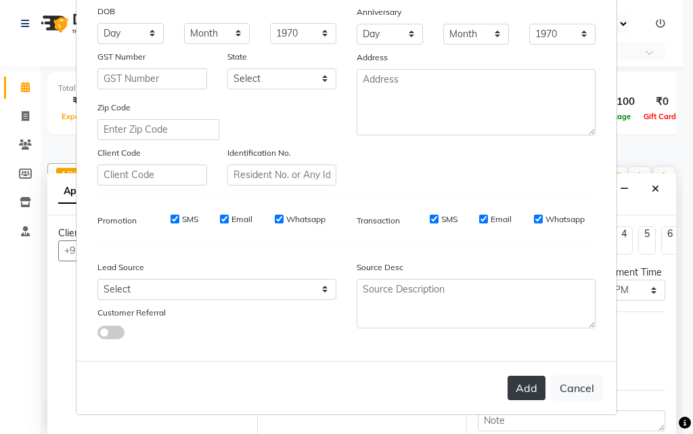
type input "[PERSON_NAME]"
click at [529, 387] on button "Add" at bounding box center [527, 388] width 38 height 24
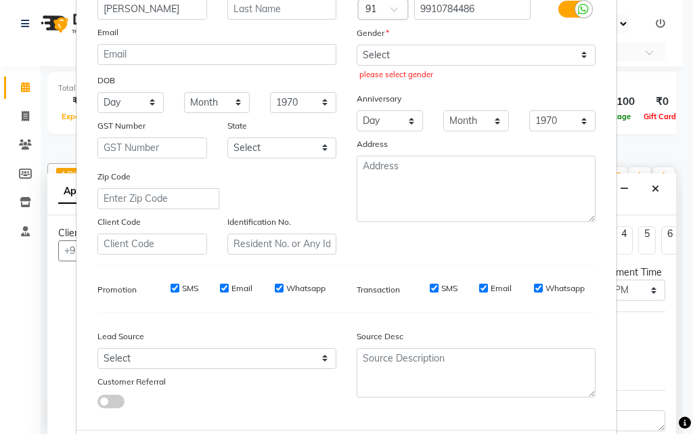
scroll to position [0, 0]
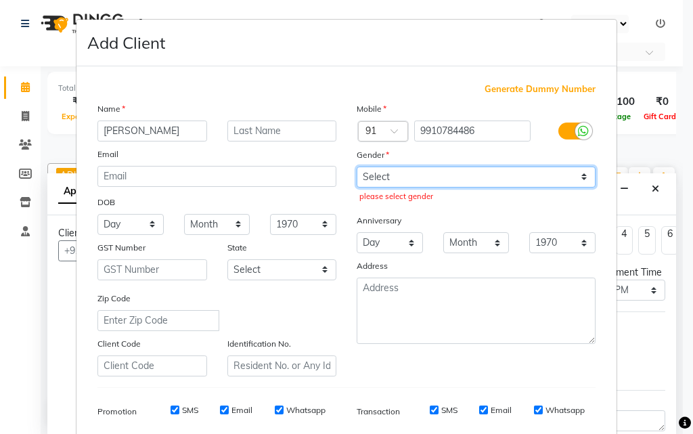
click at [463, 173] on select "Select [DEMOGRAPHIC_DATA] [DEMOGRAPHIC_DATA] Other Prefer Not To Say" at bounding box center [476, 177] width 239 height 21
select select "[DEMOGRAPHIC_DATA]"
click at [357, 167] on select "Select [DEMOGRAPHIC_DATA] [DEMOGRAPHIC_DATA] Other Prefer Not To Say" at bounding box center [476, 177] width 239 height 21
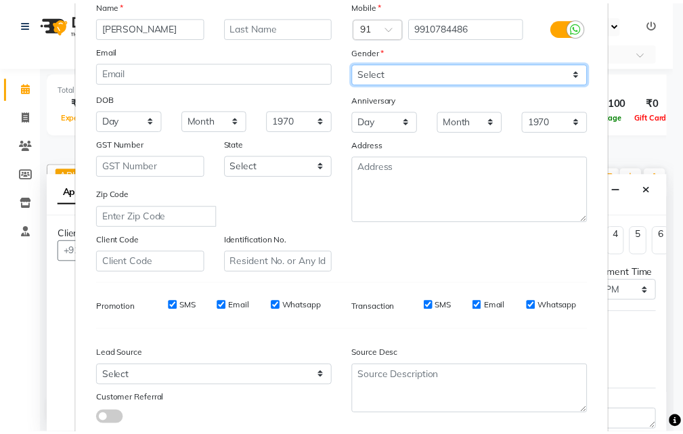
scroll to position [191, 0]
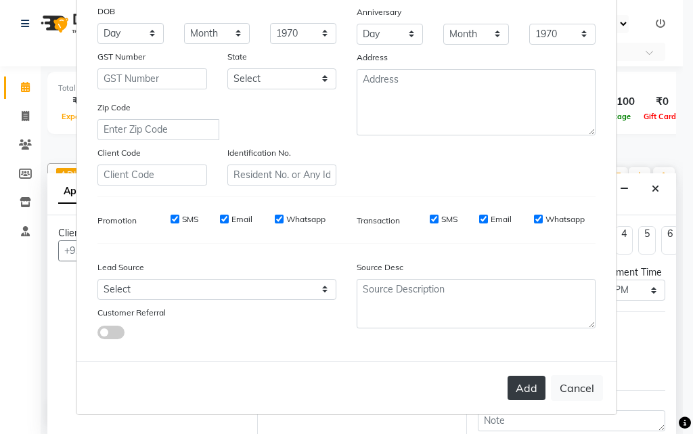
click at [523, 390] on button "Add" at bounding box center [527, 388] width 38 height 24
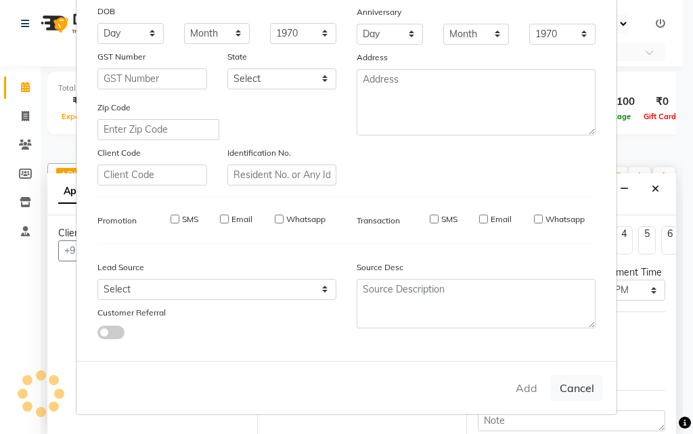
type input "99******86"
select select
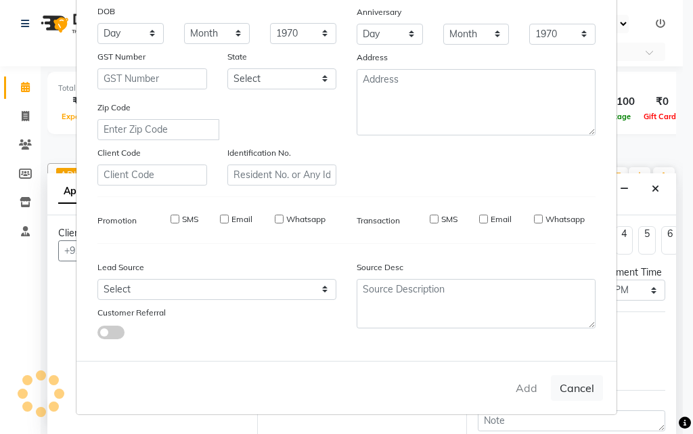
select select
checkbox input "false"
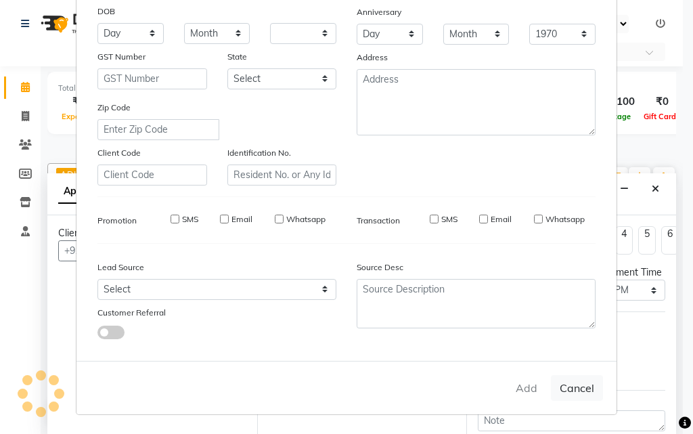
checkbox input "false"
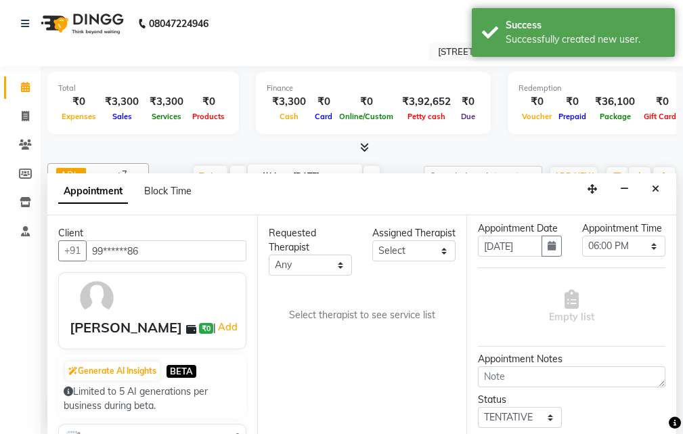
scroll to position [175, 0]
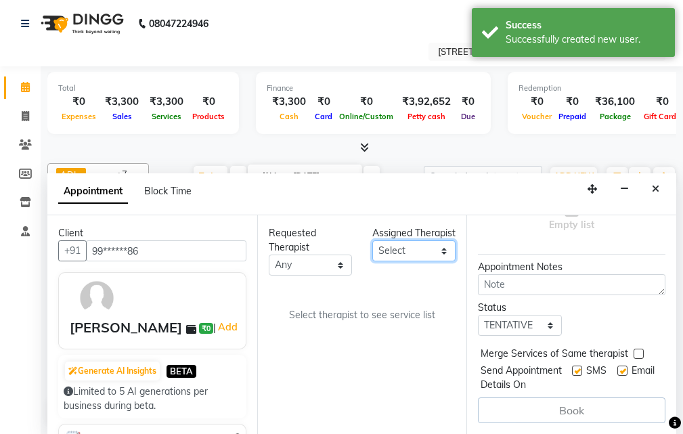
click at [440, 261] on select "Select ADI ANJU [PERSON_NAME] [DEMOGRAPHIC_DATA] 1 [PERSON_NAME] [PERSON_NAME]" at bounding box center [413, 250] width 83 height 21
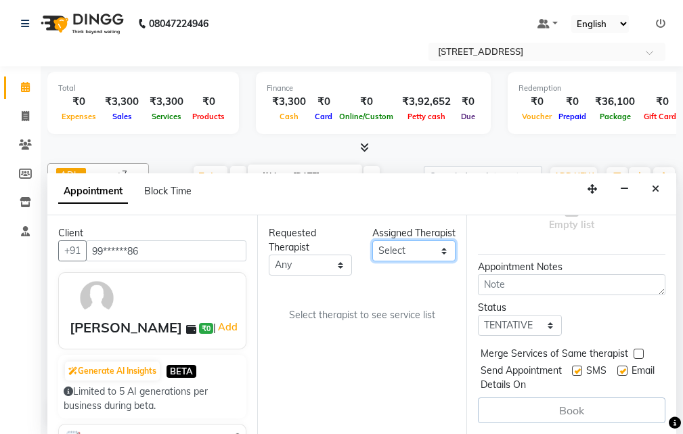
select select "87874"
click at [372, 255] on select "Select ADI ANJU [PERSON_NAME] [DEMOGRAPHIC_DATA] 1 [PERSON_NAME] [PERSON_NAME]" at bounding box center [413, 250] width 83 height 21
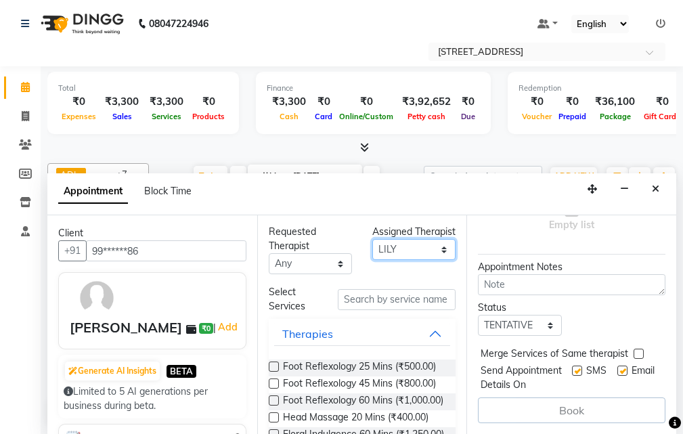
scroll to position [0, 0]
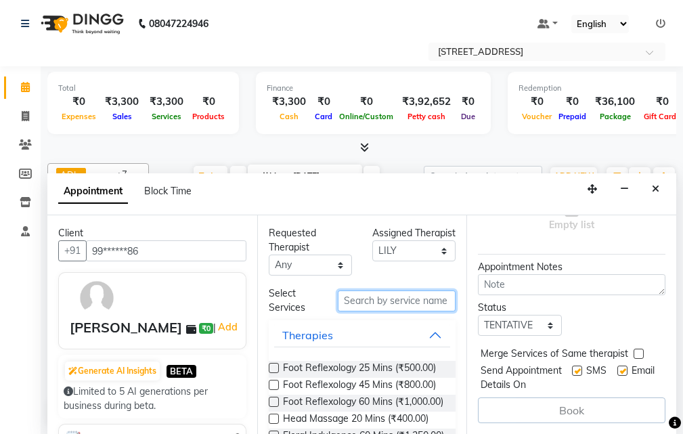
click at [390, 301] on input "text" at bounding box center [397, 301] width 118 height 21
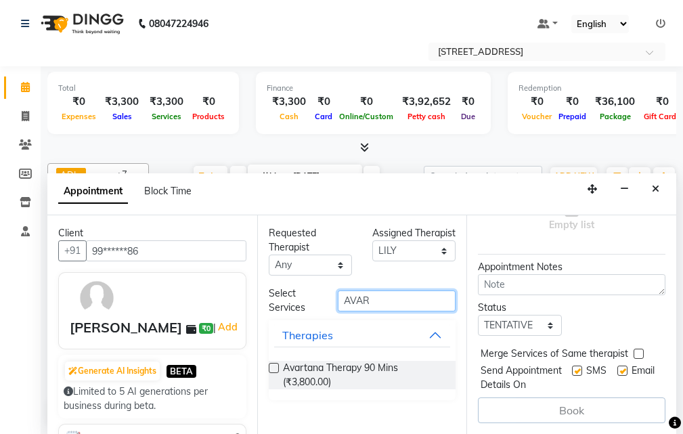
type input "AVAR"
click at [271, 364] on label at bounding box center [274, 368] width 10 height 10
click at [271, 365] on input "checkbox" at bounding box center [273, 369] width 9 height 9
checkbox input "true"
select select "1845"
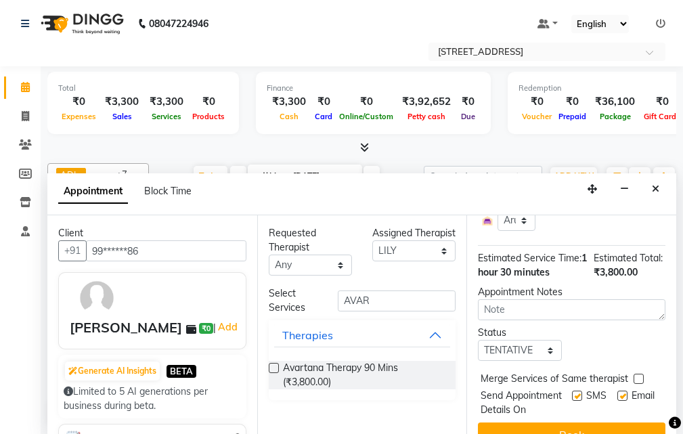
checkbox input "false"
click at [543, 361] on select "Select TENTATIVE CONFIRM CHECK-IN UPCOMING" at bounding box center [519, 350] width 83 height 21
select select "confirm booking"
click at [478, 361] on select "Select TENTATIVE CONFIRM CHECK-IN UPCOMING" at bounding box center [519, 350] width 83 height 21
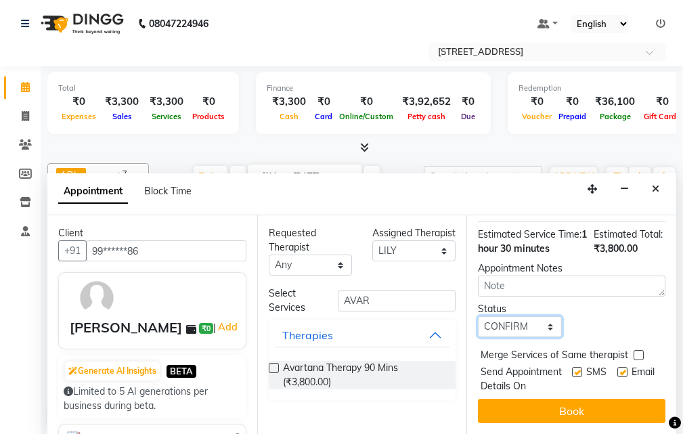
scroll to position [251, 0]
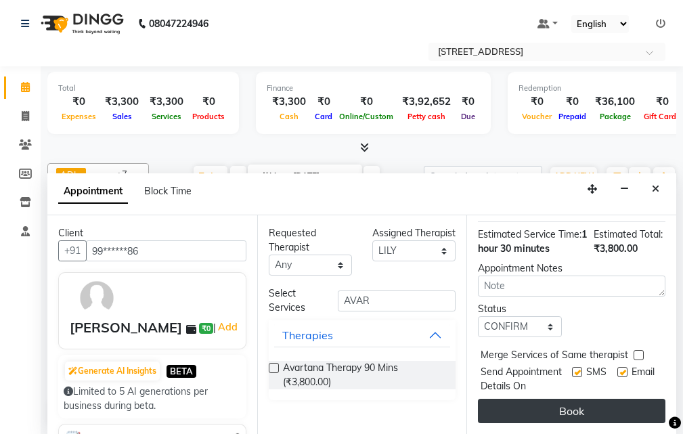
click at [573, 402] on button "Book" at bounding box center [572, 411] width 188 height 24
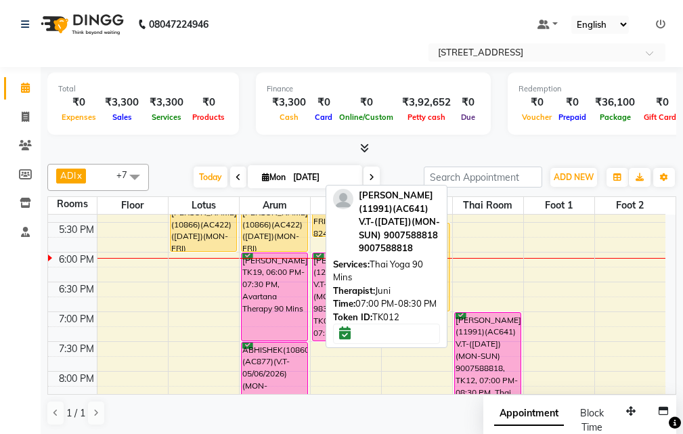
scroll to position [406, 0]
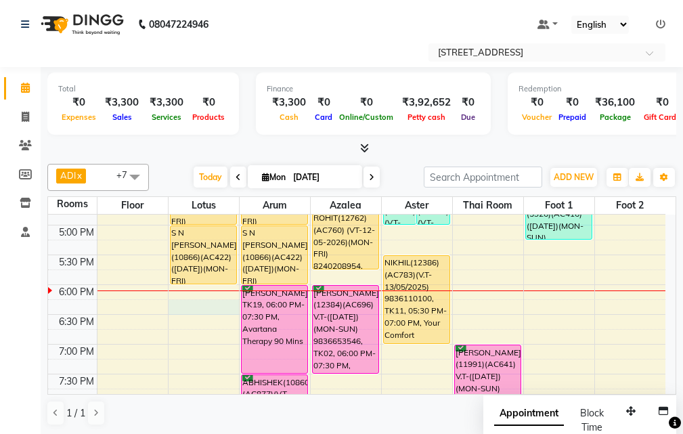
click at [208, 305] on div "10:00 AM 10:30 AM 11:00 AM 11:30 AM 12:00 PM 12:30 PM 1:00 PM 1:30 PM 2:00 PM 2…" at bounding box center [357, 195] width 618 height 774
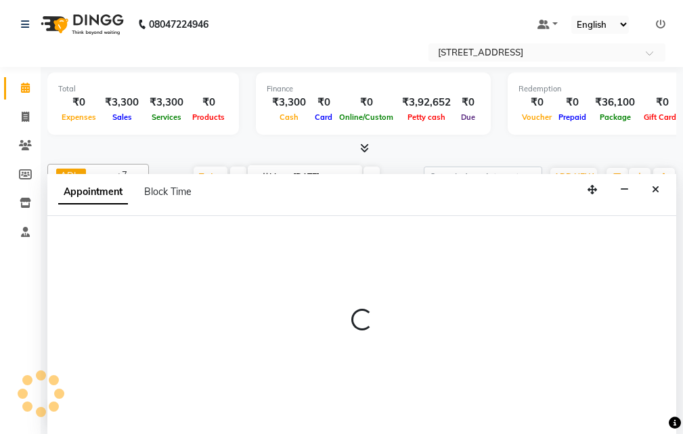
scroll to position [1, 0]
select select "1095"
select select "tentative"
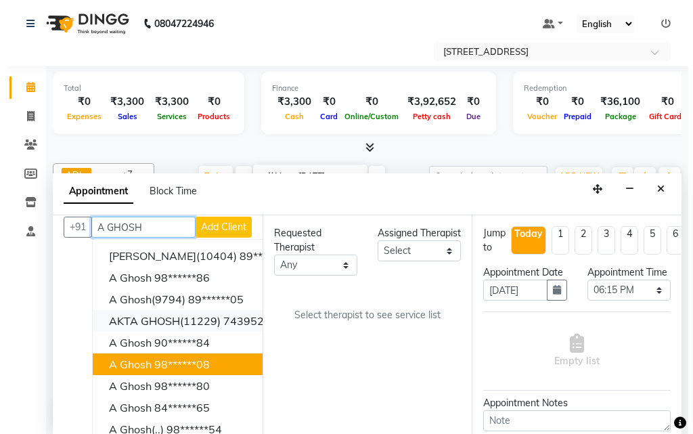
scroll to position [0, 0]
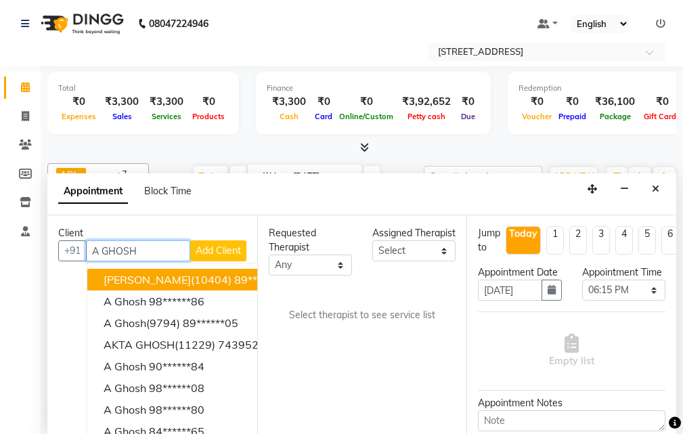
click at [148, 252] on input "A GHOSH" at bounding box center [138, 250] width 104 height 21
type input "A"
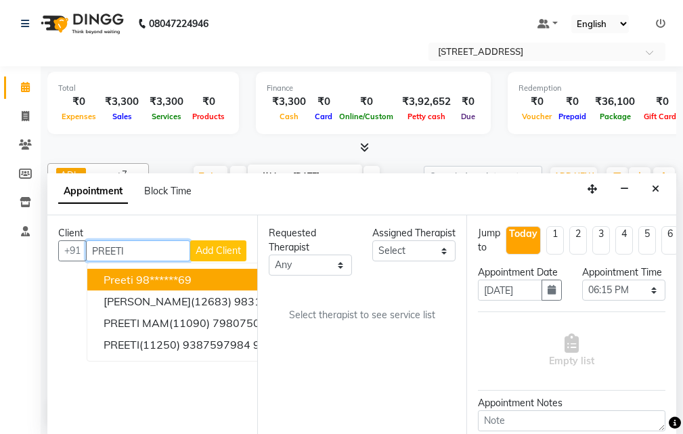
click at [168, 278] on ngb-highlight "98******69" at bounding box center [164, 280] width 56 height 14
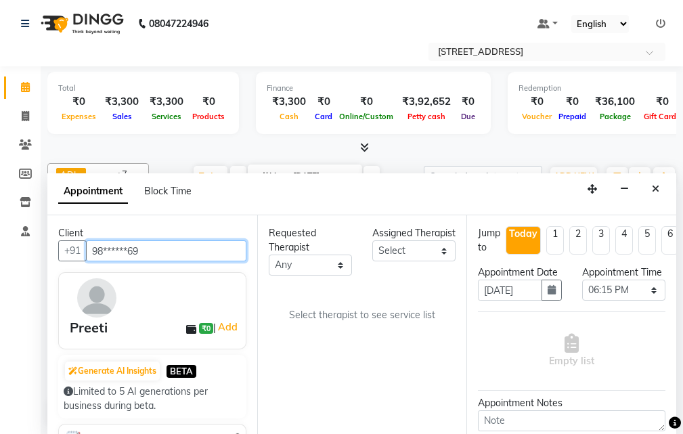
type input "98******69"
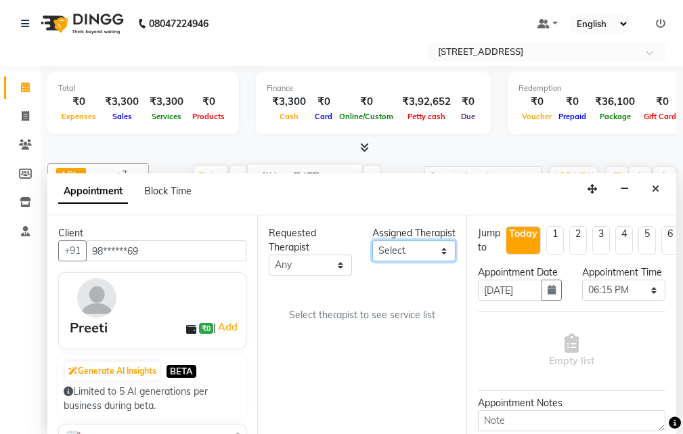
click at [441, 261] on select "Select ADI ANJU [PERSON_NAME] [DEMOGRAPHIC_DATA] 1 [PERSON_NAME] [PERSON_NAME]" at bounding box center [413, 250] width 83 height 21
click at [660, 184] on button "Close" at bounding box center [656, 189] width 20 height 21
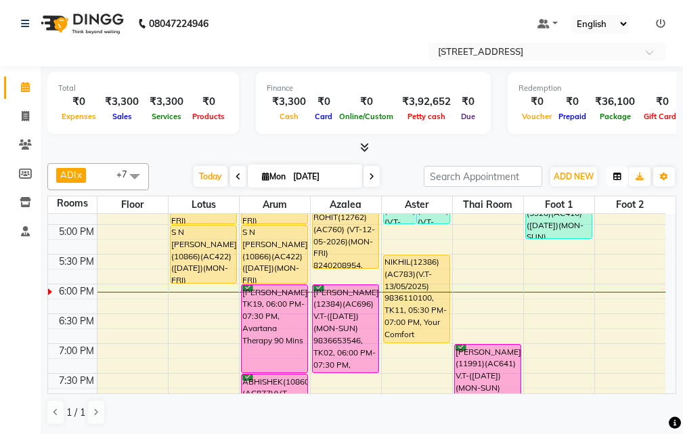
click at [614, 175] on icon "button" at bounding box center [618, 177] width 8 height 8
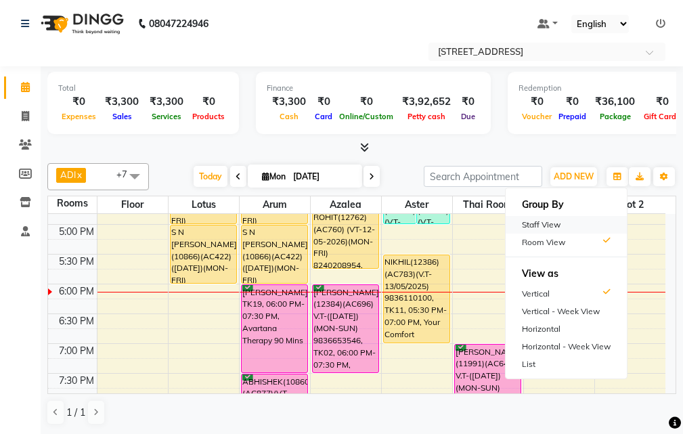
click at [558, 223] on div "Staff View" at bounding box center [566, 225] width 121 height 18
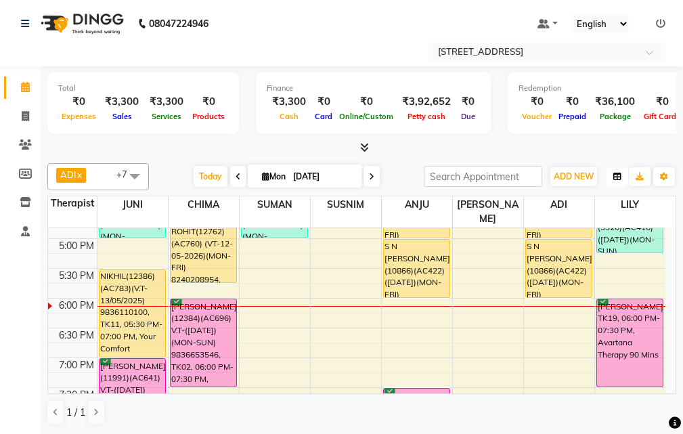
click at [622, 175] on button "button" at bounding box center [618, 176] width 22 height 19
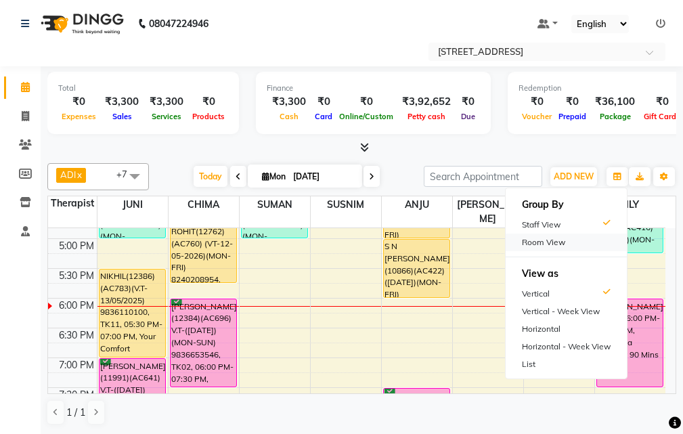
click at [566, 240] on div "Room View" at bounding box center [566, 243] width 121 height 18
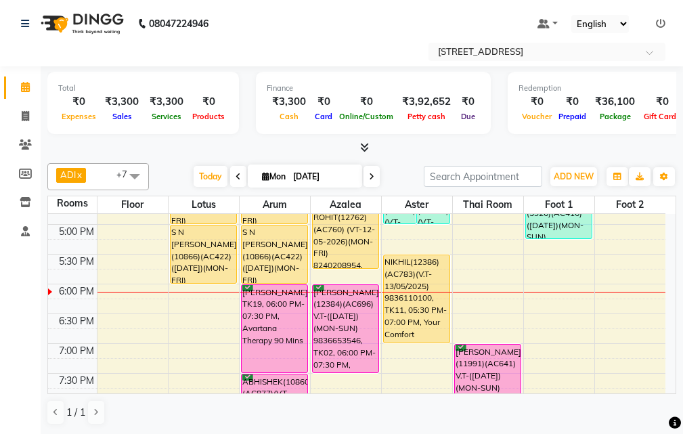
click at [209, 301] on div "10:00 AM 10:30 AM 11:00 AM 11:30 AM 12:00 PM 12:30 PM 1:00 PM 1:30 PM 2:00 PM 2…" at bounding box center [357, 195] width 618 height 774
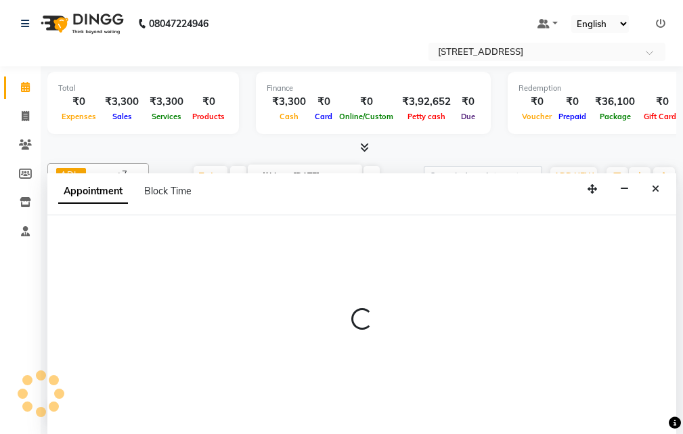
select select "tentative"
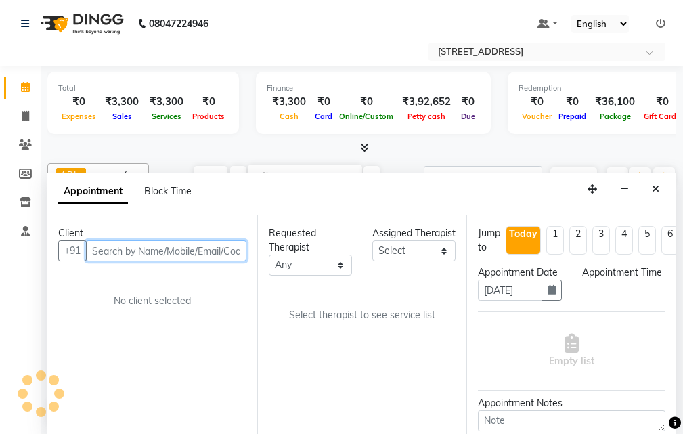
select select "1095"
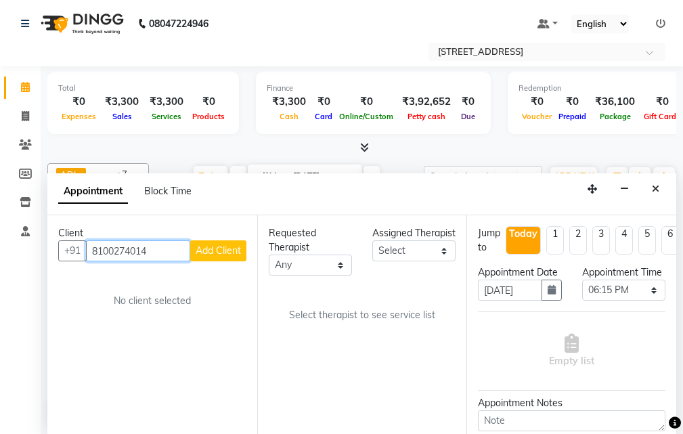
type input "8100274014"
click at [216, 251] on span "Add Client" at bounding box center [218, 250] width 45 height 12
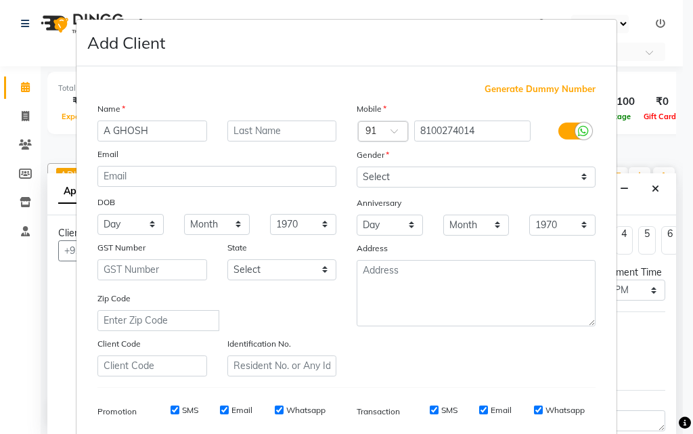
type input "A GHOSH"
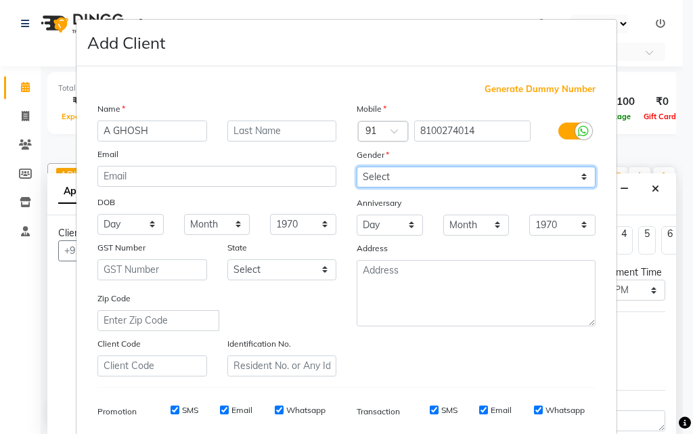
click at [519, 181] on select "Select [DEMOGRAPHIC_DATA] [DEMOGRAPHIC_DATA] Other Prefer Not To Say" at bounding box center [476, 177] width 239 height 21
select select "[DEMOGRAPHIC_DATA]"
click at [357, 167] on select "Select [DEMOGRAPHIC_DATA] [DEMOGRAPHIC_DATA] Other Prefer Not To Say" at bounding box center [476, 177] width 239 height 21
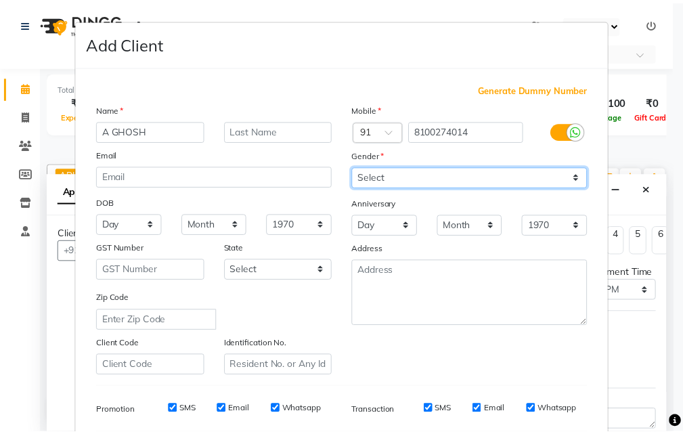
scroll to position [191, 0]
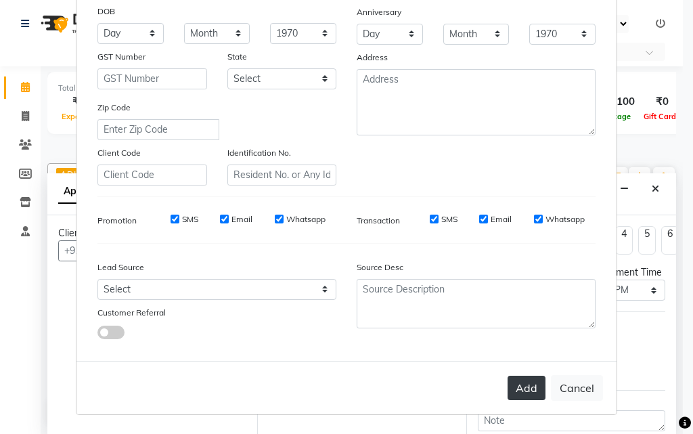
click at [517, 385] on button "Add" at bounding box center [527, 388] width 38 height 24
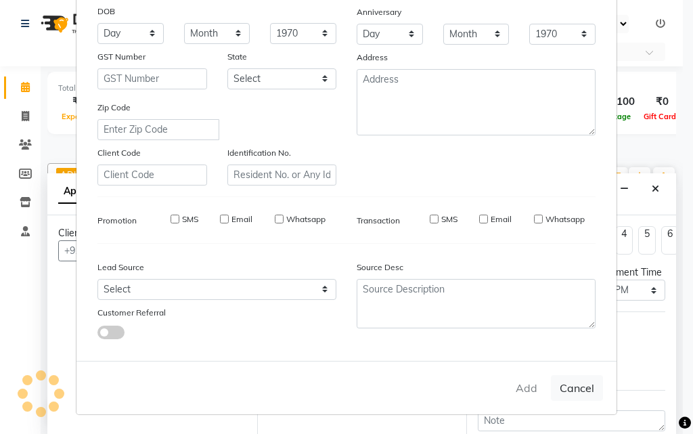
type input "81******14"
select select
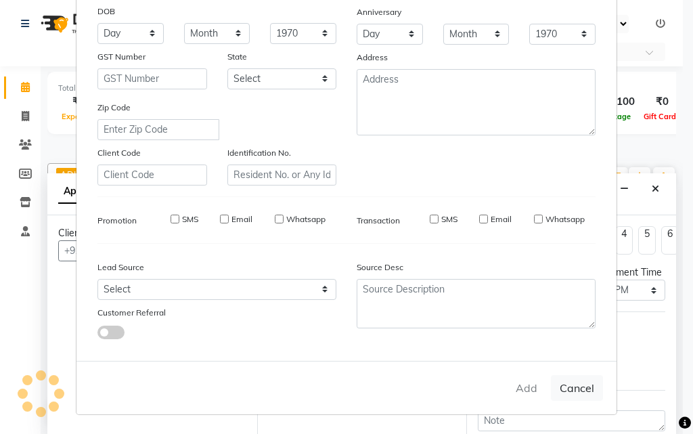
select select
checkbox input "false"
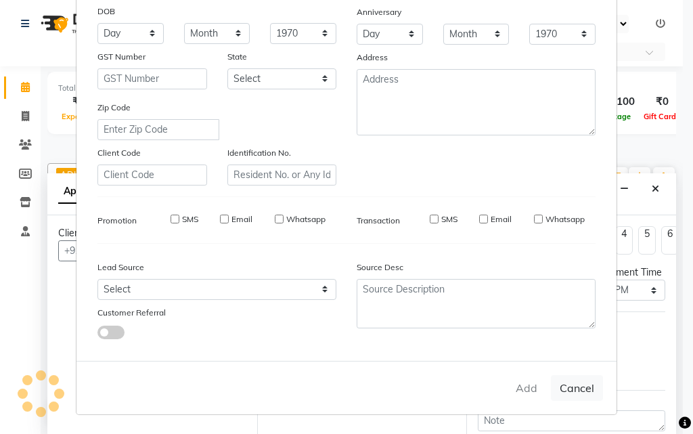
checkbox input "false"
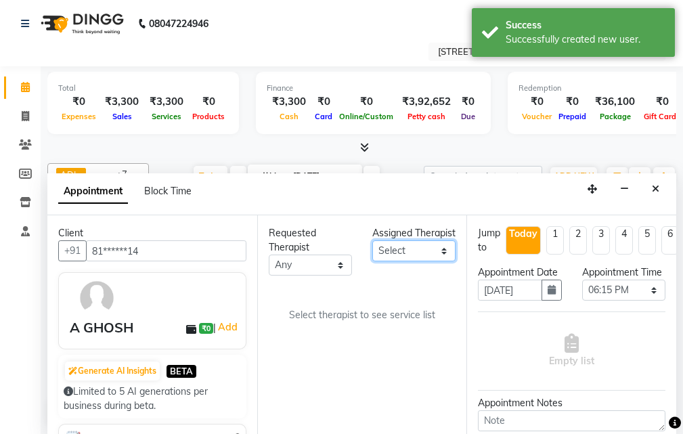
click at [442, 261] on select "Select ADI ANJU [PERSON_NAME] [DEMOGRAPHIC_DATA] 1 [PERSON_NAME] [PERSON_NAME]" at bounding box center [413, 250] width 83 height 21
select select "87872"
click at [372, 255] on select "Select ADI ANJU [PERSON_NAME] [DEMOGRAPHIC_DATA] 1 [PERSON_NAME] [PERSON_NAME]" at bounding box center [413, 250] width 83 height 21
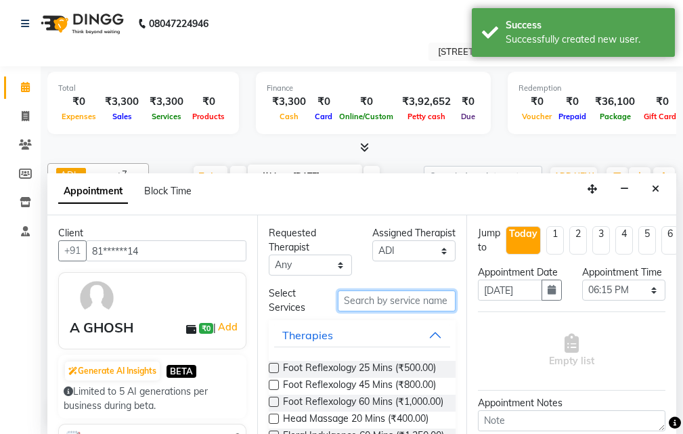
click at [396, 301] on input "text" at bounding box center [397, 301] width 118 height 21
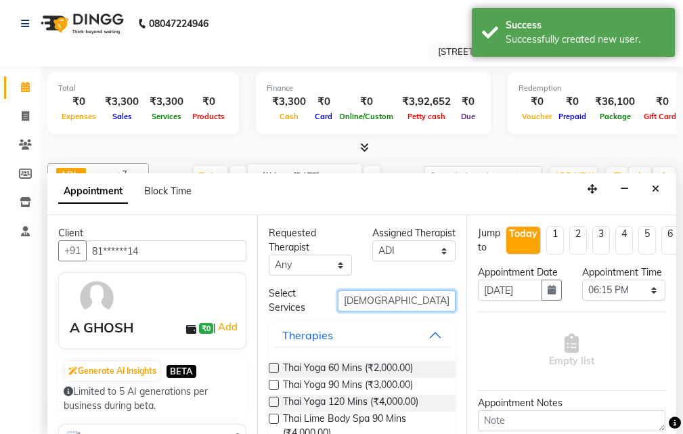
type input "[DEMOGRAPHIC_DATA]"
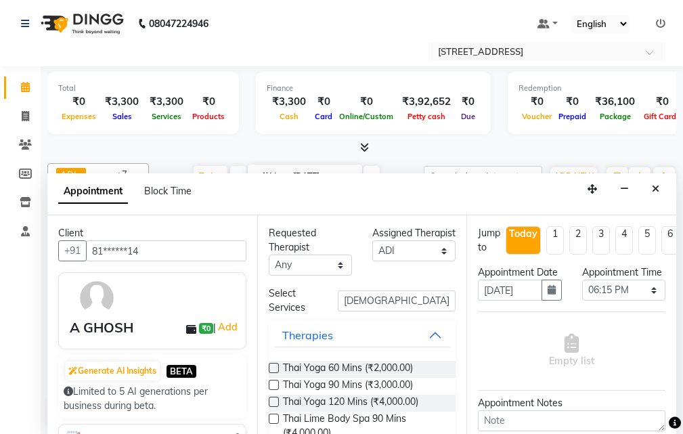
click at [275, 383] on label at bounding box center [274, 385] width 10 height 10
click at [275, 383] on input "checkbox" at bounding box center [273, 386] width 9 height 9
checkbox input "true"
select select "1844"
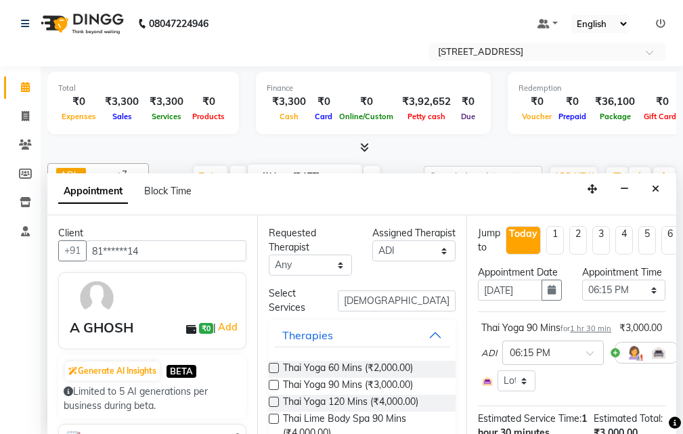
checkbox input "false"
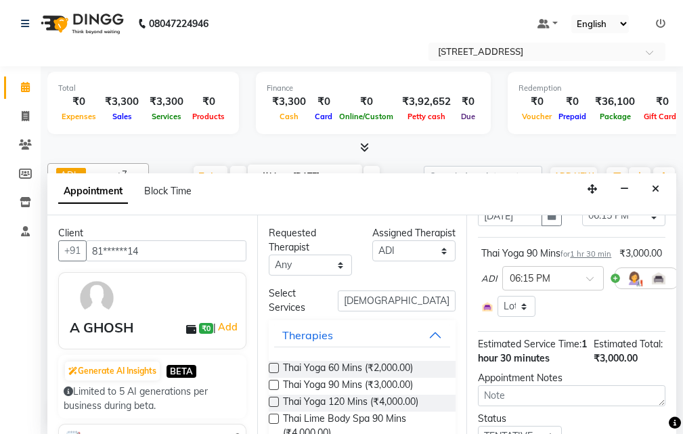
scroll to position [251, 0]
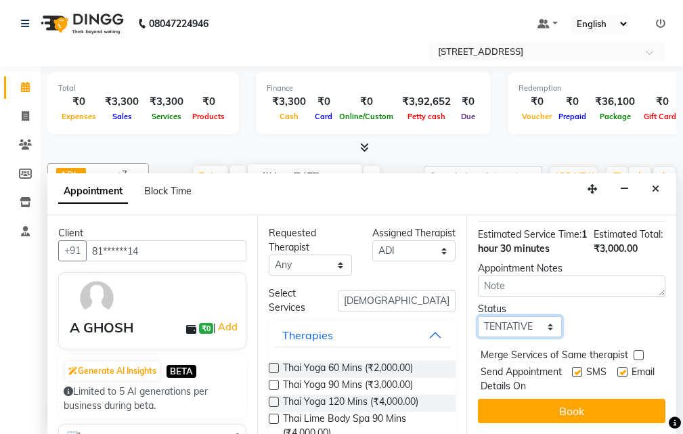
click at [542, 316] on select "Select TENTATIVE CONFIRM CHECK-IN UPCOMING" at bounding box center [519, 326] width 83 height 21
select select "confirm booking"
click at [478, 316] on select "Select TENTATIVE CONFIRM CHECK-IN UPCOMING" at bounding box center [519, 326] width 83 height 21
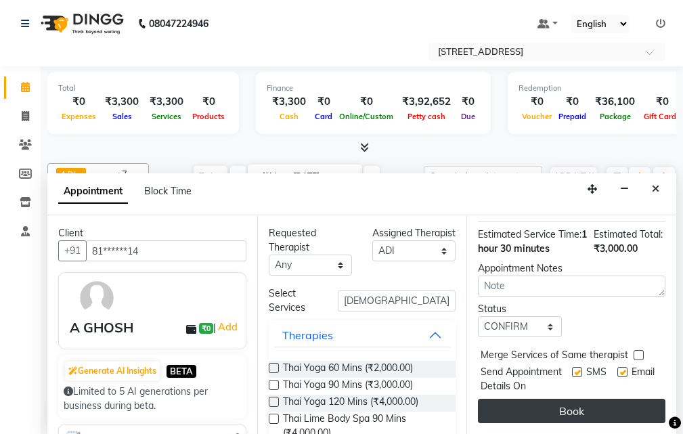
click at [593, 399] on button "Book" at bounding box center [572, 411] width 188 height 24
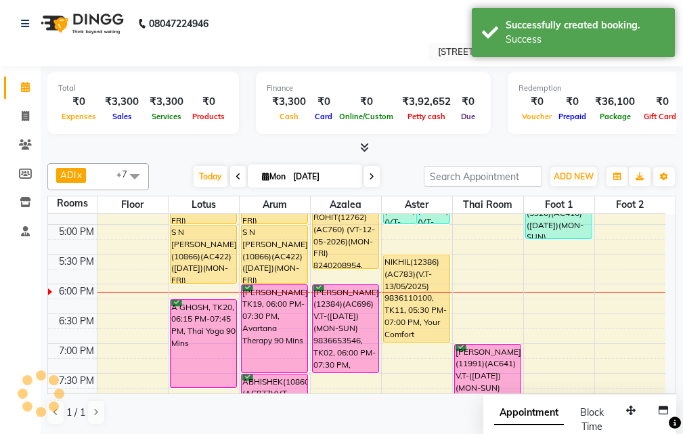
scroll to position [0, 0]
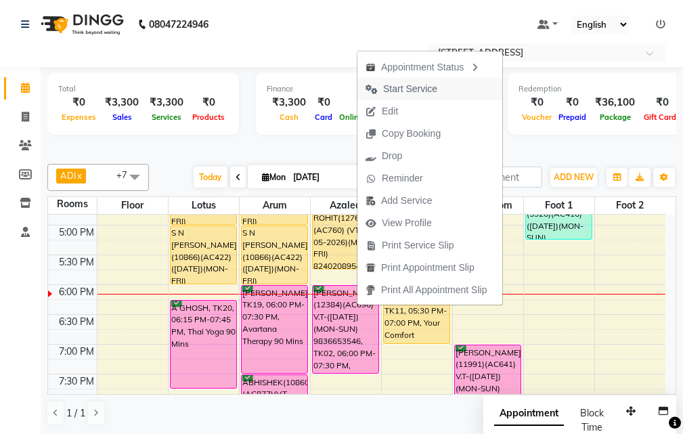
click at [421, 89] on span "Start Service" at bounding box center [410, 89] width 54 height 14
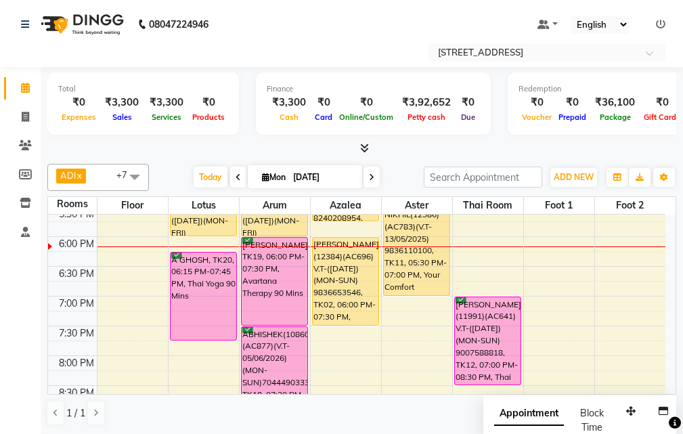
scroll to position [542, 0]
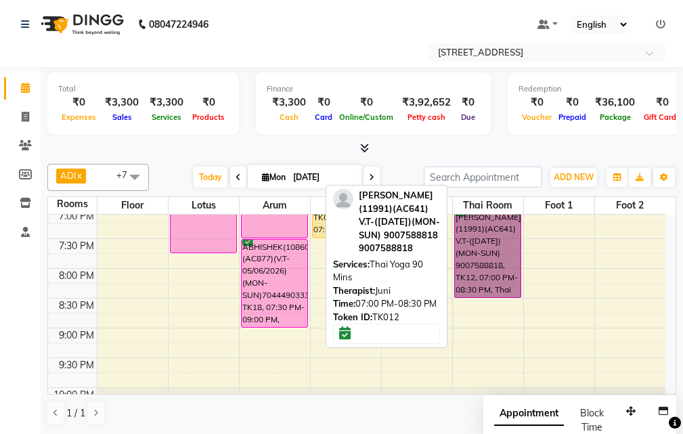
drag, startPoint x: 511, startPoint y: 253, endPoint x: 370, endPoint y: 318, distance: 155.4
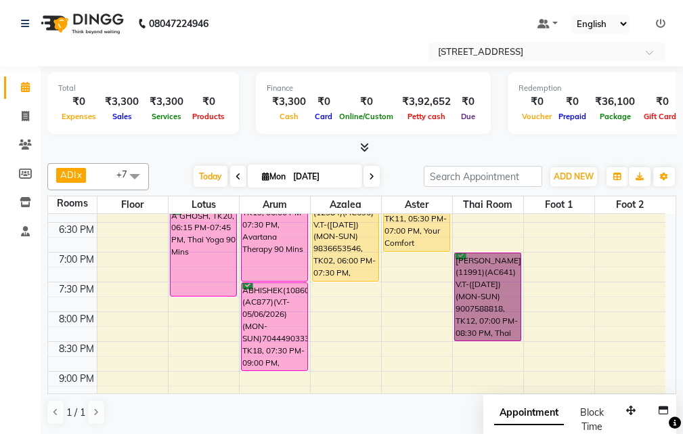
scroll to position [474, 0]
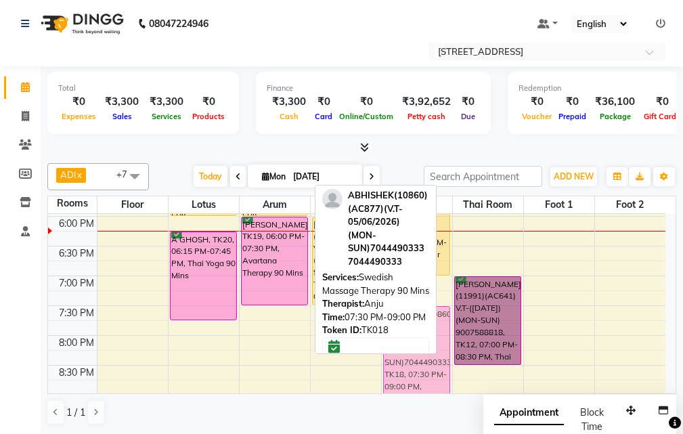
drag, startPoint x: 290, startPoint y: 343, endPoint x: 436, endPoint y: 337, distance: 146.4
click at [436, 337] on div "ADI x ANJU x [PERSON_NAME] x JUNI x LILY x SUMAN x SUSNIM x +7 Select All ADI A…" at bounding box center [361, 294] width 629 height 273
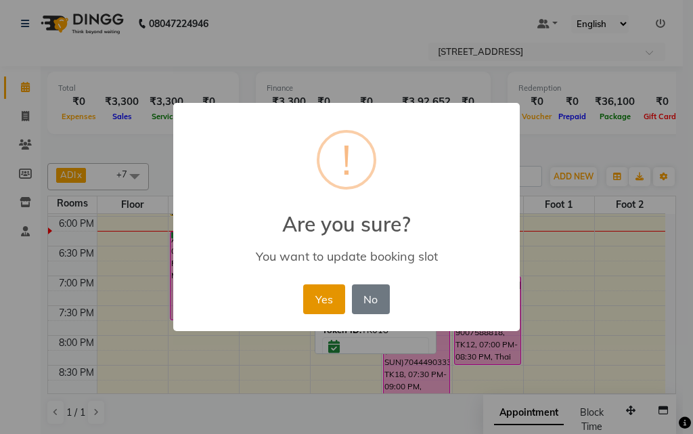
click at [330, 301] on button "Yes" at bounding box center [323, 299] width 41 height 30
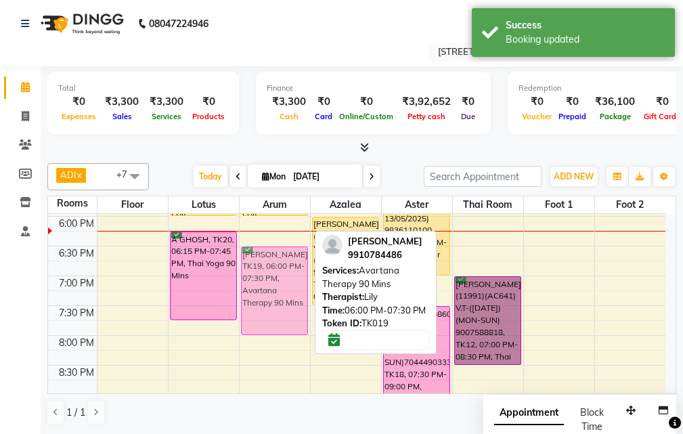
drag, startPoint x: 272, startPoint y: 264, endPoint x: 279, endPoint y: 289, distance: 26.1
click at [279, 289] on div "VIRENDRA(10275)(AC263) ([DATE])(MON-SUN) 9717308336, TK03, 01:30 PM-03:00 PM, S…" at bounding box center [275, 127] width 70 height 774
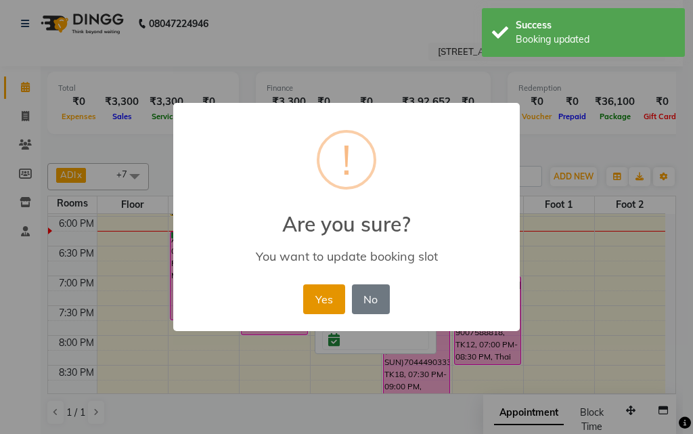
click at [321, 292] on button "Yes" at bounding box center [323, 299] width 41 height 30
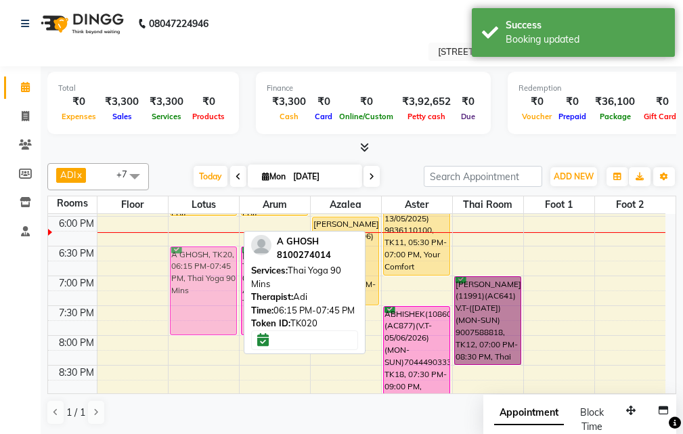
drag, startPoint x: 207, startPoint y: 252, endPoint x: 206, endPoint y: 261, distance: 8.8
click at [206, 261] on div "S N [PERSON_NAME](10866)(AC422) ([DATE])(MON-FRI) 9433011721, TK09, 04:00 PM-05…" at bounding box center [204, 127] width 70 height 774
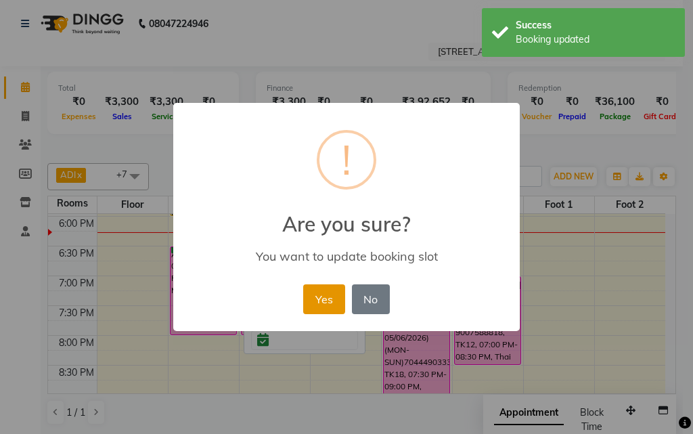
click at [336, 297] on button "Yes" at bounding box center [323, 299] width 41 height 30
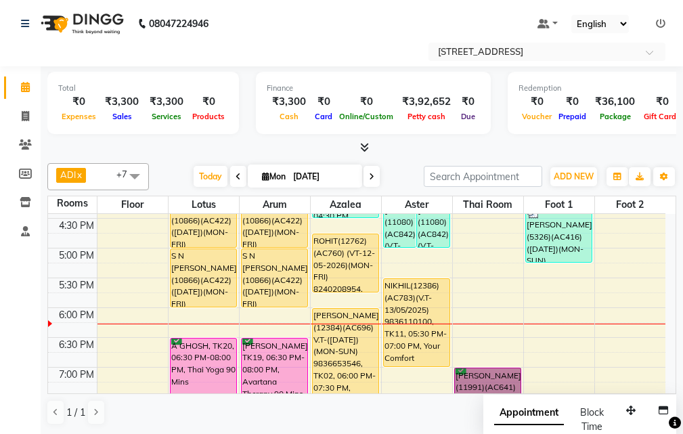
scroll to position [406, 0]
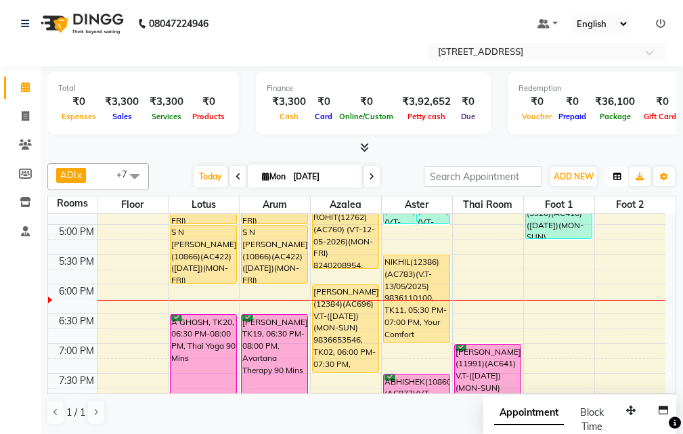
click at [619, 178] on icon "button" at bounding box center [618, 177] width 8 height 8
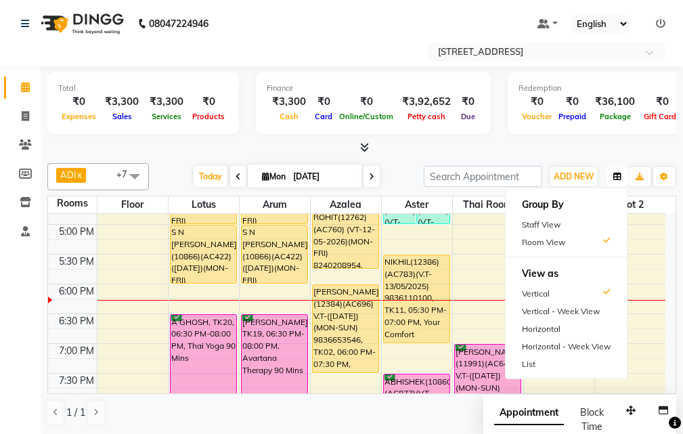
click at [619, 178] on icon "button" at bounding box center [618, 177] width 8 height 8
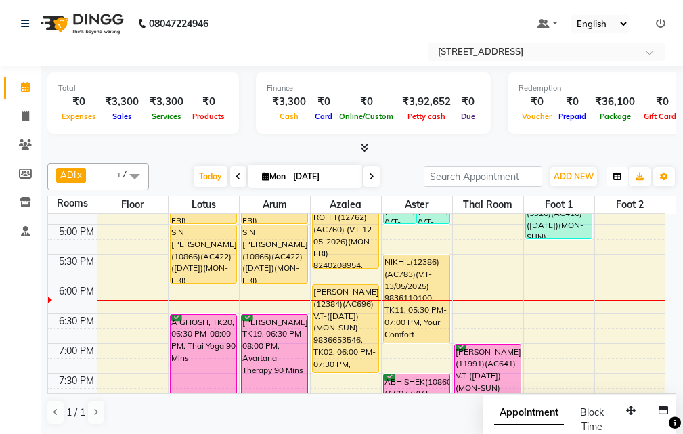
click at [618, 175] on icon "button" at bounding box center [618, 177] width 8 height 8
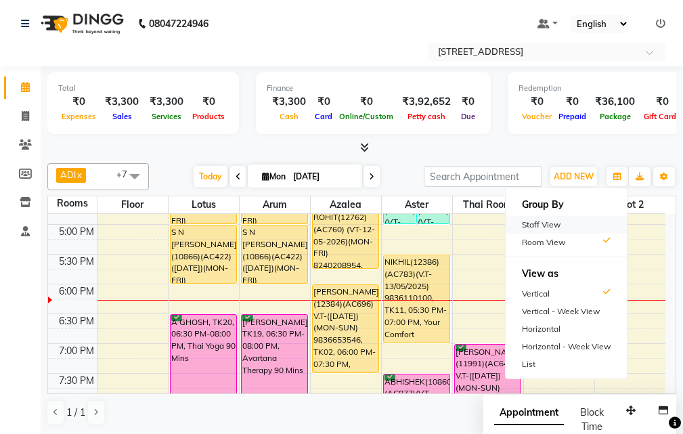
click at [580, 223] on div "Staff View" at bounding box center [566, 225] width 121 height 18
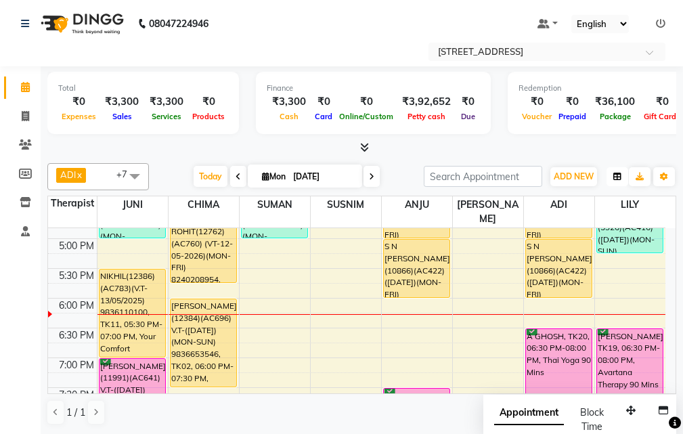
click at [619, 177] on icon "button" at bounding box center [618, 177] width 8 height 8
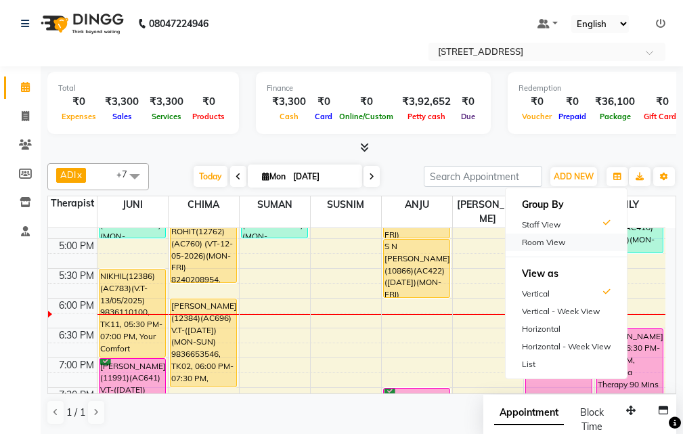
click at [589, 238] on div "Room View" at bounding box center [566, 243] width 121 height 18
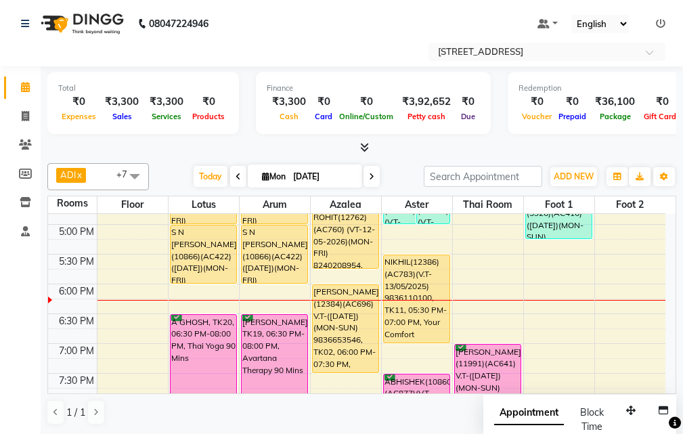
scroll to position [474, 0]
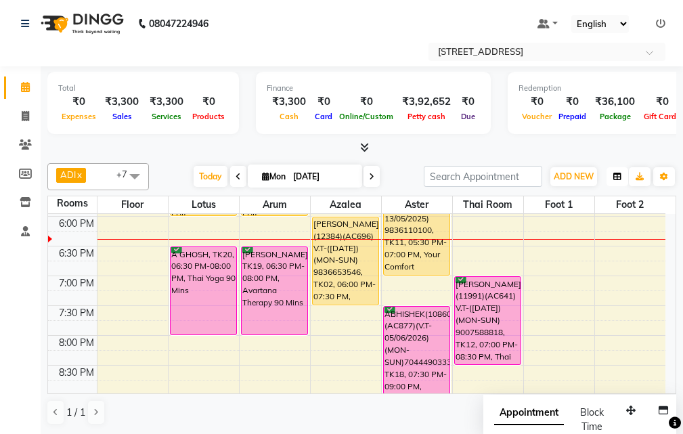
click at [611, 175] on button "button" at bounding box center [618, 176] width 22 height 19
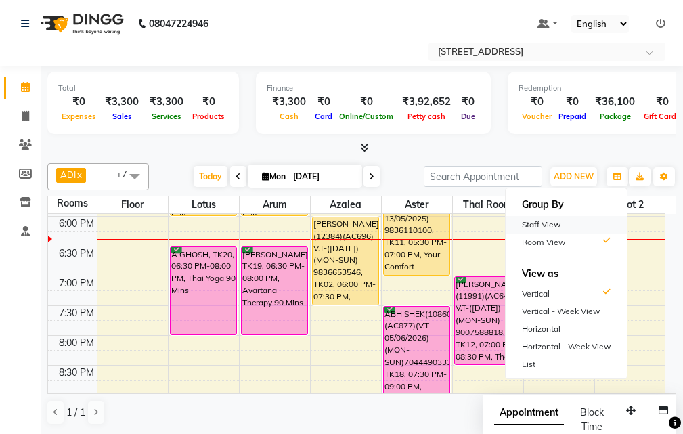
click at [576, 224] on div "Staff View" at bounding box center [566, 225] width 121 height 18
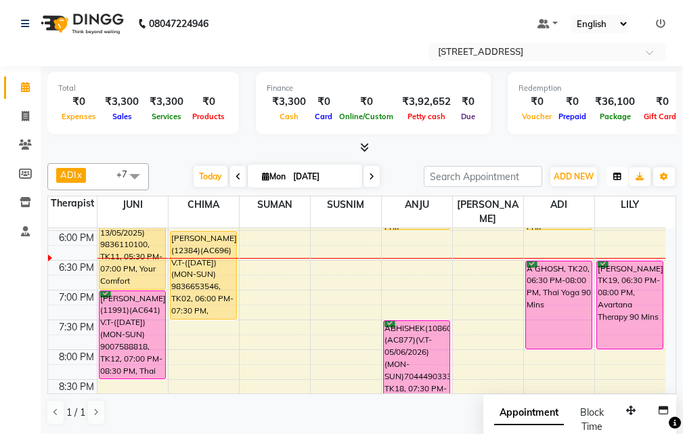
click at [618, 175] on icon "button" at bounding box center [618, 177] width 8 height 8
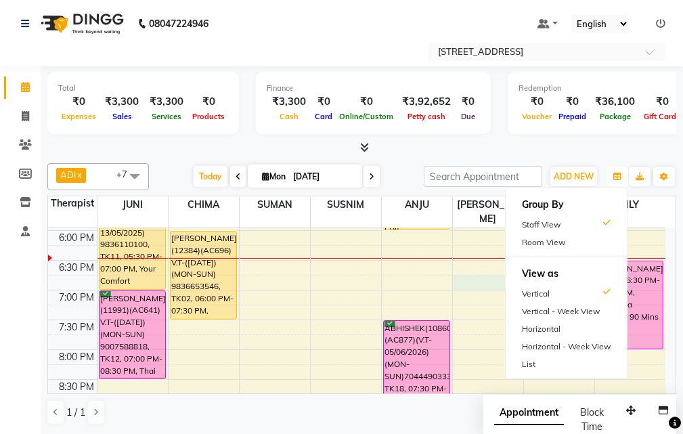
click at [471, 273] on div "10:00 AM 10:30 AM 11:00 AM 11:30 AM 12:00 PM 12:30 PM 1:00 PM 1:30 PM 2:00 PM 2…" at bounding box center [357, 141] width 618 height 774
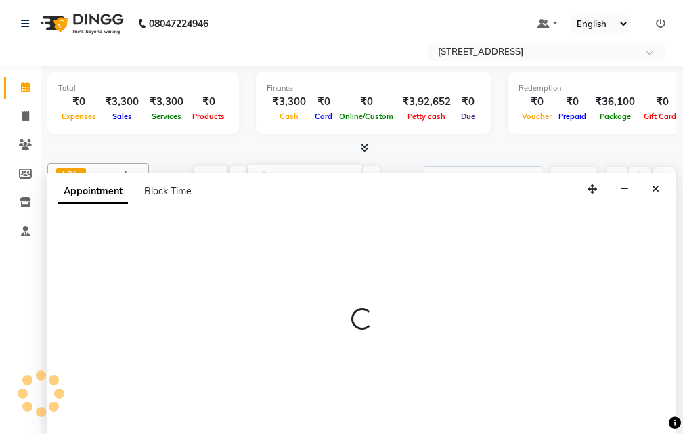
select select "45391"
select select "1125"
select select "tentative"
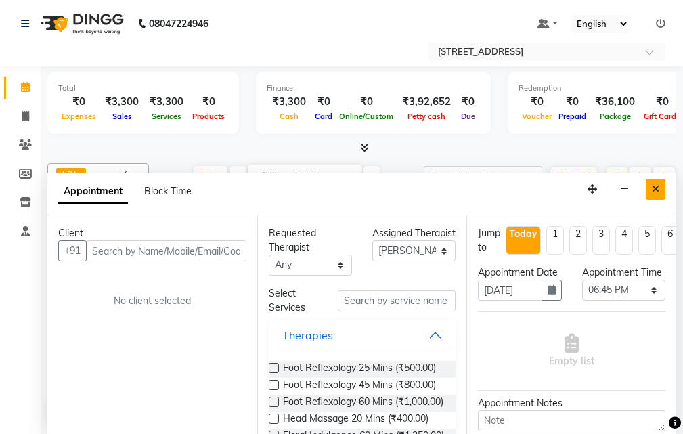
click at [651, 184] on button "Close" at bounding box center [656, 189] width 20 height 21
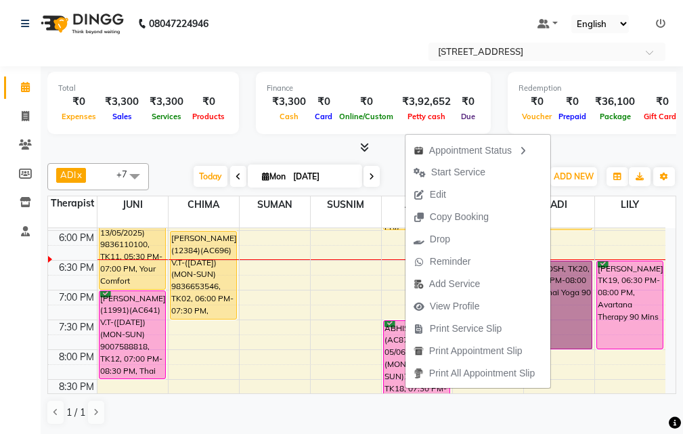
click at [361, 263] on div "10:00 AM 10:30 AM 11:00 AM 11:30 AM 12:00 PM 12:30 PM 1:00 PM 1:30 PM 2:00 PM 2…" at bounding box center [357, 141] width 618 height 774
select select "23013"
select select "tentative"
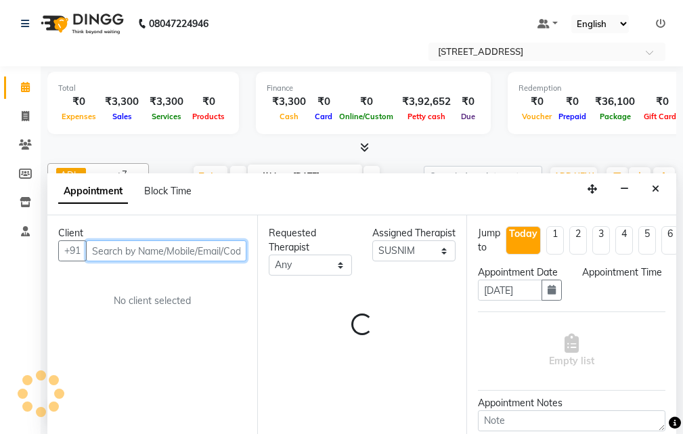
select select "1125"
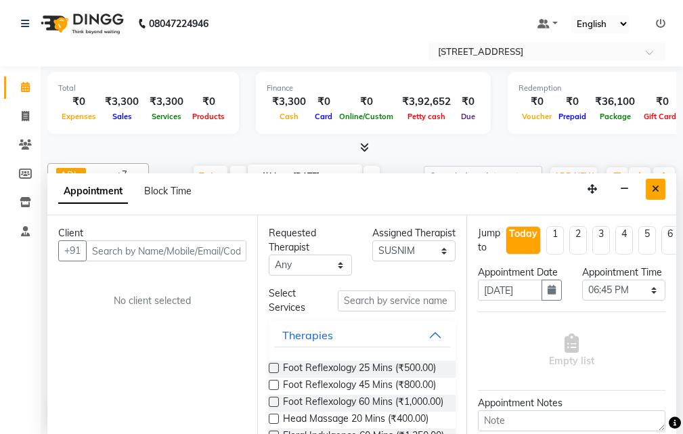
click at [655, 186] on icon "Close" at bounding box center [655, 188] width 7 height 9
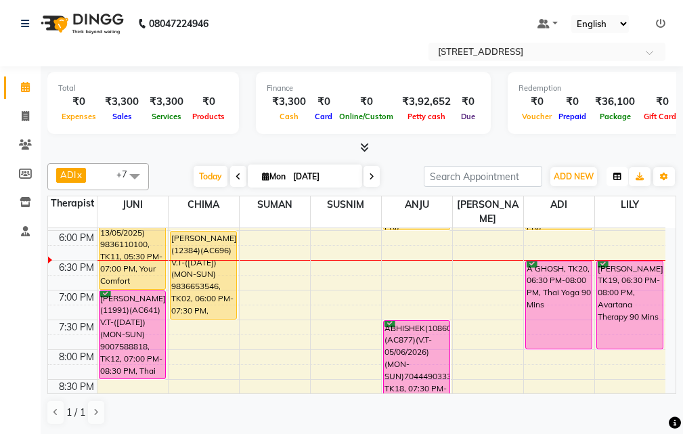
click at [615, 175] on icon "button" at bounding box center [618, 177] width 8 height 8
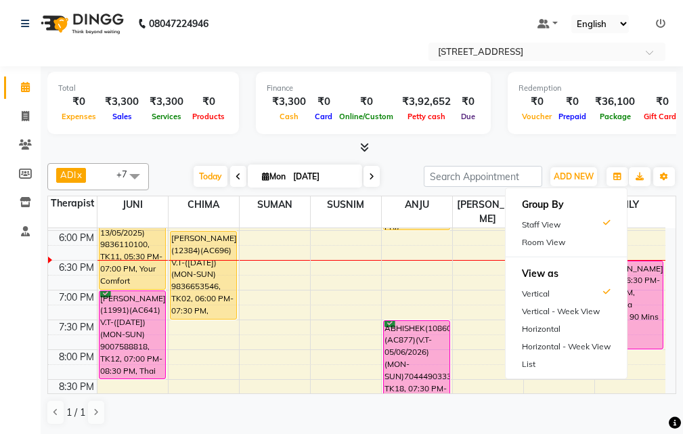
click at [557, 237] on div "Room View" at bounding box center [566, 243] width 121 height 18
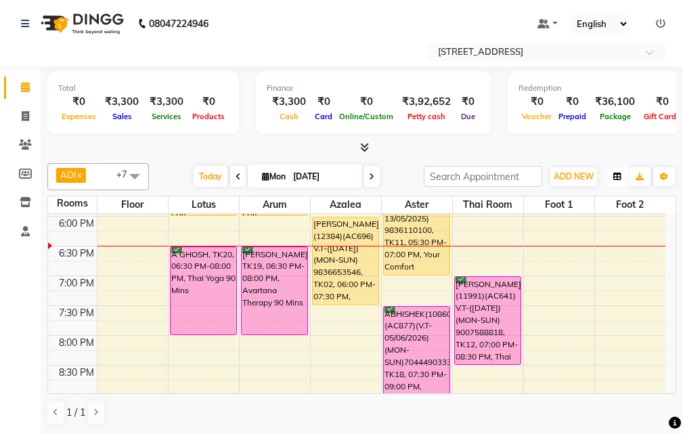
click at [619, 180] on icon "button" at bounding box center [618, 177] width 8 height 8
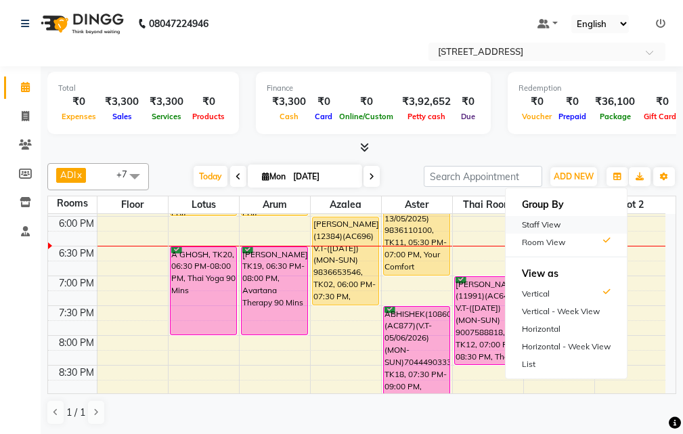
click at [580, 231] on div "Staff View" at bounding box center [566, 225] width 121 height 18
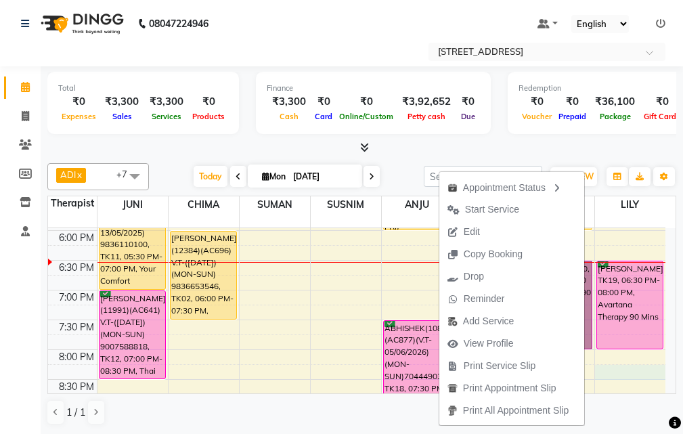
click at [639, 358] on div "10:00 AM 10:30 AM 11:00 AM 11:30 AM 12:00 PM 12:30 PM 1:00 PM 1:30 PM 2:00 PM 2…" at bounding box center [357, 141] width 618 height 774
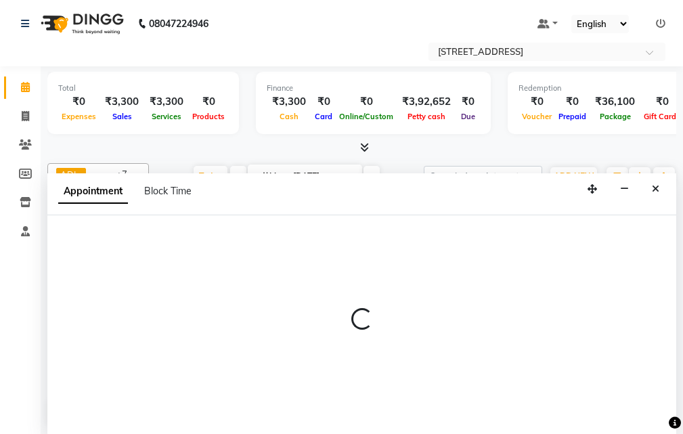
select select "87874"
select select "1215"
select select "tentative"
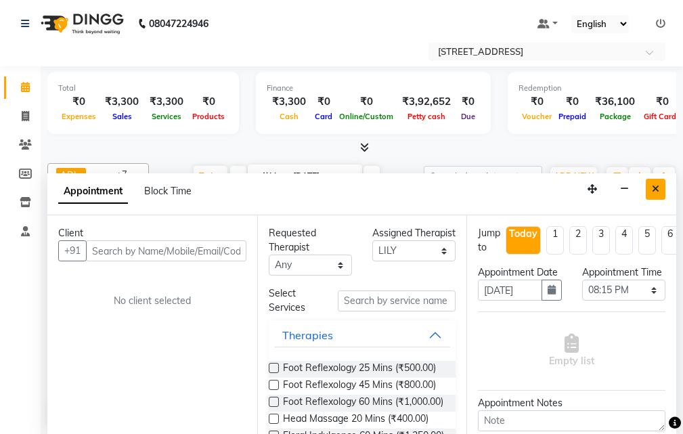
click at [660, 188] on button "Close" at bounding box center [656, 189] width 20 height 21
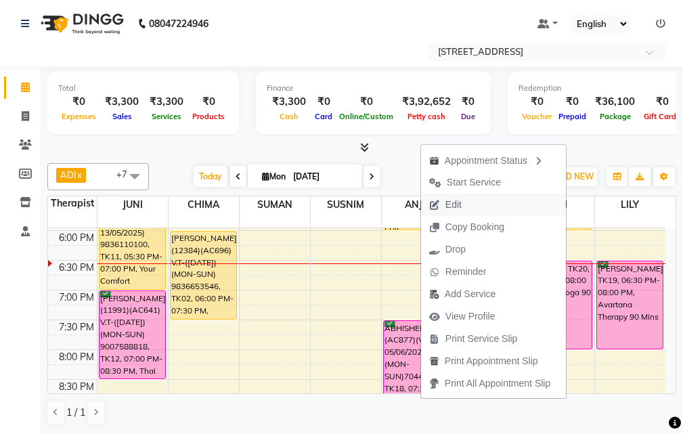
click at [482, 205] on button "Edit" at bounding box center [493, 205] width 145 height 22
select select "tentative"
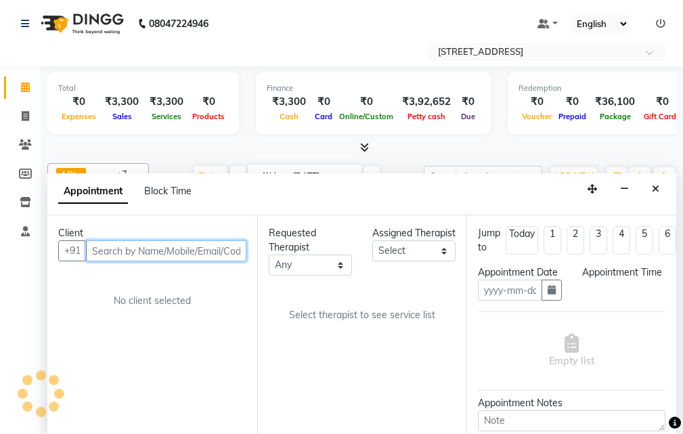
type input "[DATE]"
select select "confirm booking"
select select "87872"
select select "1110"
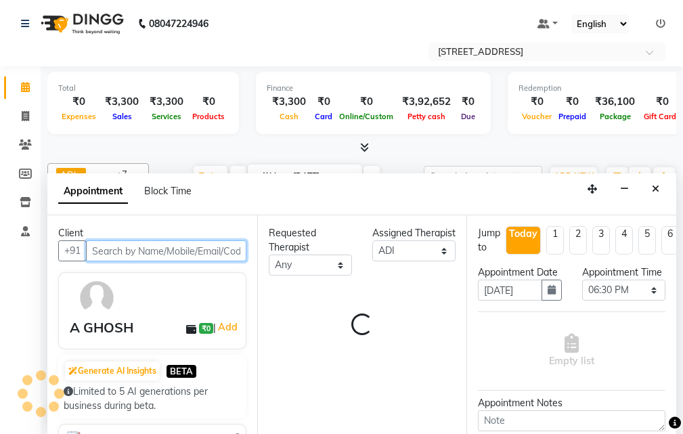
select select "1844"
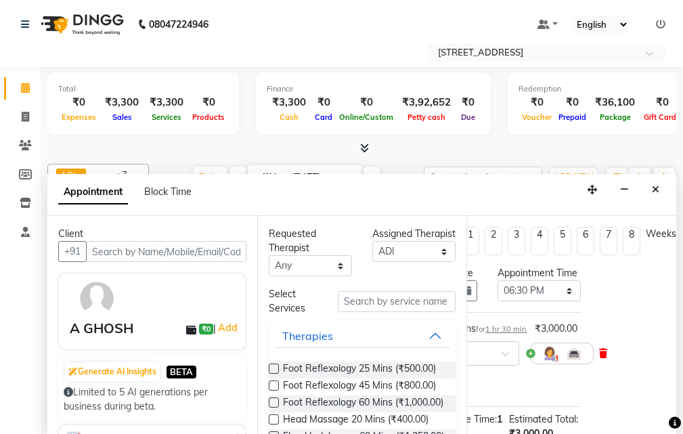
click at [599, 358] on icon at bounding box center [603, 353] width 8 height 9
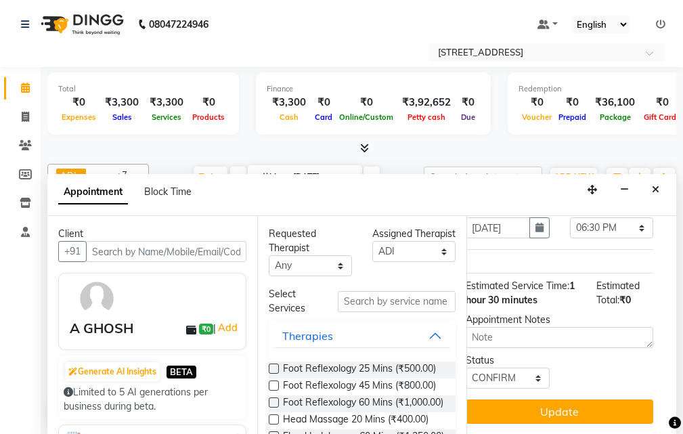
scroll to position [87, 0]
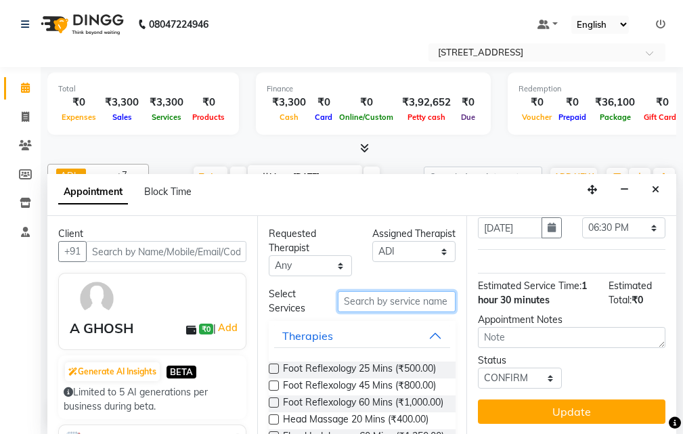
click at [374, 300] on input "text" at bounding box center [397, 301] width 118 height 21
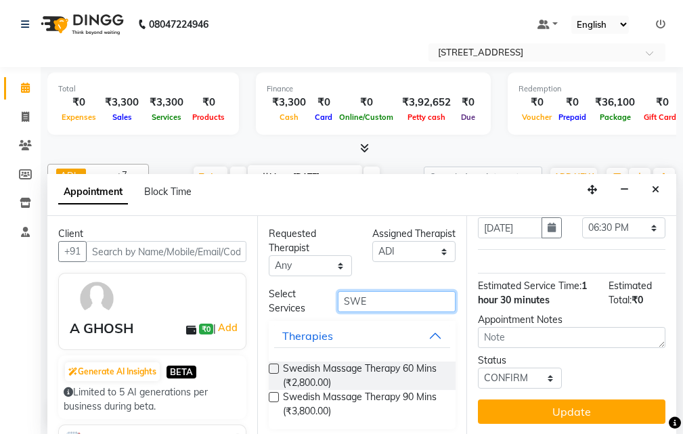
type input "SWE"
click at [276, 370] on label at bounding box center [274, 369] width 10 height 10
click at [276, 370] on input "checkbox" at bounding box center [273, 370] width 9 height 9
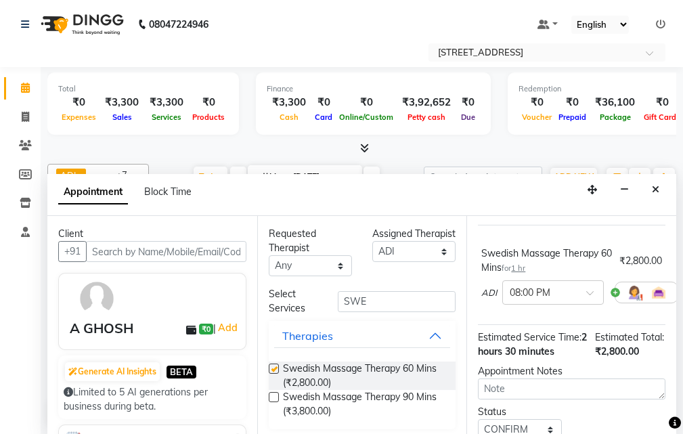
checkbox input "false"
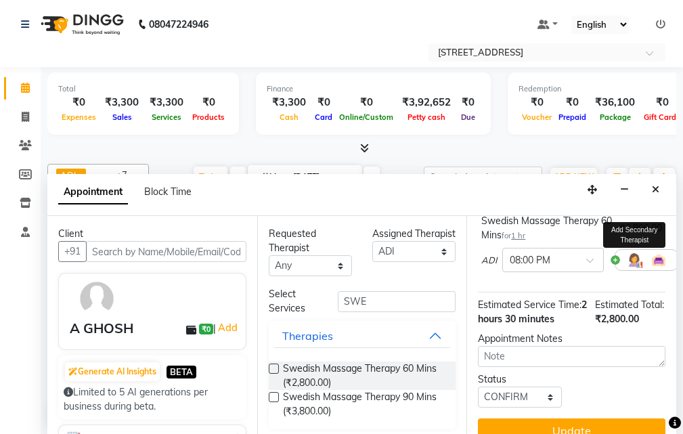
scroll to position [177, 0]
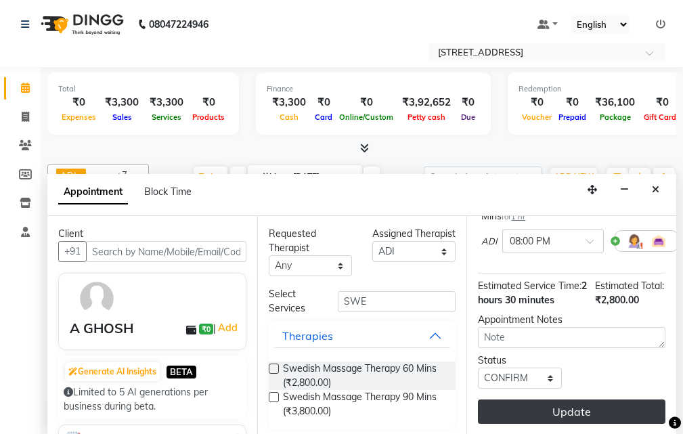
click at [582, 403] on button "Update" at bounding box center [572, 412] width 188 height 24
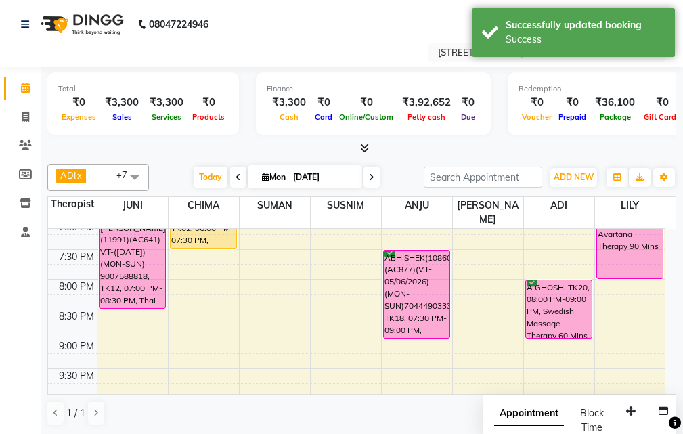
scroll to position [477, 0]
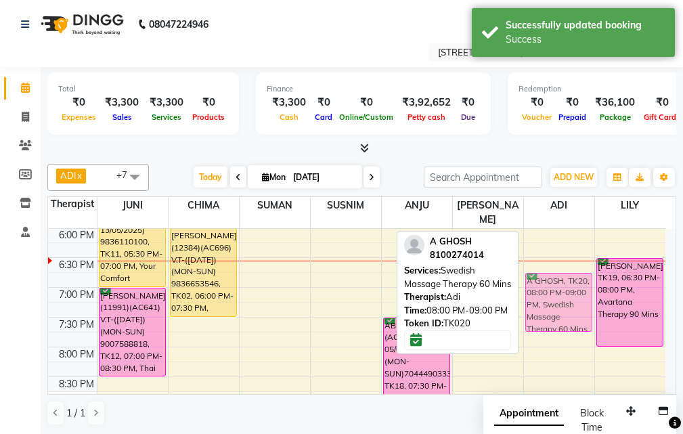
drag, startPoint x: 568, startPoint y: 351, endPoint x: 565, endPoint y: 267, distance: 84.7
click at [565, 268] on div "[PERSON_NAME][DEMOGRAPHIC_DATA](11006)(AC833)(V.T-5/12/2025) 9582843005, TK13, …" at bounding box center [559, 138] width 70 height 774
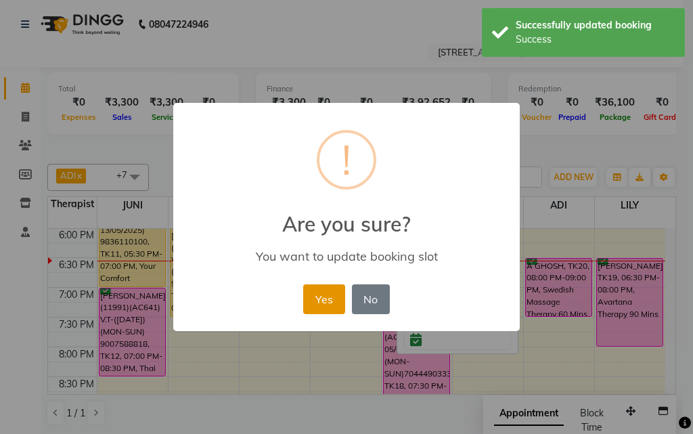
click at [327, 305] on button "Yes" at bounding box center [323, 299] width 41 height 30
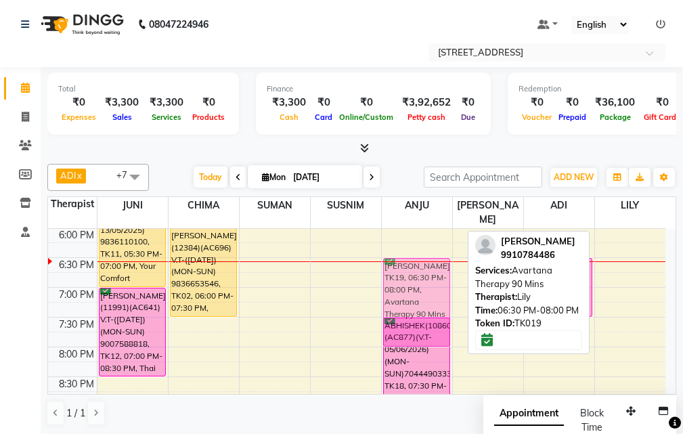
drag, startPoint x: 637, startPoint y: 279, endPoint x: 428, endPoint y: 274, distance: 209.3
click at [428, 274] on tr "D K RAHA(5196)(AC289) ([DATE])(MON-SUN) 9831080520, TK10, 12:00 PM-01:30 PM, Th…" at bounding box center [357, 138] width 618 height 774
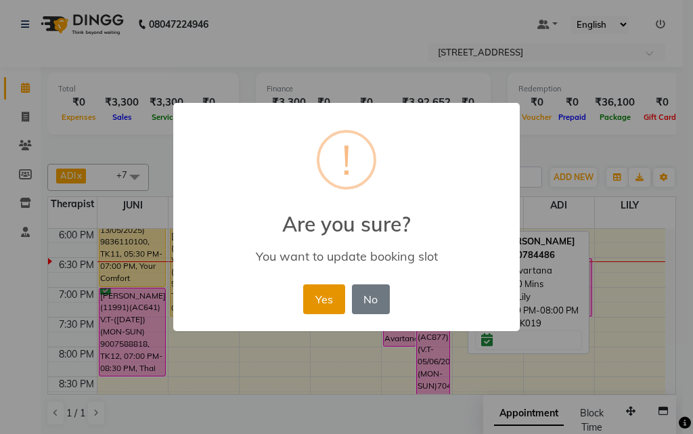
click at [332, 295] on button "Yes" at bounding box center [323, 299] width 41 height 30
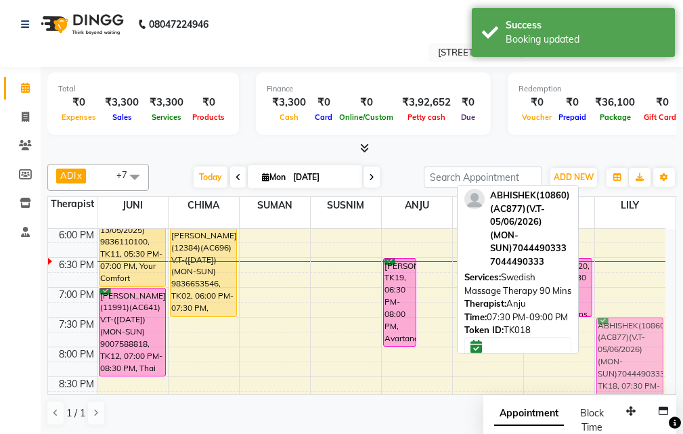
drag, startPoint x: 435, startPoint y: 359, endPoint x: 635, endPoint y: 363, distance: 199.8
click at [635, 363] on tr "D K RAHA(5196)(AC289) ([DATE])(MON-SUN) 9831080520, TK10, 12:00 PM-01:30 PM, Th…" at bounding box center [357, 138] width 618 height 774
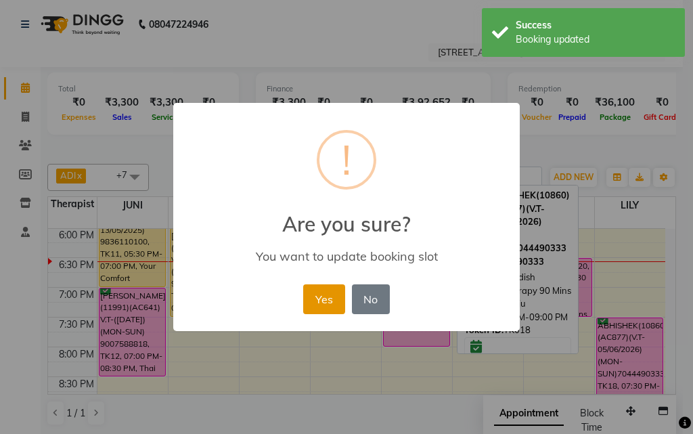
click at [330, 295] on button "Yes" at bounding box center [323, 299] width 41 height 30
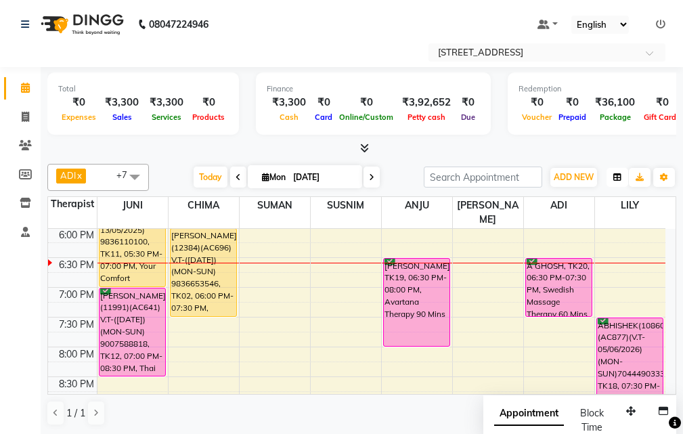
click at [619, 176] on icon "button" at bounding box center [618, 177] width 8 height 8
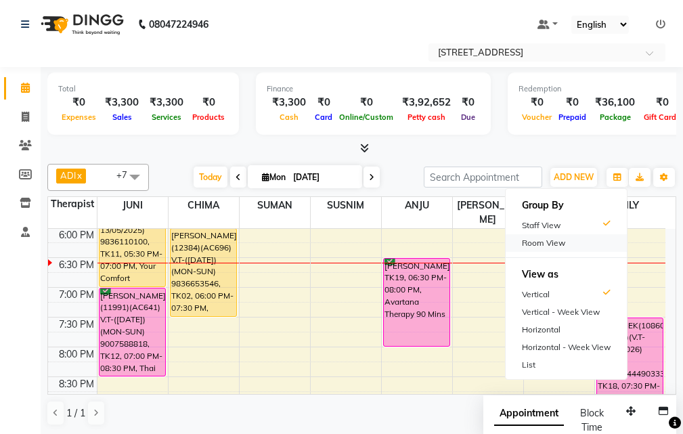
click at [577, 240] on div "Room View" at bounding box center [566, 243] width 121 height 18
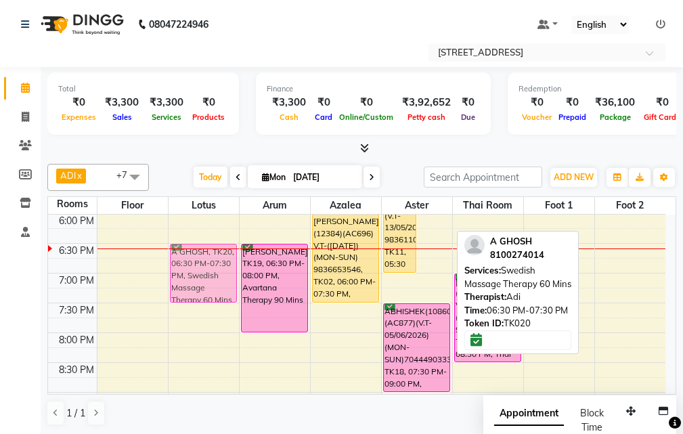
drag, startPoint x: 434, startPoint y: 272, endPoint x: 197, endPoint y: 276, distance: 237.1
click at [197, 276] on tr "S N [PERSON_NAME](10866)(AC422) ([DATE])(MON-FRI) 9433011721, TK09, 04:00 PM-05…" at bounding box center [357, 124] width 618 height 774
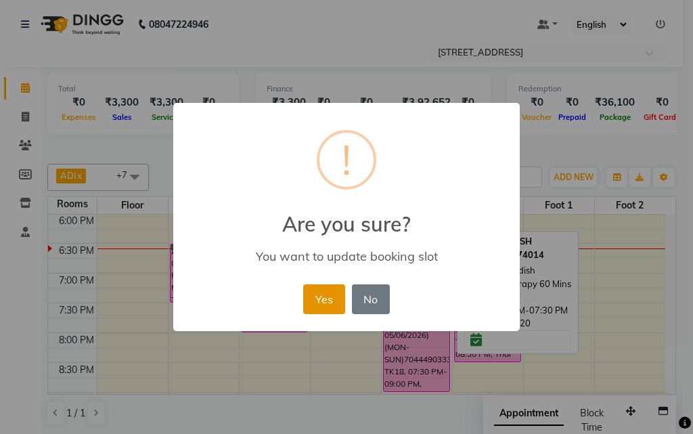
click at [326, 296] on button "Yes" at bounding box center [323, 299] width 41 height 30
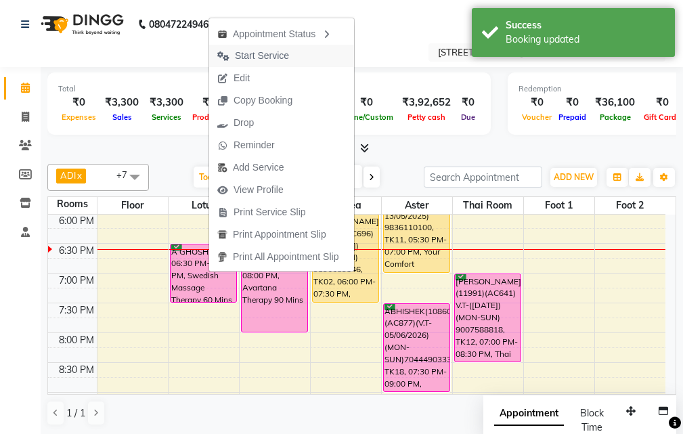
click at [284, 55] on span "Start Service" at bounding box center [262, 56] width 54 height 14
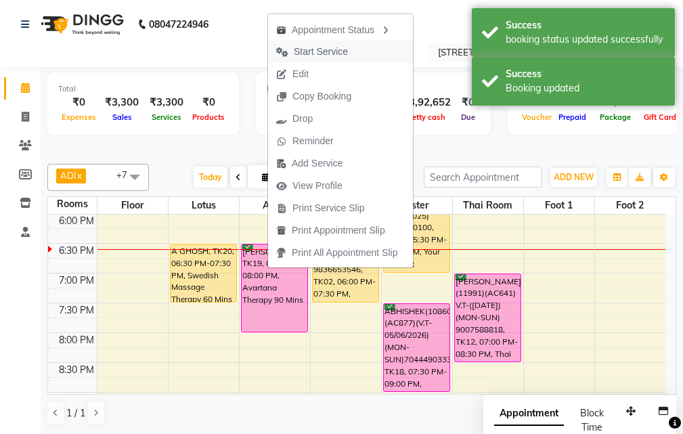
click at [343, 54] on span "Start Service" at bounding box center [321, 52] width 54 height 14
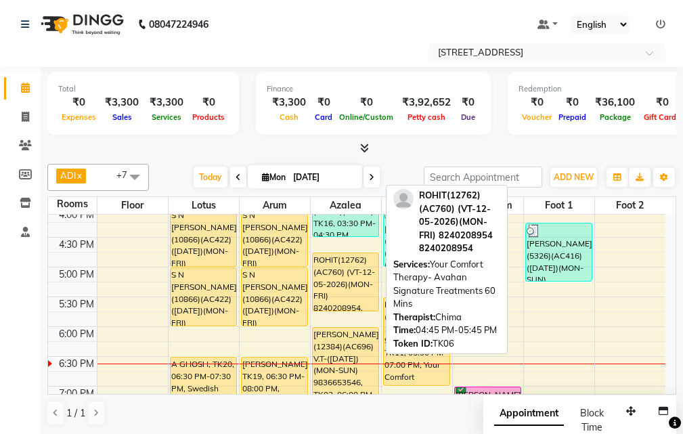
scroll to position [342, 0]
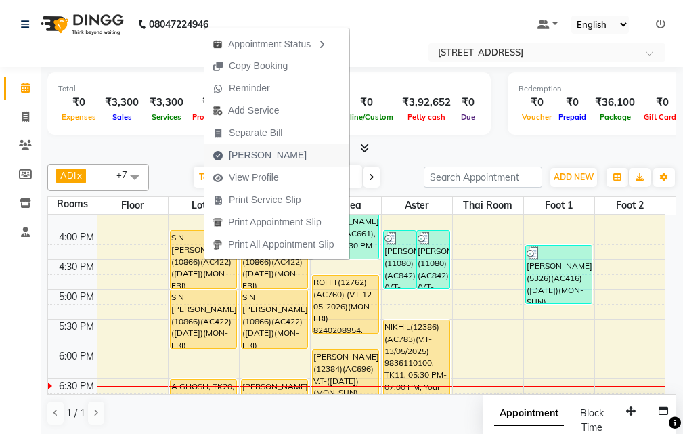
click at [255, 153] on span "[PERSON_NAME]" at bounding box center [268, 155] width 78 height 14
select select "service"
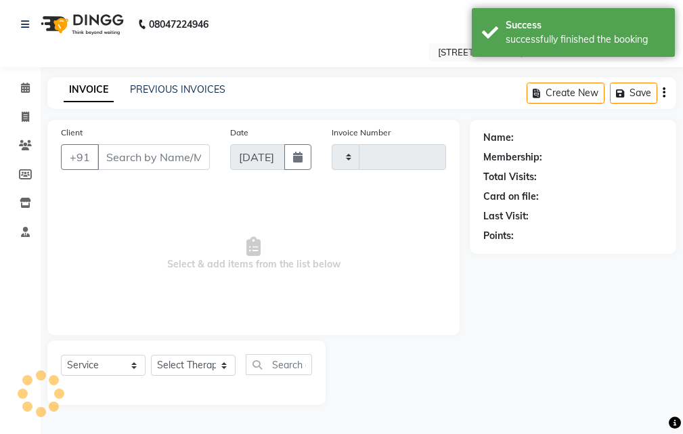
type input "2541"
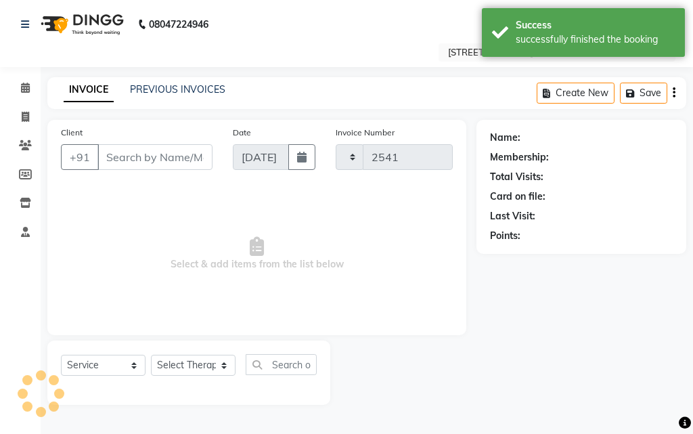
select select "4269"
type input "94******21"
select select "87872"
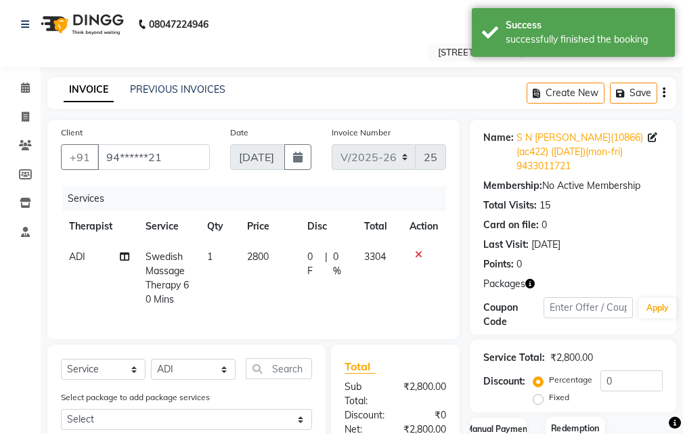
scroll to position [203, 0]
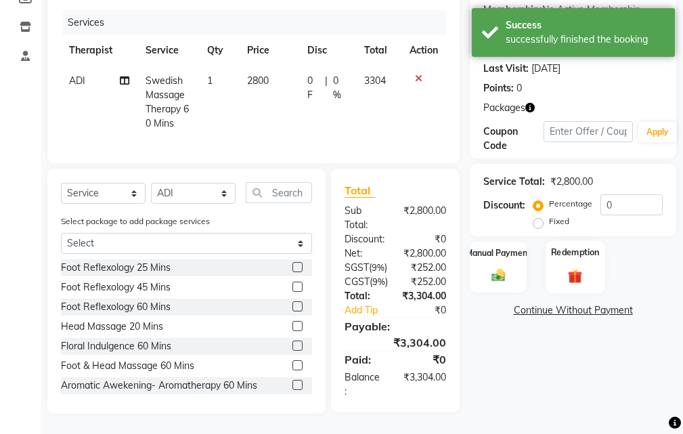
click at [569, 268] on img at bounding box center [575, 277] width 23 height 18
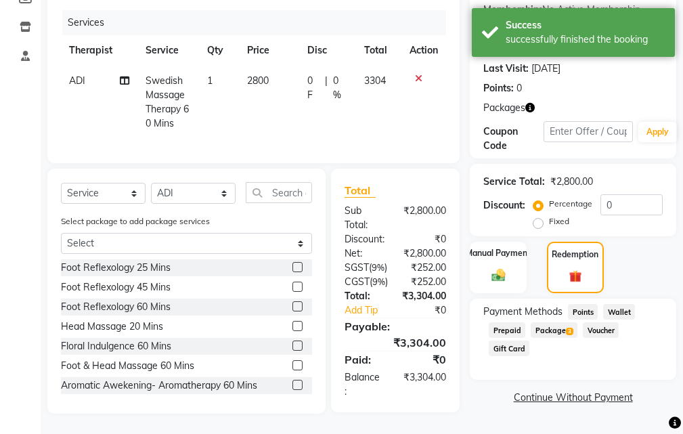
click at [553, 322] on span "Package 3" at bounding box center [554, 330] width 47 height 16
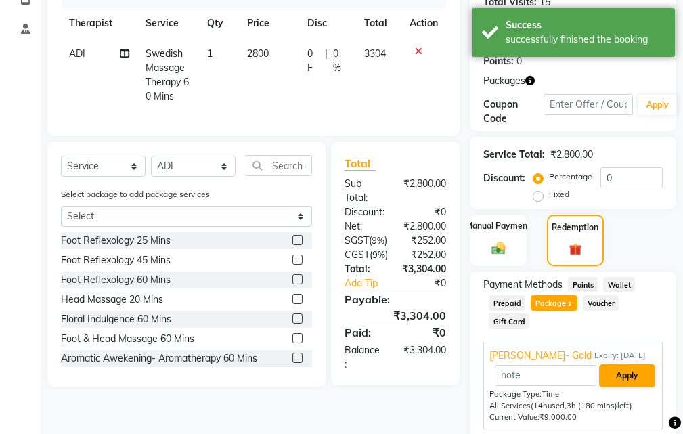
scroll to position [316, 0]
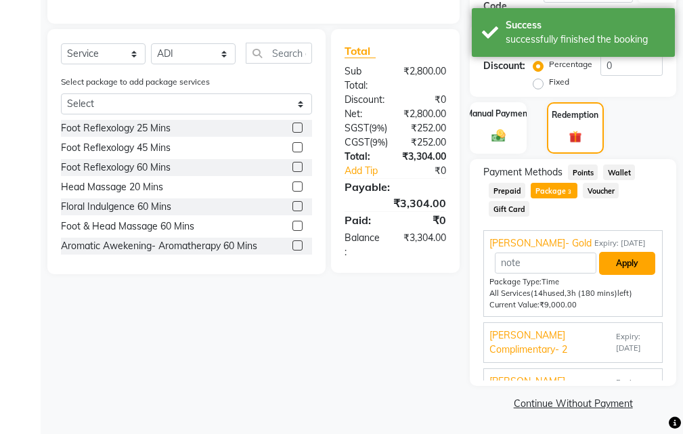
click at [619, 265] on button "Apply" at bounding box center [627, 263] width 56 height 23
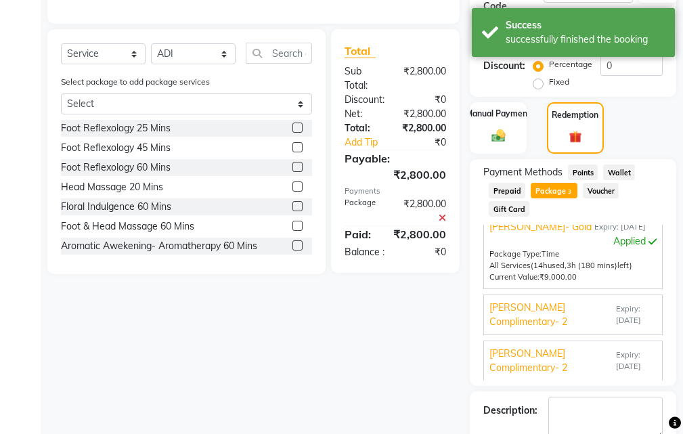
scroll to position [392, 0]
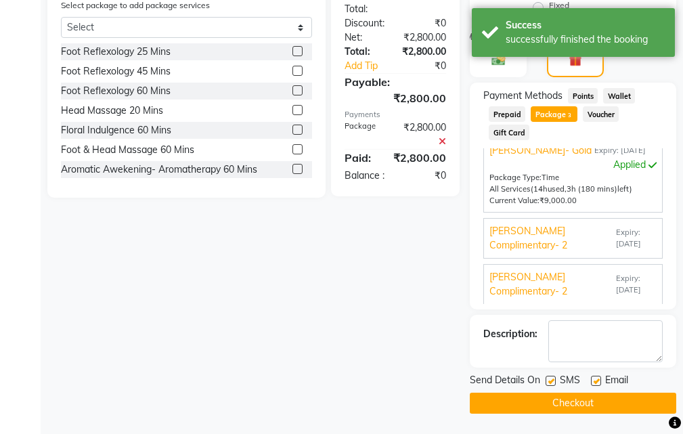
click at [598, 382] on label at bounding box center [596, 381] width 10 height 10
click at [598, 382] on input "checkbox" at bounding box center [595, 381] width 9 height 9
checkbox input "false"
click at [551, 382] on label at bounding box center [551, 381] width 10 height 10
click at [551, 382] on input "checkbox" at bounding box center [550, 381] width 9 height 9
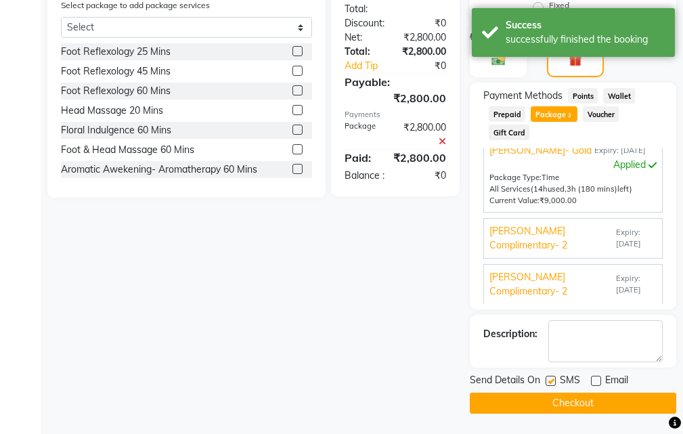
checkbox input "false"
click at [566, 396] on button "Checkout" at bounding box center [573, 403] width 207 height 21
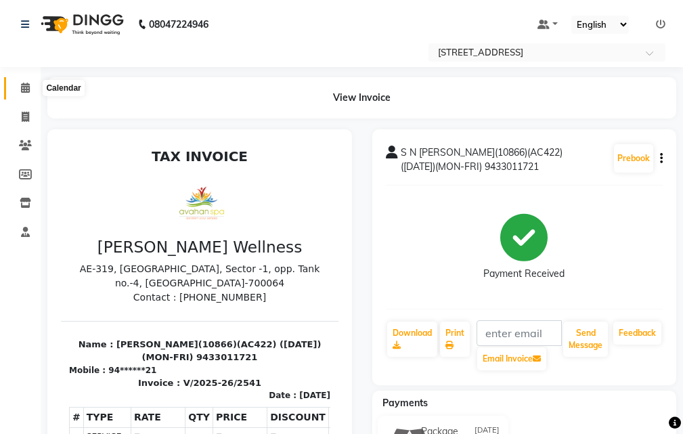
click at [21, 85] on icon at bounding box center [25, 88] width 9 height 10
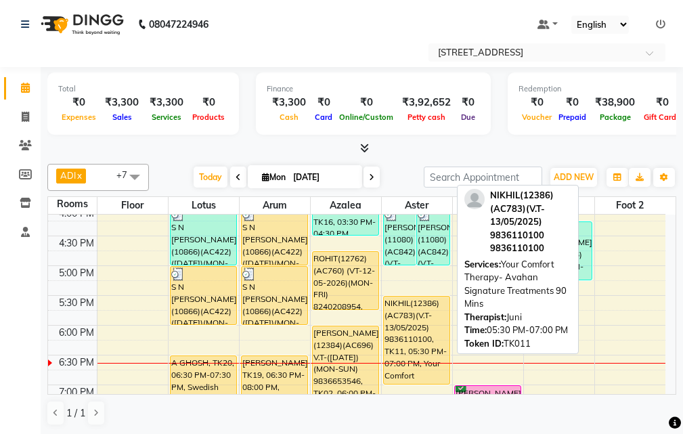
scroll to position [339, 0]
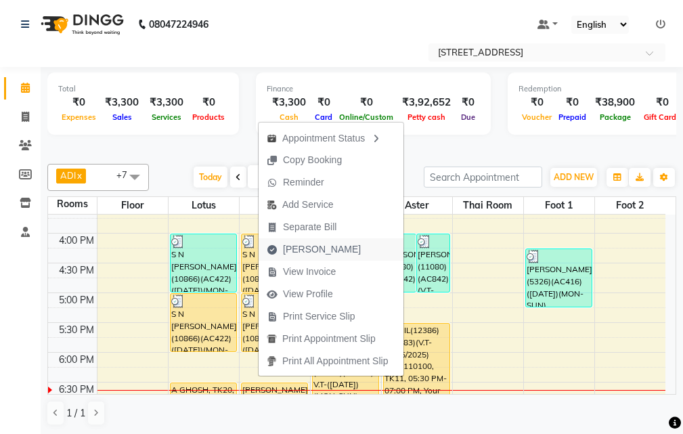
click at [313, 248] on span "[PERSON_NAME]" at bounding box center [322, 249] width 78 height 14
select select "service"
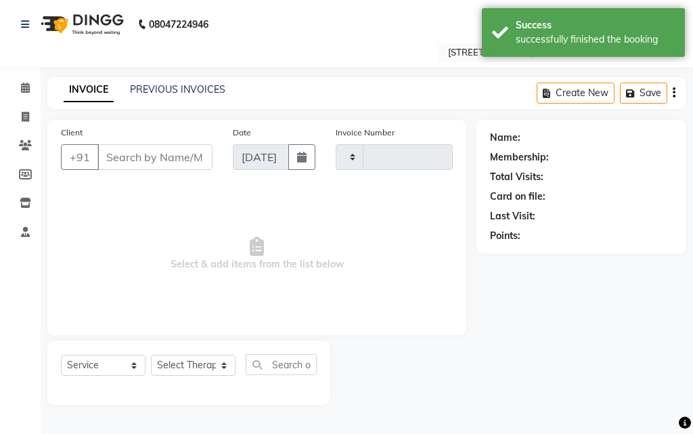
type input "2542"
select select "4269"
type input "94******21"
select select "87872"
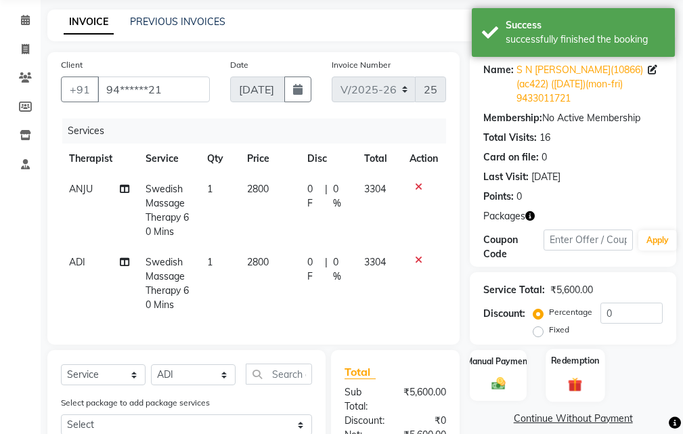
scroll to position [203, 0]
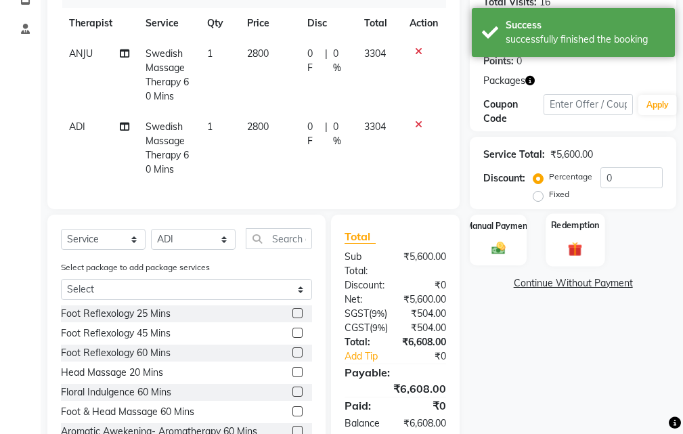
click at [571, 242] on img at bounding box center [575, 249] width 23 height 18
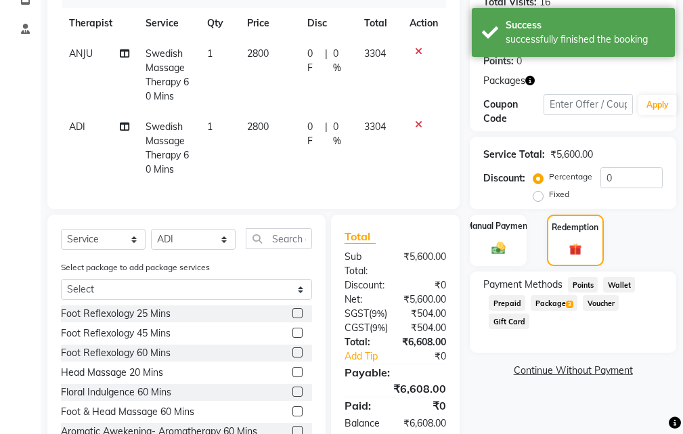
scroll to position [286, 0]
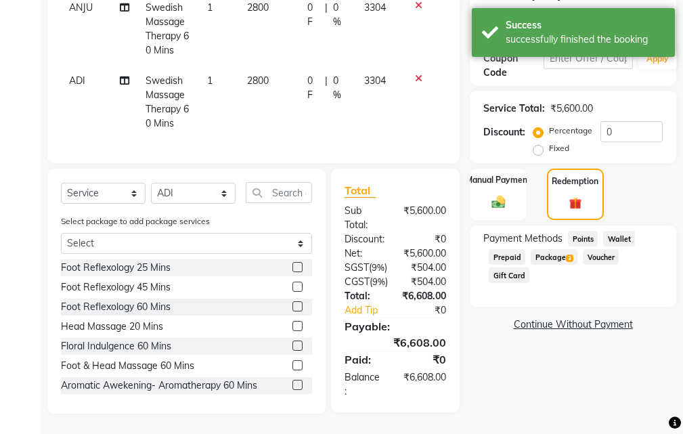
click at [558, 249] on span "Package 3" at bounding box center [554, 257] width 47 height 16
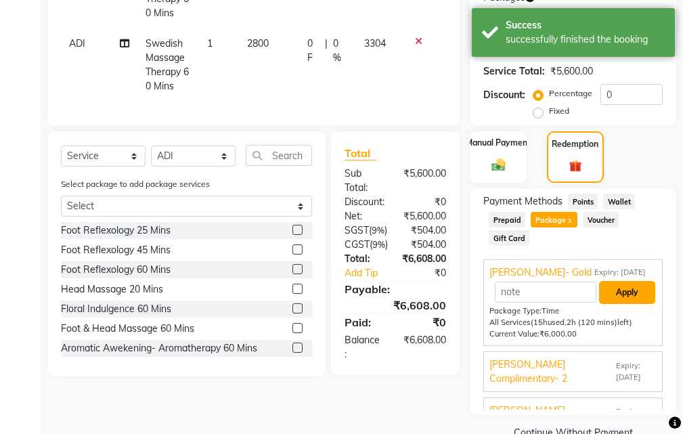
click at [606, 288] on button "Apply" at bounding box center [627, 292] width 56 height 23
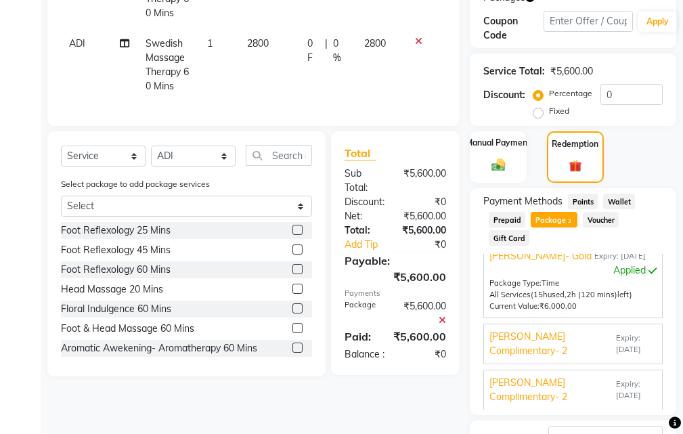
scroll to position [392, 0]
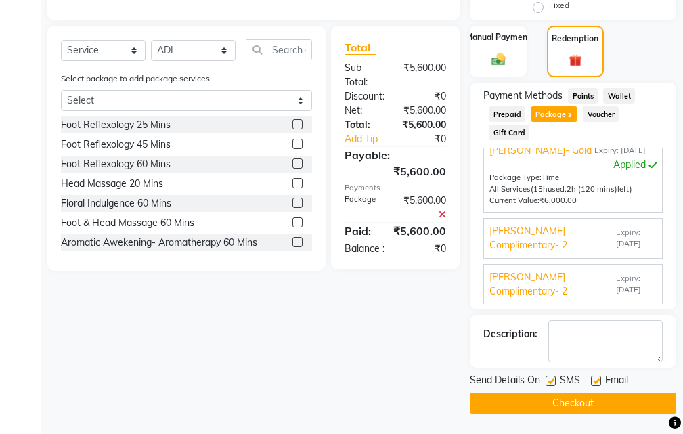
click at [597, 379] on label at bounding box center [596, 381] width 10 height 10
click at [597, 379] on input "checkbox" at bounding box center [595, 381] width 9 height 9
checkbox input "false"
click at [551, 381] on label at bounding box center [551, 381] width 10 height 10
click at [551, 381] on input "checkbox" at bounding box center [550, 381] width 9 height 9
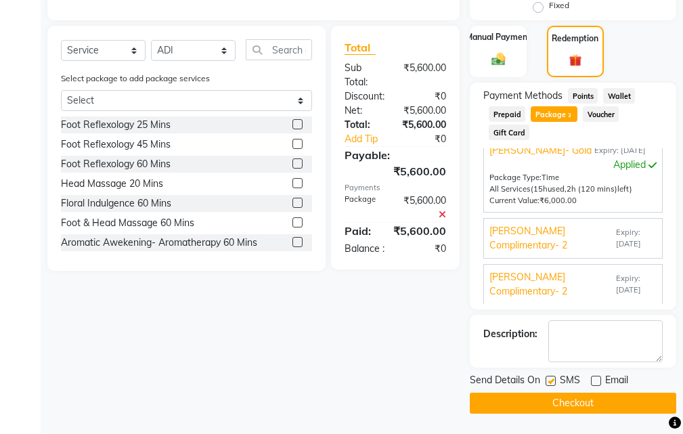
checkbox input "false"
click at [577, 400] on button "Checkout" at bounding box center [573, 403] width 207 height 21
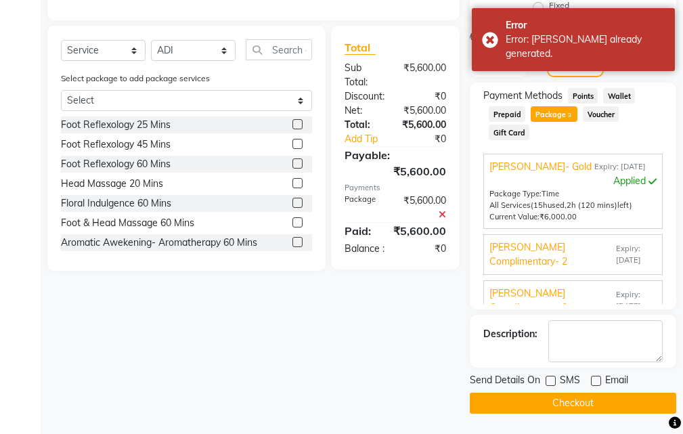
scroll to position [16, 0]
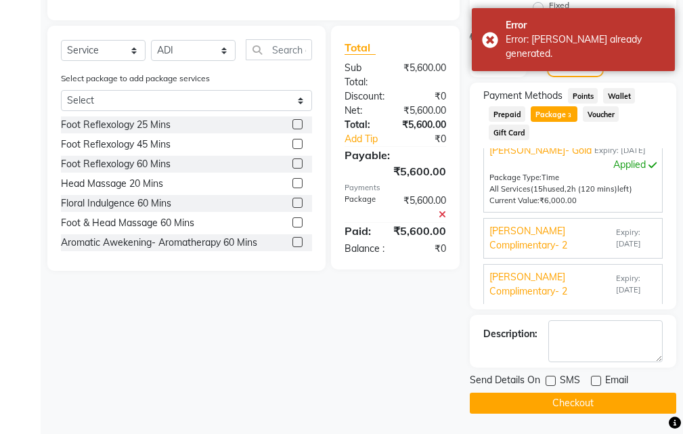
click at [591, 399] on button "Checkout" at bounding box center [573, 403] width 207 height 21
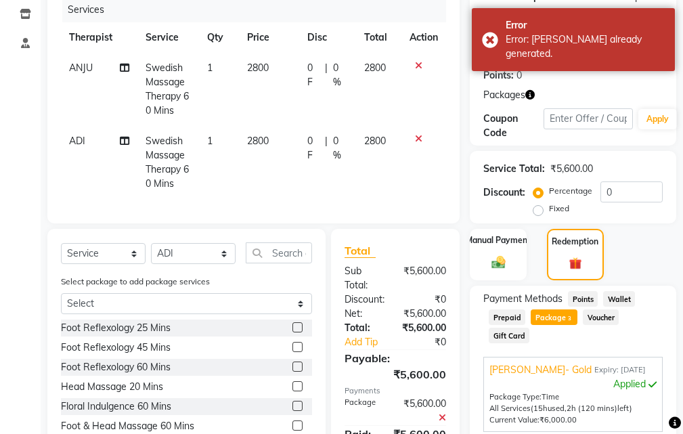
scroll to position [392, 0]
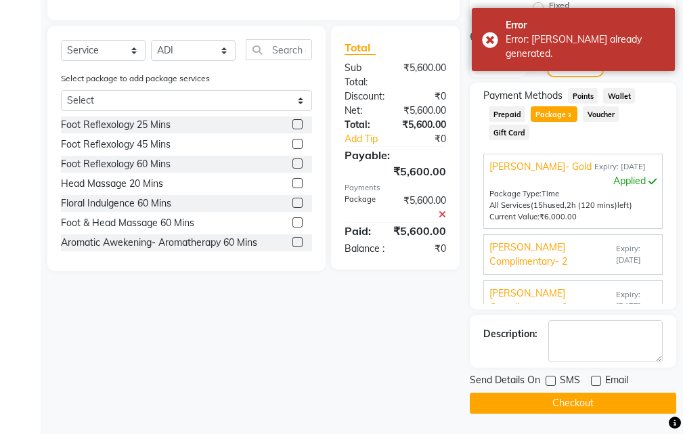
click at [572, 402] on button "Checkout" at bounding box center [573, 403] width 207 height 21
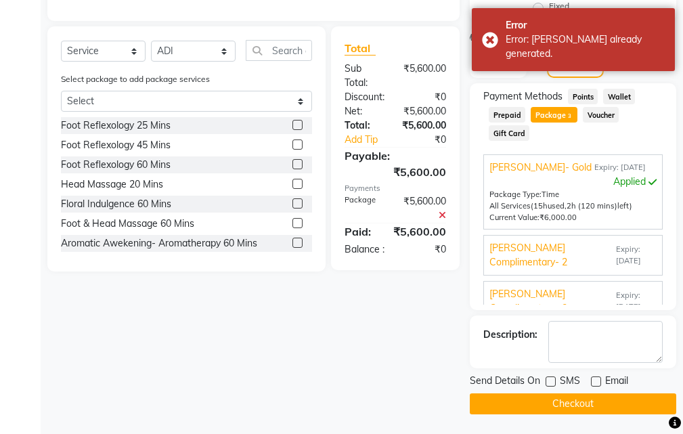
scroll to position [54, 0]
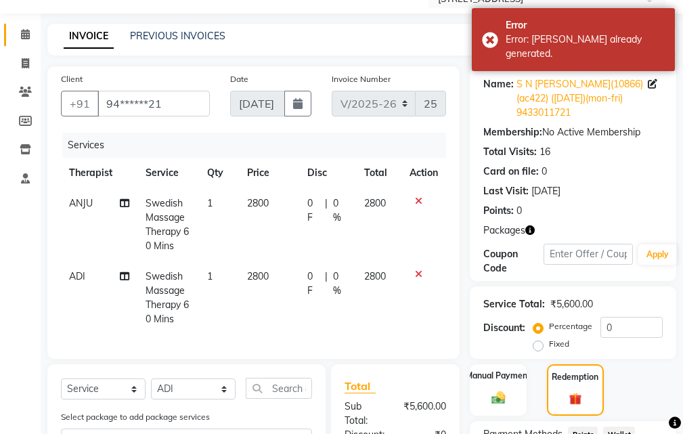
click at [24, 30] on icon at bounding box center [25, 34] width 9 height 10
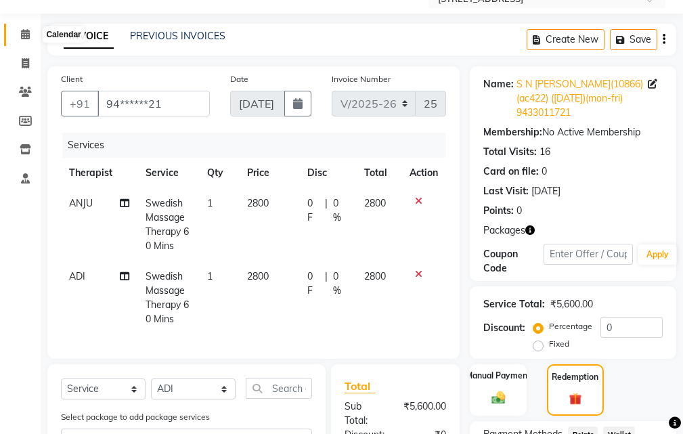
click at [26, 36] on icon at bounding box center [25, 34] width 9 height 10
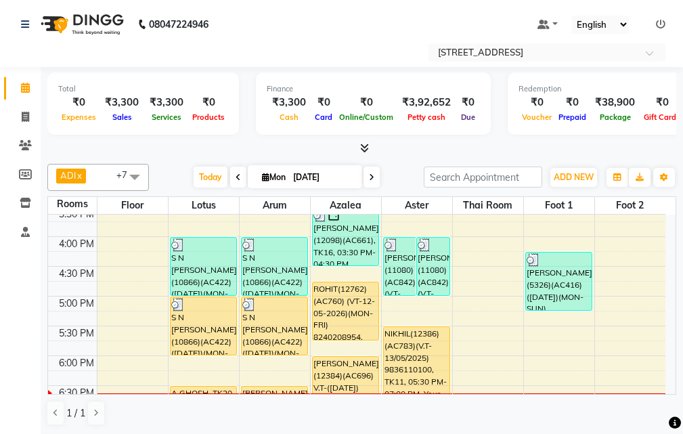
scroll to position [474, 0]
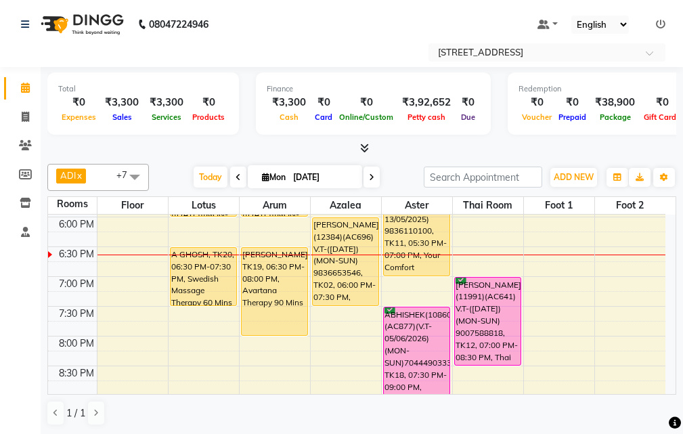
click at [369, 173] on icon at bounding box center [371, 177] width 5 height 8
type input "02-09-2025"
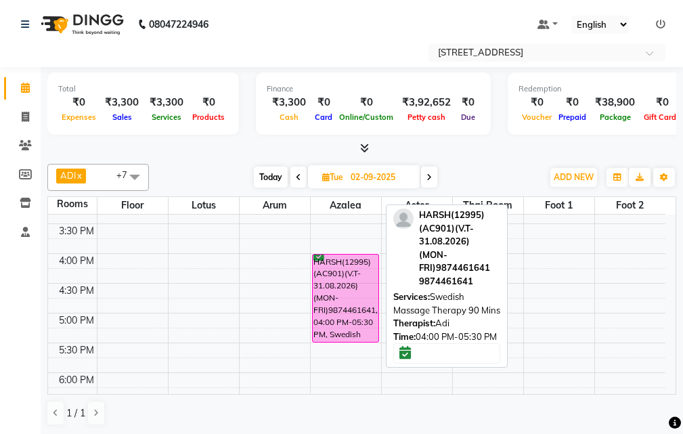
scroll to position [342, 0]
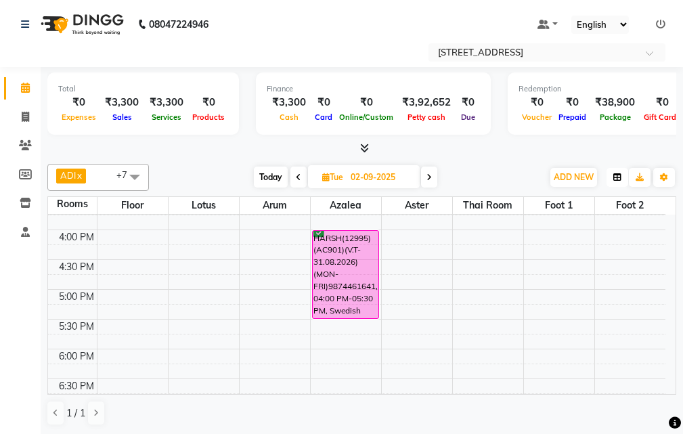
click at [616, 174] on icon "button" at bounding box center [618, 177] width 8 height 8
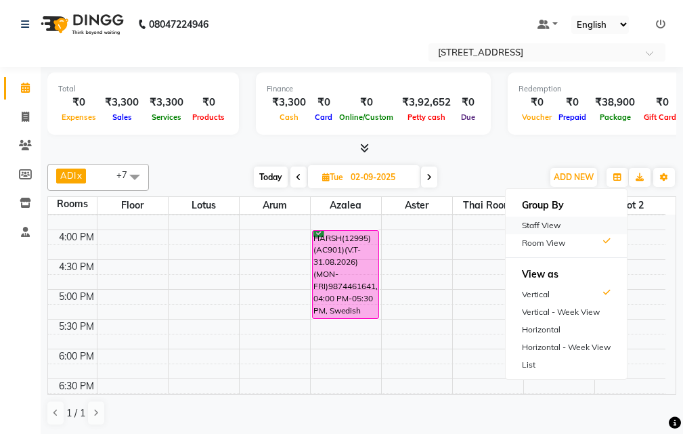
click at [558, 222] on div "Staff View" at bounding box center [566, 226] width 121 height 18
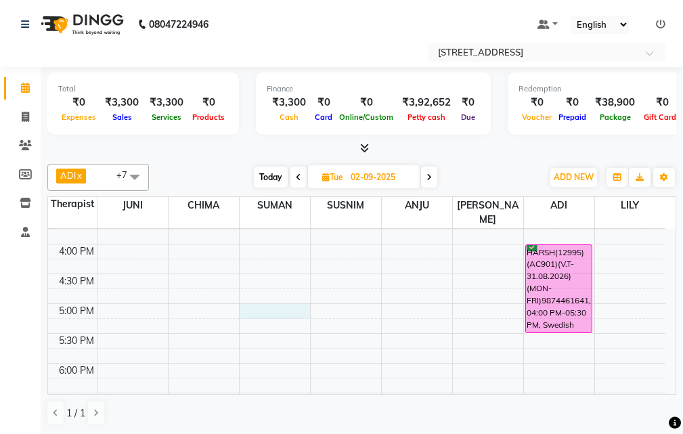
click at [283, 294] on div "10:00 AM 10:30 AM 11:00 AM 11:30 AM 12:00 PM 12:30 PM 1:00 PM 1:30 PM 2:00 PM 2…" at bounding box center [357, 274] width 618 height 774
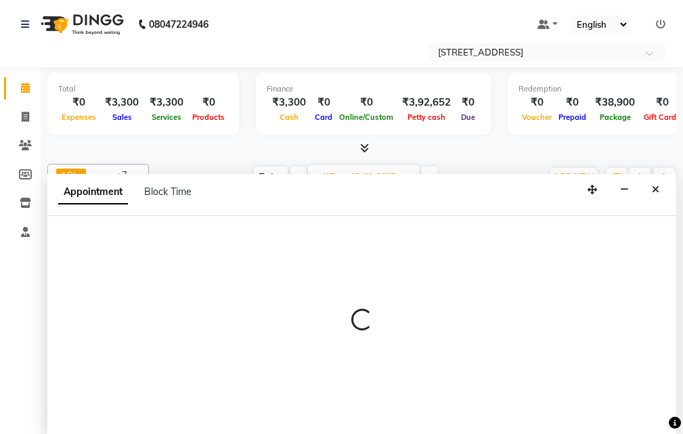
scroll to position [1, 0]
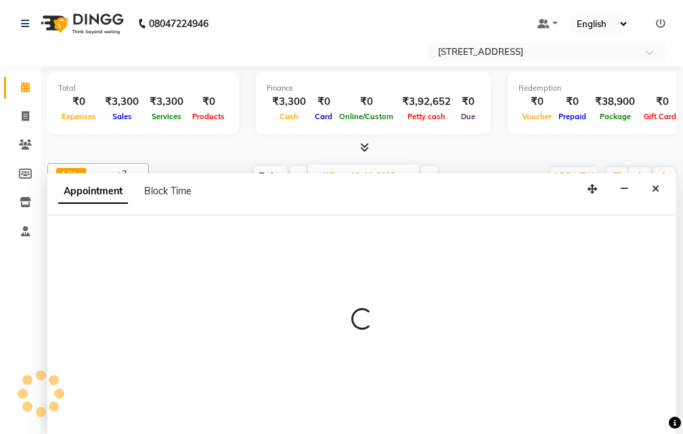
select select "23008"
select select "1020"
select select "tentative"
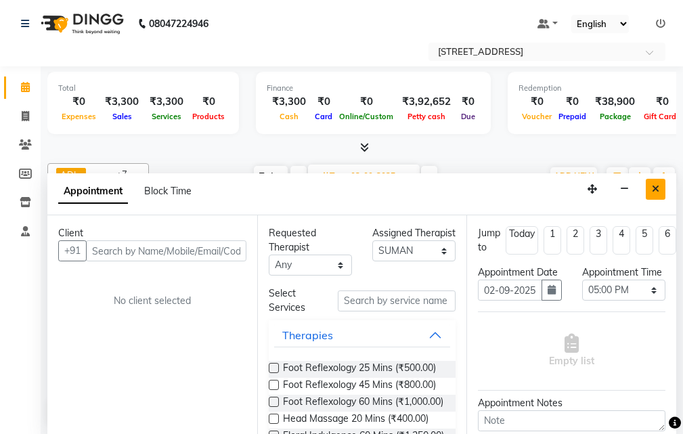
click at [660, 191] on button "Close" at bounding box center [656, 189] width 20 height 21
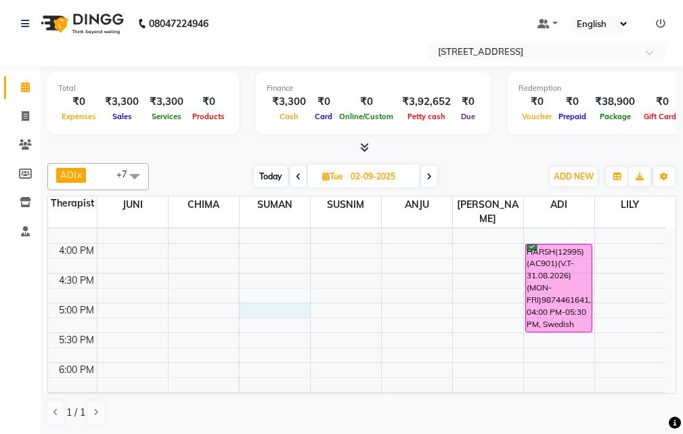
click at [278, 293] on div "10:00 AM 10:30 AM 11:00 AM 11:30 AM 12:00 PM 12:30 PM 1:00 PM 1:30 PM 2:00 PM 2…" at bounding box center [357, 273] width 618 height 774
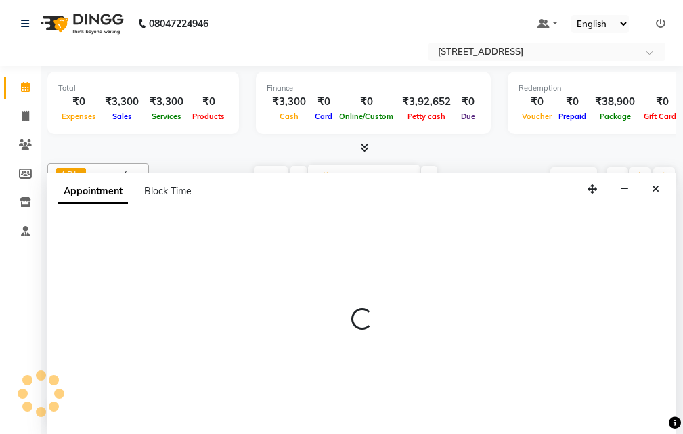
select select "23008"
select select "1020"
select select "tentative"
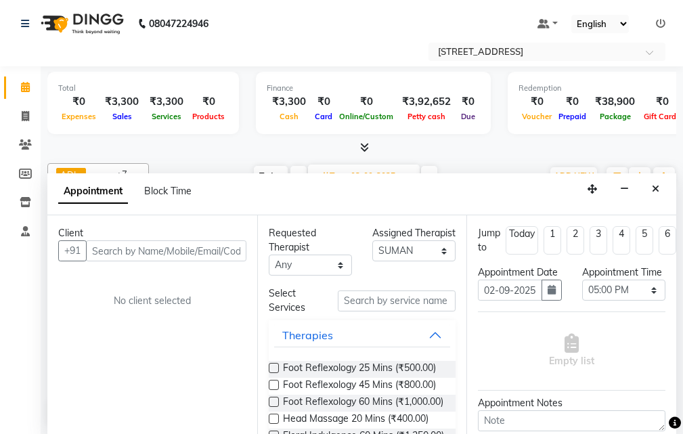
click at [213, 249] on input "text" at bounding box center [166, 250] width 161 height 21
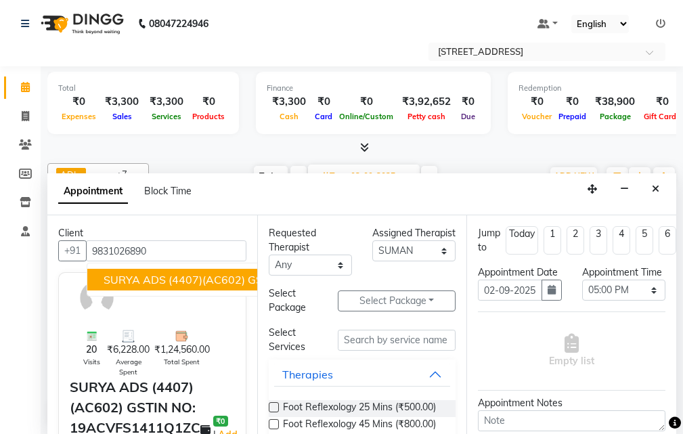
click at [172, 276] on span "SURYA ADS (4407)(AC602) GSTIN NO: 19ACVFS1411Q1ZC ([DATE]) (MON-SUN) 9831026890" at bounding box center [346, 280] width 485 height 14
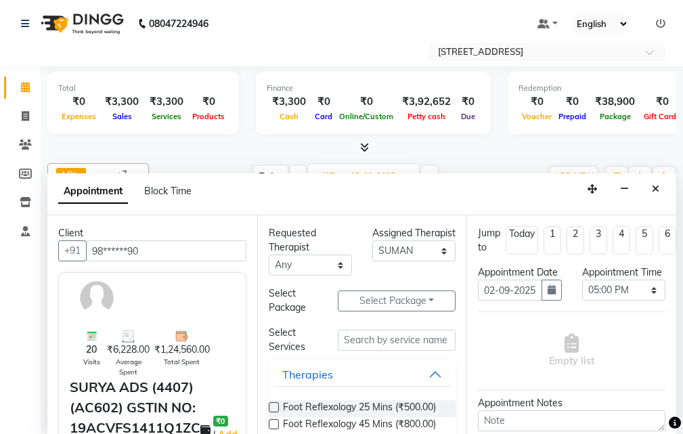
type input "98******90"
click at [421, 341] on input "text" at bounding box center [397, 340] width 118 height 21
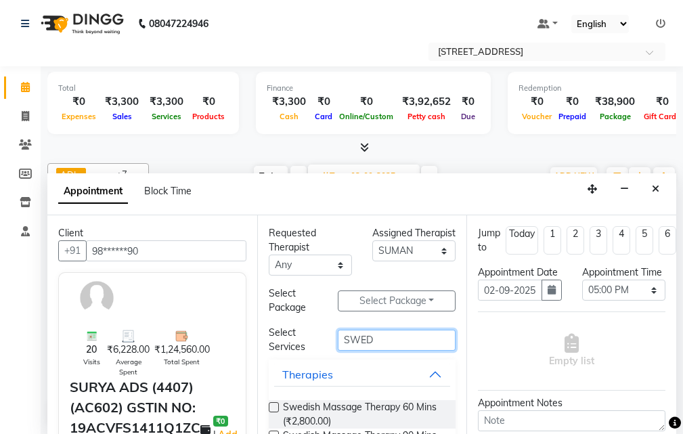
type input "SWED"
click at [273, 405] on label at bounding box center [274, 407] width 10 height 10
click at [273, 405] on input "checkbox" at bounding box center [273, 408] width 9 height 9
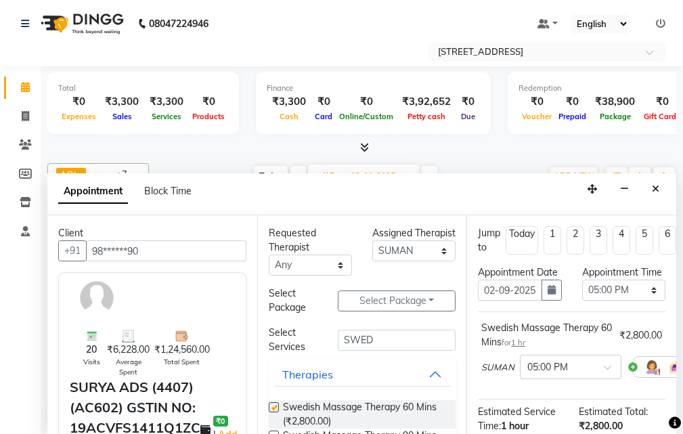
click at [273, 405] on label at bounding box center [274, 407] width 10 height 10
click at [273, 405] on input "checkbox" at bounding box center [273, 408] width 9 height 9
checkbox input "false"
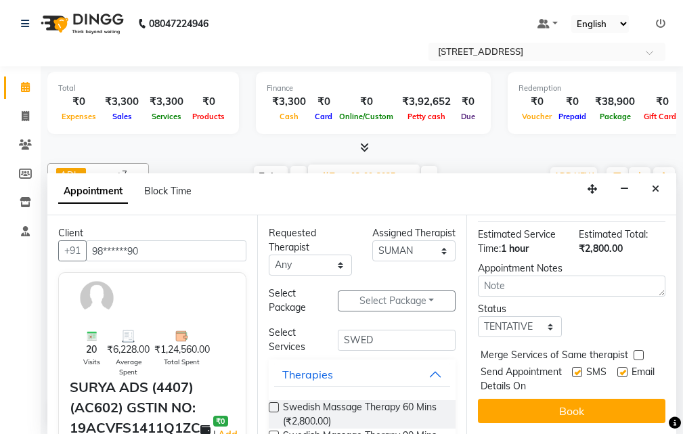
scroll to position [203, 0]
click at [544, 316] on select "Select TENTATIVE CONFIRM UPCOMING" at bounding box center [519, 326] width 83 height 21
select select "confirm booking"
click at [478, 316] on select "Select TENTATIVE CONFIRM UPCOMING" at bounding box center [519, 326] width 83 height 21
click at [572, 367] on label at bounding box center [577, 372] width 10 height 10
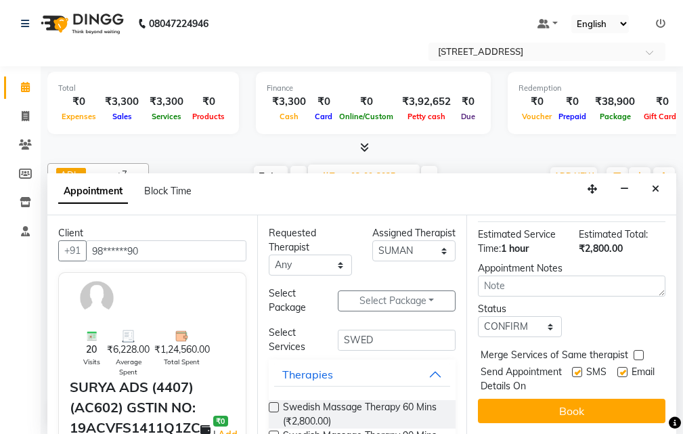
click at [572, 369] on input "checkbox" at bounding box center [576, 373] width 9 height 9
click at [572, 367] on label at bounding box center [577, 372] width 10 height 10
click at [572, 369] on input "checkbox" at bounding box center [576, 373] width 9 height 9
checkbox input "true"
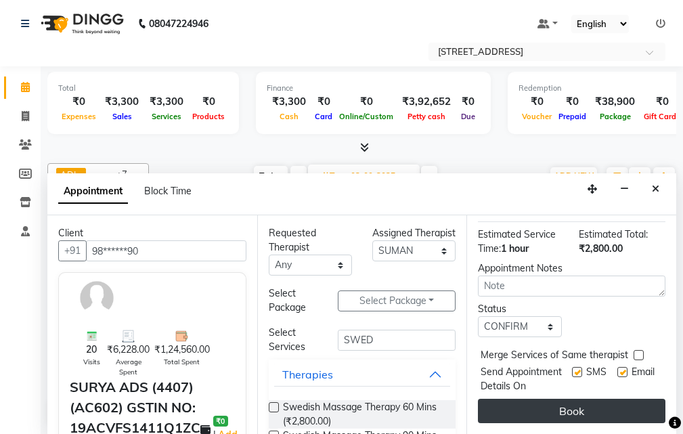
click at [597, 408] on button "Book" at bounding box center [572, 411] width 188 height 24
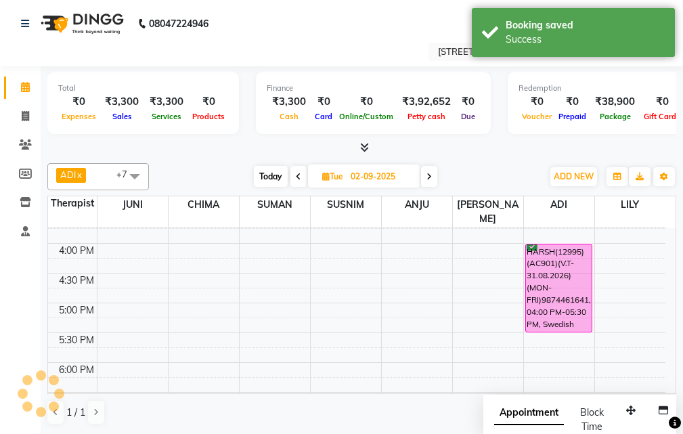
scroll to position [0, 0]
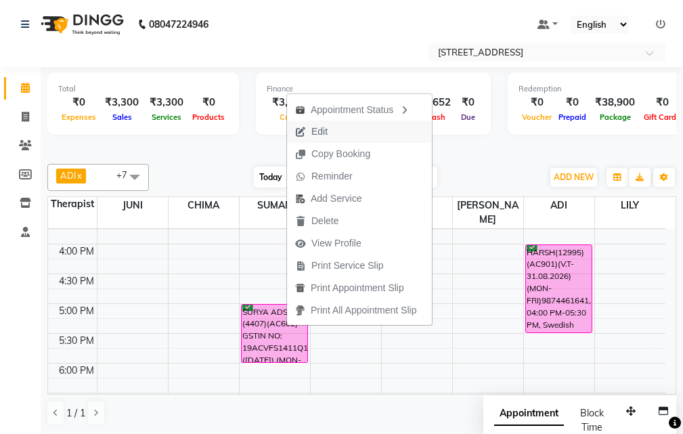
click at [346, 126] on button "Edit" at bounding box center [359, 132] width 145 height 22
select select "tentative"
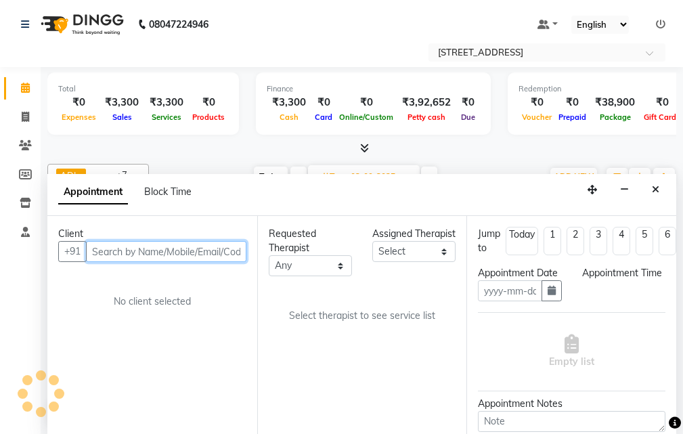
type input "02-09-2025"
select select "confirm booking"
select select "1020"
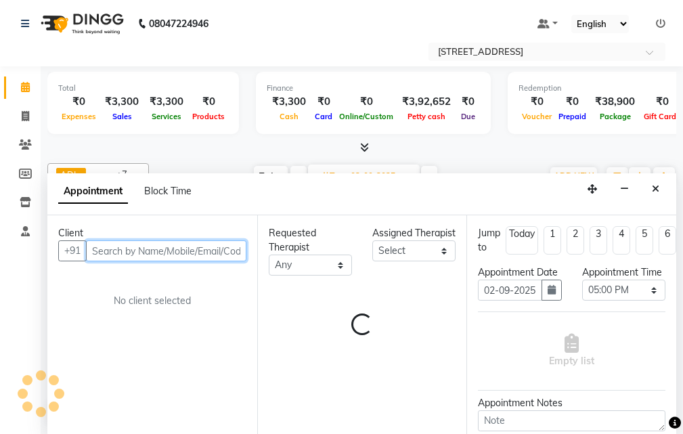
select select "23008"
select select "1847"
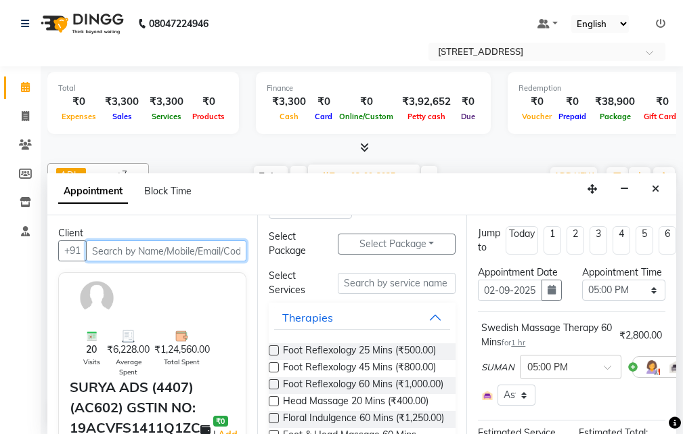
scroll to position [0, 0]
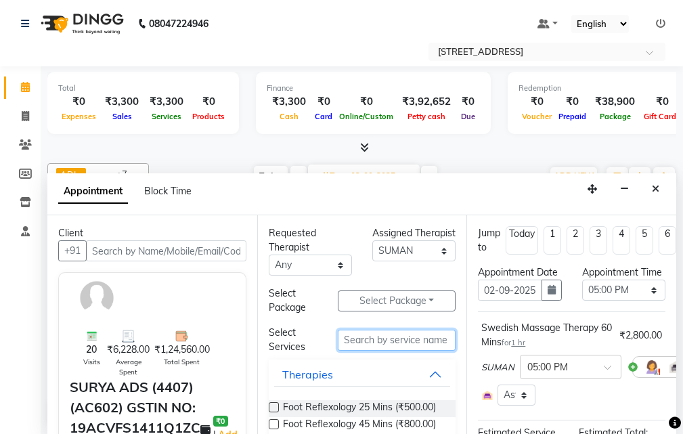
click at [386, 339] on input "text" at bounding box center [397, 340] width 118 height 21
type input "SWE"
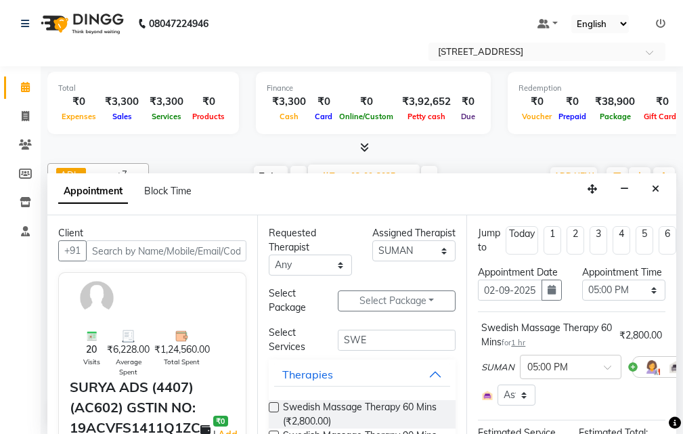
click at [276, 404] on label at bounding box center [274, 407] width 10 height 10
click at [276, 404] on input "checkbox" at bounding box center [273, 408] width 9 height 9
checkbox input "false"
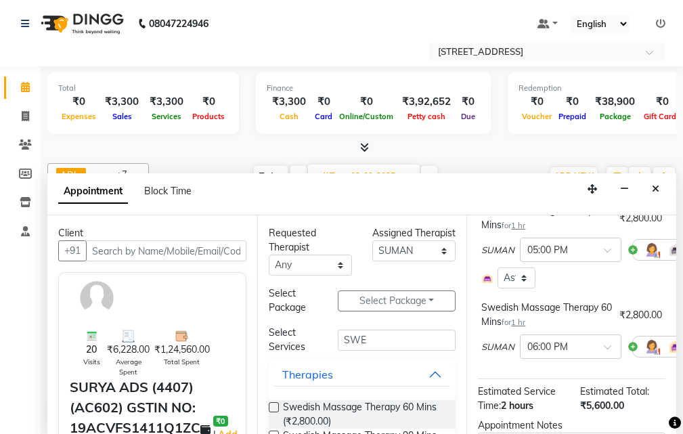
scroll to position [248, 0]
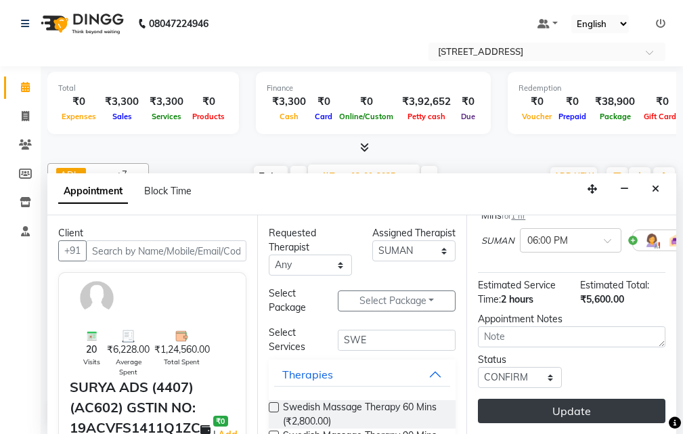
click at [606, 406] on button "Update" at bounding box center [572, 411] width 188 height 24
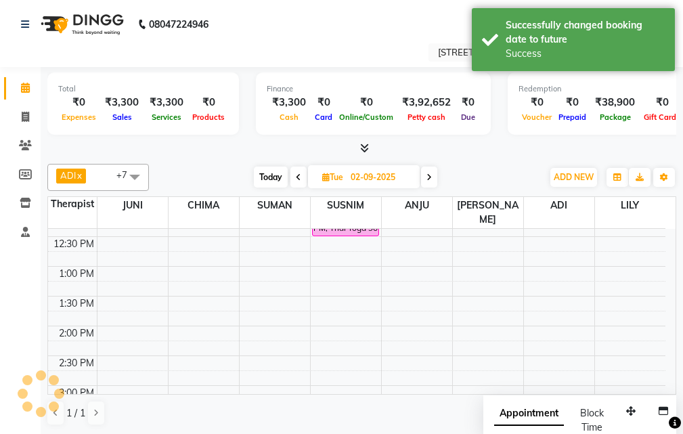
scroll to position [139, 0]
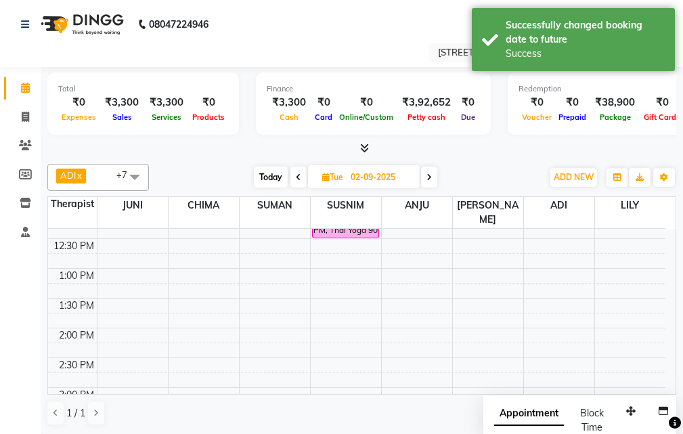
click at [300, 176] on icon at bounding box center [298, 177] width 5 height 8
type input "[DATE]"
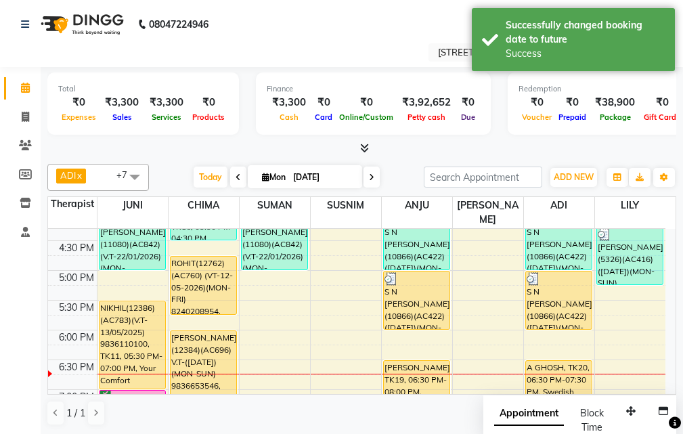
scroll to position [342, 0]
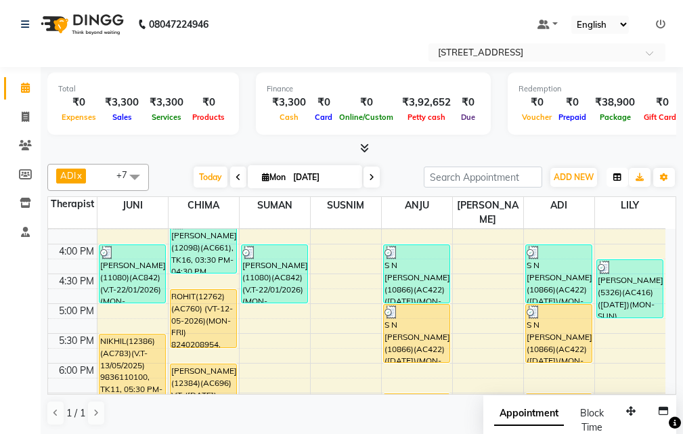
click at [616, 179] on icon "button" at bounding box center [618, 177] width 8 height 8
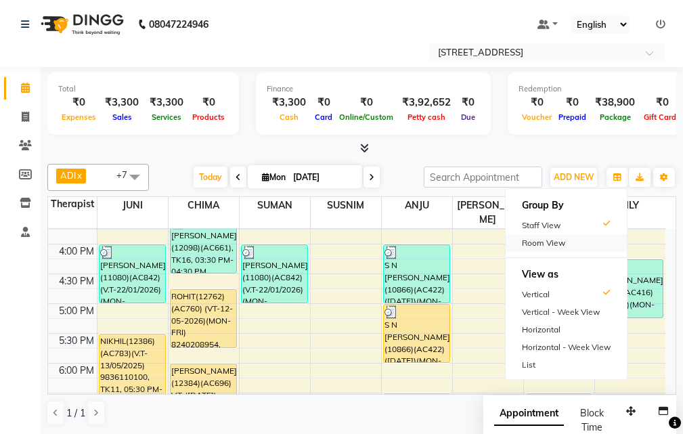
click at [572, 239] on div "Room View" at bounding box center [566, 243] width 121 height 18
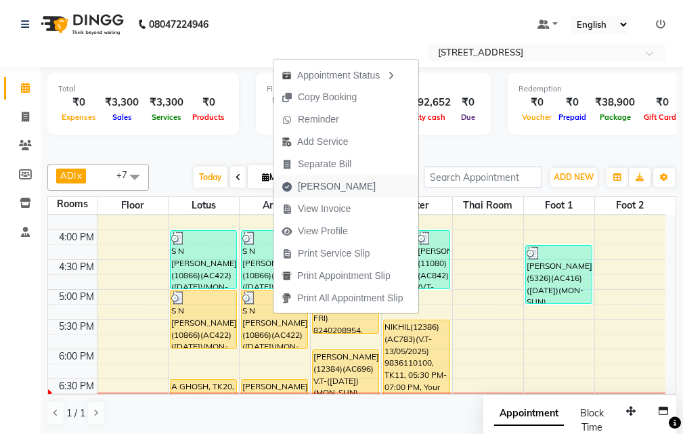
click at [341, 183] on span "[PERSON_NAME]" at bounding box center [337, 186] width 78 height 14
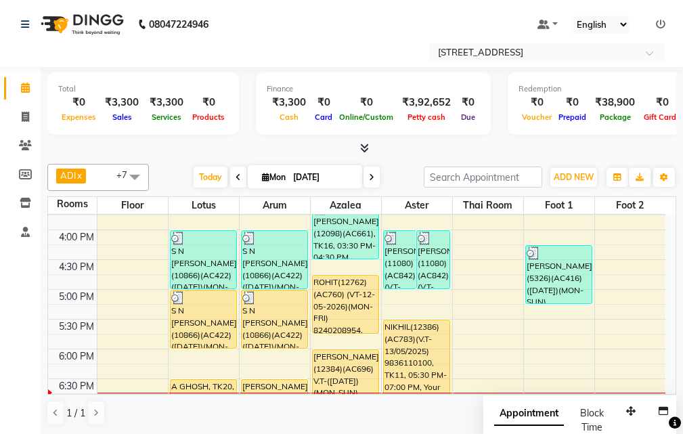
select select "service"
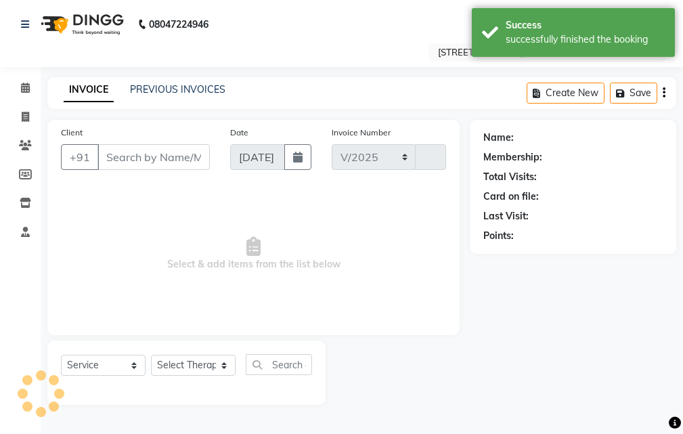
select select "4269"
type input "2542"
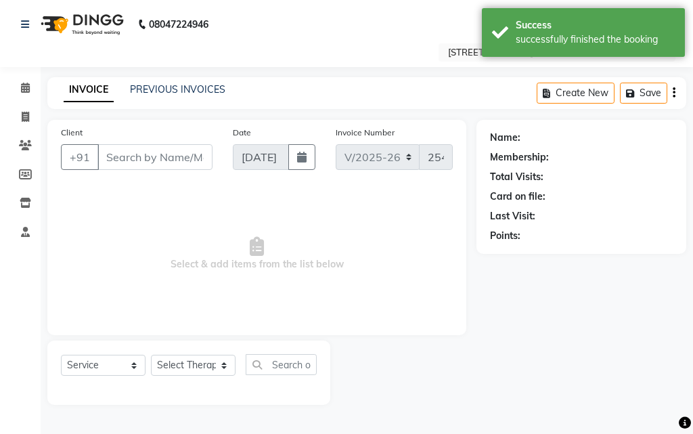
type input "94******21"
select select "87872"
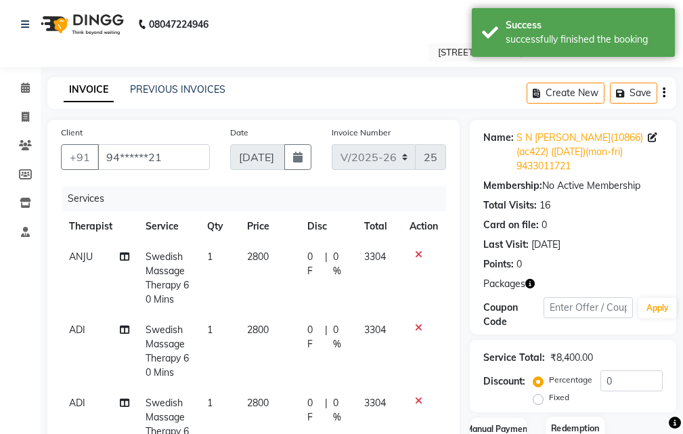
scroll to position [203, 0]
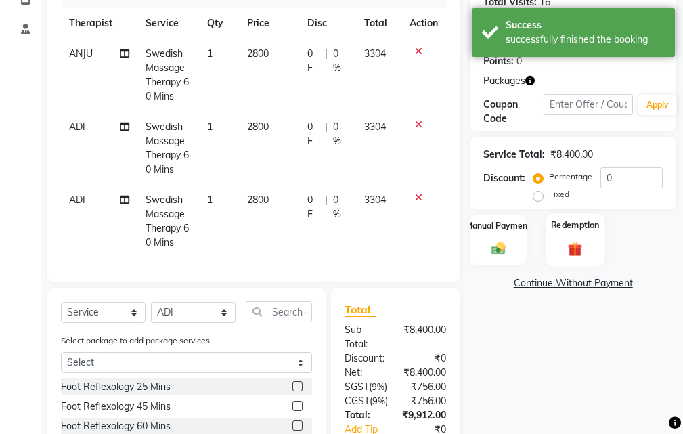
click at [583, 234] on div "Redemption" at bounding box center [575, 239] width 59 height 53
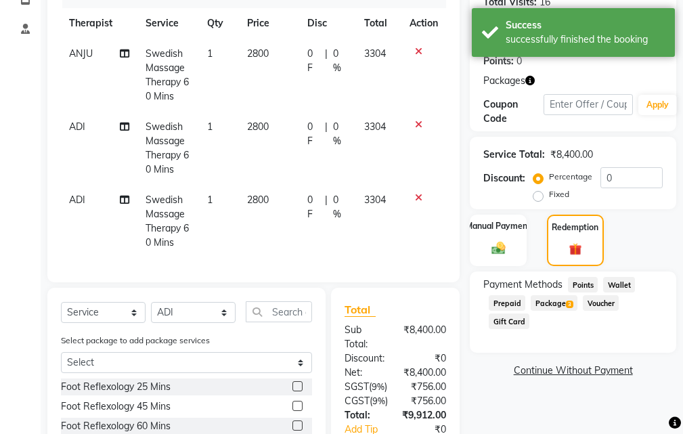
click at [562, 306] on span "Package 3" at bounding box center [554, 303] width 47 height 16
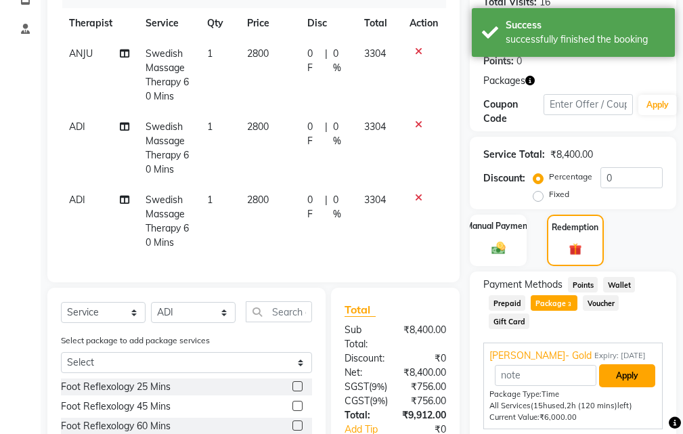
click at [632, 368] on button "Apply" at bounding box center [627, 375] width 56 height 23
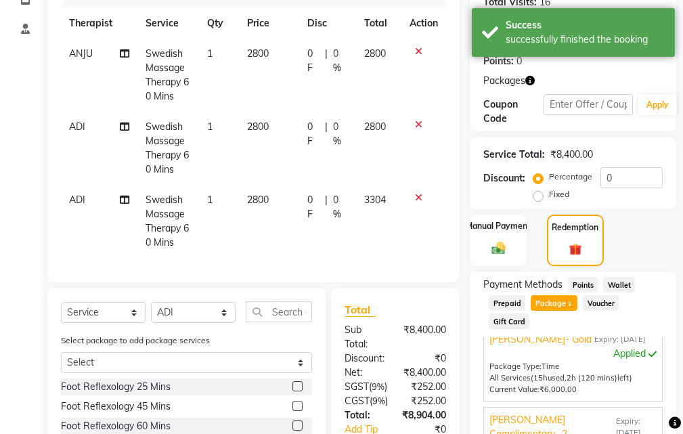
scroll to position [402, 0]
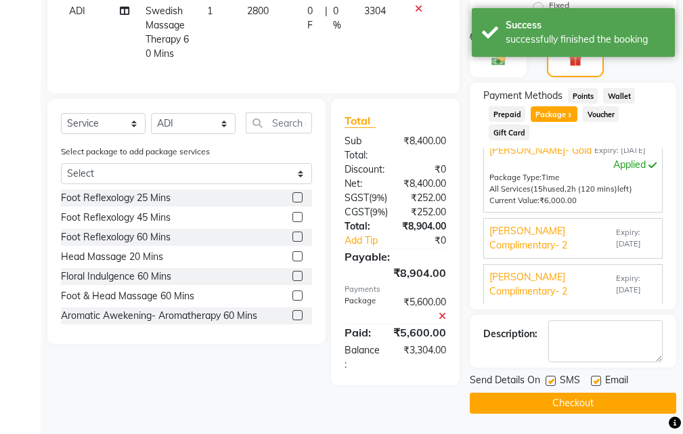
click at [553, 376] on label at bounding box center [551, 381] width 10 height 10
click at [553, 377] on input "checkbox" at bounding box center [550, 381] width 9 height 9
checkbox input "false"
click at [599, 376] on label at bounding box center [596, 381] width 10 height 10
click at [599, 377] on input "checkbox" at bounding box center [595, 381] width 9 height 9
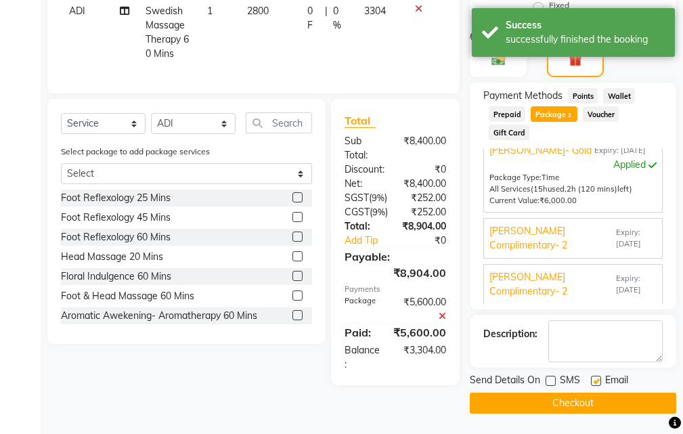
checkbox input "false"
click at [591, 393] on button "Checkout" at bounding box center [573, 403] width 207 height 21
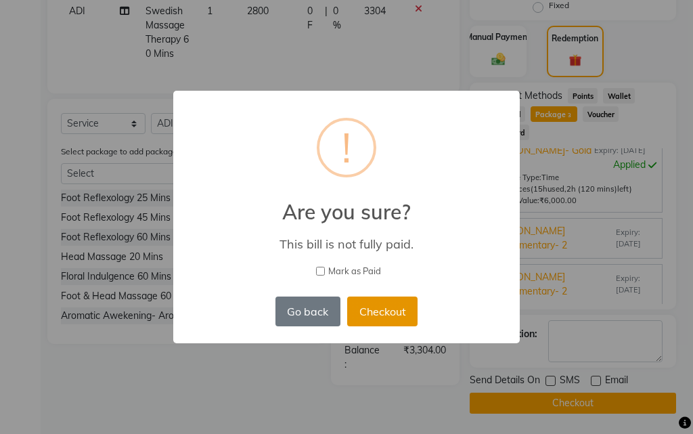
click at [405, 312] on button "Checkout" at bounding box center [382, 312] width 70 height 30
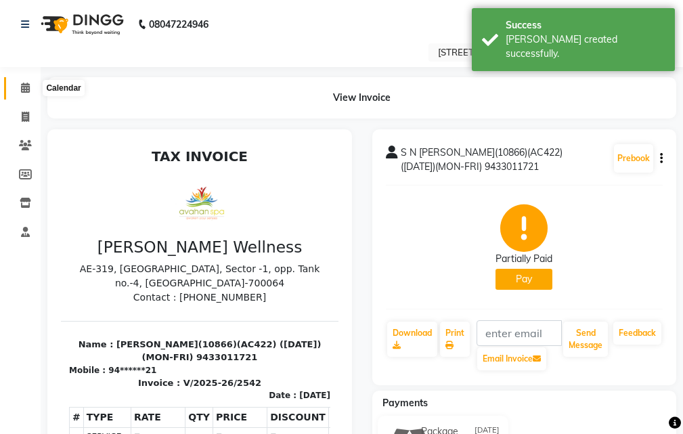
click at [19, 90] on span at bounding box center [26, 89] width 24 height 16
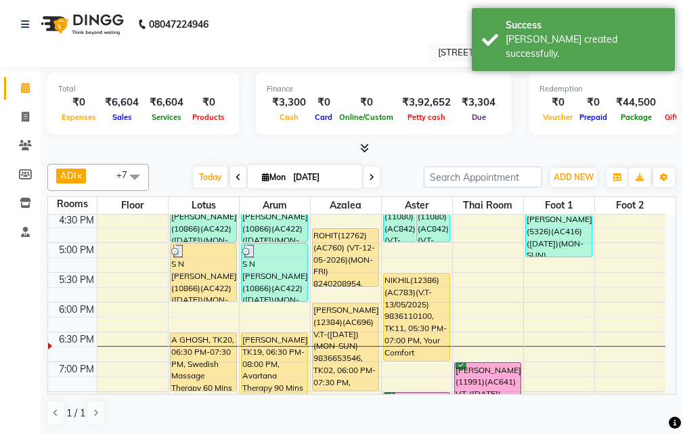
scroll to position [339, 0]
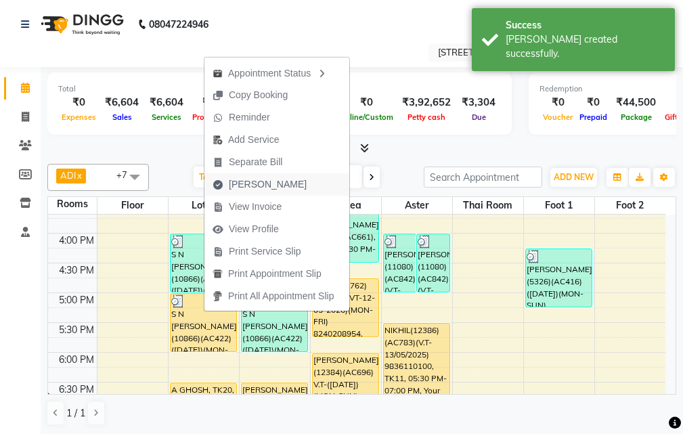
click at [279, 180] on span "[PERSON_NAME]" at bounding box center [260, 184] width 110 height 22
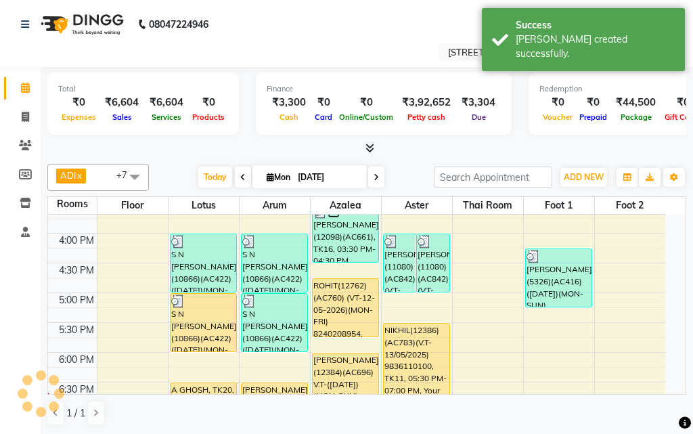
select select "4269"
select select "service"
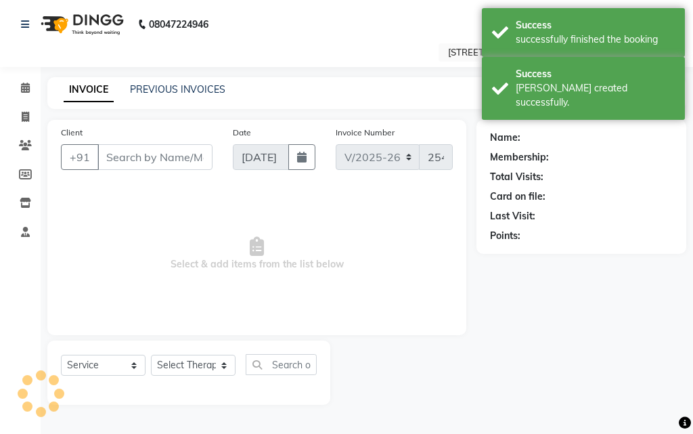
type input "94******21"
select select "87872"
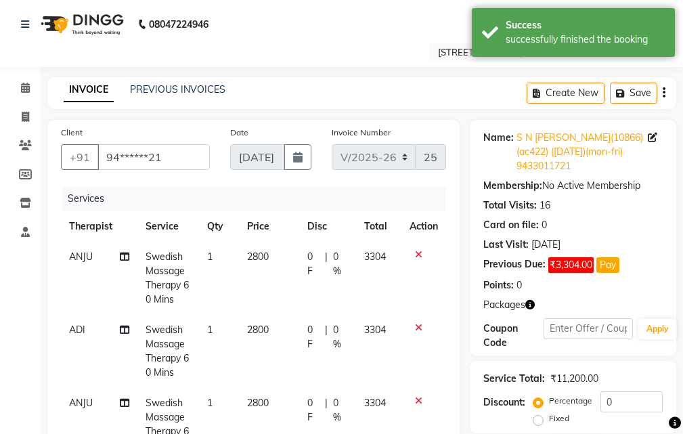
scroll to position [135, 0]
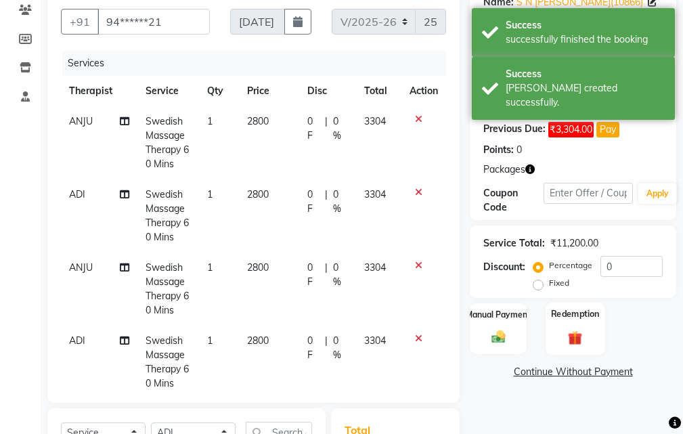
click at [570, 332] on img at bounding box center [575, 338] width 23 height 18
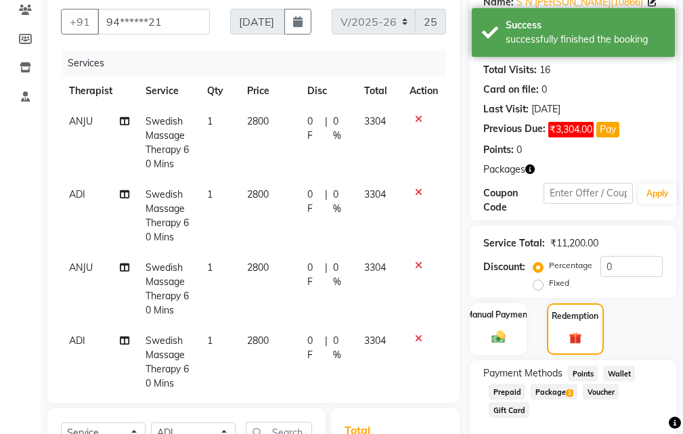
click at [559, 387] on span "Package 3" at bounding box center [554, 392] width 47 height 16
click at [552, 390] on span "Package 3" at bounding box center [554, 392] width 47 height 16
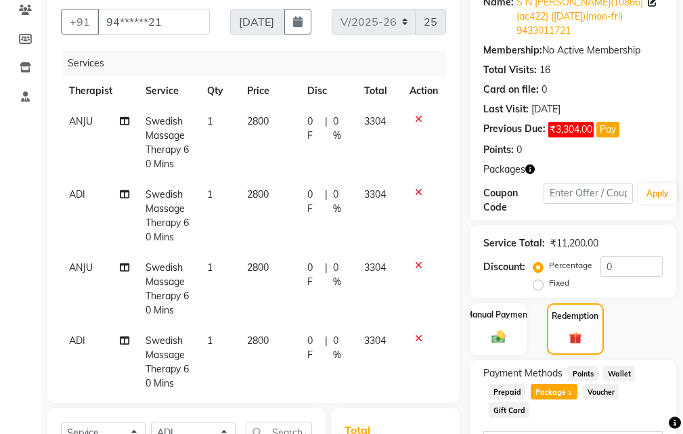
scroll to position [339, 0]
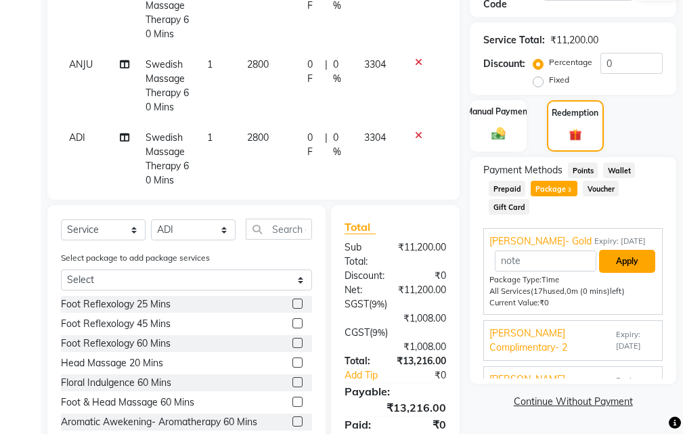
click at [616, 260] on button "Apply" at bounding box center [627, 261] width 56 height 23
type input "[PERSON_NAME]- Gold"
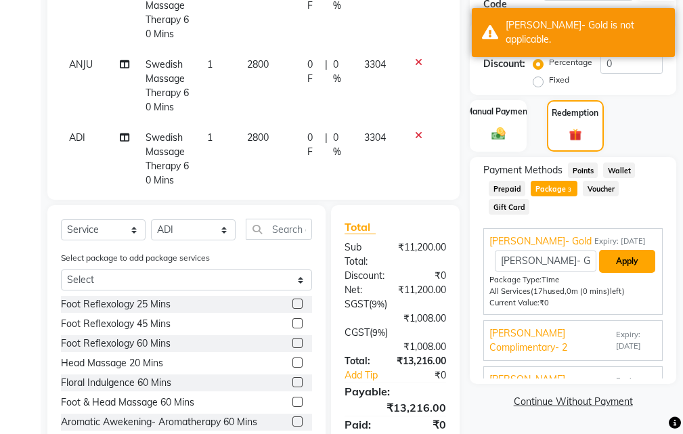
click at [618, 256] on button "Apply" at bounding box center [627, 261] width 56 height 23
click at [620, 259] on button "Apply" at bounding box center [627, 261] width 56 height 23
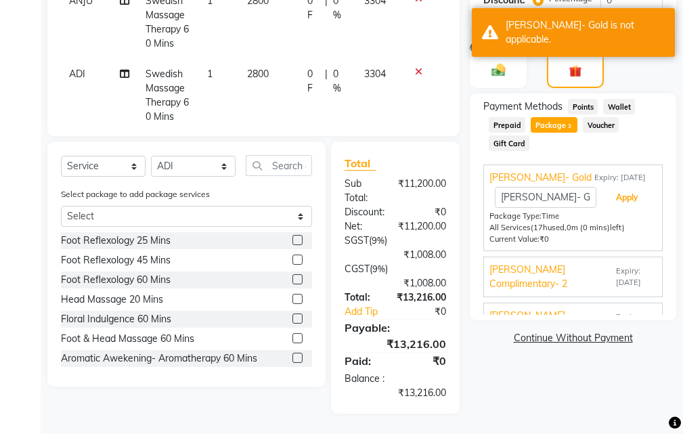
scroll to position [64, 0]
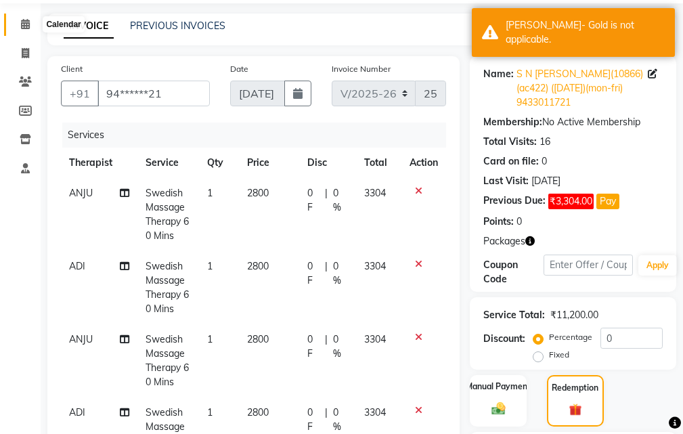
click at [22, 18] on span at bounding box center [26, 25] width 24 height 16
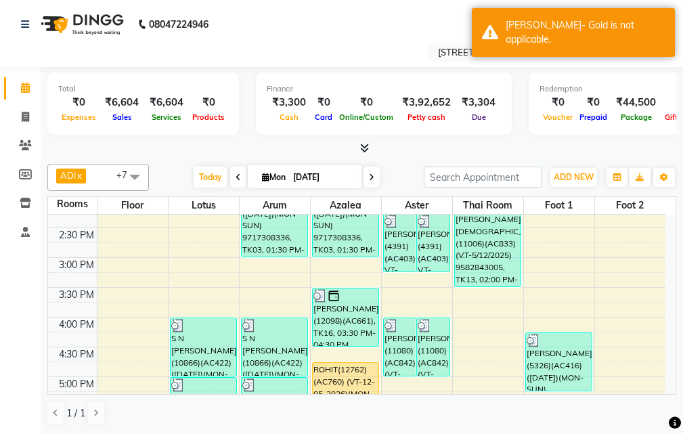
scroll to position [339, 0]
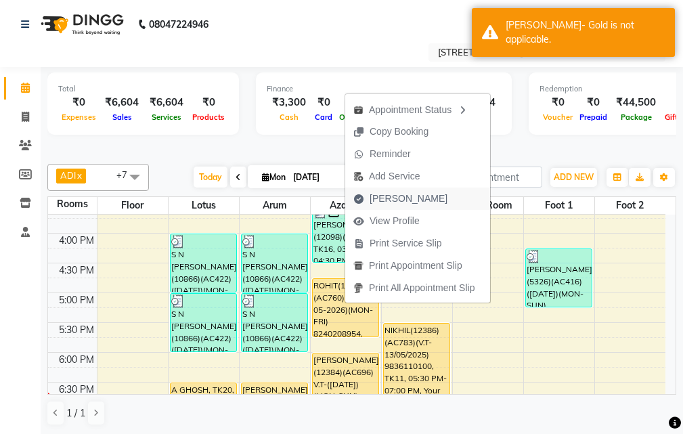
click at [389, 192] on span "[PERSON_NAME]" at bounding box center [409, 199] width 78 height 14
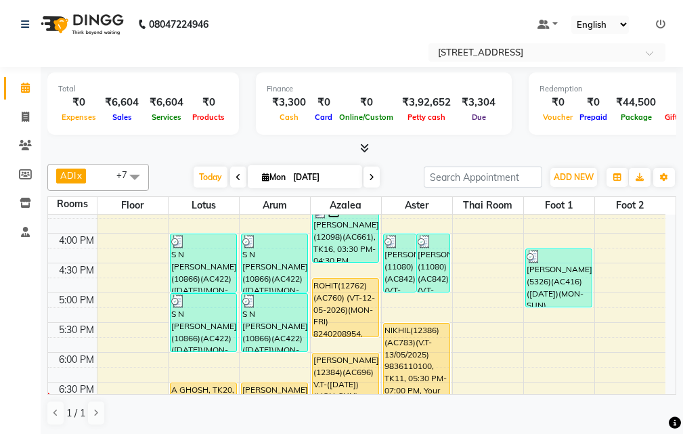
select select "service"
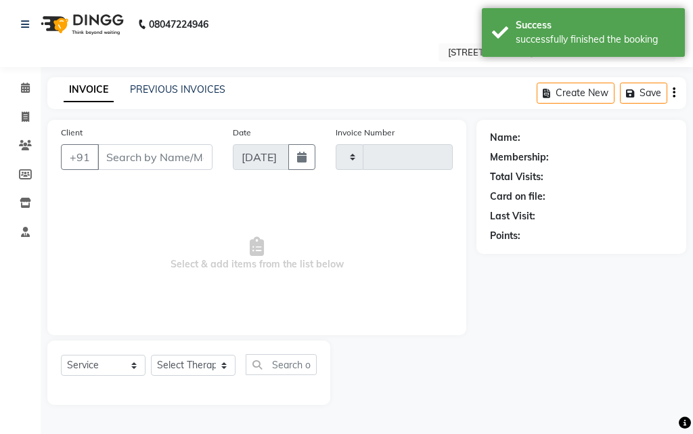
type input "2543"
select select "4269"
type input "82******54"
select select "23005"
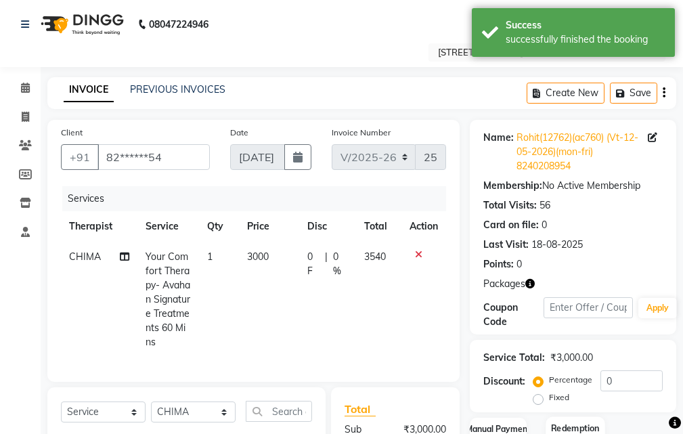
scroll to position [256, 0]
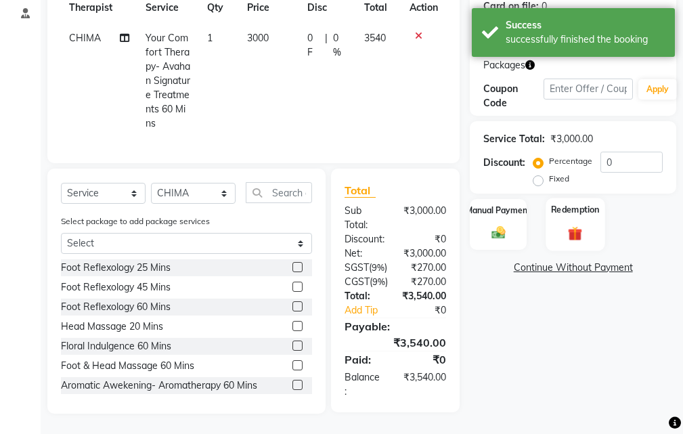
click at [580, 198] on div "Redemption" at bounding box center [575, 224] width 59 height 53
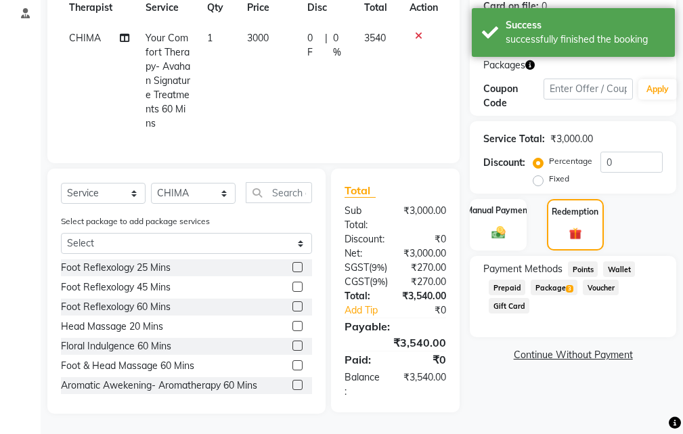
click at [557, 280] on span "Package 3" at bounding box center [554, 288] width 47 height 16
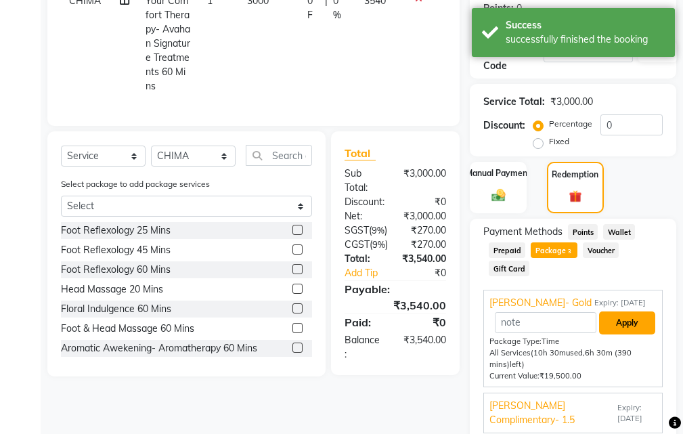
click at [621, 326] on button "Apply" at bounding box center [627, 323] width 56 height 23
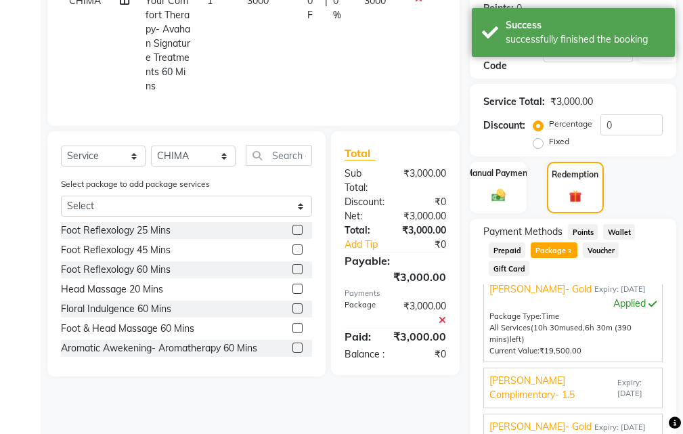
scroll to position [391, 0]
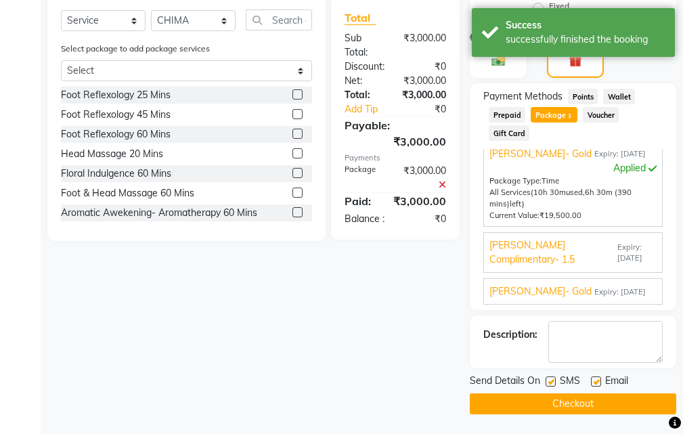
click at [591, 376] on div "Email" at bounding box center [615, 382] width 48 height 17
click at [595, 378] on label at bounding box center [596, 382] width 10 height 10
click at [595, 378] on input "checkbox" at bounding box center [595, 382] width 9 height 9
click at [595, 378] on label at bounding box center [596, 382] width 10 height 10
click at [595, 378] on input "checkbox" at bounding box center [595, 382] width 9 height 9
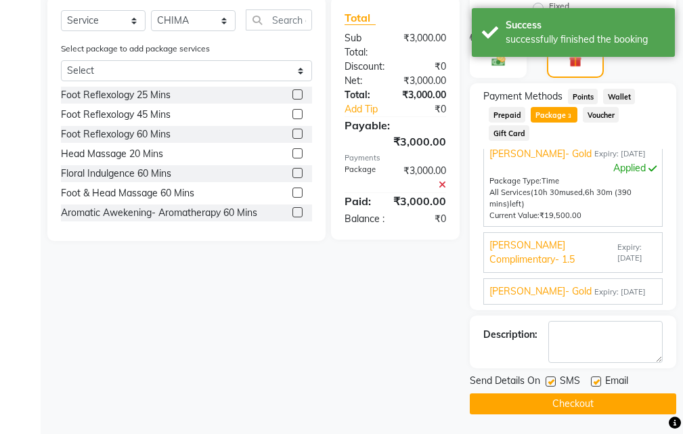
click at [597, 381] on label at bounding box center [596, 382] width 10 height 10
click at [597, 381] on input "checkbox" at bounding box center [595, 382] width 9 height 9
checkbox input "false"
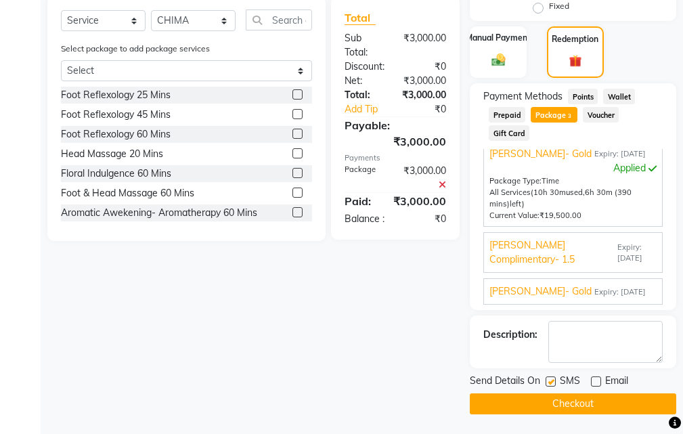
click at [549, 380] on label at bounding box center [551, 382] width 10 height 10
click at [549, 380] on input "checkbox" at bounding box center [550, 382] width 9 height 9
checkbox input "false"
click at [562, 393] on button "Checkout" at bounding box center [573, 403] width 207 height 21
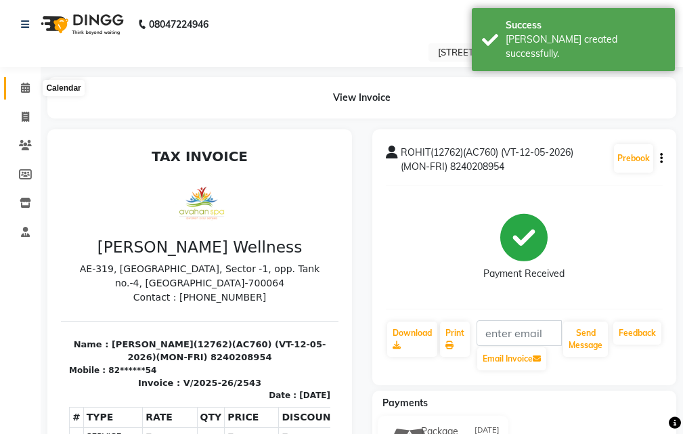
click at [18, 86] on span at bounding box center [26, 89] width 24 height 16
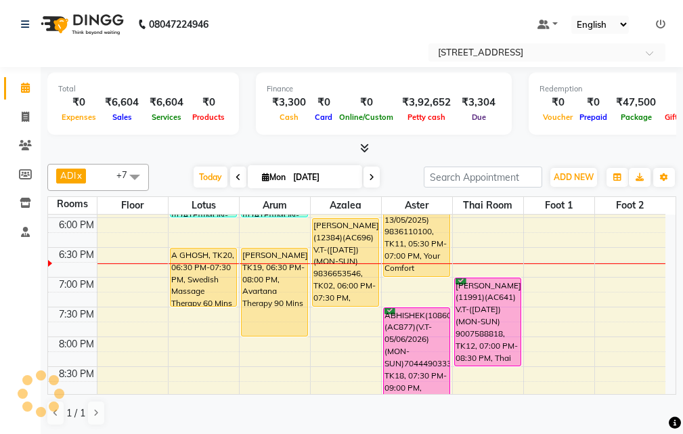
scroll to position [474, 0]
click at [616, 176] on icon "button" at bounding box center [618, 177] width 8 height 8
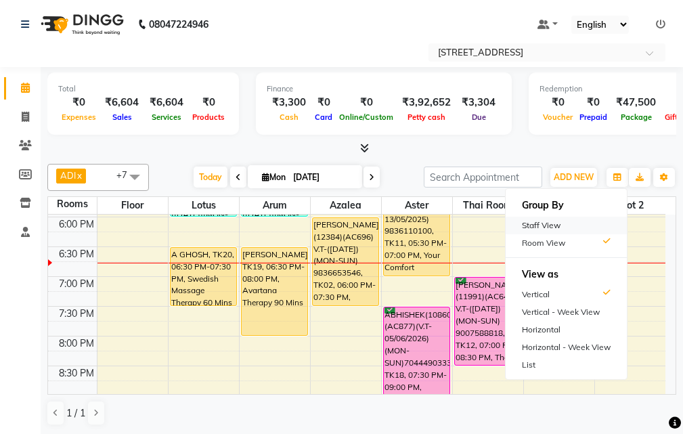
click at [549, 225] on div "Staff View" at bounding box center [566, 226] width 121 height 18
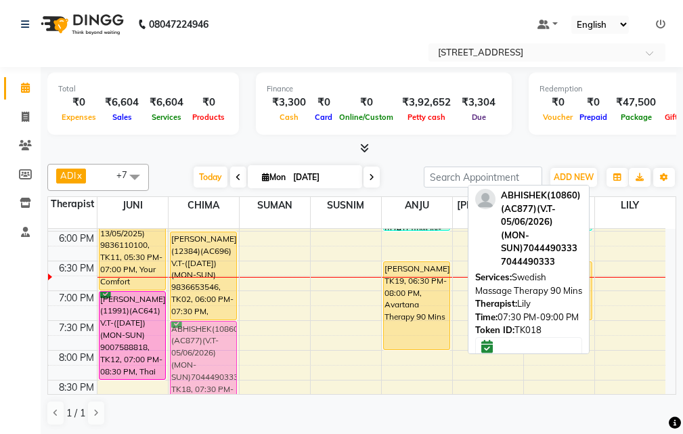
drag, startPoint x: 640, startPoint y: 348, endPoint x: 226, endPoint y: 345, distance: 413.8
click at [226, 345] on tr "D K RAHA(5196)(AC289) ([DATE])(MON-SUN) 9831080520, TK10, 12:00 PM-01:30 PM, Th…" at bounding box center [357, 142] width 618 height 774
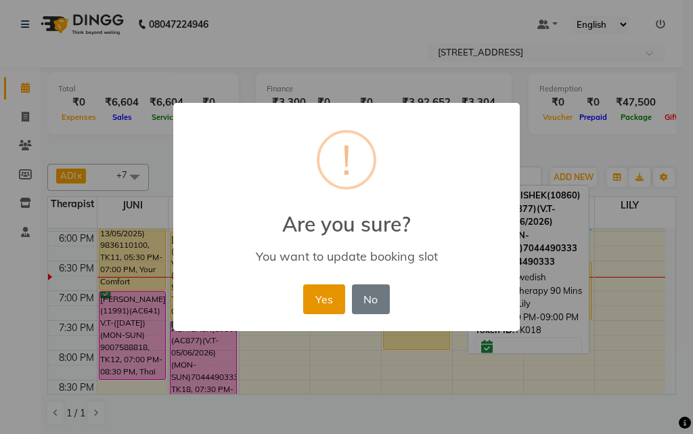
click at [313, 301] on button "Yes" at bounding box center [323, 299] width 41 height 30
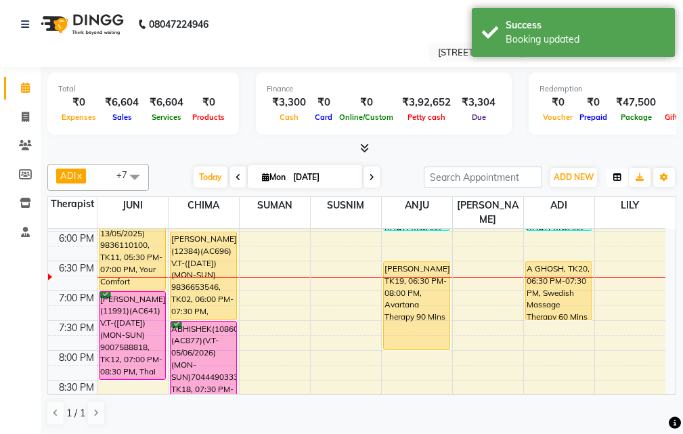
click at [621, 179] on icon "button" at bounding box center [618, 177] width 8 height 8
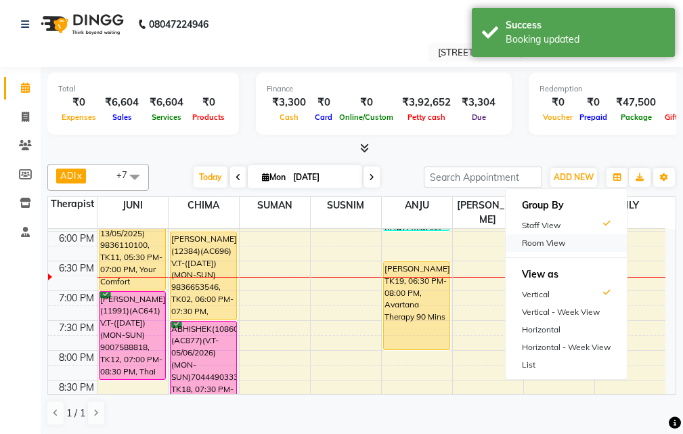
click at [586, 237] on div "Room View" at bounding box center [566, 243] width 121 height 18
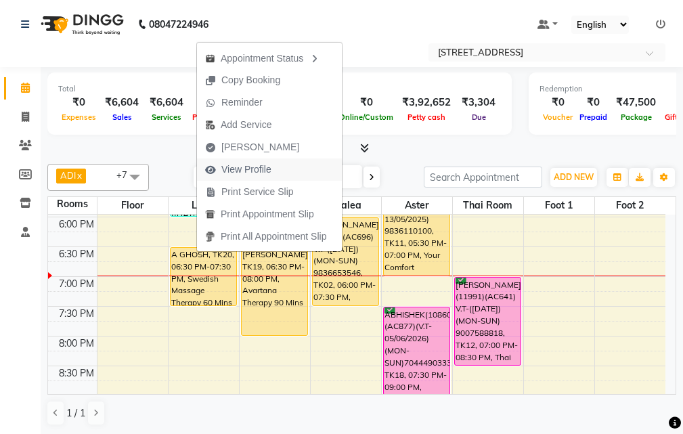
click at [257, 168] on span "View Profile" at bounding box center [246, 170] width 50 height 14
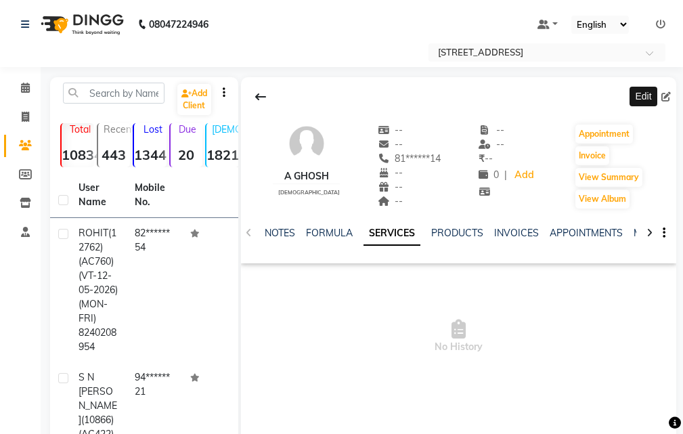
click at [666, 92] on icon at bounding box center [666, 96] width 9 height 9
select select "[DEMOGRAPHIC_DATA]"
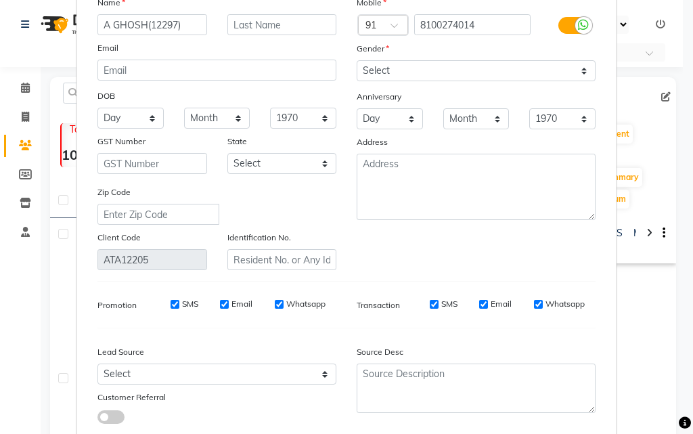
scroll to position [167, 0]
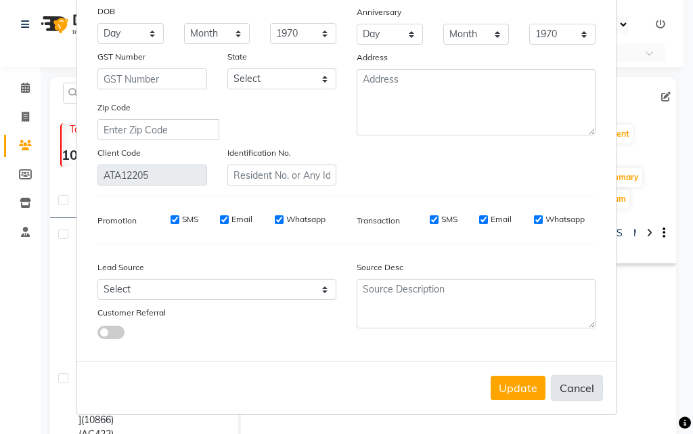
type input "A GHOSH(12297)"
click at [574, 392] on button "Cancel" at bounding box center [577, 388] width 52 height 26
select select
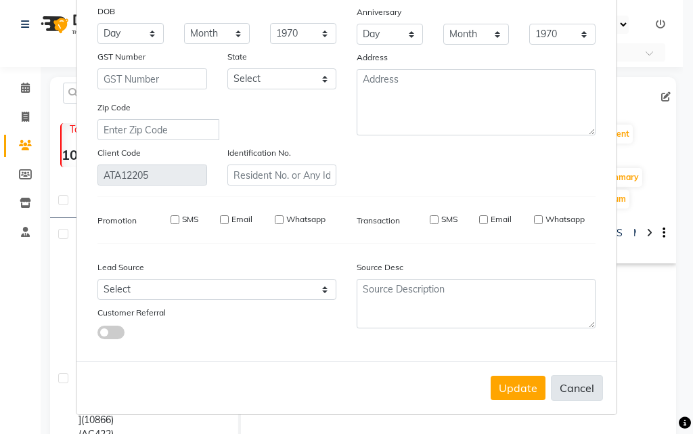
select select
checkbox input "false"
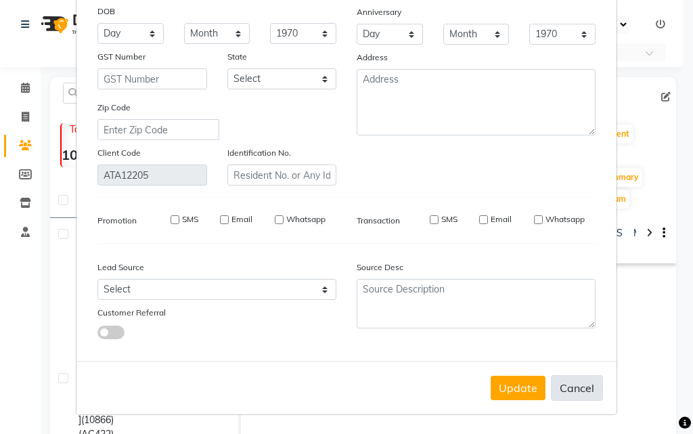
checkbox input "false"
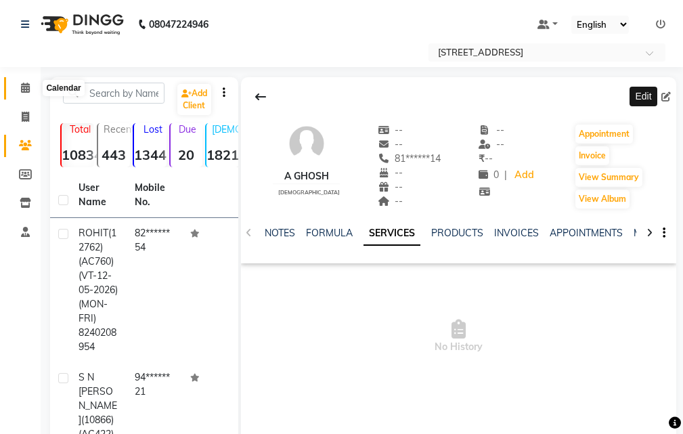
click at [27, 86] on icon at bounding box center [25, 88] width 9 height 10
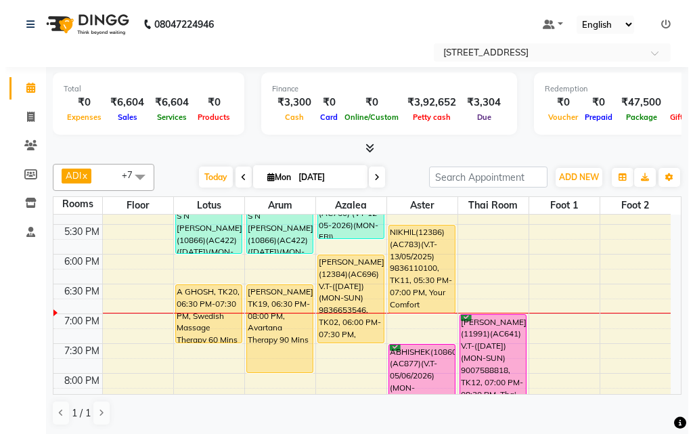
scroll to position [406, 0]
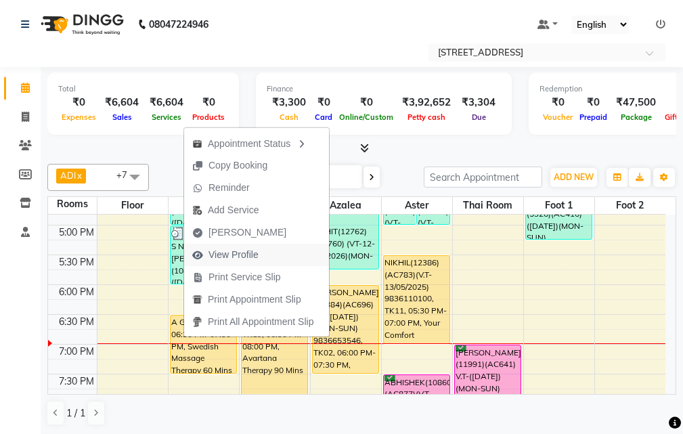
click at [247, 255] on span "View Profile" at bounding box center [234, 255] width 50 height 14
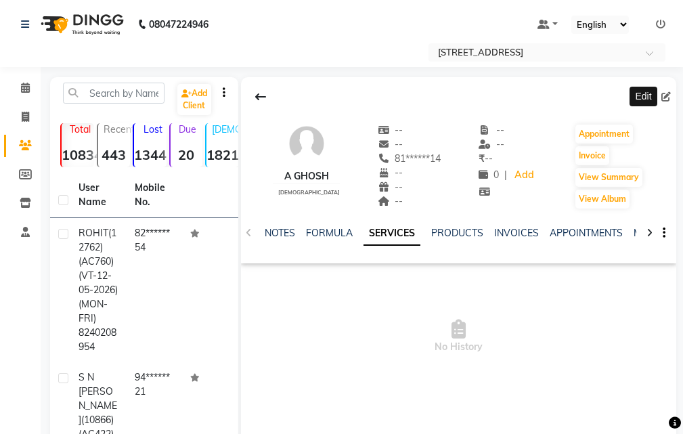
click at [667, 98] on icon at bounding box center [666, 96] width 9 height 9
select select "[DEMOGRAPHIC_DATA]"
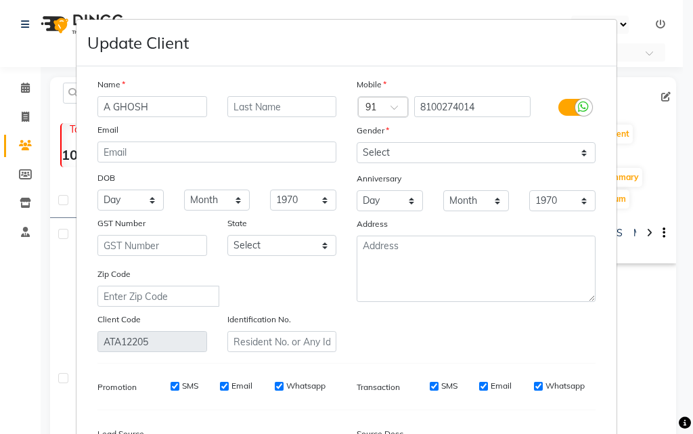
click at [173, 109] on input "A GHOSH" at bounding box center [153, 106] width 110 height 21
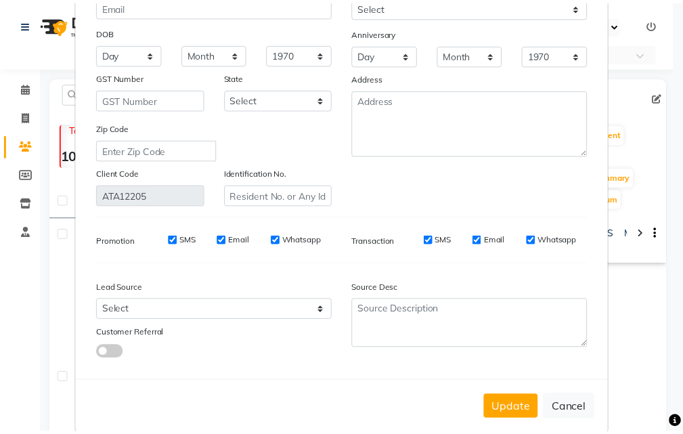
scroll to position [167, 0]
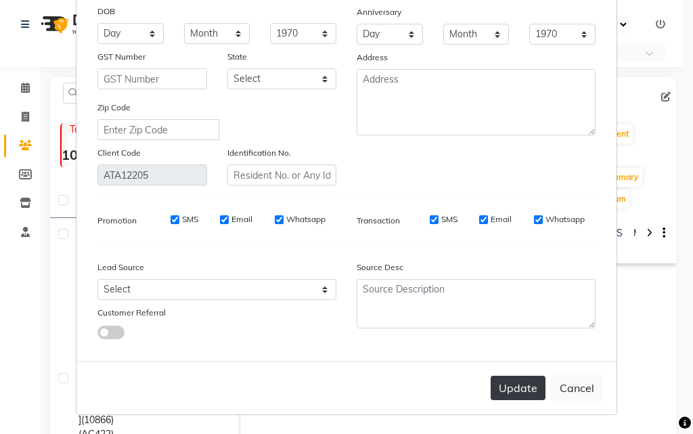
type input "A GHOSH(12997)"
click at [522, 387] on button "Update" at bounding box center [518, 388] width 55 height 24
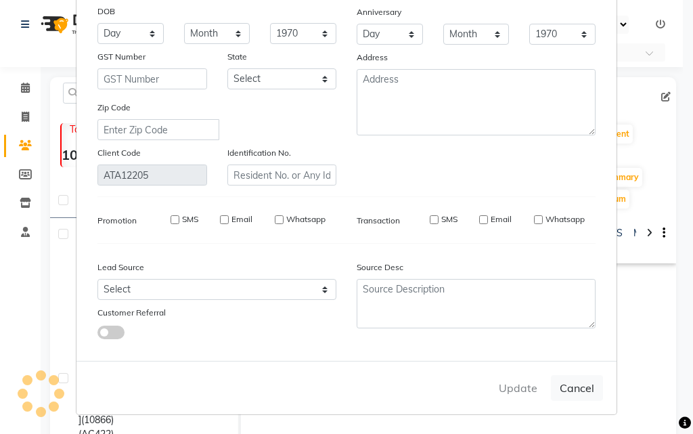
select select
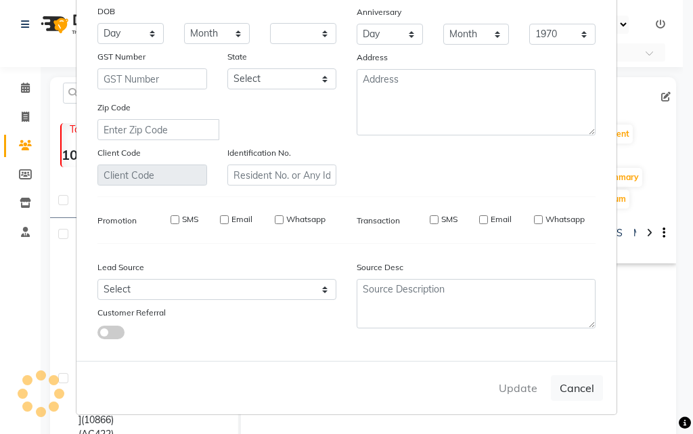
select select
checkbox input "false"
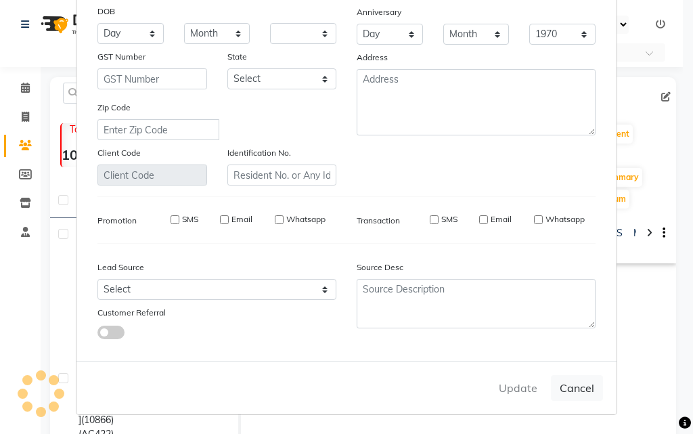
checkbox input "false"
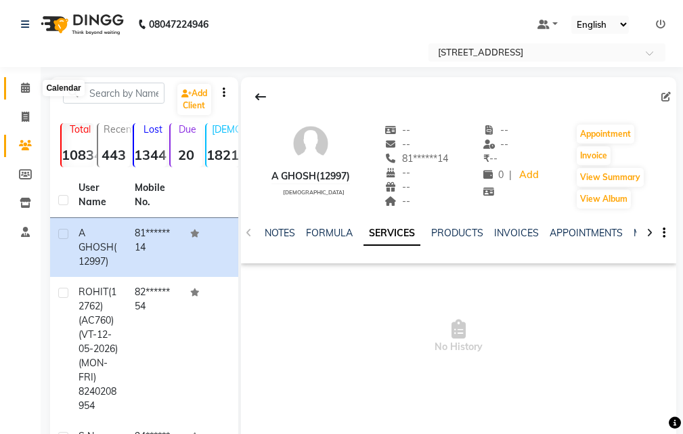
click at [22, 83] on icon at bounding box center [25, 88] width 9 height 10
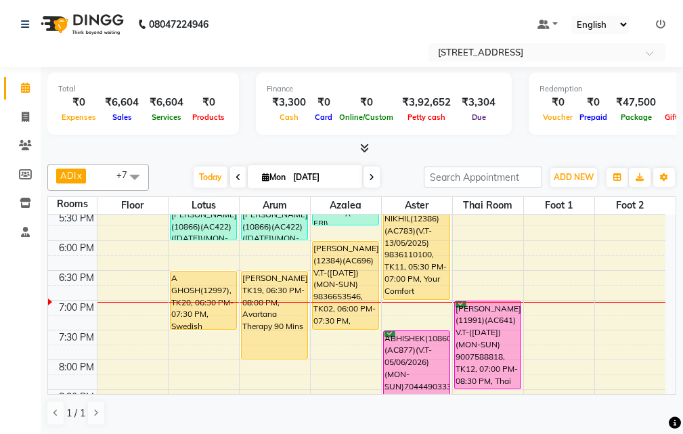
scroll to position [474, 0]
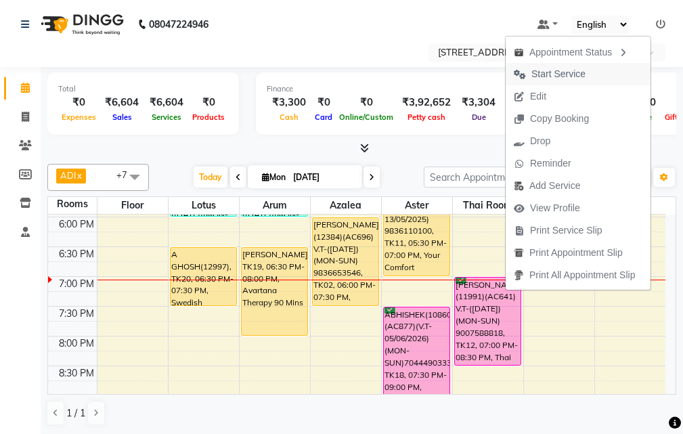
click at [559, 73] on span "Start Service" at bounding box center [559, 74] width 54 height 14
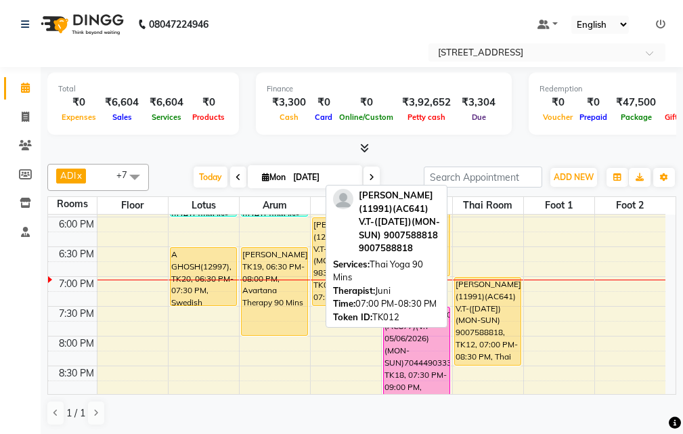
scroll to position [542, 0]
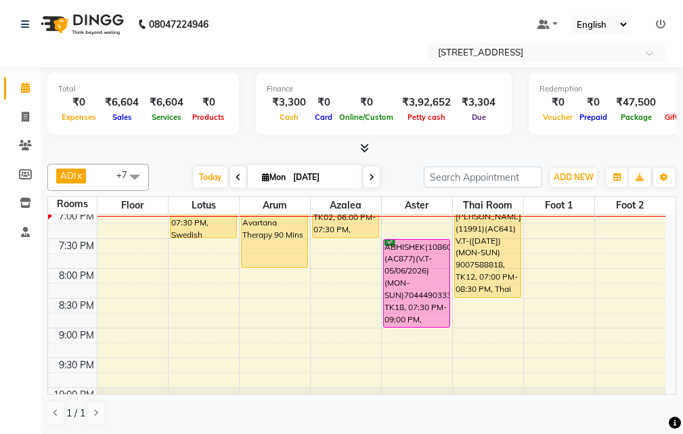
click at [369, 177] on icon at bounding box center [371, 177] width 5 height 8
type input "02-09-2025"
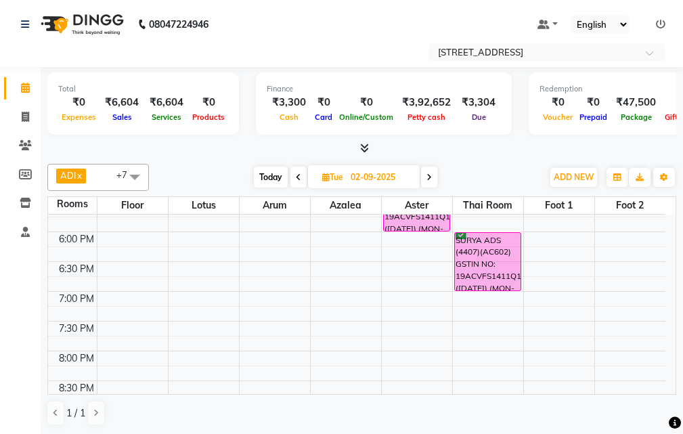
scroll to position [391, 0]
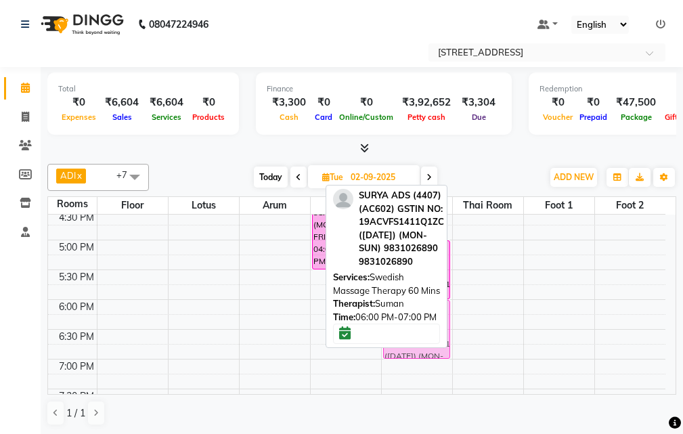
drag, startPoint x: 490, startPoint y: 330, endPoint x: 433, endPoint y: 330, distance: 56.9
click at [433, 330] on div "ADI x ANJU x [PERSON_NAME] x JUNI x LILY x SUMAN x SUSNIM x +7 Select All ADI A…" at bounding box center [361, 294] width 629 height 273
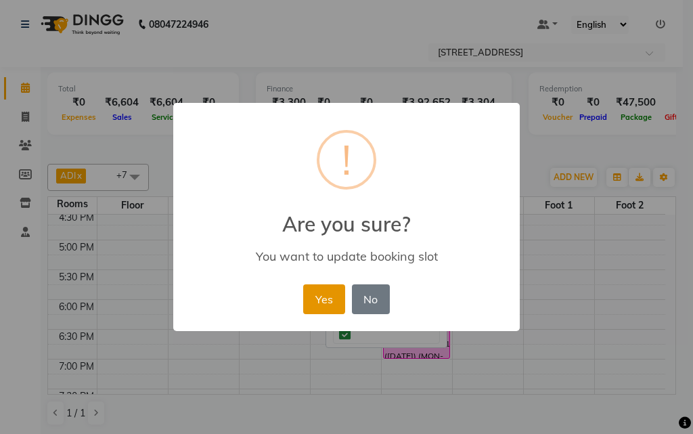
click at [326, 298] on button "Yes" at bounding box center [323, 299] width 41 height 30
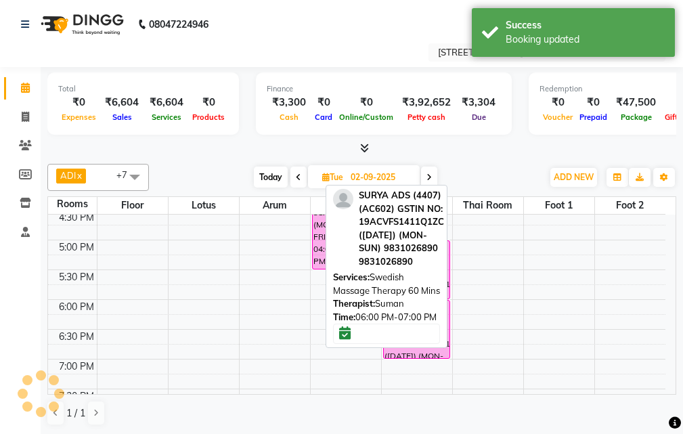
click at [582, 307] on div "10:00 AM 10:30 AM 11:00 AM 11:30 AM 12:00 PM 12:30 PM 1:00 PM 1:30 PM 2:00 PM 2…" at bounding box center [357, 210] width 618 height 774
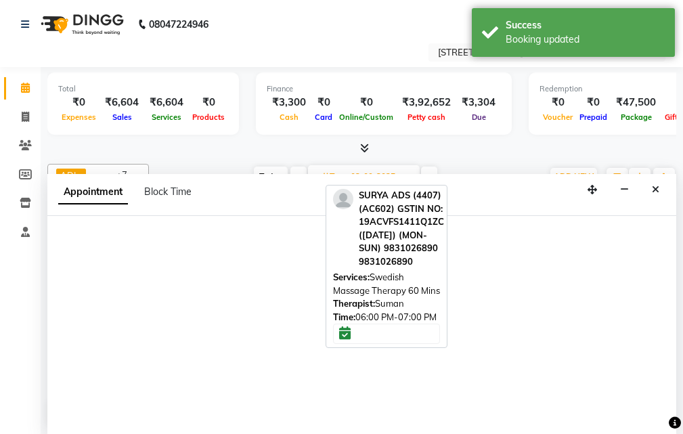
select select "tentative"
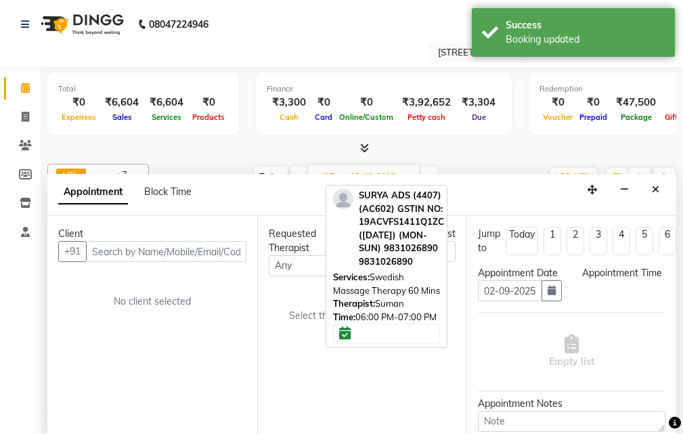
scroll to position [1, 0]
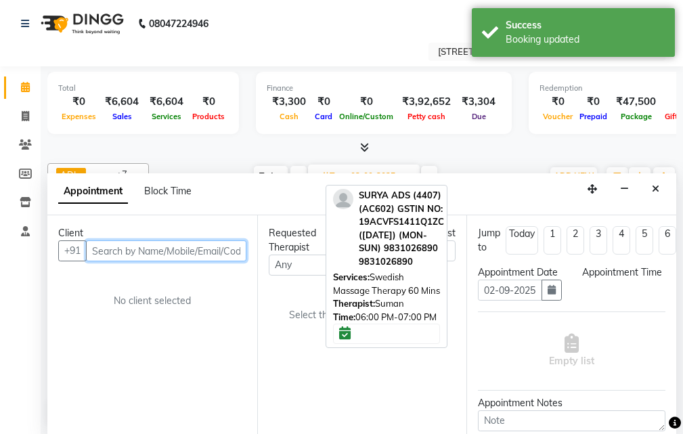
select select "1080"
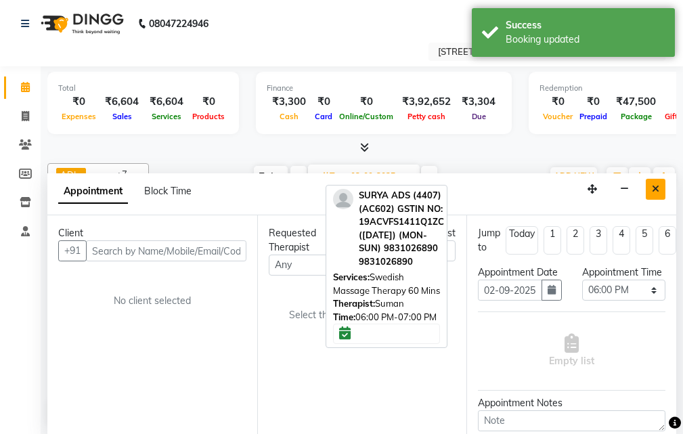
click at [656, 185] on icon "Close" at bounding box center [655, 188] width 7 height 9
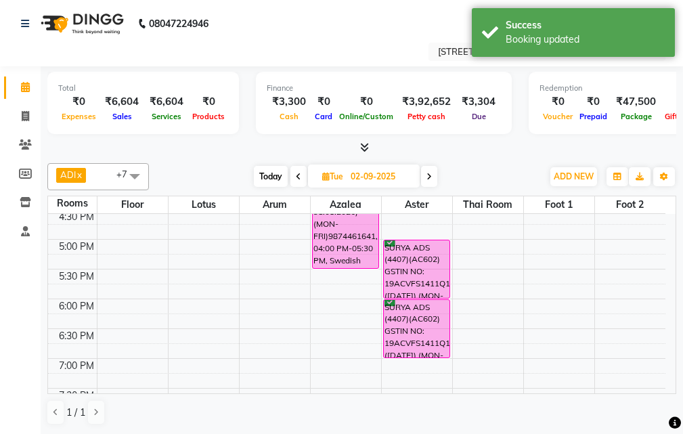
click at [293, 176] on span at bounding box center [299, 176] width 16 height 21
type input "[DATE]"
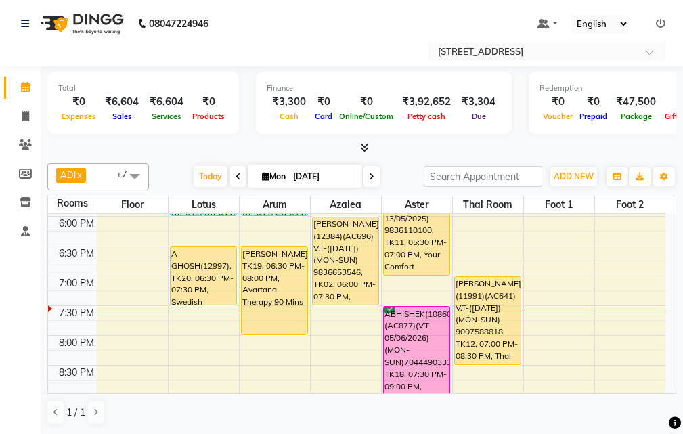
scroll to position [406, 0]
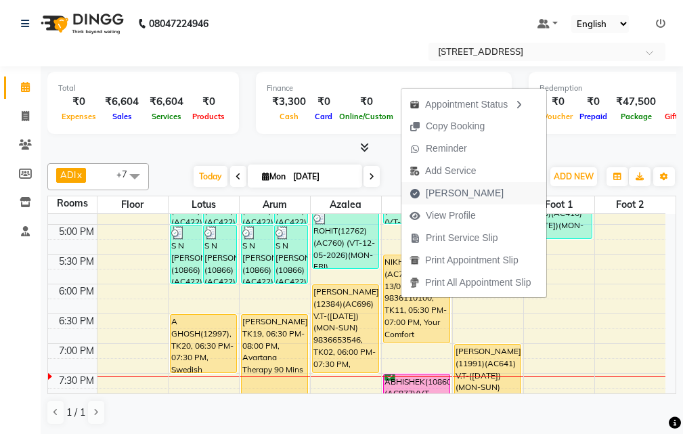
click at [447, 188] on span "[PERSON_NAME]" at bounding box center [465, 193] width 78 height 14
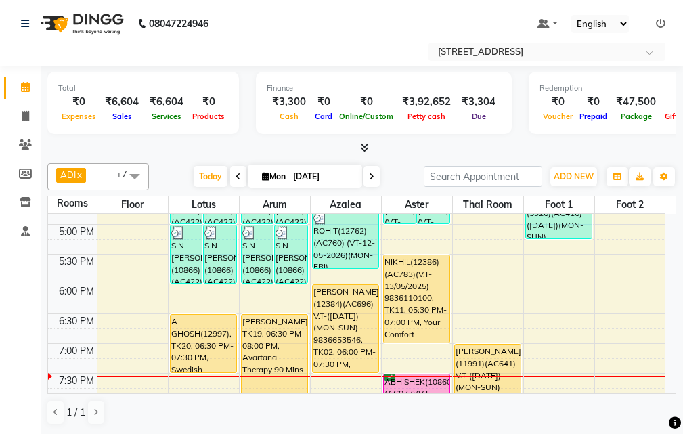
select select "4269"
select select "service"
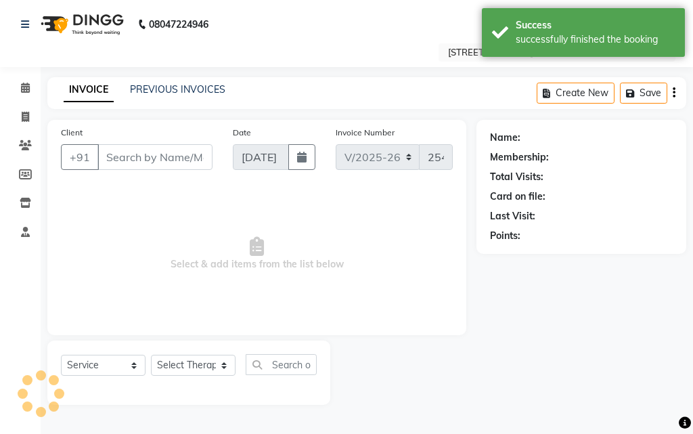
type input "98******00"
select select "23004"
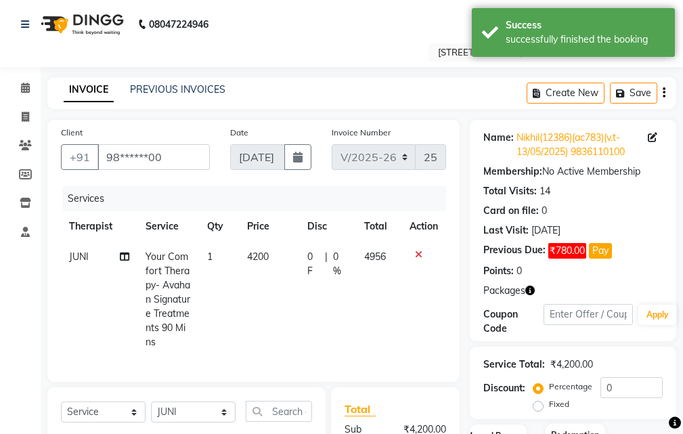
scroll to position [135, 0]
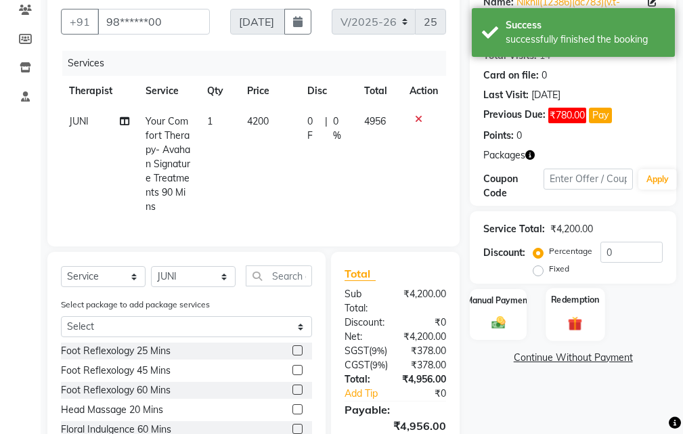
click at [572, 331] on img at bounding box center [575, 324] width 23 height 18
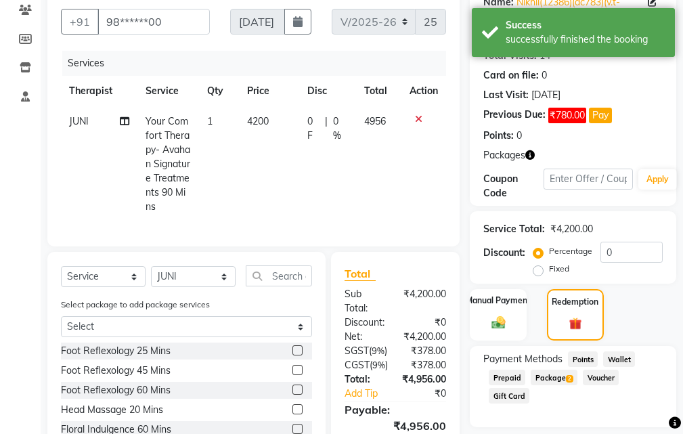
click at [555, 377] on span "Package 2" at bounding box center [554, 378] width 47 height 16
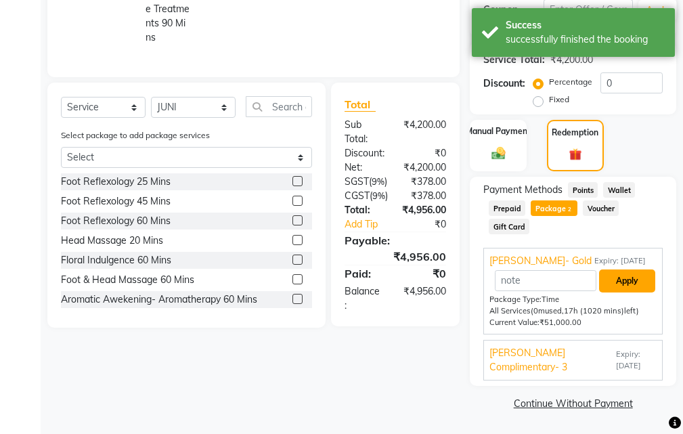
click at [637, 278] on button "Apply" at bounding box center [627, 281] width 56 height 23
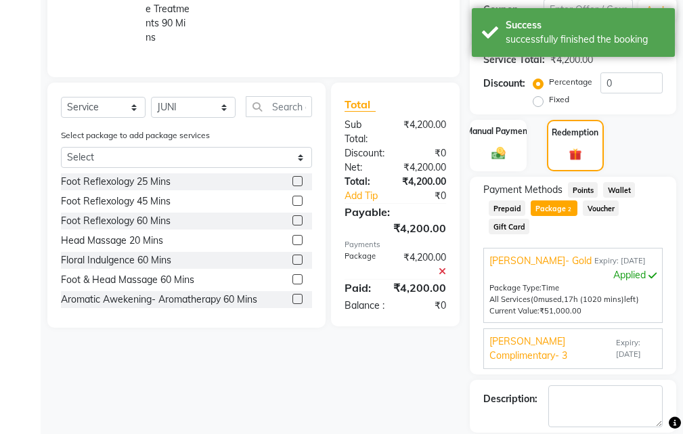
scroll to position [370, 0]
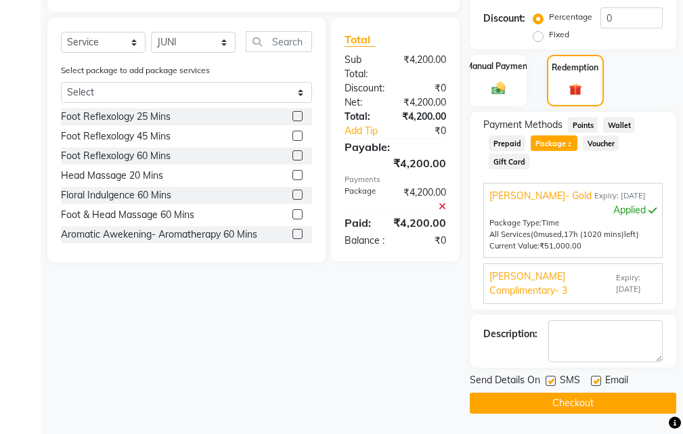
click at [598, 381] on label at bounding box center [596, 381] width 10 height 10
click at [598, 381] on input "checkbox" at bounding box center [595, 381] width 9 height 9
checkbox input "false"
click at [550, 379] on label at bounding box center [551, 381] width 10 height 10
click at [550, 379] on input "checkbox" at bounding box center [550, 381] width 9 height 9
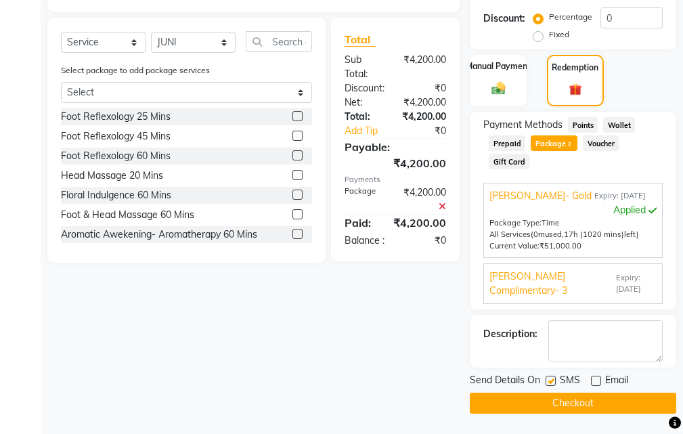
checkbox input "false"
click at [569, 394] on button "Checkout" at bounding box center [573, 403] width 207 height 21
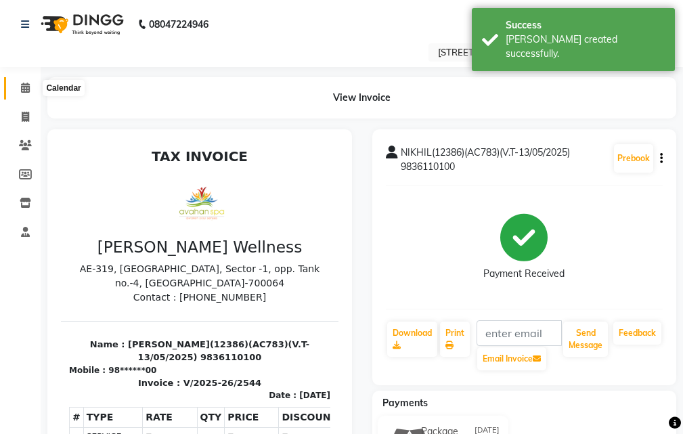
click at [24, 89] on icon at bounding box center [25, 88] width 9 height 10
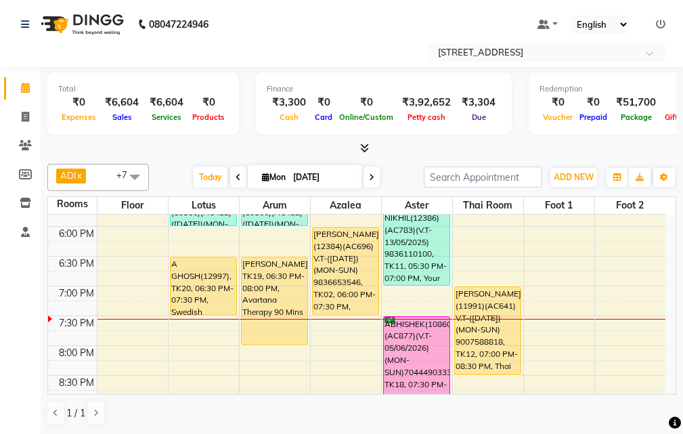
scroll to position [459, 0]
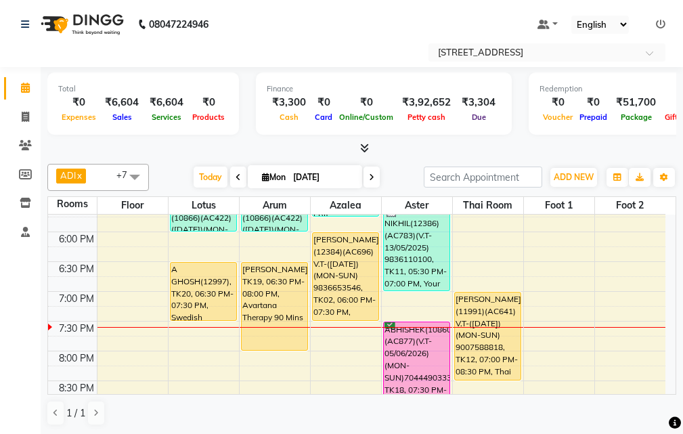
click at [368, 170] on span at bounding box center [372, 177] width 16 height 21
type input "02-09-2025"
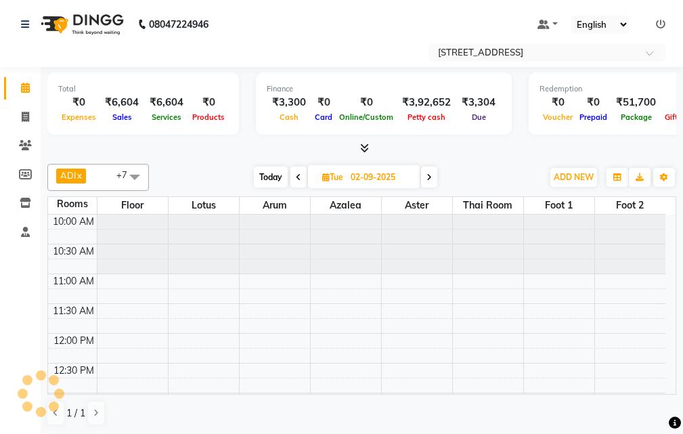
scroll to position [537, 0]
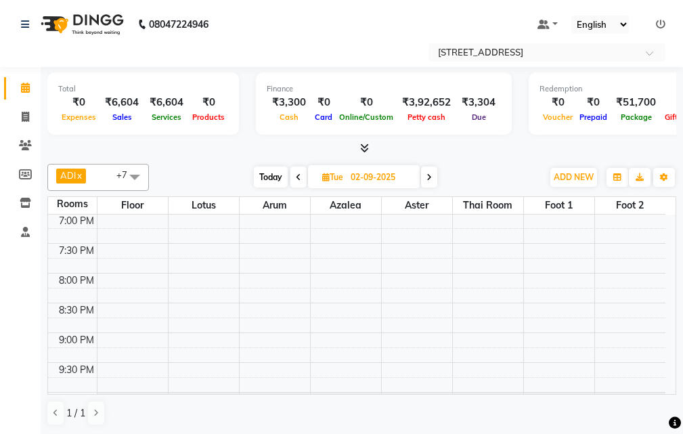
click at [322, 177] on icon at bounding box center [325, 177] width 7 height 9
select select "9"
select select "2025"
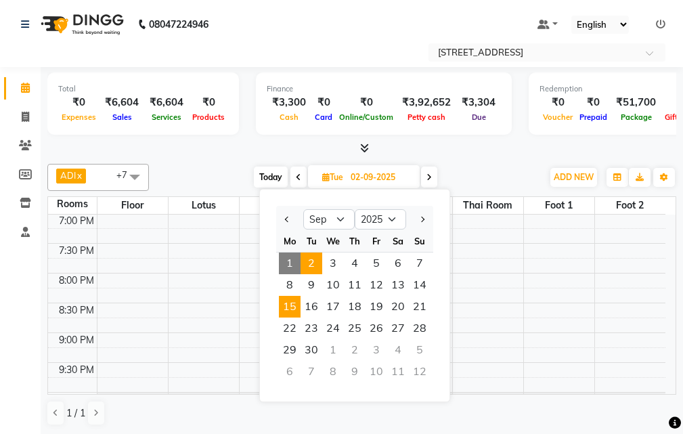
click at [289, 306] on span "15" at bounding box center [290, 307] width 22 height 22
type input "[DATE]"
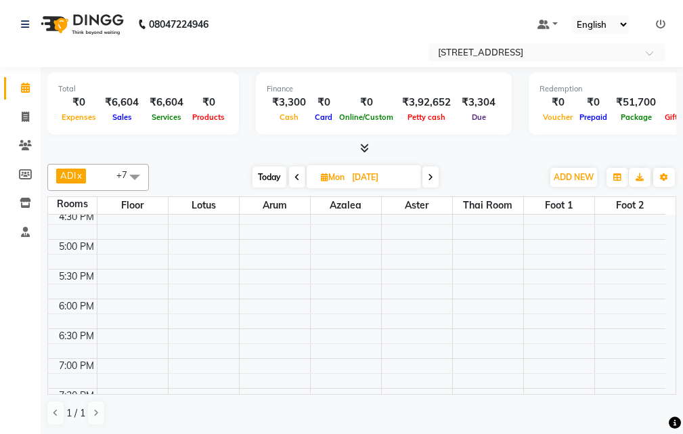
scroll to position [391, 0]
click at [335, 335] on div "10:00 AM 10:30 AM 11:00 AM 11:30 AM 12:00 PM 12:30 PM 1:00 PM 1:30 PM 2:00 PM 2…" at bounding box center [357, 210] width 618 height 774
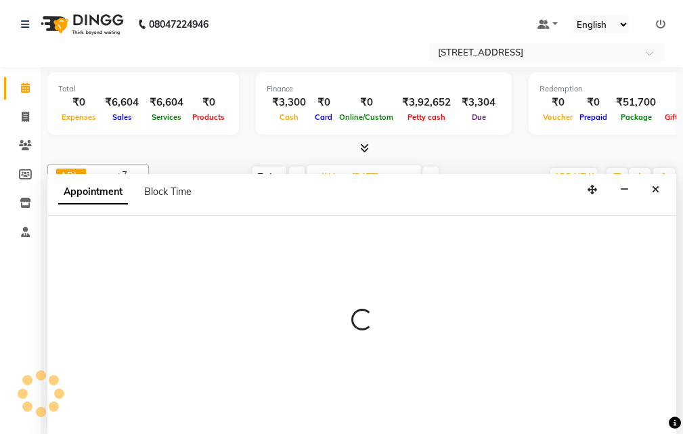
select select "tentative"
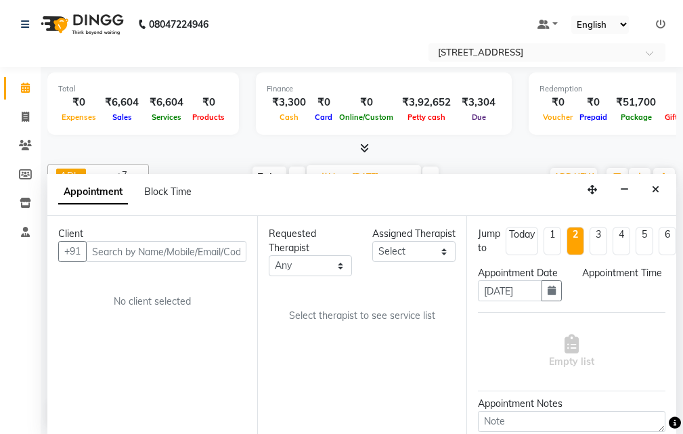
scroll to position [1, 0]
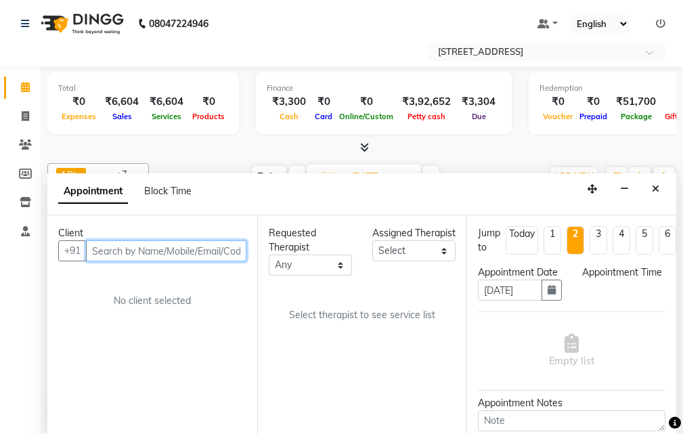
select select "1110"
click at [123, 247] on input "text" at bounding box center [166, 250] width 161 height 21
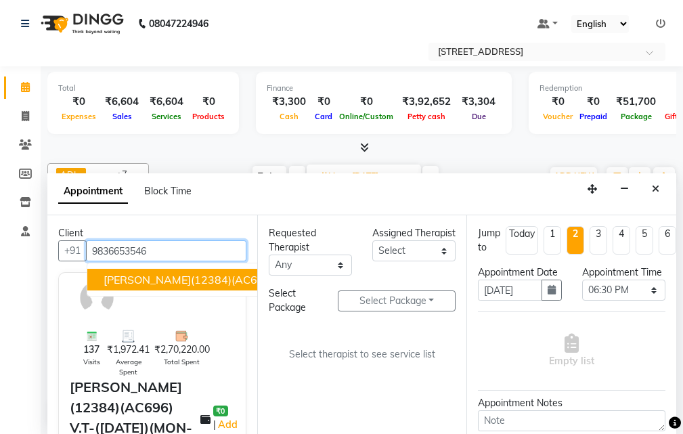
click at [196, 282] on span "[PERSON_NAME](12384)(AC696) V.T-([DATE])(MON-SUN) 9836653546" at bounding box center [287, 280] width 366 height 14
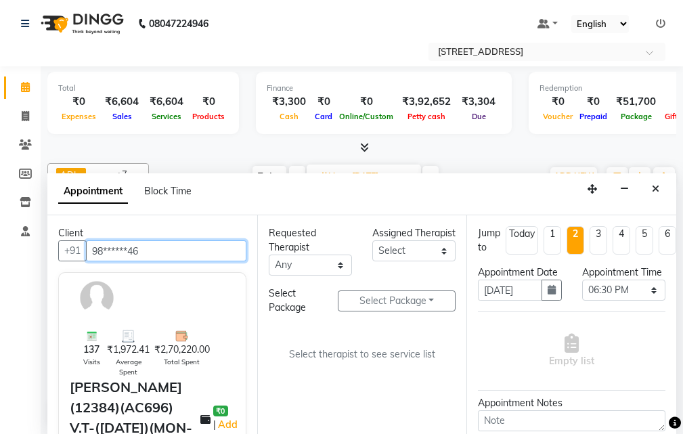
type input "98******46"
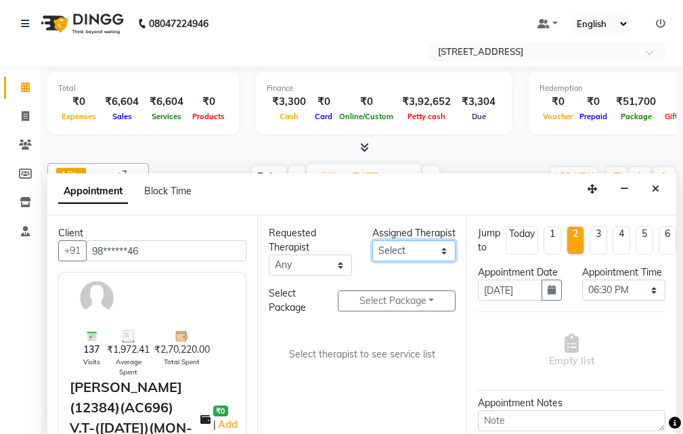
click at [442, 261] on select "Select ADI ANJU [PERSON_NAME] [DEMOGRAPHIC_DATA] 1 [PERSON_NAME] [PERSON_NAME]" at bounding box center [413, 250] width 83 height 21
select select "23005"
click at [372, 255] on select "Select ADI ANJU [PERSON_NAME] [DEMOGRAPHIC_DATA] 1 [PERSON_NAME] [PERSON_NAME]" at bounding box center [413, 250] width 83 height 21
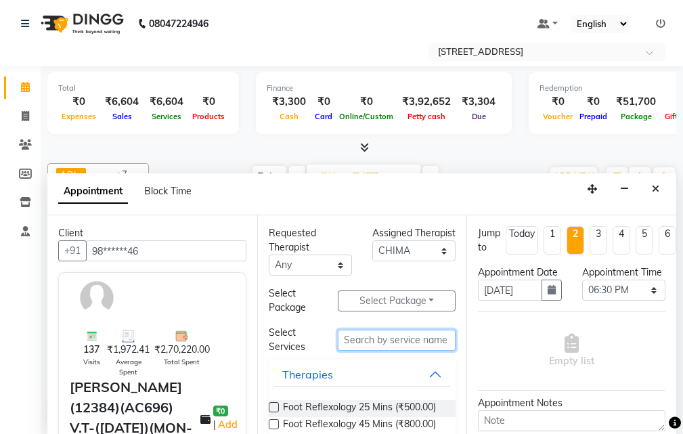
click at [379, 343] on input "text" at bounding box center [397, 340] width 118 height 21
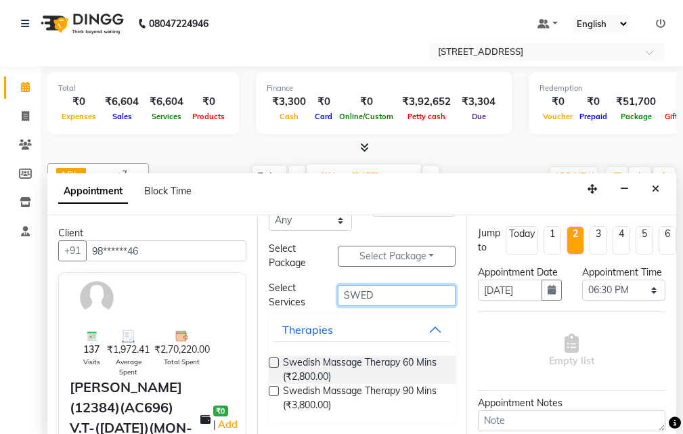
type input "SWED"
click at [276, 389] on label at bounding box center [274, 391] width 10 height 10
click at [276, 389] on input "checkbox" at bounding box center [273, 392] width 9 height 9
checkbox input "true"
select select "1846"
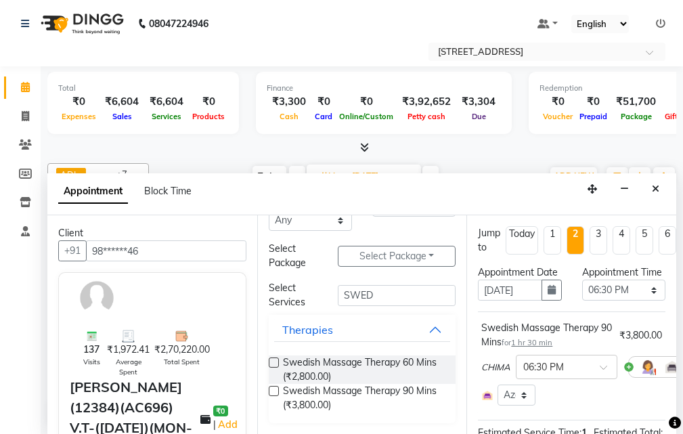
checkbox input "false"
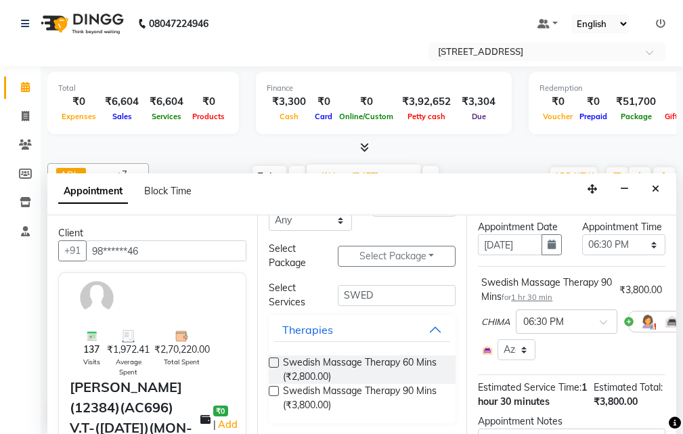
scroll to position [251, 0]
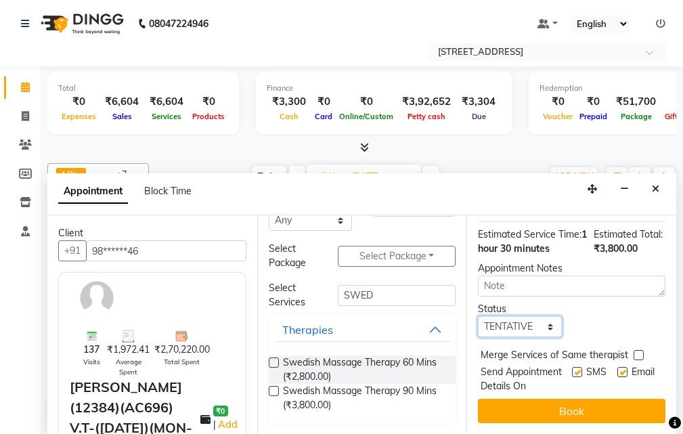
click at [537, 316] on select "Select TENTATIVE CONFIRM UPCOMING" at bounding box center [519, 326] width 83 height 21
click at [478, 316] on select "Select TENTATIVE CONFIRM UPCOMING" at bounding box center [519, 326] width 83 height 21
click at [604, 401] on button "Book" at bounding box center [572, 411] width 188 height 24
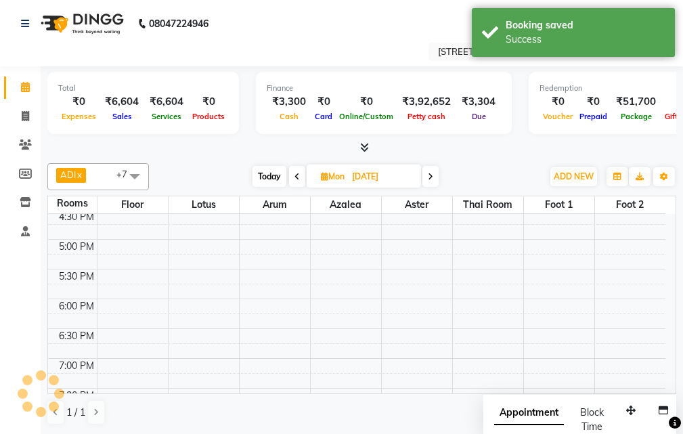
scroll to position [0, 0]
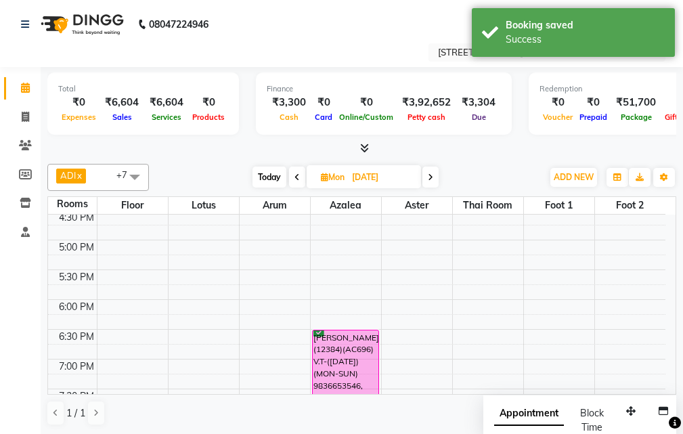
click at [297, 175] on icon at bounding box center [297, 177] width 5 height 8
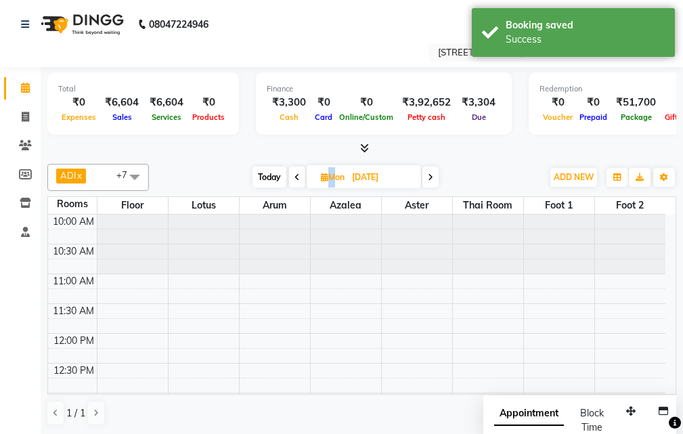
click at [297, 175] on icon at bounding box center [297, 177] width 5 height 8
click at [297, 175] on icon at bounding box center [298, 177] width 5 height 8
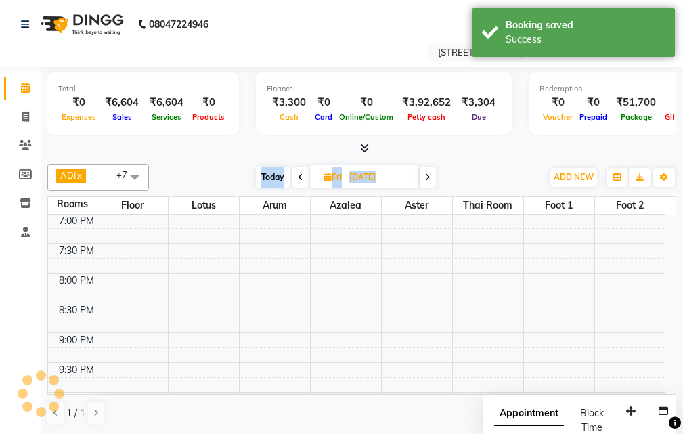
click at [298, 175] on icon at bounding box center [300, 177] width 5 height 8
click at [297, 175] on icon at bounding box center [298, 177] width 5 height 8
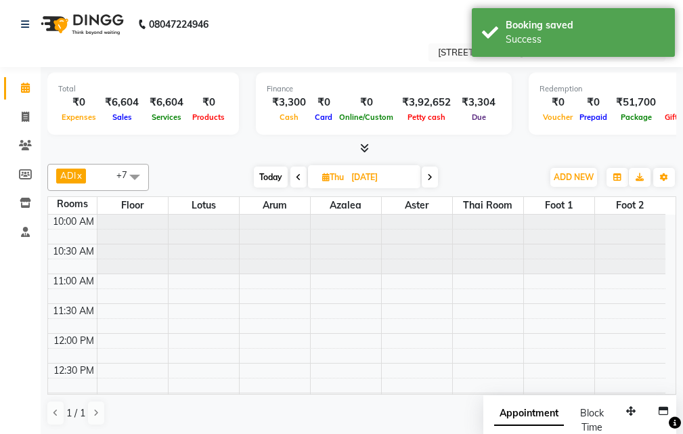
click at [297, 175] on icon at bounding box center [298, 177] width 5 height 8
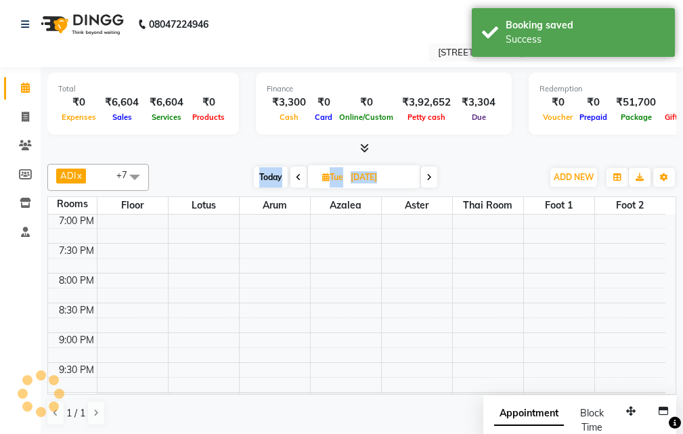
click at [297, 175] on icon at bounding box center [298, 177] width 5 height 8
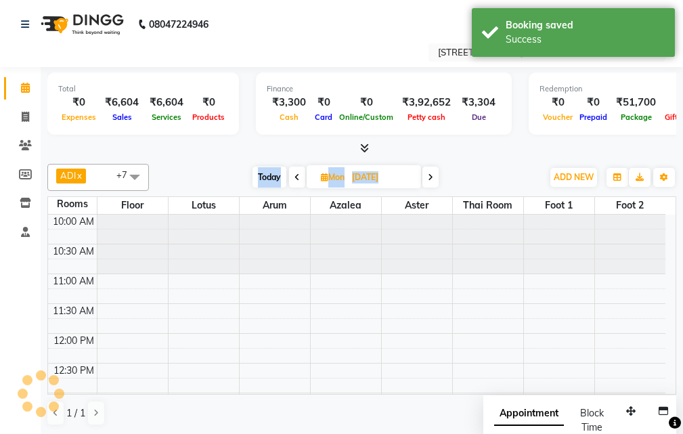
click at [297, 175] on icon at bounding box center [297, 177] width 5 height 8
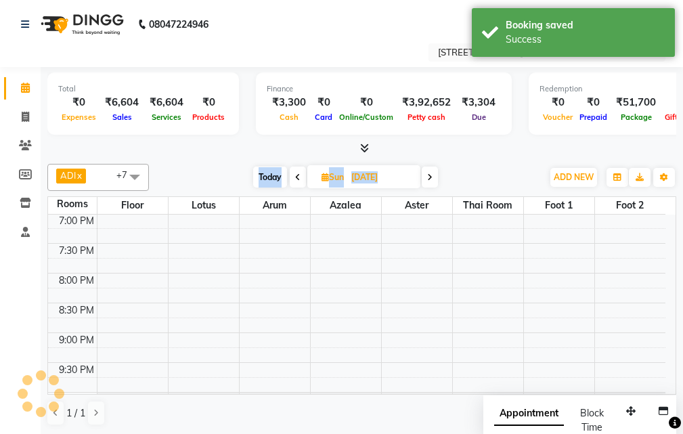
click at [297, 175] on icon at bounding box center [297, 177] width 5 height 8
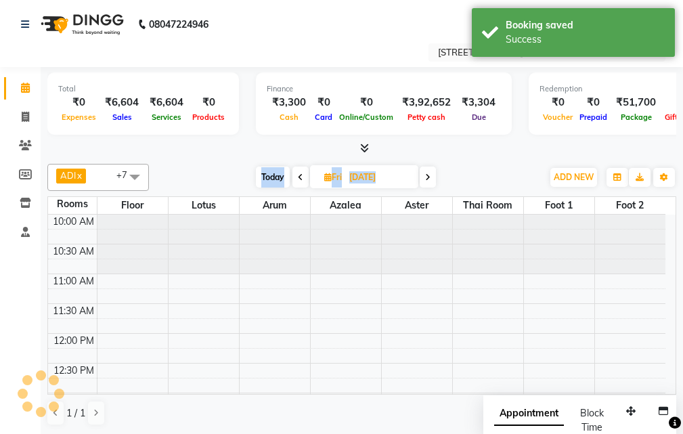
click at [298, 175] on icon at bounding box center [300, 177] width 5 height 8
click at [297, 175] on icon at bounding box center [298, 177] width 5 height 8
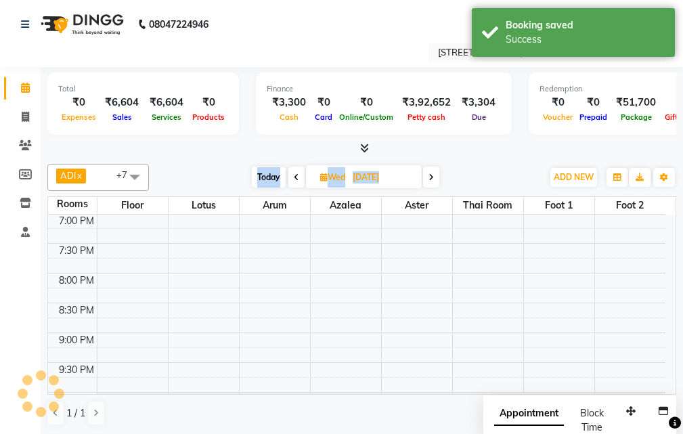
scroll to position [537, 0]
click at [297, 175] on icon at bounding box center [296, 177] width 5 height 8
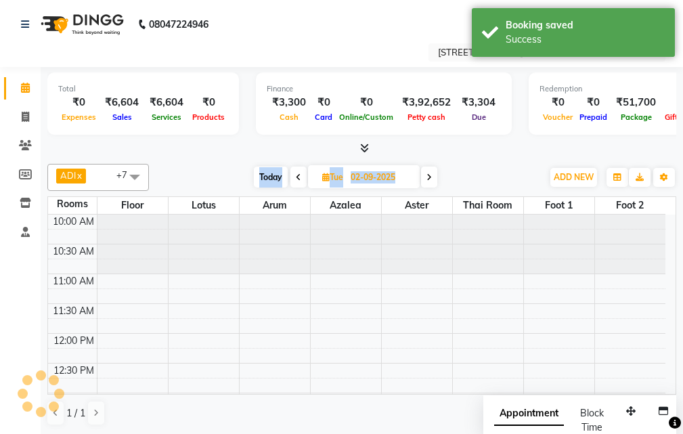
click at [297, 175] on icon at bounding box center [298, 177] width 5 height 8
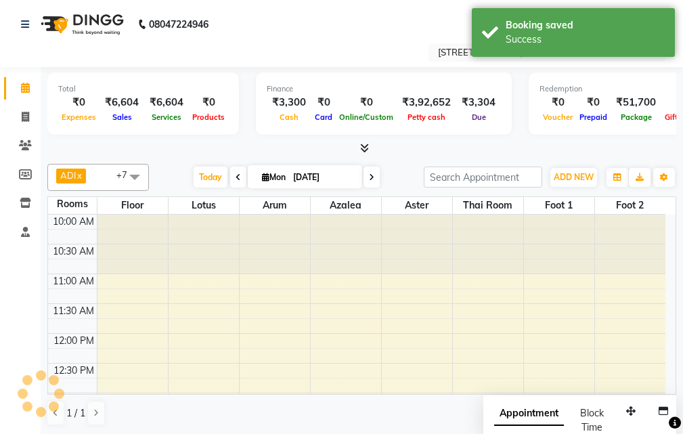
click at [297, 175] on input "[DATE]" at bounding box center [323, 177] width 68 height 20
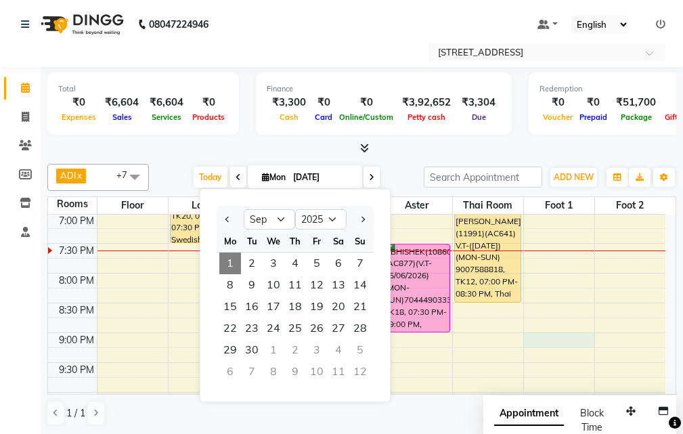
click at [532, 342] on div "10:00 AM 10:30 AM 11:00 AM 11:30 AM 12:00 PM 12:30 PM 1:00 PM 1:30 PM 2:00 PM 2…" at bounding box center [357, 65] width 618 height 774
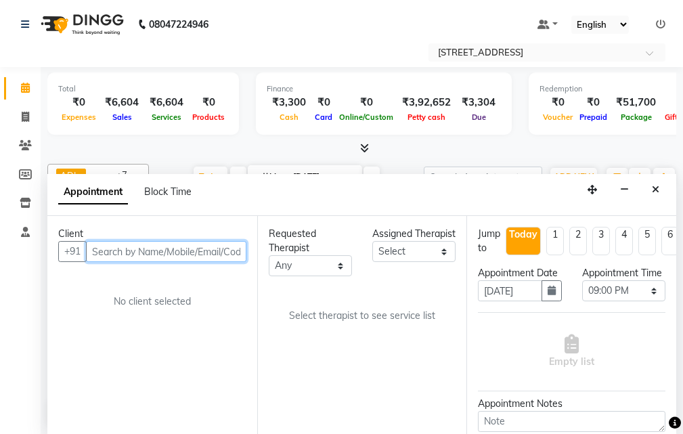
scroll to position [1, 0]
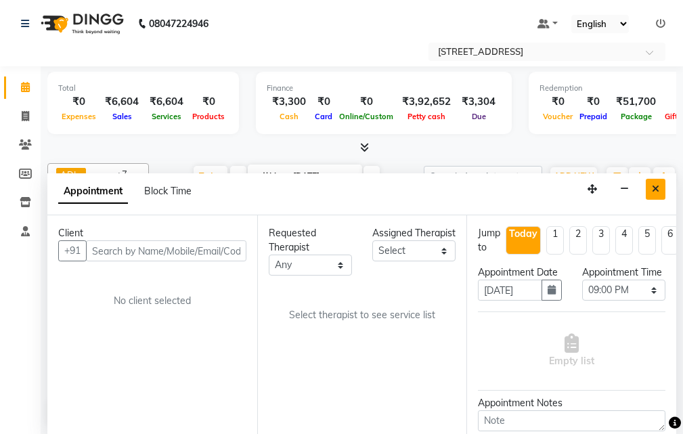
click at [660, 190] on button "Close" at bounding box center [656, 189] width 20 height 21
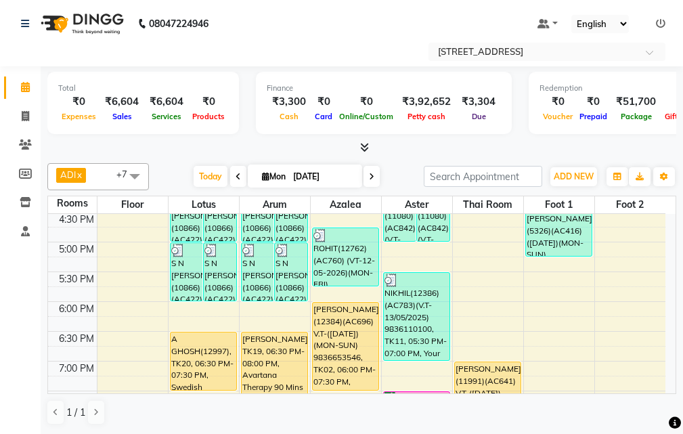
scroll to position [469, 0]
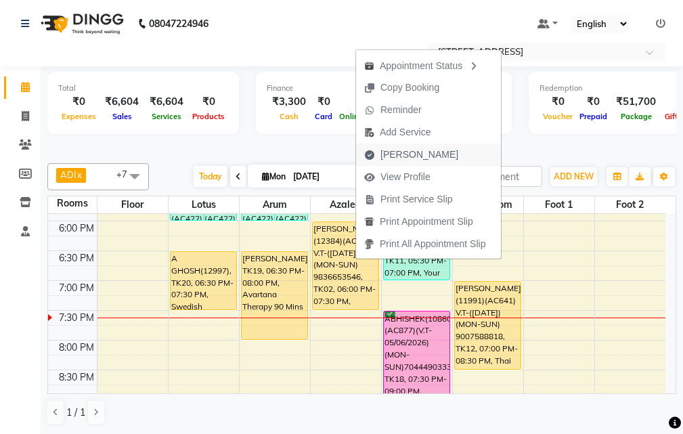
click at [427, 157] on span "[PERSON_NAME]" at bounding box center [411, 155] width 110 height 22
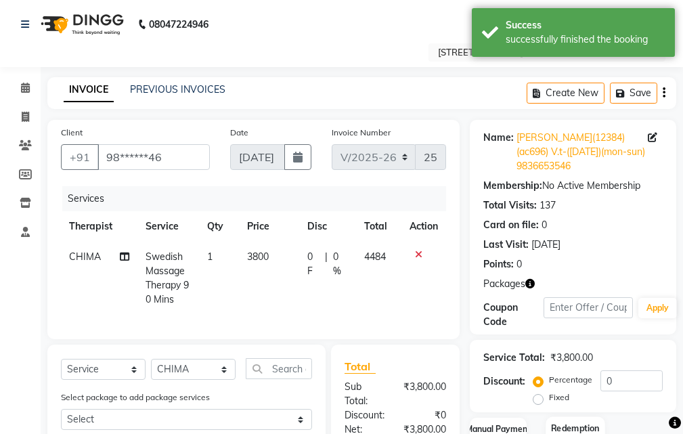
scroll to position [135, 0]
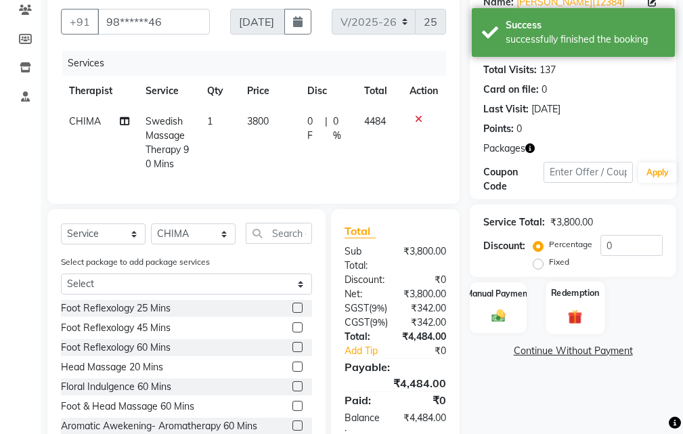
click at [567, 307] on div "Redemption" at bounding box center [575, 307] width 59 height 53
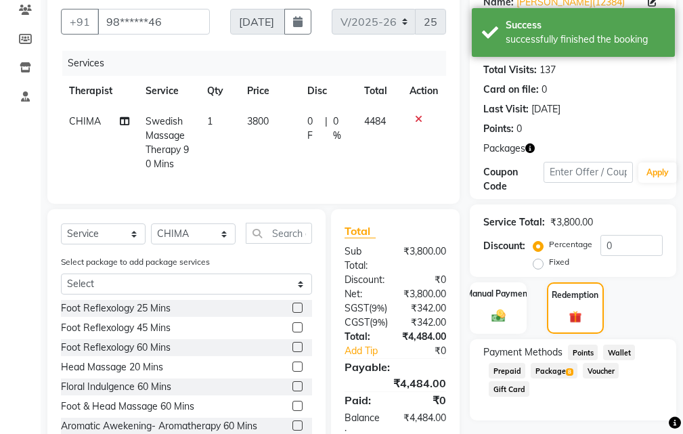
click at [553, 366] on span "Package 8" at bounding box center [554, 371] width 47 height 16
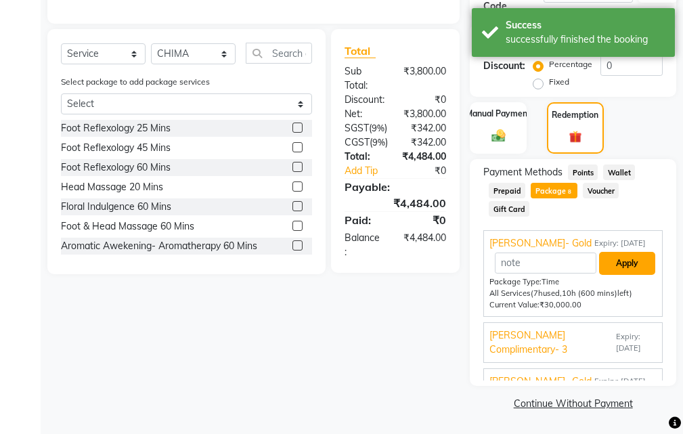
click at [628, 259] on button "Apply" at bounding box center [627, 263] width 56 height 23
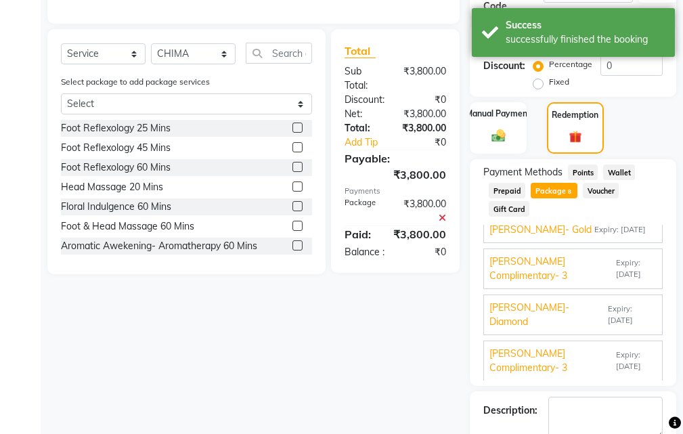
scroll to position [392, 0]
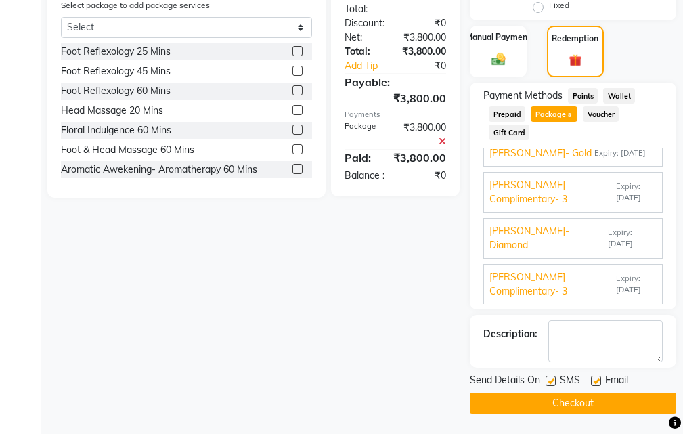
click at [598, 379] on label at bounding box center [596, 381] width 10 height 10
click at [598, 379] on input "checkbox" at bounding box center [595, 381] width 9 height 9
click at [555, 380] on label at bounding box center [551, 381] width 10 height 10
click at [555, 380] on input "checkbox" at bounding box center [550, 381] width 9 height 9
click at [586, 405] on button "Checkout" at bounding box center [573, 403] width 207 height 21
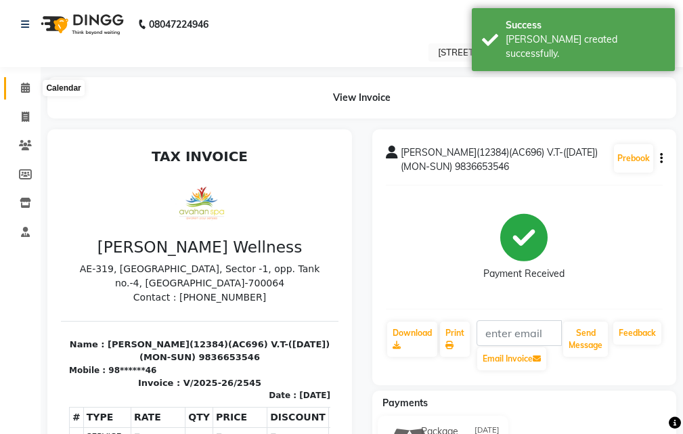
click at [26, 85] on icon at bounding box center [25, 88] width 9 height 10
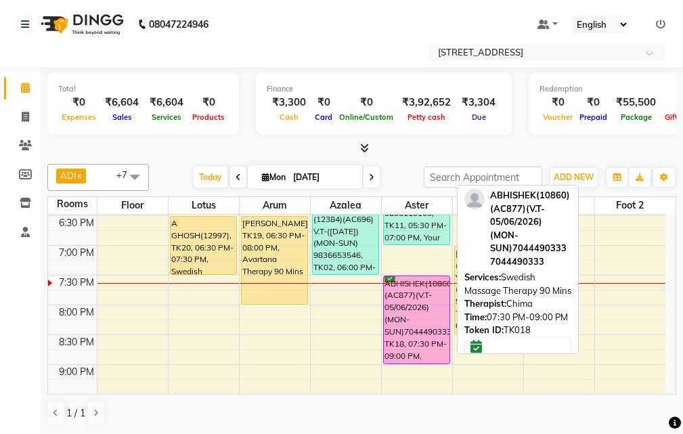
scroll to position [537, 0]
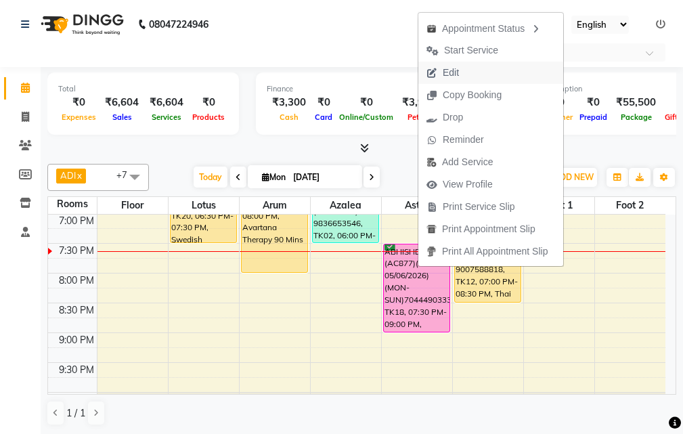
click at [480, 67] on button "Edit" at bounding box center [491, 73] width 145 height 22
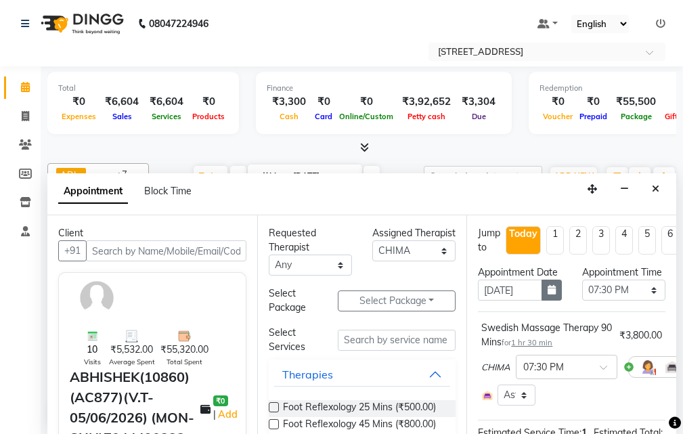
click at [548, 295] on icon "button" at bounding box center [552, 289] width 8 height 9
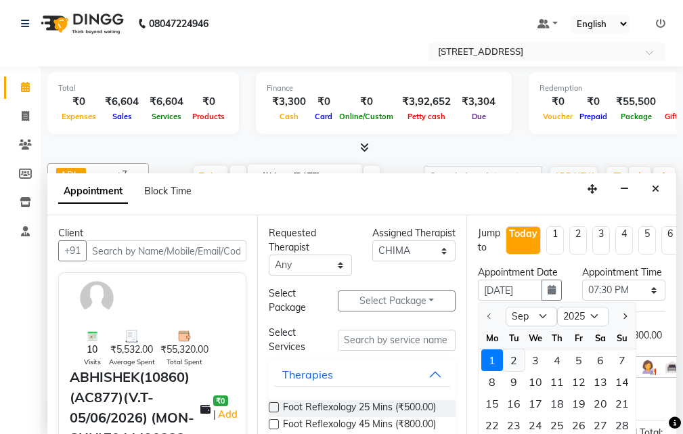
click at [513, 371] on div "2" at bounding box center [514, 360] width 22 height 22
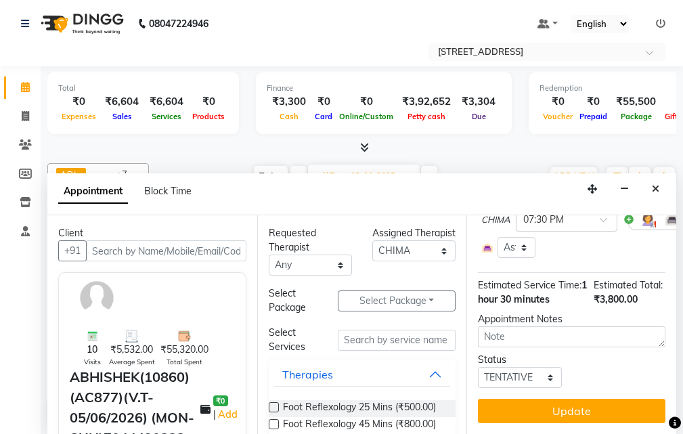
scroll to position [186, 0]
click at [545, 368] on select "Select TENTATIVE CONFIRM UPCOMING" at bounding box center [519, 377] width 83 height 21
click at [478, 367] on select "Select TENTATIVE CONFIRM UPCOMING" at bounding box center [519, 377] width 83 height 21
click at [580, 402] on button "Update" at bounding box center [572, 411] width 188 height 24
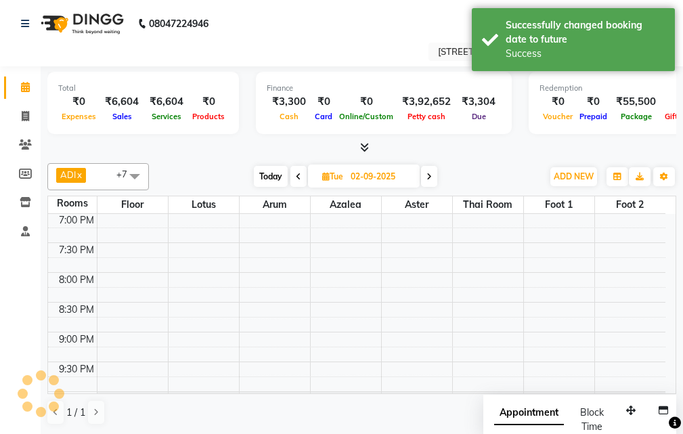
scroll to position [0, 0]
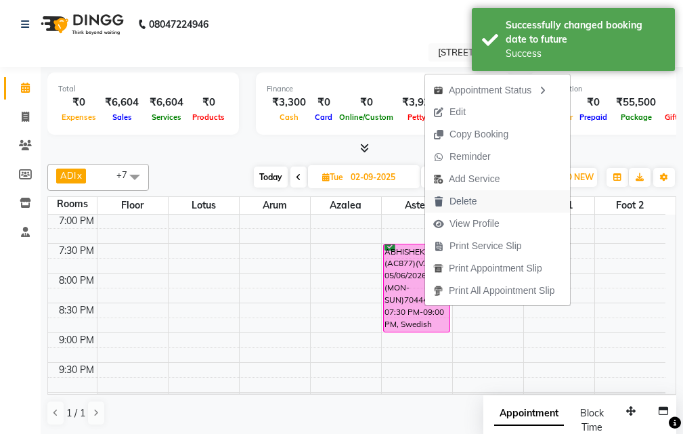
click at [487, 207] on button "Delete" at bounding box center [497, 201] width 145 height 22
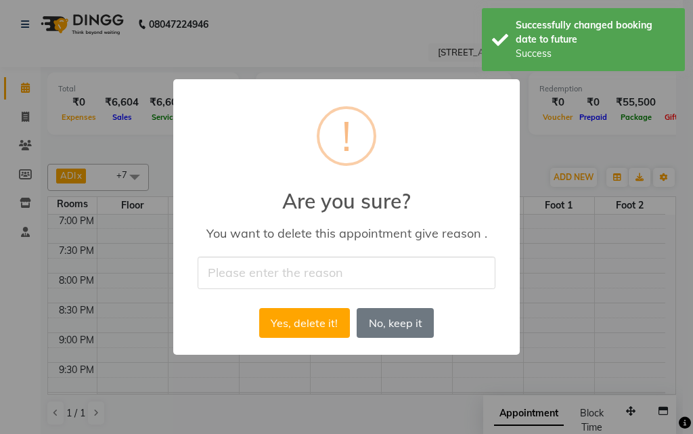
click at [307, 270] on input "text" at bounding box center [347, 273] width 298 height 32
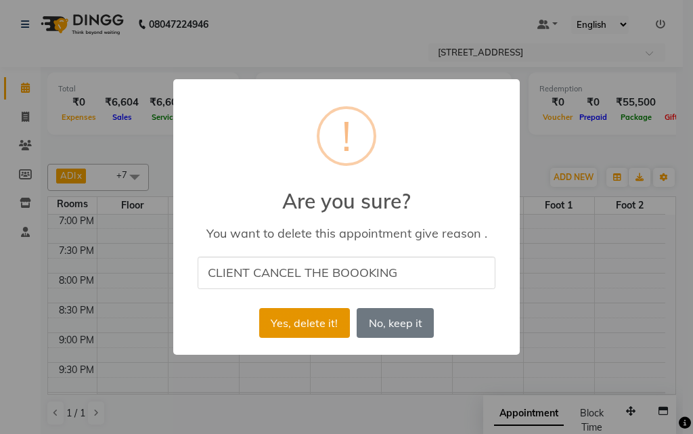
click at [336, 322] on button "Yes, delete it!" at bounding box center [304, 323] width 91 height 30
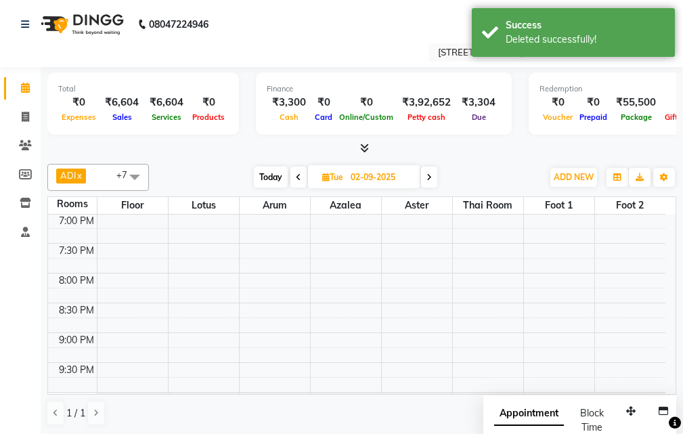
click at [299, 175] on icon at bounding box center [298, 177] width 5 height 8
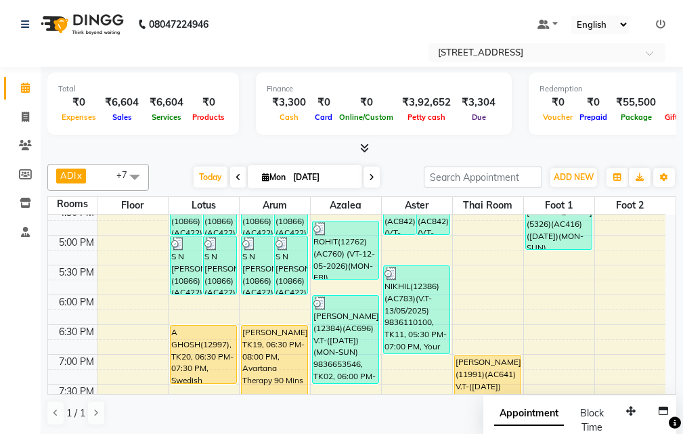
scroll to position [469, 0]
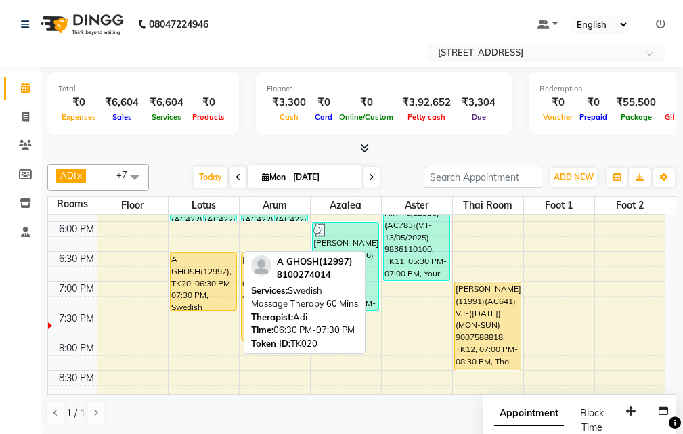
click at [200, 264] on div "A GHOSH(12997), TK20, 06:30 PM-07:30 PM, Swedish Massage Therapy 60 Mins" at bounding box center [204, 282] width 66 height 58
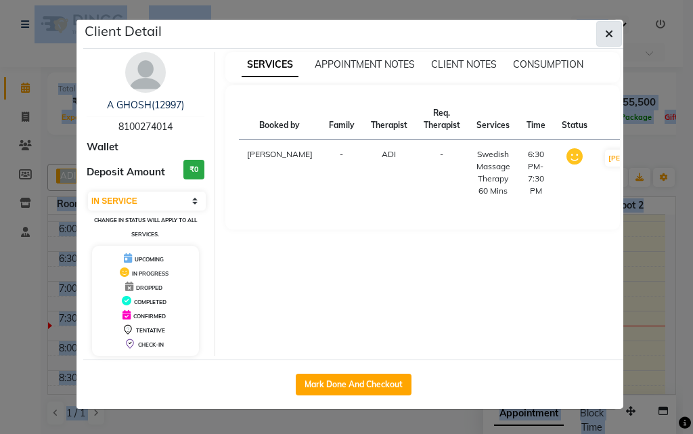
click at [608, 33] on icon "button" at bounding box center [609, 33] width 8 height 11
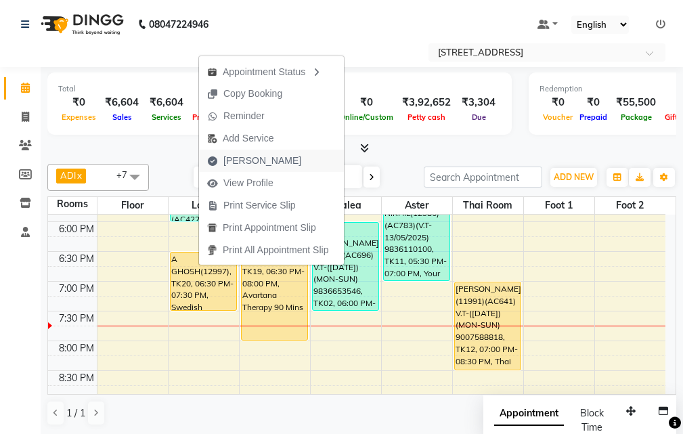
click at [259, 154] on span "[PERSON_NAME]" at bounding box center [262, 161] width 78 height 14
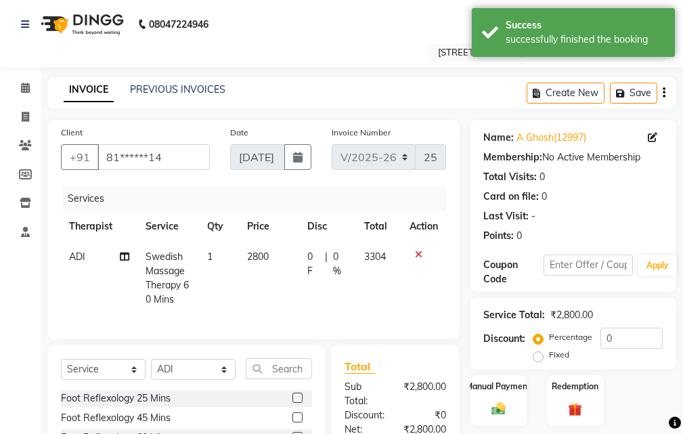
scroll to position [203, 0]
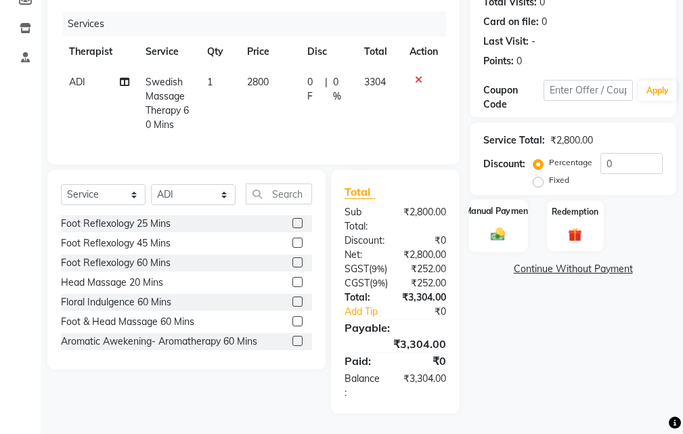
click at [502, 226] on img at bounding box center [498, 234] width 23 height 16
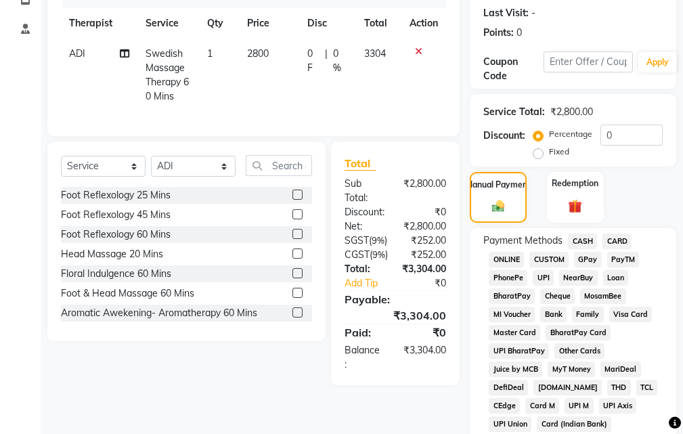
click at [620, 239] on span "CARD" at bounding box center [617, 242] width 29 height 16
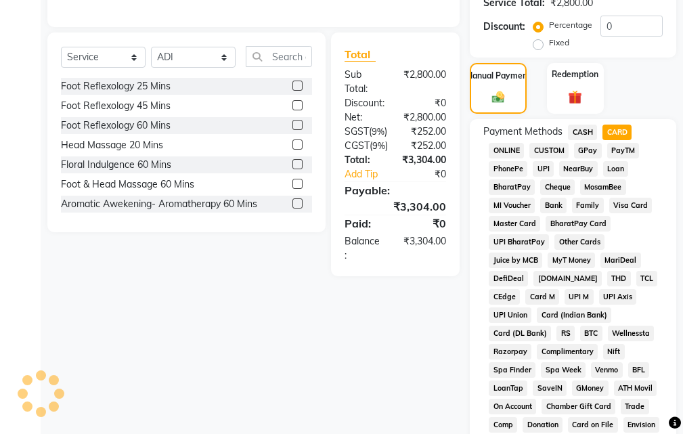
scroll to position [786, 0]
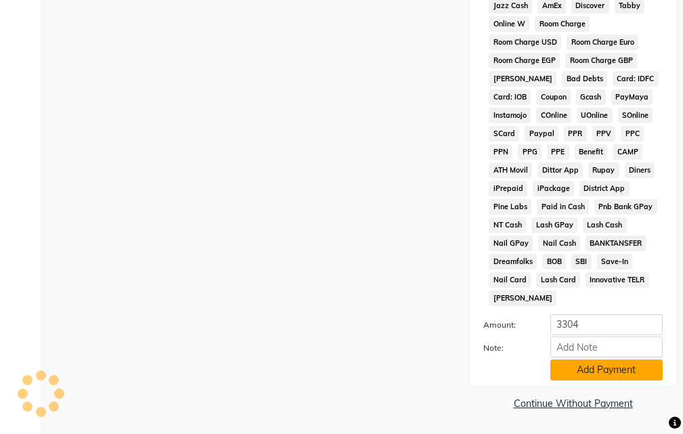
click at [624, 368] on button "Add Payment" at bounding box center [607, 370] width 112 height 21
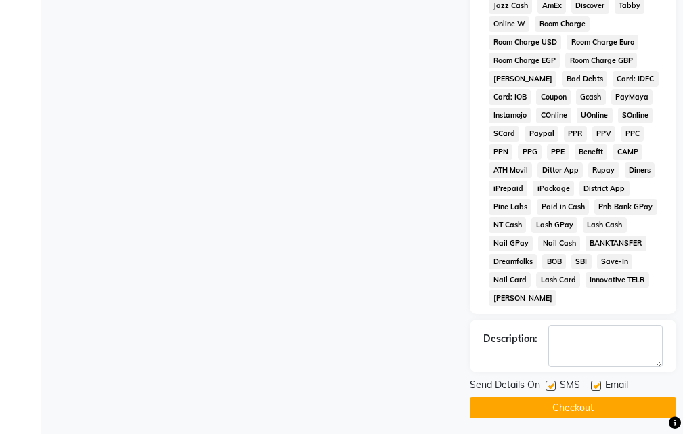
click at [597, 381] on label at bounding box center [596, 386] width 10 height 10
click at [597, 382] on input "checkbox" at bounding box center [595, 386] width 9 height 9
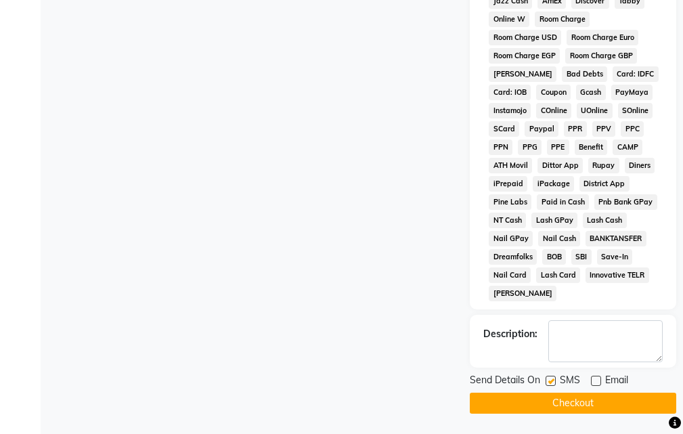
click at [552, 383] on label at bounding box center [551, 381] width 10 height 10
click at [552, 383] on input "checkbox" at bounding box center [550, 381] width 9 height 9
click at [580, 402] on button "Checkout" at bounding box center [573, 403] width 207 height 21
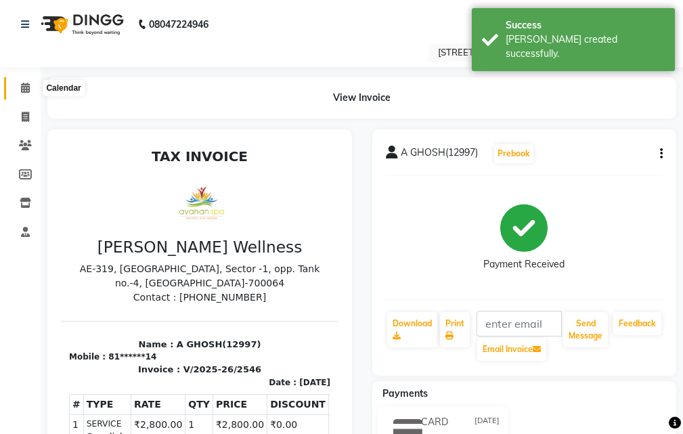
click at [20, 89] on span at bounding box center [26, 89] width 24 height 16
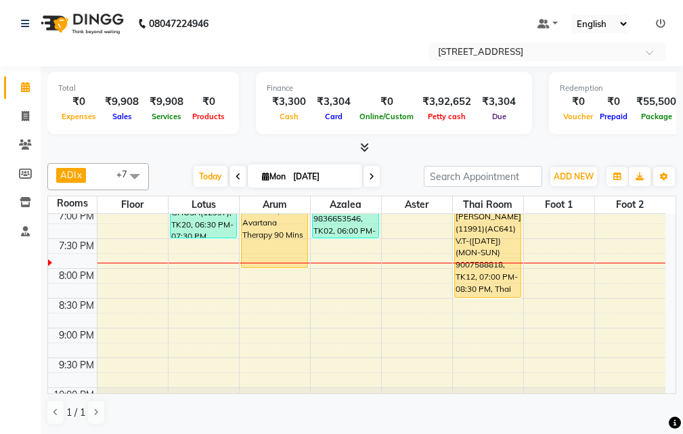
scroll to position [542, 0]
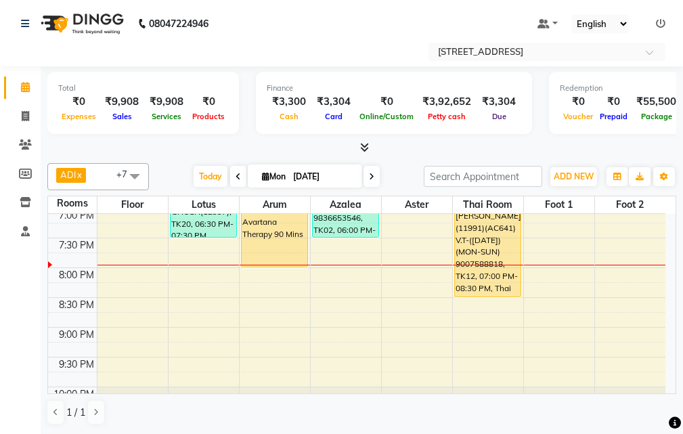
click at [412, 274] on div "10:00 AM 10:30 AM 11:00 AM 11:30 AM 12:00 PM 12:30 PM 1:00 PM 1:30 PM 2:00 PM 2…" at bounding box center [357, 59] width 618 height 774
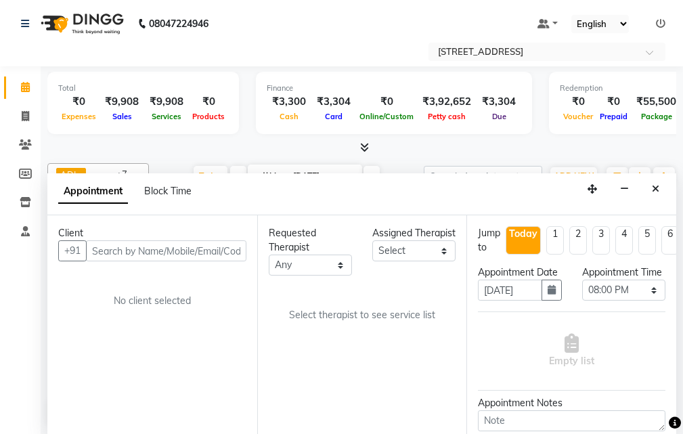
click at [202, 255] on input "text" at bounding box center [166, 250] width 161 height 21
click at [623, 189] on icon "button" at bounding box center [624, 188] width 9 height 9
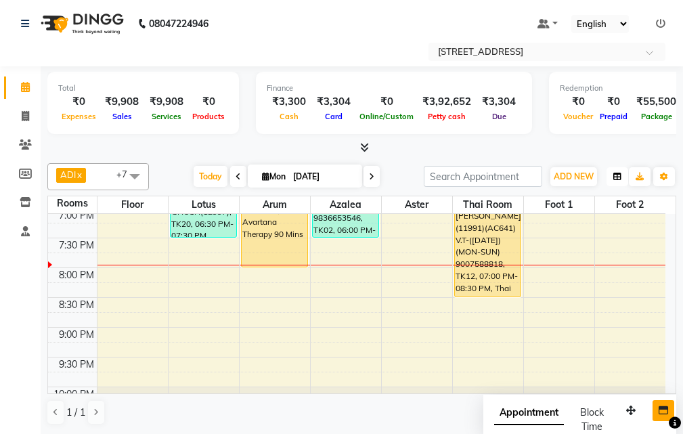
click at [618, 175] on icon "button" at bounding box center [618, 177] width 8 height 8
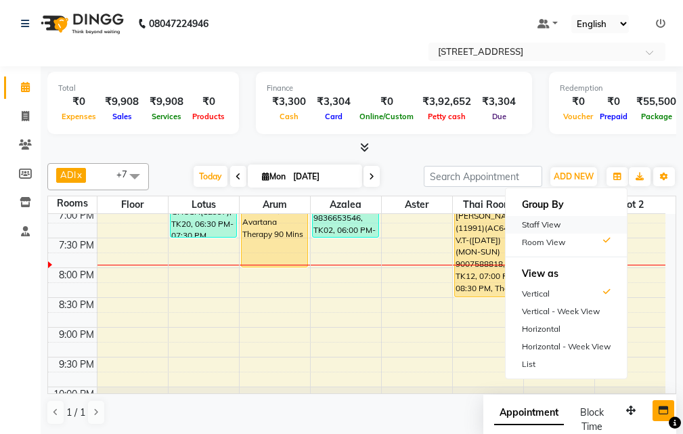
click at [588, 232] on div "Staff View" at bounding box center [566, 225] width 121 height 18
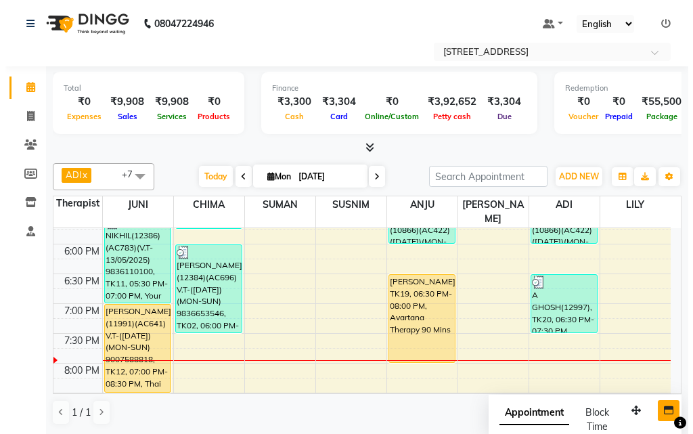
scroll to position [459, 0]
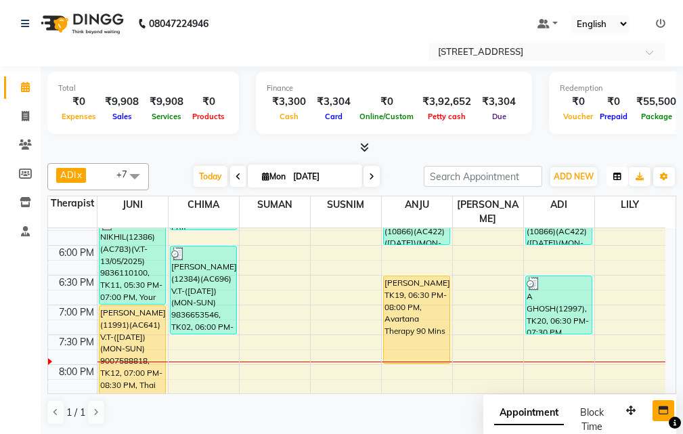
click at [619, 179] on icon "button" at bounding box center [618, 177] width 8 height 8
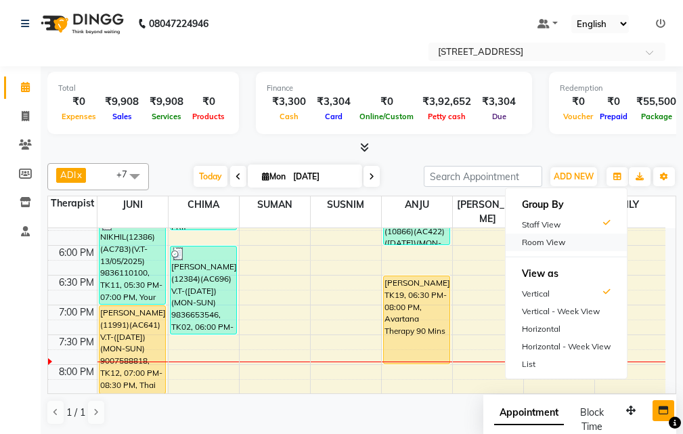
click at [582, 242] on div "Room View" at bounding box center [566, 243] width 121 height 18
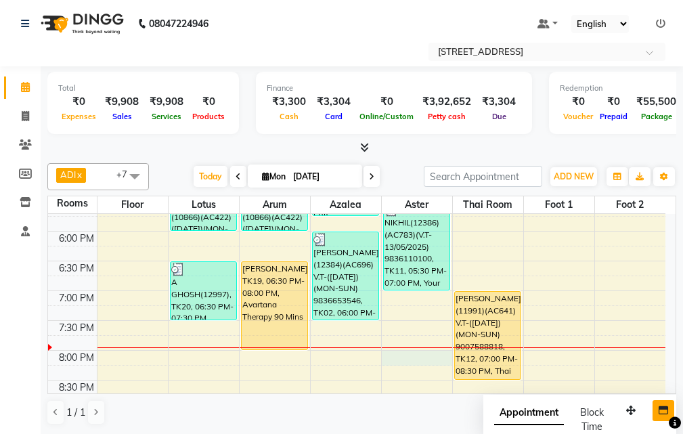
click at [414, 358] on div "10:00 AM 10:30 AM 11:00 AM 11:30 AM 12:00 PM 12:30 PM 1:00 PM 1:30 PM 2:00 PM 2…" at bounding box center [357, 142] width 618 height 774
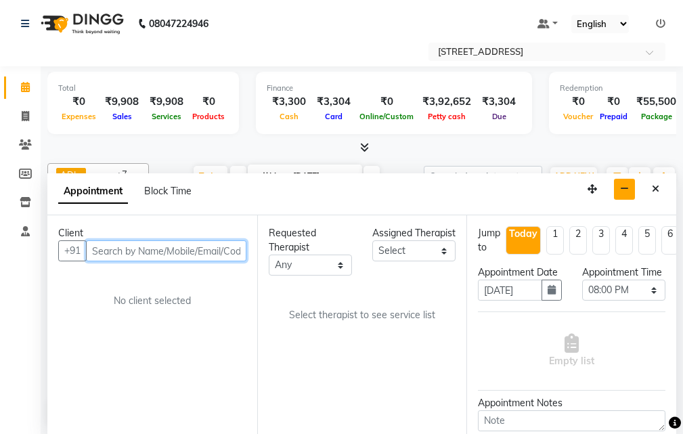
click at [214, 249] on input "text" at bounding box center [166, 250] width 161 height 21
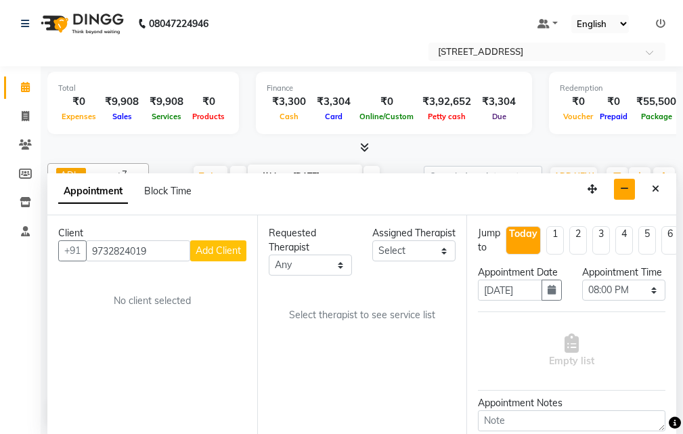
click at [217, 248] on span "Add Client" at bounding box center [218, 250] width 45 height 12
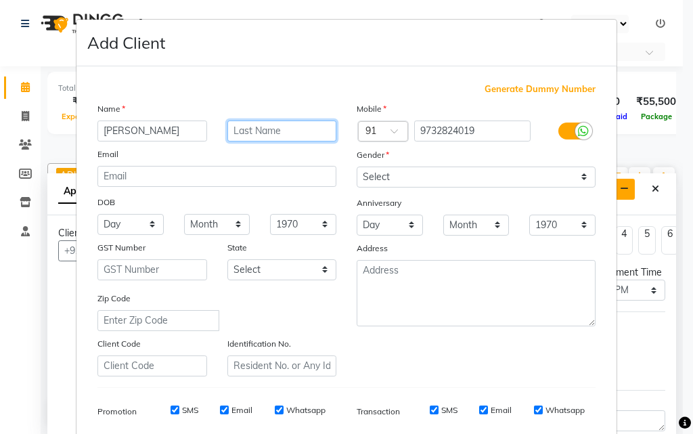
click at [240, 128] on input "text" at bounding box center [283, 131] width 110 height 21
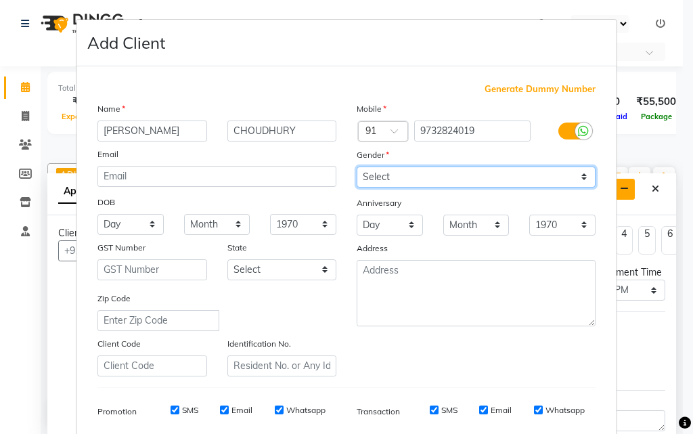
click at [462, 177] on select "Select [DEMOGRAPHIC_DATA] [DEMOGRAPHIC_DATA] Other Prefer Not To Say" at bounding box center [476, 177] width 239 height 21
click at [357, 167] on select "Select [DEMOGRAPHIC_DATA] [DEMOGRAPHIC_DATA] Other Prefer Not To Say" at bounding box center [476, 177] width 239 height 21
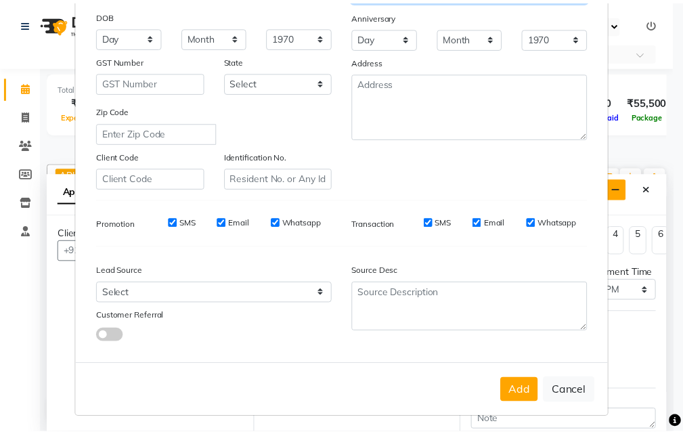
scroll to position [191, 0]
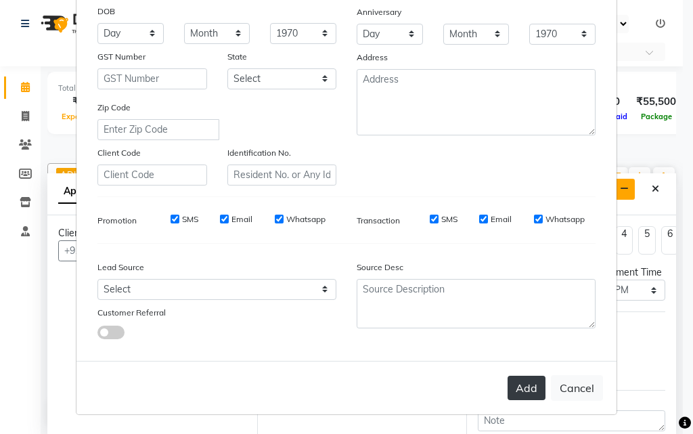
click at [528, 387] on button "Add" at bounding box center [527, 388] width 38 height 24
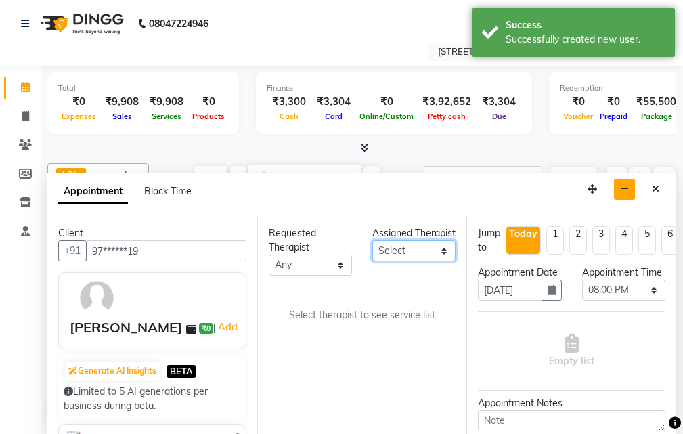
click at [443, 261] on select "Select ADI ANJU [PERSON_NAME] [DEMOGRAPHIC_DATA] 1 [PERSON_NAME] [PERSON_NAME]" at bounding box center [413, 250] width 83 height 21
click at [372, 255] on select "Select ADI ANJU [PERSON_NAME] [DEMOGRAPHIC_DATA] 1 [PERSON_NAME] [PERSON_NAME]" at bounding box center [413, 250] width 83 height 21
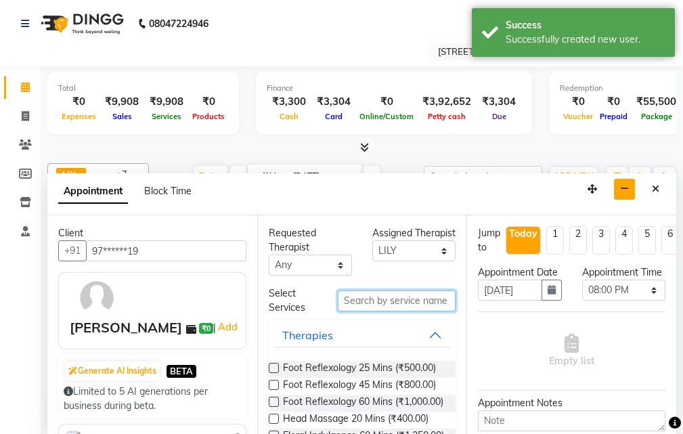
click at [377, 299] on input "text" at bounding box center [397, 301] width 118 height 21
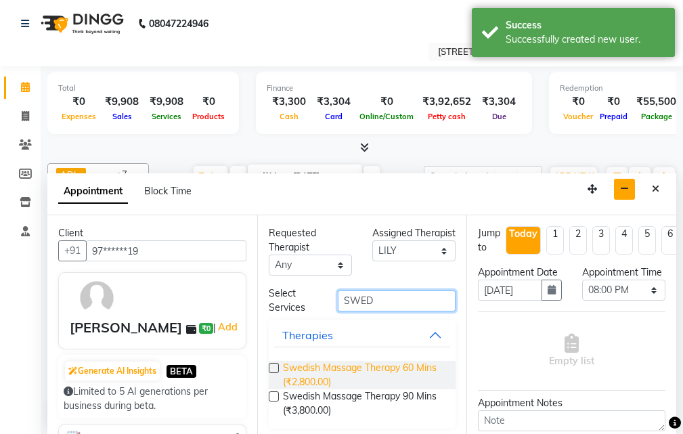
scroll to position [5, 0]
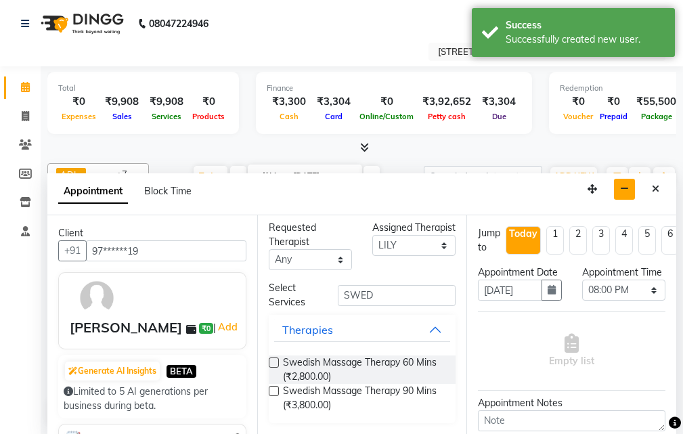
click at [273, 364] on label at bounding box center [274, 363] width 10 height 10
click at [273, 364] on input "checkbox" at bounding box center [273, 364] width 9 height 9
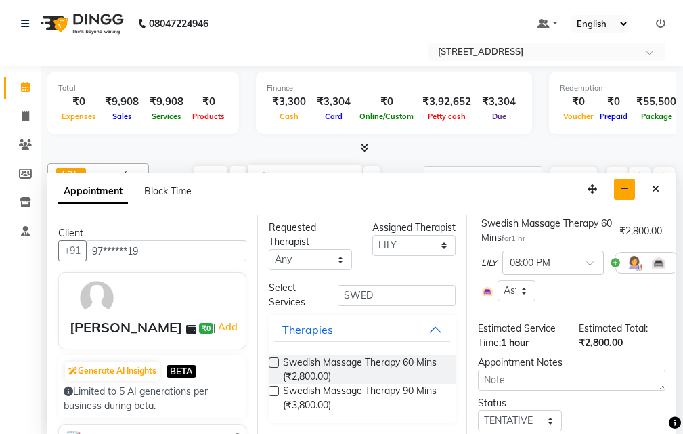
scroll to position [237, 0]
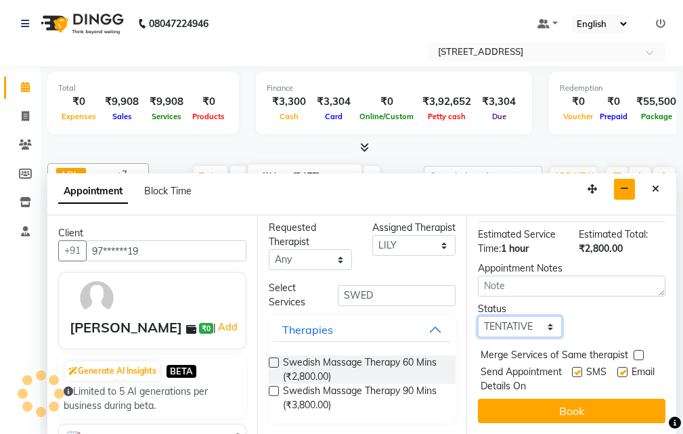
click at [540, 316] on select "Select TENTATIVE CONFIRM CHECK-IN UPCOMING" at bounding box center [519, 326] width 83 height 21
click at [478, 316] on select "Select TENTATIVE CONFIRM CHECK-IN UPCOMING" at bounding box center [519, 326] width 83 height 21
click at [618, 367] on label at bounding box center [623, 372] width 10 height 10
click at [618, 369] on input "checkbox" at bounding box center [622, 373] width 9 height 9
click at [618, 367] on label at bounding box center [623, 372] width 10 height 10
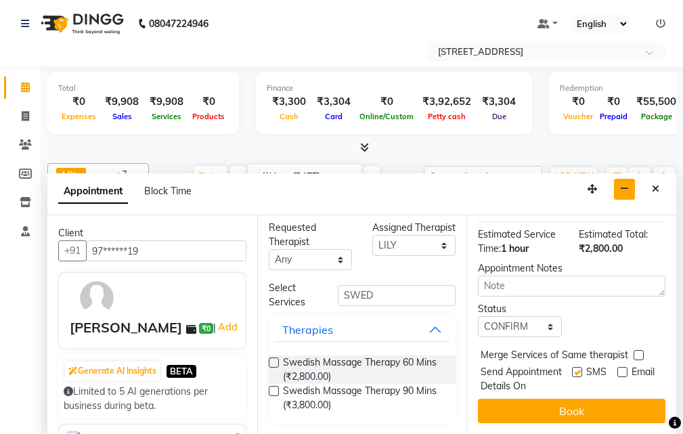
click at [618, 369] on input "checkbox" at bounding box center [622, 373] width 9 height 9
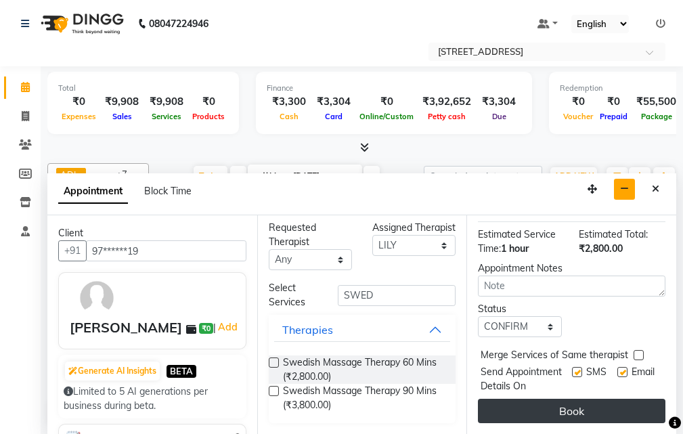
click at [603, 399] on button "Book" at bounding box center [572, 411] width 188 height 24
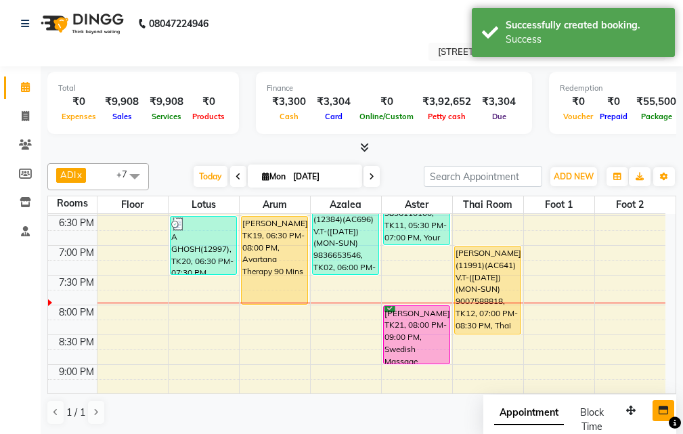
scroll to position [595, 0]
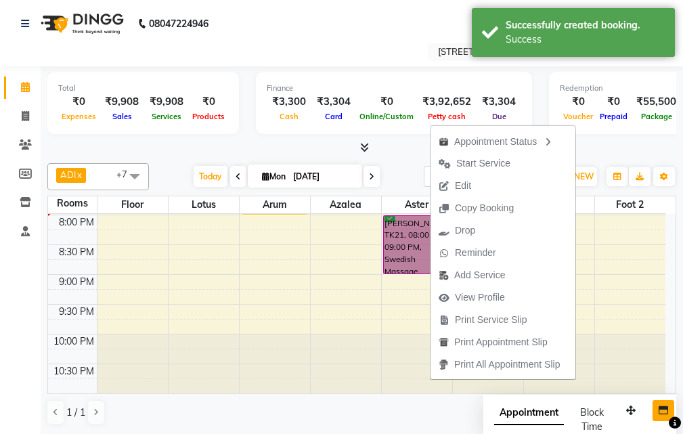
click at [628, 285] on div "10:00 AM 10:30 AM 11:00 AM 11:30 AM 12:00 PM 12:30 PM 1:00 PM 1:30 PM 2:00 PM 2…" at bounding box center [357, 6] width 618 height 774
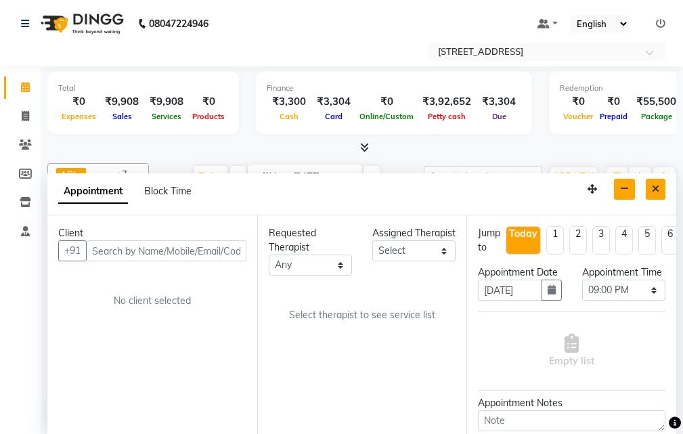
click at [651, 188] on button "Close" at bounding box center [656, 189] width 20 height 21
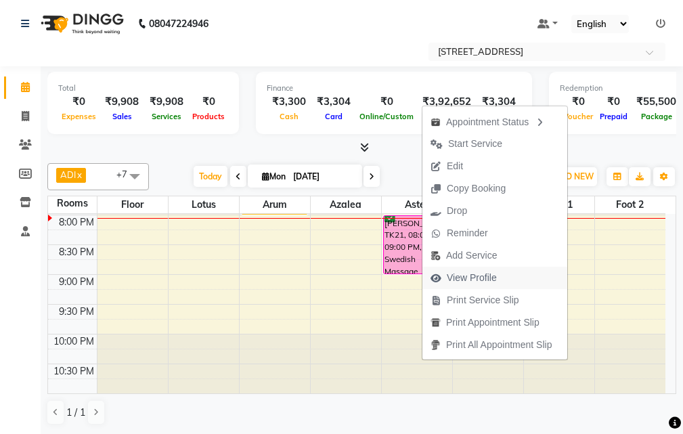
click at [489, 271] on span "View Profile" at bounding box center [472, 278] width 50 height 14
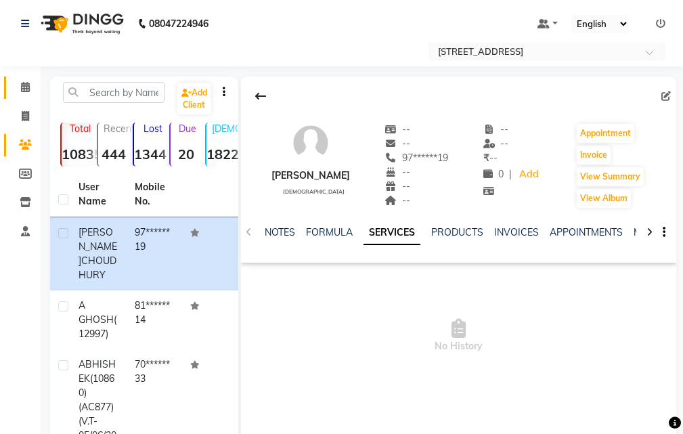
click at [28, 86] on icon at bounding box center [25, 87] width 9 height 10
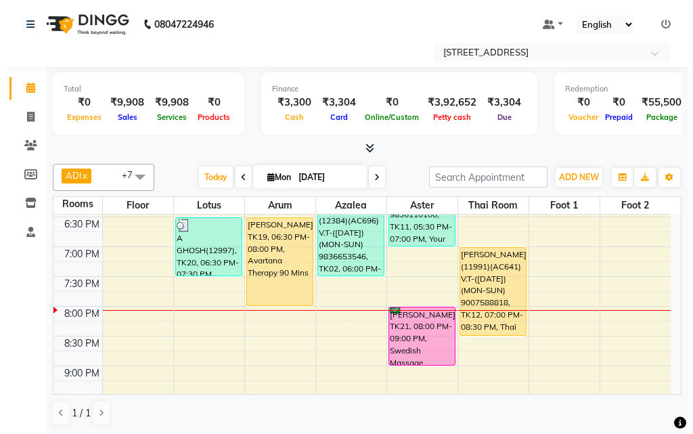
scroll to position [474, 0]
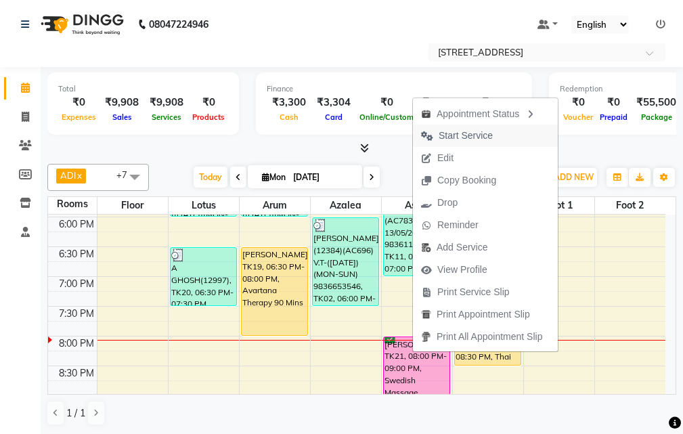
click at [479, 134] on span "Start Service" at bounding box center [466, 136] width 54 height 14
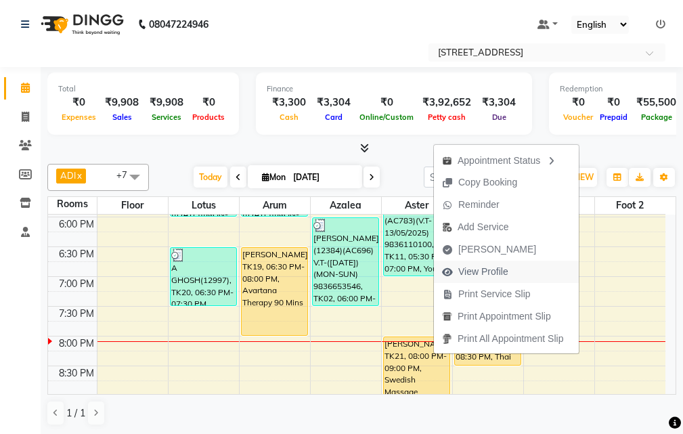
click at [494, 272] on span "View Profile" at bounding box center [483, 272] width 50 height 14
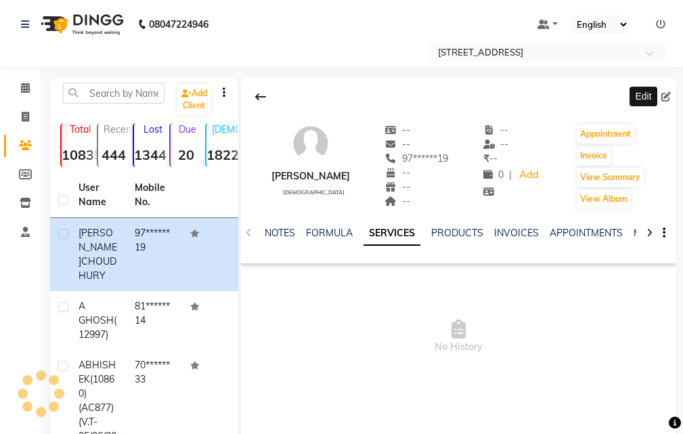
click at [666, 97] on icon at bounding box center [666, 96] width 9 height 9
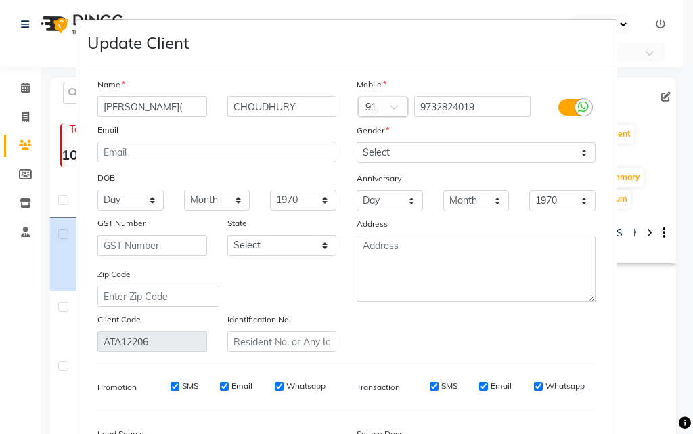
drag, startPoint x: 165, startPoint y: 95, endPoint x: 580, endPoint y: 323, distance: 472.8
click at [580, 323] on div "Mobile Country Code × 91 9732824019 Gender Select [DEMOGRAPHIC_DATA] [DEMOGRAPH…" at bounding box center [476, 214] width 259 height 275
paste input "12998"
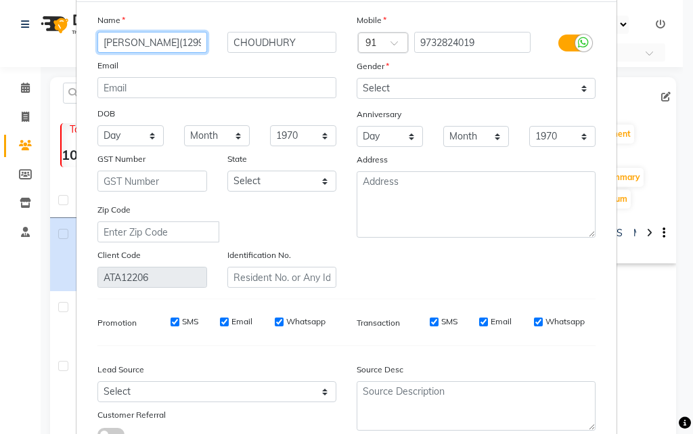
scroll to position [167, 0]
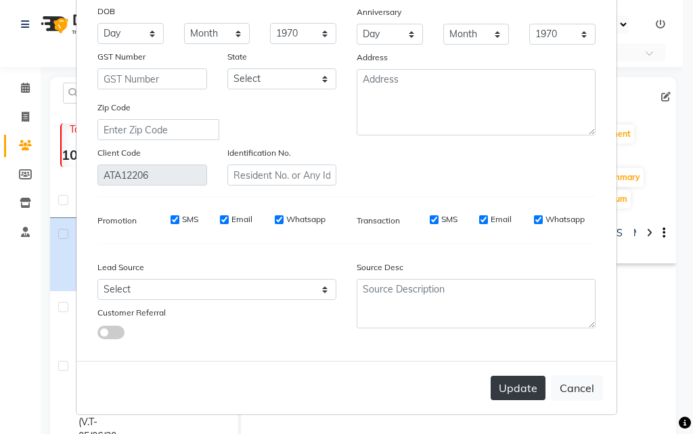
click at [515, 389] on button "Update" at bounding box center [518, 388] width 55 height 24
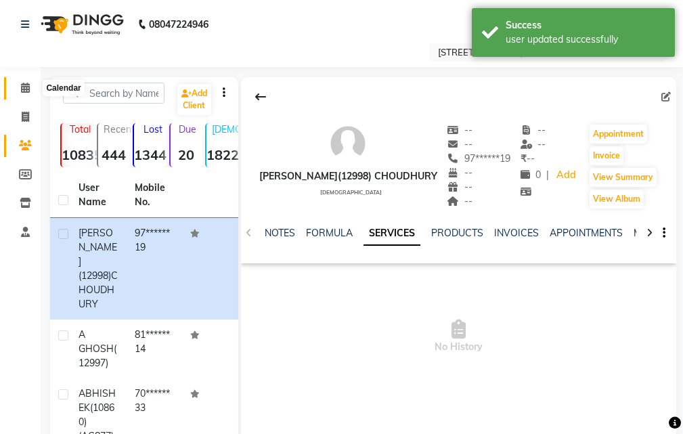
click at [26, 93] on span at bounding box center [26, 89] width 24 height 16
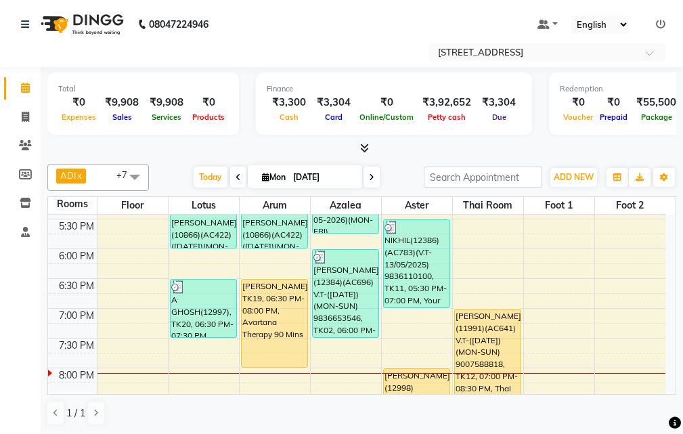
scroll to position [474, 0]
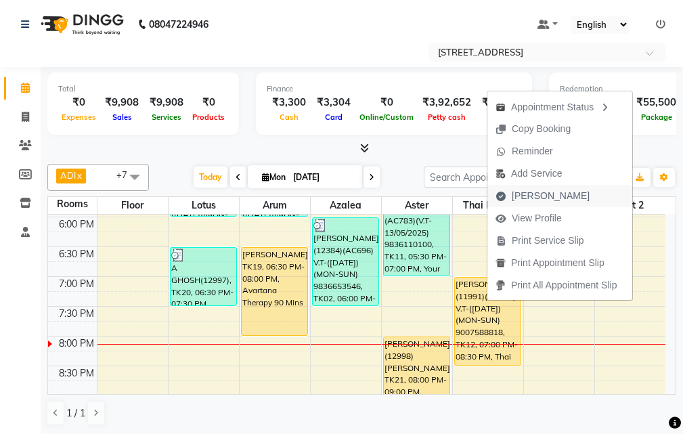
click at [547, 197] on span "[PERSON_NAME]" at bounding box center [551, 196] width 78 height 14
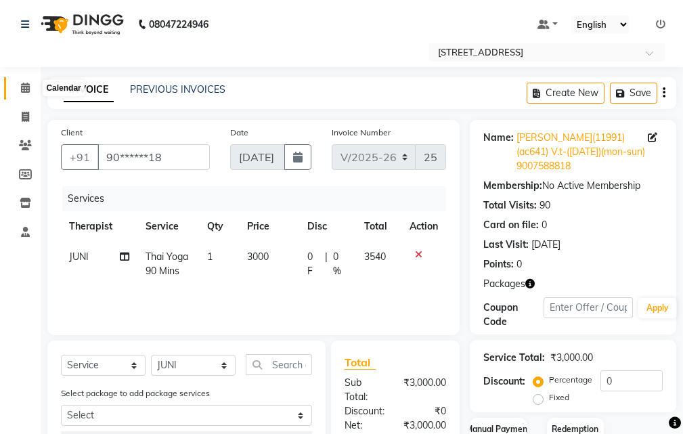
click at [25, 86] on icon at bounding box center [25, 88] width 9 height 10
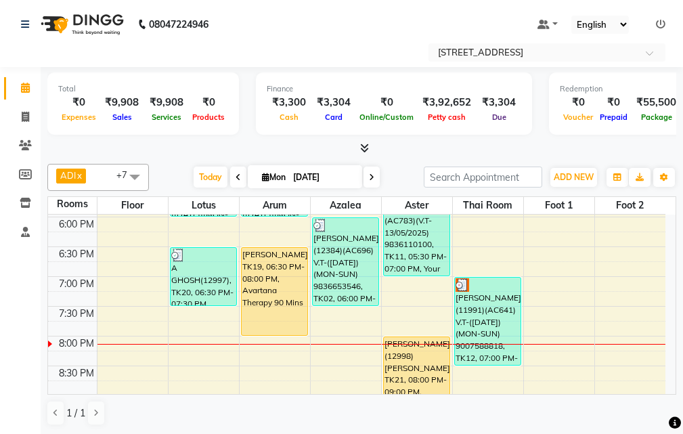
scroll to position [406, 0]
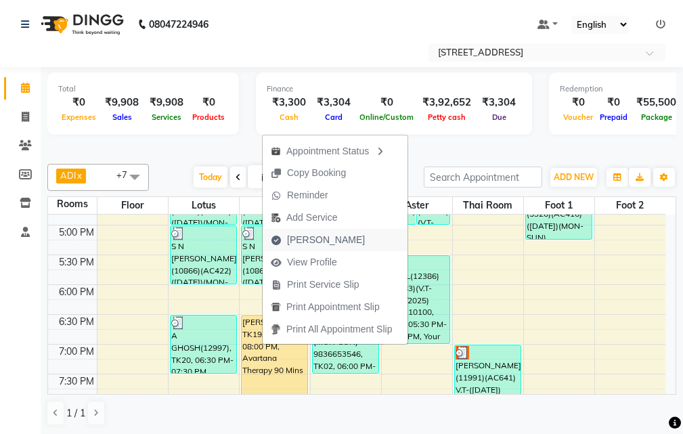
click at [324, 236] on span "[PERSON_NAME]" at bounding box center [326, 240] width 78 height 14
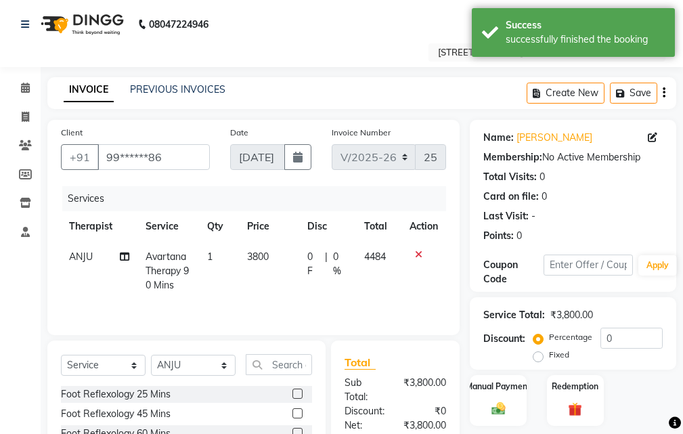
scroll to position [199, 0]
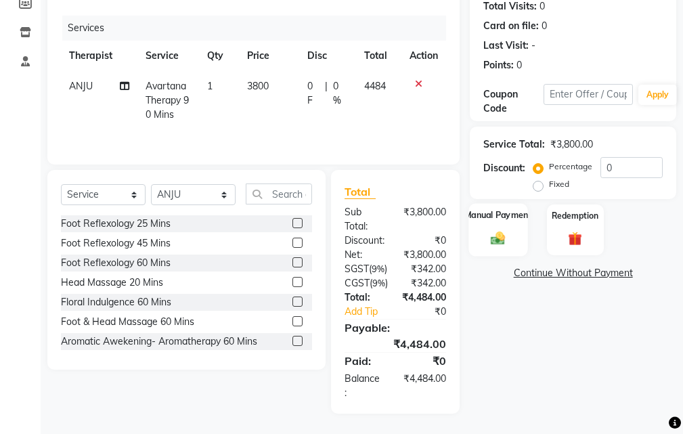
click at [507, 230] on img at bounding box center [498, 238] width 23 height 16
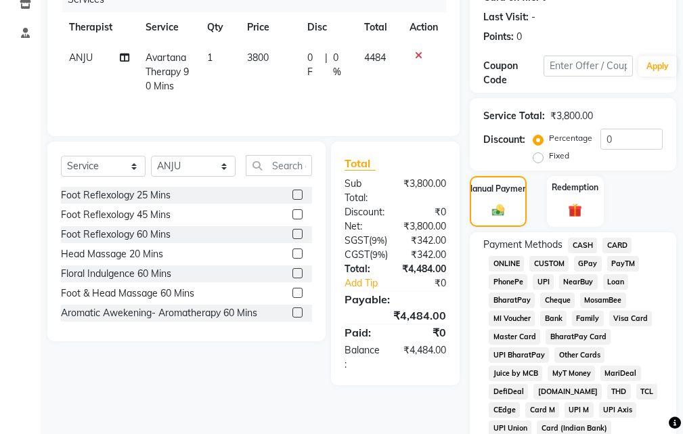
click at [614, 242] on span "CARD" at bounding box center [617, 246] width 29 height 16
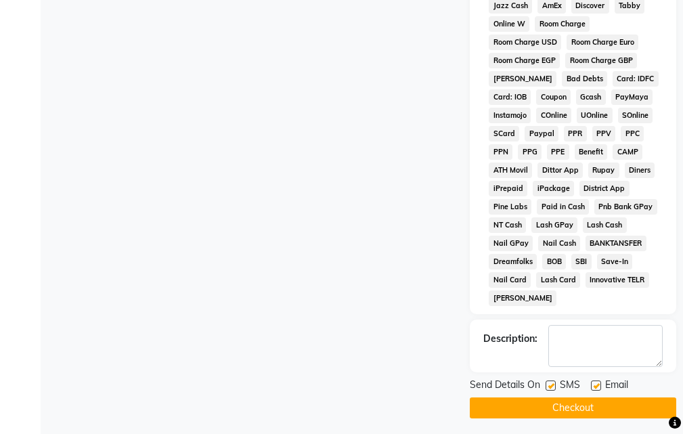
click at [596, 383] on label at bounding box center [596, 386] width 10 height 10
click at [596, 383] on input "checkbox" at bounding box center [595, 386] width 9 height 9
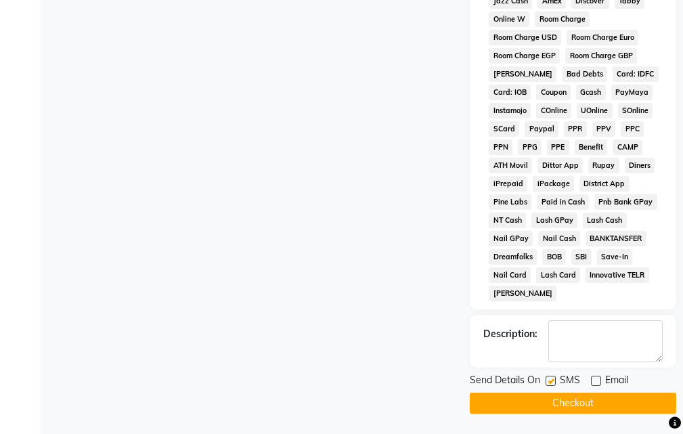
click at [555, 380] on label at bounding box center [551, 381] width 10 height 10
click at [555, 380] on input "checkbox" at bounding box center [550, 381] width 9 height 9
click at [589, 402] on button "Checkout" at bounding box center [573, 403] width 207 height 21
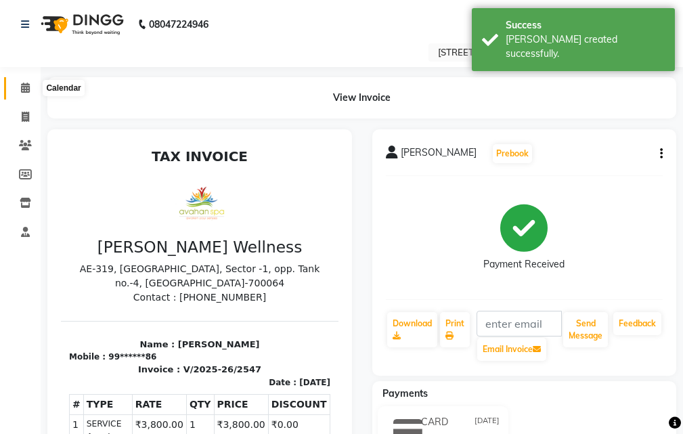
click at [22, 87] on icon at bounding box center [25, 88] width 9 height 10
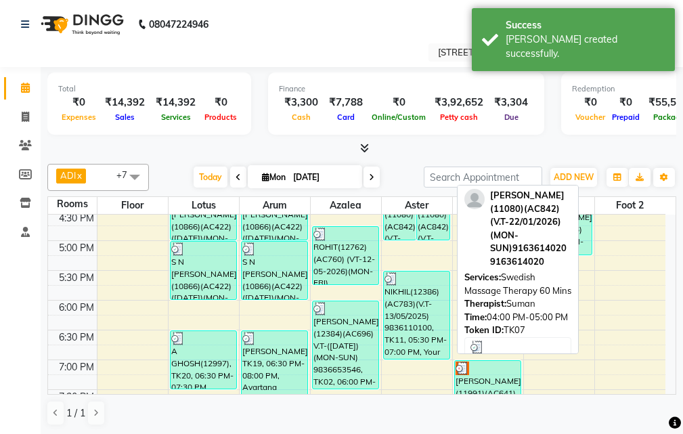
scroll to position [474, 0]
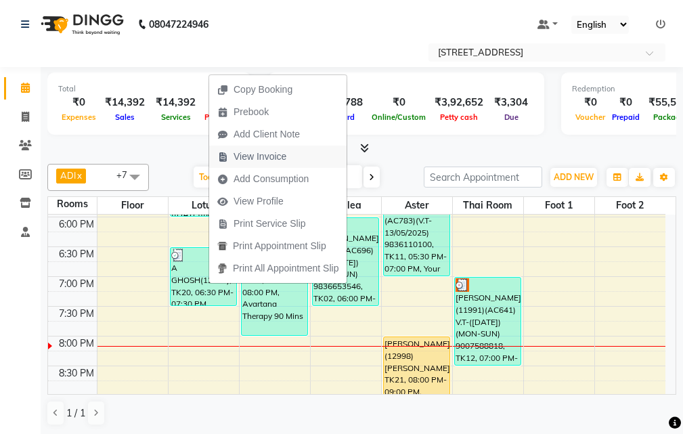
click at [263, 157] on span "View Invoice" at bounding box center [260, 157] width 53 height 14
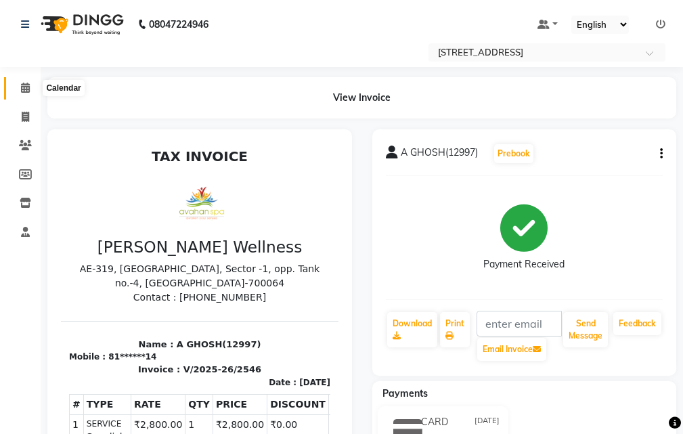
click at [23, 85] on icon at bounding box center [25, 88] width 9 height 10
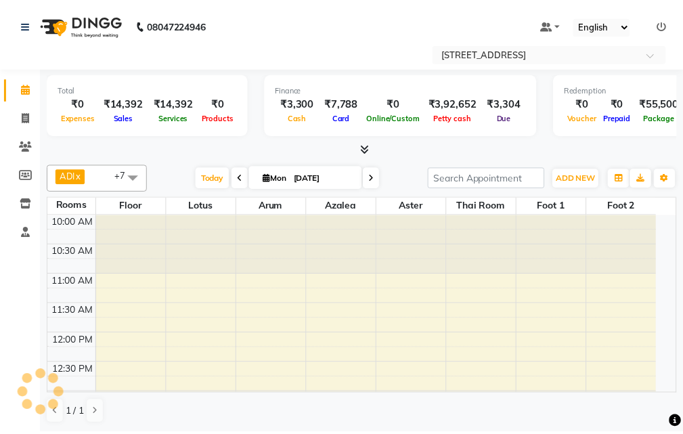
scroll to position [569, 0]
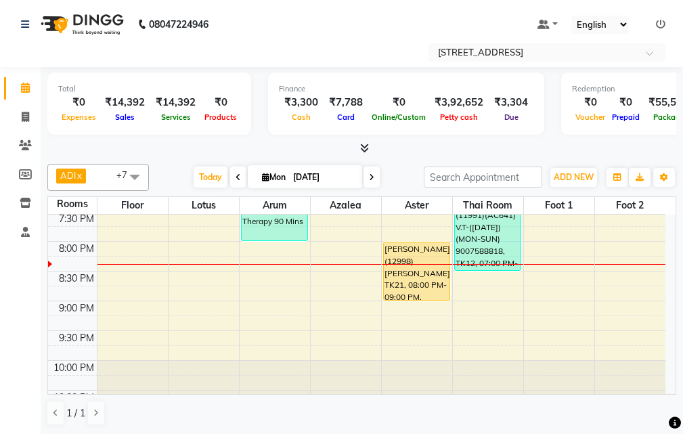
click at [370, 177] on icon at bounding box center [371, 177] width 5 height 8
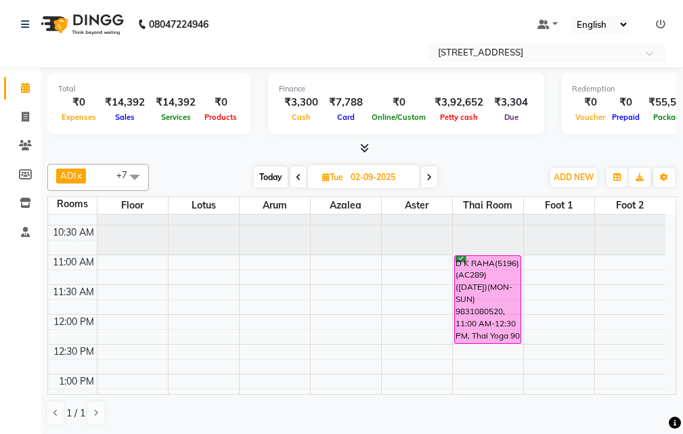
scroll to position [0, 0]
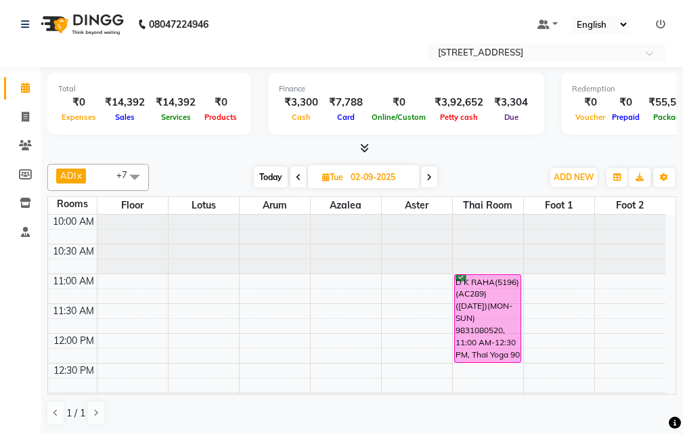
click at [299, 176] on icon at bounding box center [298, 177] width 5 height 8
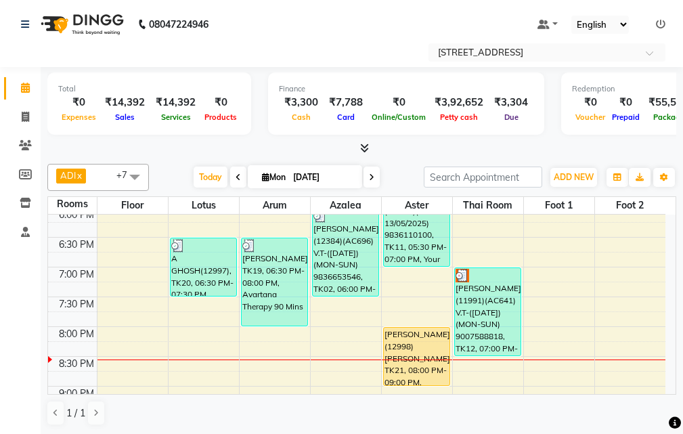
scroll to position [527, 0]
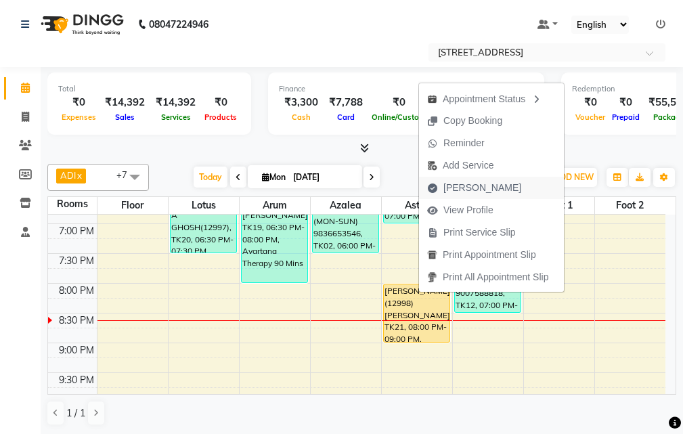
click at [479, 181] on span "[PERSON_NAME]" at bounding box center [483, 188] width 78 height 14
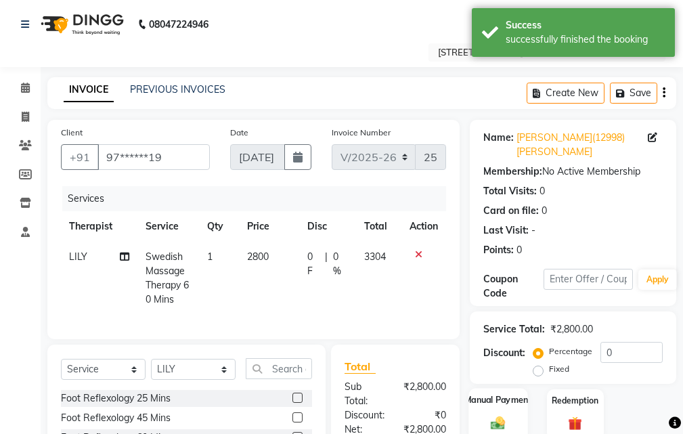
scroll to position [203, 0]
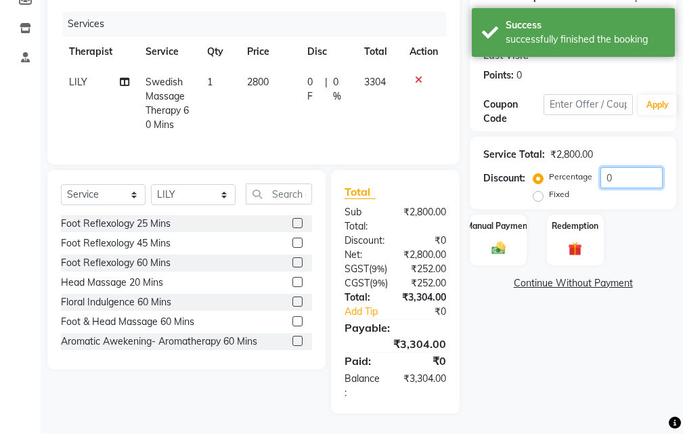
click at [630, 167] on input "0" at bounding box center [632, 177] width 62 height 21
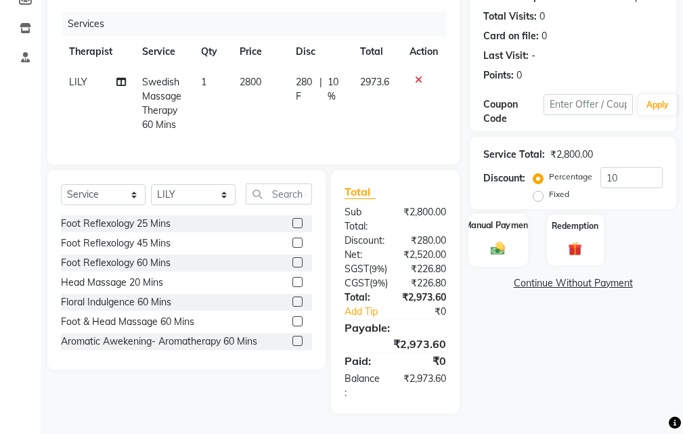
click at [505, 240] on img at bounding box center [498, 248] width 23 height 16
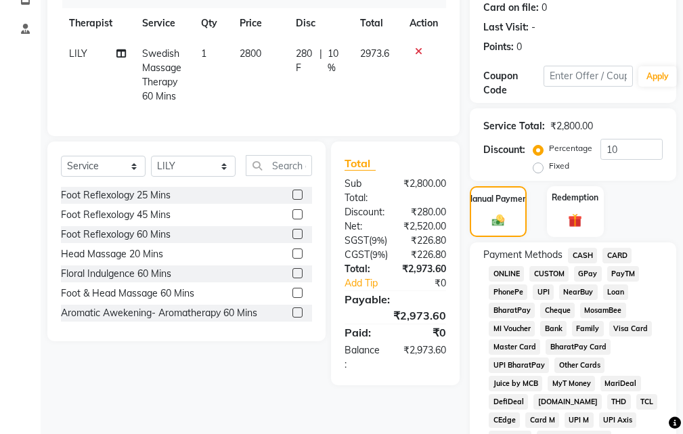
click at [542, 288] on span "UPI" at bounding box center [543, 292] width 21 height 16
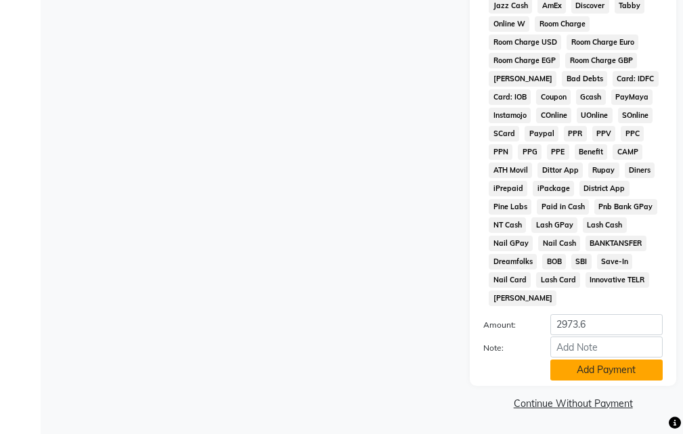
click at [603, 373] on button "Add Payment" at bounding box center [607, 370] width 112 height 21
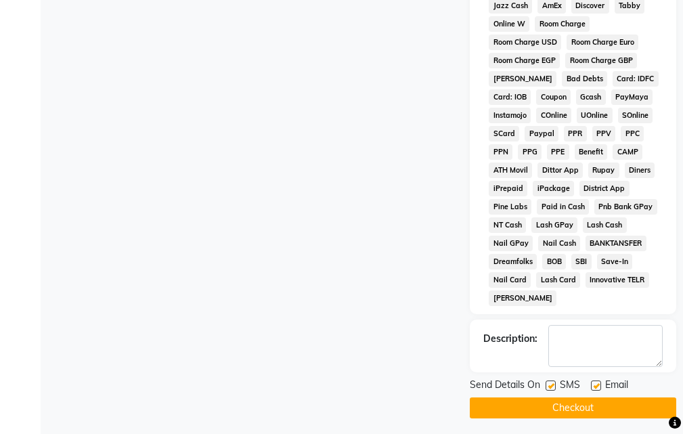
click at [595, 384] on label at bounding box center [596, 386] width 10 height 10
click at [595, 384] on input "checkbox" at bounding box center [595, 386] width 9 height 9
click at [553, 384] on label at bounding box center [551, 386] width 10 height 10
click at [553, 384] on input "checkbox" at bounding box center [550, 386] width 9 height 9
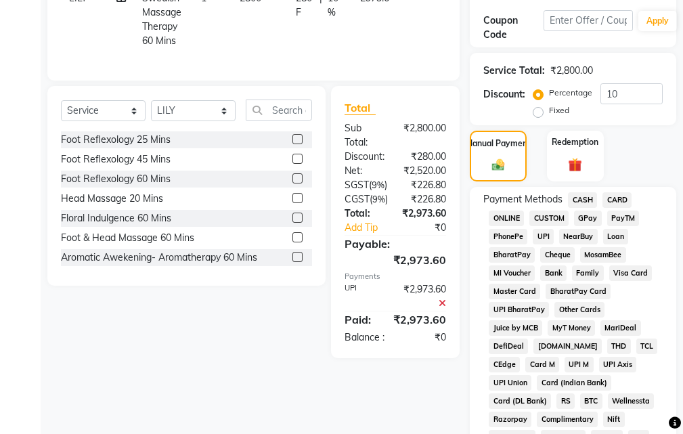
scroll to position [805, 0]
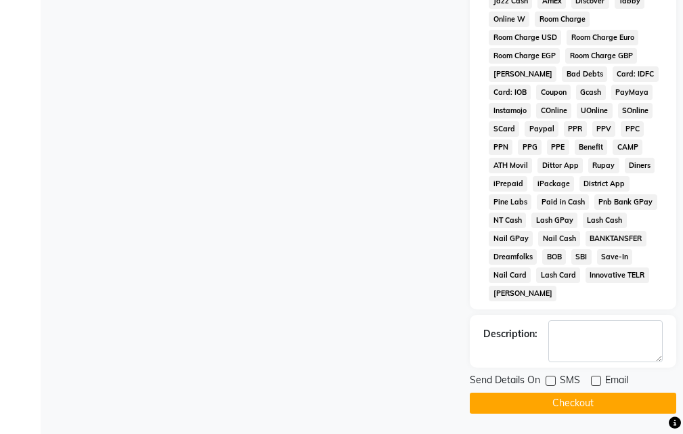
click at [600, 402] on button "Checkout" at bounding box center [573, 403] width 207 height 21
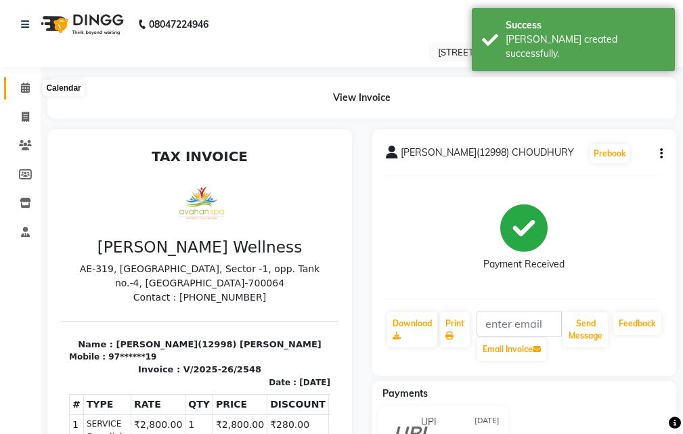
click at [23, 83] on icon at bounding box center [25, 88] width 9 height 10
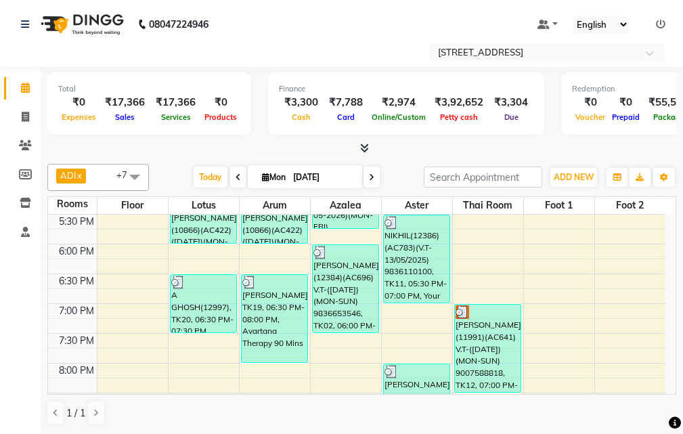
scroll to position [527, 0]
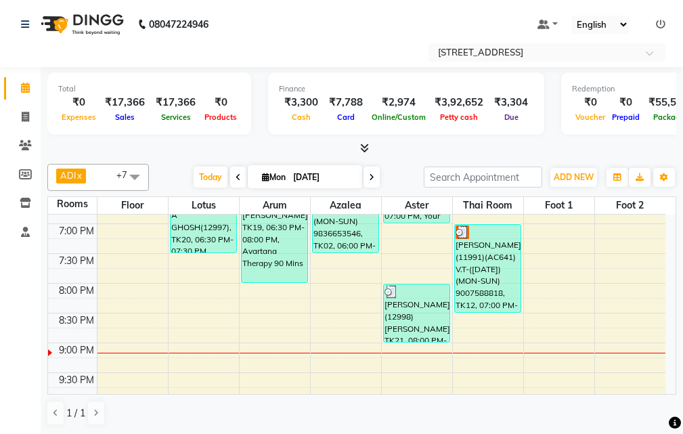
click at [324, 283] on div "10:00 AM 10:30 AM 11:00 AM 11:30 AM 12:00 PM 12:30 PM 1:00 PM 1:30 PM 2:00 PM 2…" at bounding box center [357, 75] width 618 height 774
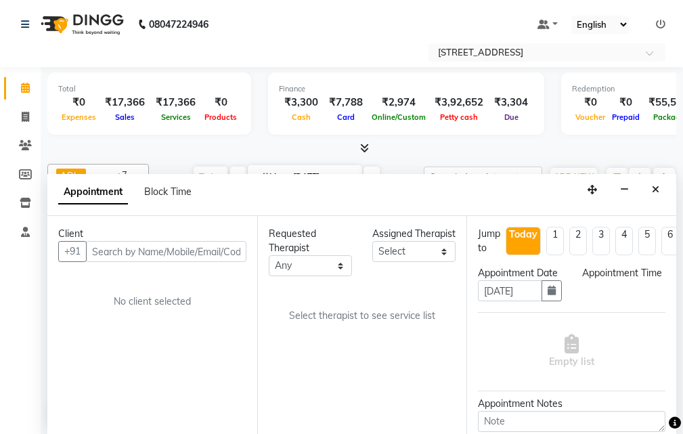
scroll to position [1, 0]
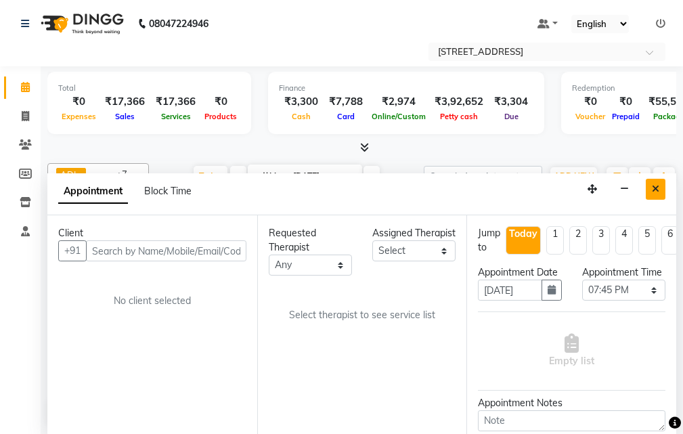
click at [660, 187] on button "Close" at bounding box center [656, 189] width 20 height 21
